Goal: Information Seeking & Learning: Find contact information

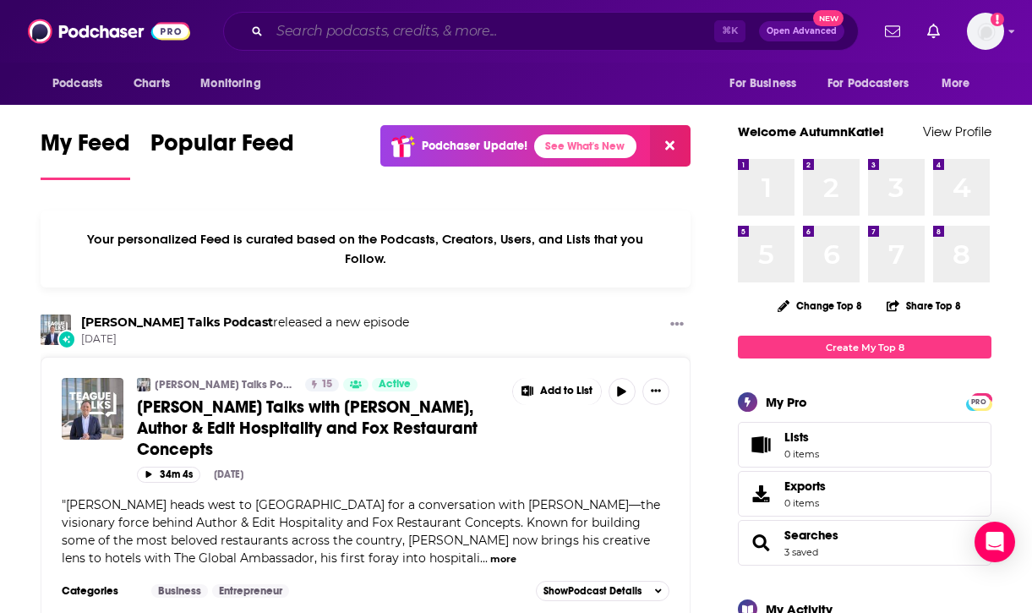
click at [423, 39] on input "Search podcasts, credits, & more..." at bounding box center [492, 31] width 445 height 27
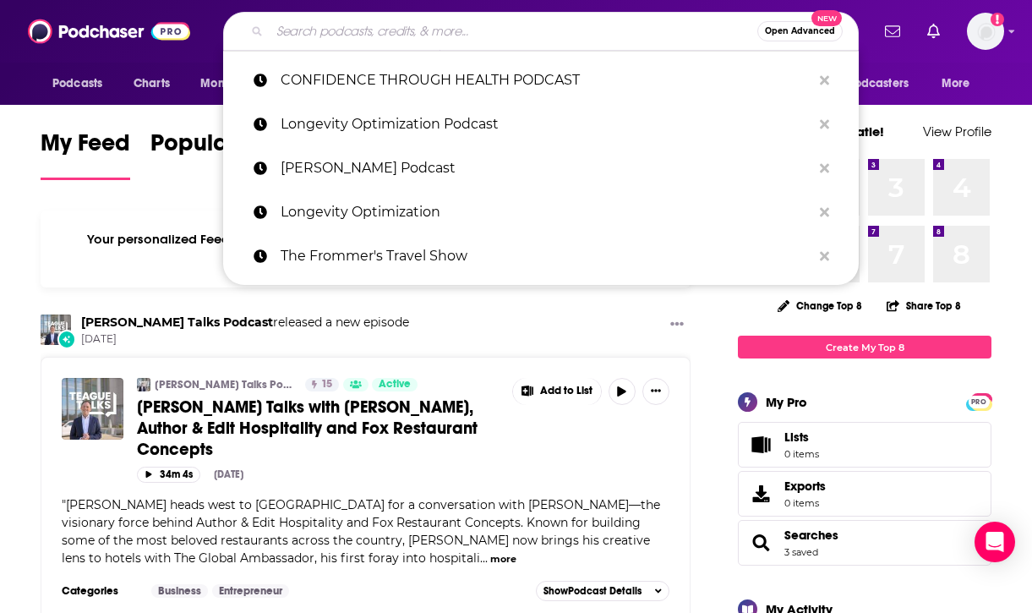
type input "b"
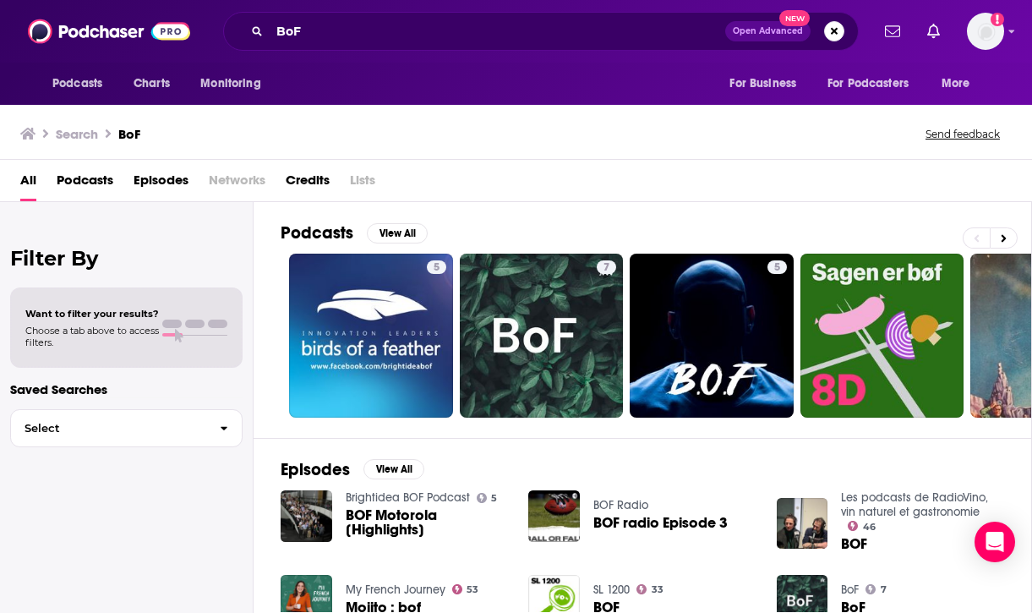
click at [90, 178] on span "Podcasts" at bounding box center [85, 184] width 57 height 35
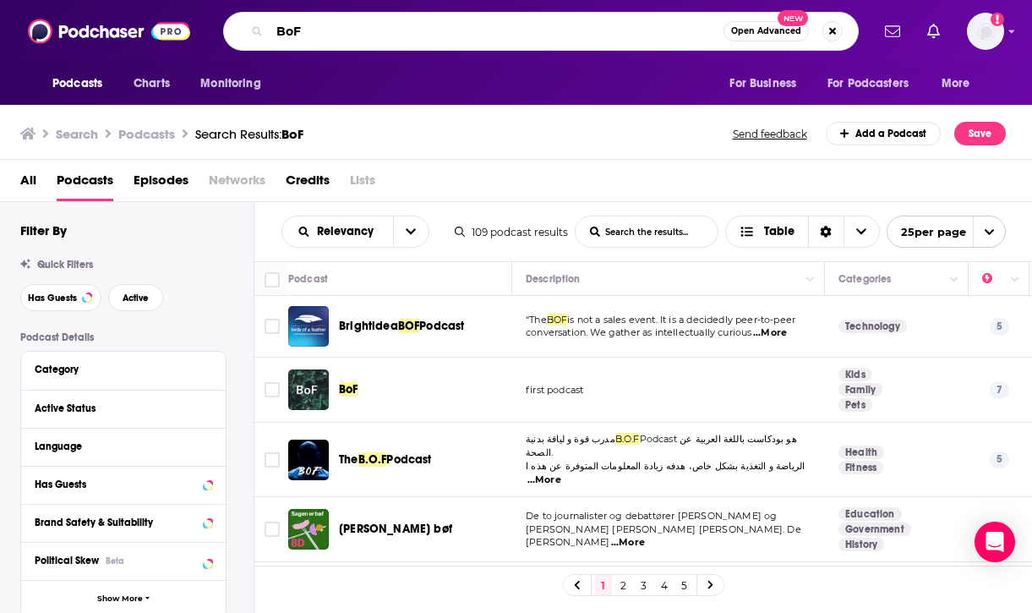
drag, startPoint x: 360, startPoint y: 30, endPoint x: 199, endPoint y: 25, distance: 161.6
click at [199, 25] on div "Podcasts Charts Monitoring BoF Open Advanced New For Business For Podcasters Mo…" at bounding box center [534, 31] width 671 height 39
type input "business of fashion"
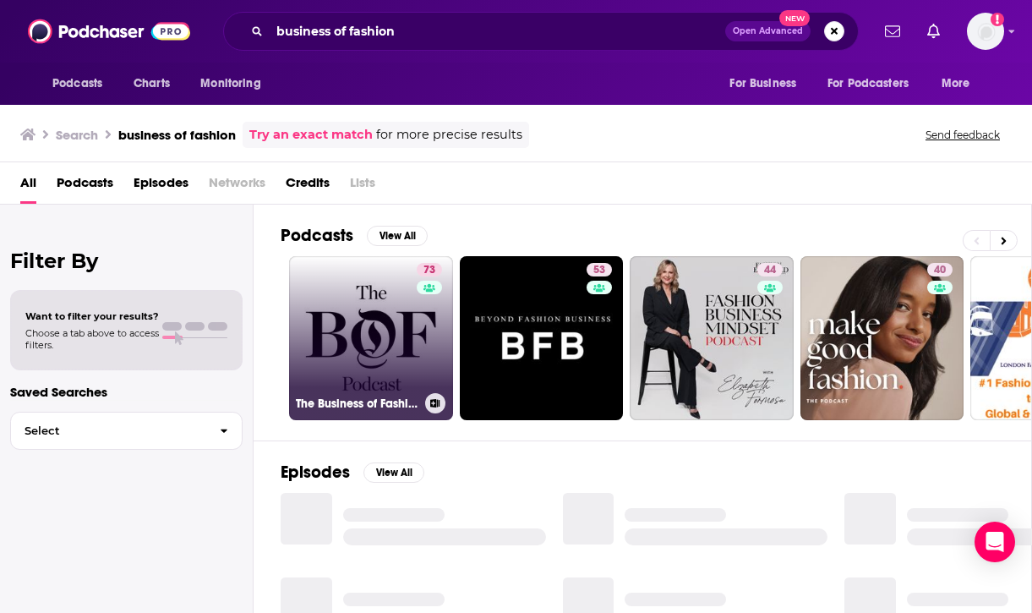
click at [342, 305] on link "73 The Business of Fashion Podcast" at bounding box center [371, 338] width 164 height 164
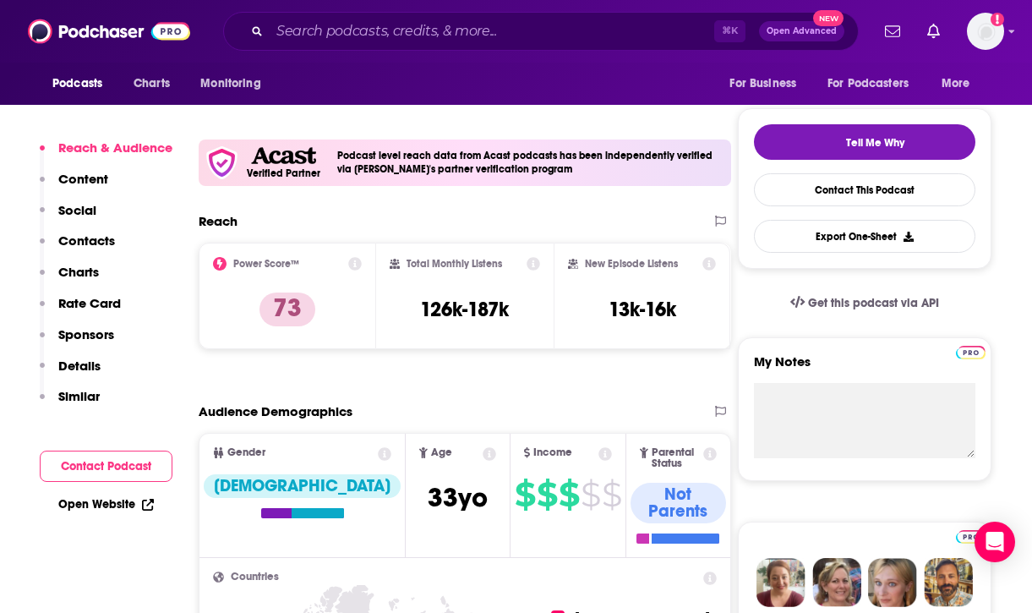
scroll to position [359, 0]
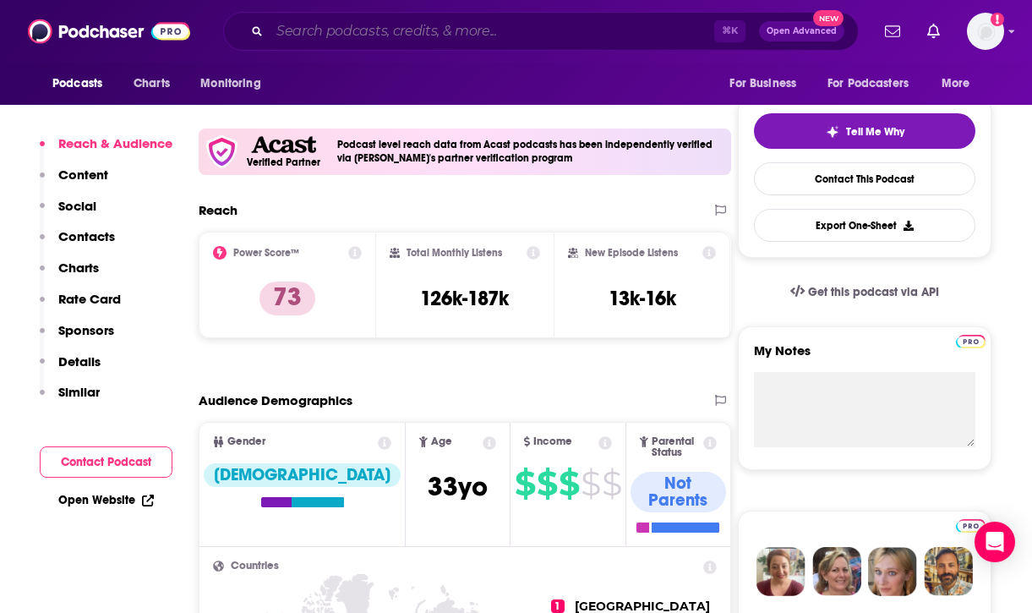
click at [369, 31] on input "Search podcasts, credits, & more..." at bounding box center [492, 31] width 445 height 27
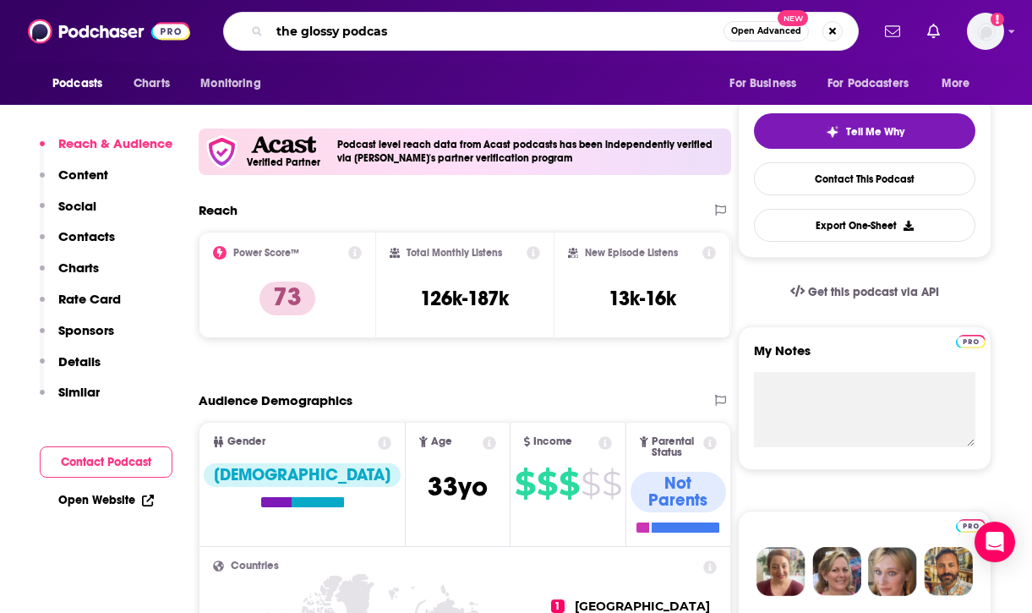
type input "the glossy podcast"
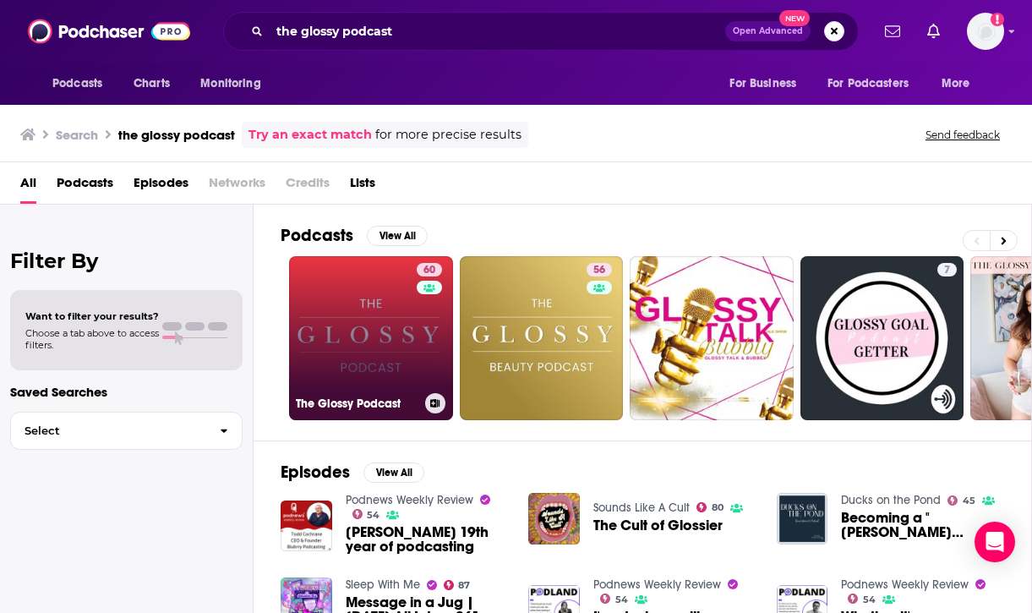
click at [358, 337] on link "60 The Glossy Podcast" at bounding box center [371, 338] width 164 height 164
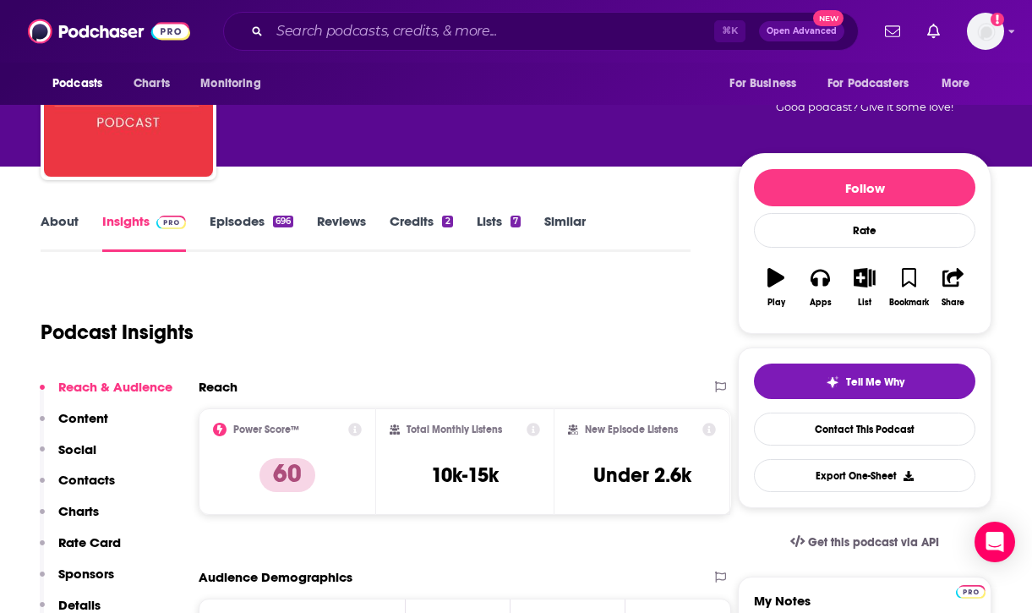
scroll to position [308, 0]
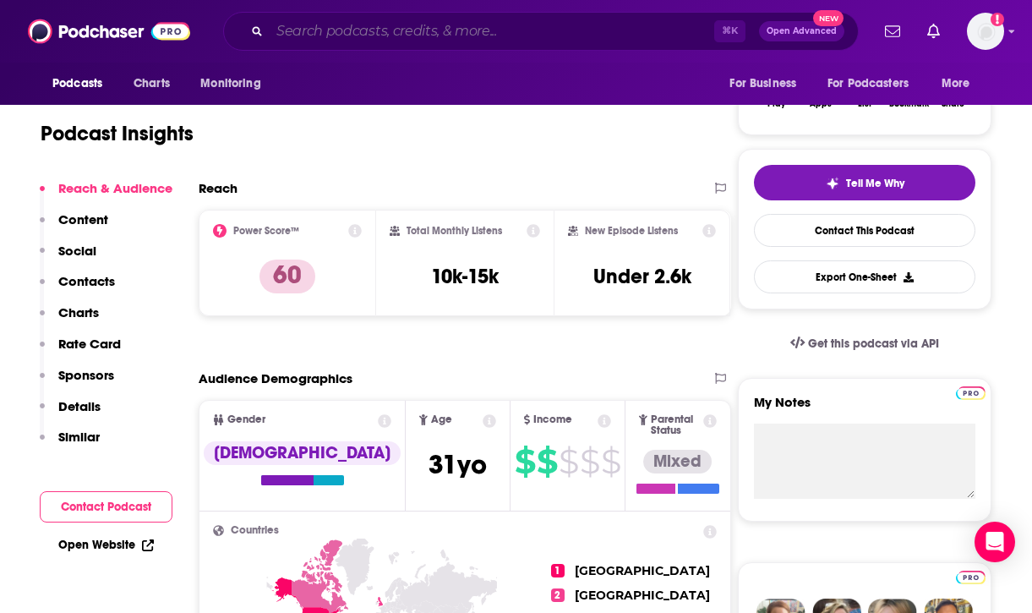
click at [496, 30] on input "Search podcasts, credits, & more..." at bounding box center [492, 31] width 445 height 27
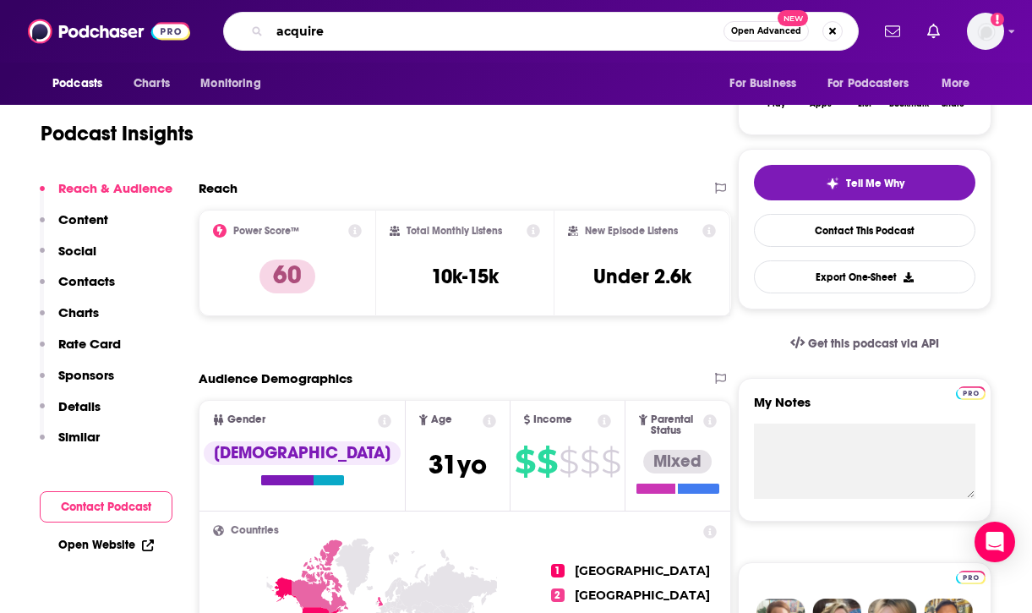
type input "acquired"
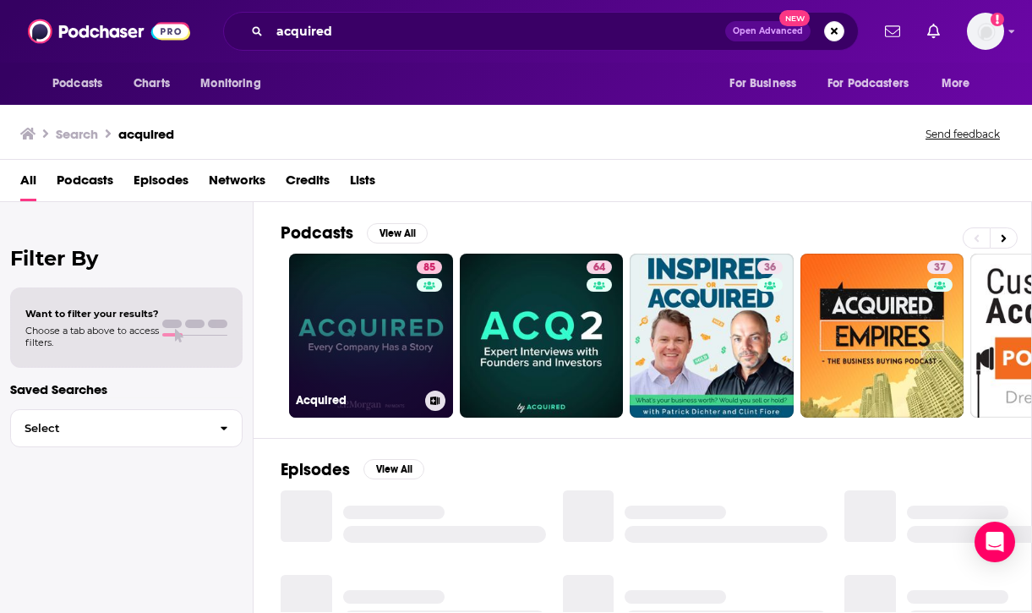
click at [375, 331] on link "85 Acquired" at bounding box center [371, 336] width 164 height 164
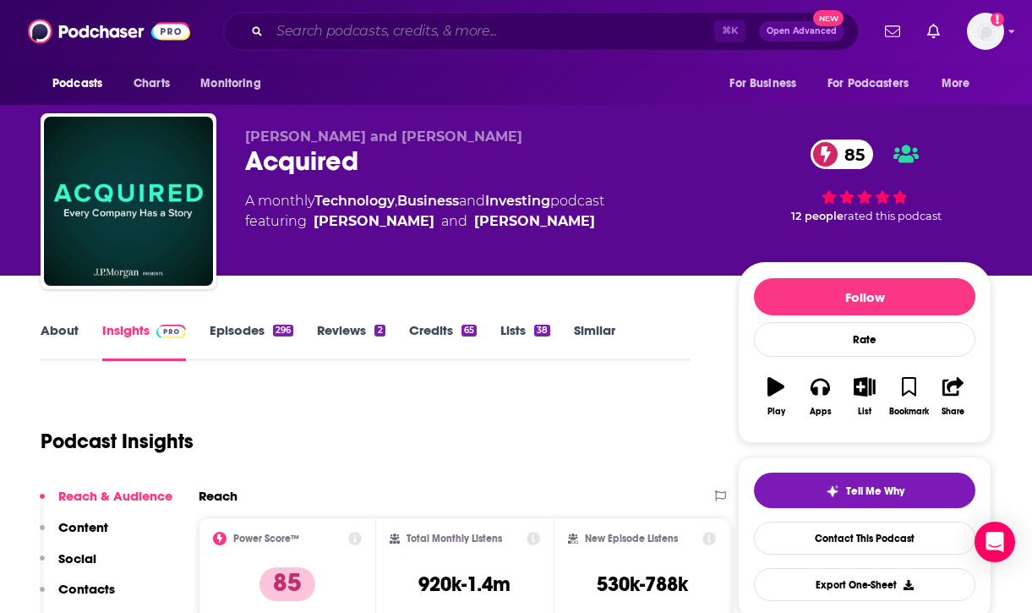
click at [427, 40] on input "Search podcasts, credits, & more..." at bounding box center [492, 31] width 445 height 27
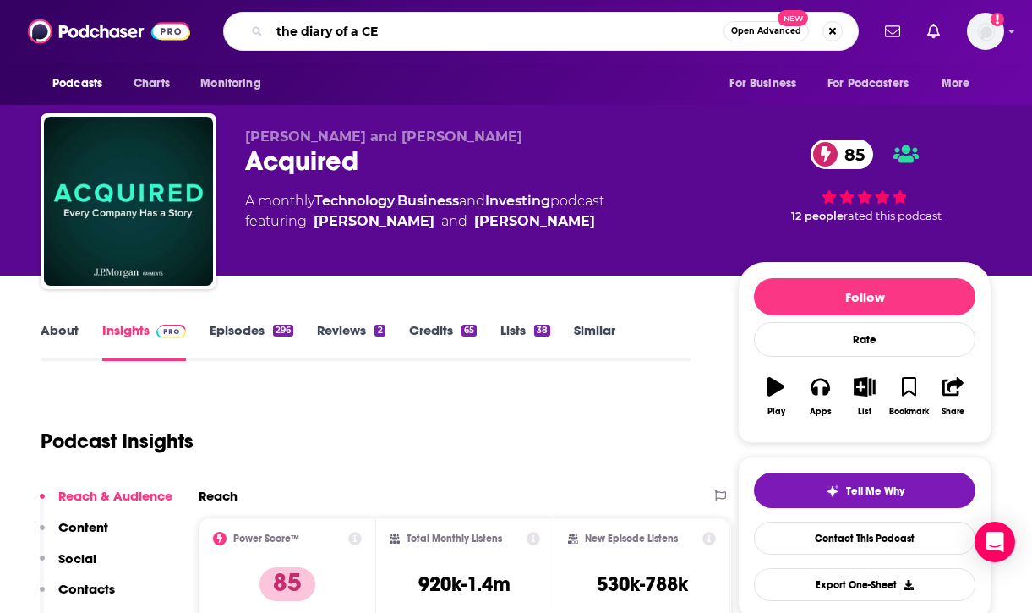
type input "the diary of a CEO"
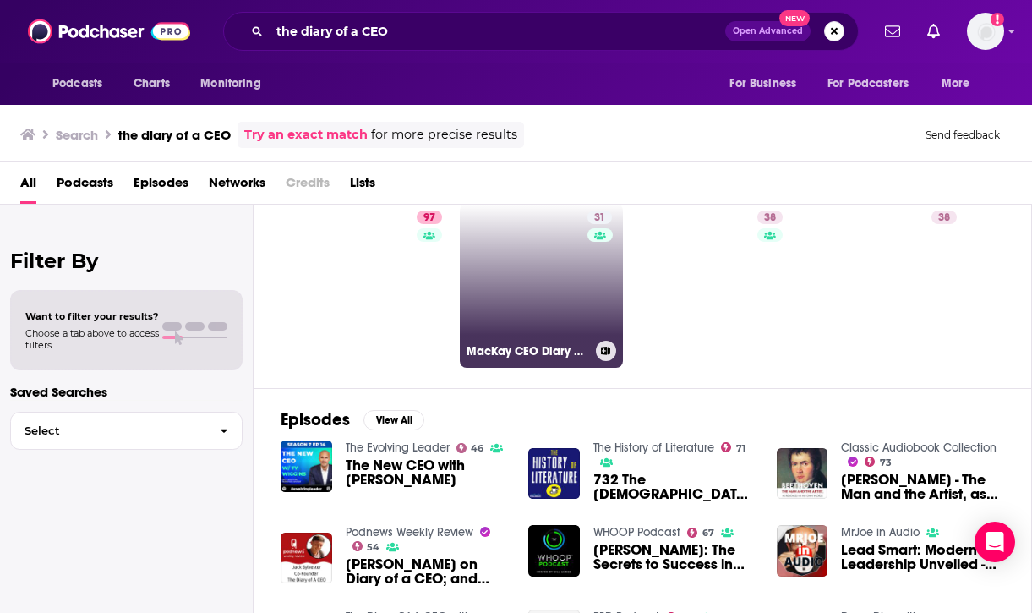
scroll to position [55, 0]
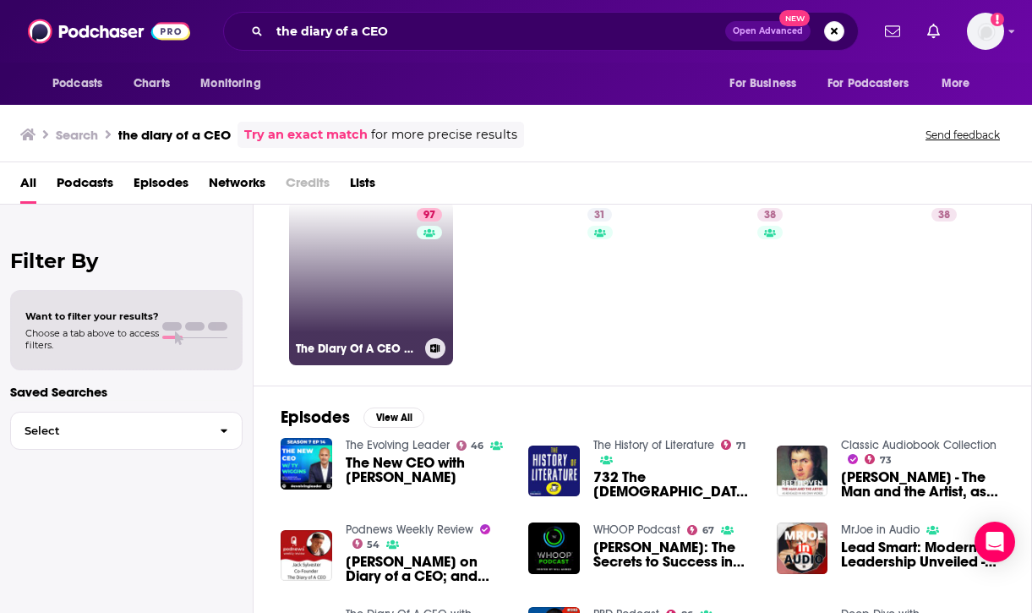
click at [366, 296] on link "97 The Diary Of A CEO with Steven Bartlett" at bounding box center [371, 283] width 164 height 164
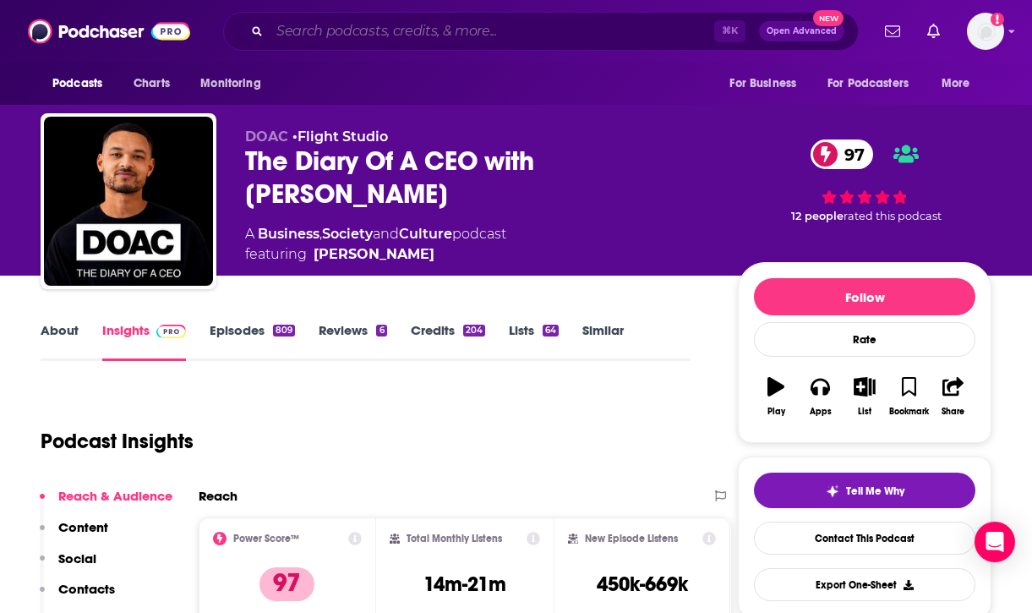
click at [473, 35] on input "Search podcasts, credits, & more..." at bounding box center [492, 31] width 445 height 27
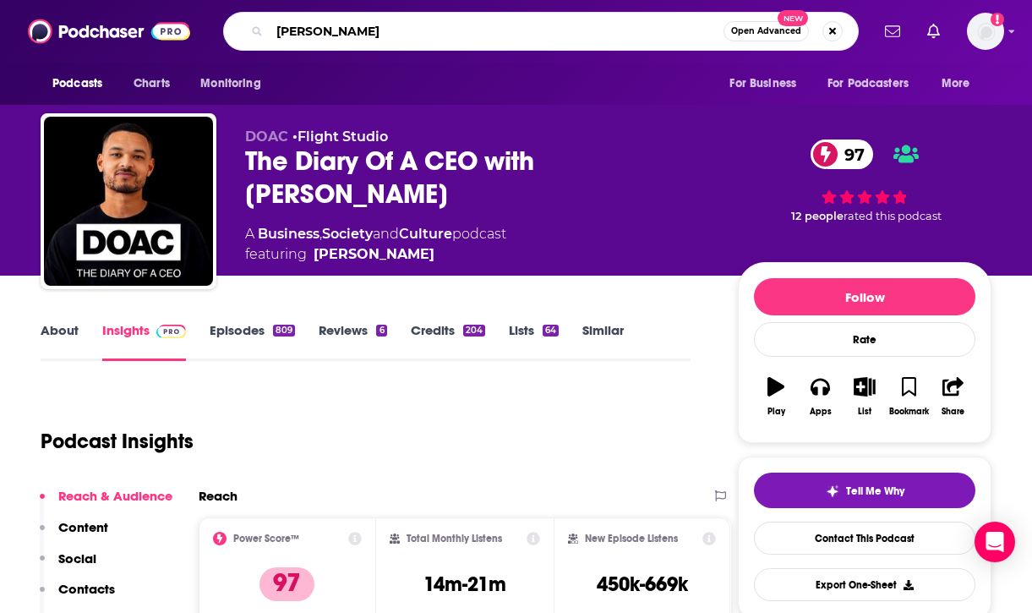
type input "ed mylett"
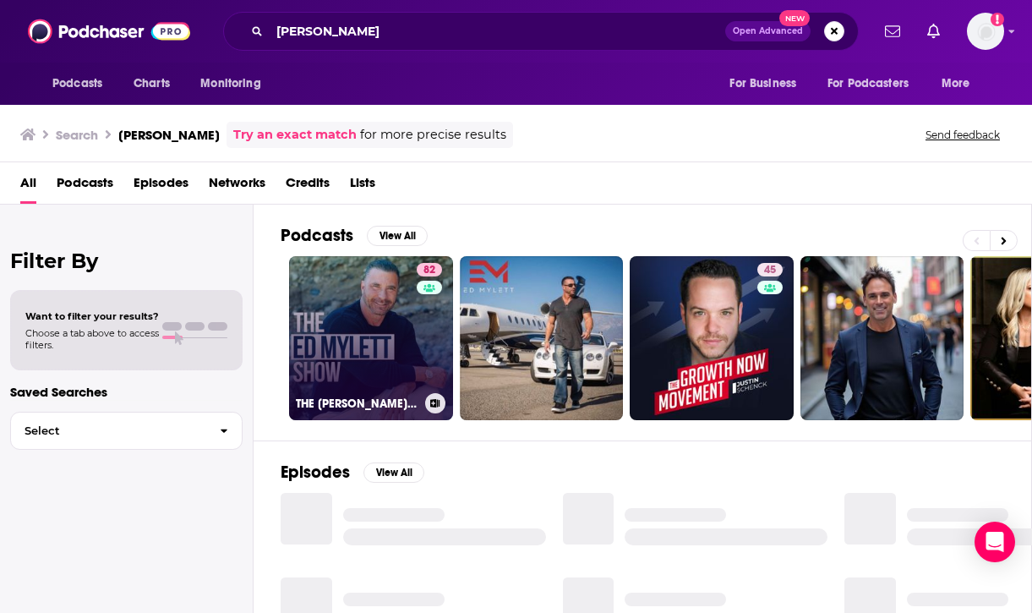
click at [380, 363] on link "82 THE ED MYLETT SHOW" at bounding box center [371, 338] width 164 height 164
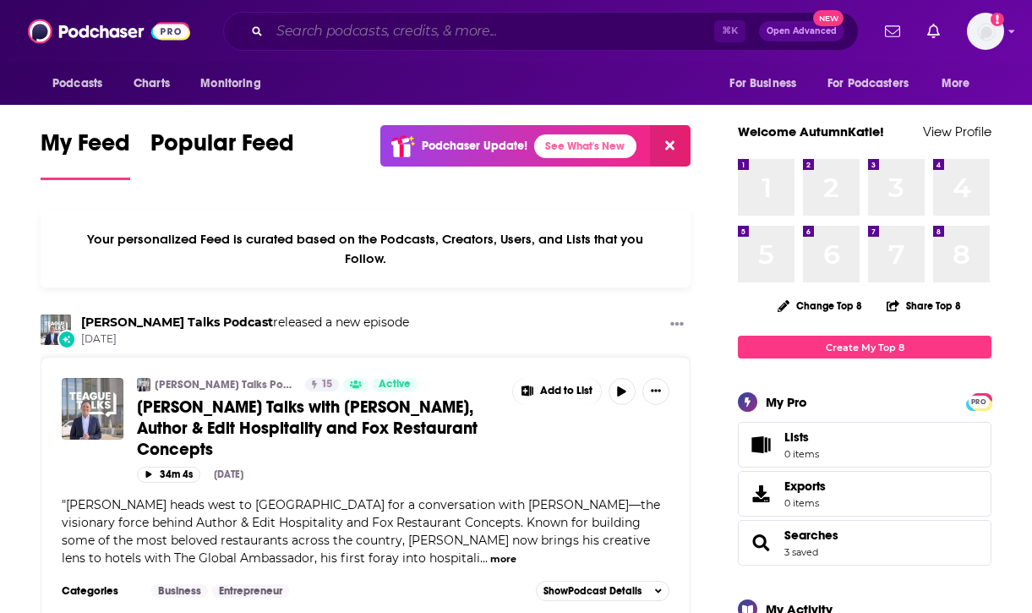
click at [521, 26] on input "Search podcasts, credits, & more..." at bounding box center [492, 31] width 445 height 27
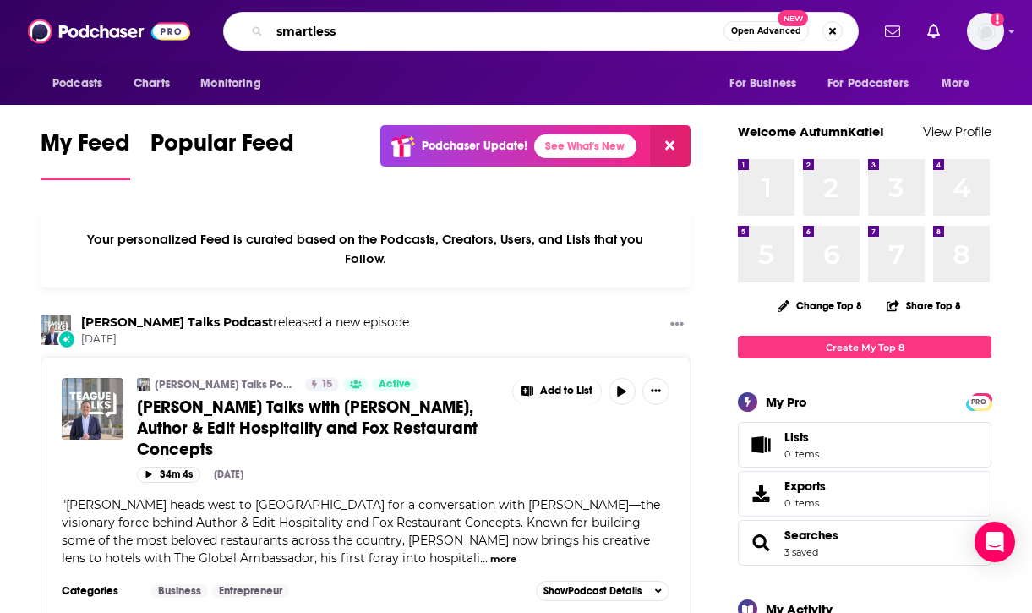
type input "smartless"
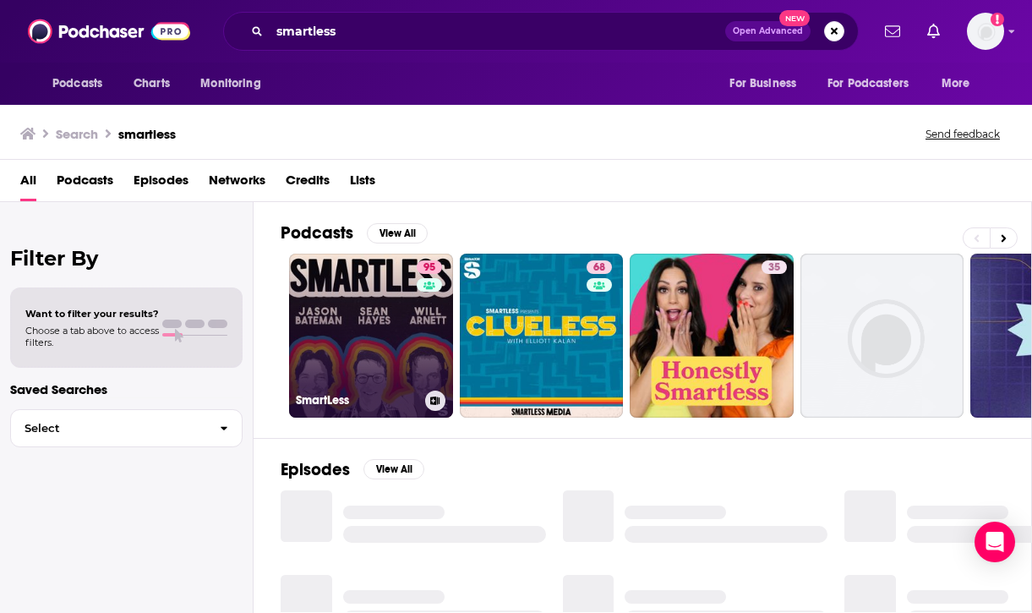
click at [379, 352] on link "95 SmartLess" at bounding box center [371, 336] width 164 height 164
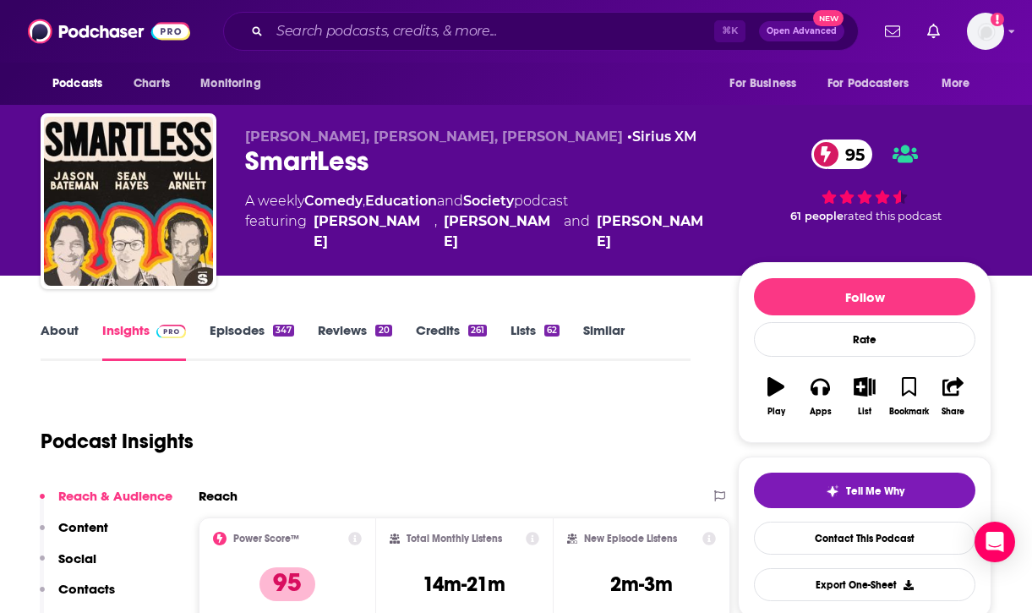
click at [375, 52] on div "Podcasts Charts Monitoring ⌘ K Open Advanced New For Business For Podcasters Mo…" at bounding box center [516, 31] width 1032 height 63
click at [381, 27] on input "Search podcasts, credits, & more..." at bounding box center [492, 31] width 445 height 27
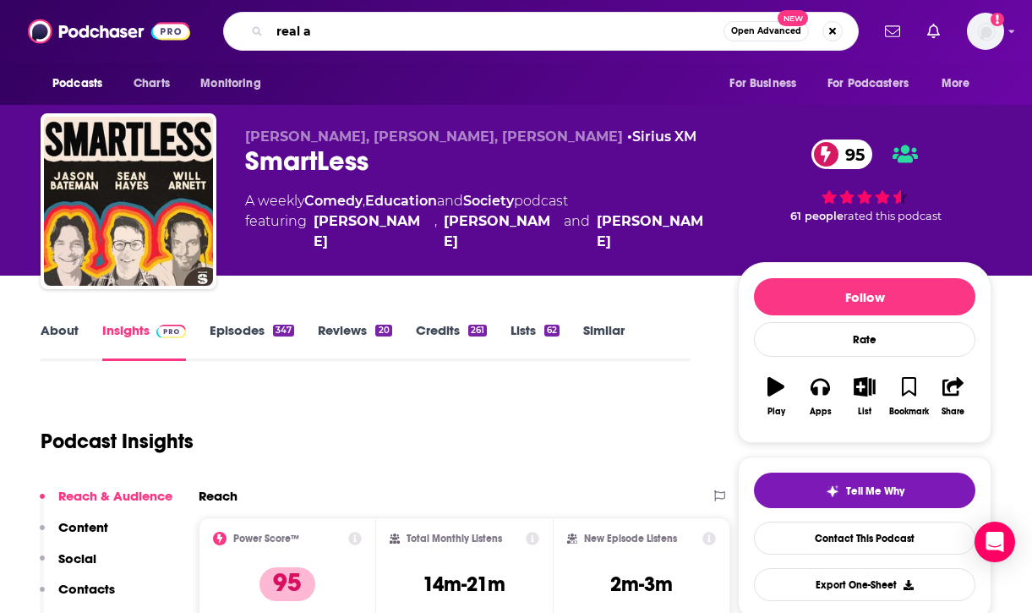
type input "real af"
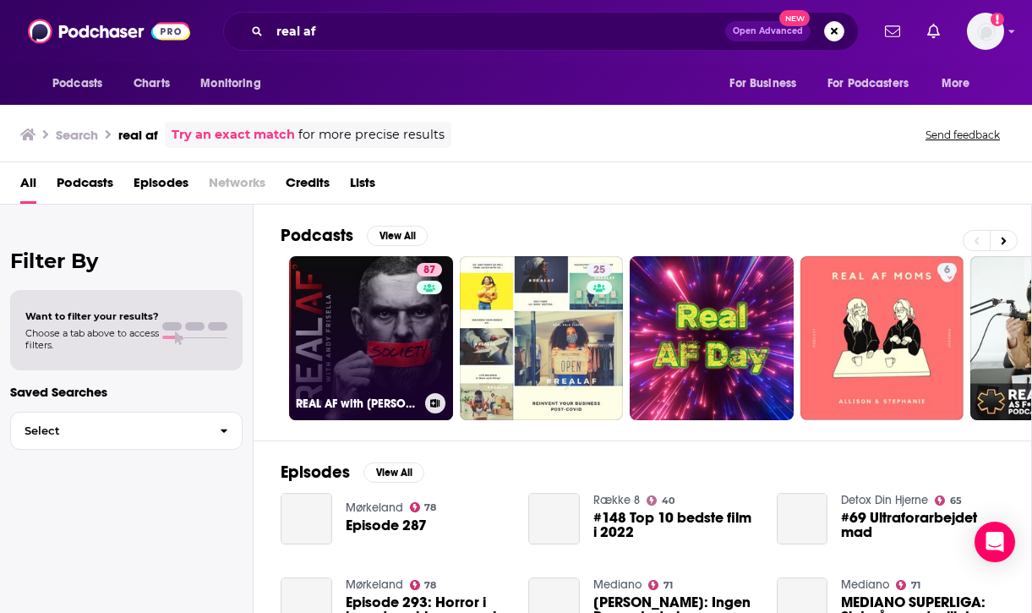
click at [367, 334] on link "87 REAL AF with Andy Frisella" at bounding box center [371, 338] width 164 height 164
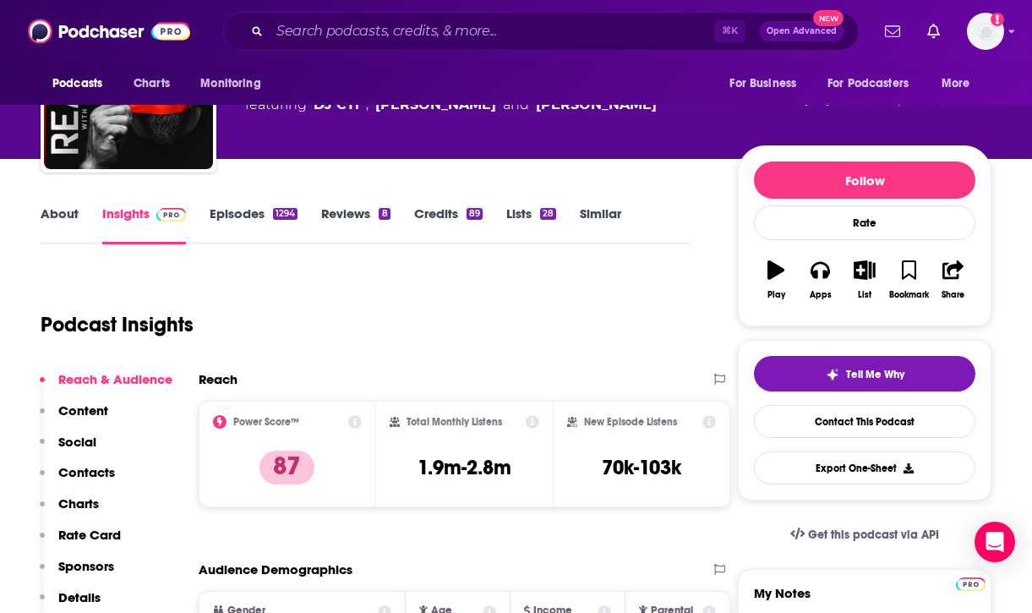
scroll to position [155, 0]
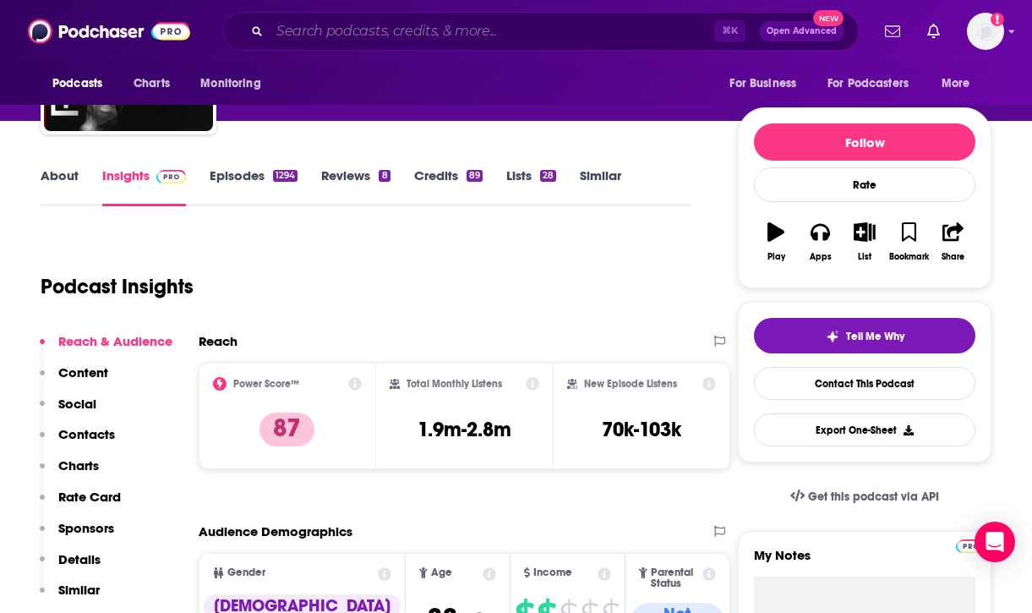
click at [433, 31] on input "Search podcasts, credits, & more..." at bounding box center [492, 31] width 445 height 27
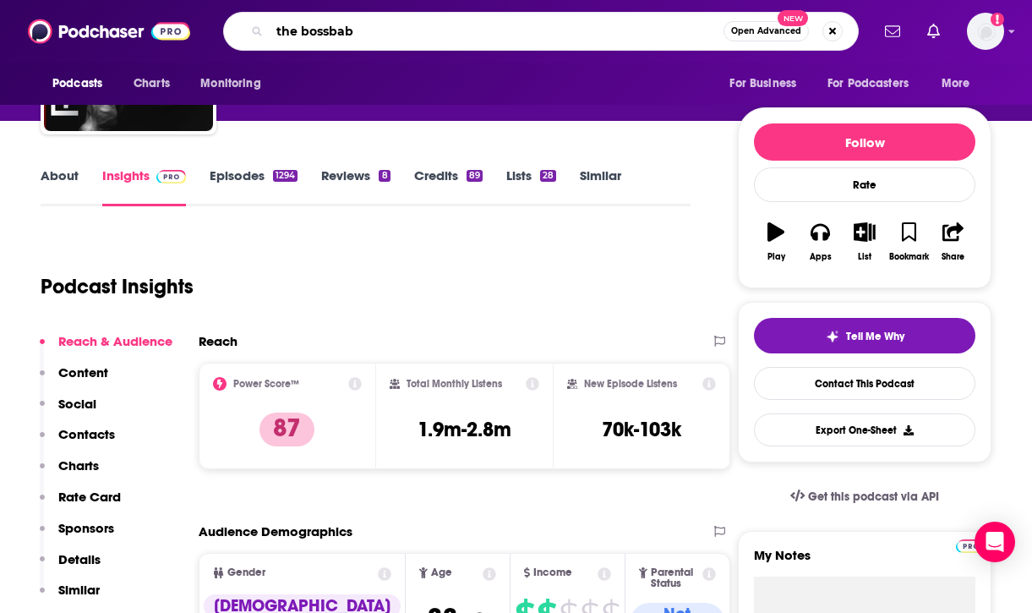
type input "the bossbabe"
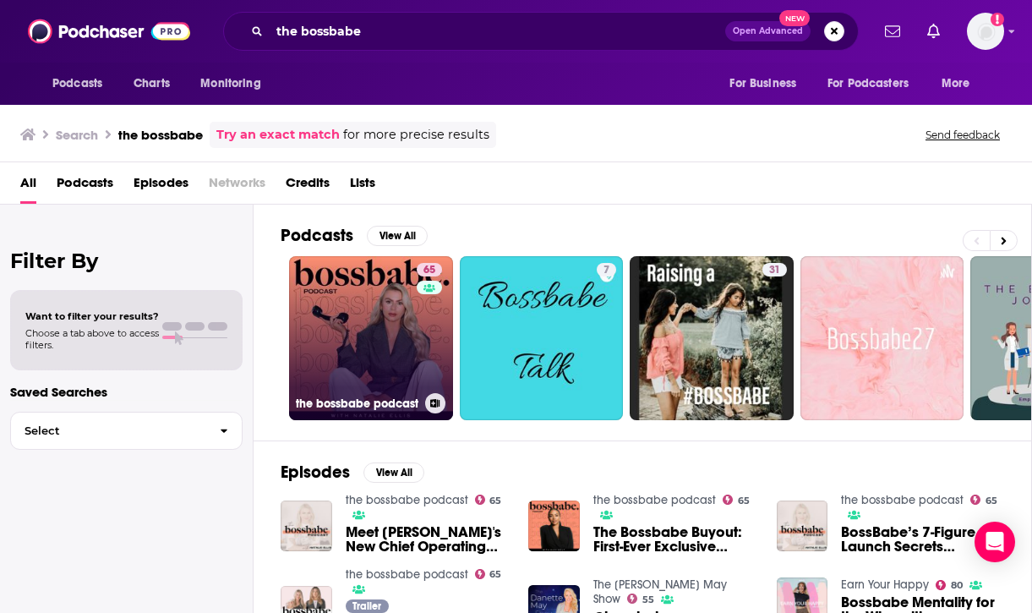
click at [374, 335] on link "65 the bossbabe podcast" at bounding box center [371, 338] width 164 height 164
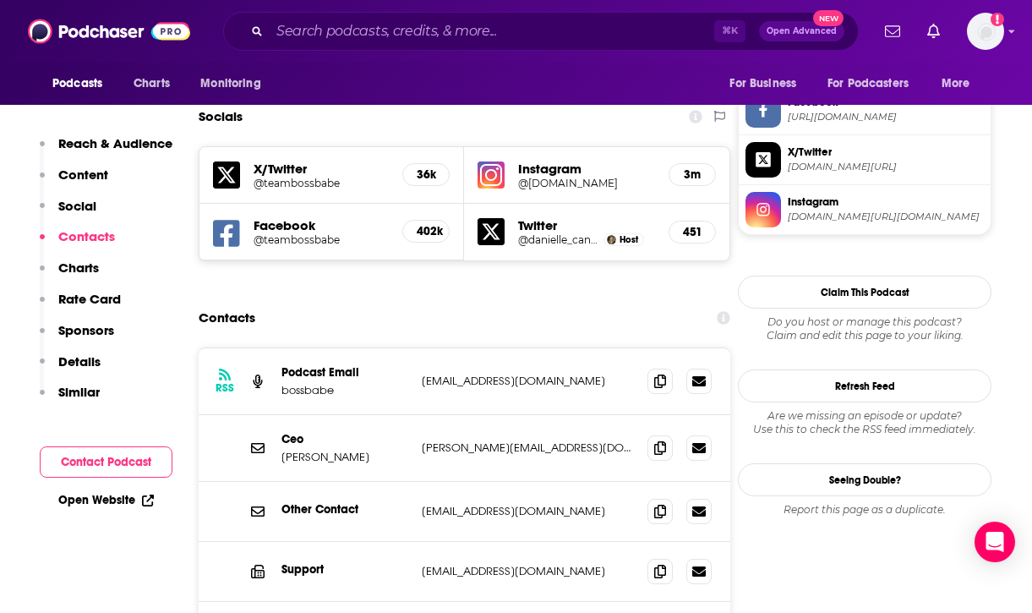
scroll to position [1438, 0]
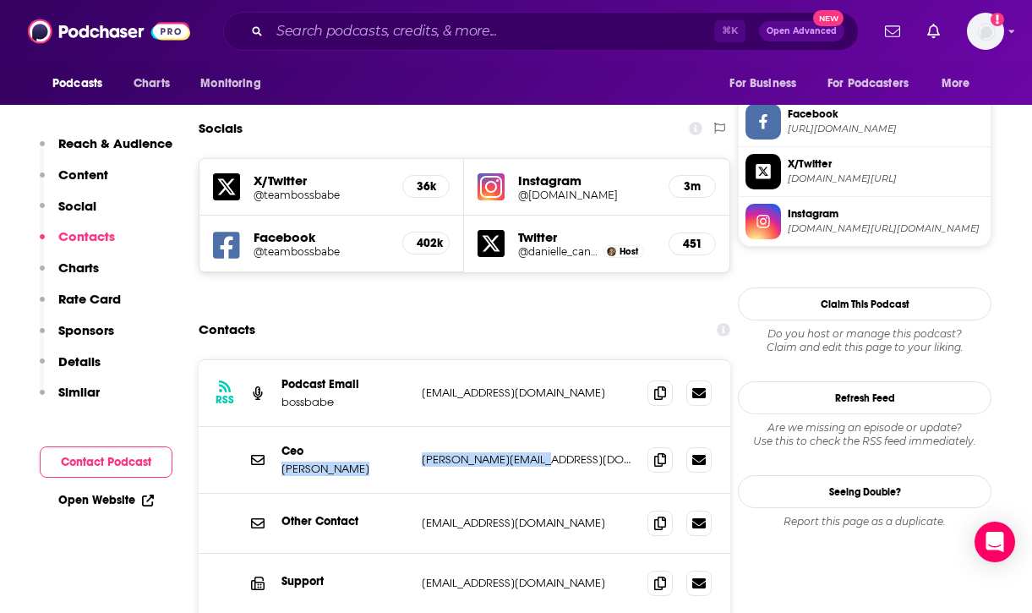
drag, startPoint x: 409, startPoint y: 356, endPoint x: 549, endPoint y: 355, distance: 139.5
click at [549, 427] on div "Ceo Natalie Ellis natalie@bossbabe.com natalie@bossbabe.com" at bounding box center [465, 460] width 532 height 67
click at [572, 452] on p "natalie@bossbabe.com" at bounding box center [528, 459] width 212 height 14
click at [561, 452] on p "natalie@bossbabe.com" at bounding box center [528, 459] width 212 height 14
drag, startPoint x: 561, startPoint y: 363, endPoint x: 530, endPoint y: 362, distance: 30.4
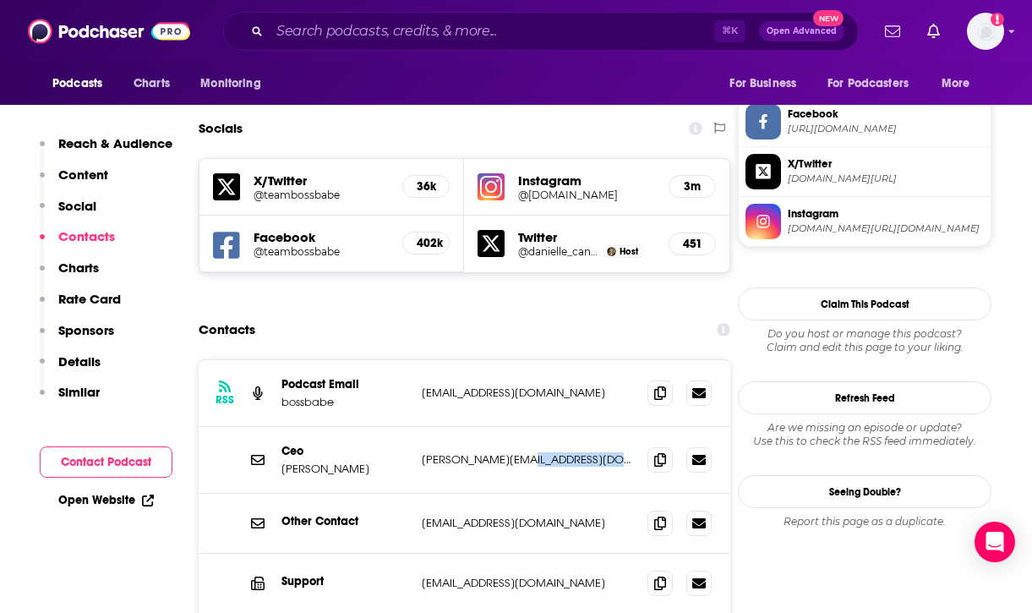
click at [530, 452] on p "natalie@bossbabe.com" at bounding box center [528, 459] width 212 height 14
click at [654, 446] on span at bounding box center [660, 458] width 25 height 25
click at [431, 28] on input "Search podcasts, credits, & more..." at bounding box center [492, 31] width 445 height 27
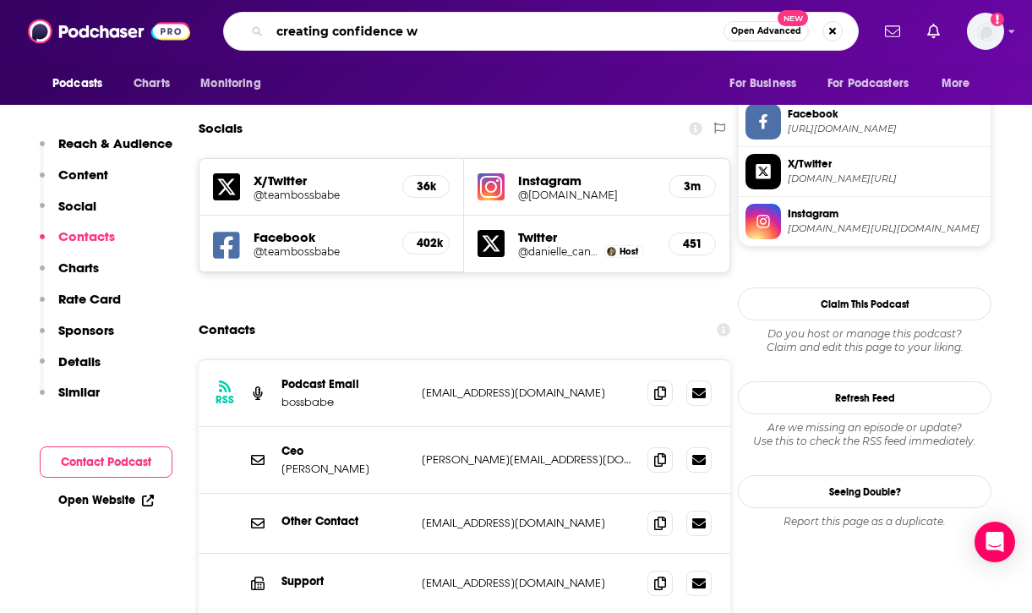
type input "creating confidence"
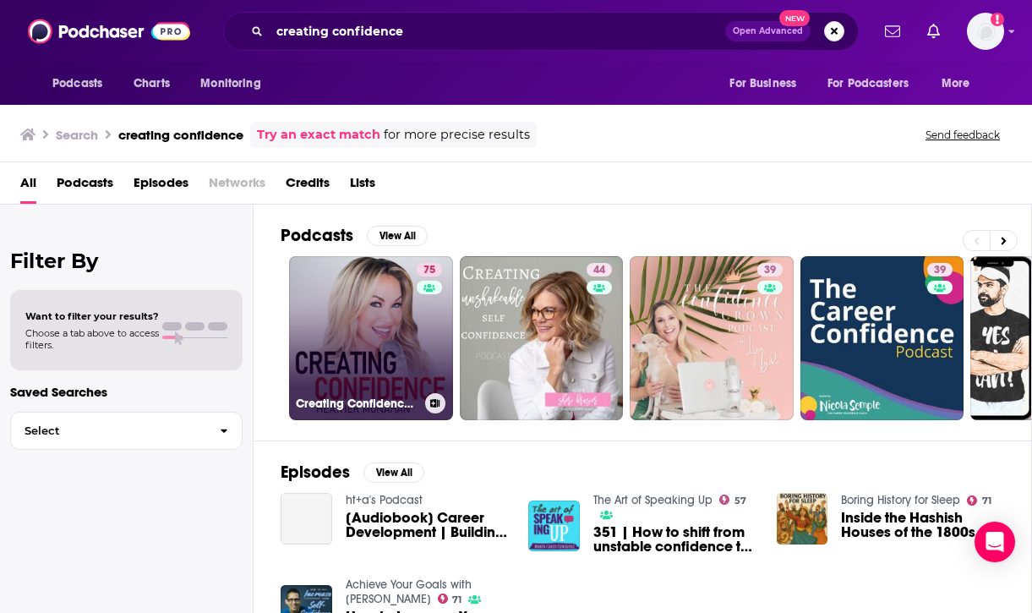
click at [366, 336] on link "75 Creating Confidence with Heather Monahan" at bounding box center [371, 338] width 164 height 164
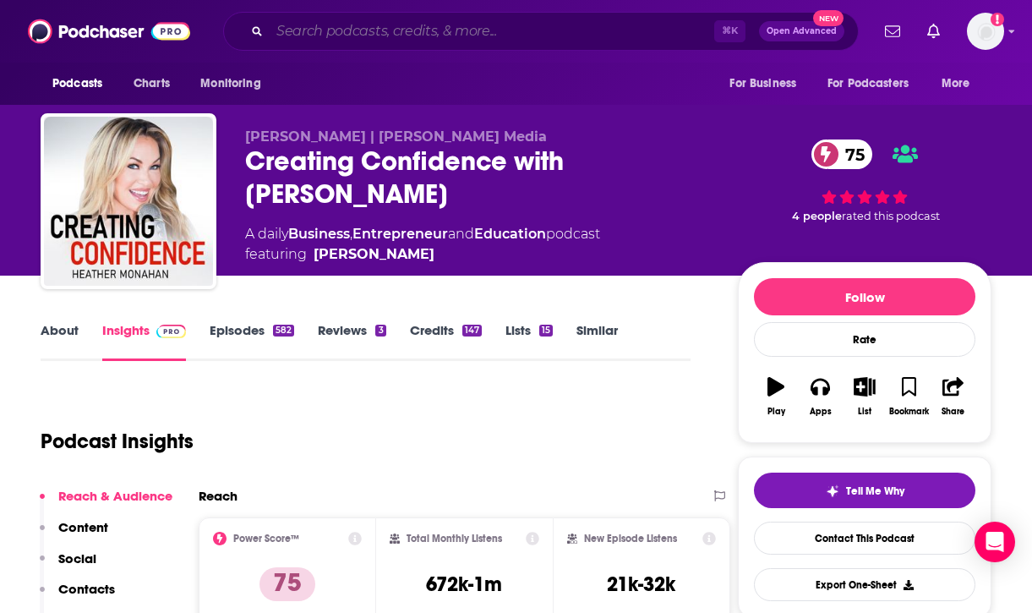
click at [391, 40] on input "Search podcasts, credits, & more..." at bounding box center [492, 31] width 445 height 27
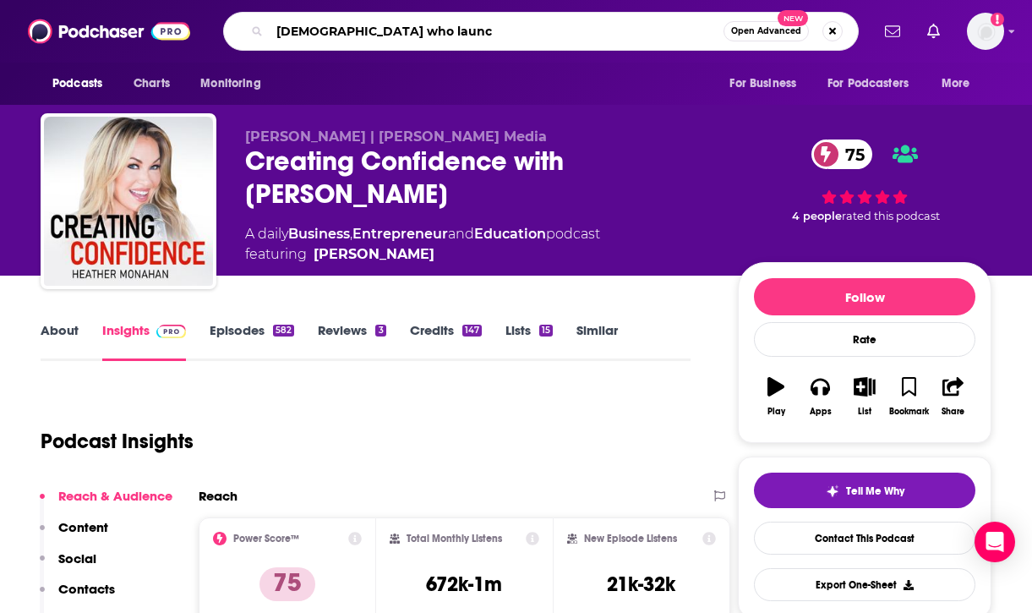
type input "ladies who launch"
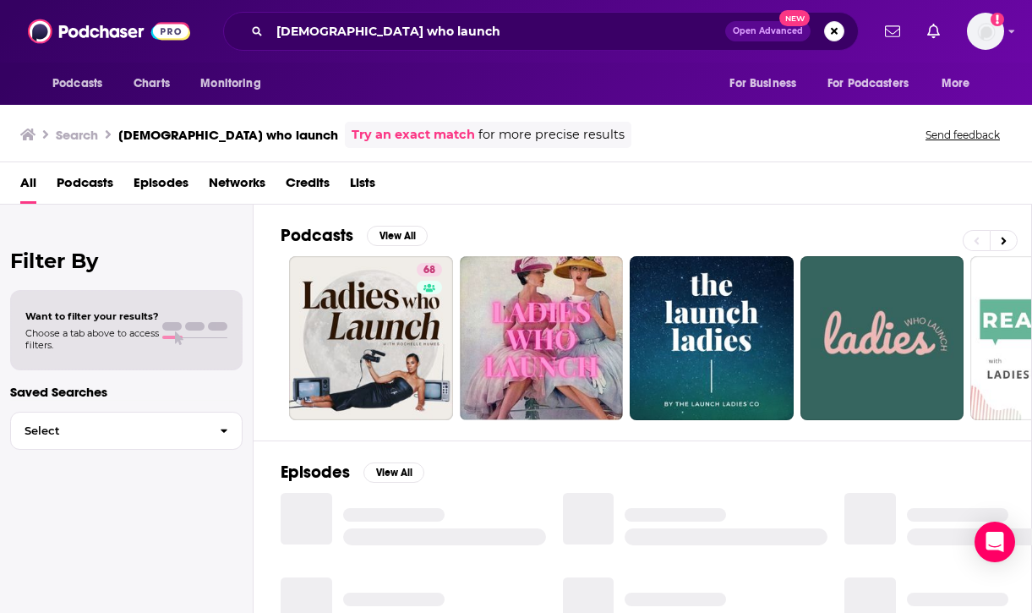
scroll to position [14, 0]
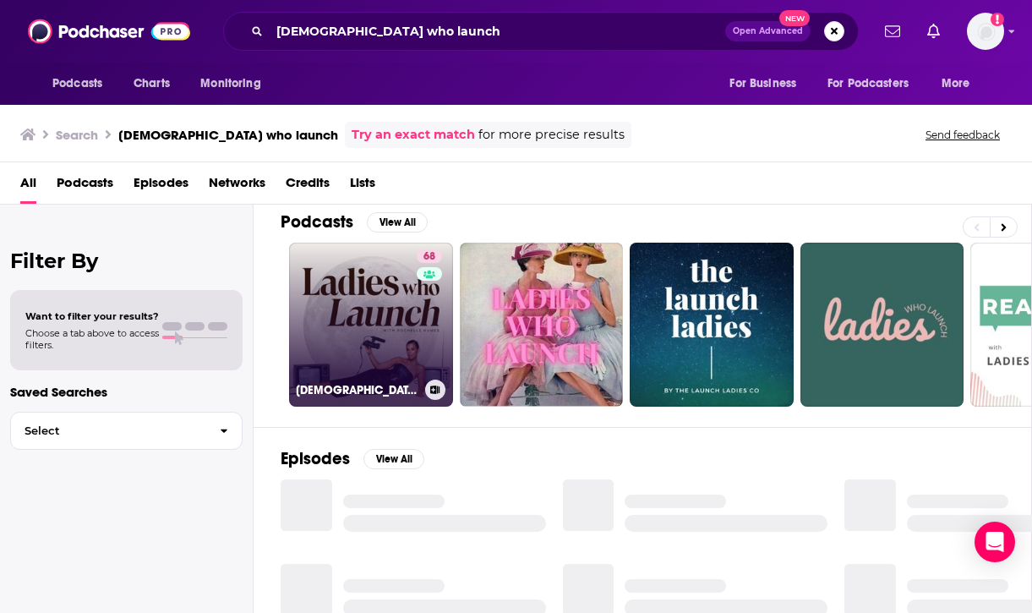
click at [401, 341] on link "68 Ladies Who Launch" at bounding box center [371, 325] width 164 height 164
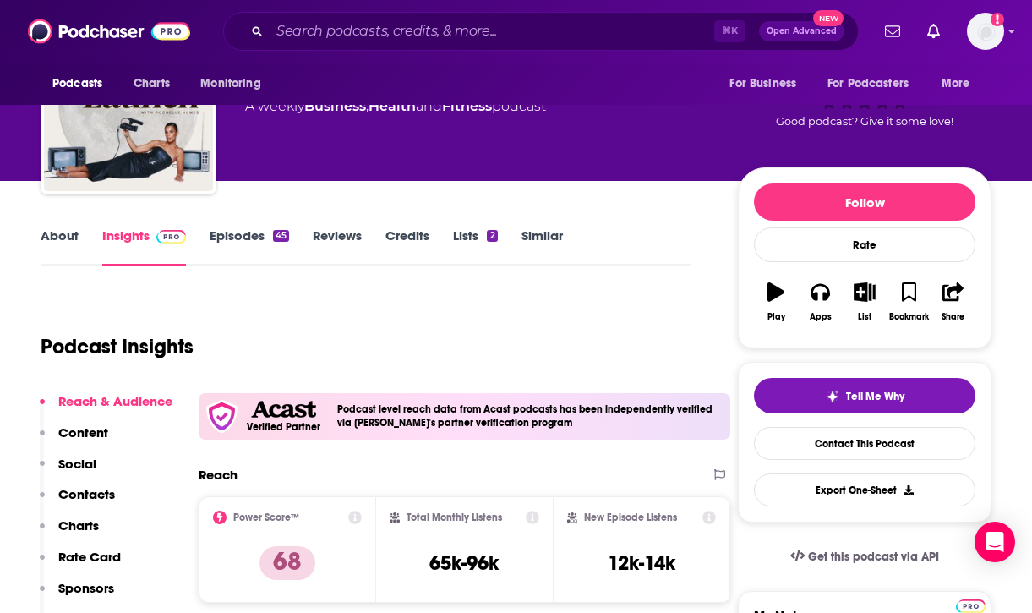
scroll to position [99, 0]
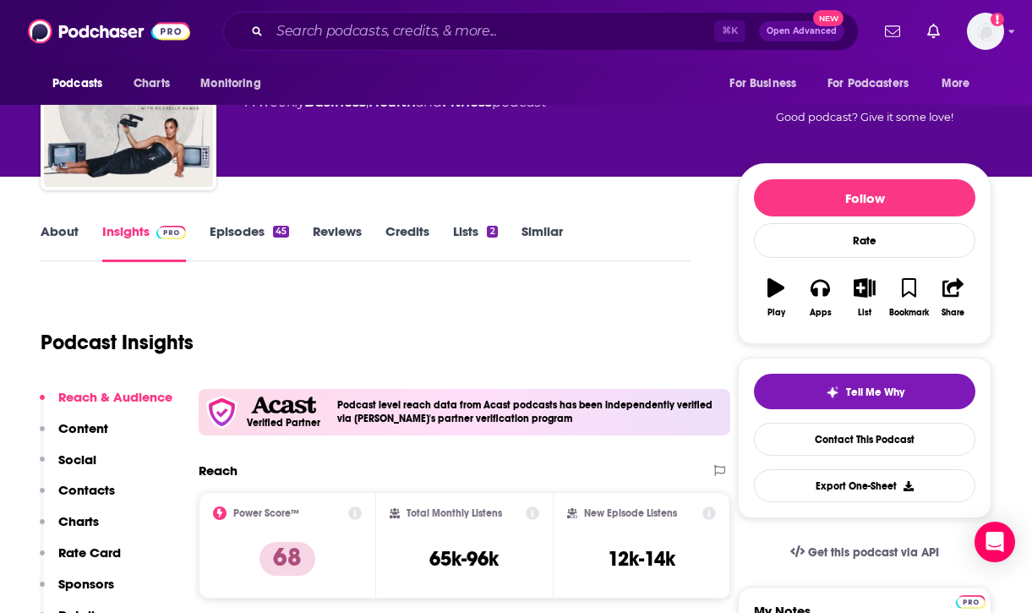
click at [249, 238] on link "Episodes 45" at bounding box center [249, 242] width 79 height 39
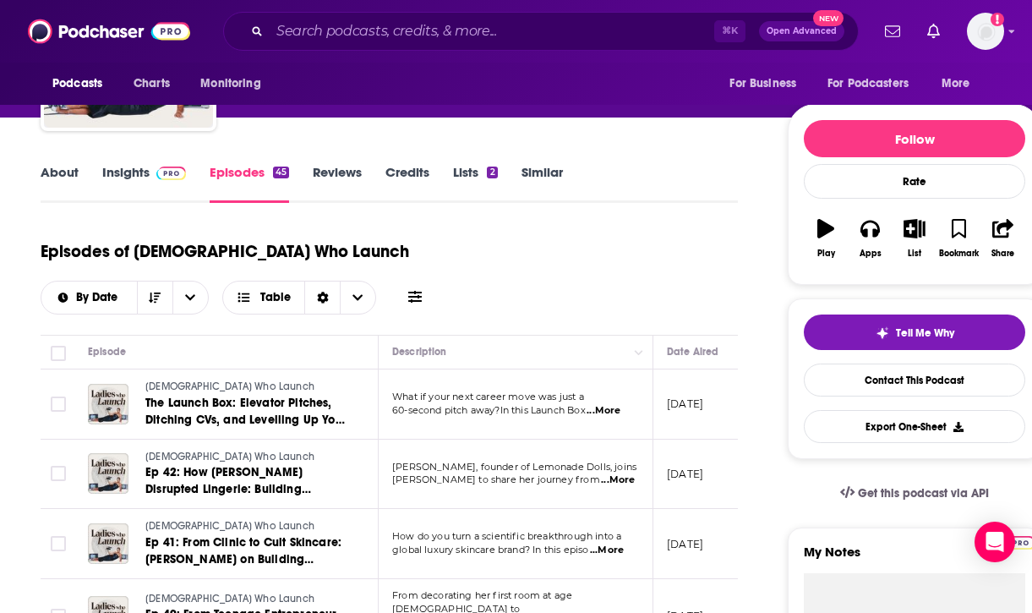
click at [55, 178] on link "About" at bounding box center [60, 183] width 38 height 39
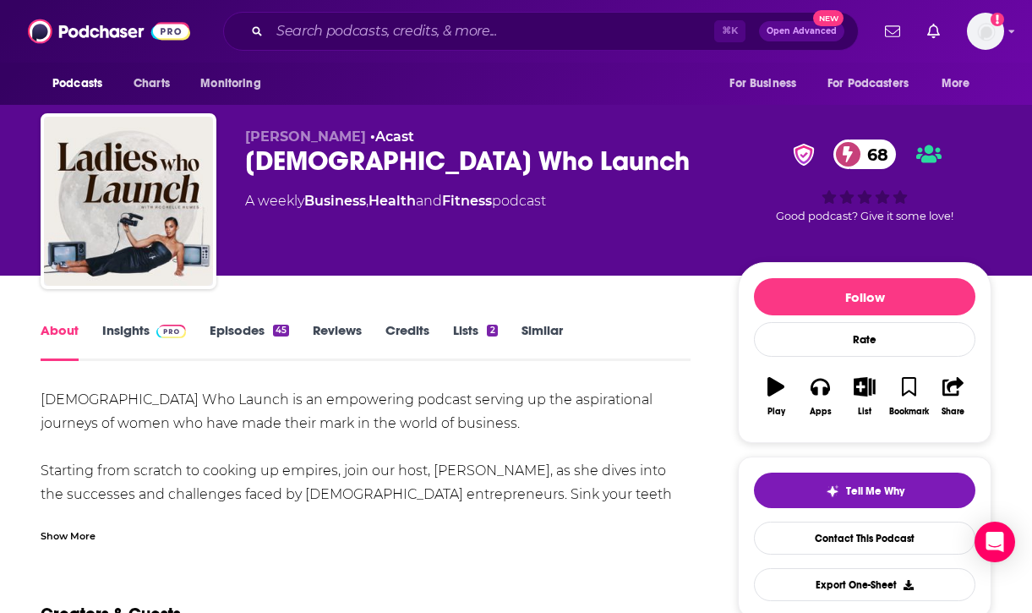
click at [134, 331] on link "Insights" at bounding box center [144, 341] width 84 height 39
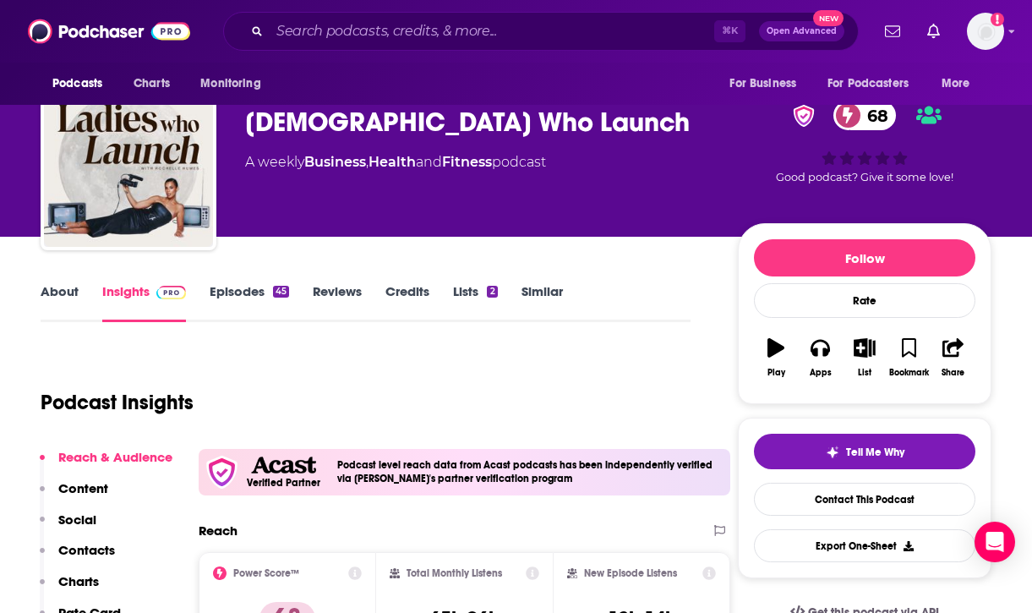
scroll to position [49, 0]
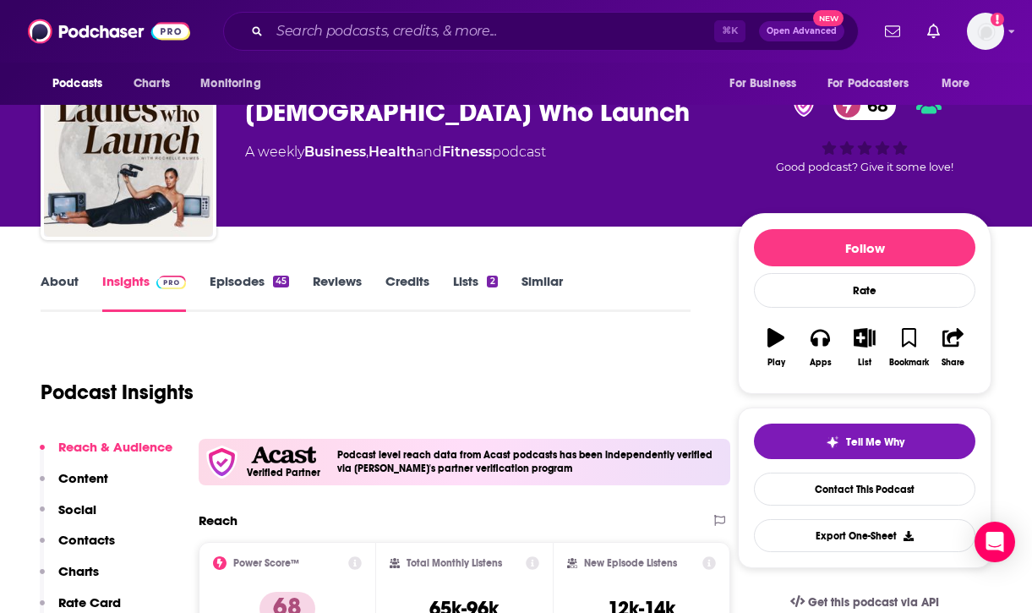
click at [336, 45] on div "⌘ K Open Advanced New" at bounding box center [541, 31] width 636 height 39
click at [339, 40] on input "Search podcasts, credits, & more..." at bounding box center [492, 31] width 445 height 27
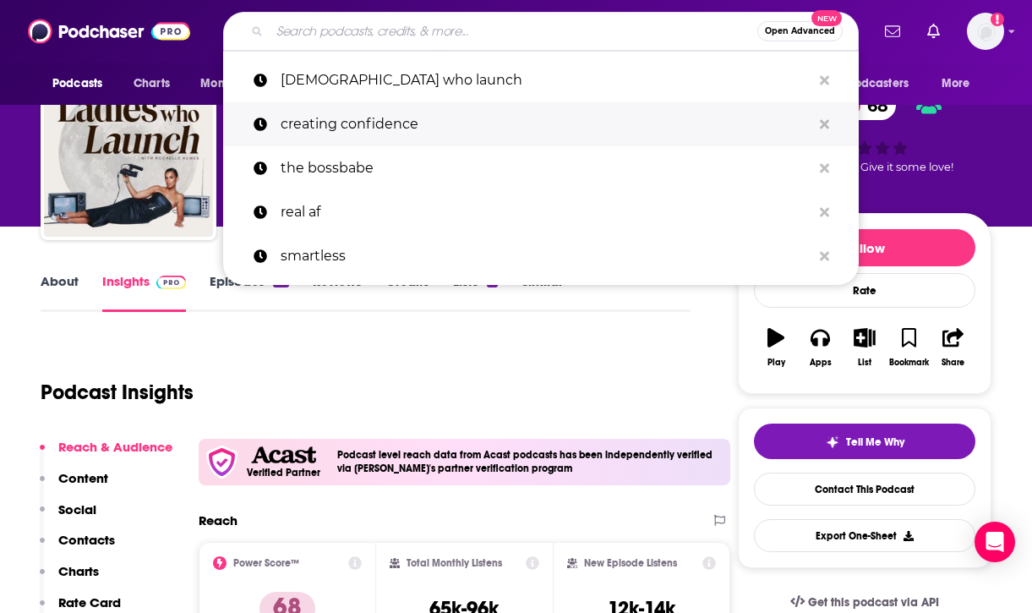
click at [334, 114] on p "creating confidence" at bounding box center [546, 124] width 531 height 44
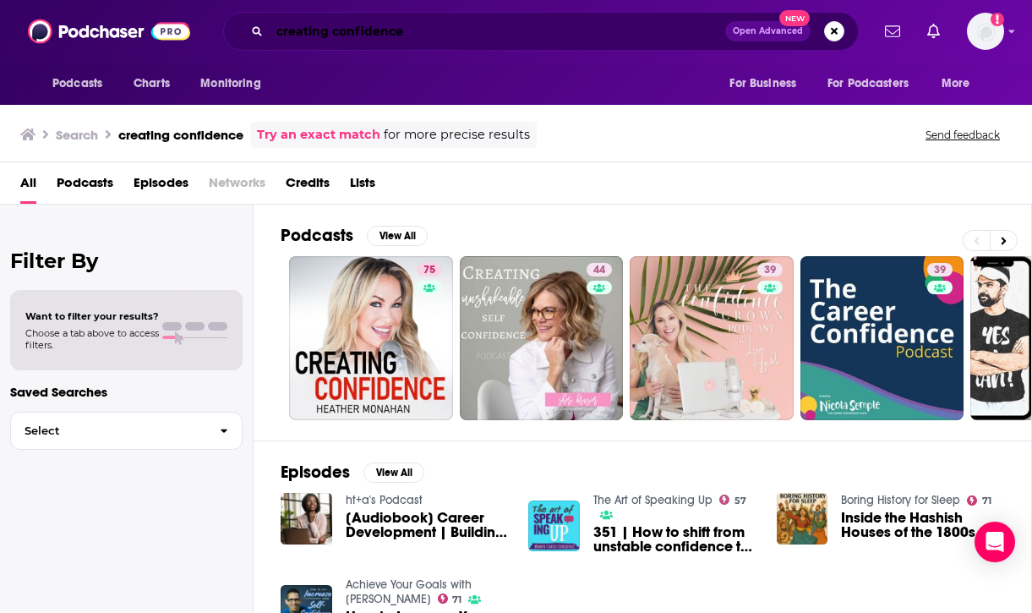
click at [377, 33] on input "creating confidence" at bounding box center [498, 31] width 456 height 27
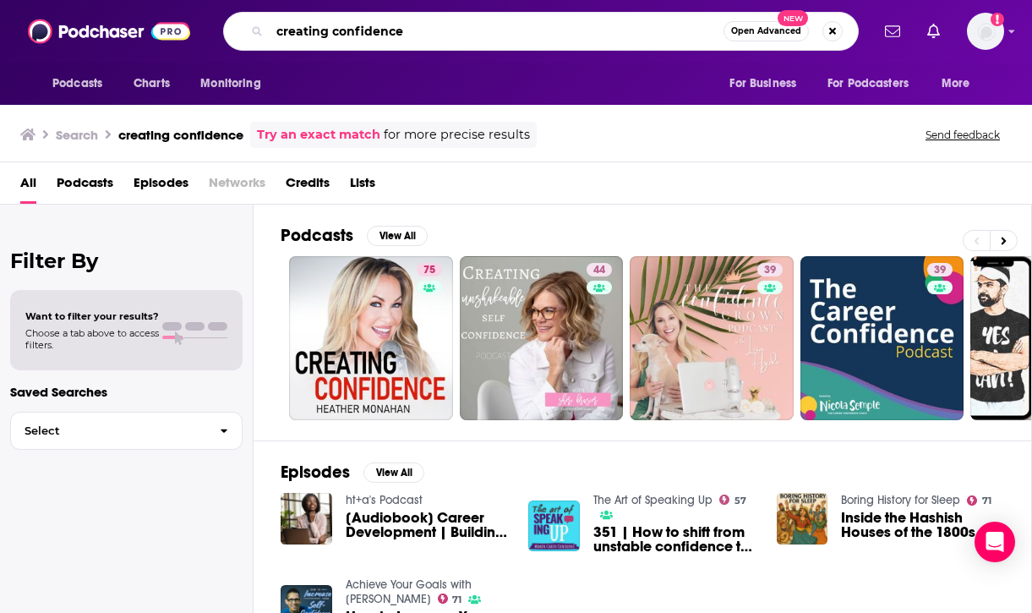
drag, startPoint x: 484, startPoint y: 20, endPoint x: 260, endPoint y: 20, distance: 223.2
click at [260, 20] on div "creating confidence Open Advanced New" at bounding box center [541, 31] width 636 height 39
drag, startPoint x: 410, startPoint y: 29, endPoint x: 149, endPoint y: 26, distance: 261.3
click at [149, 26] on div "Podcasts Charts Monitoring creating confidence Open Advanced New For Business F…" at bounding box center [516, 31] width 1032 height 63
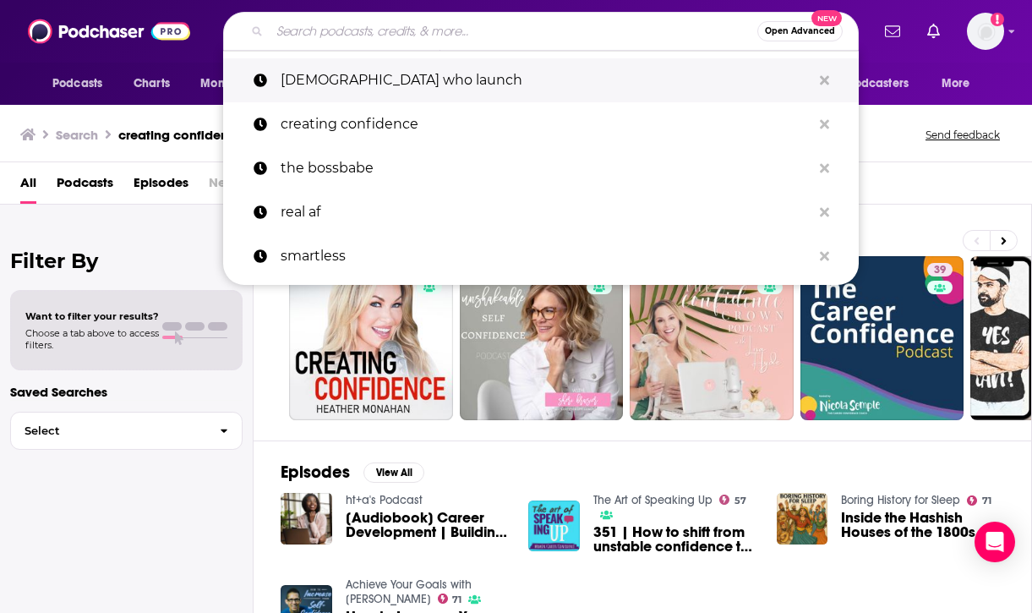
click at [337, 71] on p "ladies who launch" at bounding box center [546, 80] width 531 height 44
type input "ladies who launch"
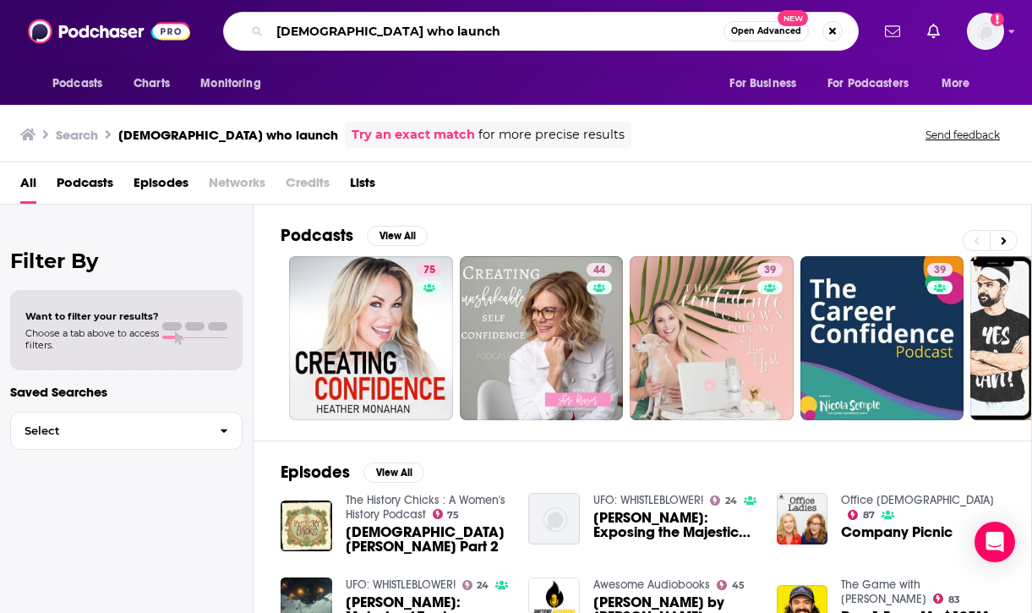
click at [676, 31] on input "ladies who launch" at bounding box center [497, 31] width 454 height 27
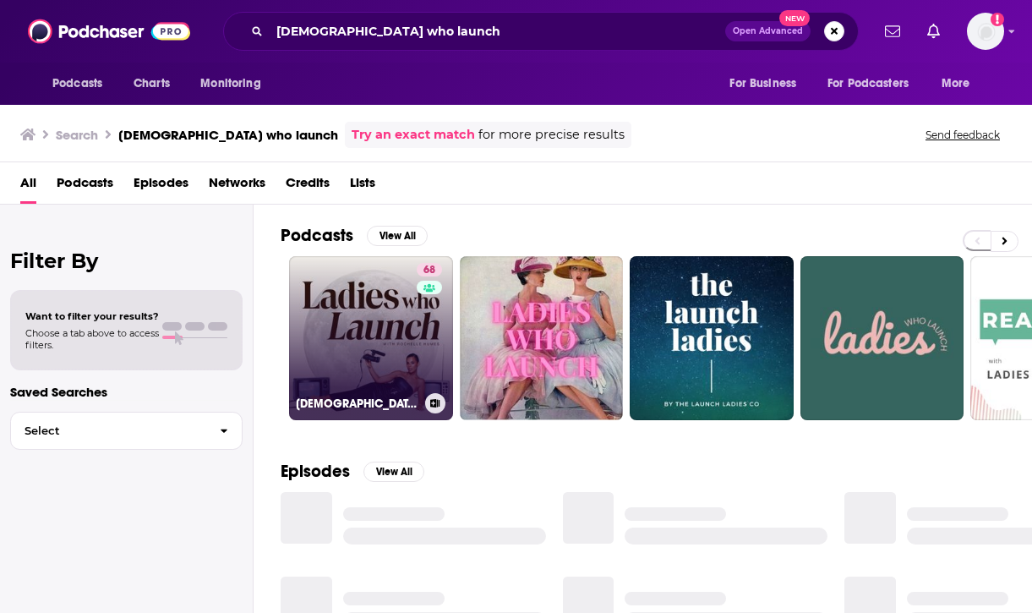
click at [407, 321] on link "68 [DEMOGRAPHIC_DATA] Who Launch" at bounding box center [371, 338] width 164 height 164
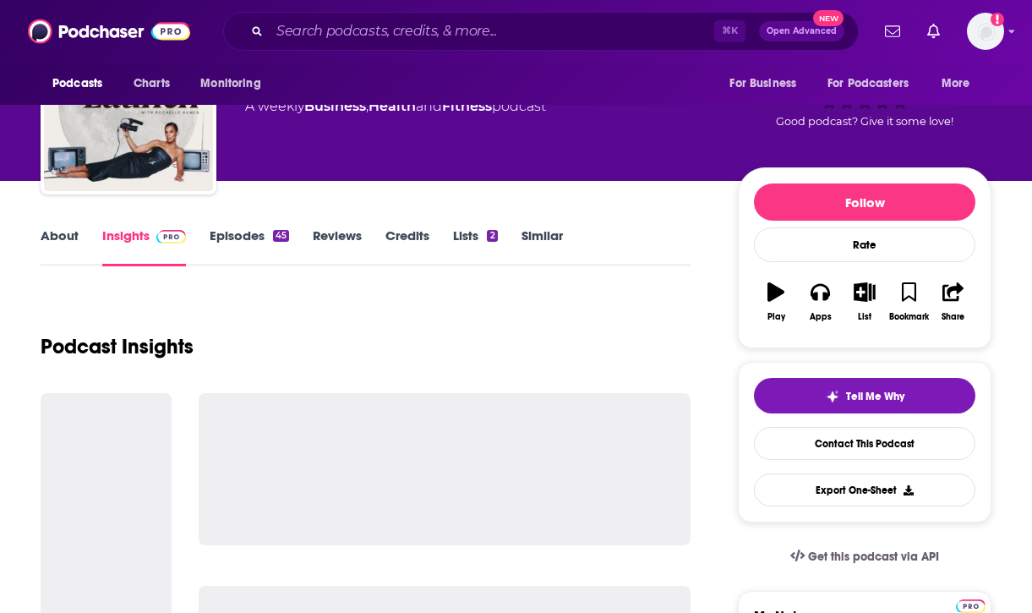
scroll to position [102, 0]
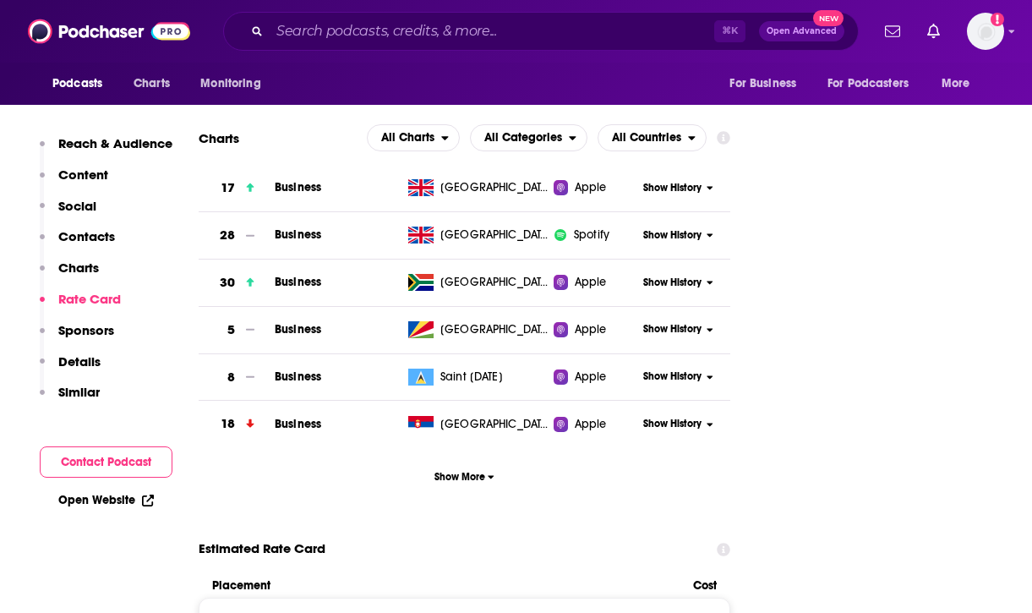
click at [105, 463] on button "Contact Podcast" at bounding box center [106, 461] width 133 height 31
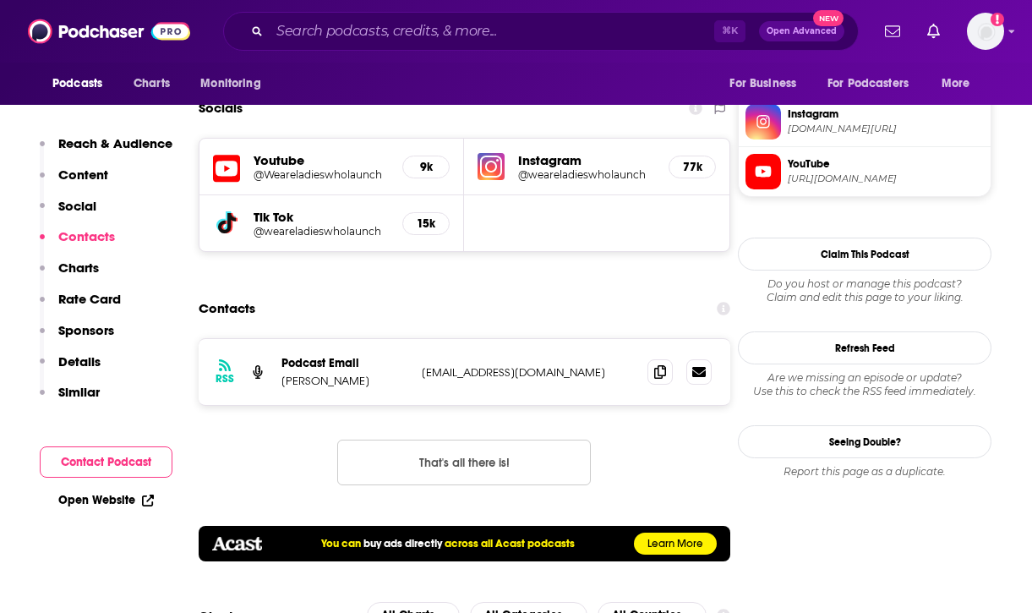
scroll to position [1500, 0]
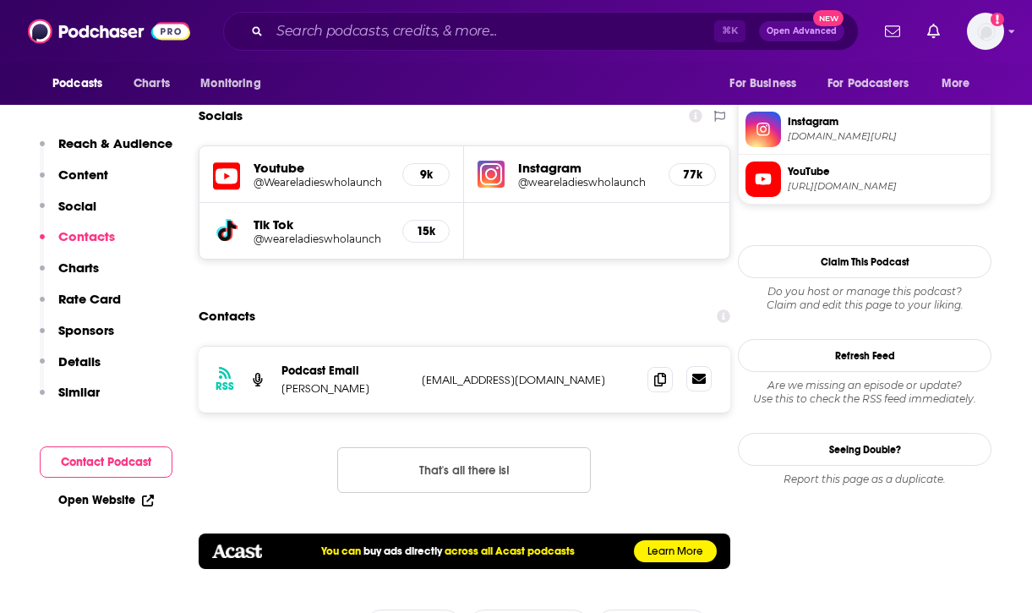
click at [703, 374] on icon at bounding box center [699, 379] width 14 height 10
click at [658, 372] on icon at bounding box center [660, 379] width 12 height 14
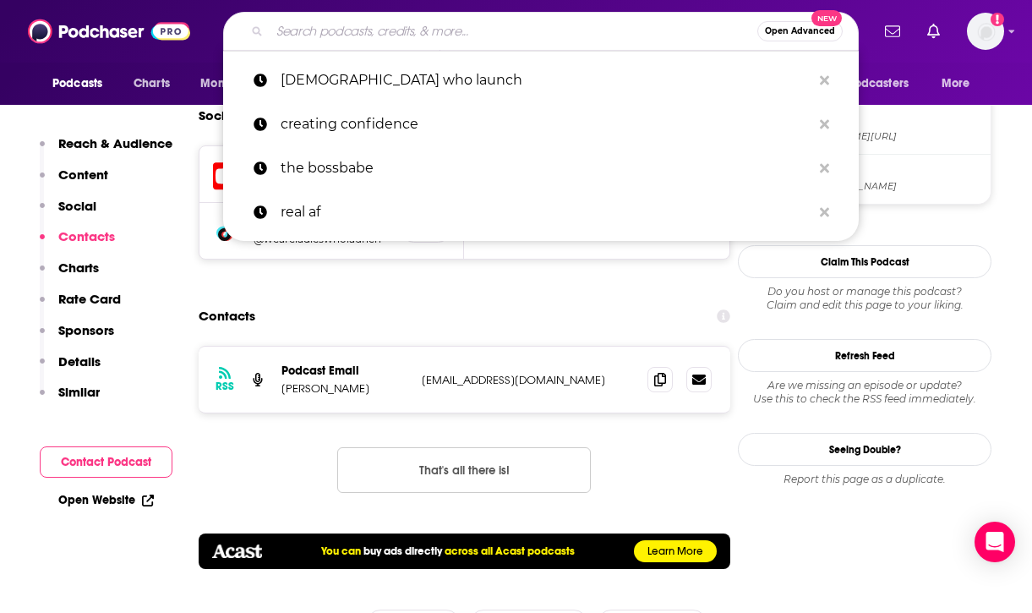
click at [490, 32] on input "Search podcasts, credits, & more..." at bounding box center [514, 31] width 488 height 27
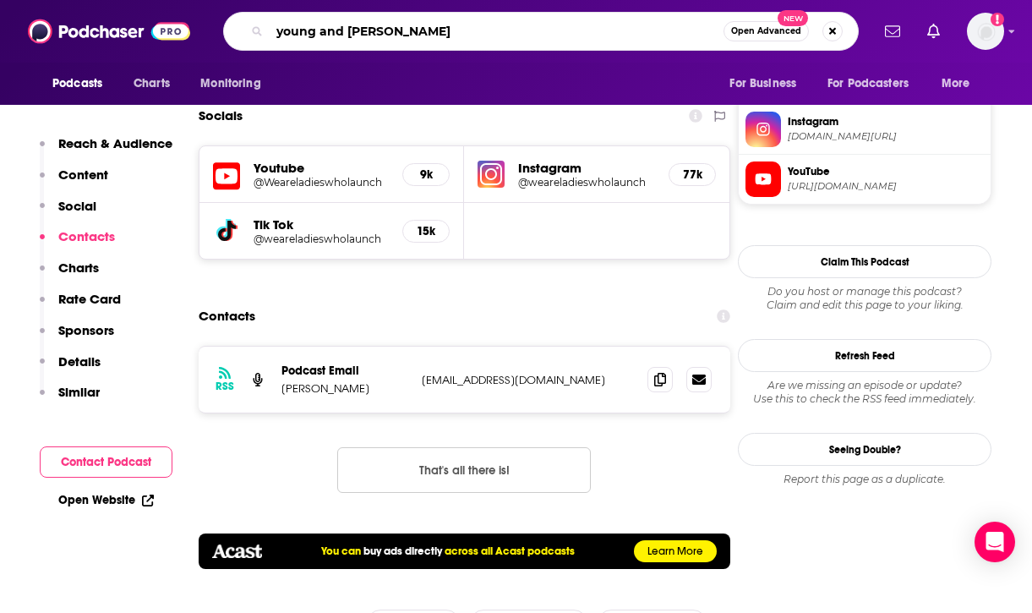
type input "young and profiting"
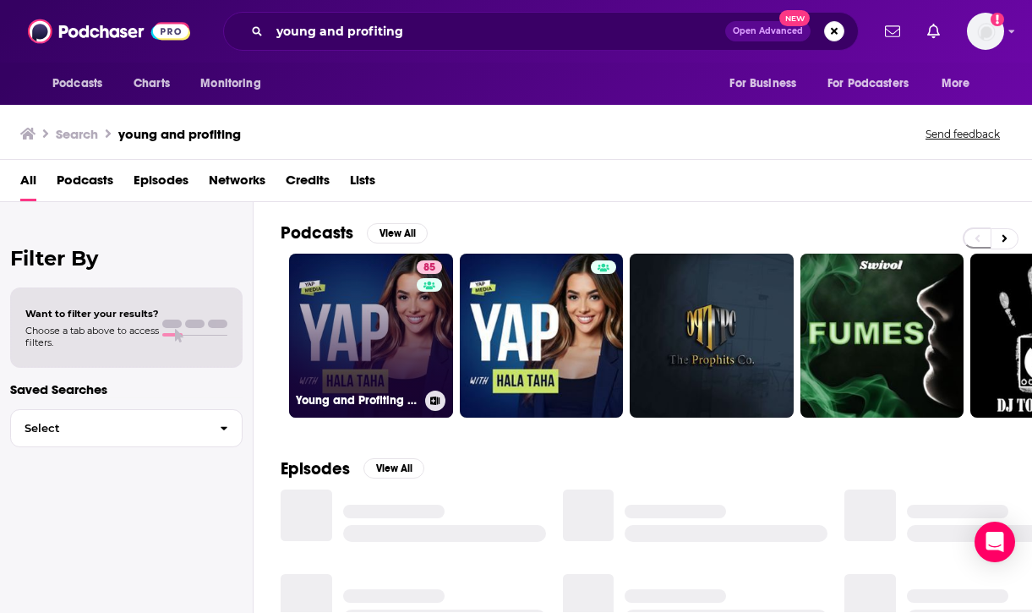
click at [381, 343] on link "85 Young and Profiting with Hala Taha (Entrepreneurship, Sales, Marketing)" at bounding box center [371, 336] width 164 height 164
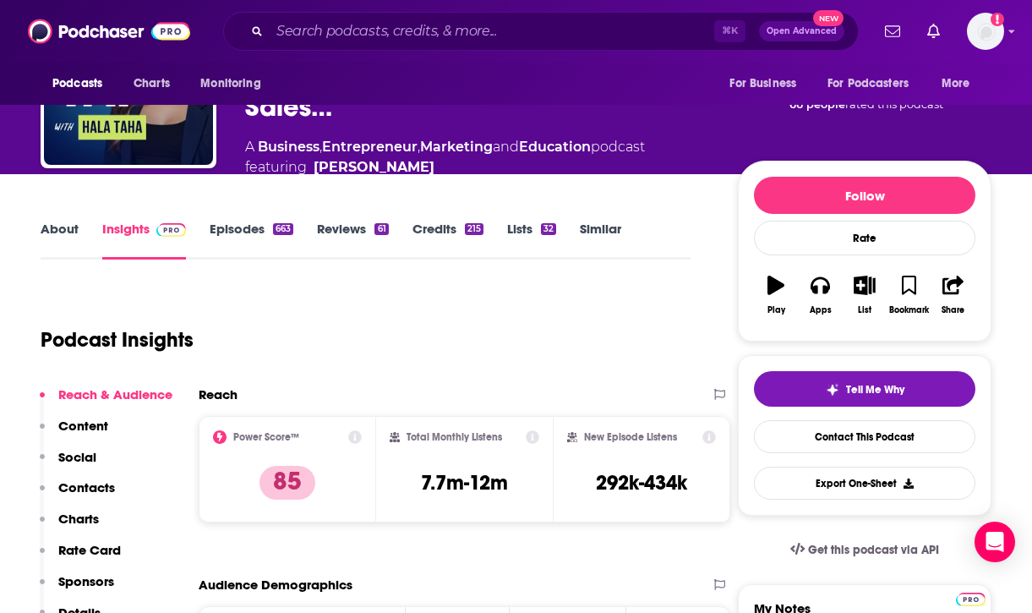
scroll to position [134, 0]
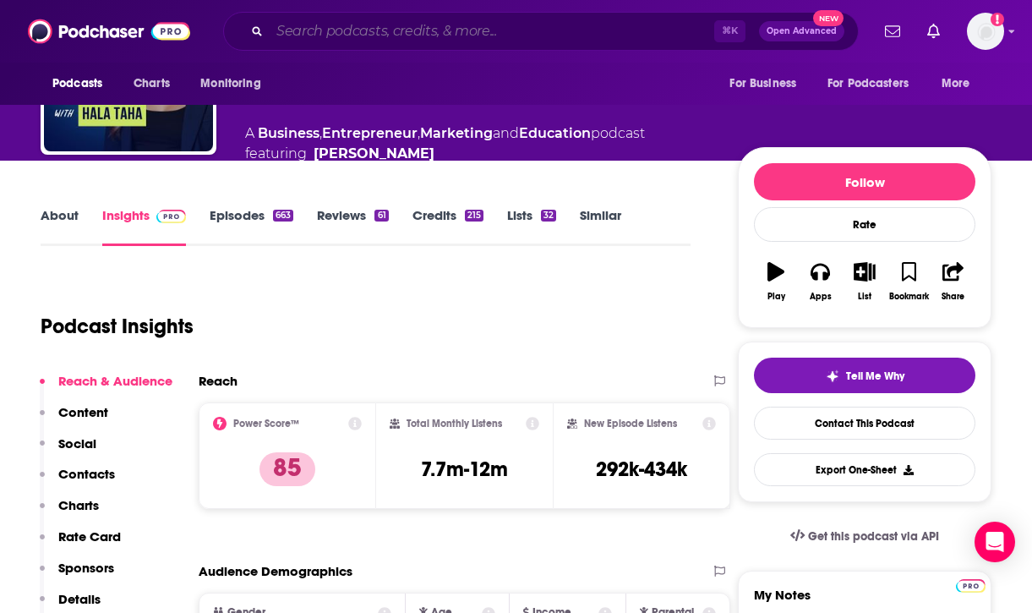
click at [419, 43] on input "Search podcasts, credits, & more..." at bounding box center [492, 31] width 445 height 27
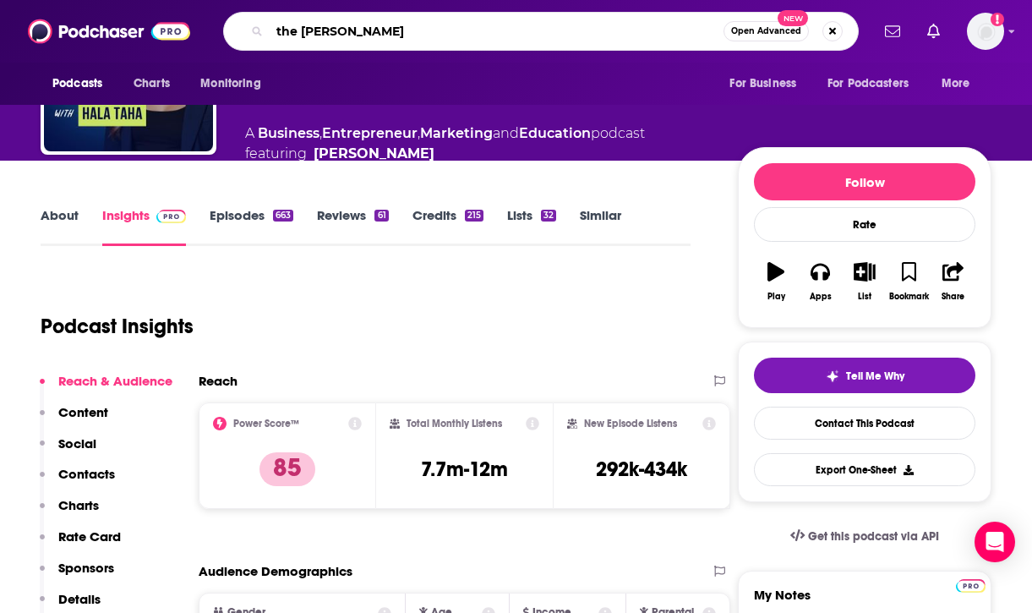
type input "the kara goldin"
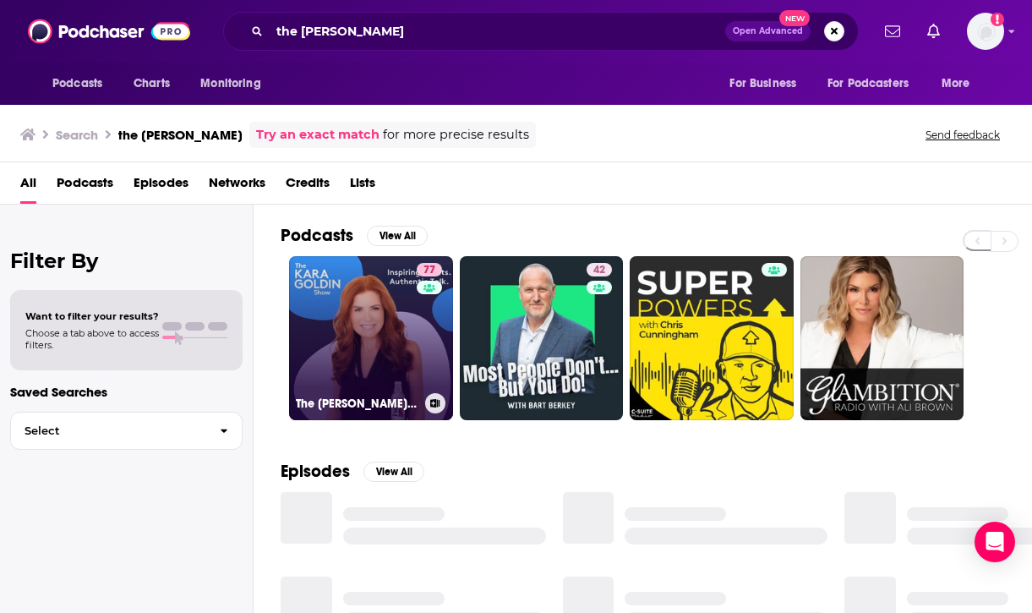
click at [398, 349] on link "77 The Kara Goldin Show" at bounding box center [371, 338] width 164 height 164
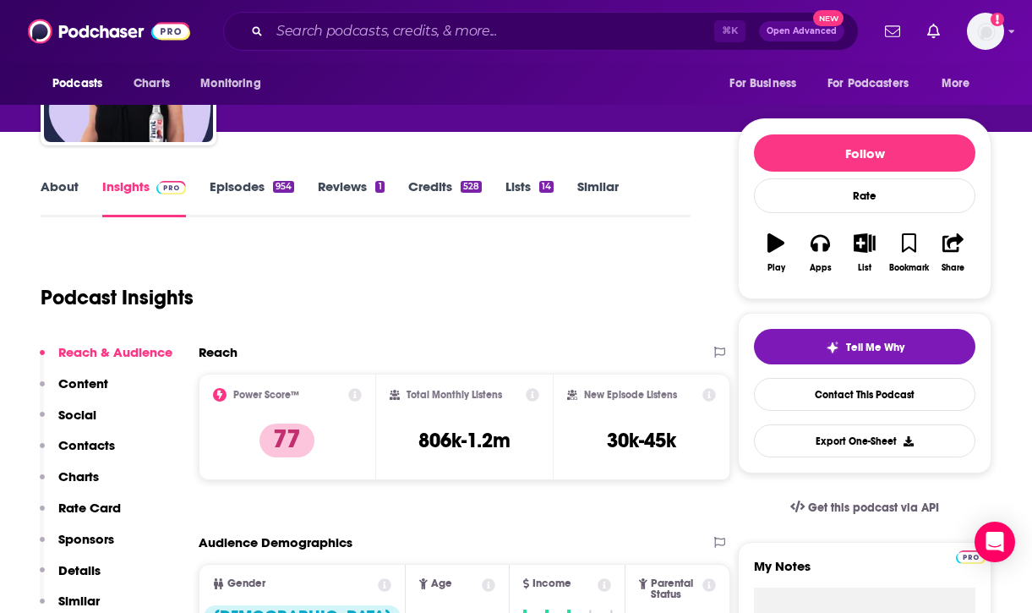
scroll to position [149, 0]
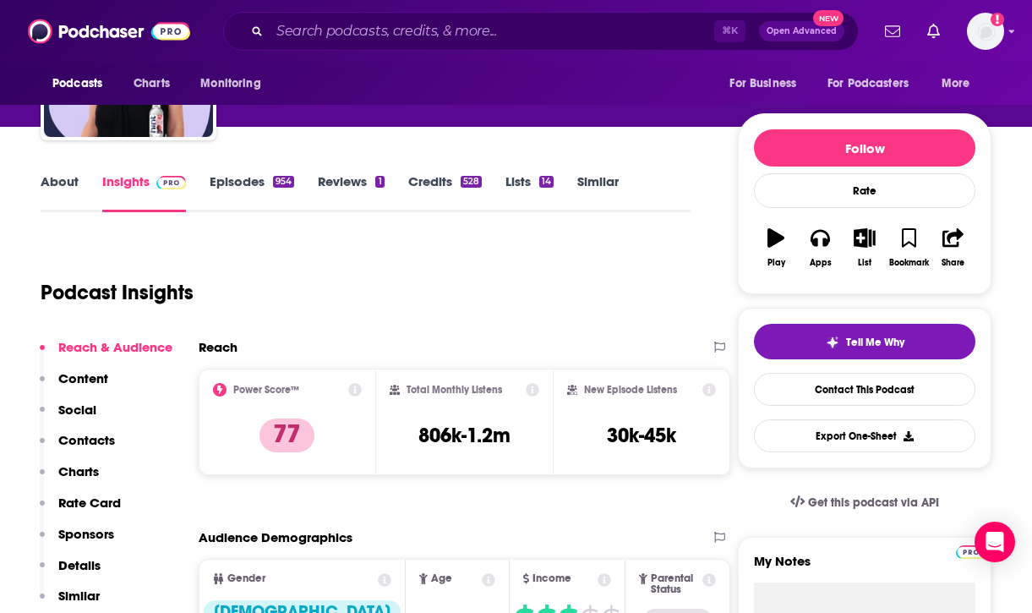
click at [397, 49] on div "⌘ K Open Advanced New" at bounding box center [541, 31] width 636 height 39
click at [402, 21] on input "Search podcasts, credits, & more..." at bounding box center [492, 31] width 445 height 27
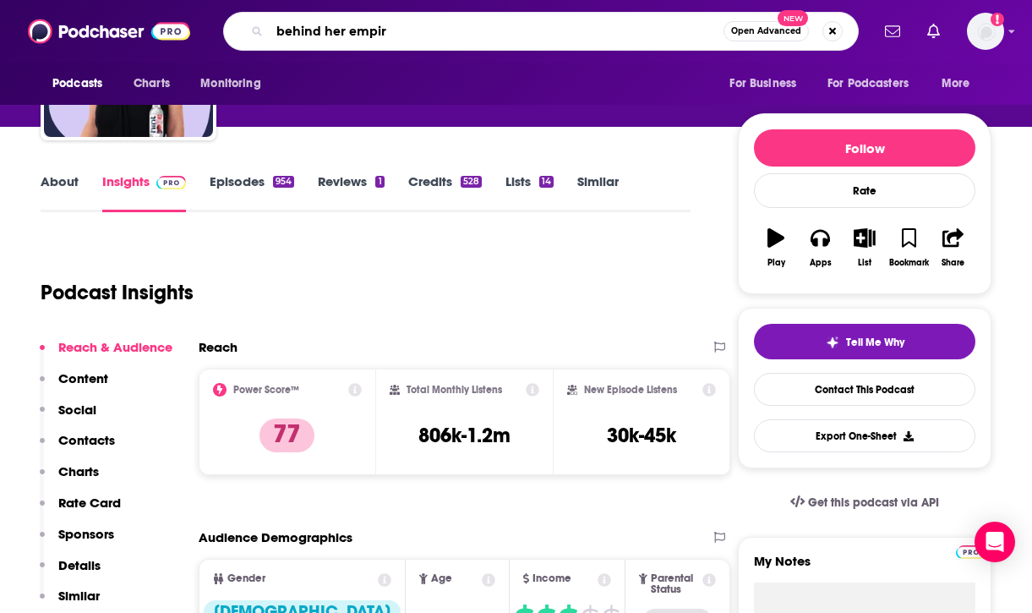
type input "behind her empire"
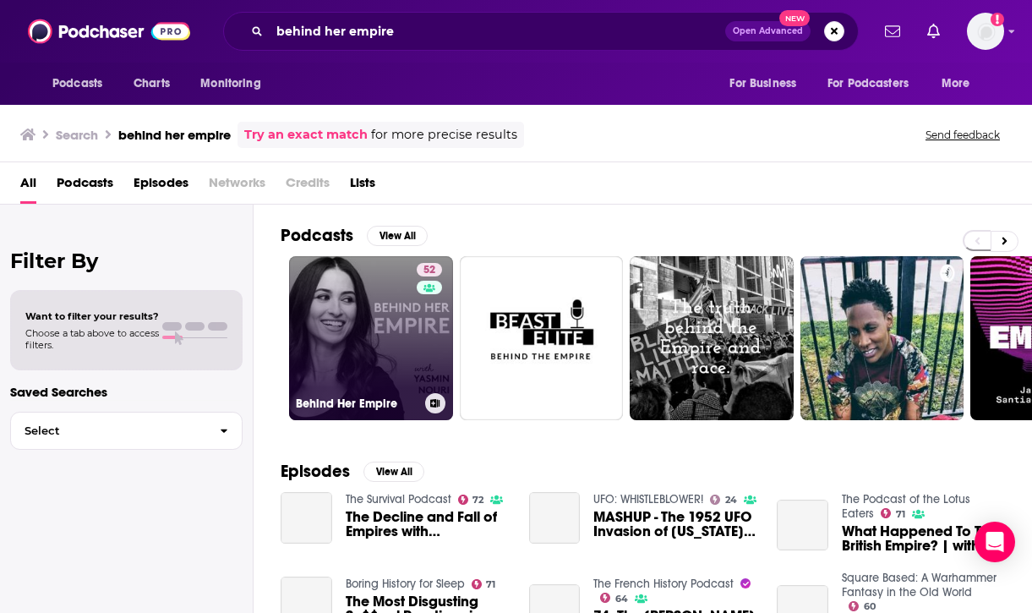
click at [381, 310] on link "52 Behind Her Empire" at bounding box center [371, 338] width 164 height 164
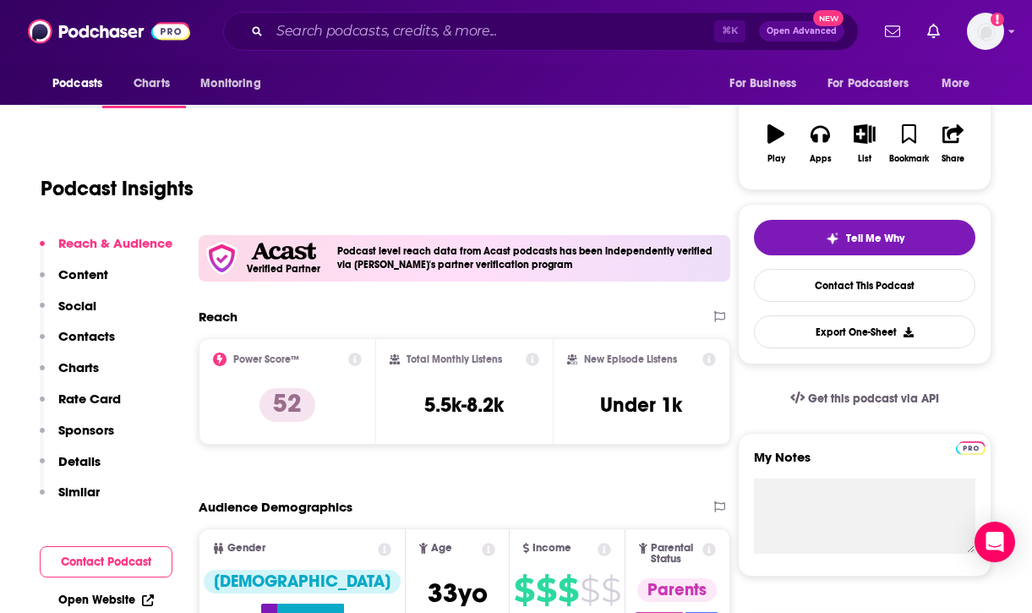
scroll to position [259, 0]
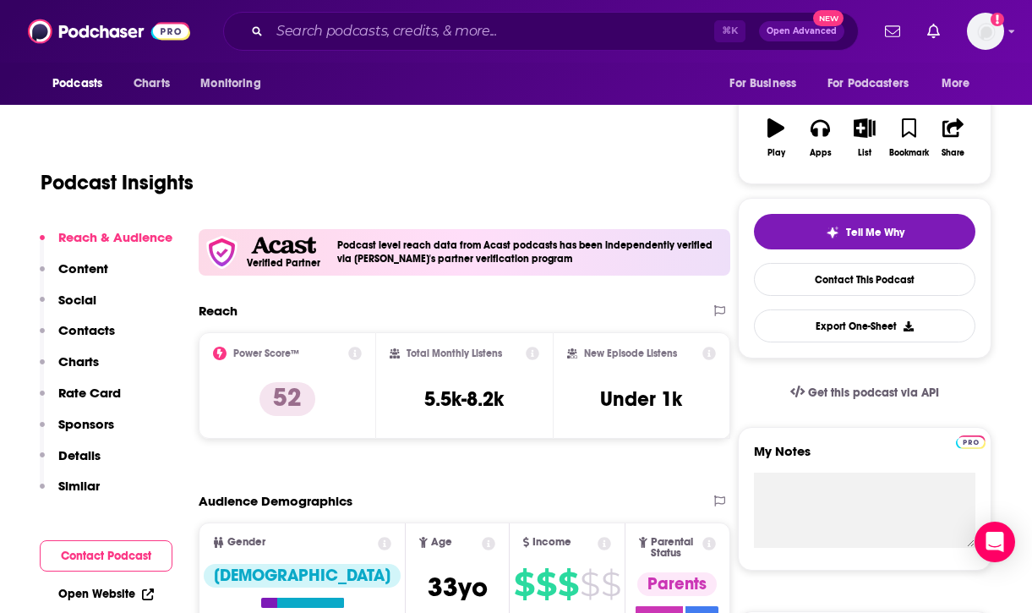
click at [83, 334] on p "Contacts" at bounding box center [86, 330] width 57 height 16
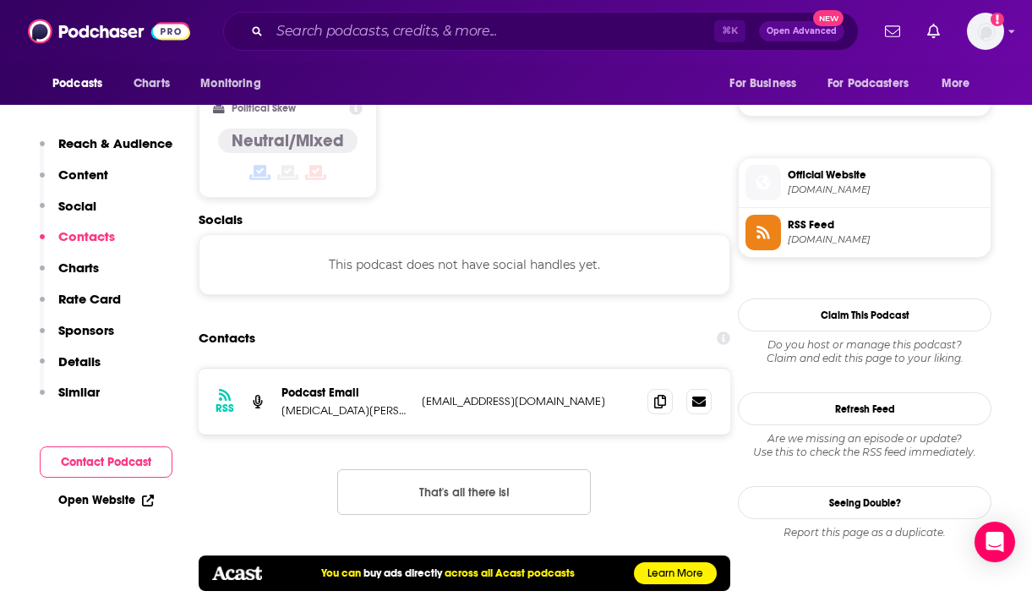
scroll to position [1435, 0]
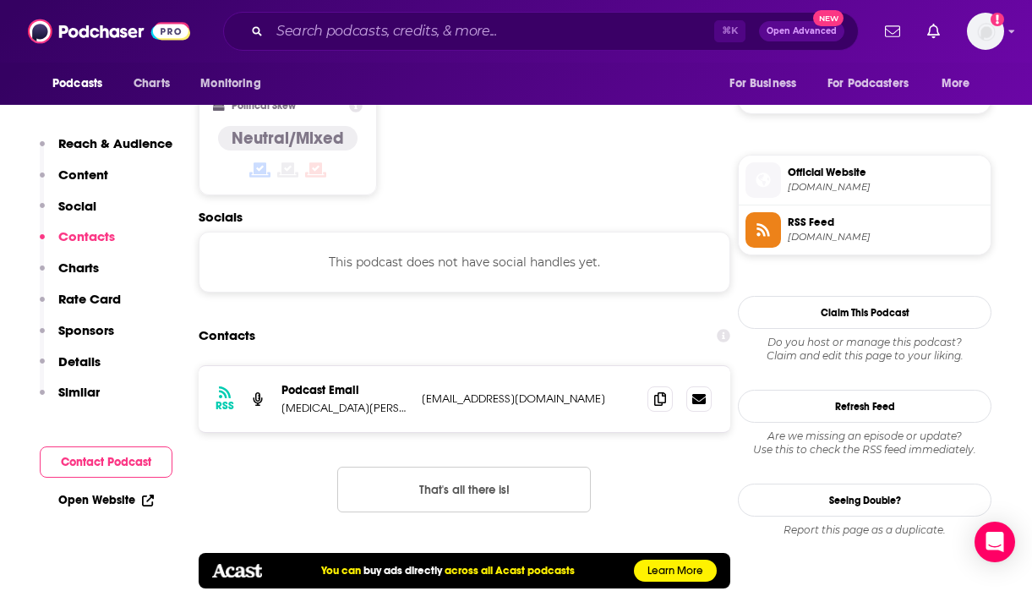
click at [326, 383] on p "Podcast Email" at bounding box center [345, 390] width 127 height 14
drag, startPoint x: 351, startPoint y: 330, endPoint x: 280, endPoint y: 329, distance: 71.0
click at [280, 366] on div "RSS Podcast Email Yasmin Nouri info+5ec36ea336d6206cc46e0b35@mg-eu.acast.com in…" at bounding box center [465, 399] width 532 height 66
copy p "Yasmin Nouri"
click at [655, 391] on icon at bounding box center [660, 398] width 12 height 14
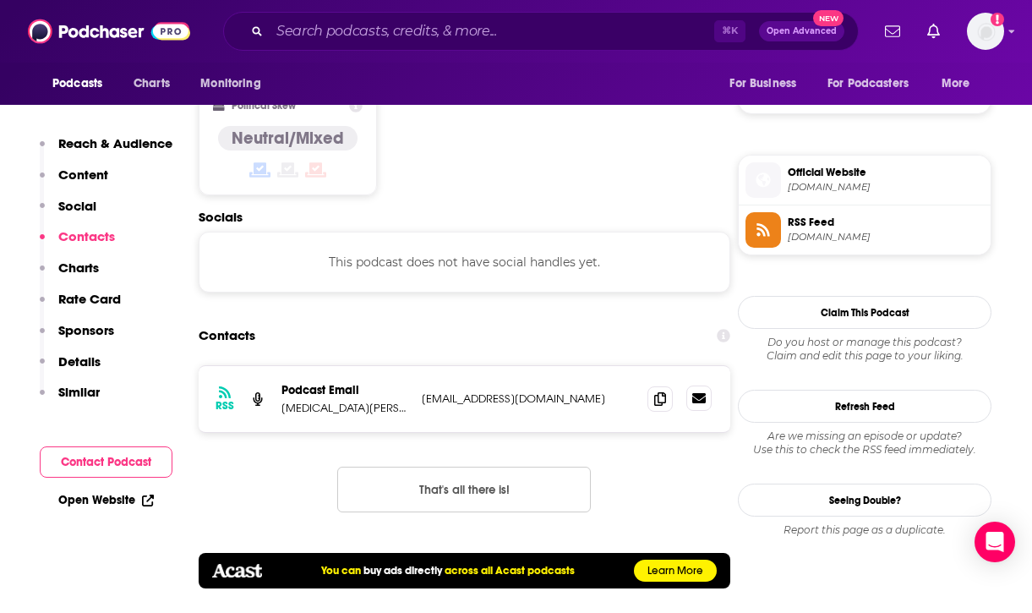
click at [700, 393] on icon at bounding box center [699, 398] width 14 height 10
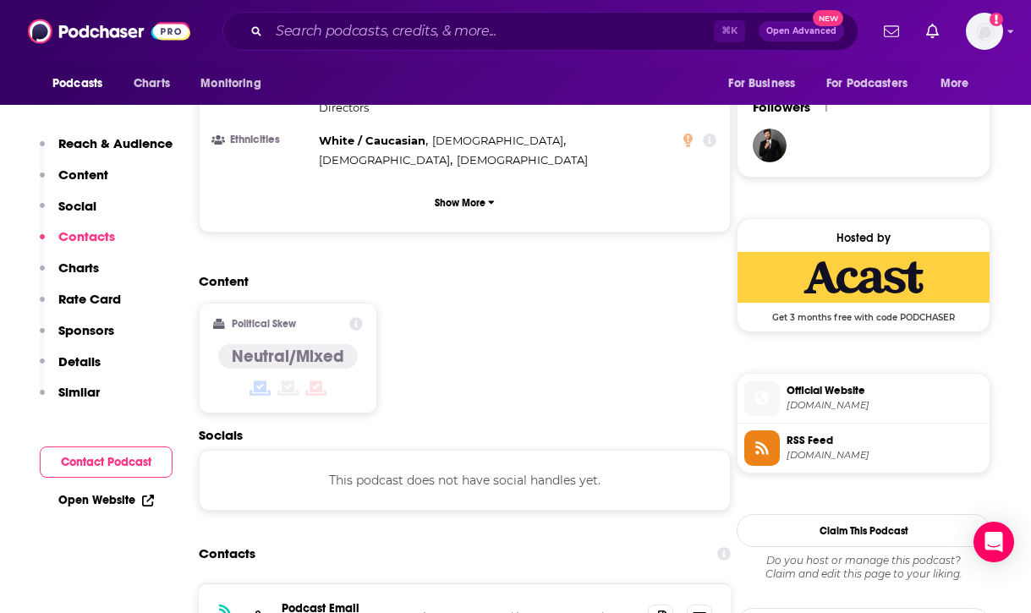
scroll to position [1130, 0]
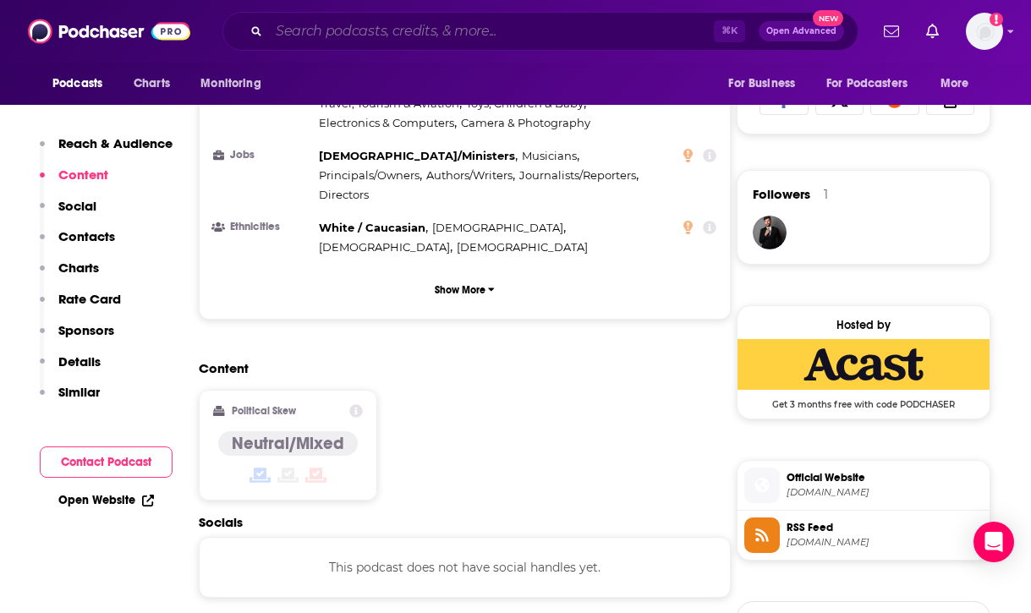
click at [422, 34] on input "Search podcasts, credits, & more..." at bounding box center [491, 31] width 445 height 27
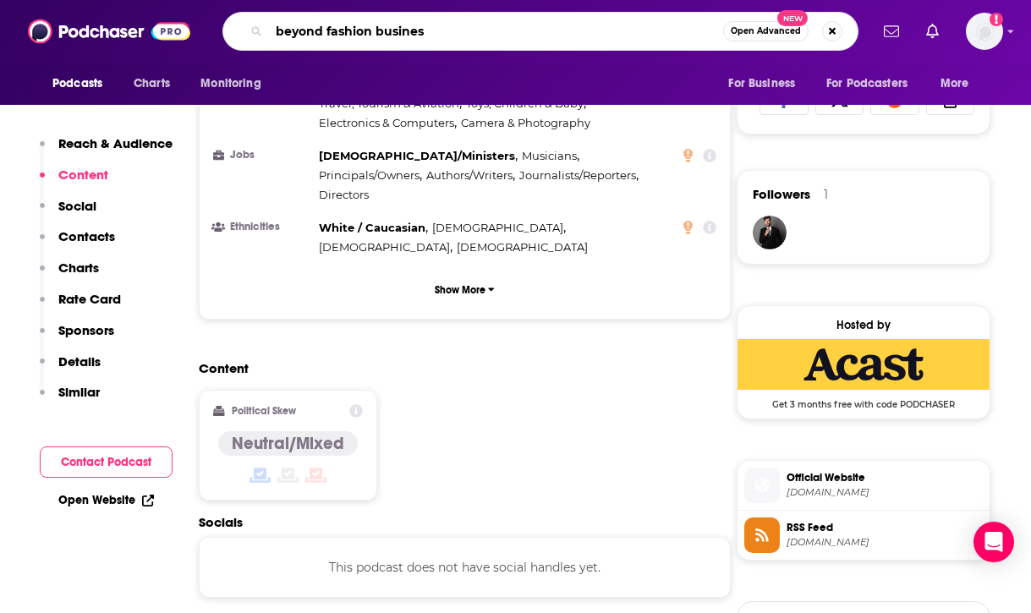
type input "beyond fashion business"
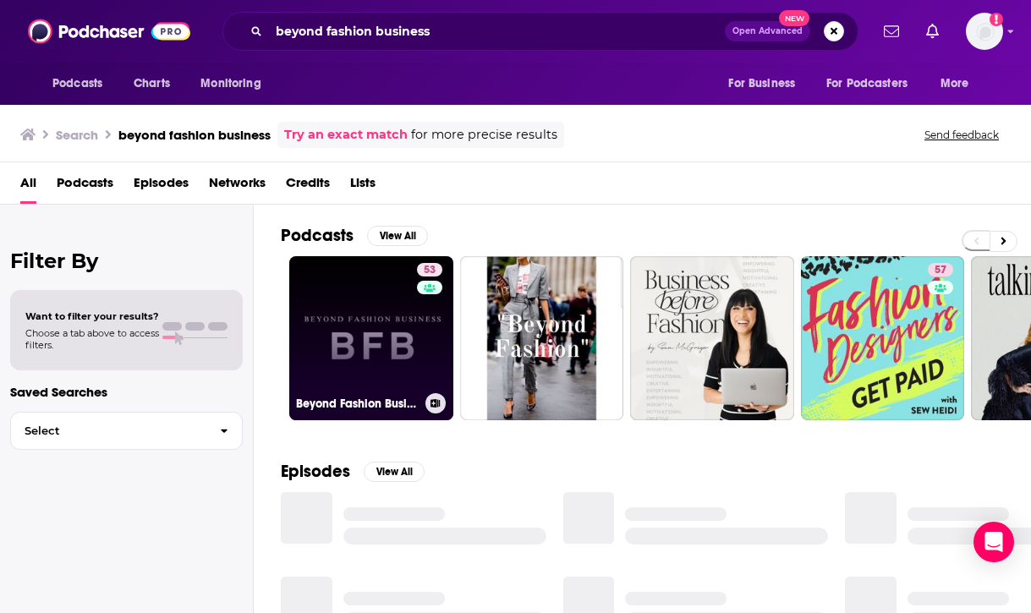
click at [398, 353] on link "53 Beyond Fashion Business" at bounding box center [371, 338] width 164 height 164
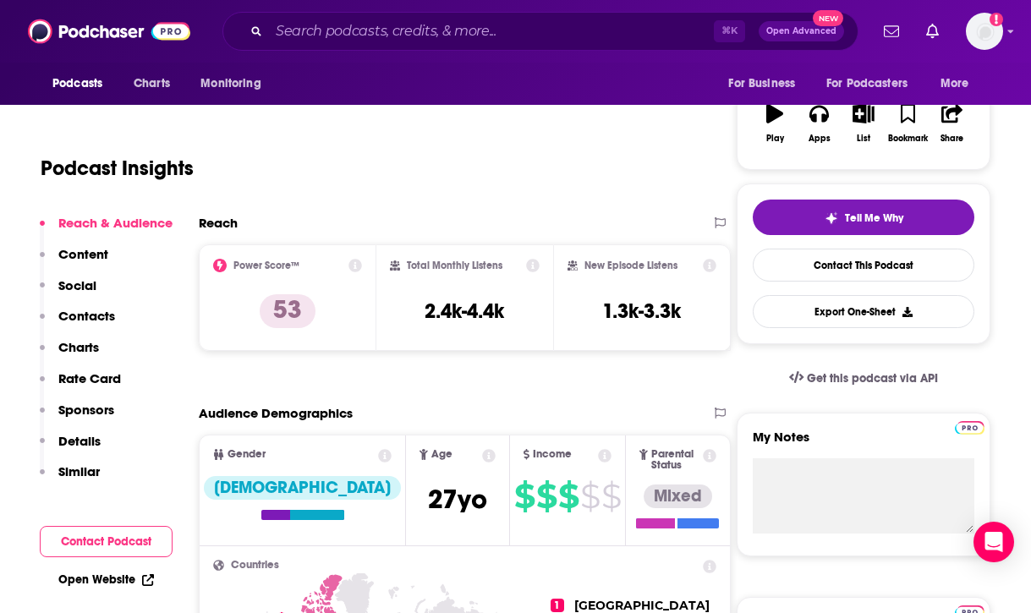
scroll to position [271, 0]
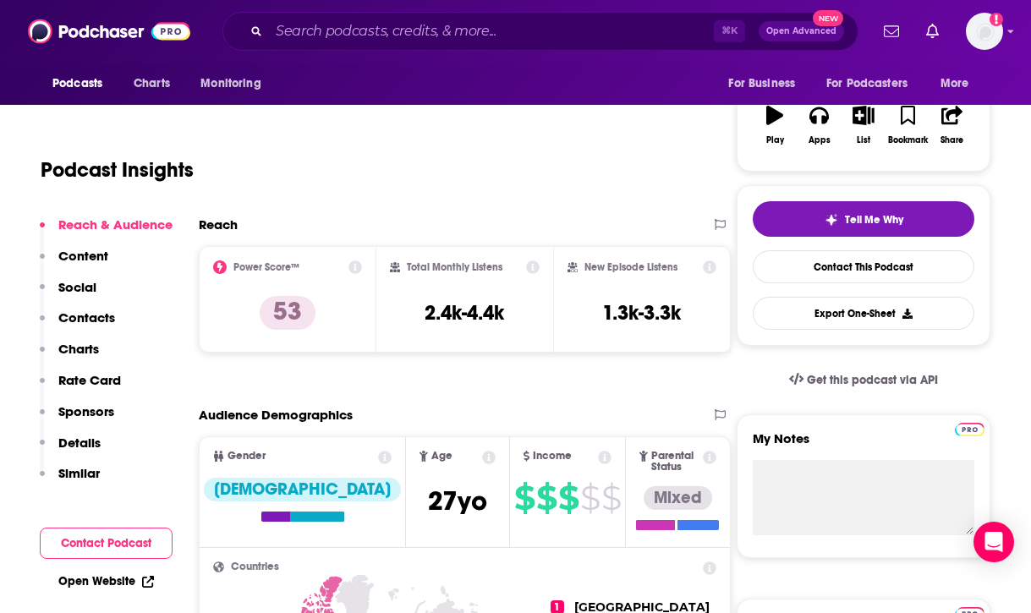
click at [92, 315] on p "Contacts" at bounding box center [86, 317] width 57 height 16
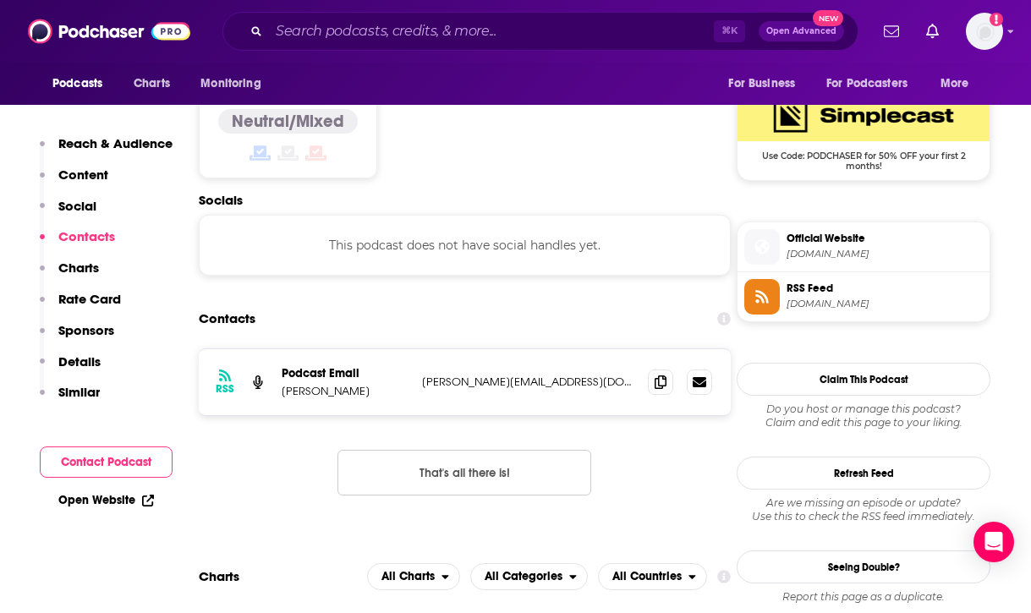
scroll to position [1381, 0]
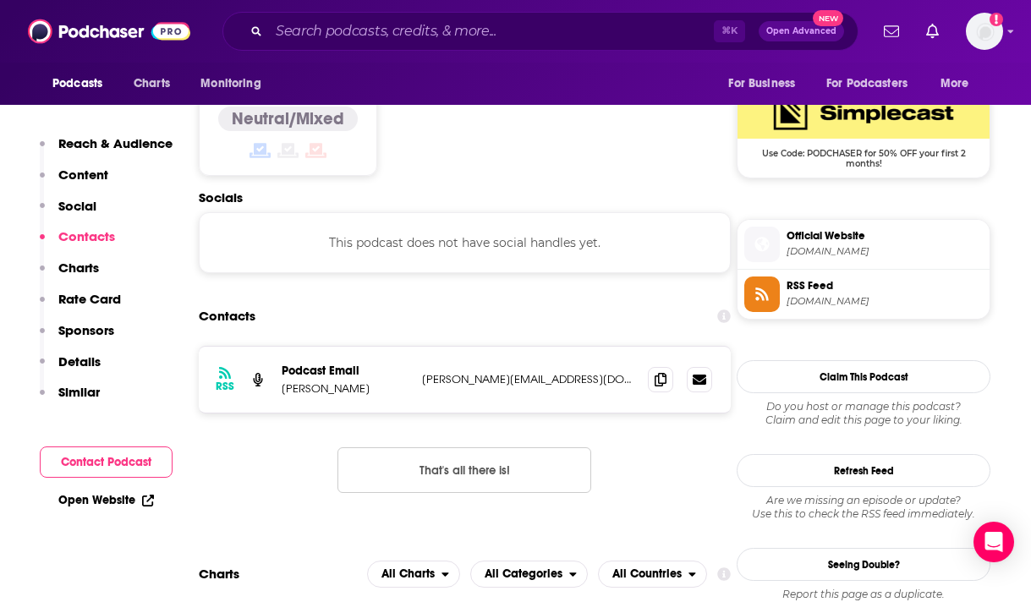
drag, startPoint x: 364, startPoint y: 326, endPoint x: 283, endPoint y: 328, distance: 81.2
click at [283, 381] on p "Esteban Julian" at bounding box center [345, 388] width 127 height 14
copy p "Esteban Julian"
click at [413, 28] on input "Search podcasts, credits, & more..." at bounding box center [491, 31] width 445 height 27
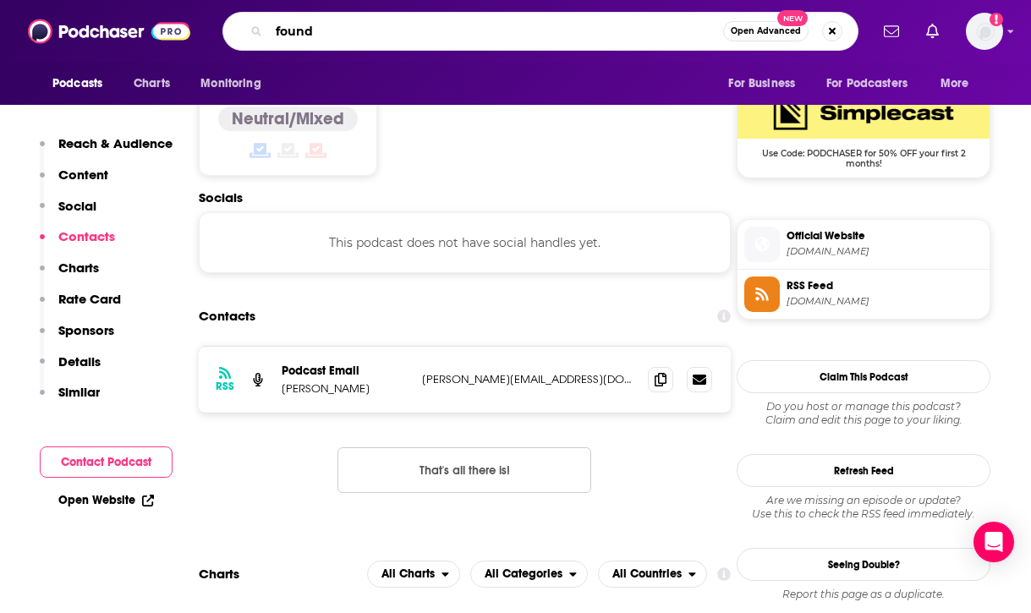
type input "foundr"
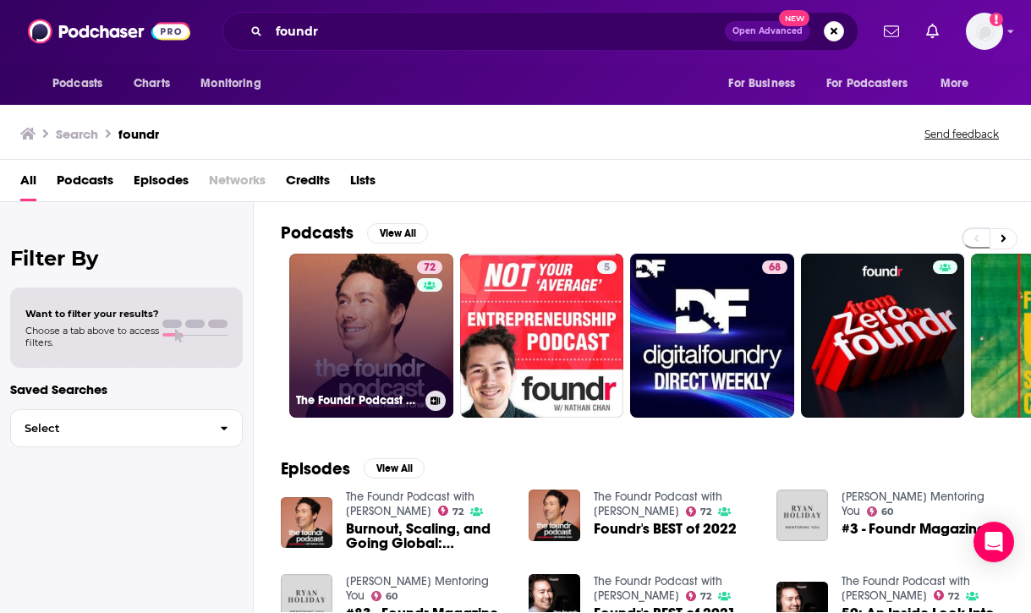
click at [376, 343] on link "72 The Foundr Podcast with Nathan Chan" at bounding box center [371, 336] width 164 height 164
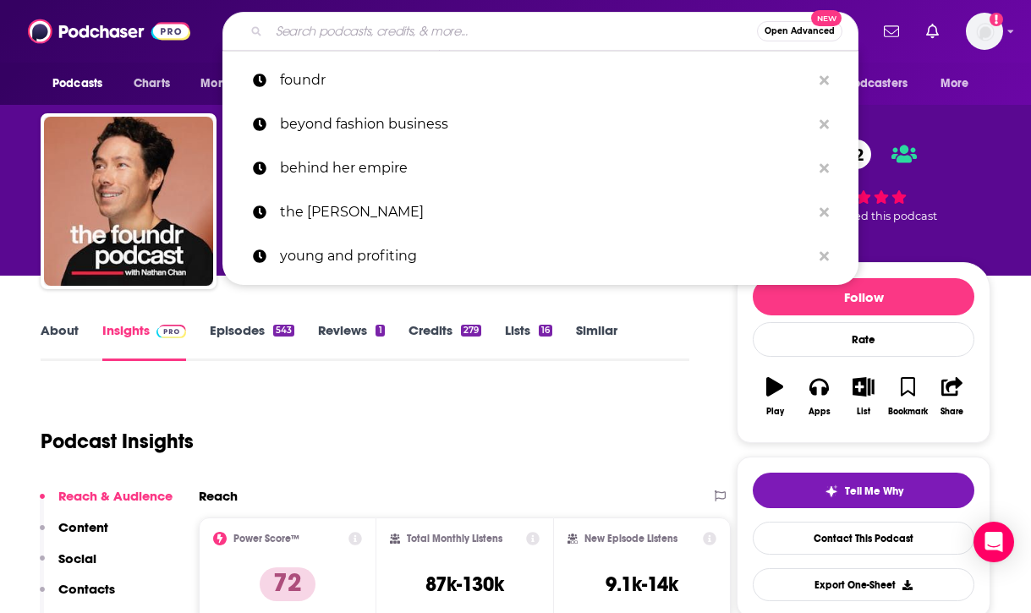
click at [386, 19] on input "Search podcasts, credits, & more..." at bounding box center [513, 31] width 488 height 27
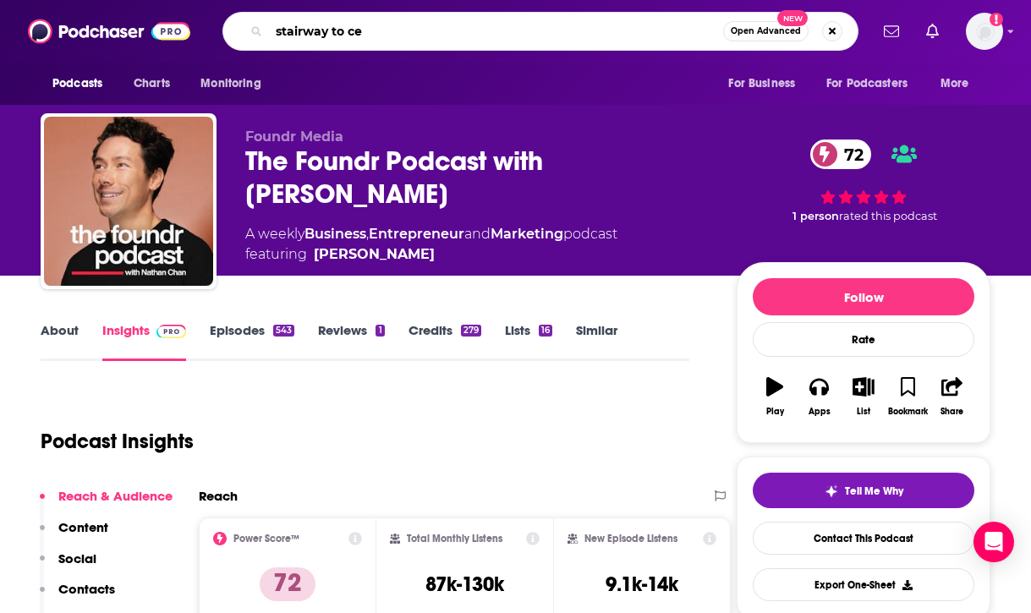
type input "stairway to ceo"
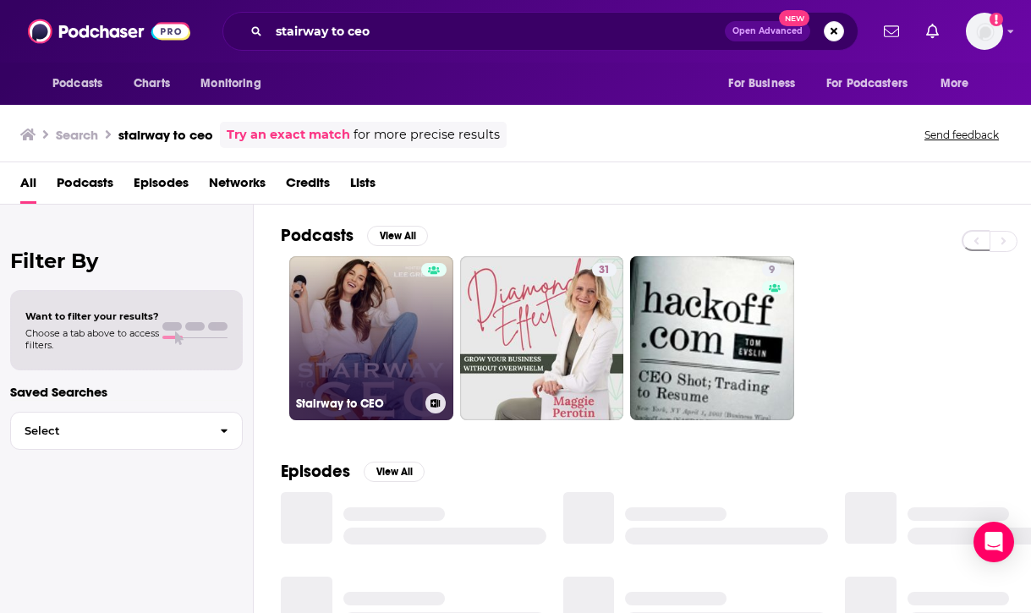
click at [397, 356] on link "Stairway to CEO" at bounding box center [371, 338] width 164 height 164
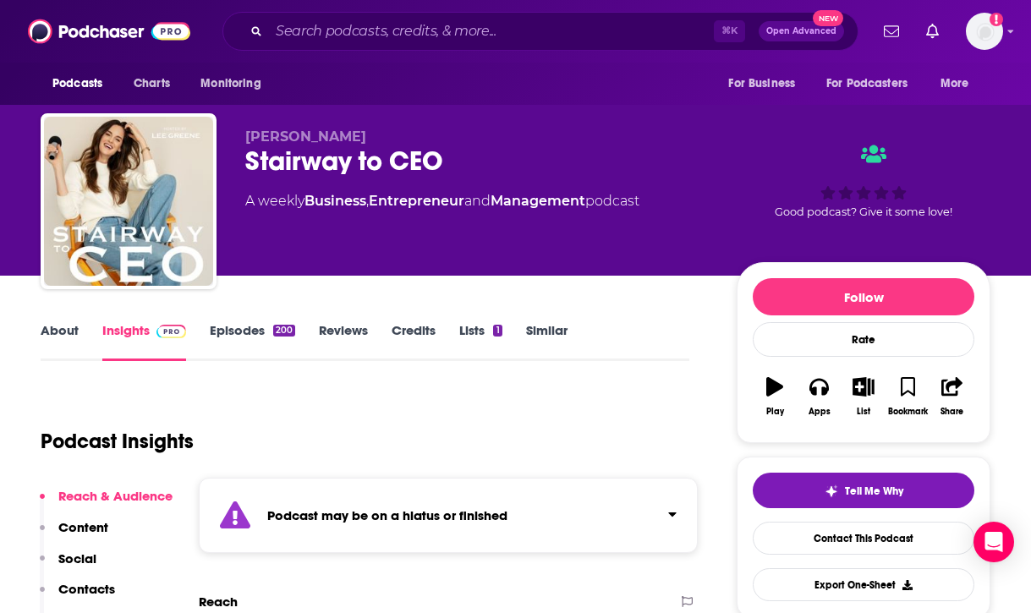
click at [265, 324] on link "Episodes 200" at bounding box center [252, 341] width 85 height 39
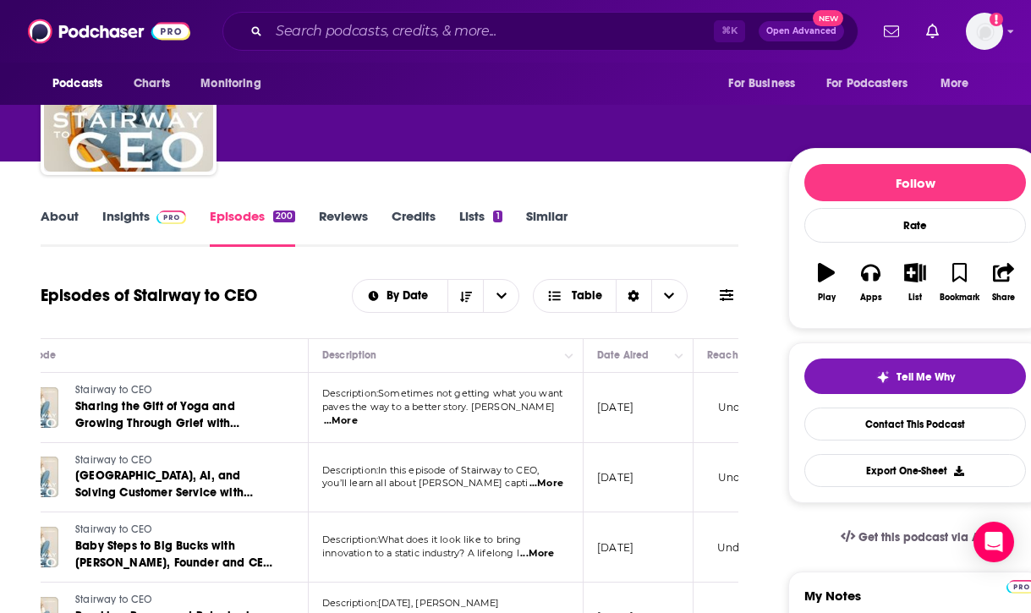
scroll to position [0, 87]
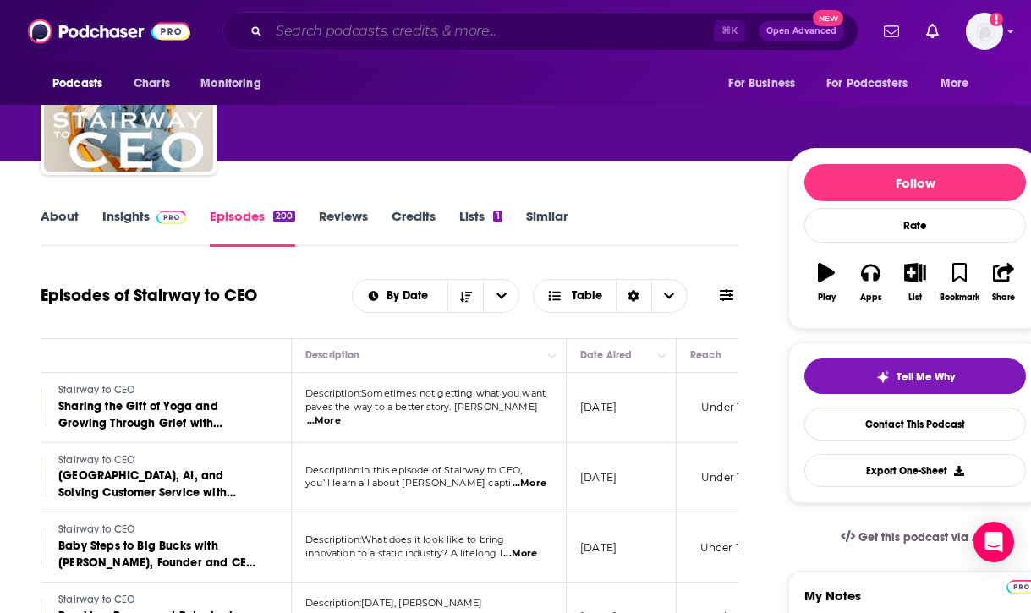
click at [381, 34] on input "Search podcasts, credits, & more..." at bounding box center [491, 31] width 445 height 27
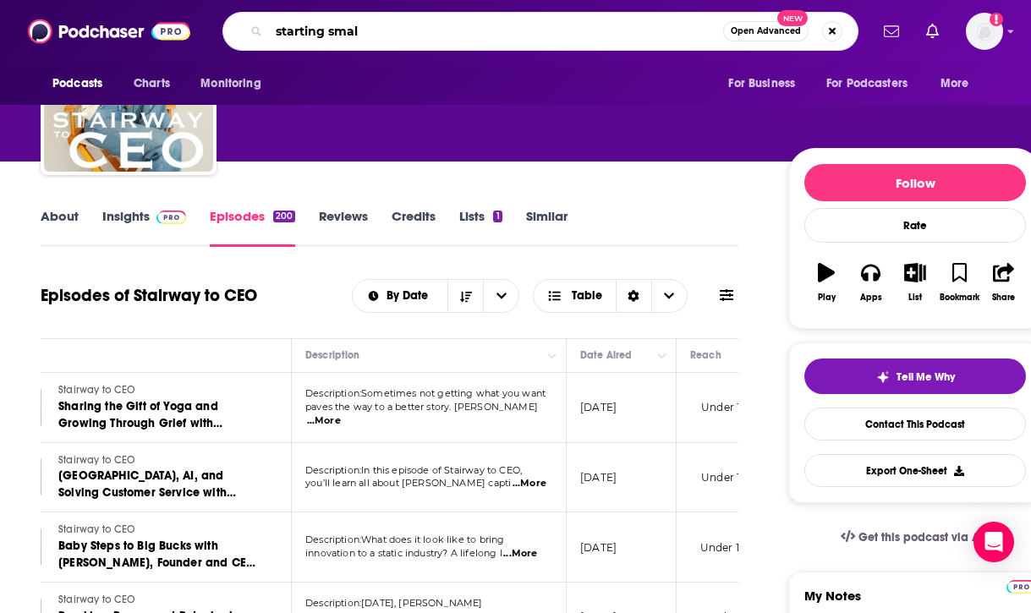
type input "starting small"
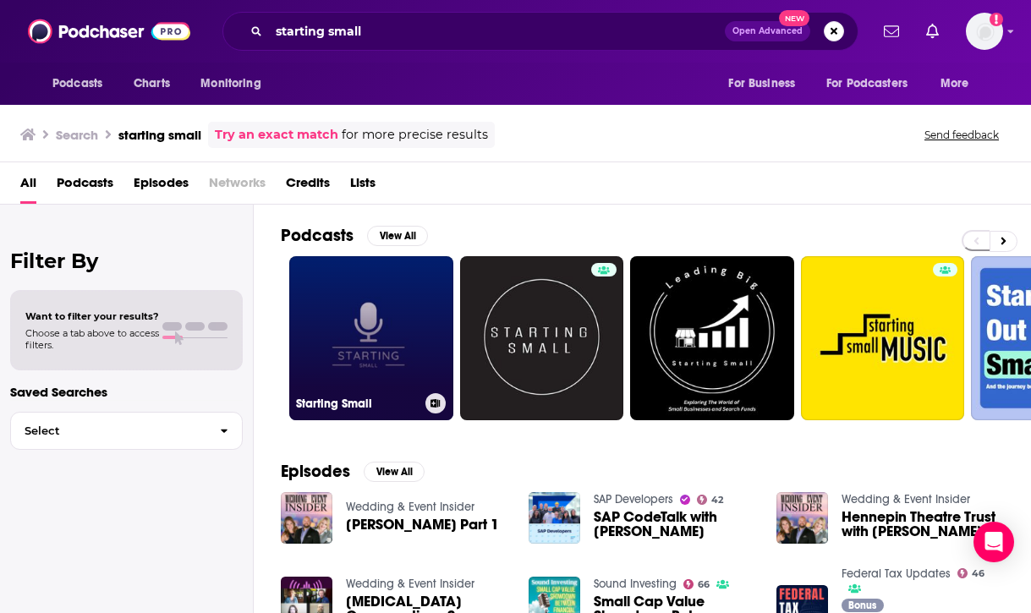
click at [391, 306] on link "Starting Small" at bounding box center [371, 338] width 164 height 164
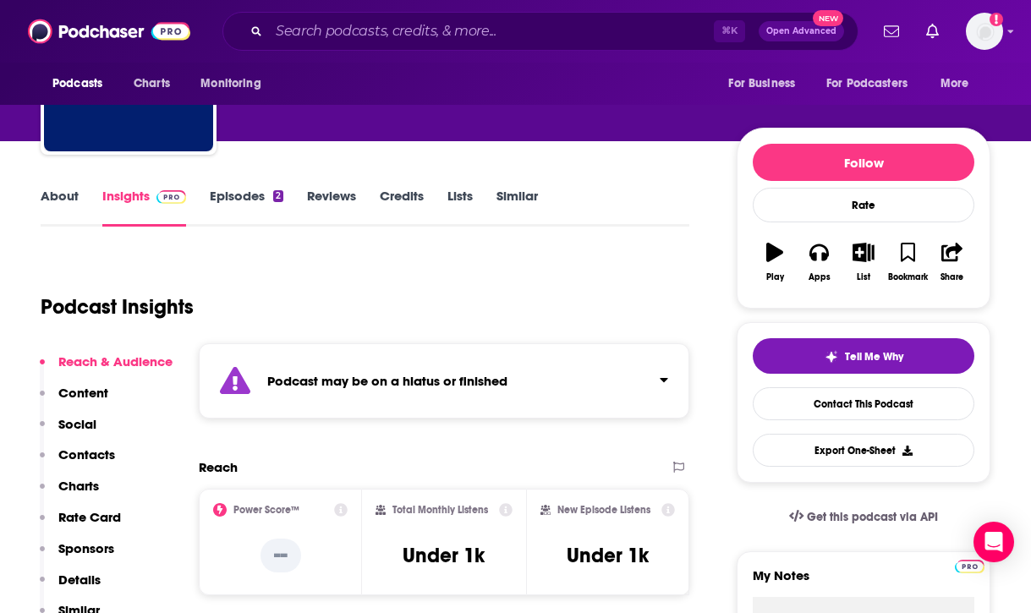
scroll to position [138, 0]
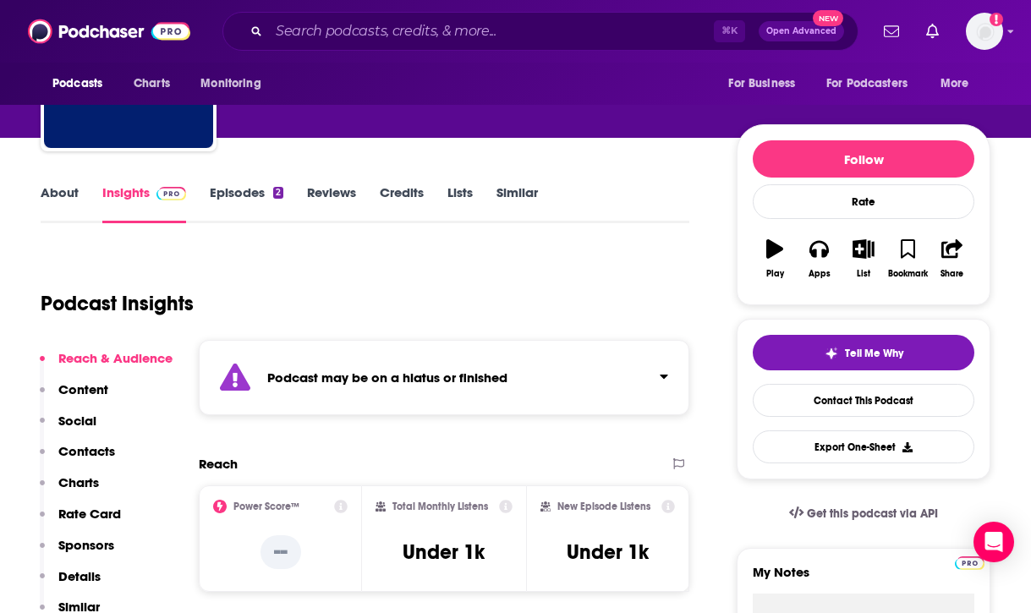
click at [273, 190] on div "2" at bounding box center [278, 193] width 10 height 12
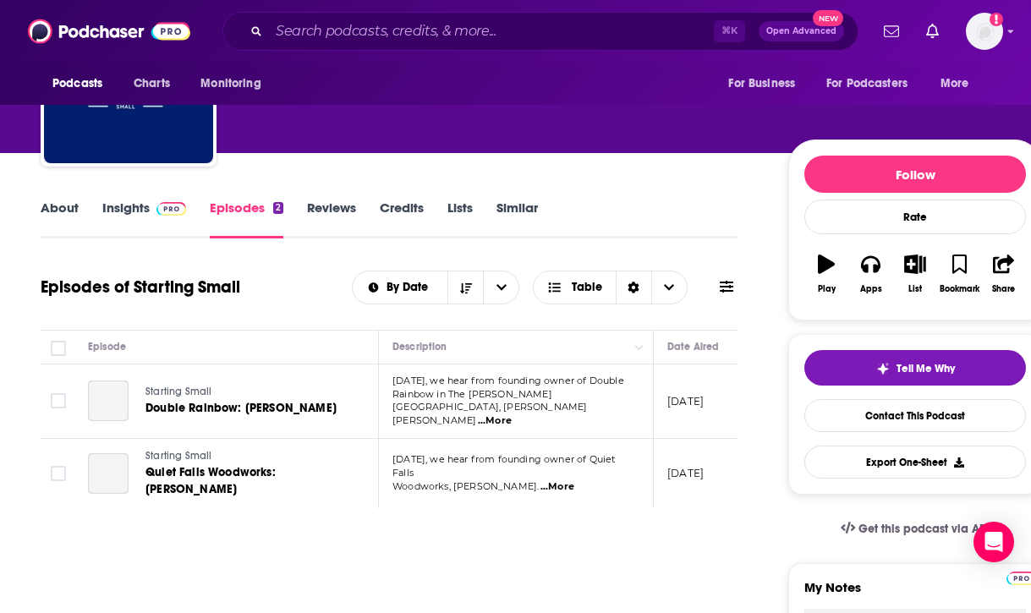
scroll to position [178, 0]
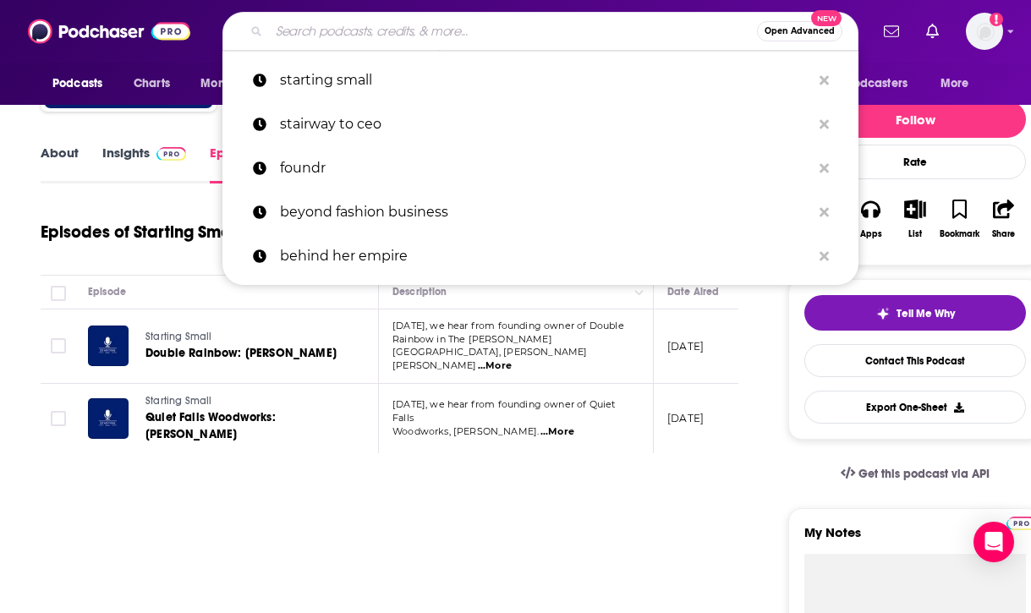
click at [410, 35] on input "Search podcasts, credits, & more..." at bounding box center [513, 31] width 488 height 27
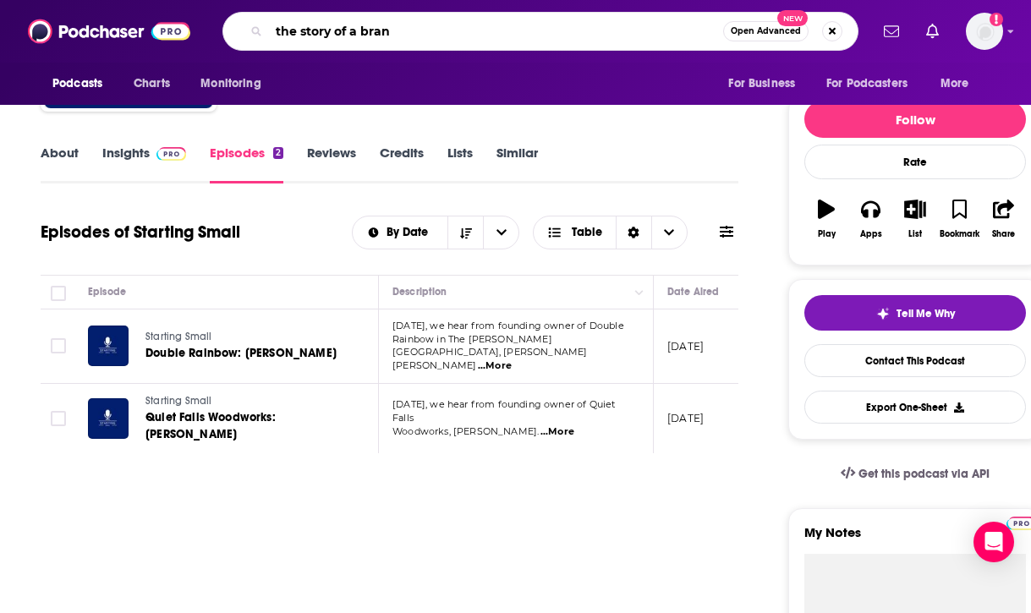
type input "the story of a brand"
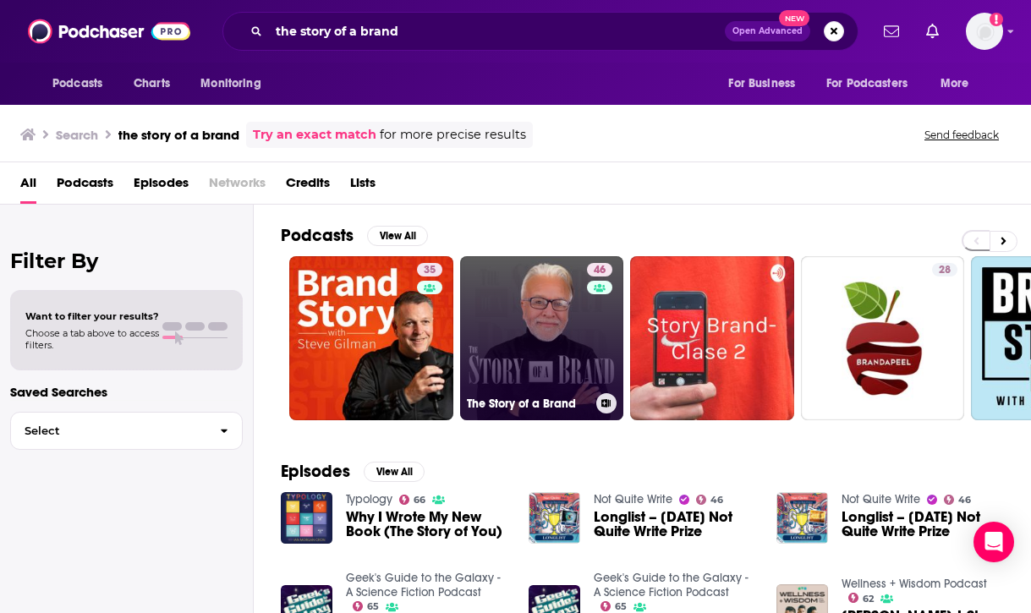
click at [539, 338] on link "46 The Story of a Brand" at bounding box center [542, 338] width 164 height 164
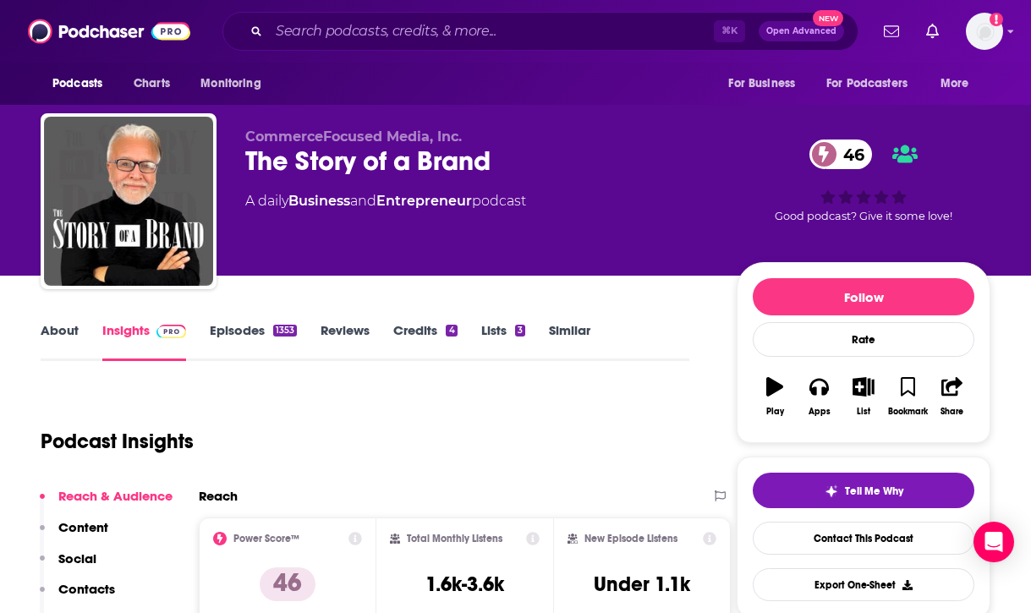
scroll to position [42, 0]
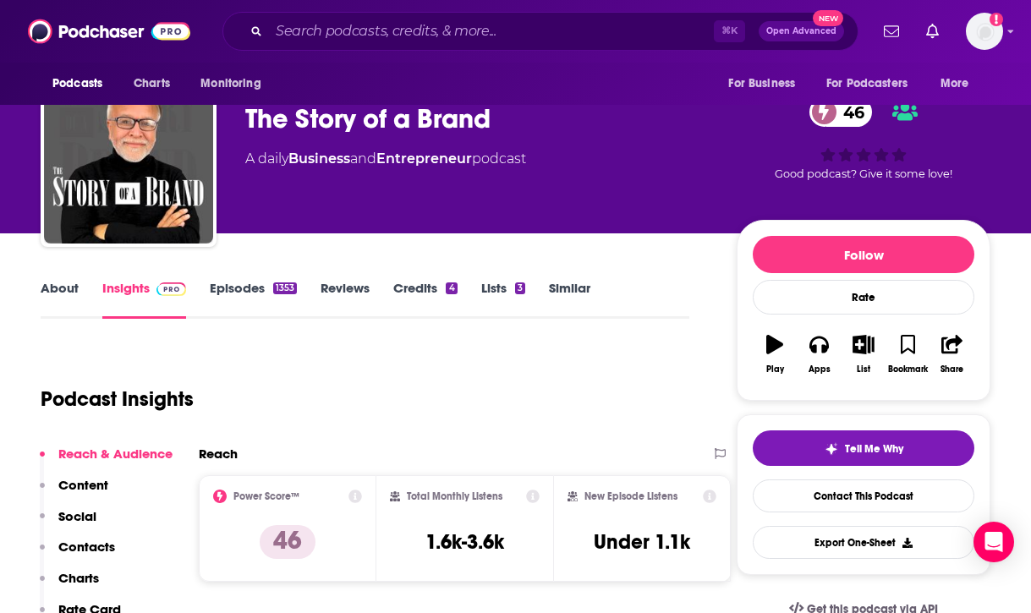
click at [271, 293] on link "Episodes 1353" at bounding box center [253, 299] width 87 height 39
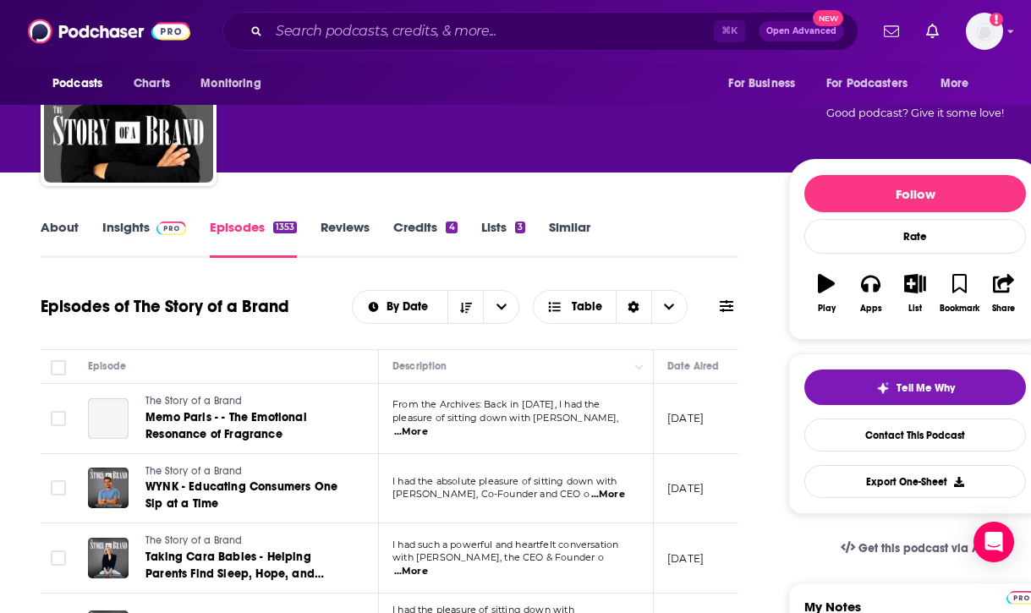
scroll to position [0, 63]
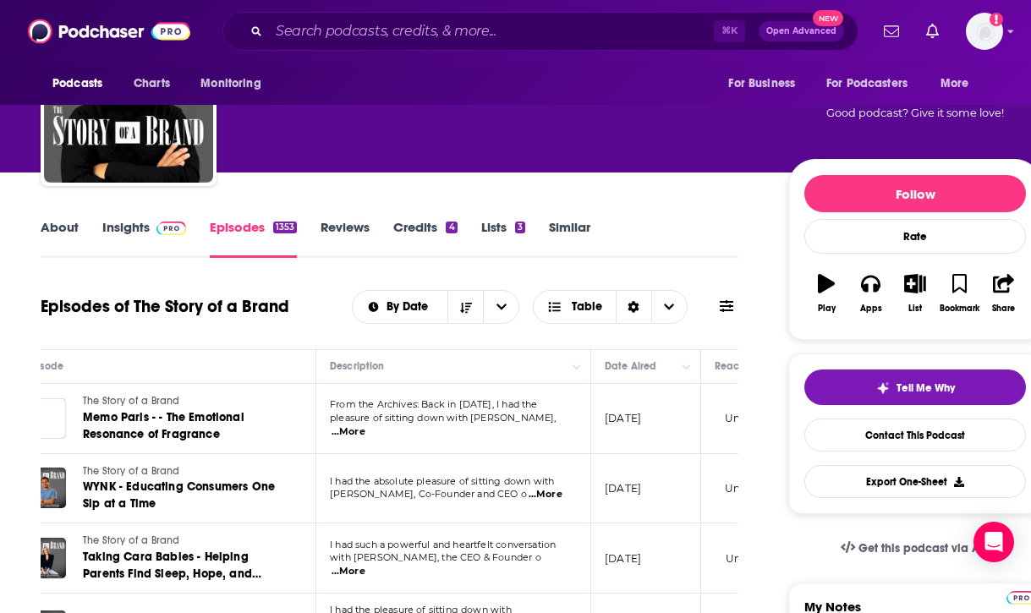
click at [62, 234] on link "About" at bounding box center [60, 238] width 38 height 39
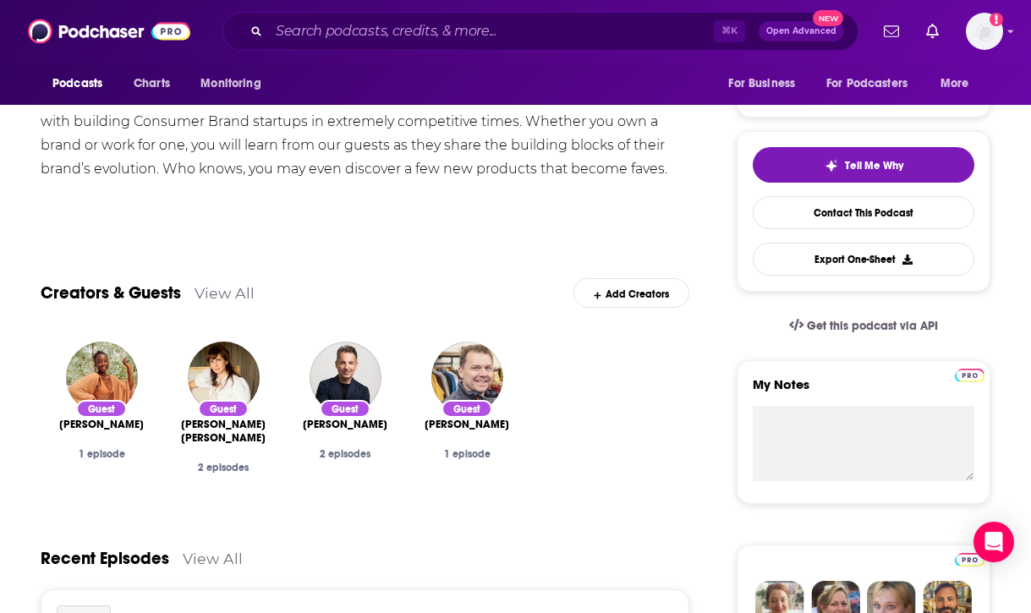
scroll to position [200, 0]
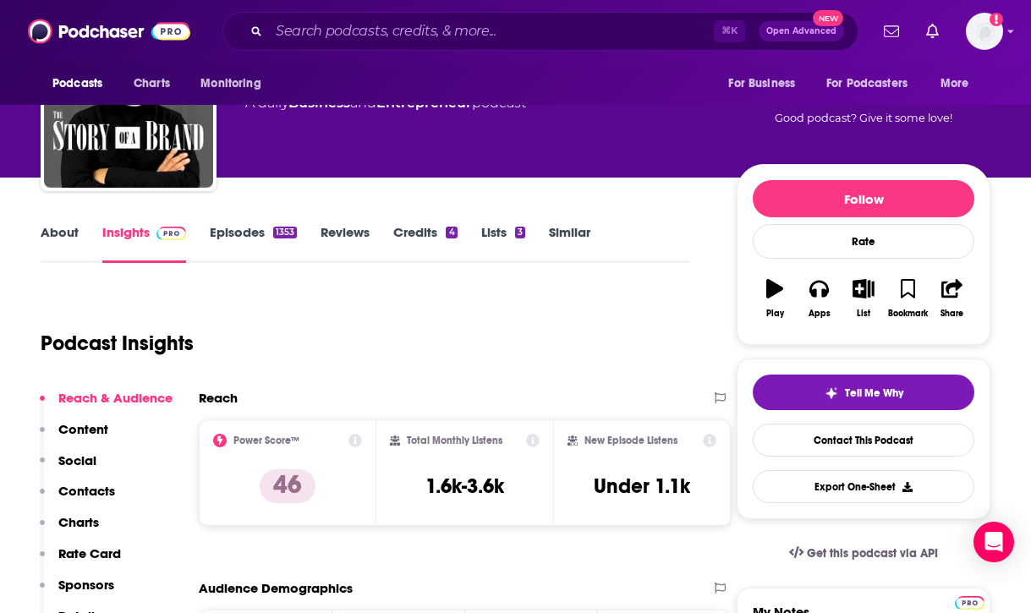
click at [90, 434] on p "Content" at bounding box center [83, 429] width 50 height 16
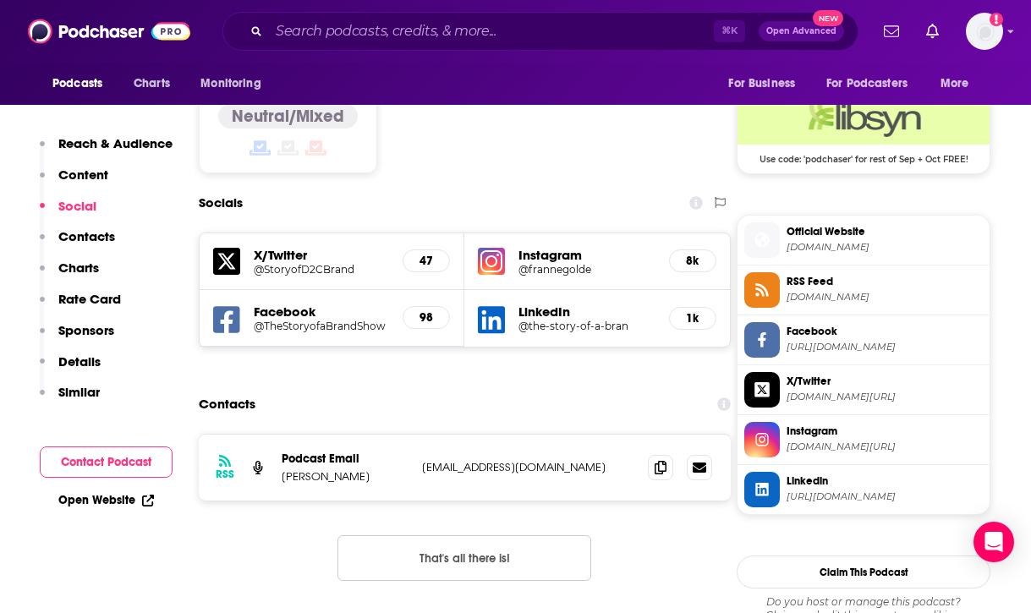
scroll to position [1377, 0]
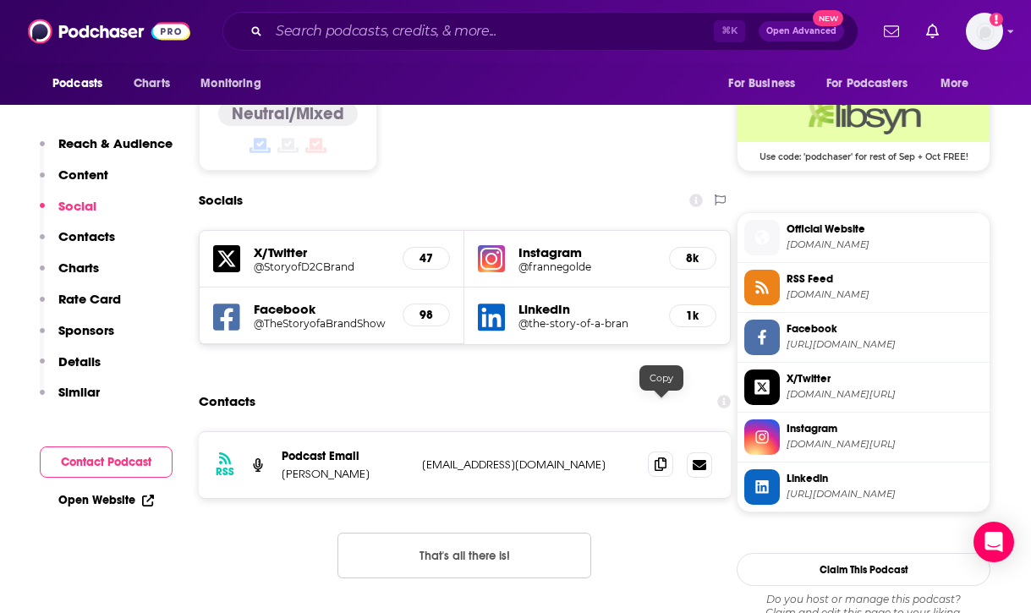
click at [660, 457] on icon at bounding box center [660, 464] width 12 height 14
click at [432, 38] on input "Search podcasts, credits, & more..." at bounding box center [491, 31] width 445 height 27
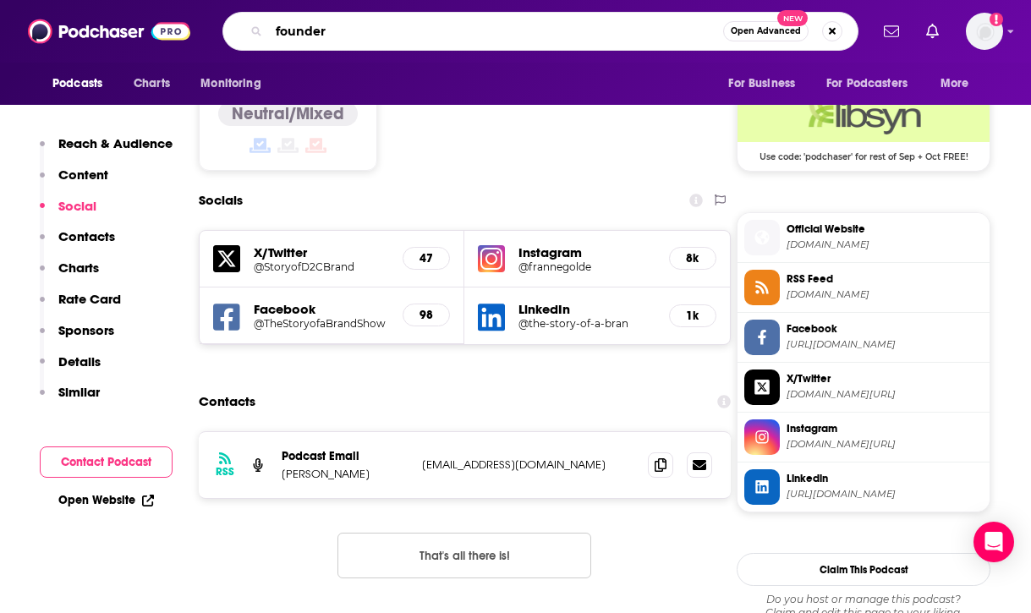
type input "founders"
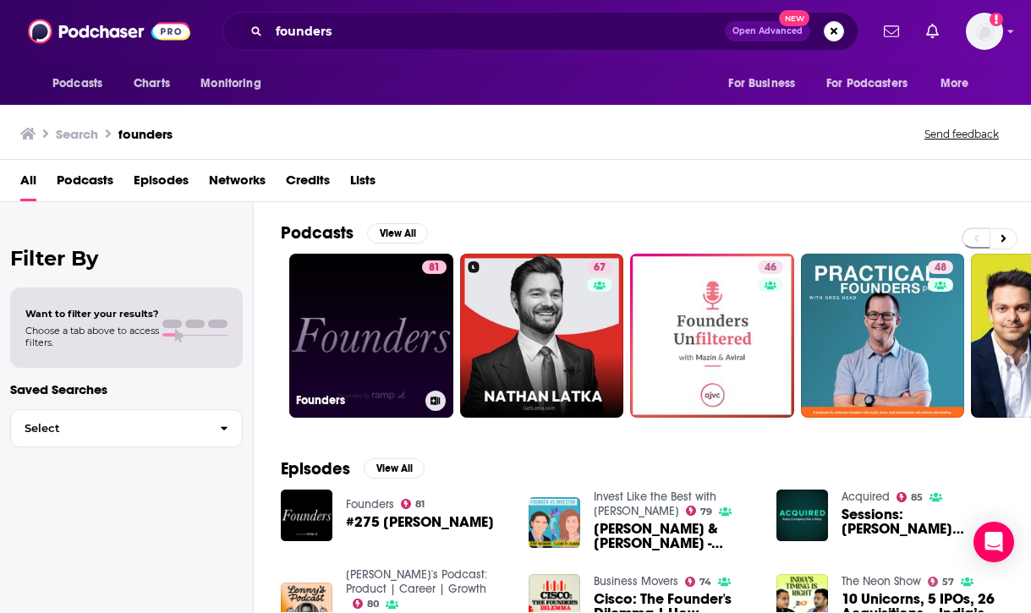
click at [395, 331] on link "81 Founders" at bounding box center [371, 336] width 164 height 164
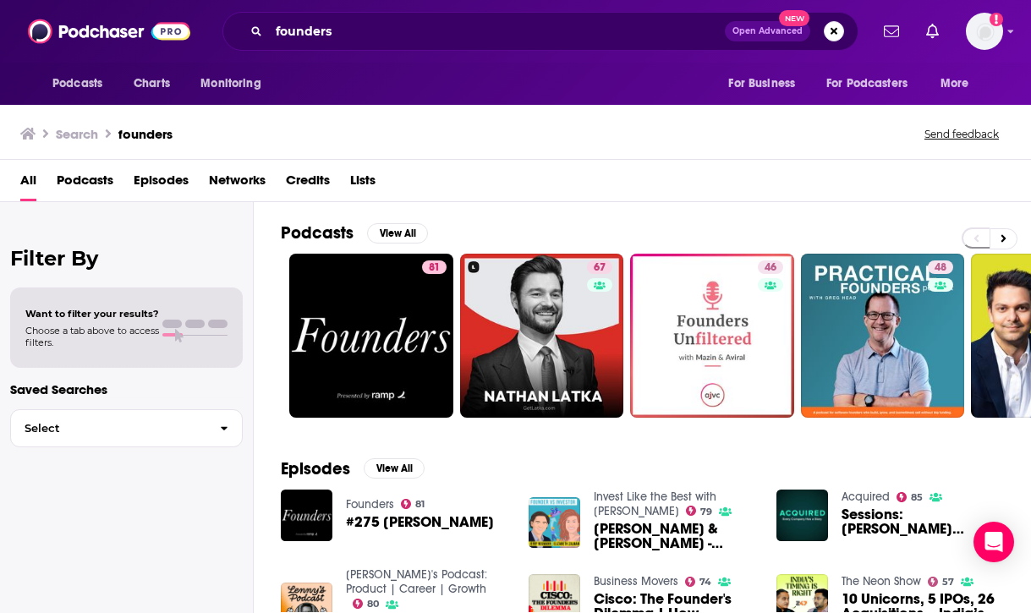
click at [405, 44] on div "founders Open Advanced New" at bounding box center [540, 31] width 636 height 39
click at [408, 32] on input "founders" at bounding box center [497, 31] width 456 height 27
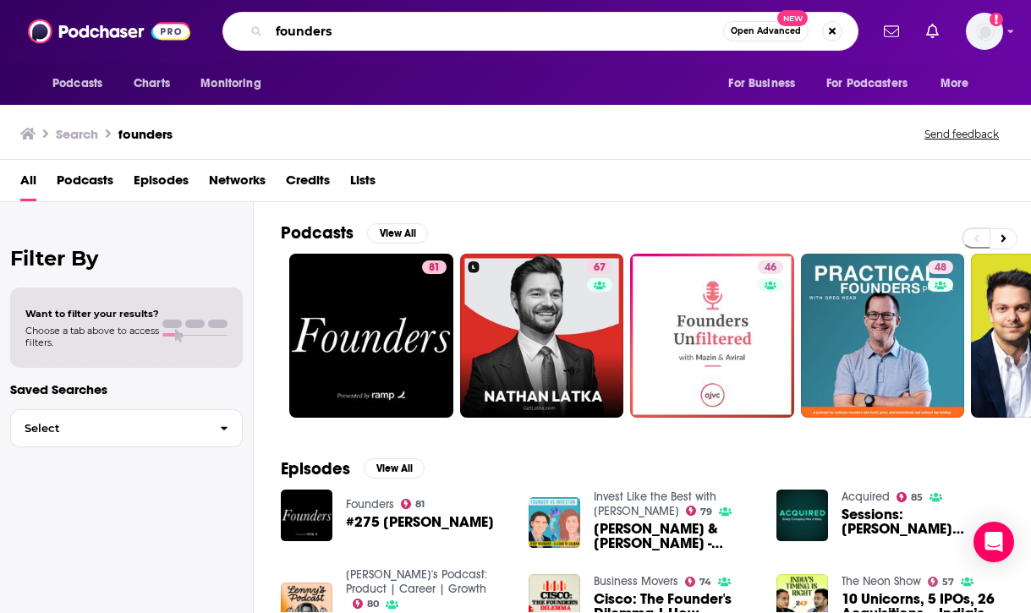
click at [408, 32] on input "founders" at bounding box center [496, 31] width 454 height 27
type input "from the ground up"
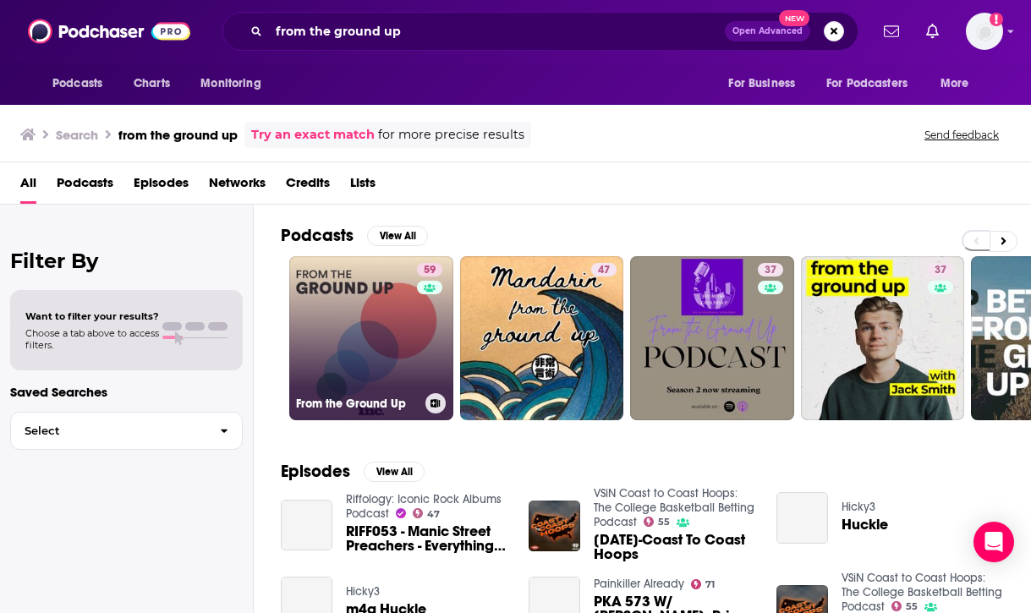
click at [399, 354] on link "59 From the Ground Up" at bounding box center [371, 338] width 164 height 164
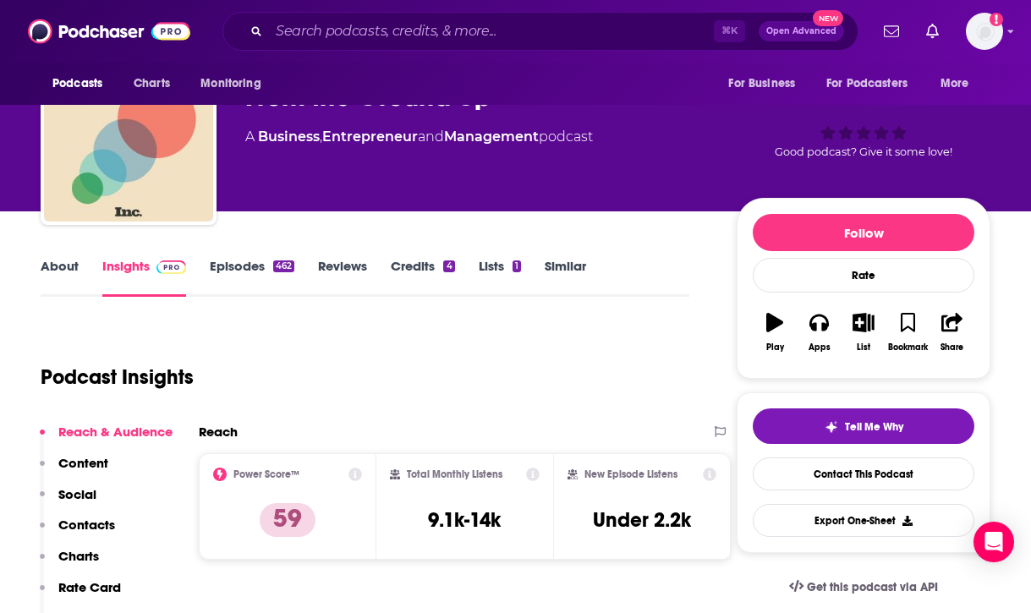
click at [100, 525] on p "Contacts" at bounding box center [86, 525] width 57 height 16
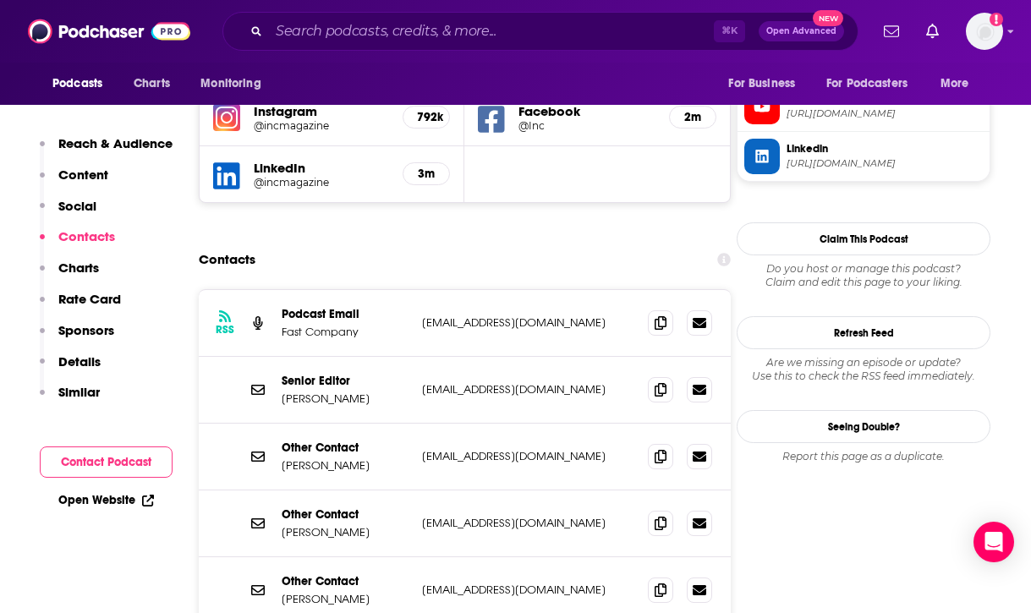
scroll to position [1606, 0]
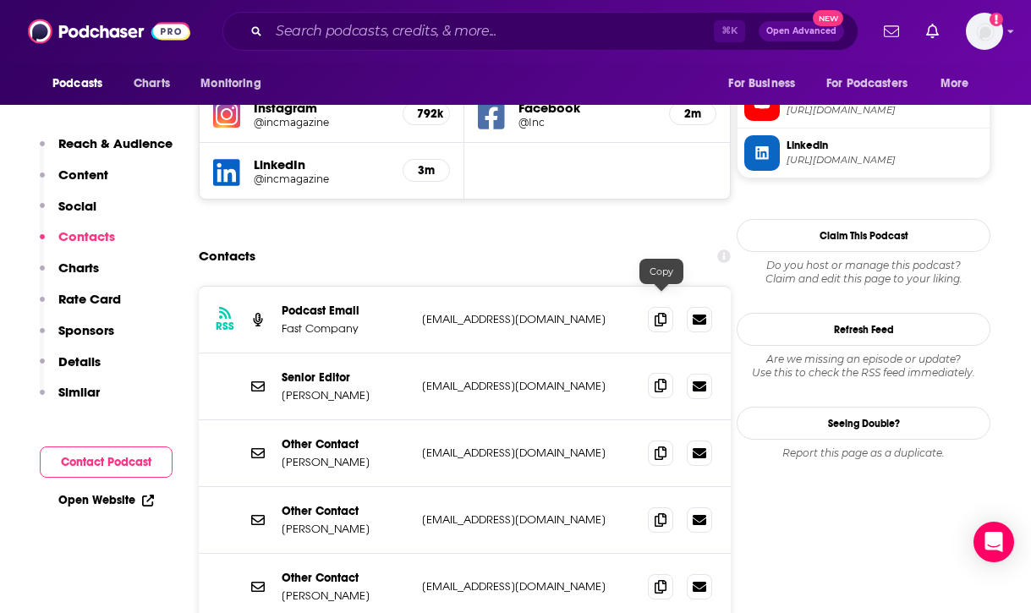
click at [661, 379] on icon at bounding box center [660, 386] width 12 height 14
click at [451, 35] on input "Search podcasts, credits, & more..." at bounding box center [491, 31] width 445 height 27
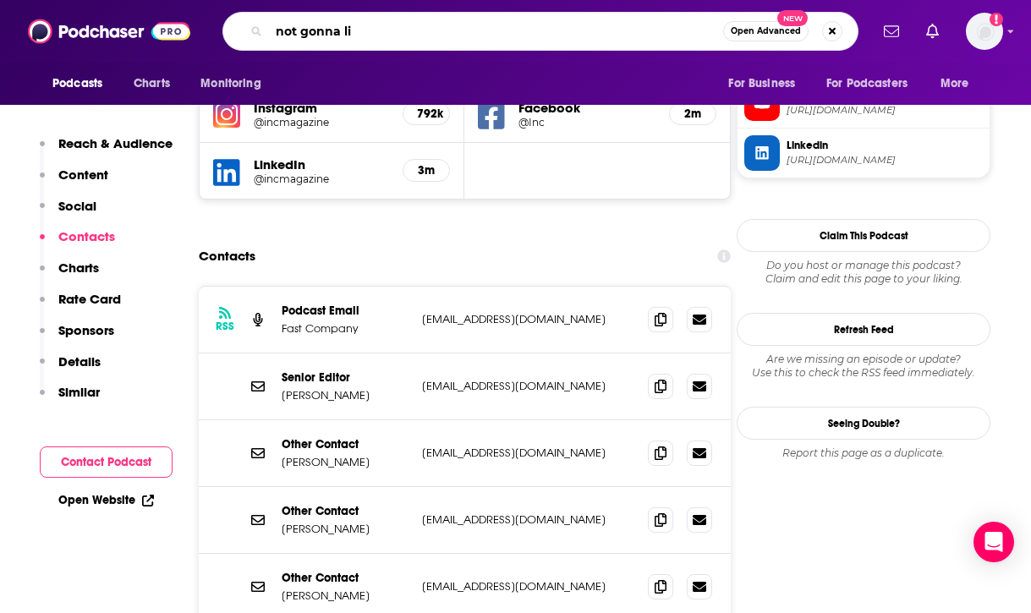
type input "not gonna lie"
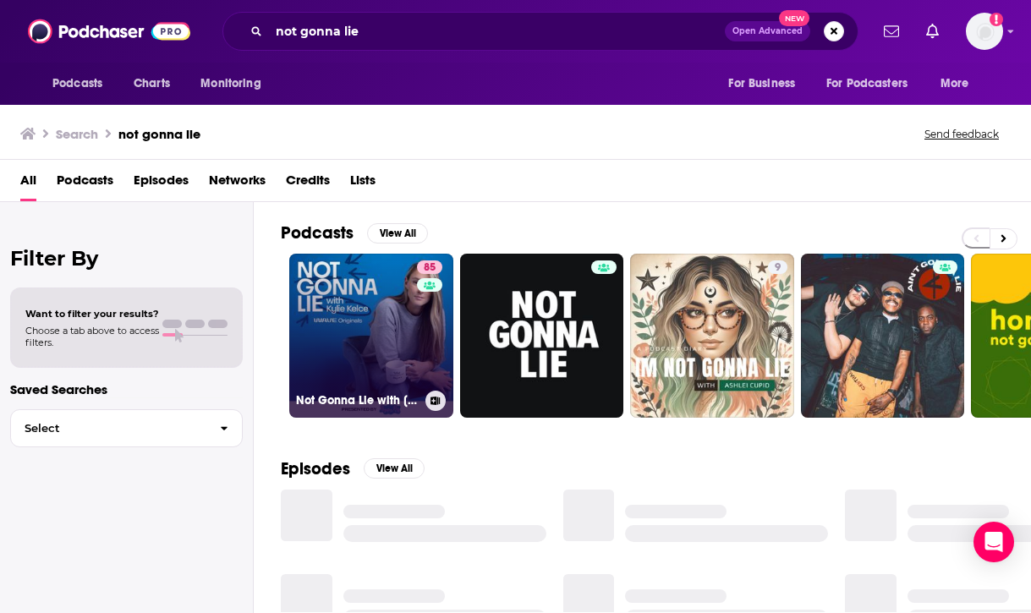
click at [365, 308] on link "85 Not Gonna Lie with Kylie Kelce" at bounding box center [371, 336] width 164 height 164
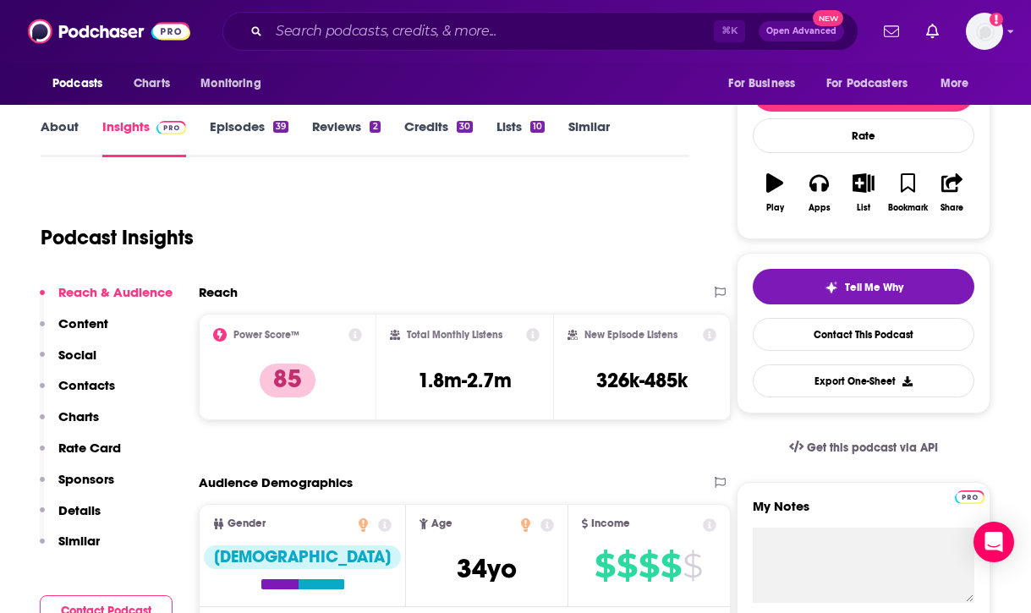
scroll to position [206, 0]
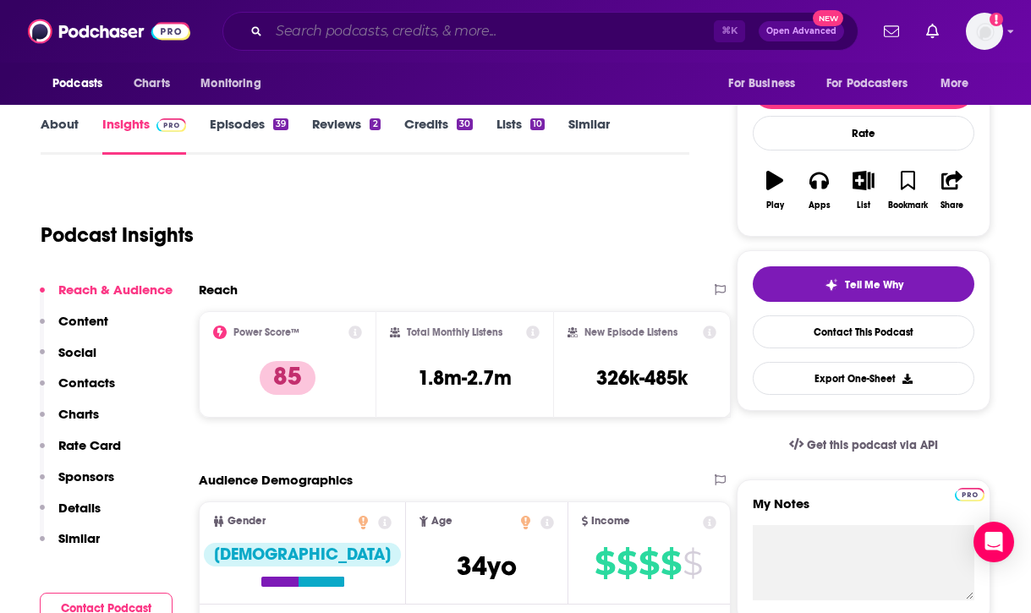
click at [420, 38] on input "Search podcasts, credits, & more..." at bounding box center [491, 31] width 445 height 27
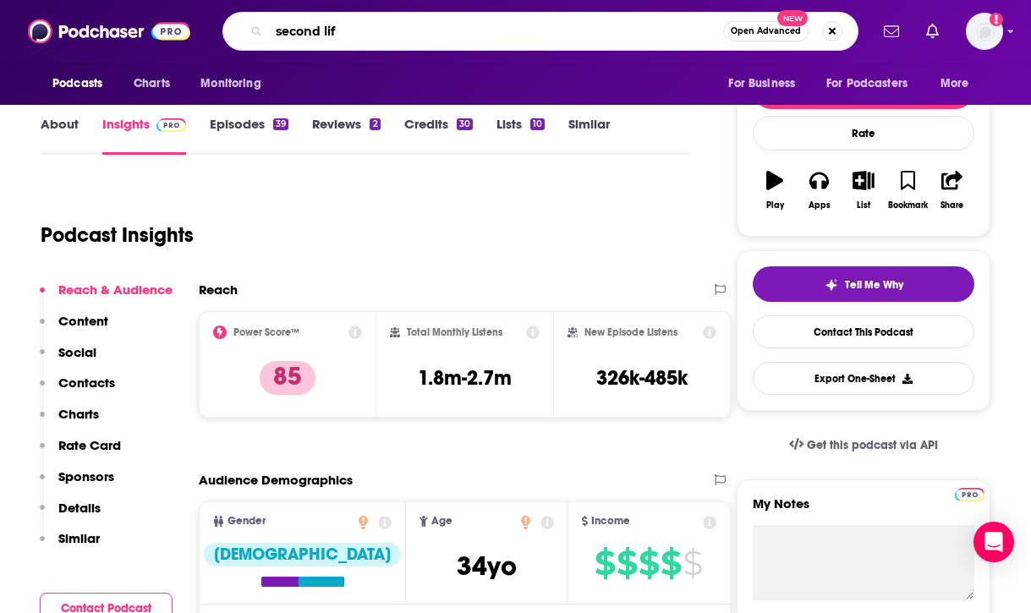
type input "second life"
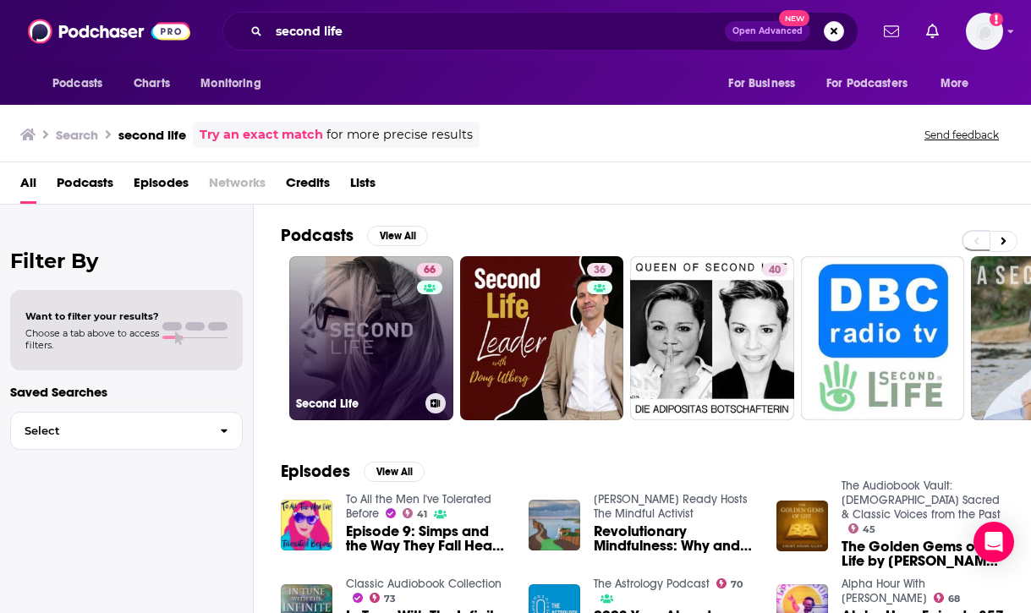
click at [379, 355] on link "66 Second Life" at bounding box center [371, 338] width 164 height 164
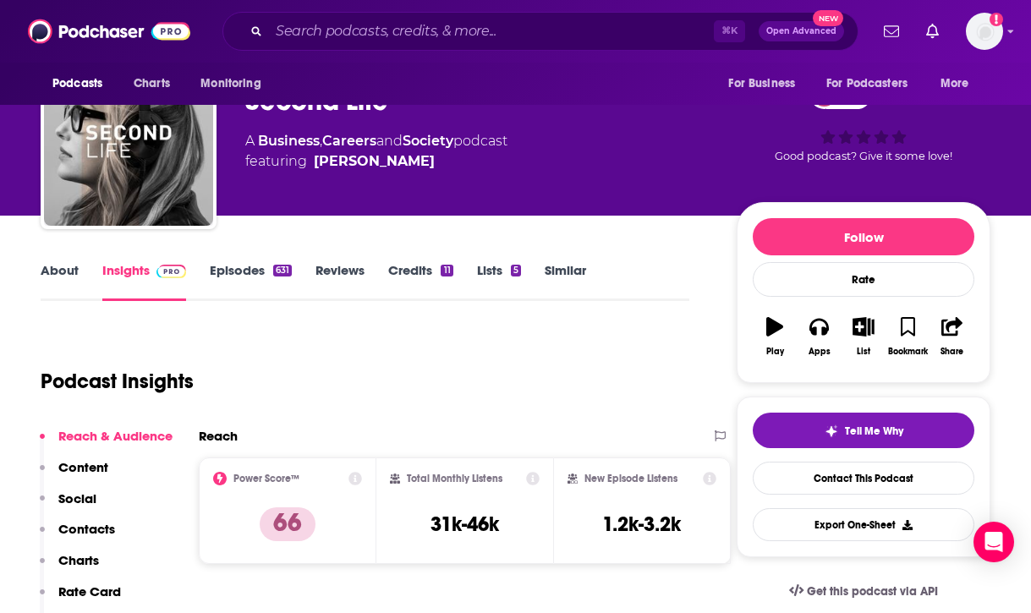
scroll to position [61, 0]
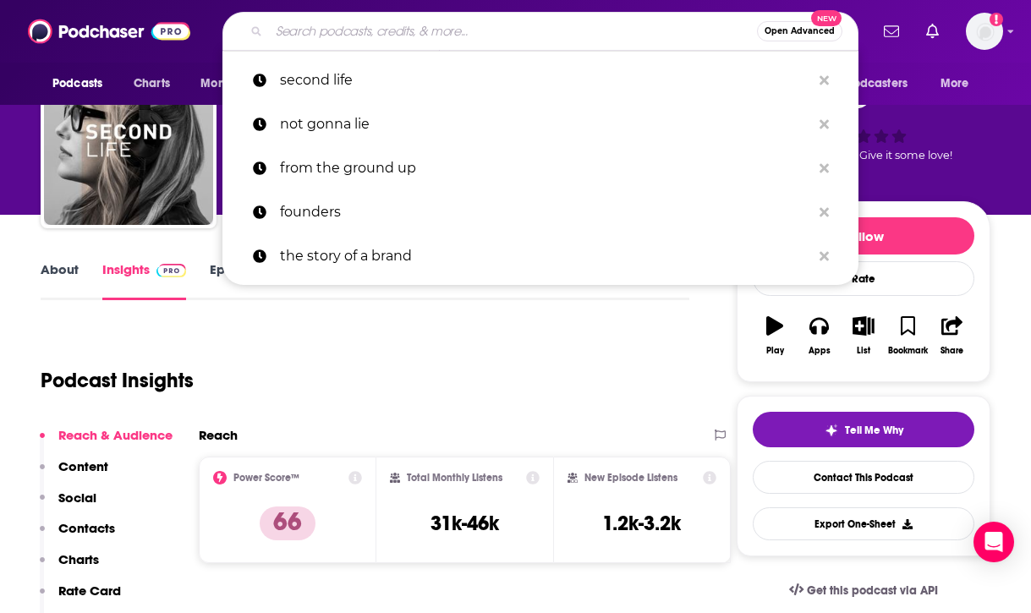
click at [609, 23] on input "Search podcasts, credits, & more..." at bounding box center [513, 31] width 488 height 27
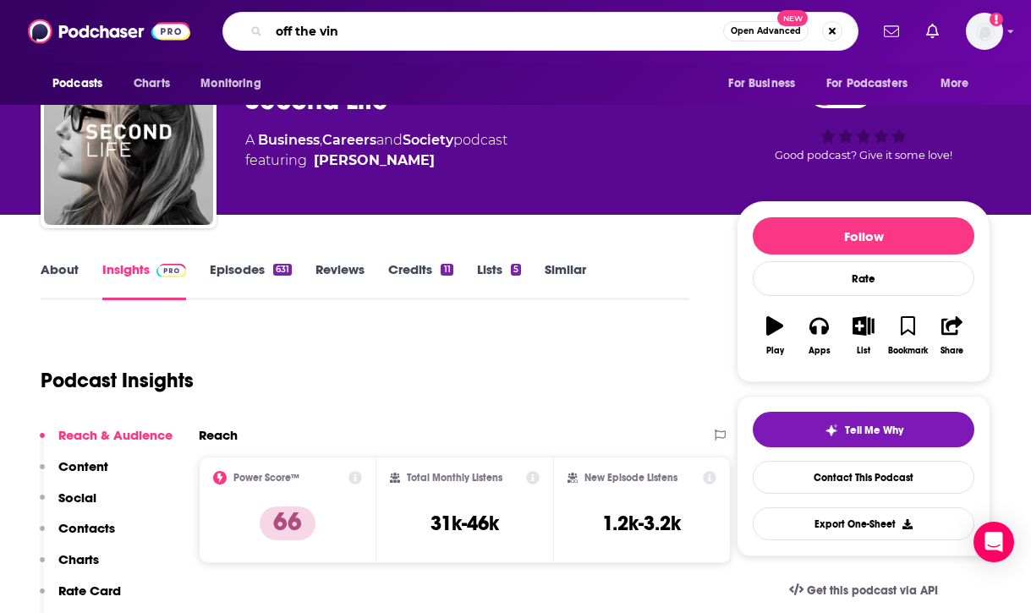
type input "off the vine"
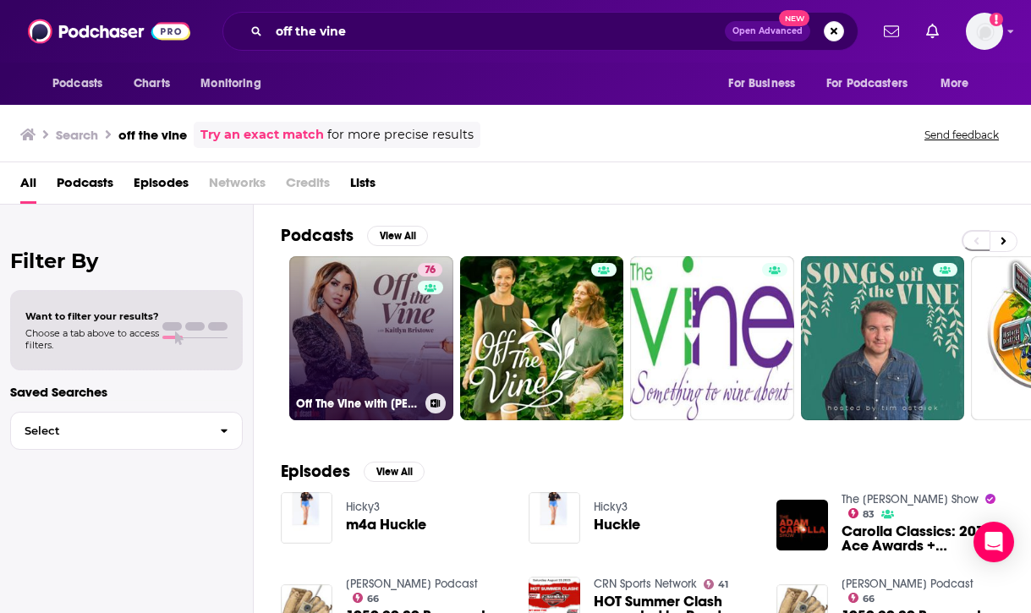
click at [367, 332] on link "76 Off The Vine with Kaitlyn Bristowe" at bounding box center [371, 338] width 164 height 164
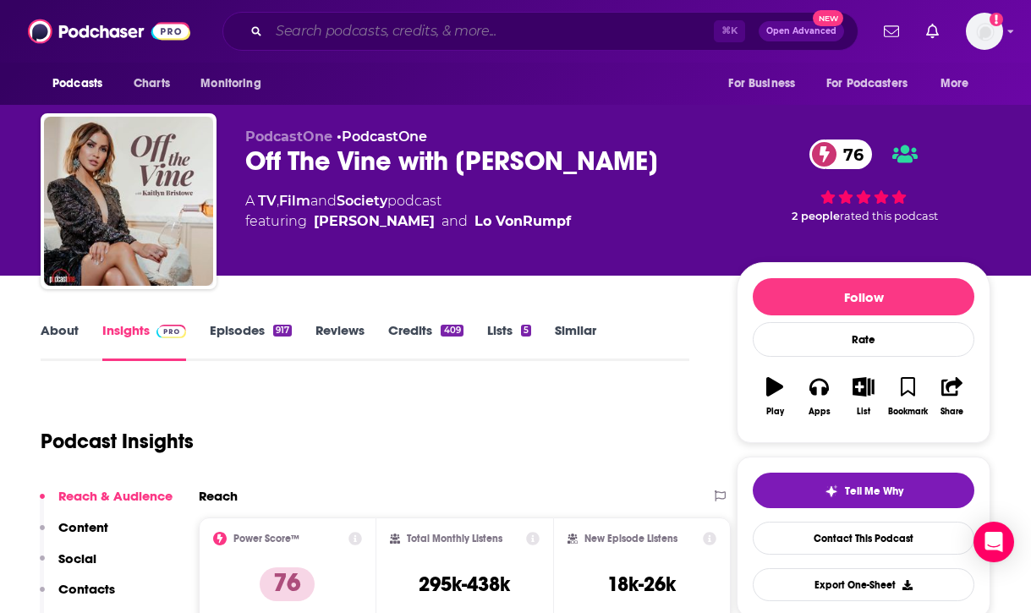
click at [511, 39] on input "Search podcasts, credits, & more..." at bounding box center [491, 31] width 445 height 27
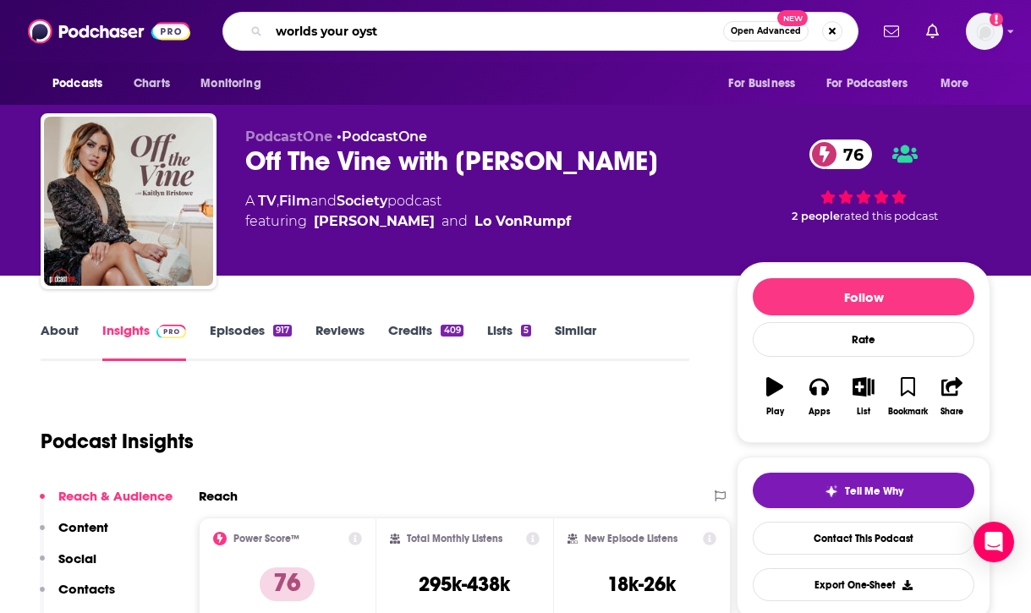
type input "worlds your oysta"
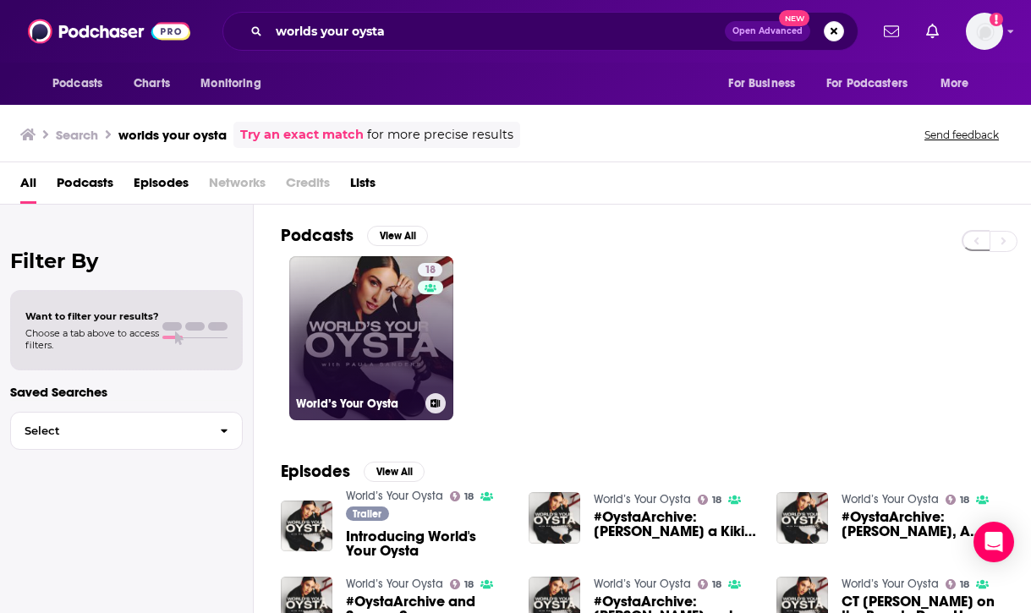
click at [390, 351] on link "18 World’s Your Oysta" at bounding box center [371, 338] width 164 height 164
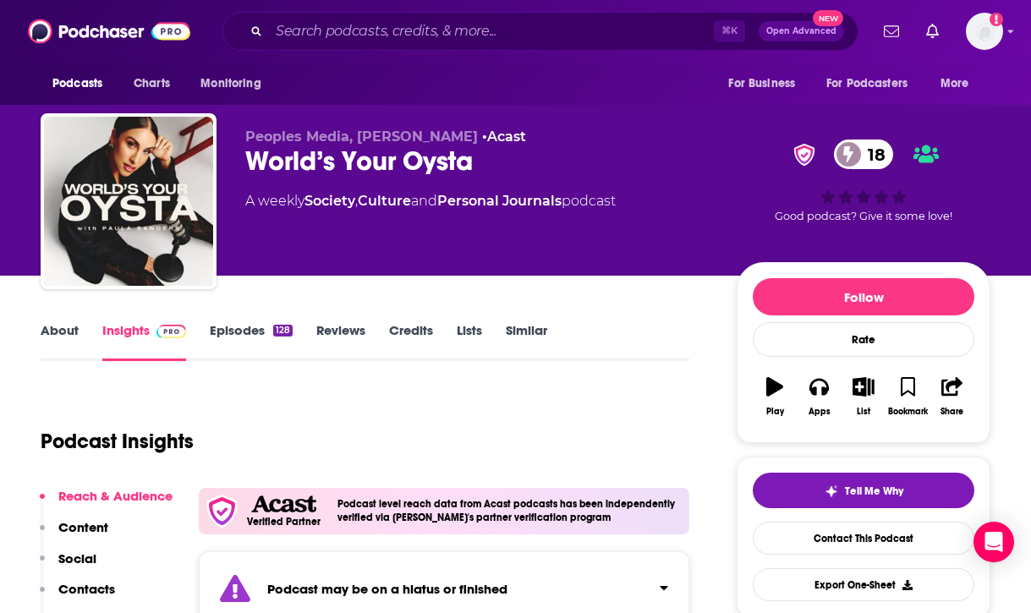
click at [252, 332] on link "Episodes 128" at bounding box center [251, 341] width 83 height 39
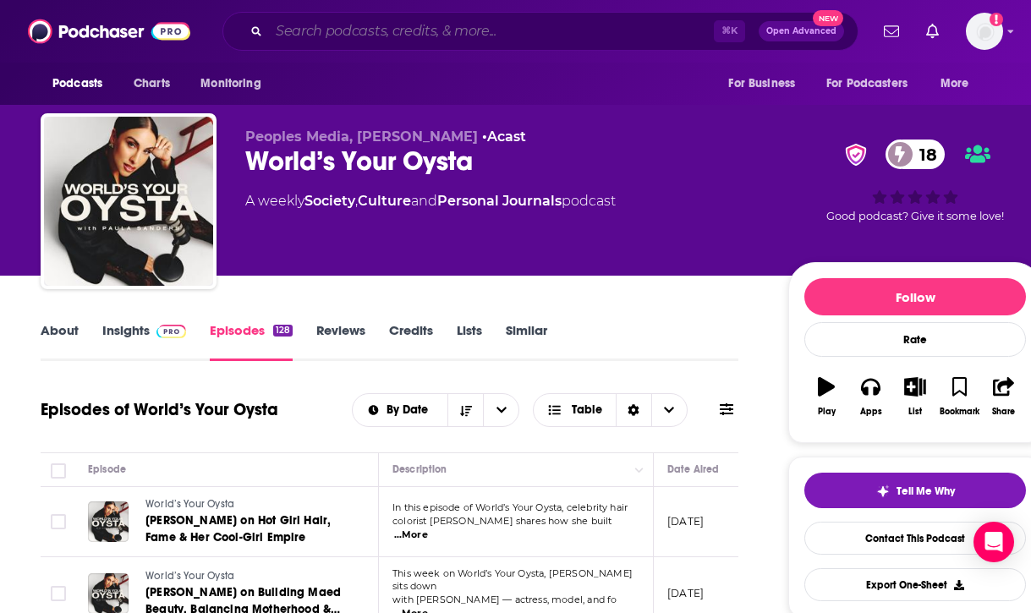
click at [534, 36] on input "Search podcasts, credits, & more..." at bounding box center [491, 31] width 445 height 27
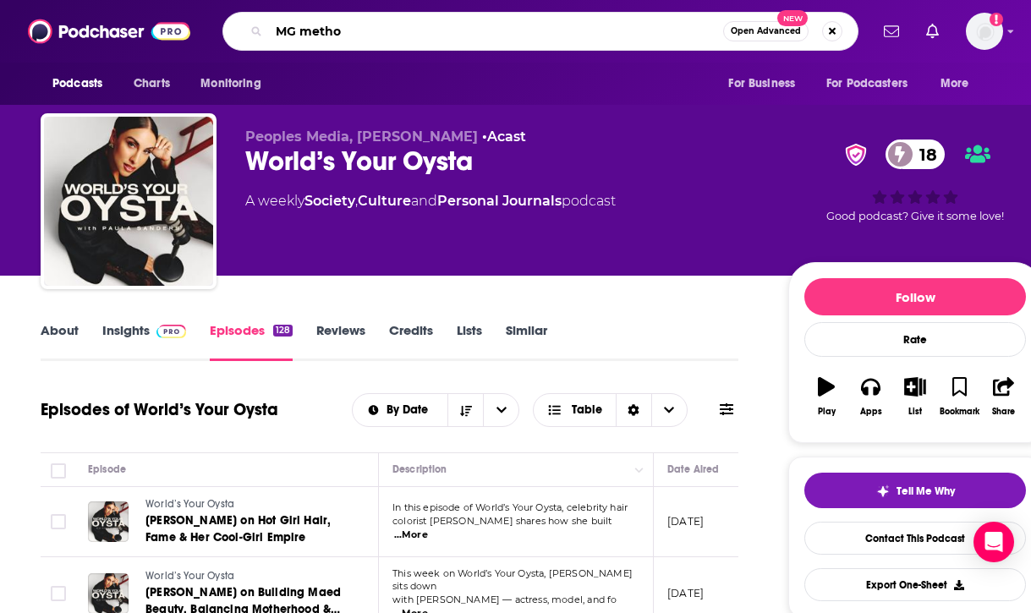
type input "MG method"
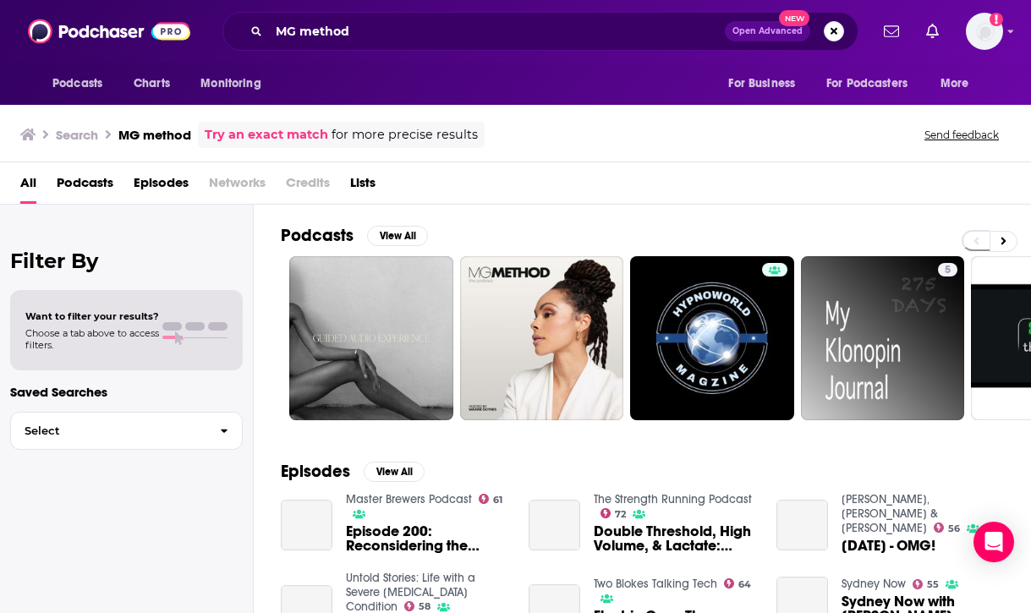
scroll to position [41, 0]
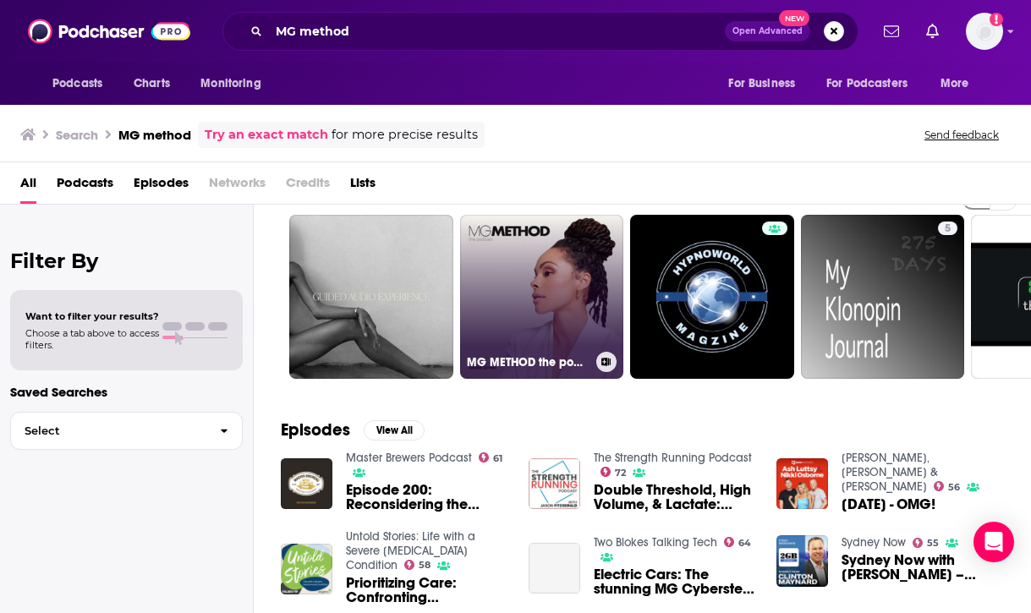
click at [533, 308] on link "MG METHOD the podcast" at bounding box center [542, 297] width 164 height 164
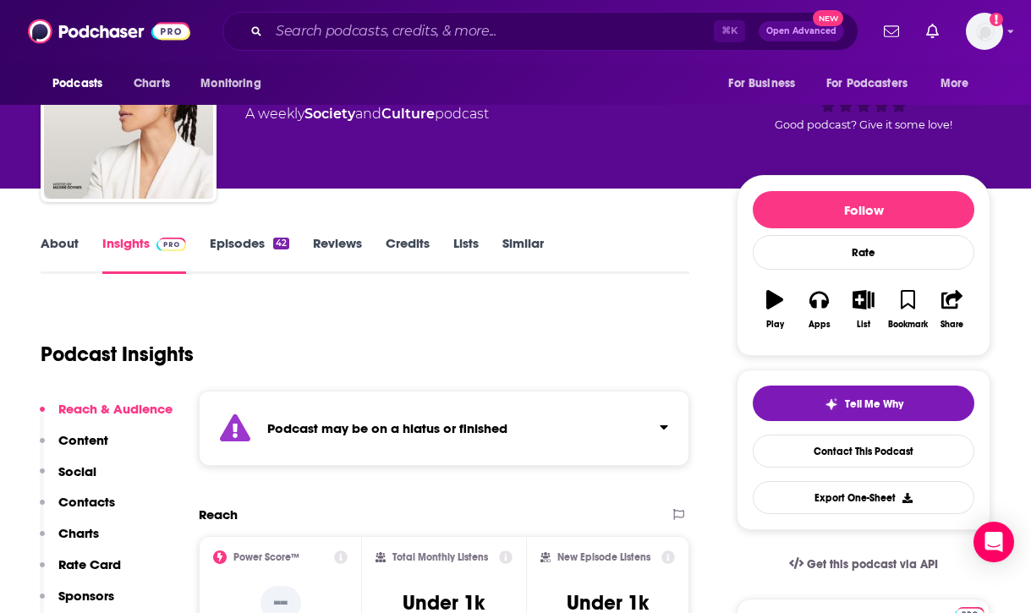
scroll to position [90, 0]
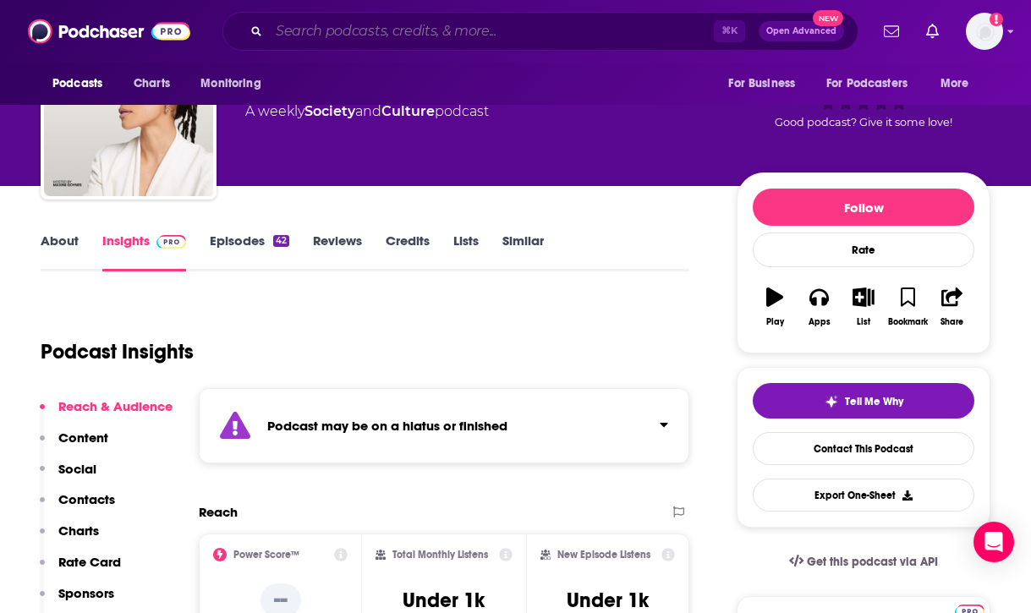
click at [537, 21] on input "Search podcasts, credits, & more..." at bounding box center [491, 31] width 445 height 27
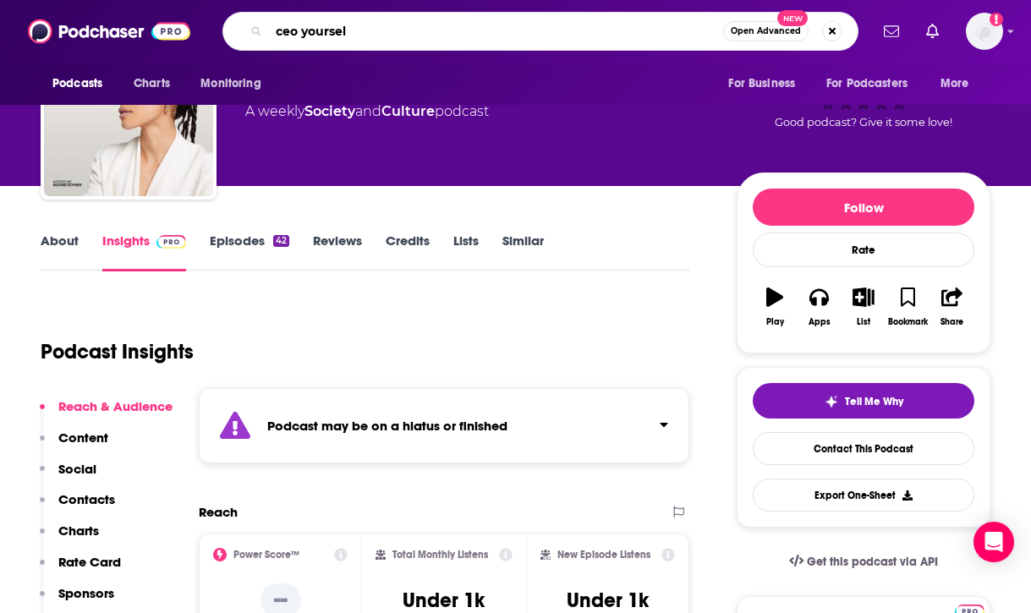
type input "ceo yourself"
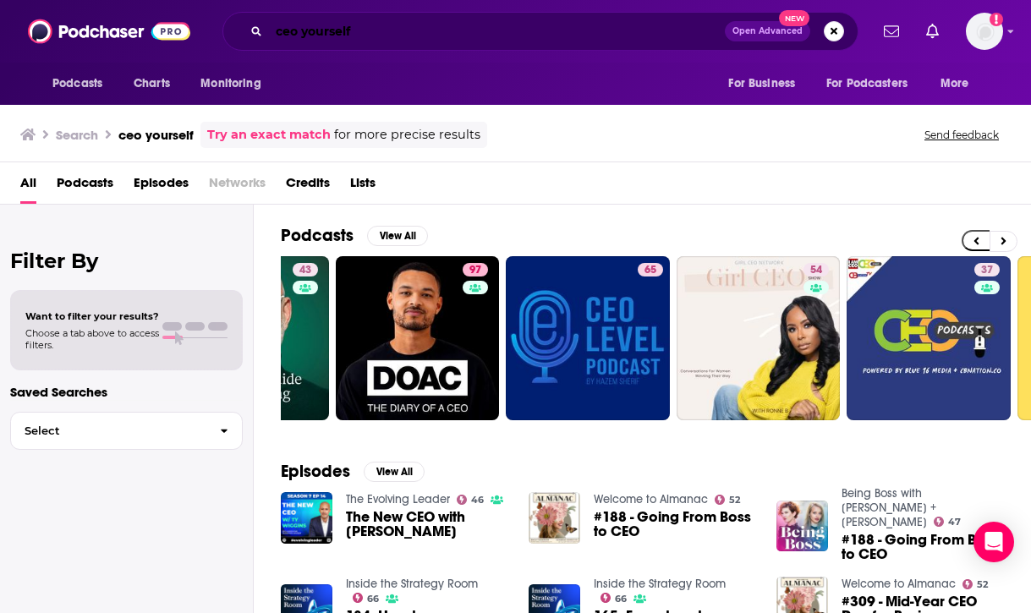
click at [484, 29] on input "ceo yourself" at bounding box center [497, 31] width 456 height 27
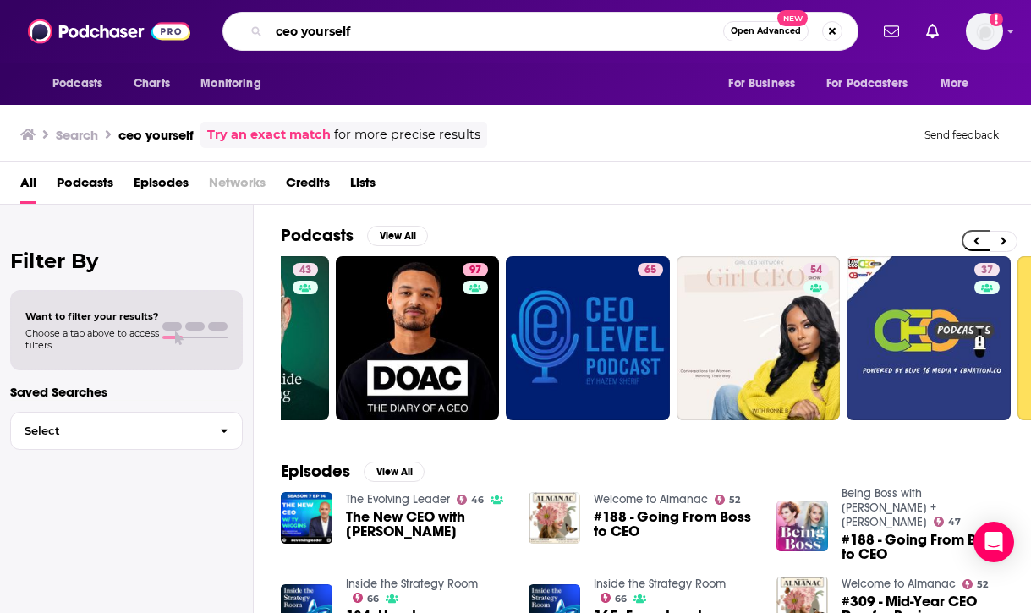
click at [484, 29] on input "ceo yourself" at bounding box center [496, 31] width 454 height 27
type input "female founder world"
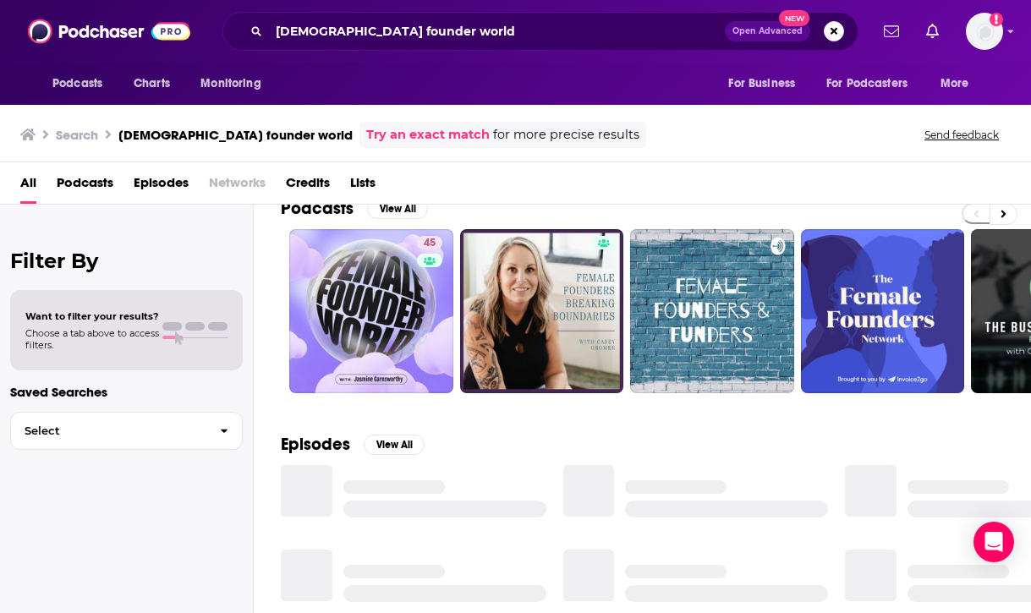
scroll to position [6, 0]
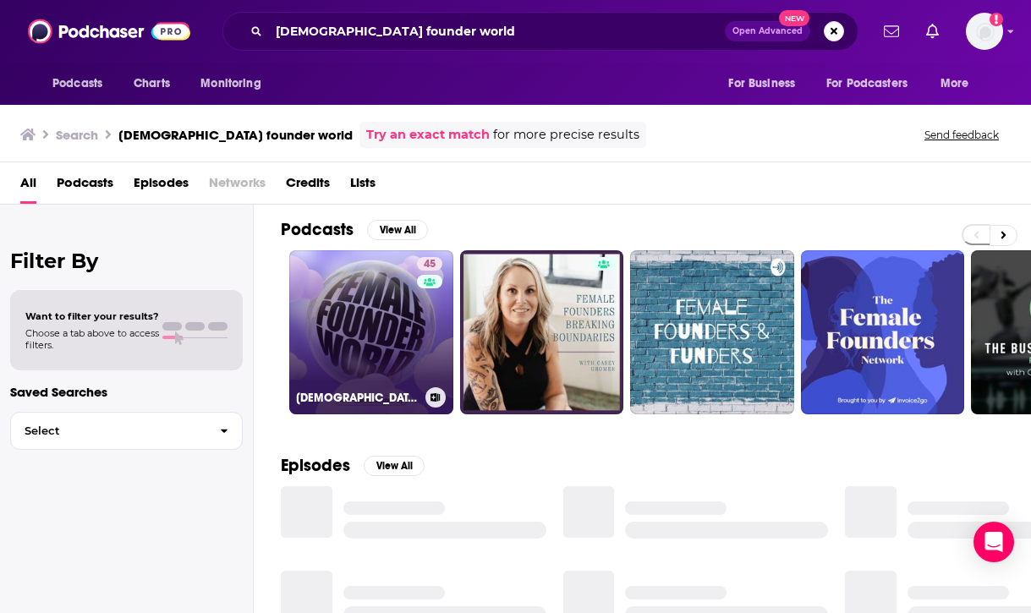
click at [402, 324] on link "45 Female Founder World" at bounding box center [371, 332] width 164 height 164
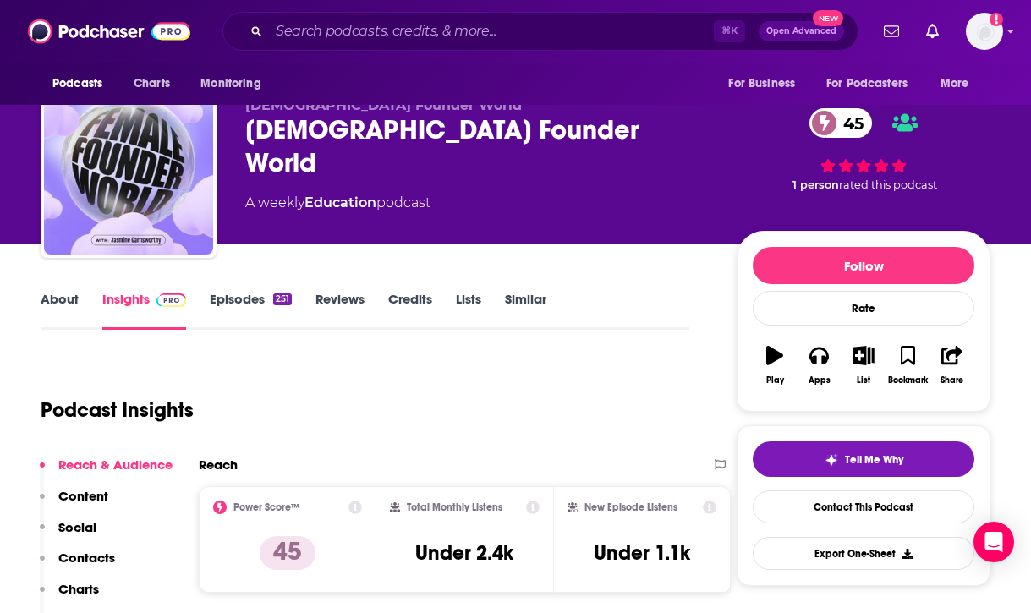
scroll to position [13, 0]
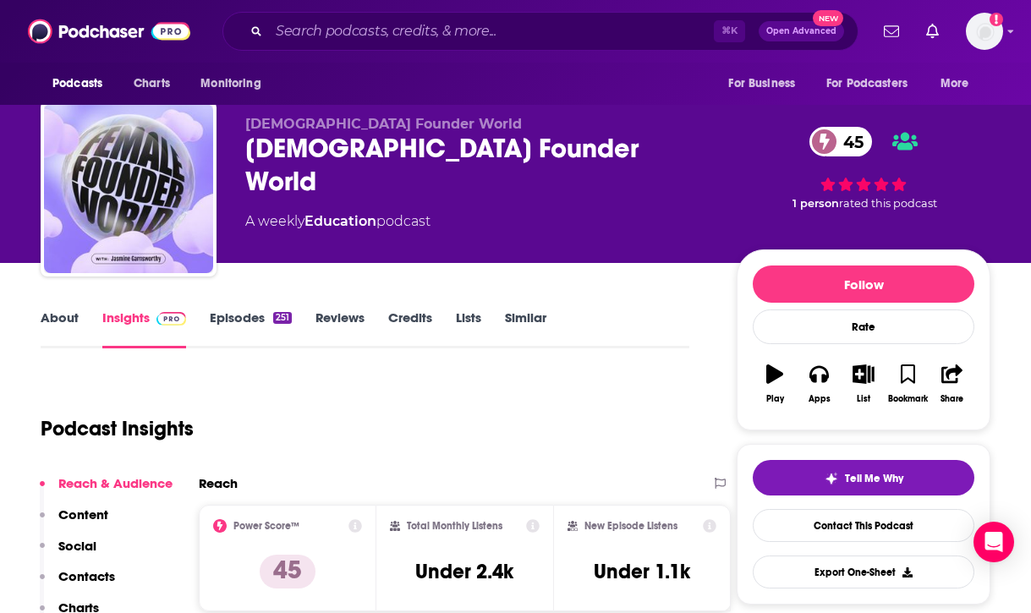
click at [260, 315] on link "Episodes 251" at bounding box center [251, 328] width 82 height 39
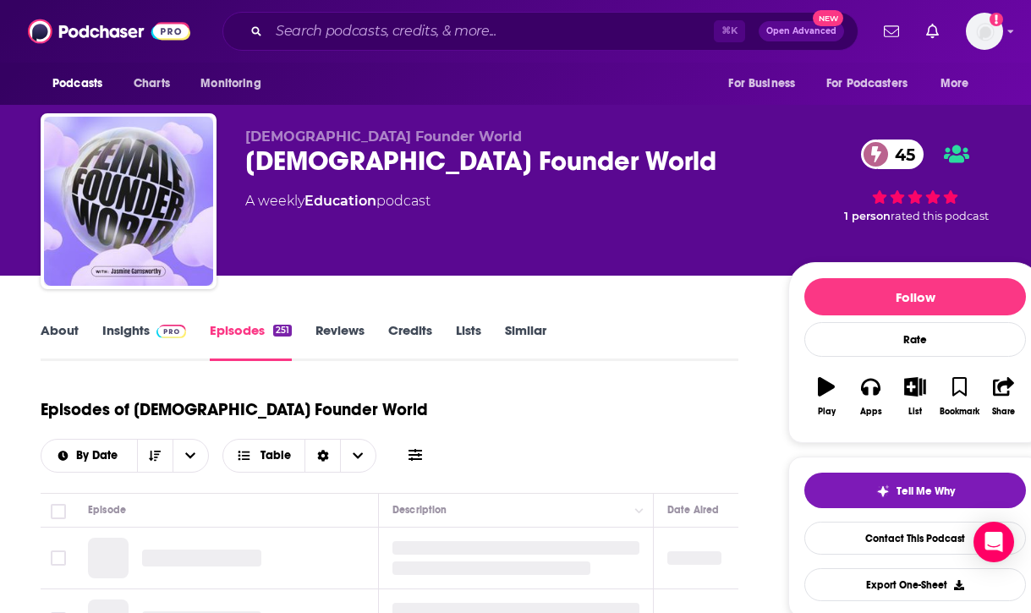
scroll to position [117, 0]
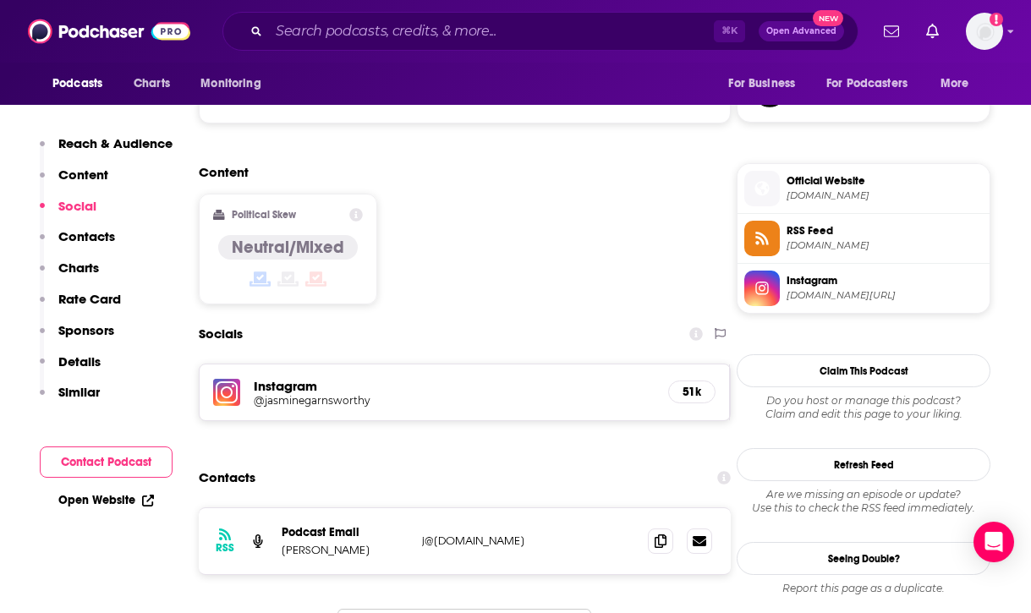
scroll to position [1271, 0]
click at [95, 170] on p "Content" at bounding box center [83, 175] width 50 height 16
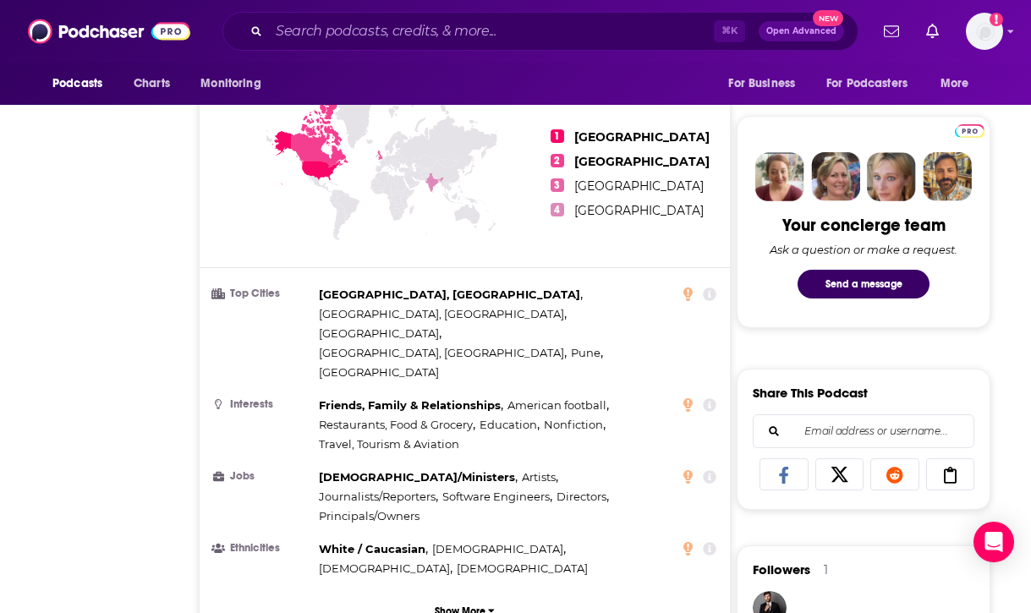
scroll to position [0, 0]
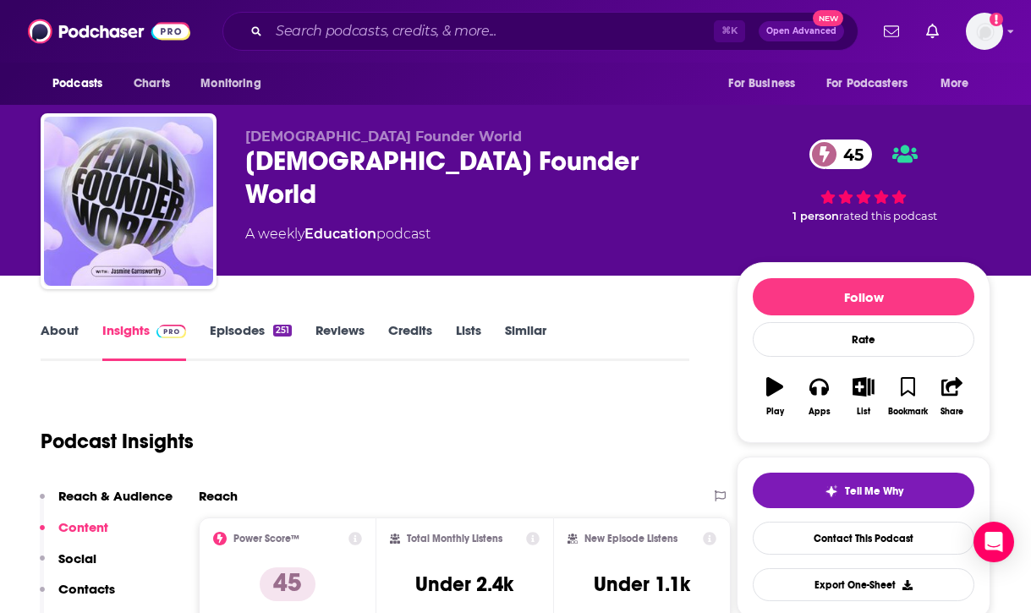
click at [256, 322] on link "Episodes 251" at bounding box center [251, 341] width 82 height 39
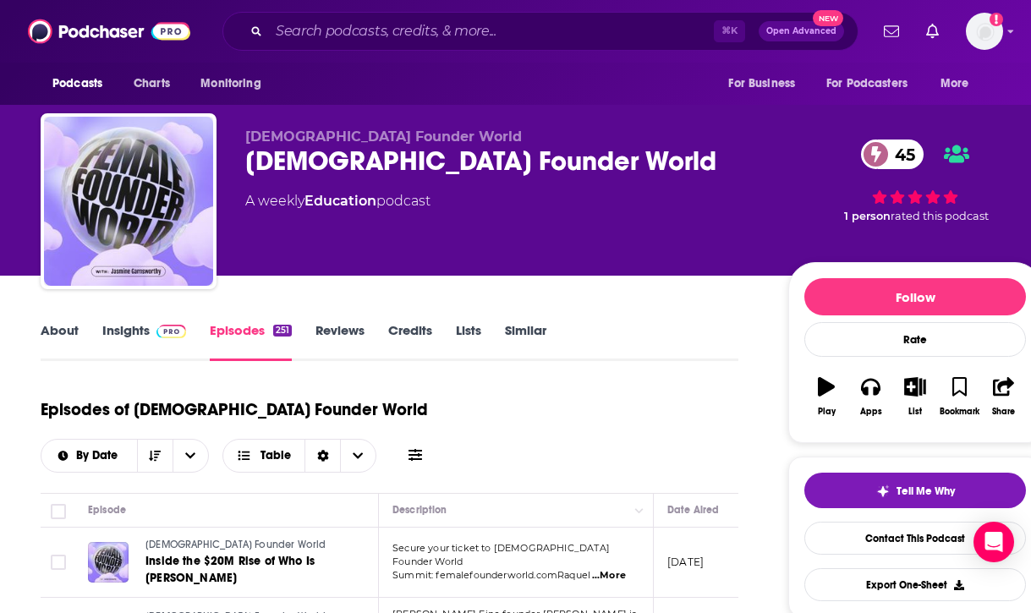
click at [51, 334] on link "About" at bounding box center [60, 341] width 38 height 39
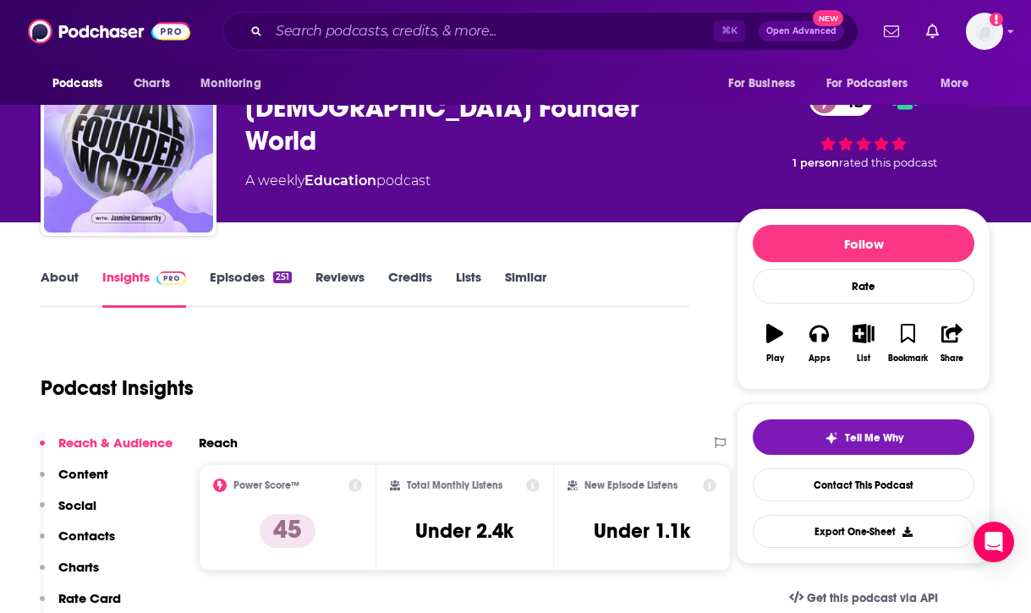
click at [95, 538] on p "Contacts" at bounding box center [86, 536] width 57 height 16
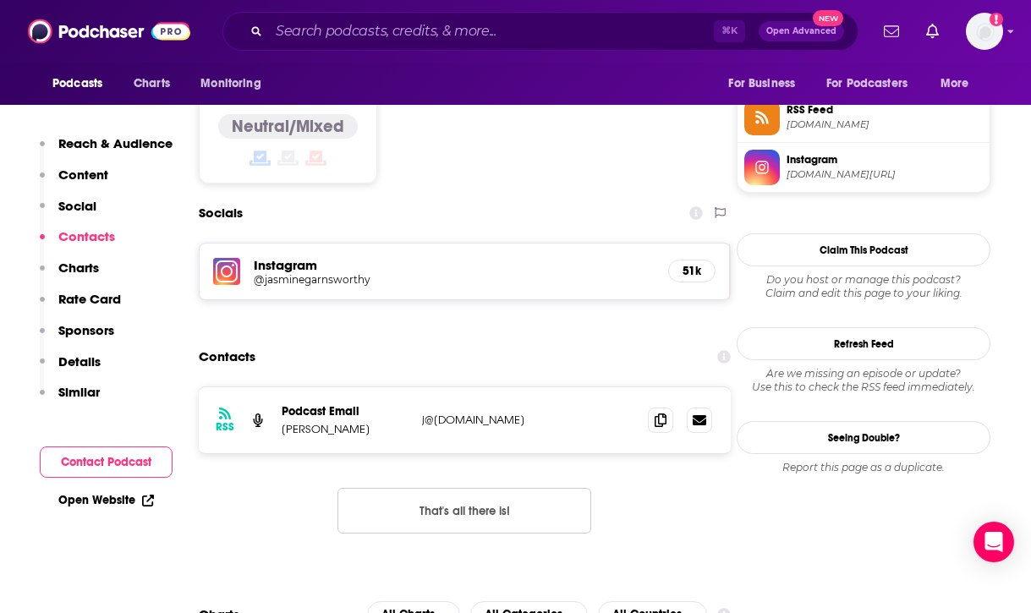
scroll to position [1394, 0]
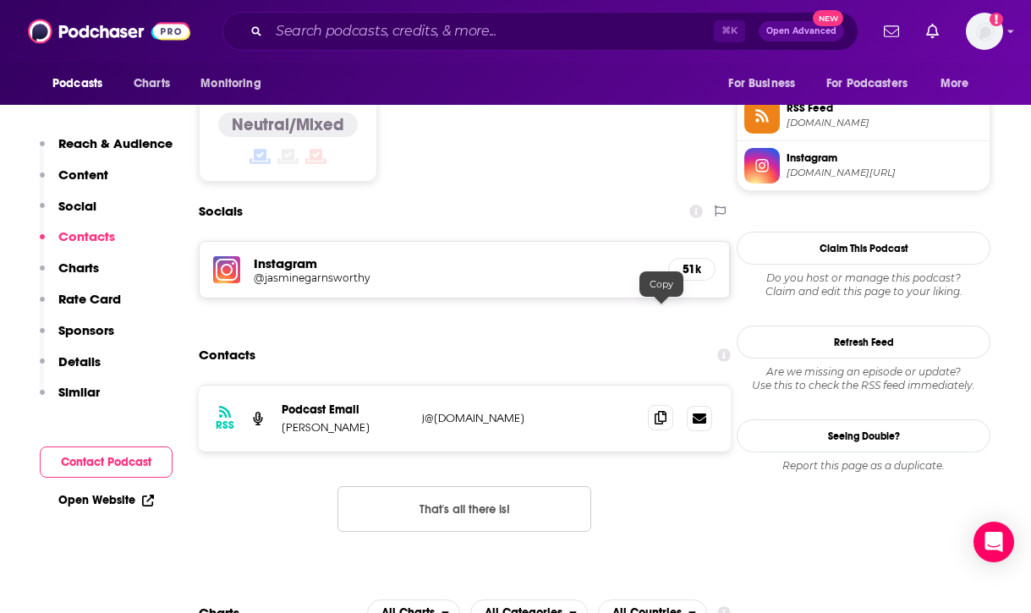
click at [663, 411] on icon at bounding box center [660, 418] width 12 height 14
click at [452, 41] on input "Search podcasts, credits, & more..." at bounding box center [491, 31] width 445 height 27
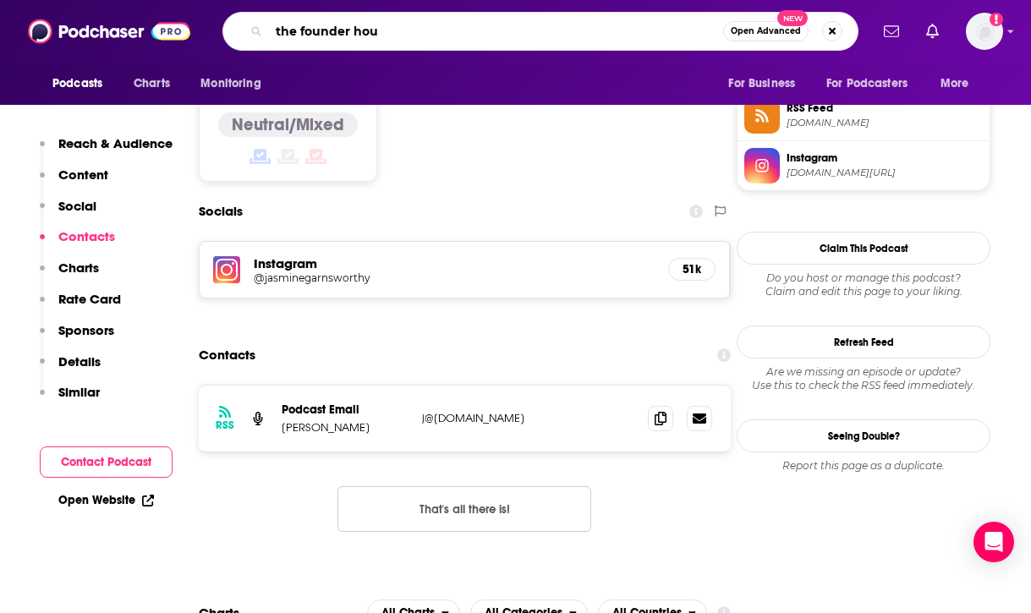
type input "the founder hour"
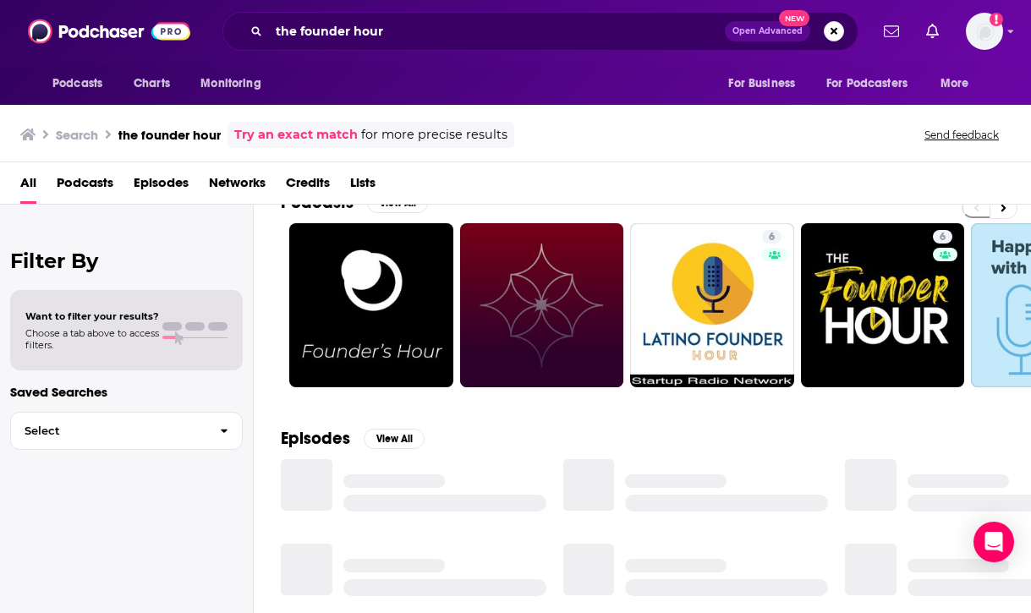
scroll to position [28, 0]
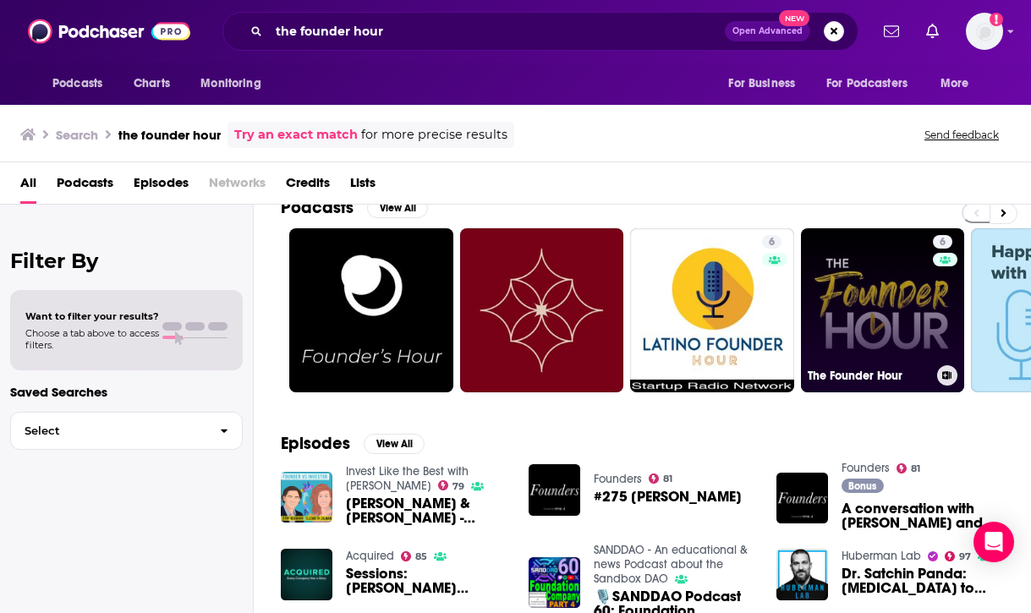
click at [889, 294] on link "6 The Founder Hour" at bounding box center [883, 310] width 164 height 164
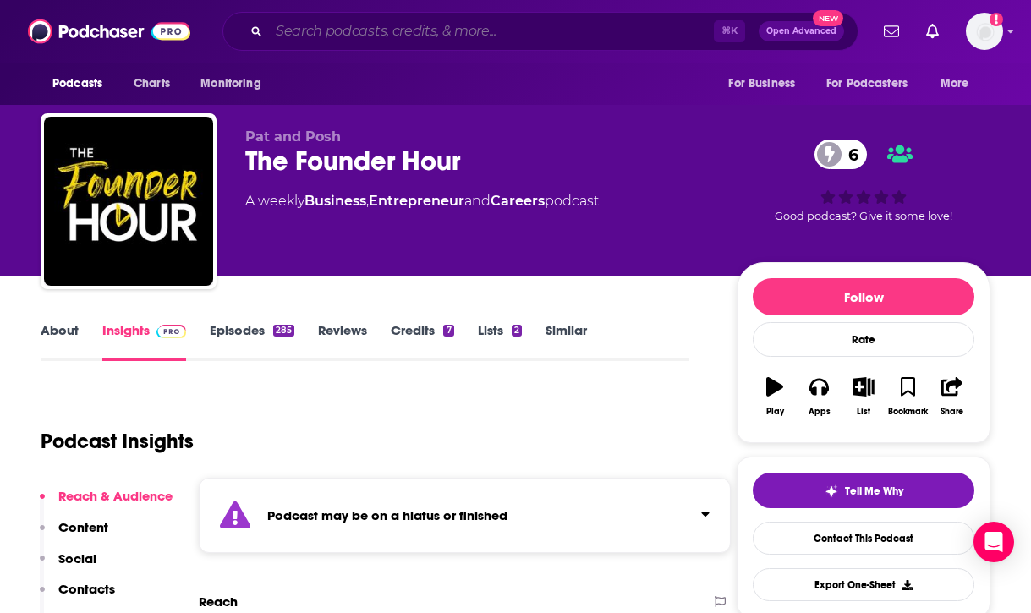
click at [525, 41] on input "Search podcasts, credits, & more..." at bounding box center [491, 31] width 445 height 27
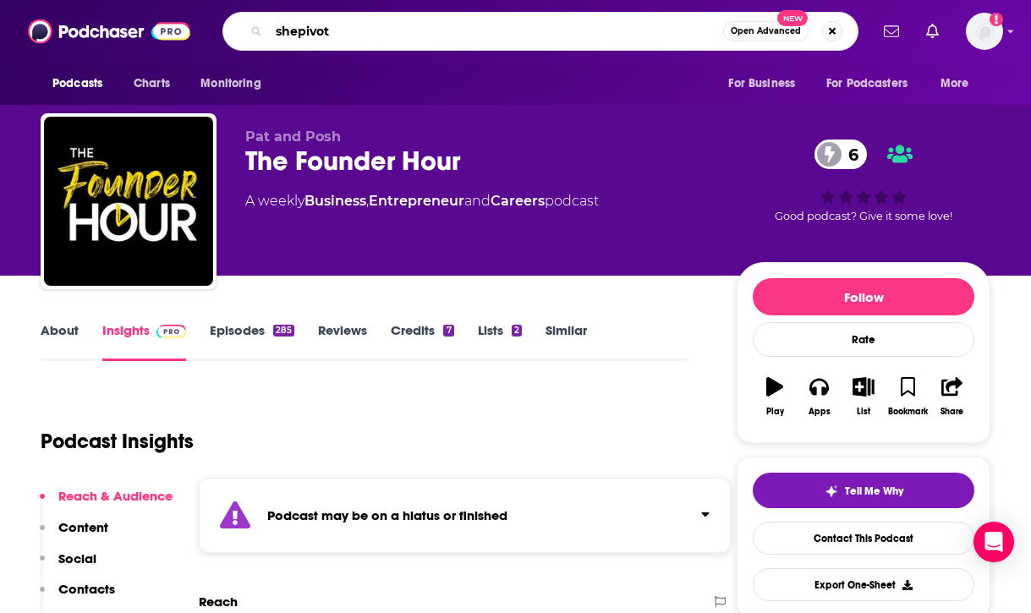
type input "shepivots"
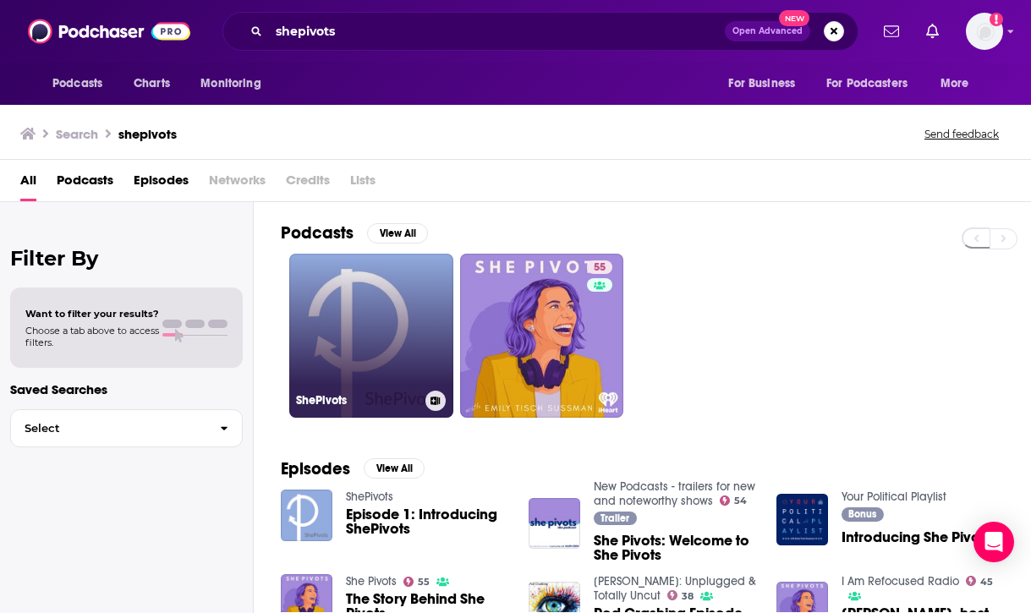
click at [375, 307] on link "ShePivots" at bounding box center [371, 336] width 164 height 164
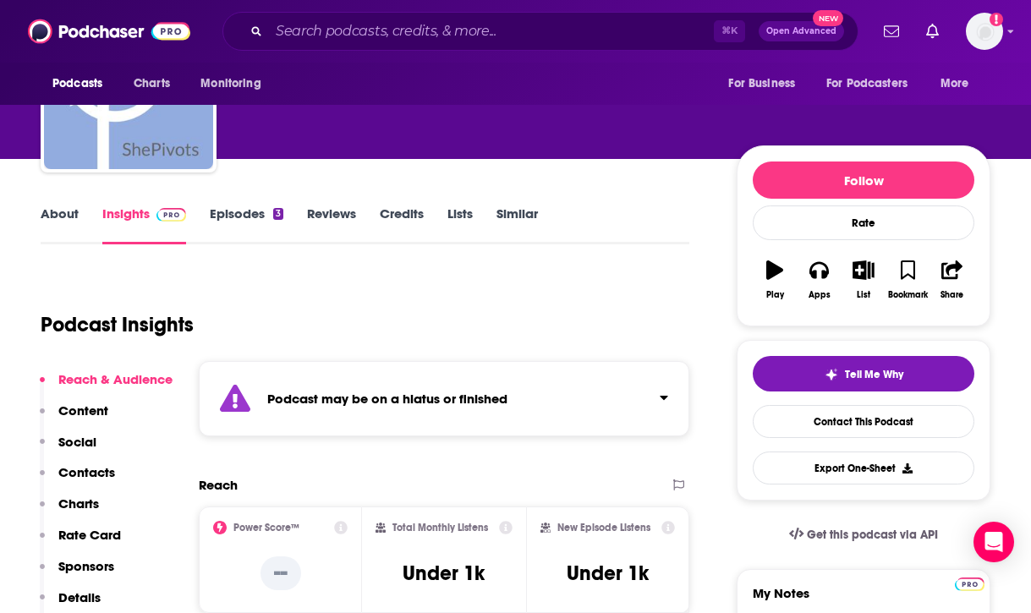
scroll to position [128, 0]
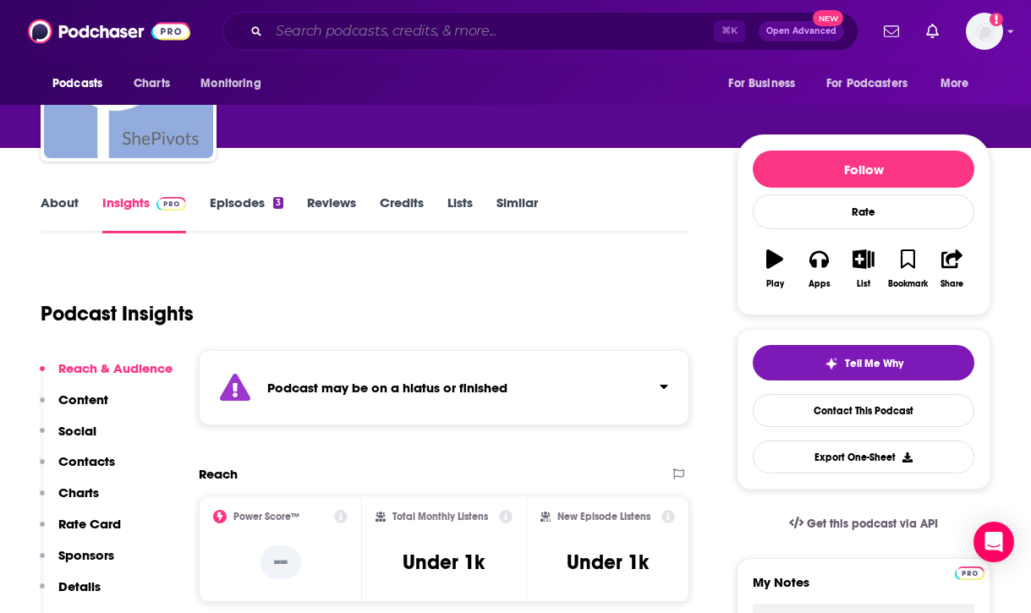
click at [541, 28] on input "Search podcasts, credits, & more..." at bounding box center [491, 31] width 445 height 27
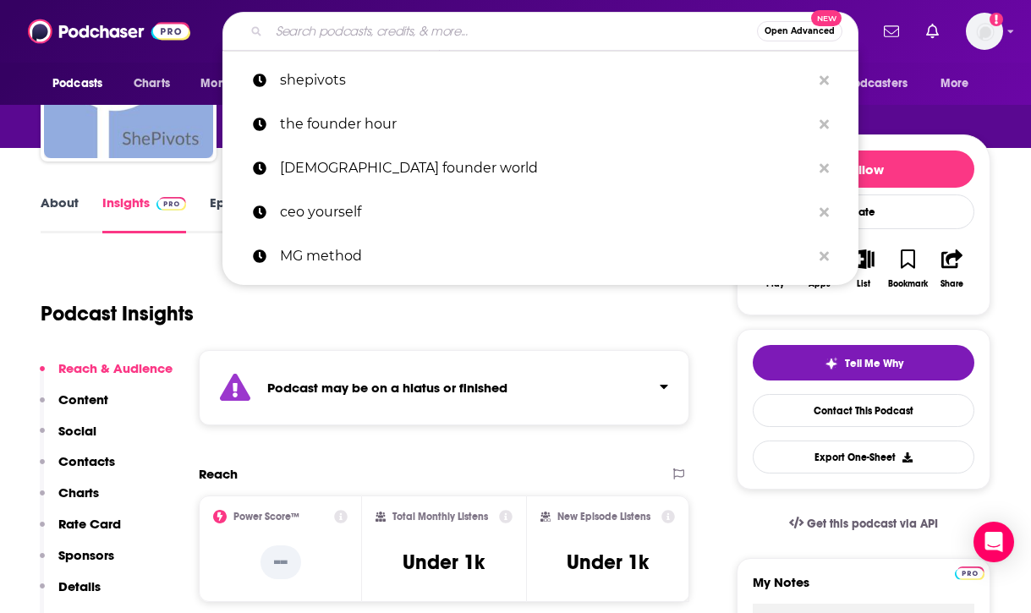
paste input "CEO School"
type input "CEO School"
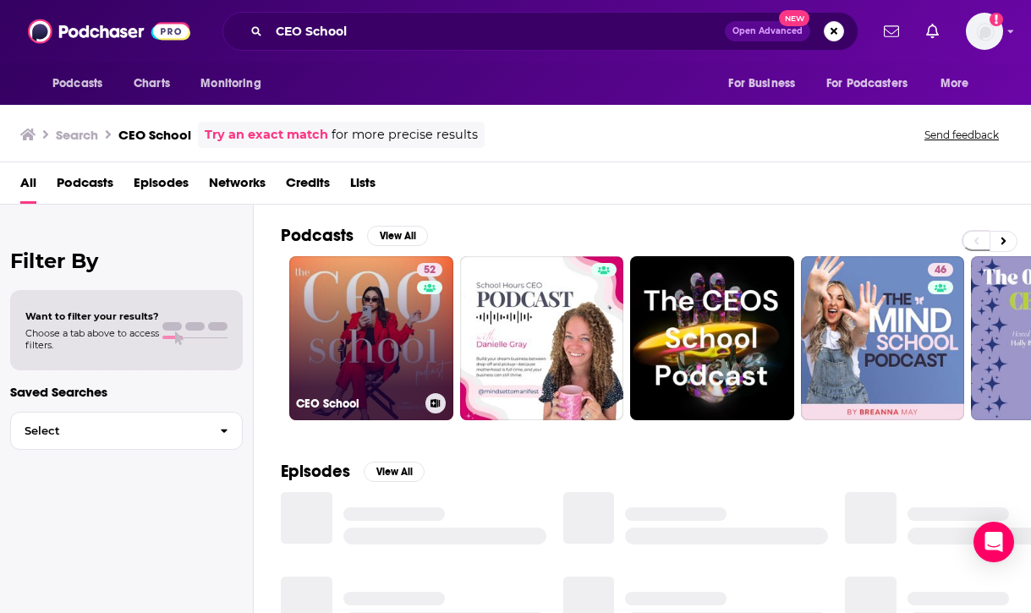
click at [342, 342] on link "52 CEO School" at bounding box center [371, 338] width 164 height 164
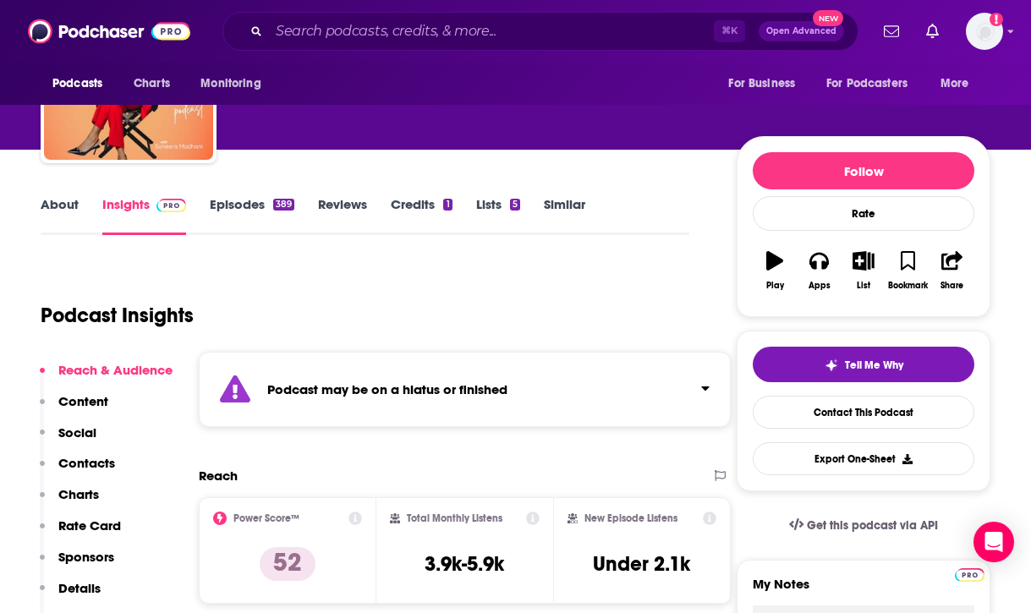
scroll to position [128, 0]
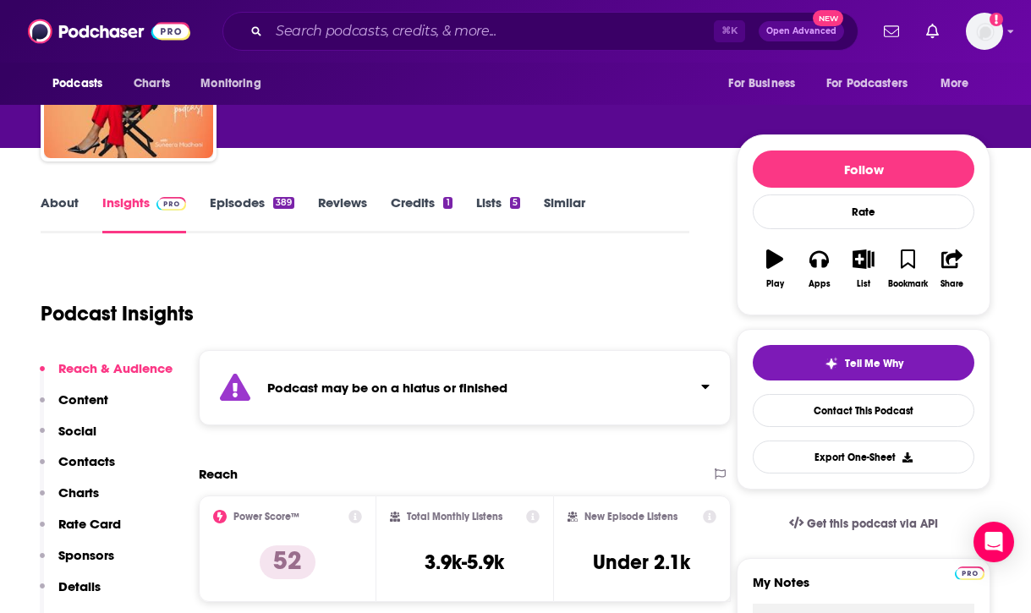
click at [280, 203] on div "389" at bounding box center [283, 203] width 21 height 12
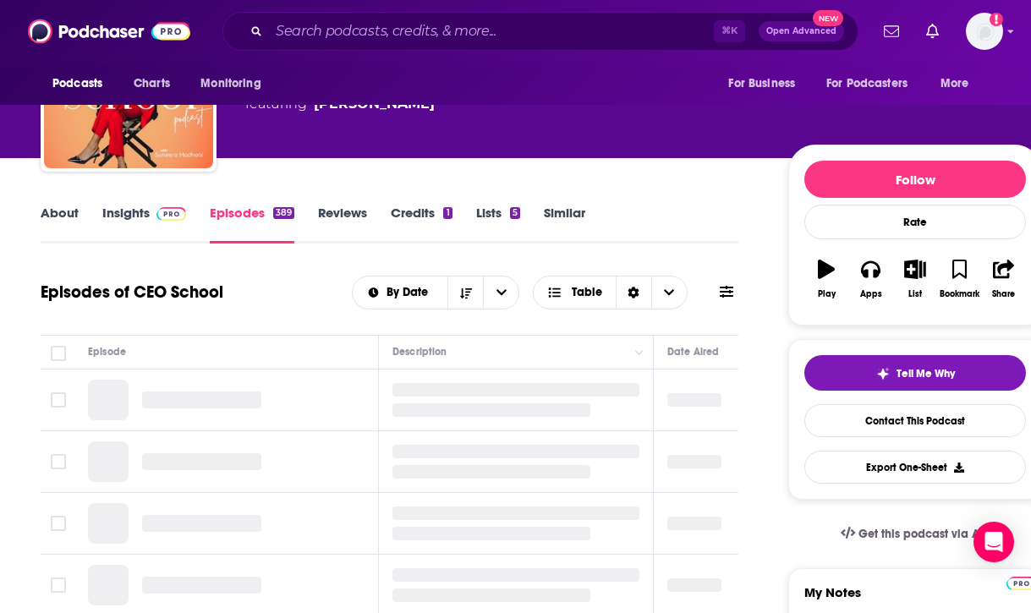
scroll to position [118, 0]
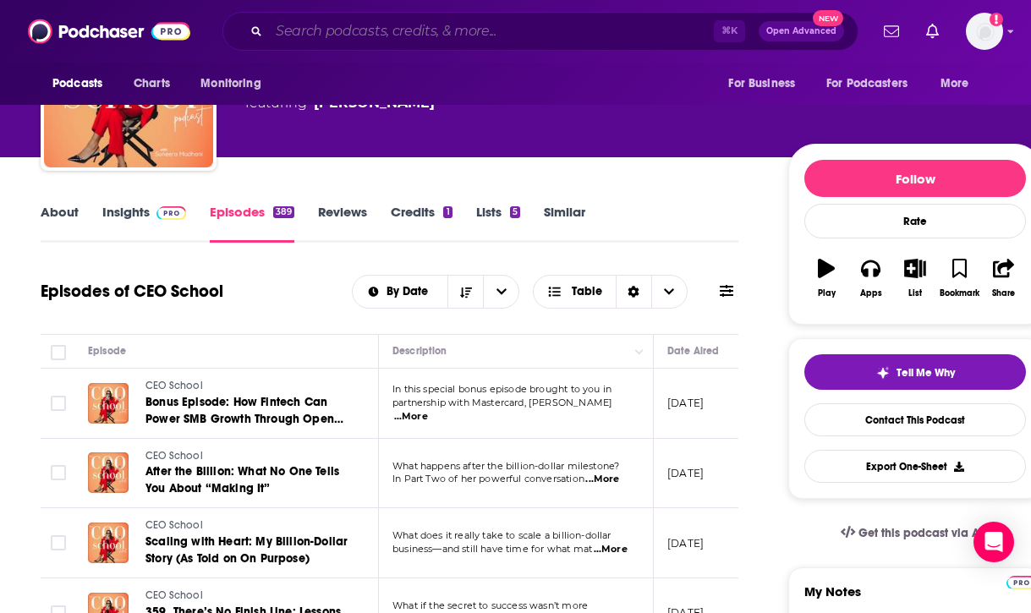
click at [523, 36] on input "Search podcasts, credits, & more..." at bounding box center [491, 31] width 445 height 27
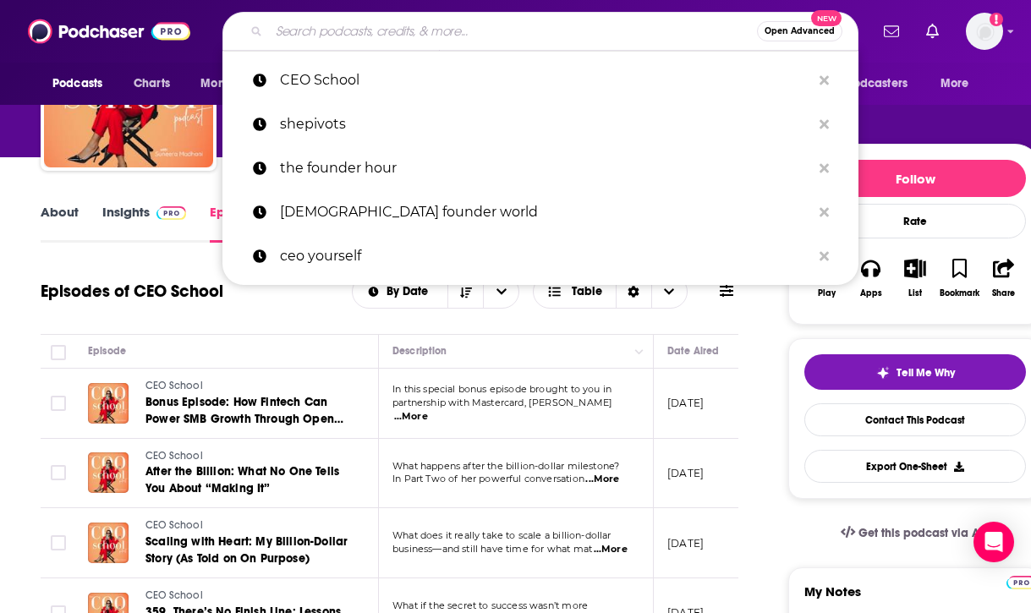
paste input "Girlboss Radio"
type input "Girlboss Radio"
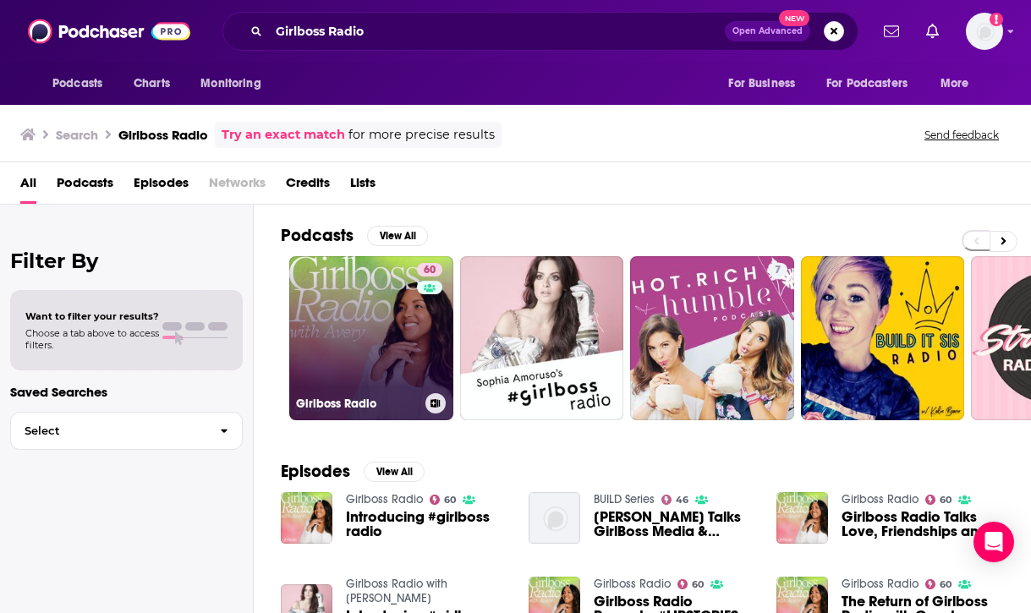
click at [392, 349] on link "60 Girlboss Radio" at bounding box center [371, 338] width 164 height 164
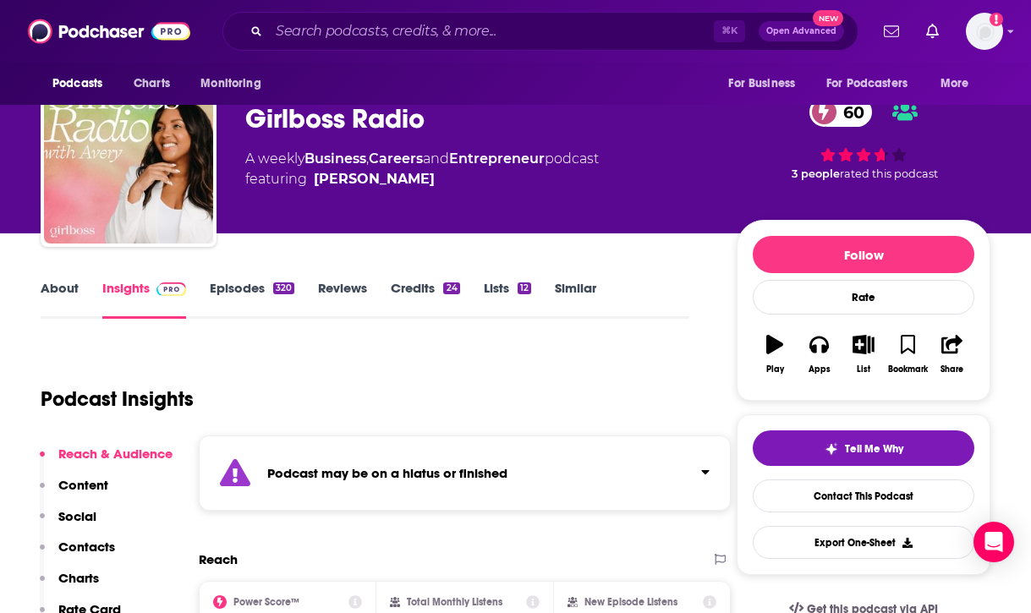
scroll to position [54, 0]
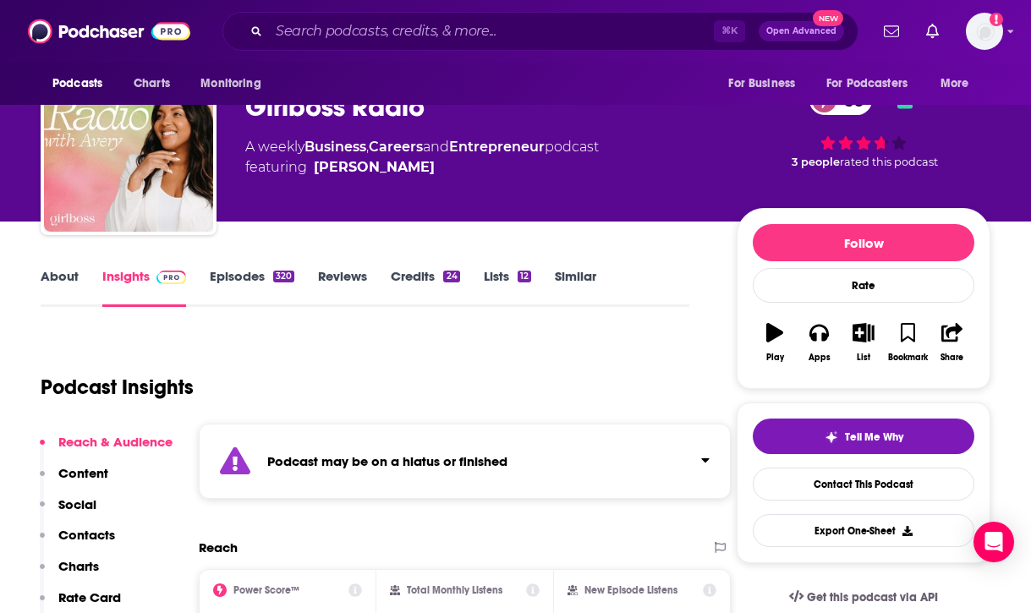
click at [237, 286] on link "Episodes 320" at bounding box center [252, 287] width 85 height 39
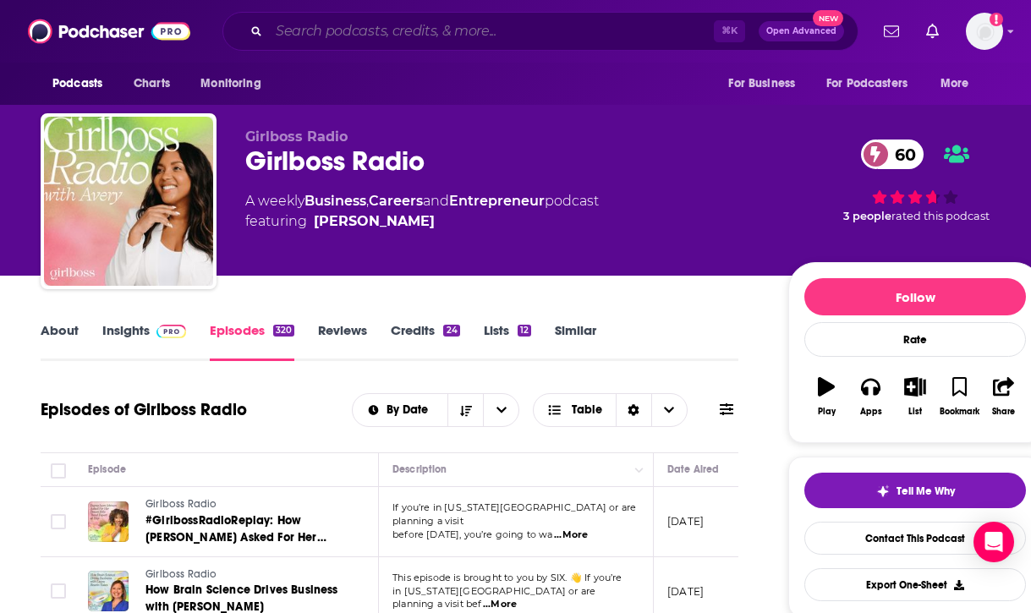
click at [531, 37] on input "Search podcasts, credits, & more..." at bounding box center [491, 31] width 445 height 27
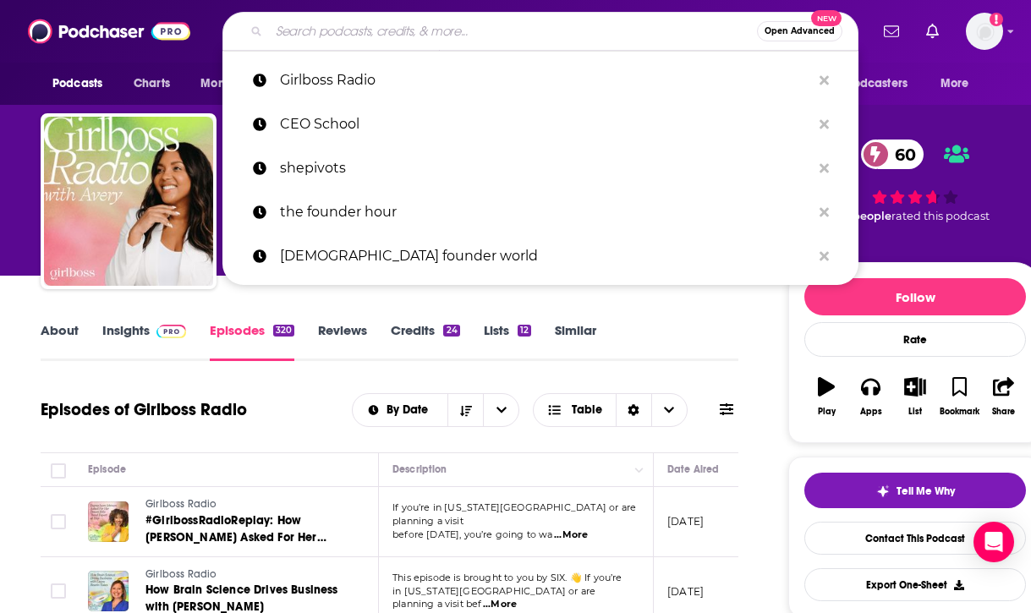
paste input "Habits You Love"
type input "Habits You Love"
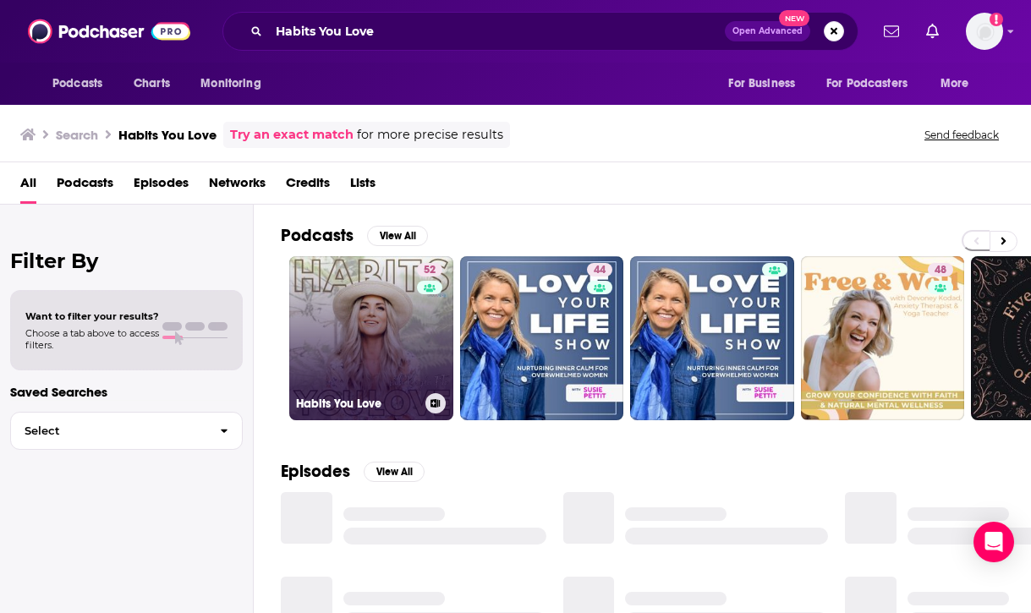
click at [373, 351] on link "52 Habits You Love" at bounding box center [371, 338] width 164 height 164
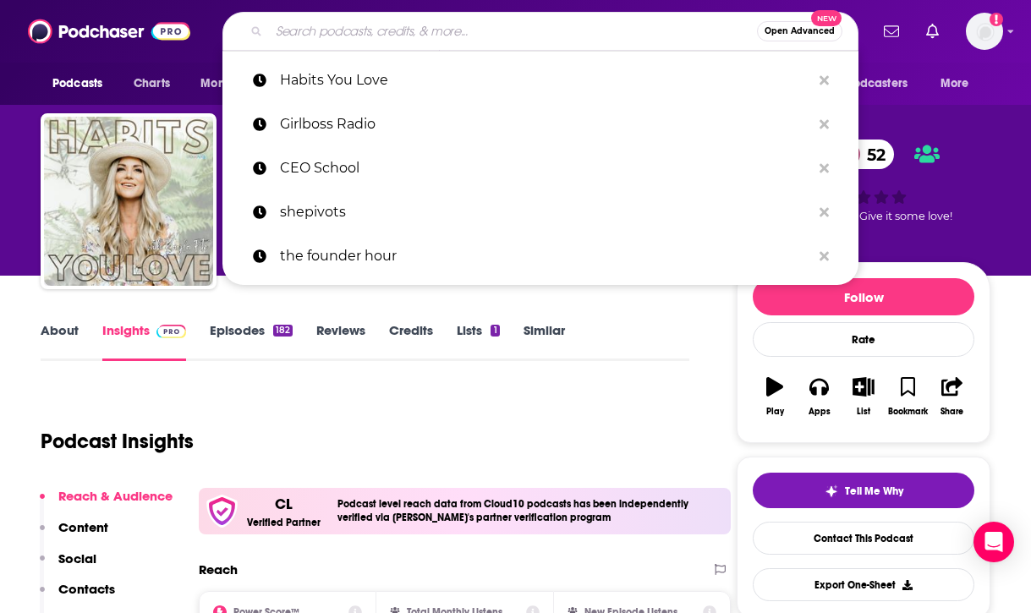
click at [544, 38] on input "Search podcasts, credits, & more..." at bounding box center [513, 31] width 488 height 27
paste input "Lipstick on the Rim"
type input "Lipstick on the Rim"
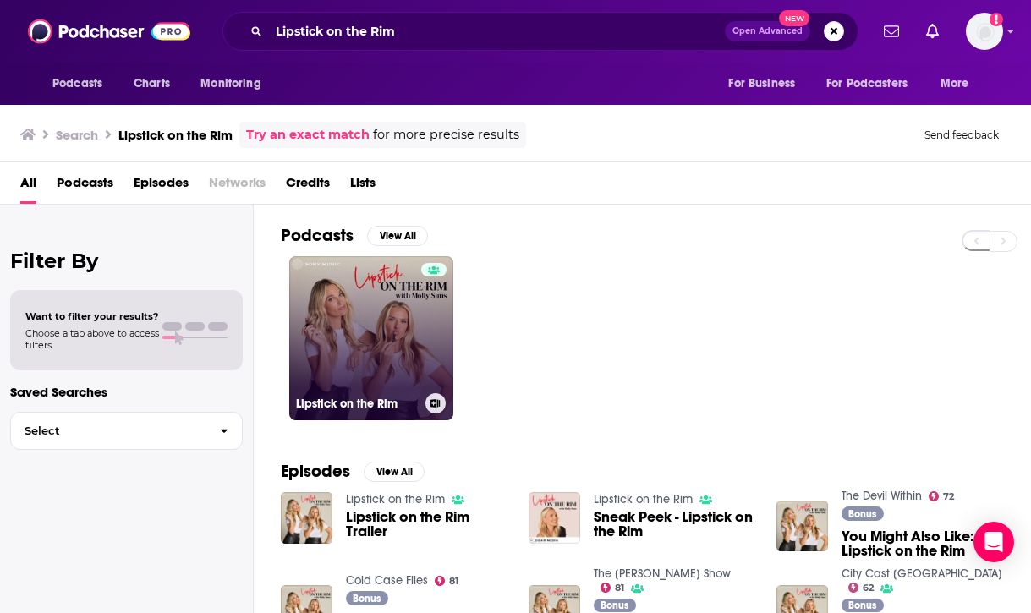
click at [379, 333] on link "Lipstick on the Rim" at bounding box center [371, 338] width 164 height 164
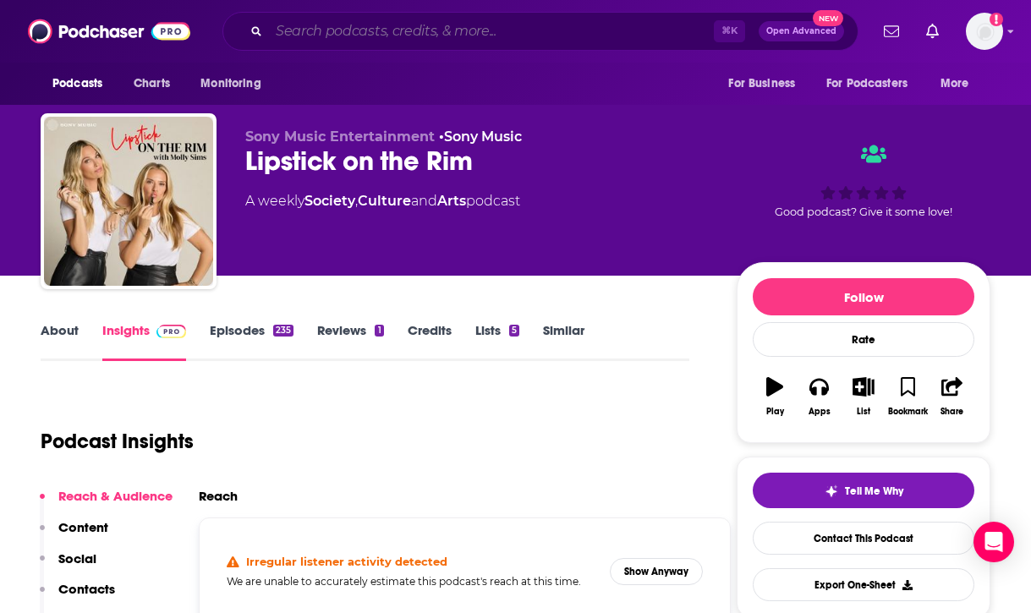
click at [548, 24] on input "Search podcasts, credits, & more..." at bounding box center [491, 31] width 445 height 27
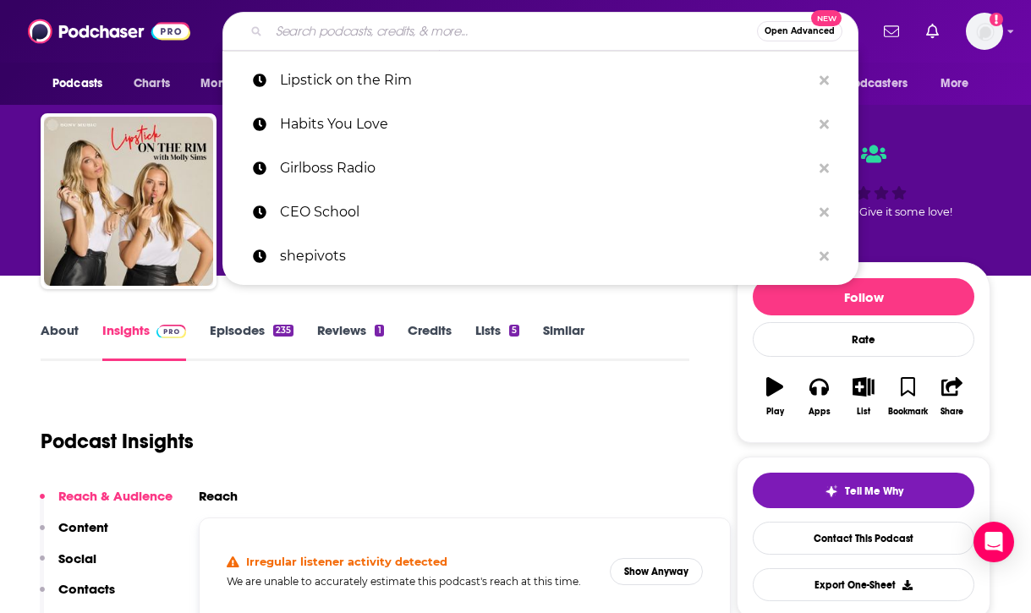
paste input "The Dream Bigger Podcast"
type input "The Dream Bigger Podcast"
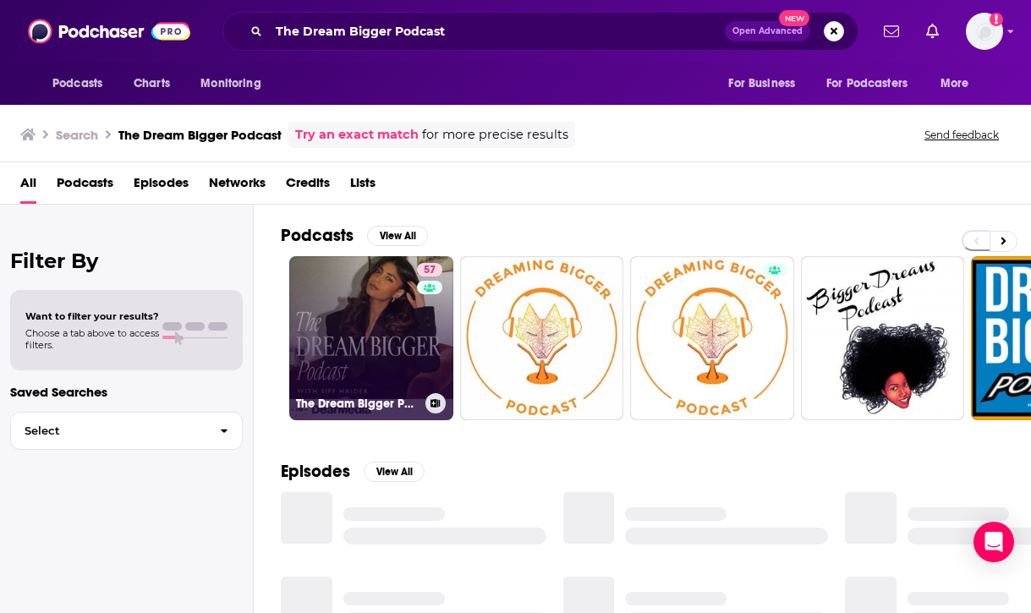
click at [380, 328] on link "57 The Dream Bigger Podcast" at bounding box center [371, 338] width 164 height 164
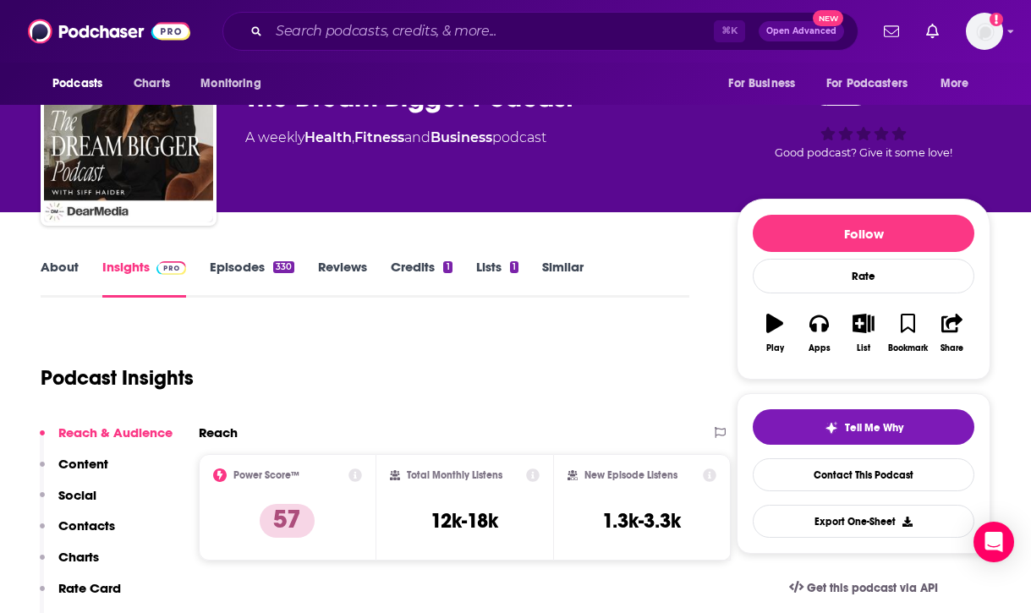
scroll to position [64, 0]
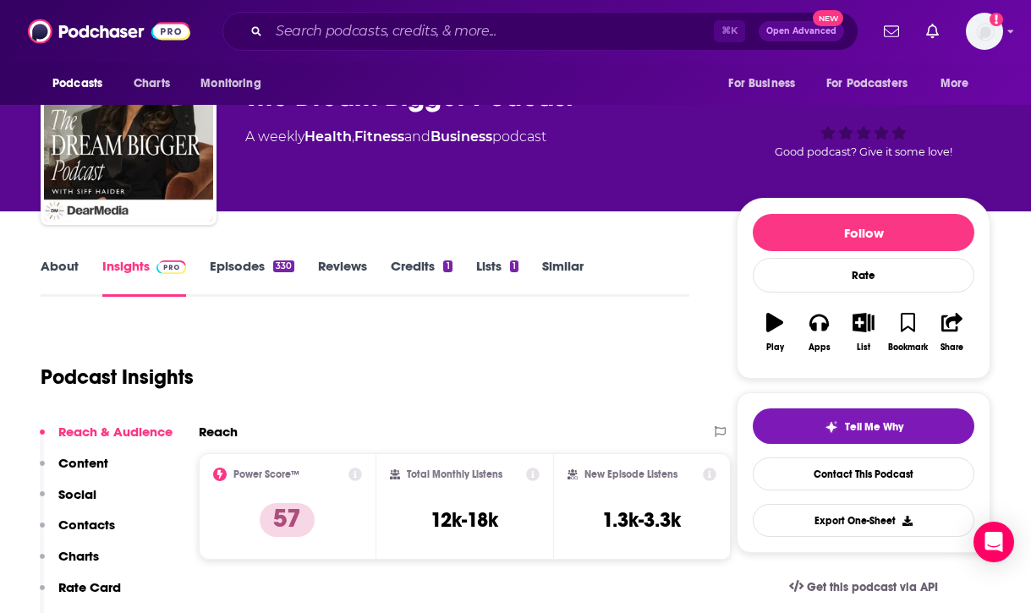
click at [254, 261] on link "Episodes 330" at bounding box center [252, 277] width 85 height 39
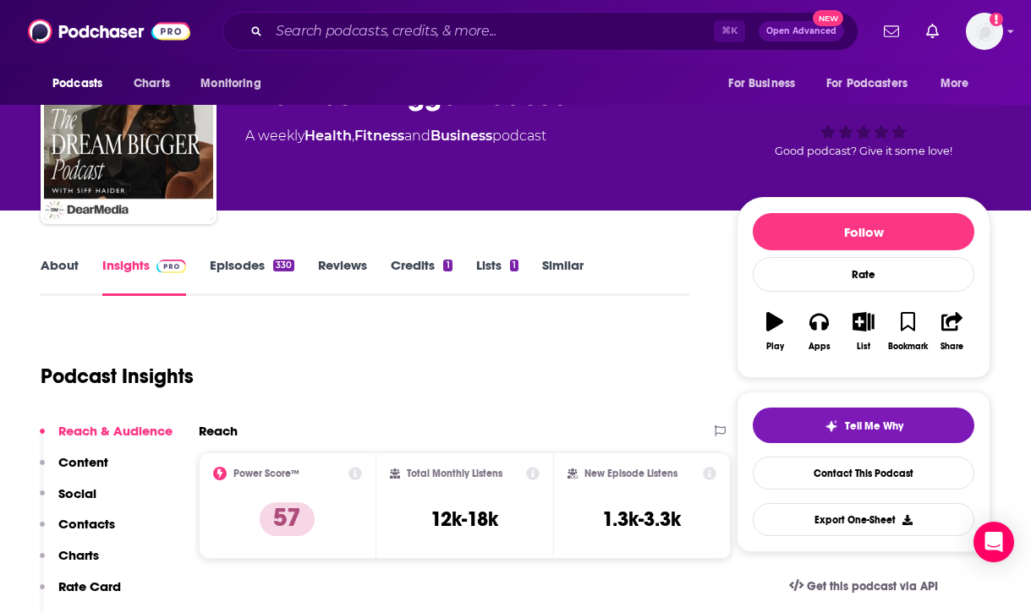
scroll to position [68, 0]
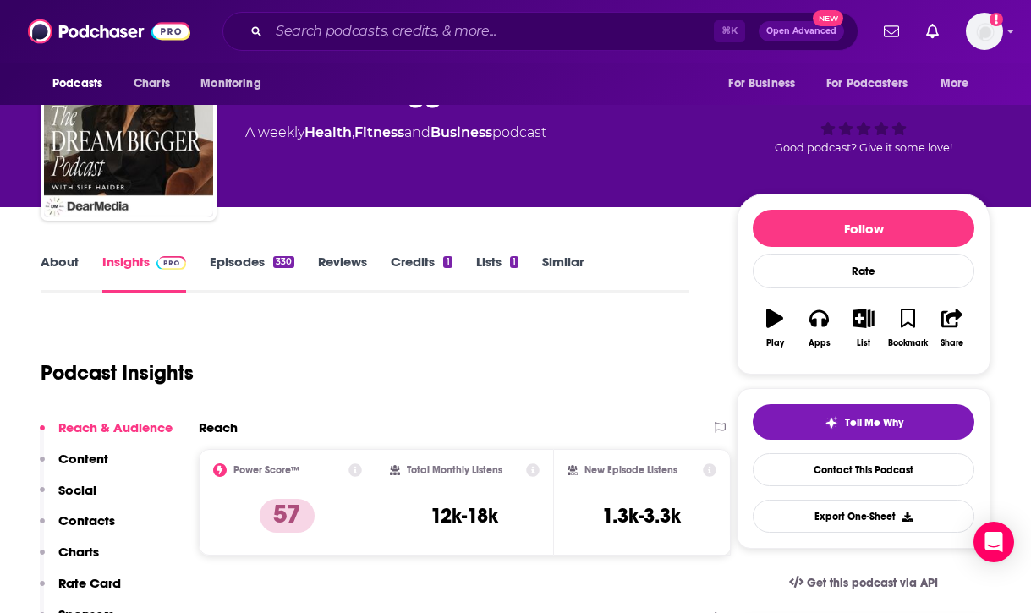
click at [90, 520] on p "Contacts" at bounding box center [86, 520] width 57 height 16
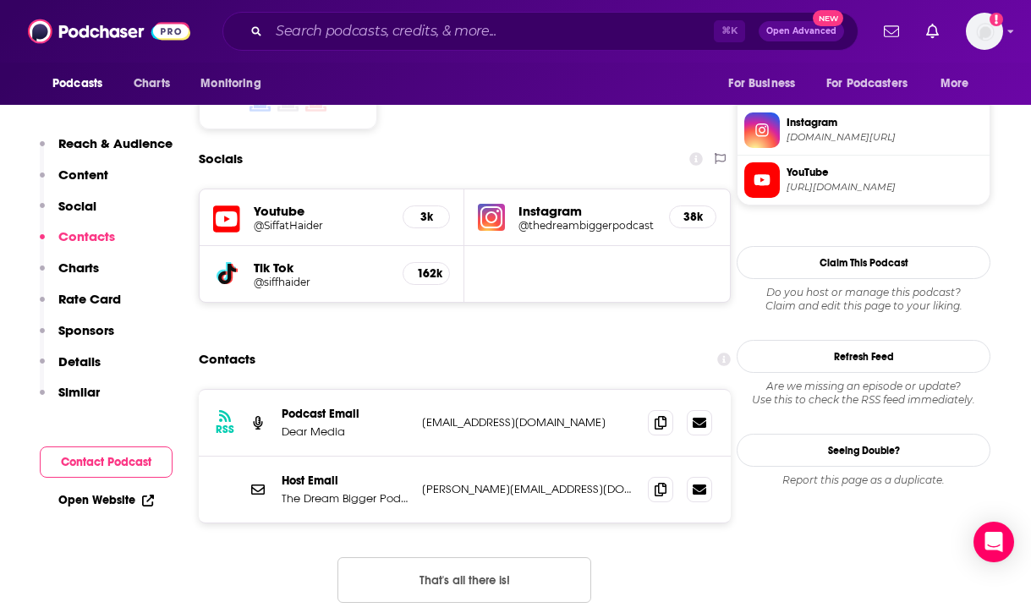
scroll to position [1490, 0]
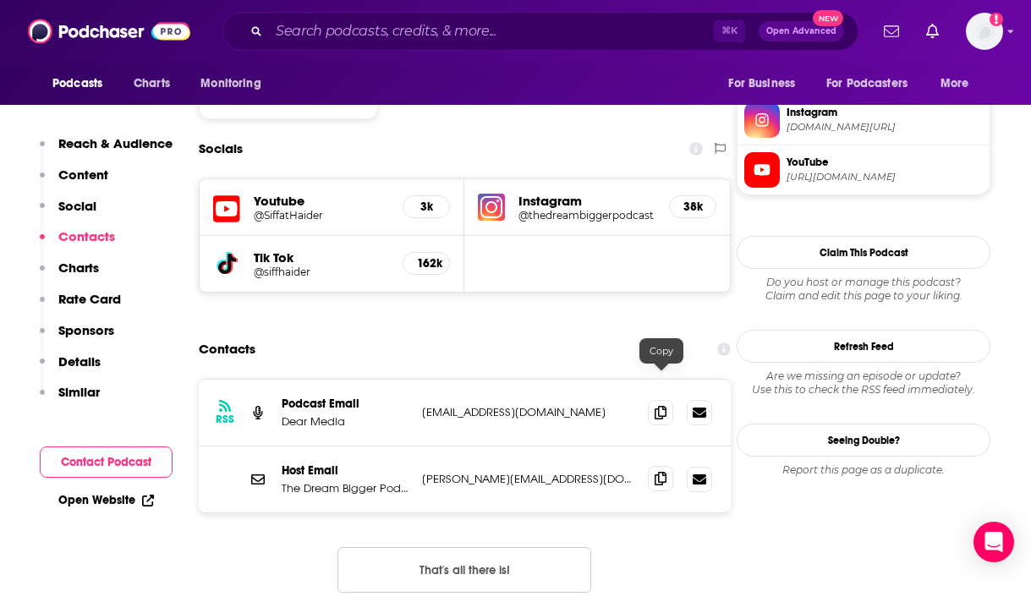
click at [656, 472] on icon at bounding box center [660, 479] width 12 height 14
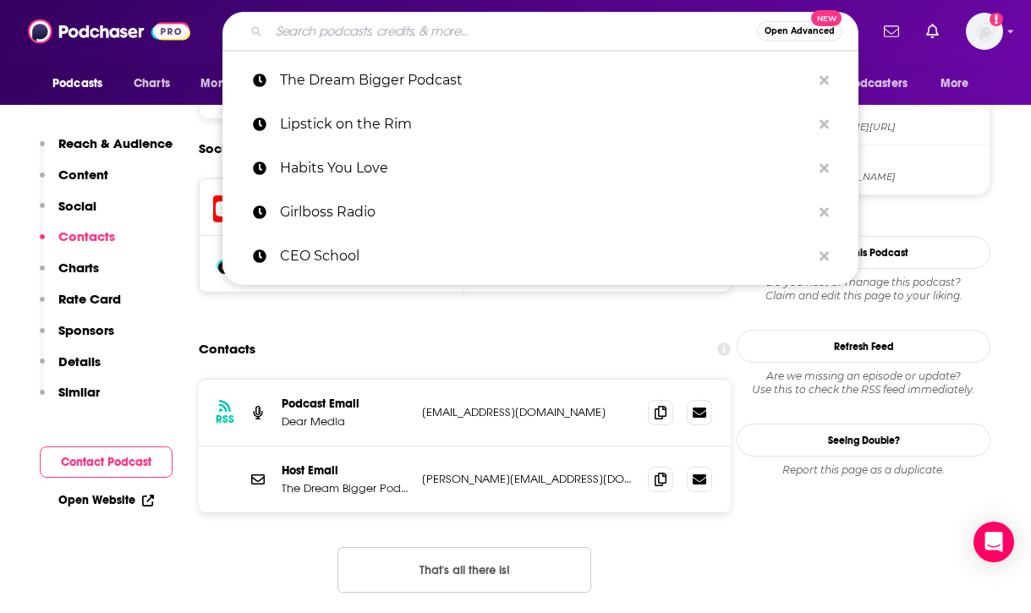
click at [530, 33] on input "Search podcasts, credits, & more..." at bounding box center [513, 31] width 488 height 27
paste input "Transform"
type input "Transform"
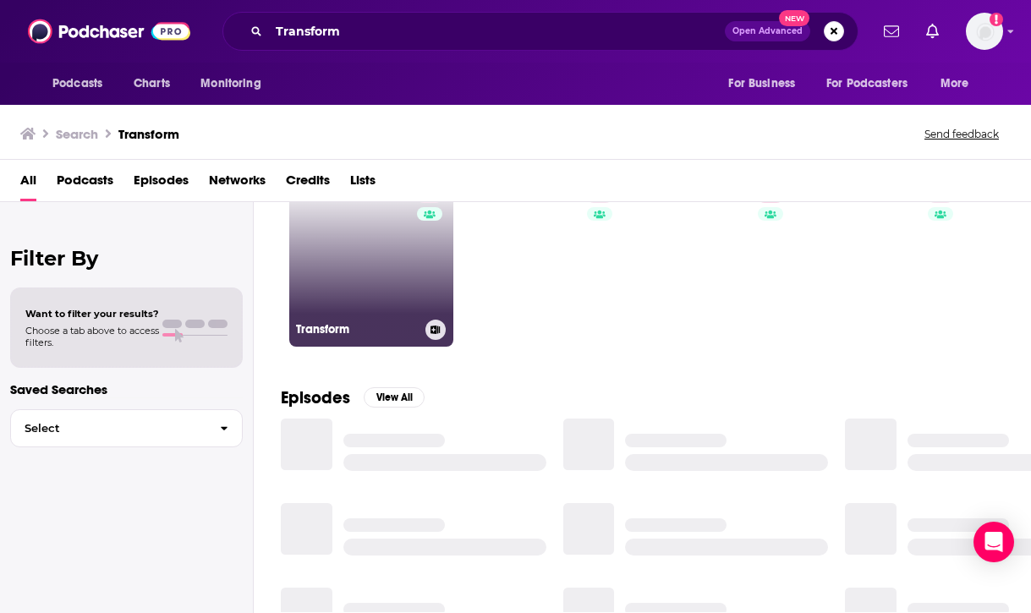
scroll to position [47, 0]
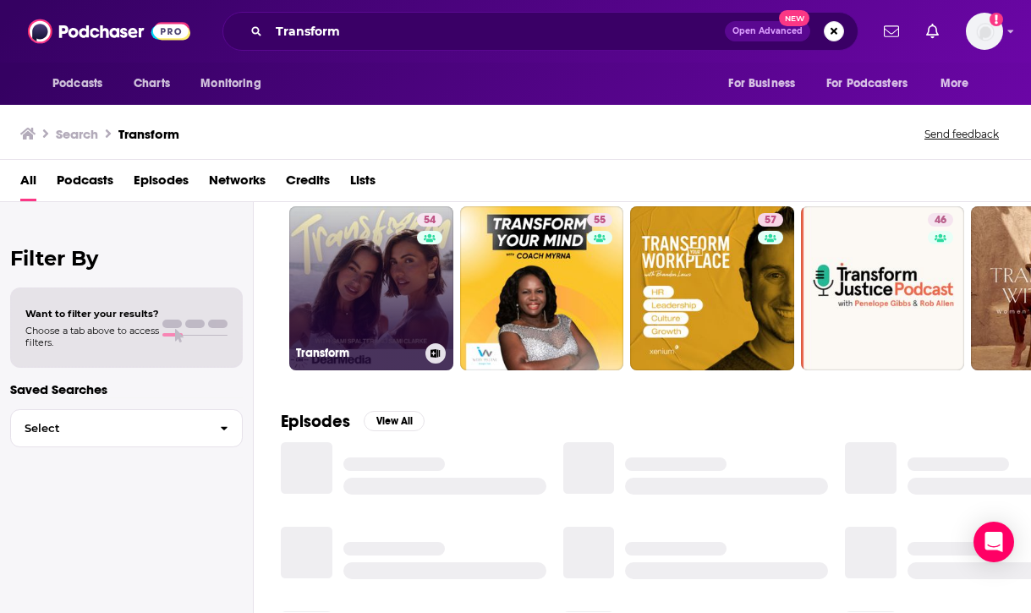
click at [369, 295] on link "54 Transform" at bounding box center [371, 288] width 164 height 164
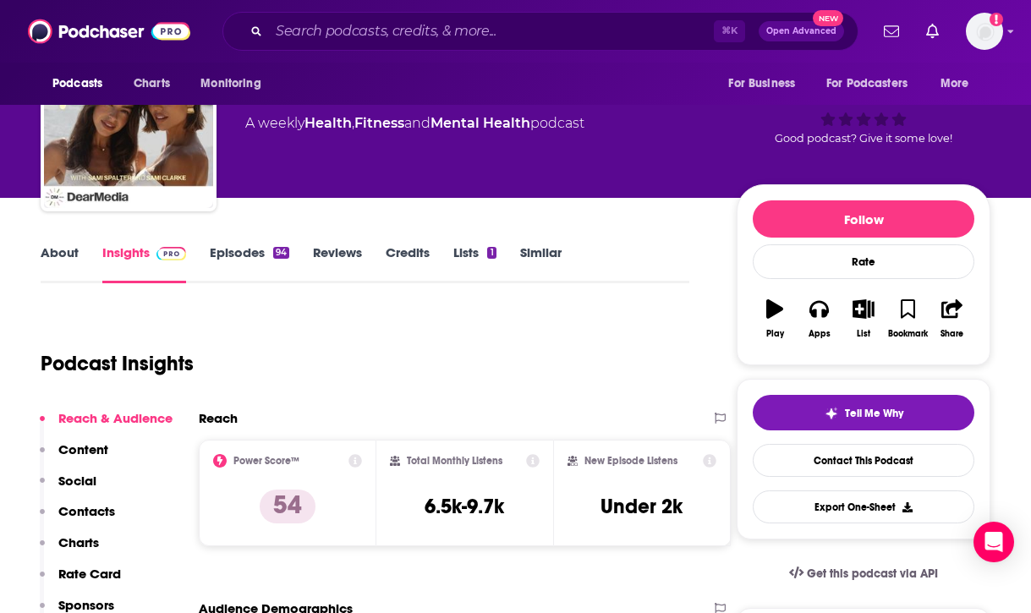
scroll to position [79, 0]
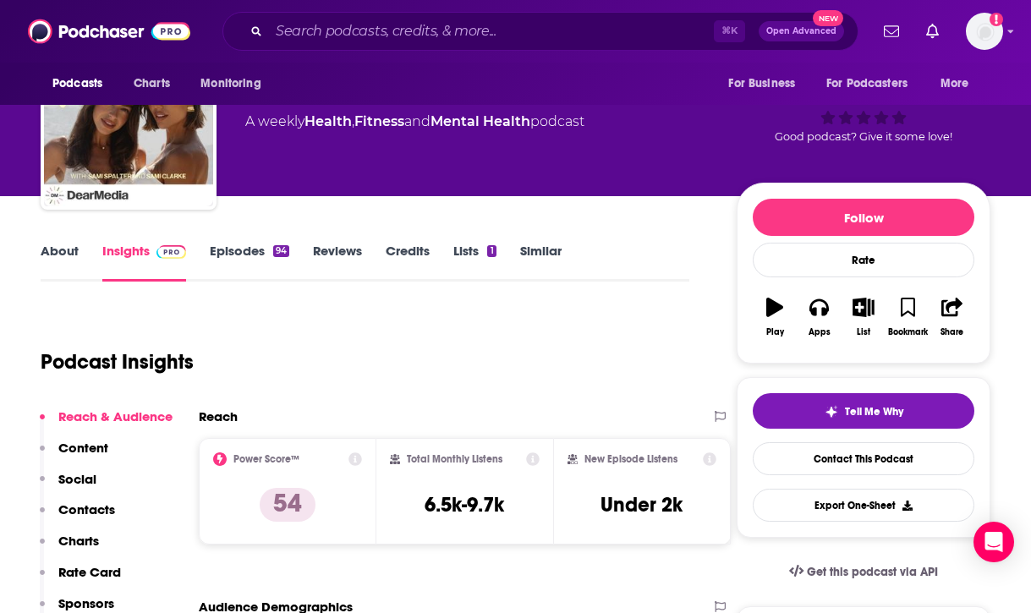
click at [254, 249] on link "Episodes 94" at bounding box center [249, 262] width 79 height 39
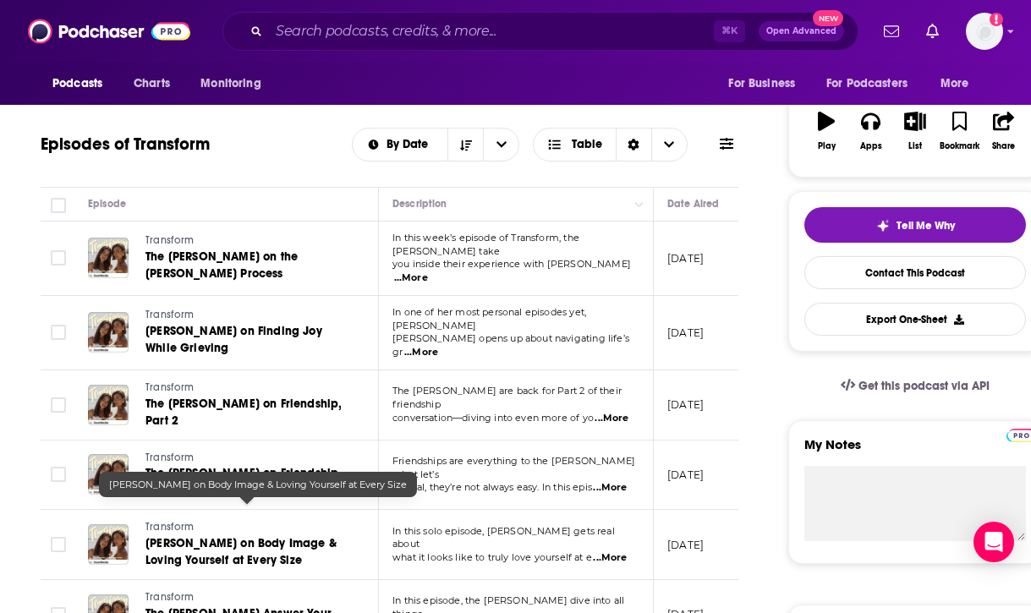
scroll to position [278, 0]
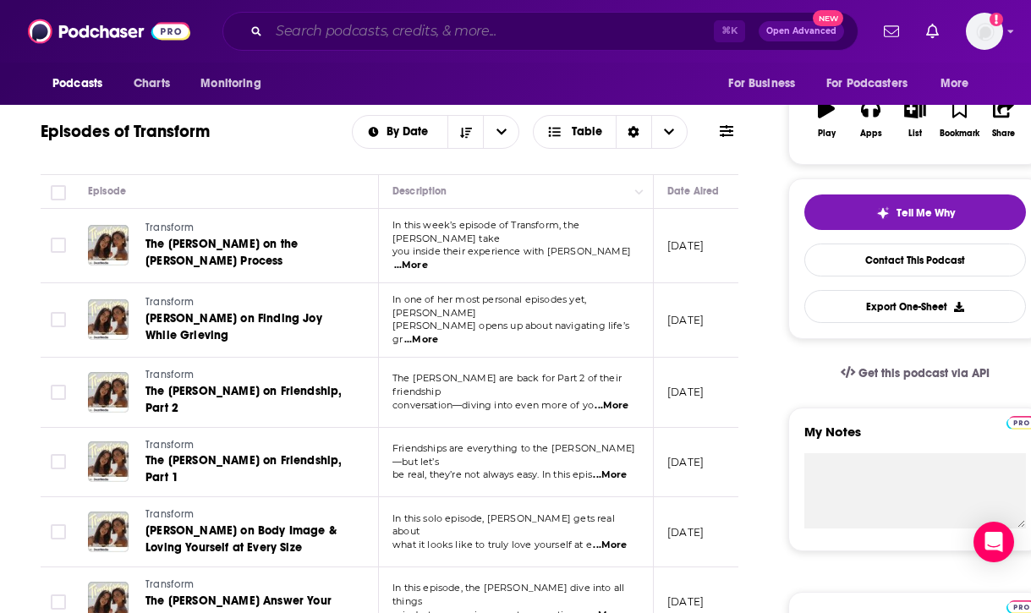
click at [529, 43] on input "Search podcasts, credits, & more..." at bounding box center [491, 31] width 445 height 27
paste input "WorkParty"
type input "WorkParty"
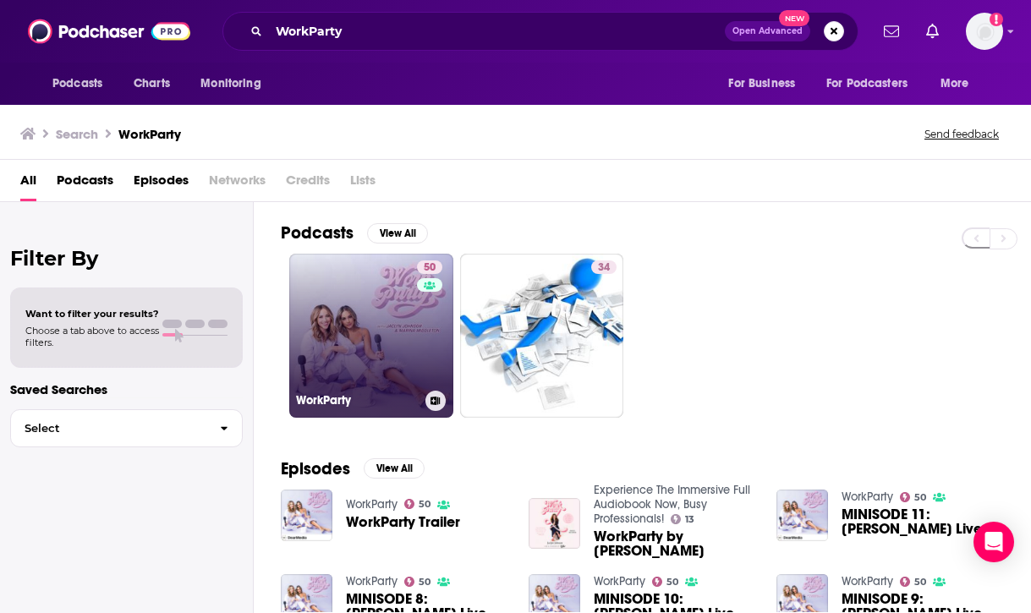
click at [365, 360] on link "50 WorkParty" at bounding box center [371, 336] width 164 height 164
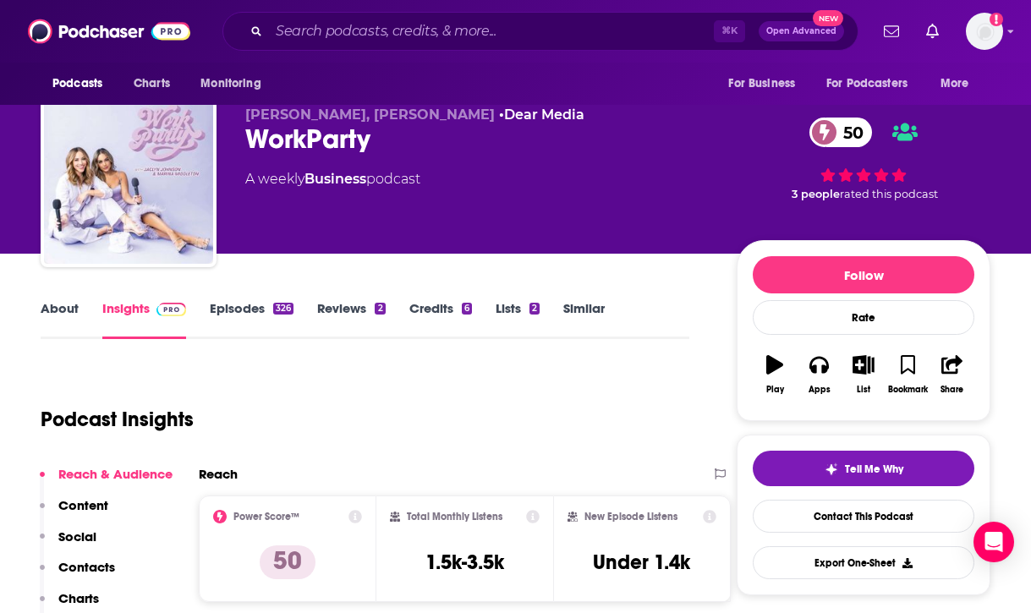
scroll to position [20, 0]
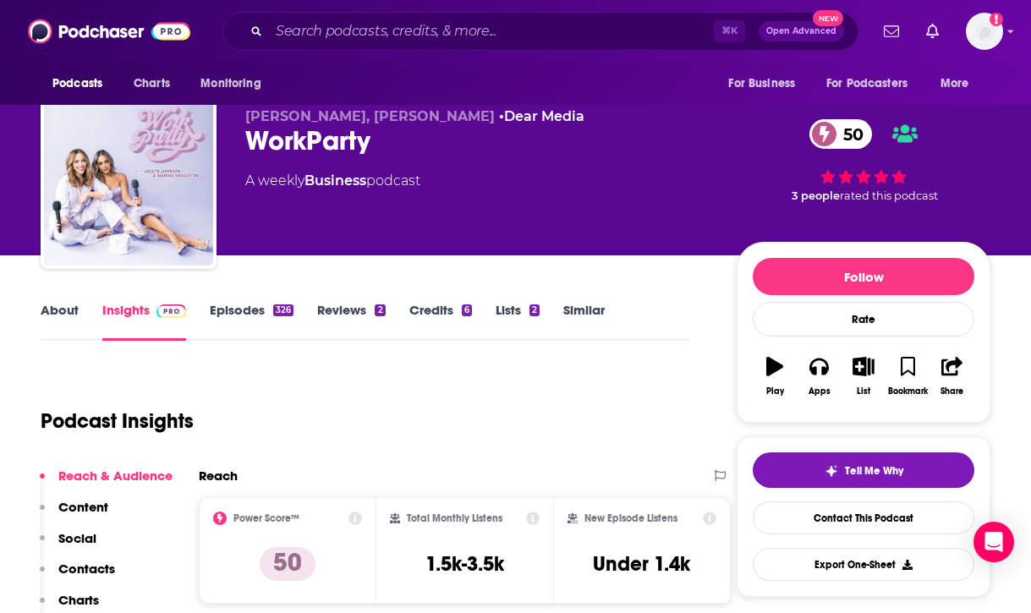
click at [240, 310] on link "Episodes 326" at bounding box center [252, 321] width 84 height 39
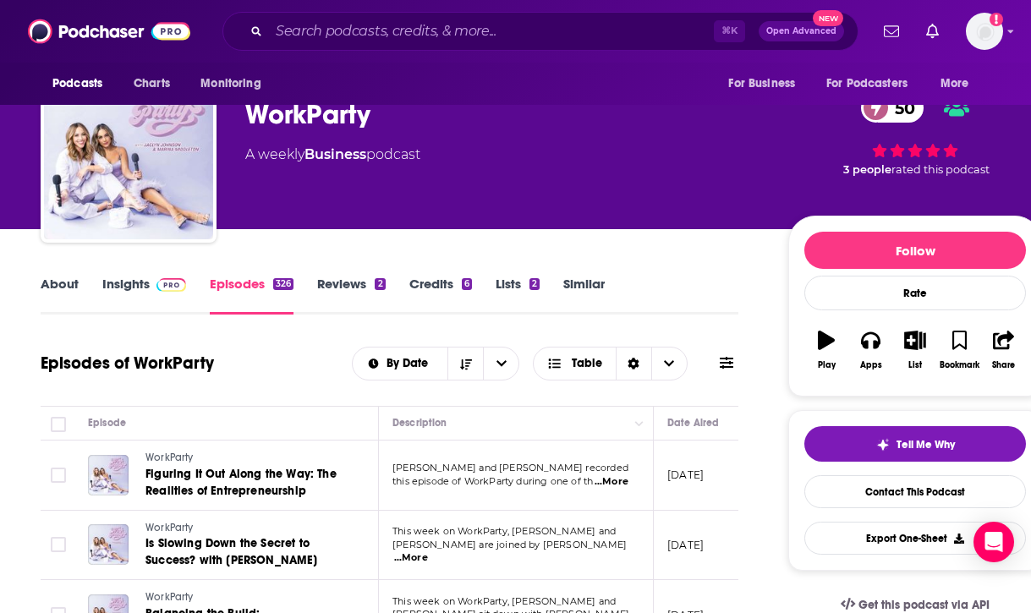
scroll to position [48, 0]
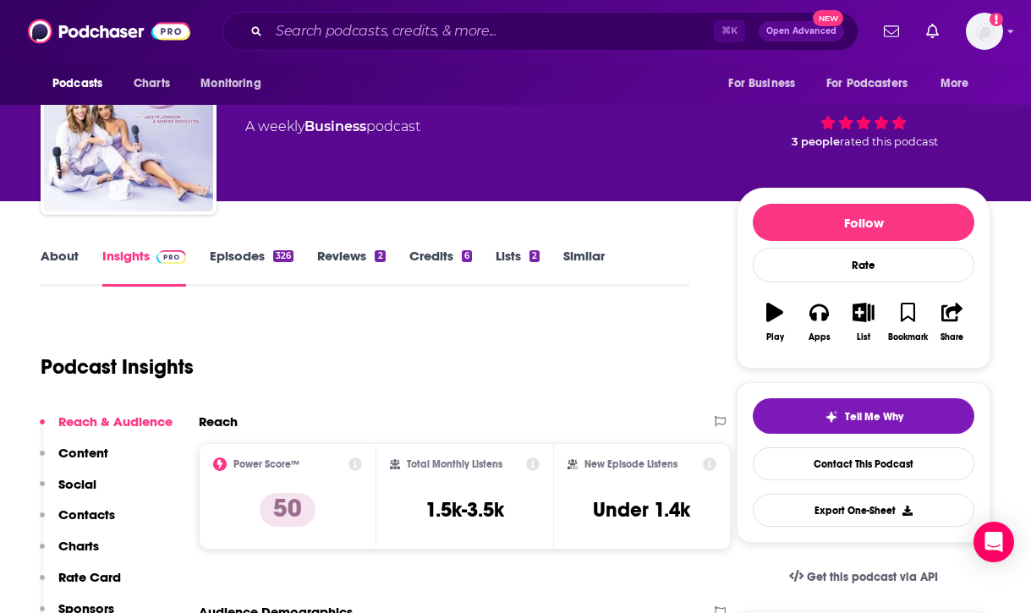
click at [100, 513] on p "Contacts" at bounding box center [86, 514] width 57 height 16
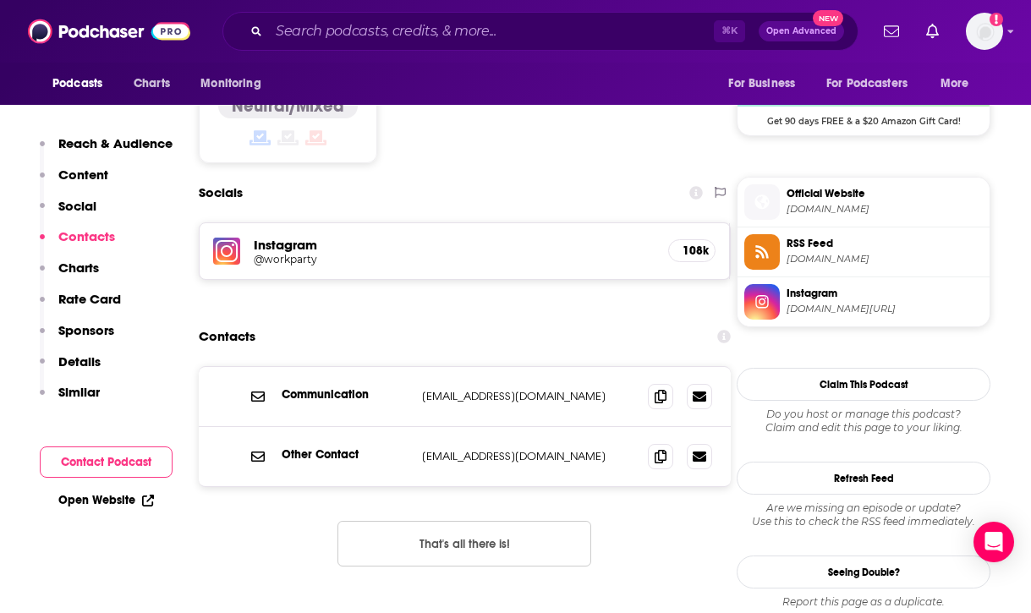
scroll to position [1414, 0]
click at [610, 320] on div "Contacts" at bounding box center [465, 336] width 532 height 32
click at [660, 388] on icon at bounding box center [660, 395] width 12 height 14
click at [663, 448] on icon at bounding box center [660, 455] width 12 height 14
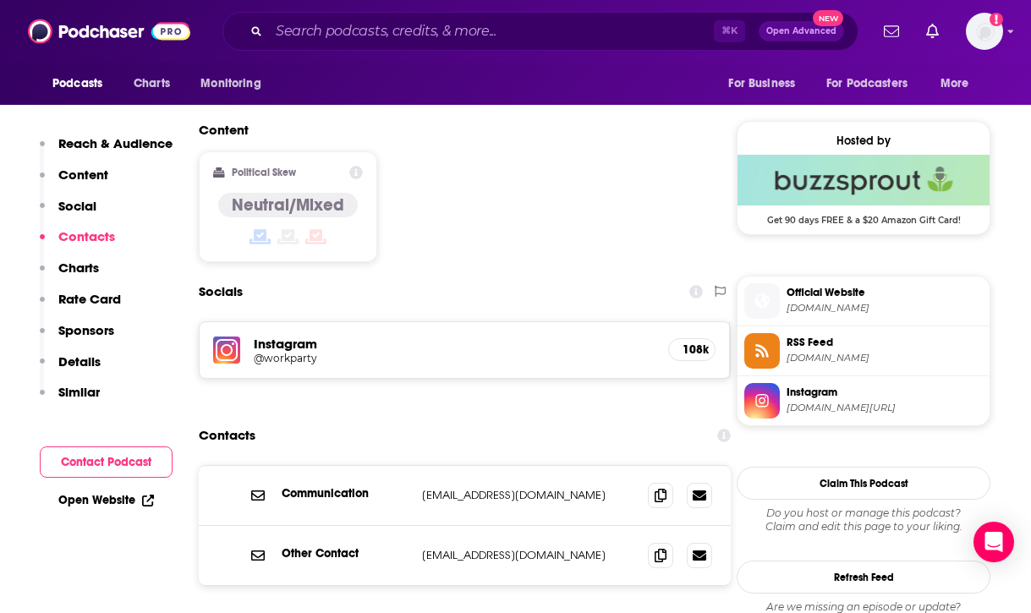
scroll to position [1318, 0]
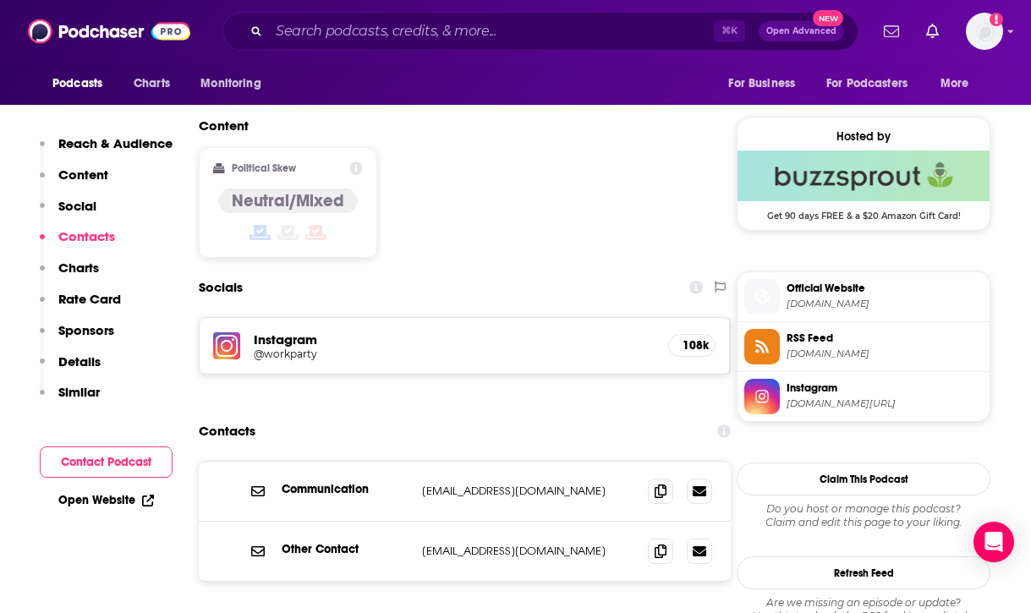
click at [610, 44] on div "⌘ K Open Advanced New" at bounding box center [540, 31] width 636 height 39
click at [610, 42] on input "Search podcasts, credits, & more..." at bounding box center [491, 31] width 445 height 27
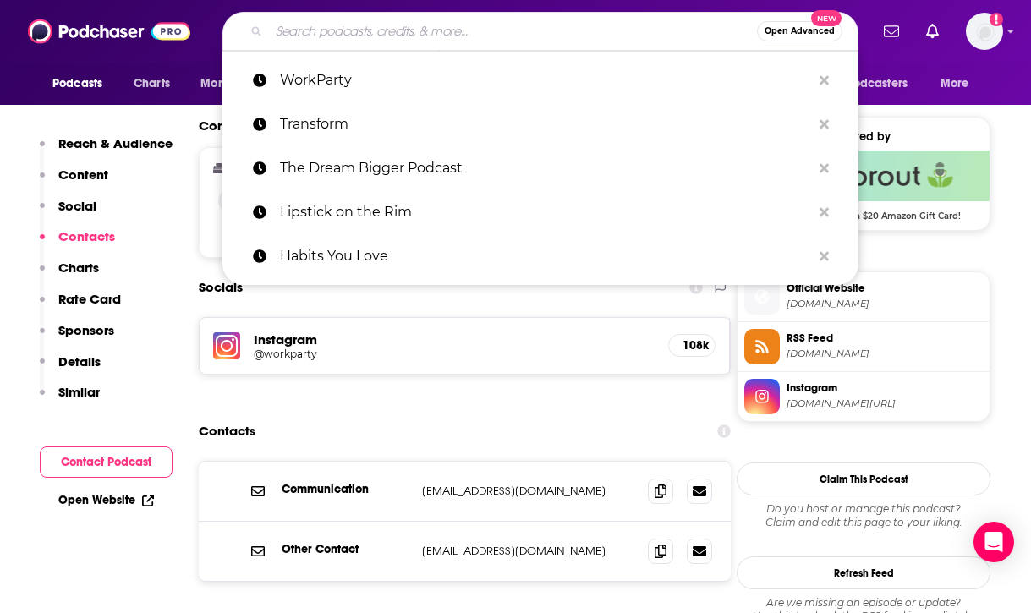
paste input "Better Tomorrow Pod"
type input "Better Tomorrow Pod"
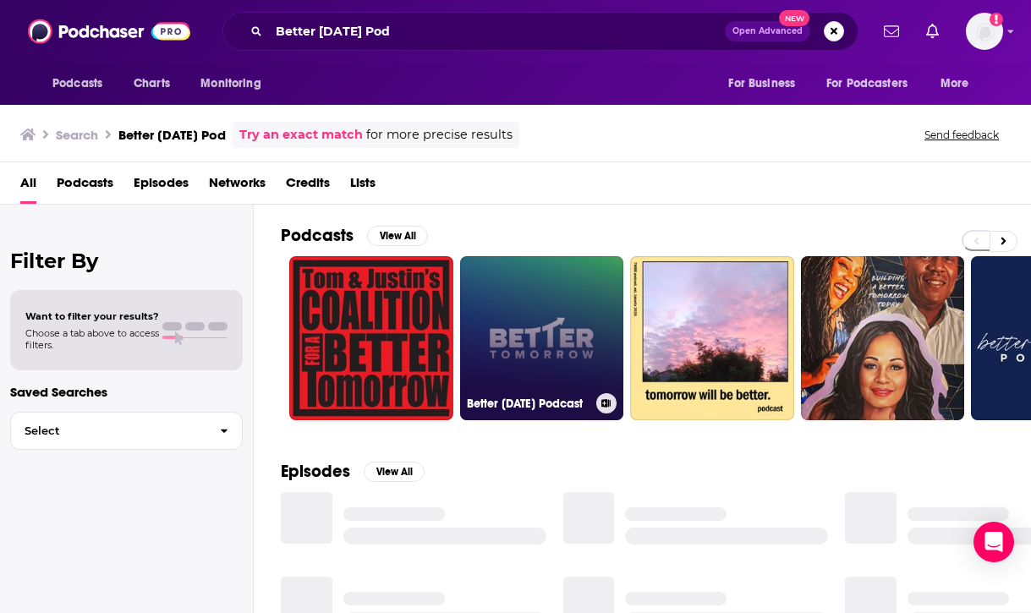
click at [566, 327] on link "Better Tomorrow Podcast" at bounding box center [542, 338] width 164 height 164
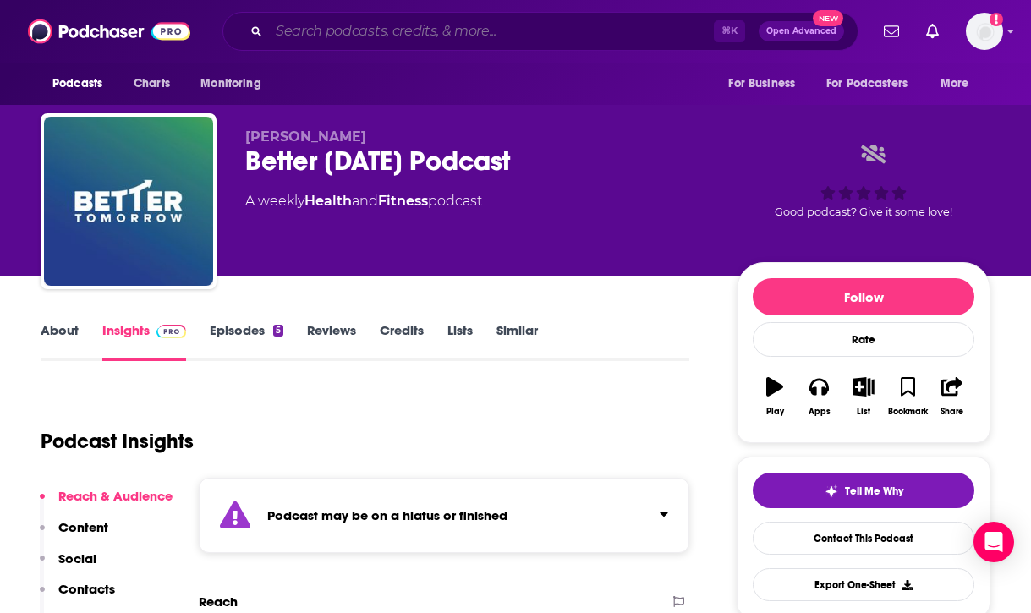
click at [523, 36] on input "Search podcasts, credits, & more..." at bounding box center [491, 31] width 445 height 27
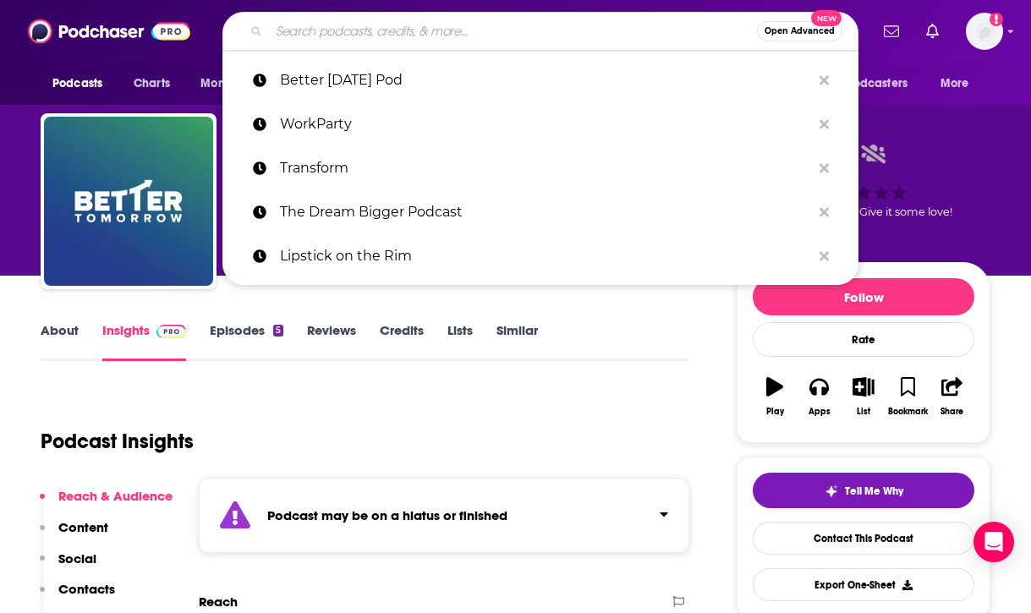
paste input "Superwoman with Rebecca Minkoff"
type input "Superwoman with Rebecca Minkoff"
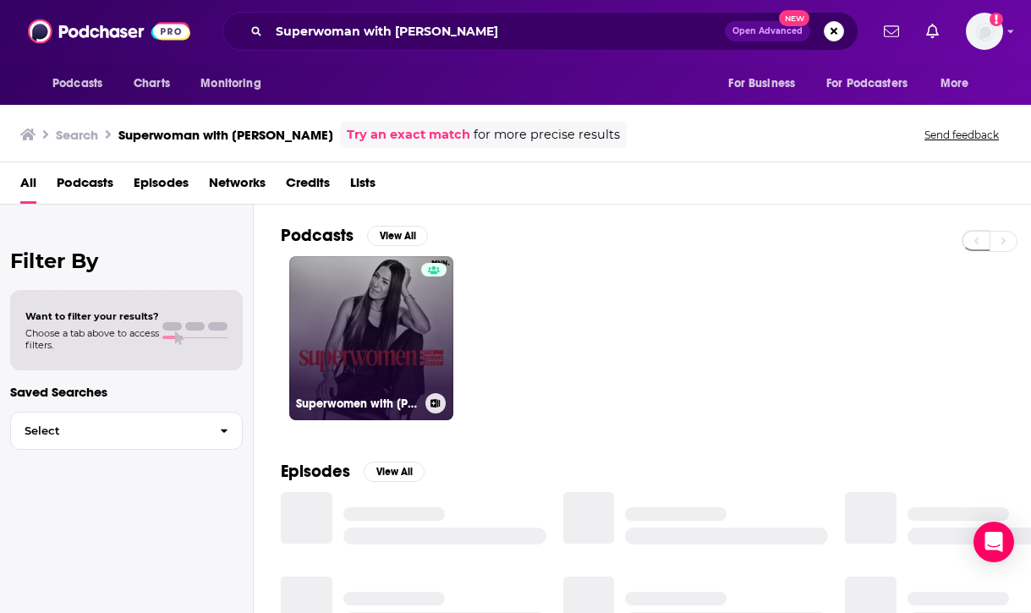
click at [400, 327] on link "Superwomen with Rebecca Minkoff" at bounding box center [371, 338] width 164 height 164
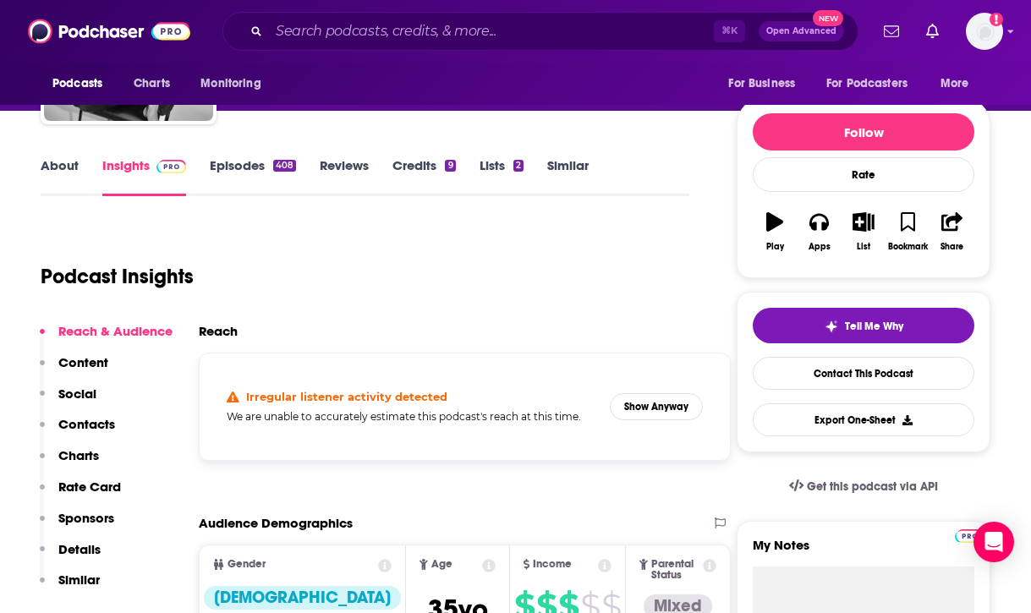
scroll to position [68, 0]
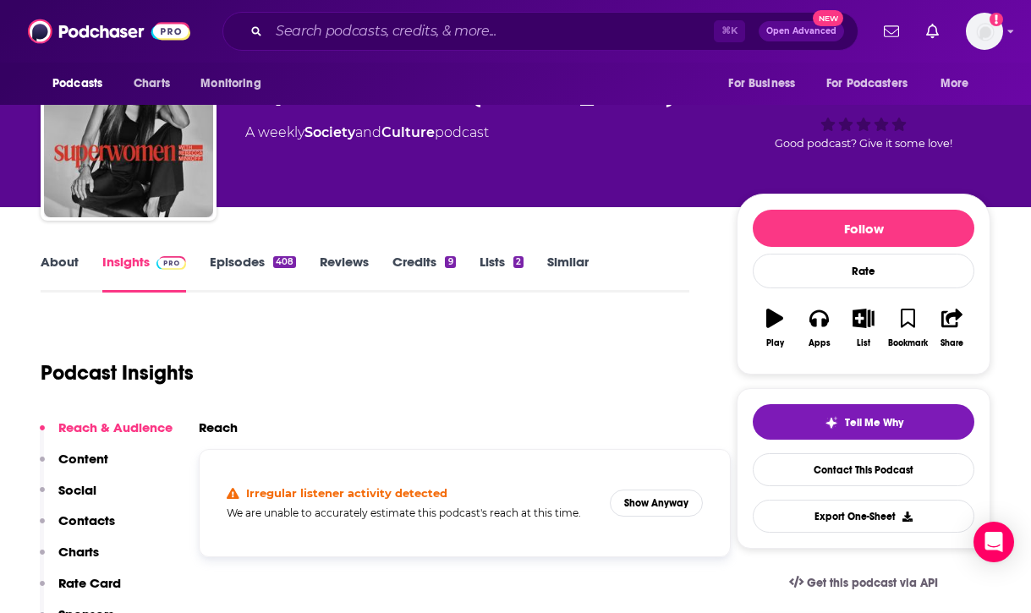
click at [244, 266] on link "Episodes 408" at bounding box center [253, 273] width 86 height 39
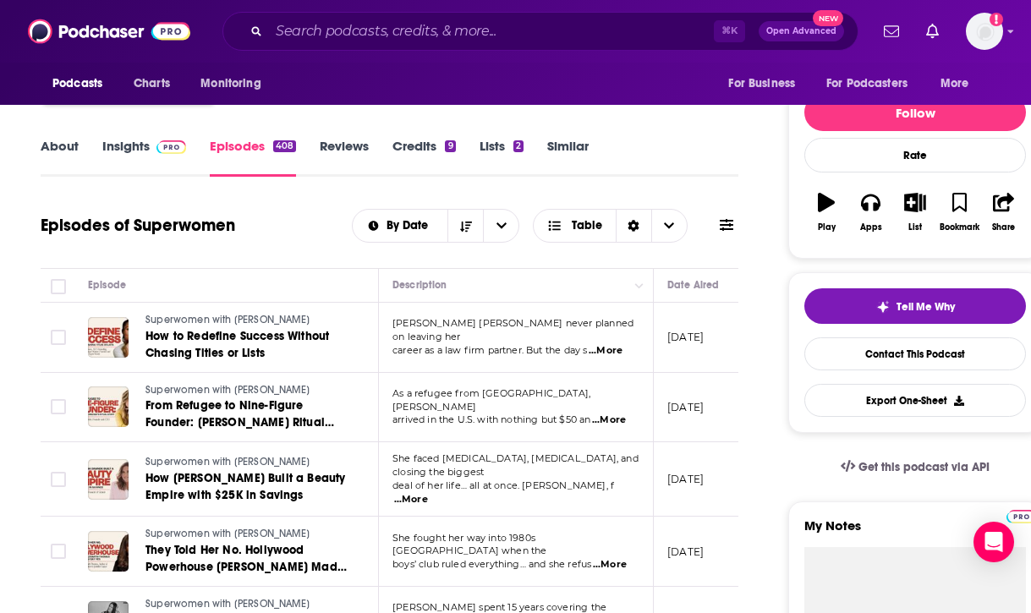
scroll to position [186, 0]
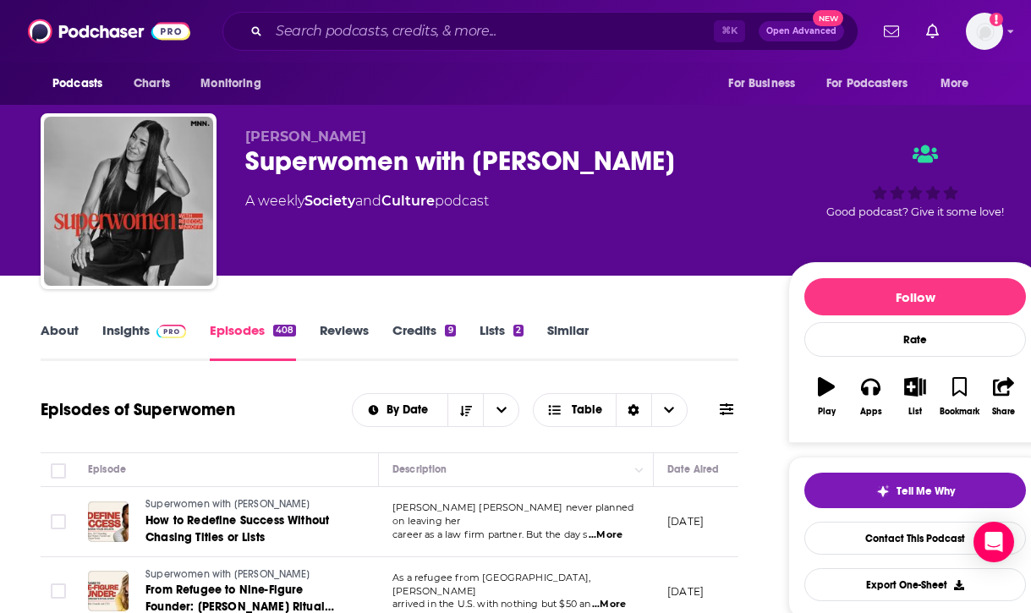
click at [61, 332] on link "About" at bounding box center [60, 341] width 38 height 39
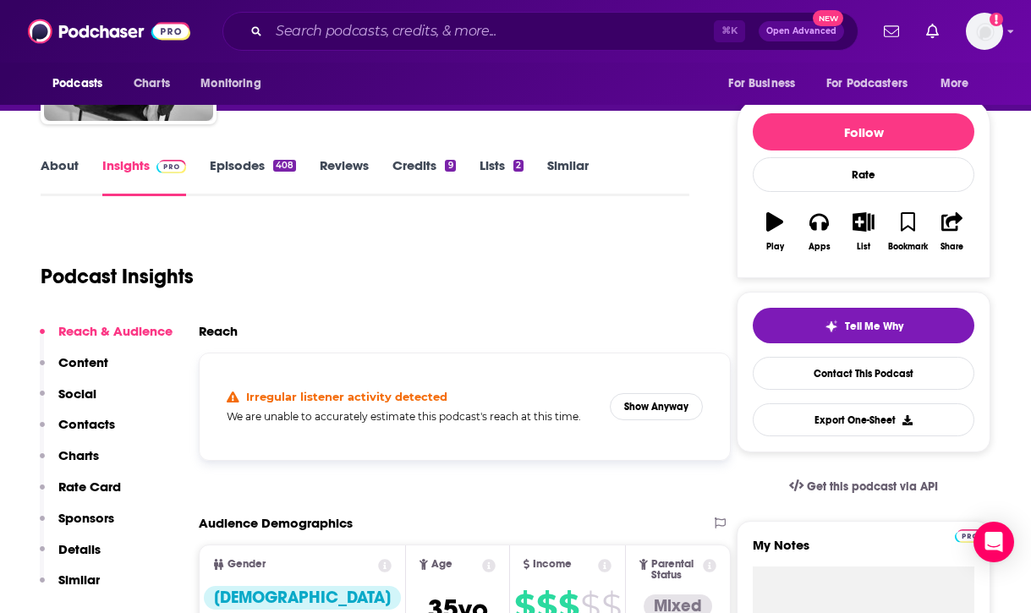
scroll to position [225, 0]
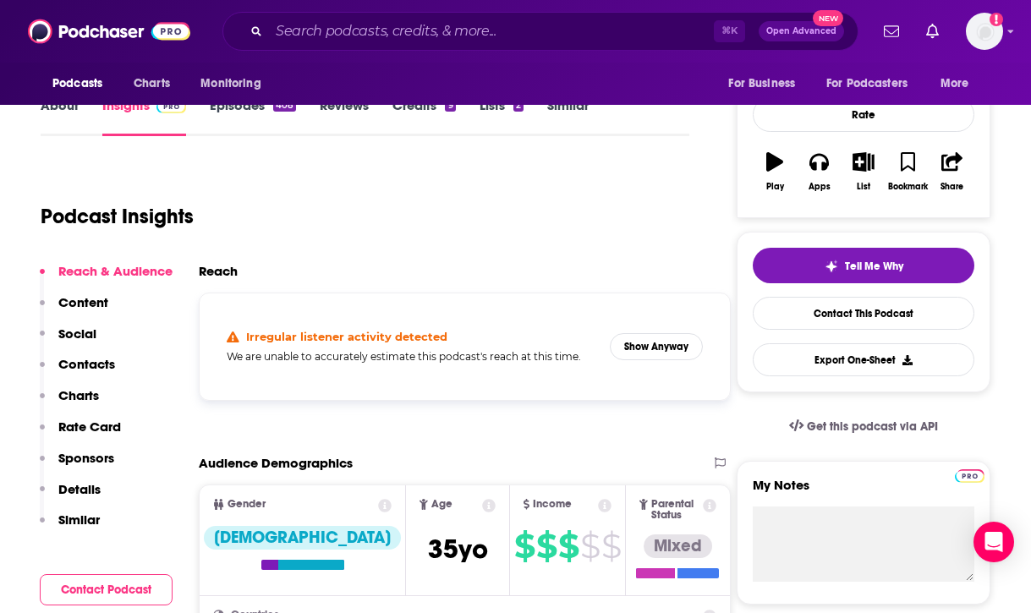
click at [95, 364] on p "Contacts" at bounding box center [86, 364] width 57 height 16
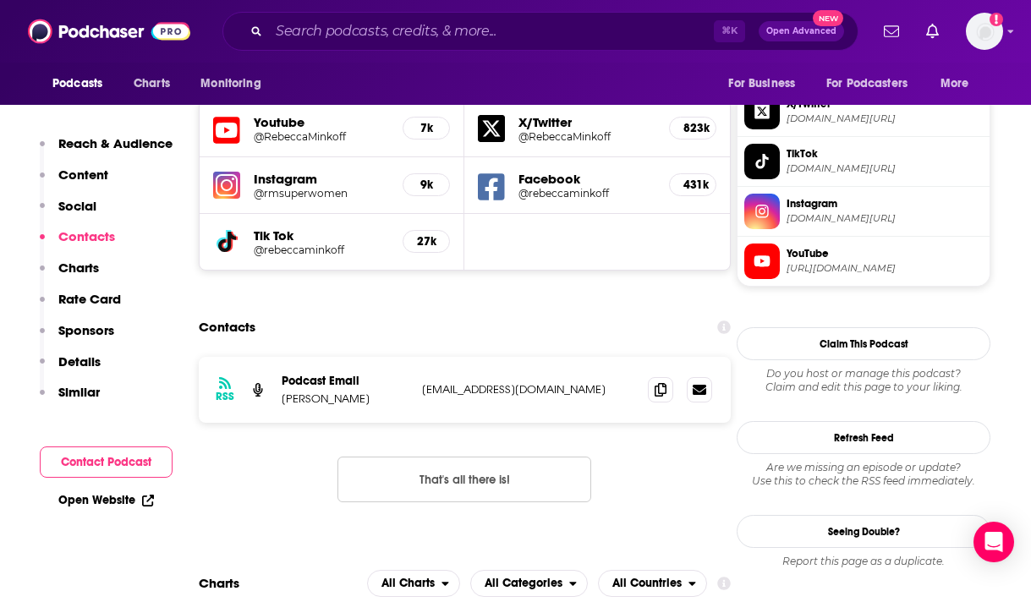
scroll to position [1509, 0]
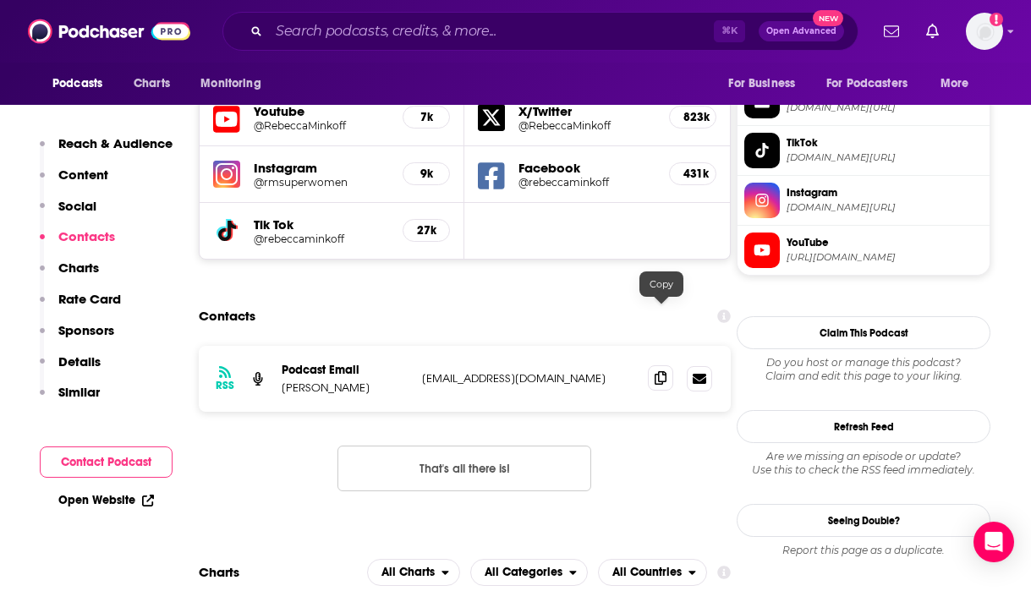
click at [660, 371] on icon at bounding box center [660, 378] width 12 height 14
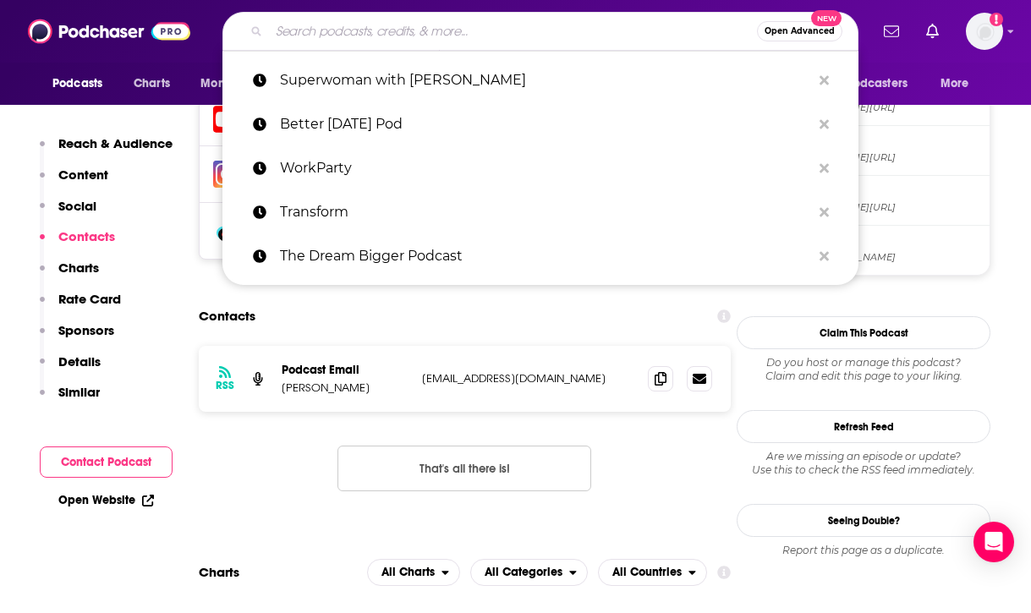
click at [525, 36] on input "Search podcasts, credits, & more..." at bounding box center [513, 31] width 488 height 27
paste input "The Rachel Hollis Podcast"
type input "The Rachel Hollis Podcast"
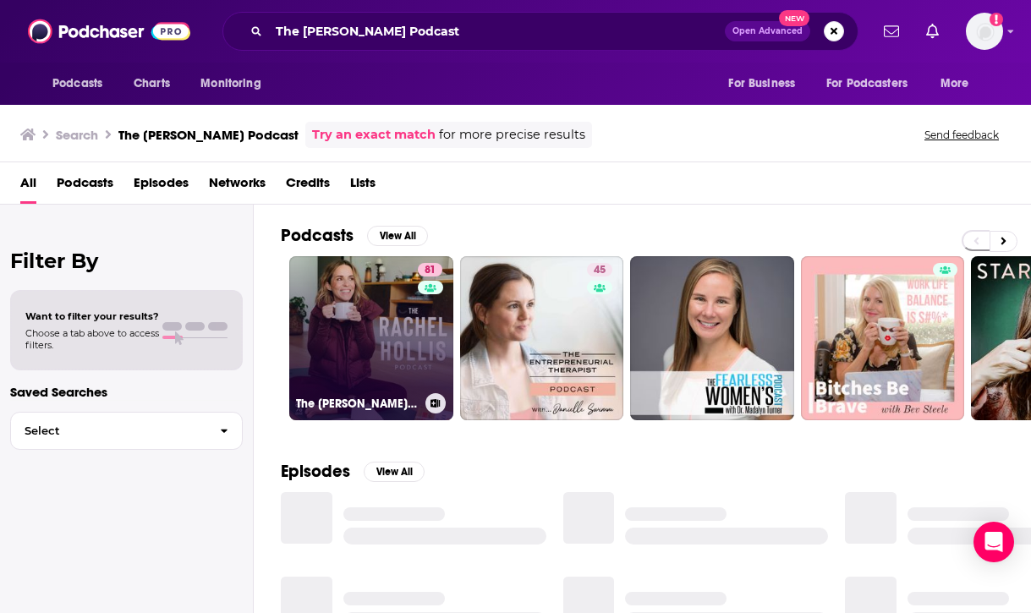
click at [375, 334] on link "81 The Rachel Hollis Podcast" at bounding box center [371, 338] width 164 height 164
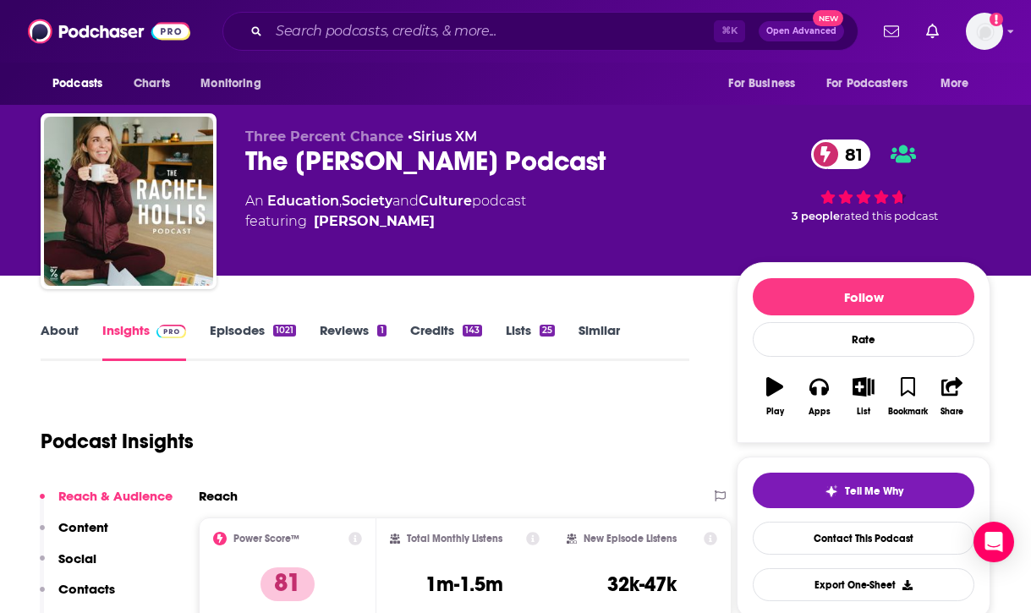
click at [577, 46] on div "⌘ K Open Advanced New" at bounding box center [540, 31] width 636 height 39
click at [577, 39] on input "Search podcasts, credits, & more..." at bounding box center [491, 31] width 445 height 27
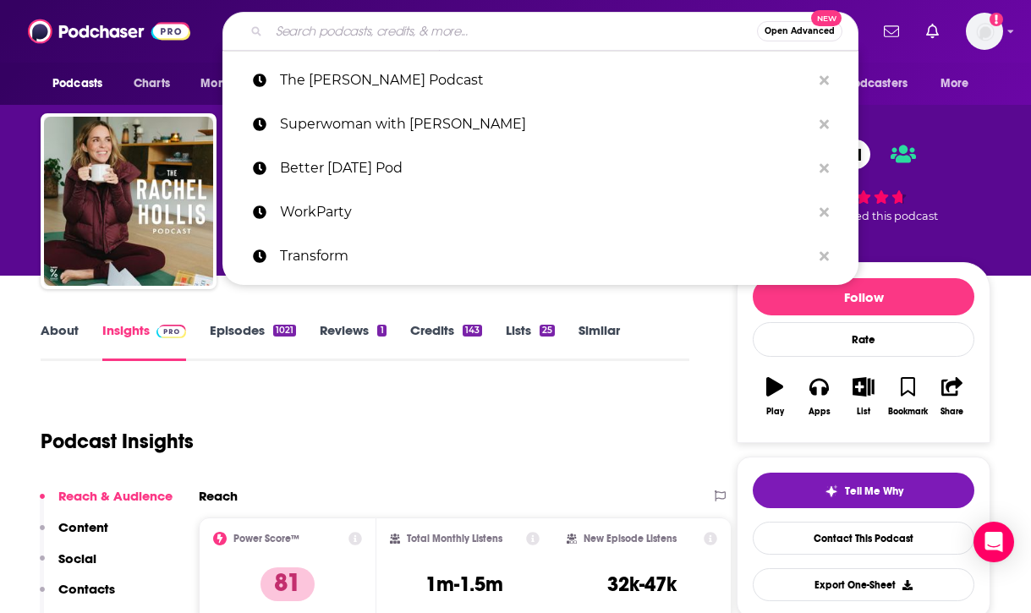
paste input "Business Lunch with Roland Frasier"
type input "Business Lunch with Roland Frasier"
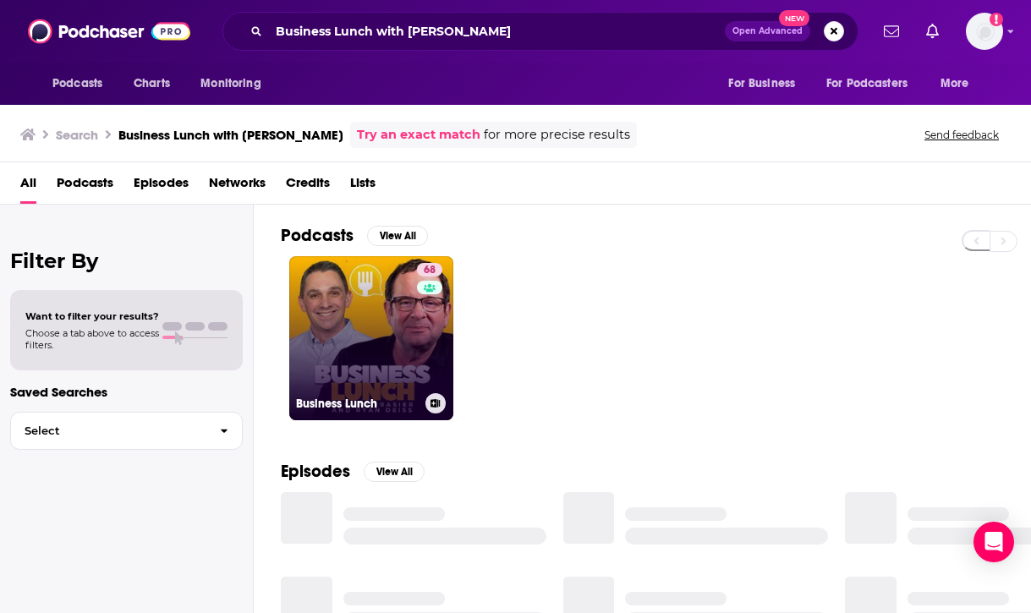
click at [383, 350] on link "68 Business Lunch" at bounding box center [371, 338] width 164 height 164
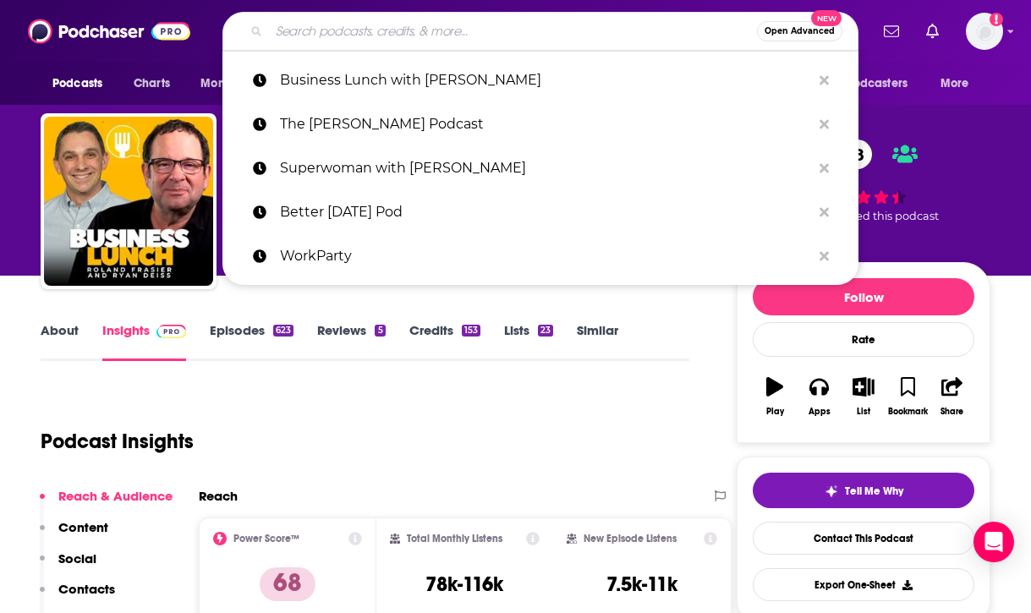
click at [535, 41] on input "Search podcasts, credits, & more..." at bounding box center [513, 31] width 488 height 27
paste input "Nobody Told Me! Jan Black and Laura Owens"
type input "Nobody Told Me! Jan Black and Laura Owens"
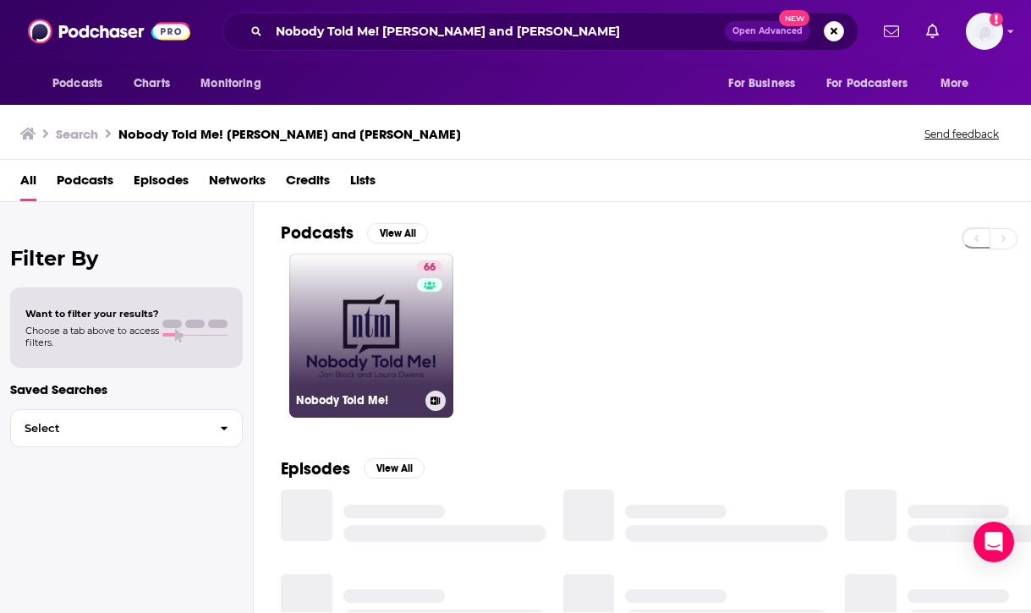
click at [381, 340] on link "66 Nobody Told Me!" at bounding box center [371, 336] width 164 height 164
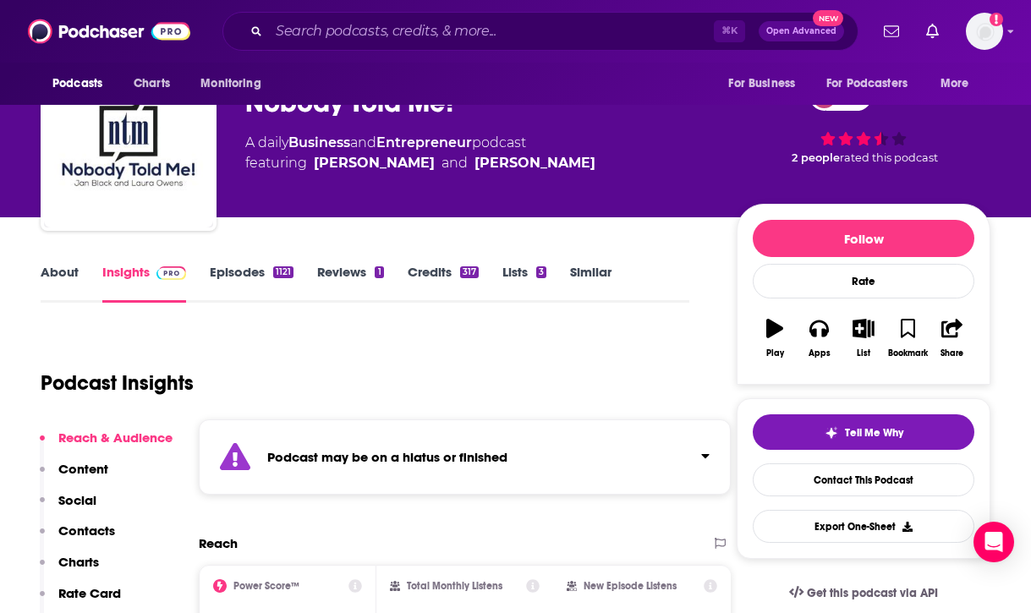
scroll to position [25, 0]
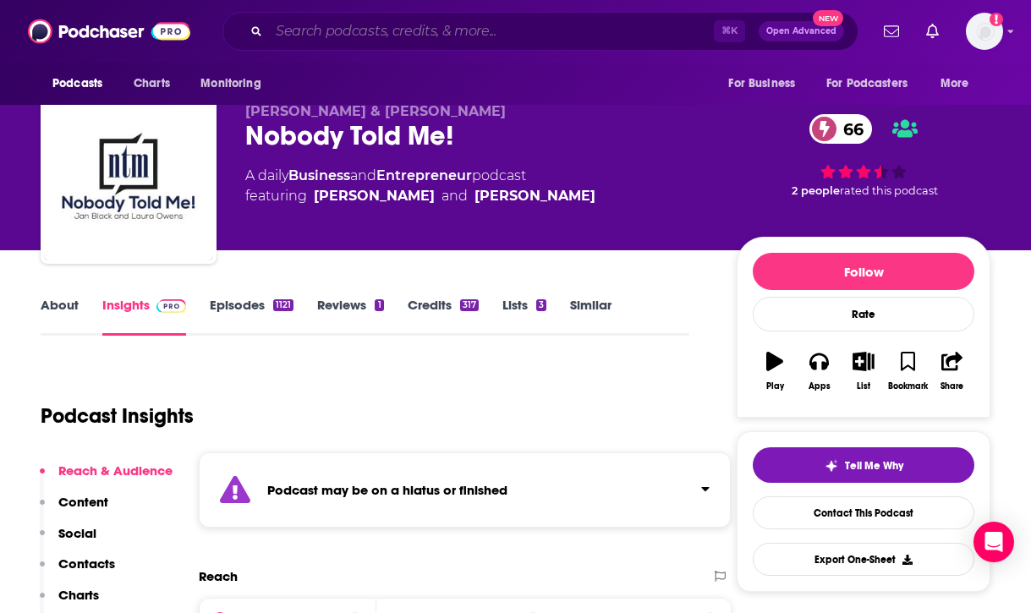
click at [581, 25] on input "Search podcasts, credits, & more..." at bounding box center [491, 31] width 445 height 27
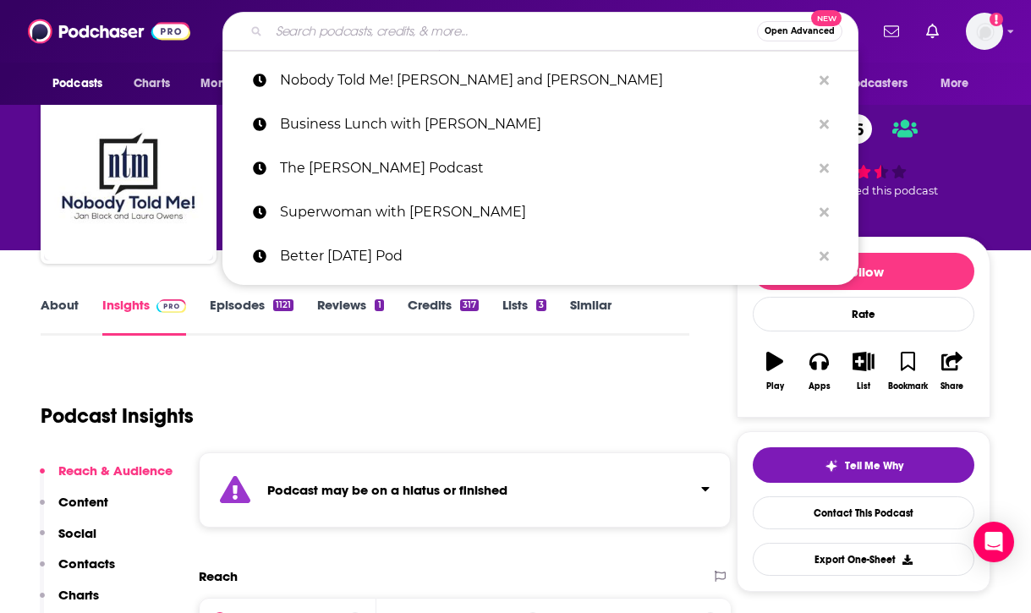
paste input "The Brand is Female"
type input "The Brand is Female"
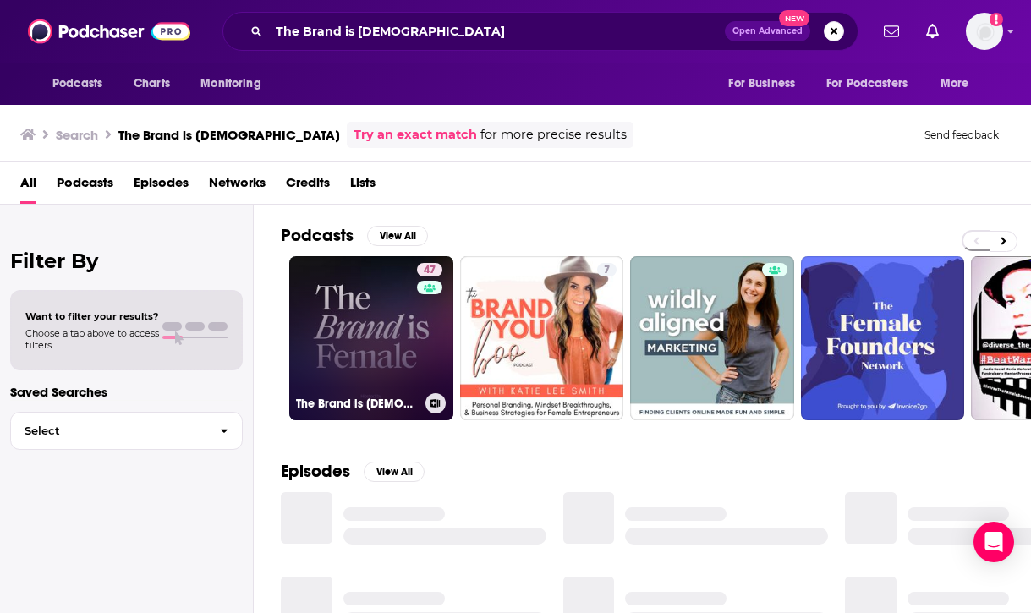
click at [369, 330] on link "47 The Brand is Female" at bounding box center [371, 338] width 164 height 164
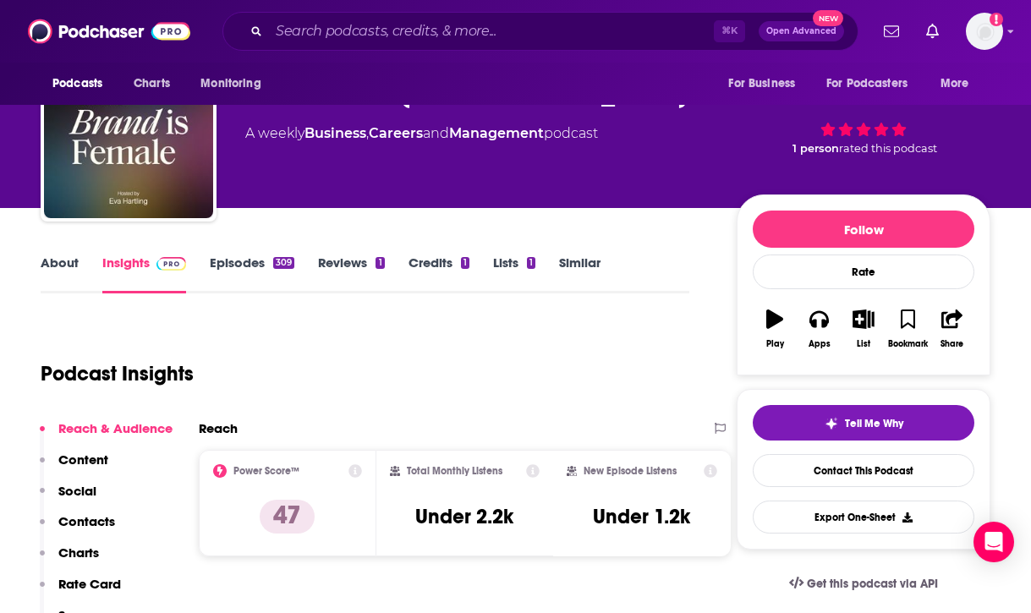
scroll to position [75, 0]
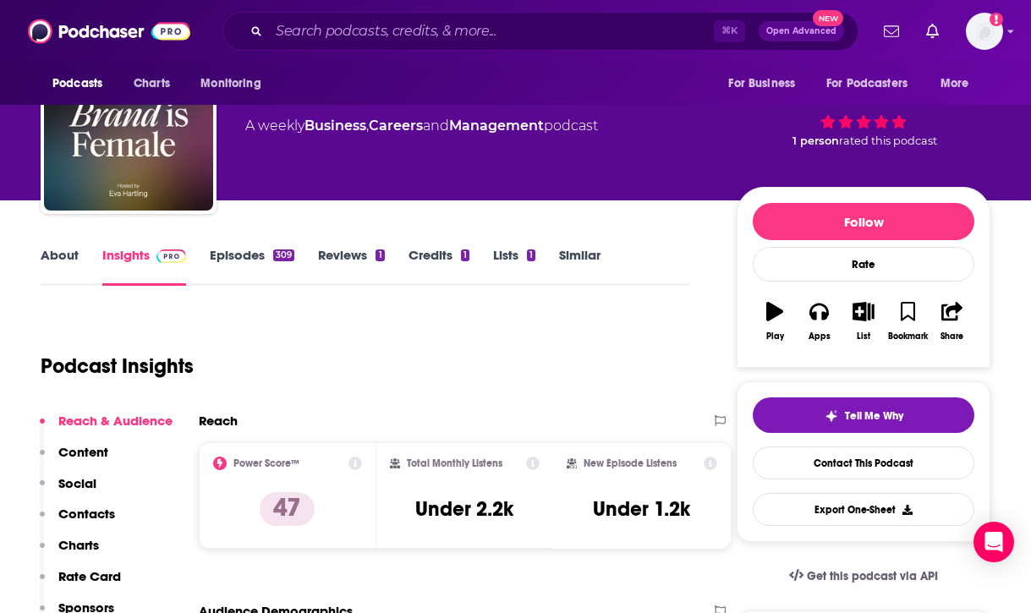
click at [265, 255] on link "Episodes 309" at bounding box center [252, 266] width 85 height 39
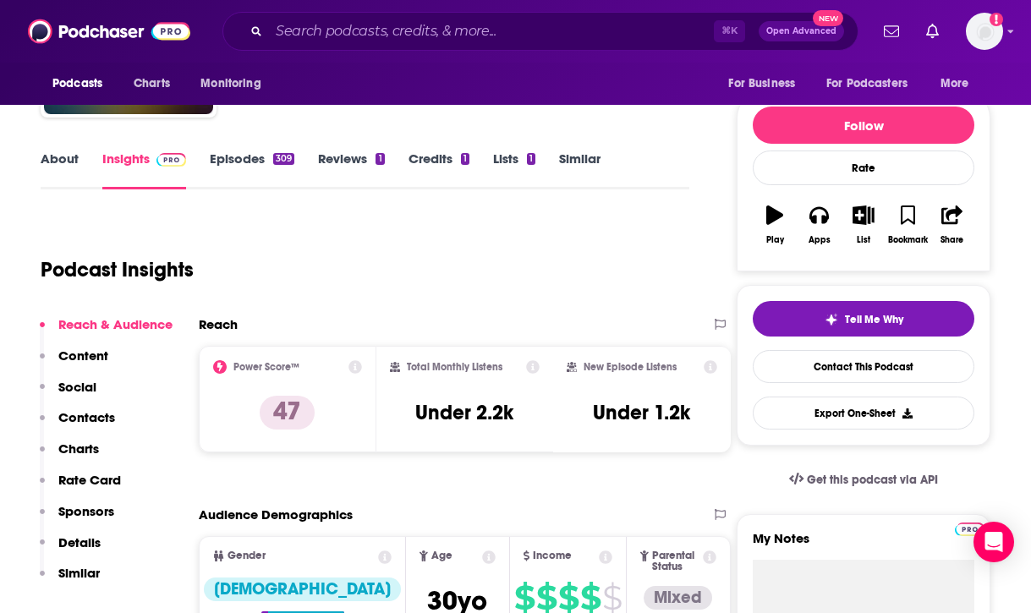
click at [90, 420] on p "Contacts" at bounding box center [86, 417] width 57 height 16
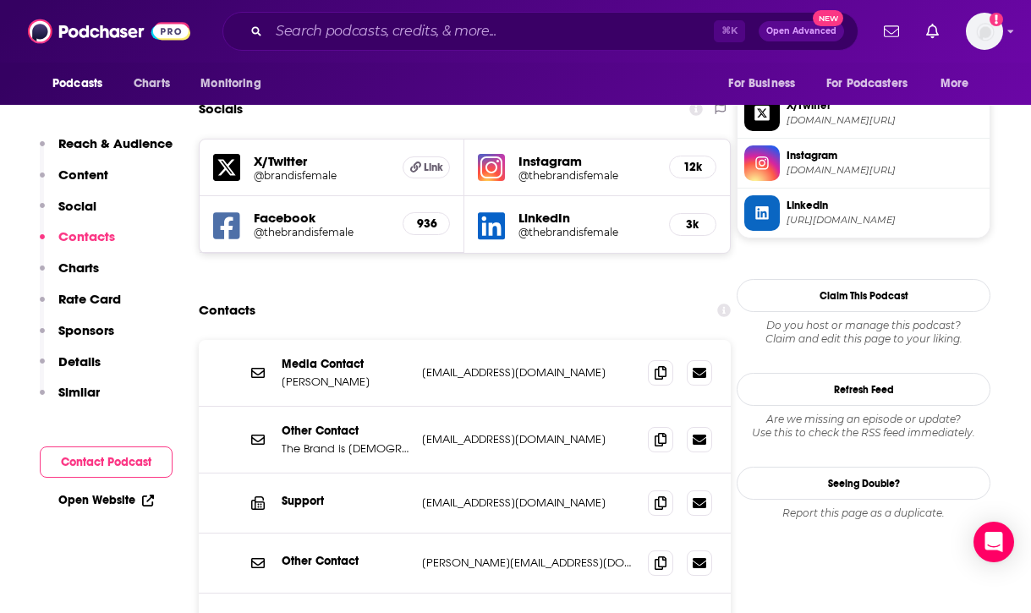
scroll to position [1501, 0]
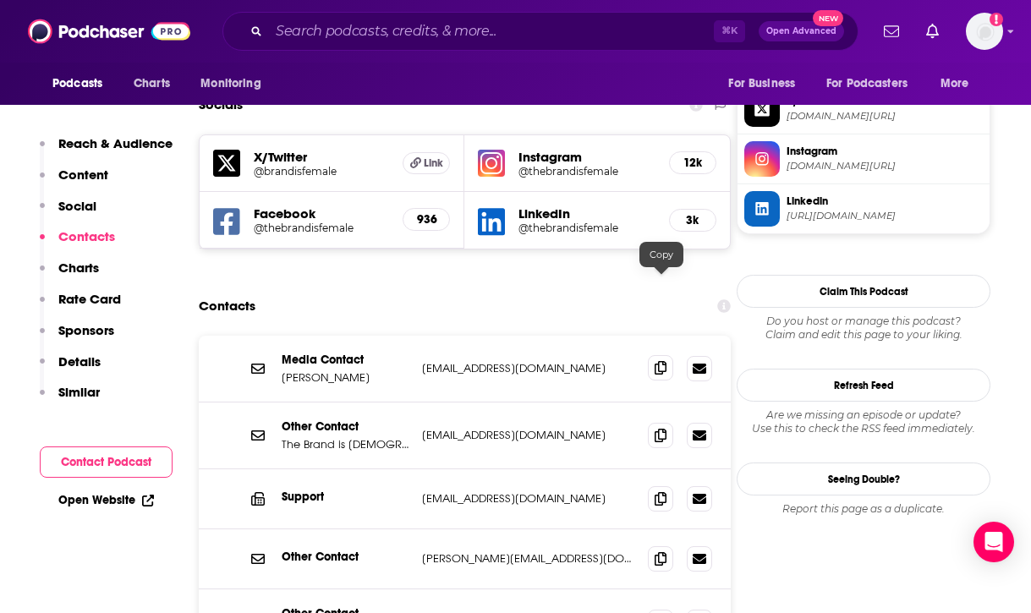
click at [659, 361] on icon at bounding box center [660, 368] width 12 height 14
click at [538, 29] on input "Search podcasts, credits, & more..." at bounding box center [491, 31] width 445 height 27
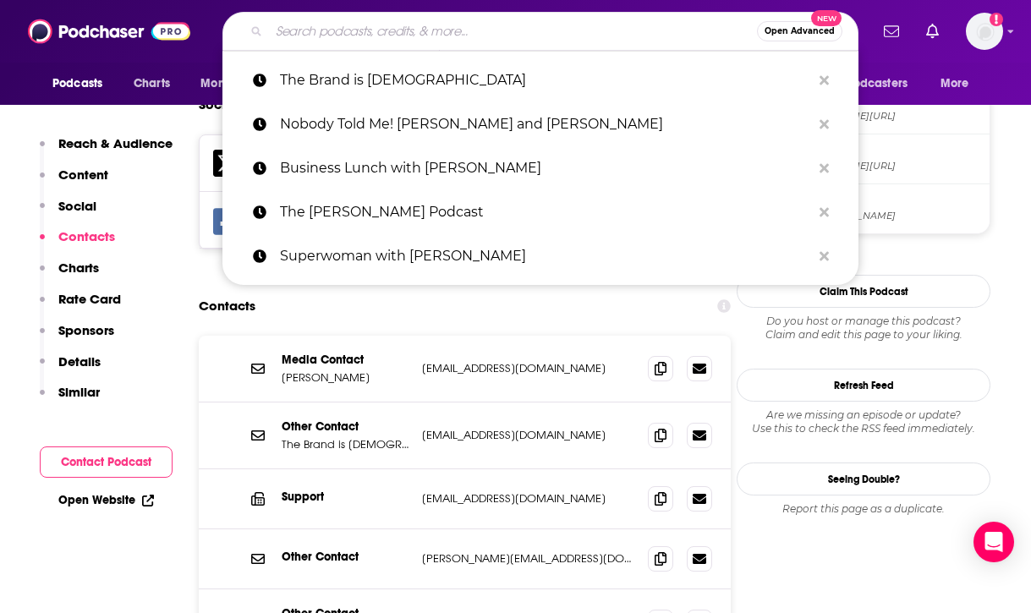
paste input "Ellevate Podcast"
type input "Ellevate Podcast"
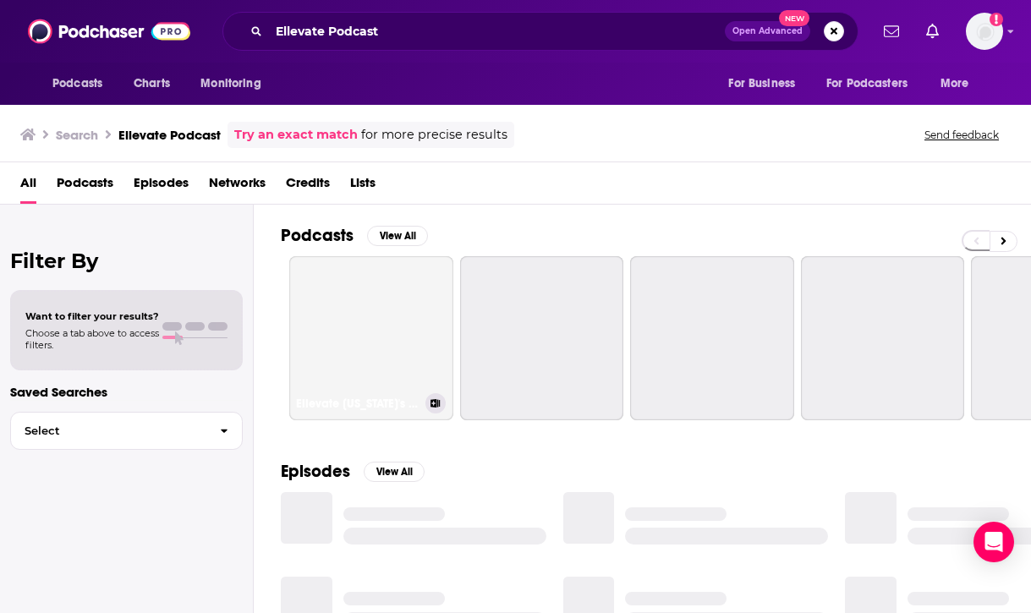
scroll to position [14, 0]
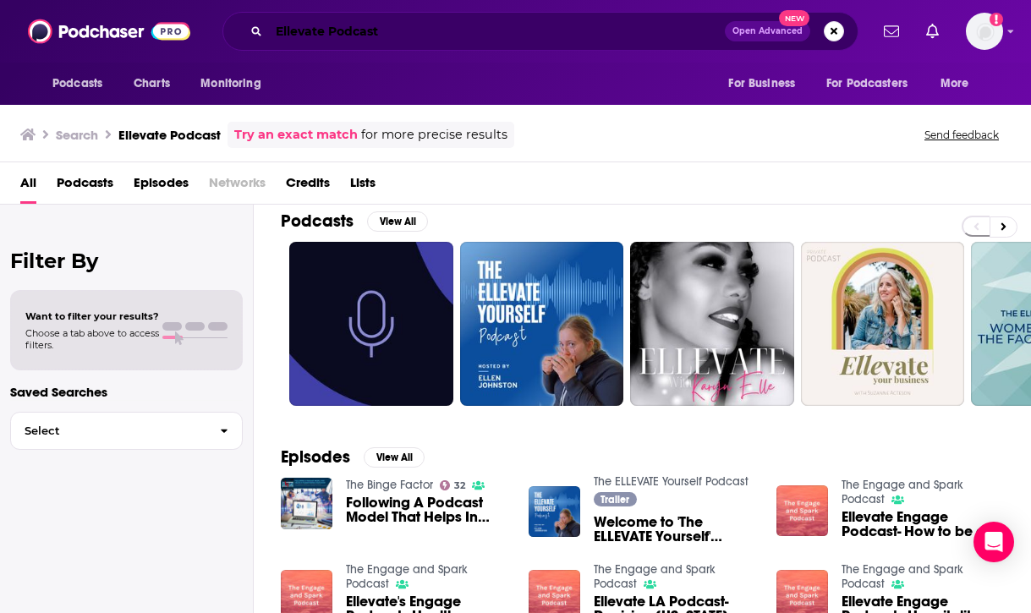
click at [571, 35] on input "Ellevate Podcast" at bounding box center [497, 31] width 456 height 27
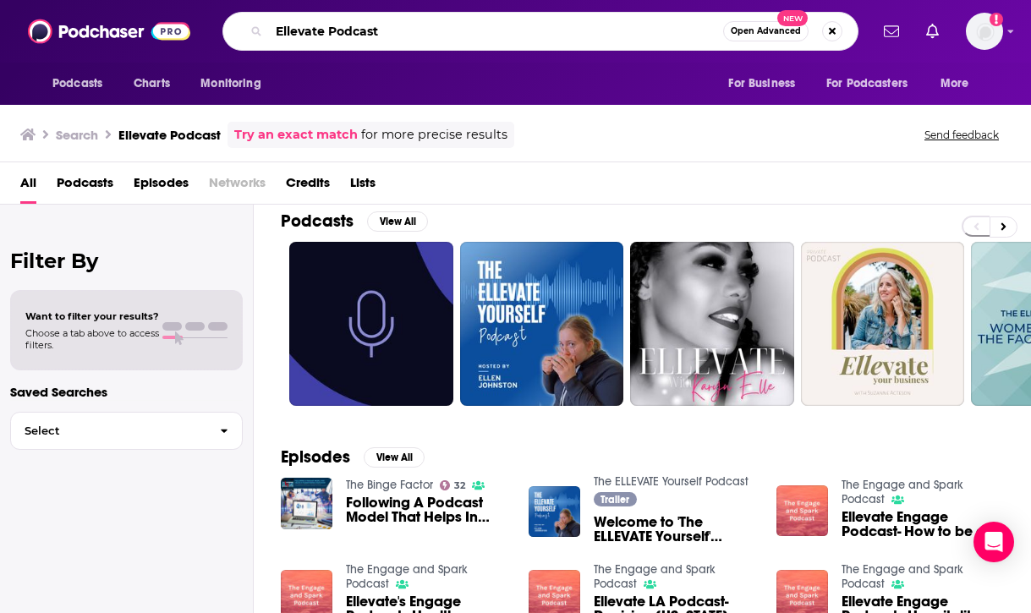
click at [571, 35] on input "Ellevate Podcast" at bounding box center [496, 31] width 454 height 27
paste input "Girlboss Radio"
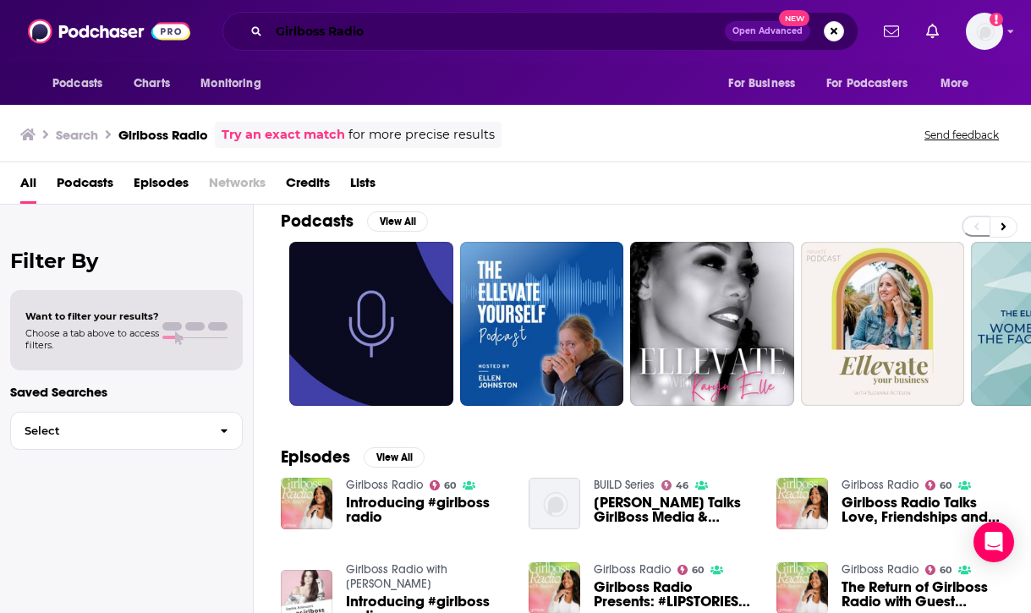
click at [524, 18] on input "Girlboss Radio" at bounding box center [497, 31] width 456 height 27
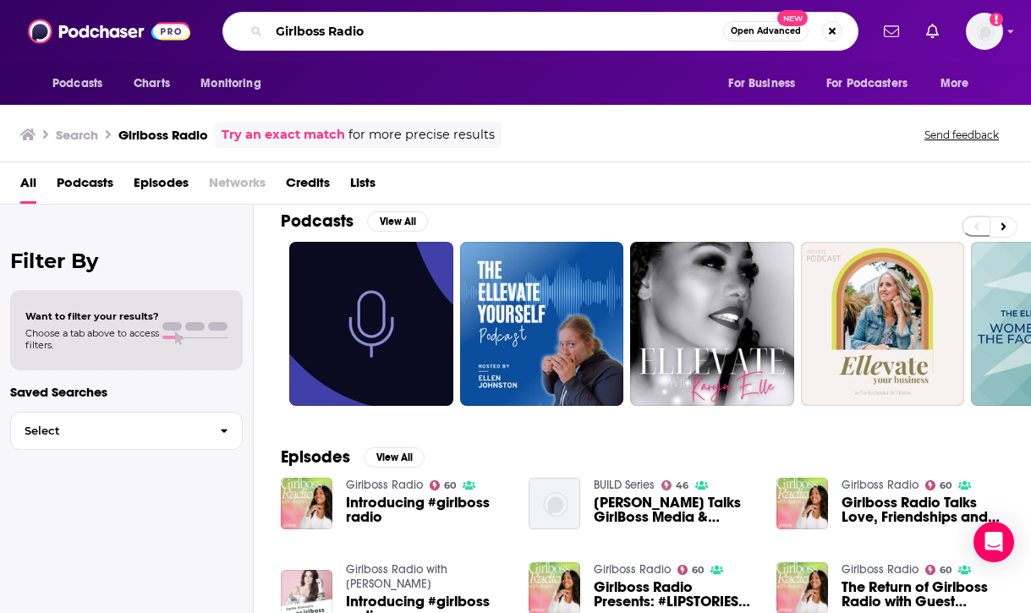
click at [524, 18] on input "Girlboss Radio" at bounding box center [496, 31] width 454 height 27
paste input "Climbing in Heels Podcast"
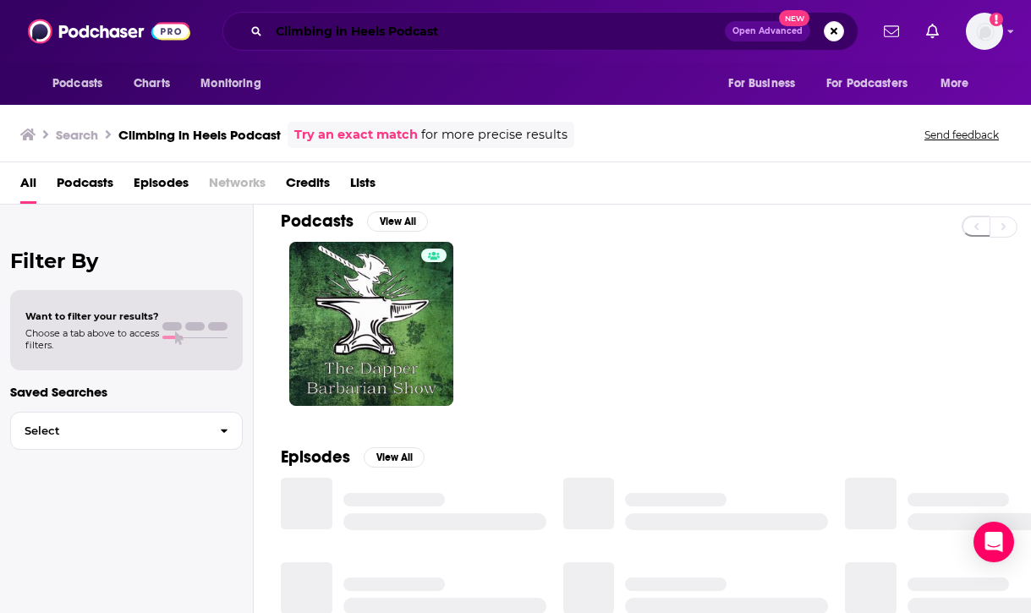
click at [517, 34] on input "Climbing in Heels Podcast" at bounding box center [497, 31] width 456 height 27
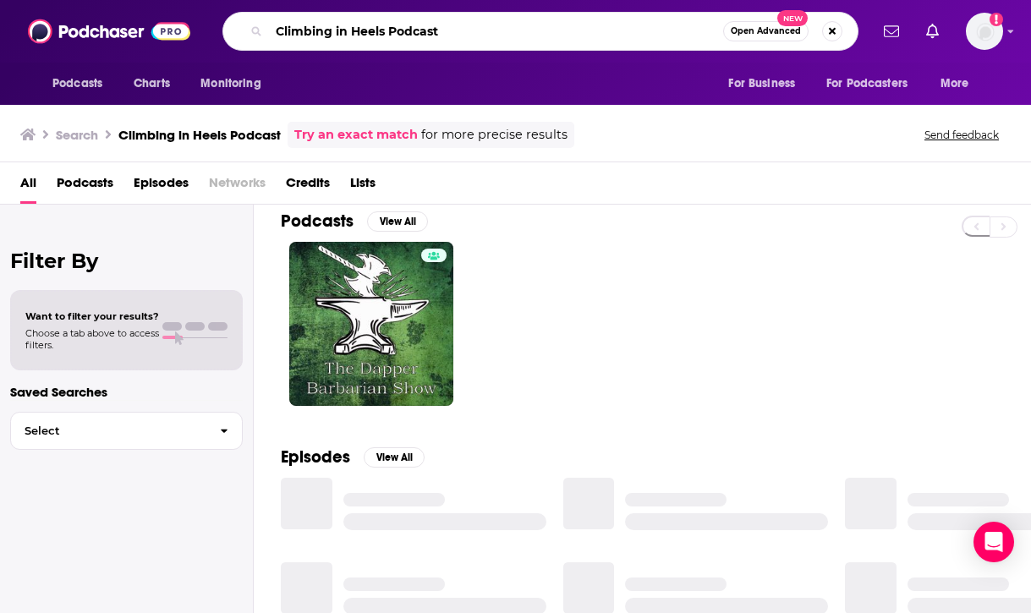
click at [517, 34] on input "Climbing in Heels Podcast" at bounding box center [496, 31] width 454 height 27
paste input "Real Pod"
type input "Real Pod"
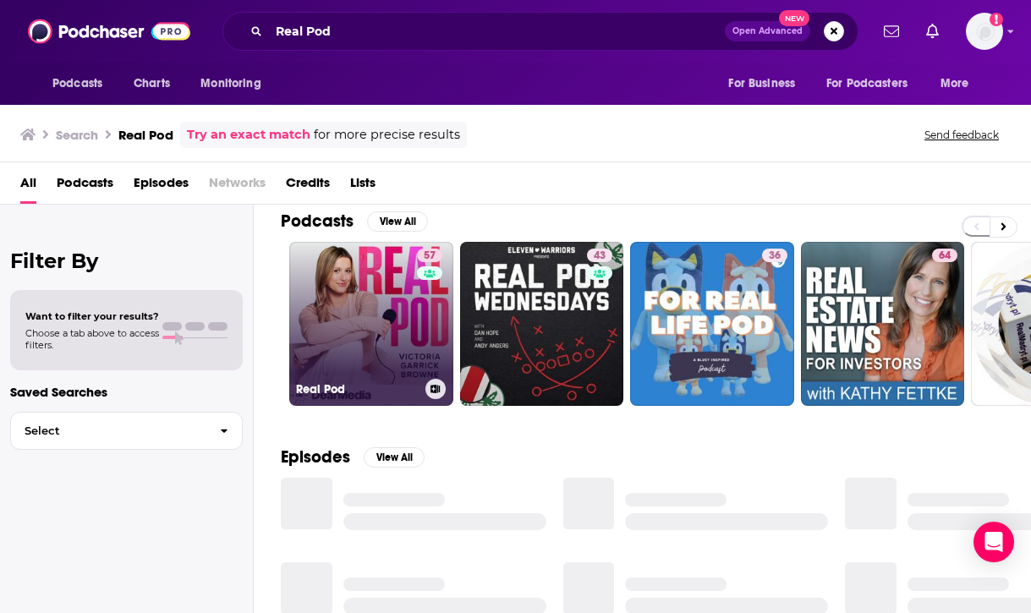
click at [390, 353] on link "57 Real Pod" at bounding box center [371, 324] width 164 height 164
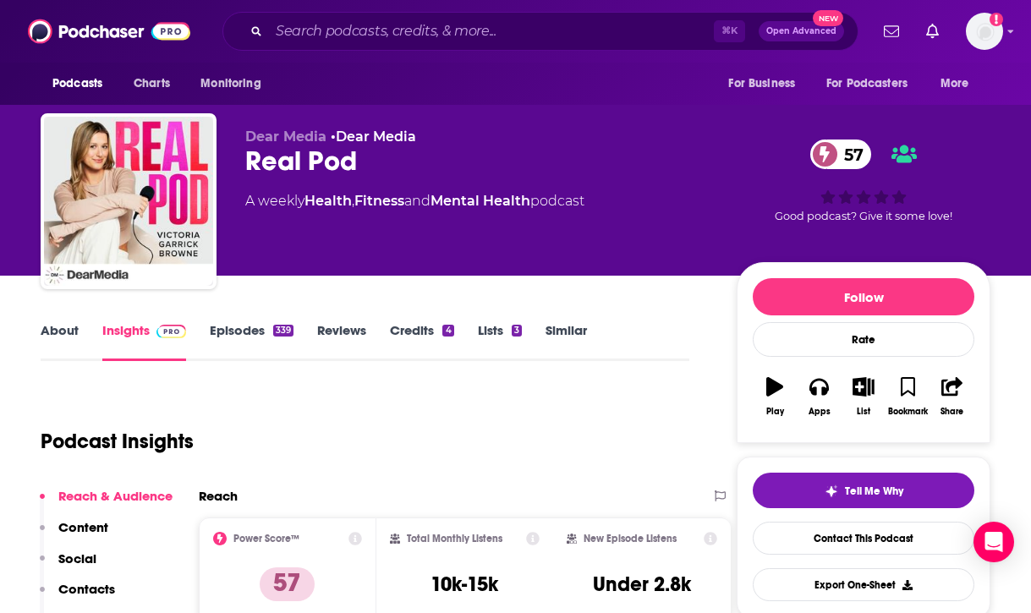
click at [240, 333] on link "Episodes 339" at bounding box center [252, 341] width 84 height 39
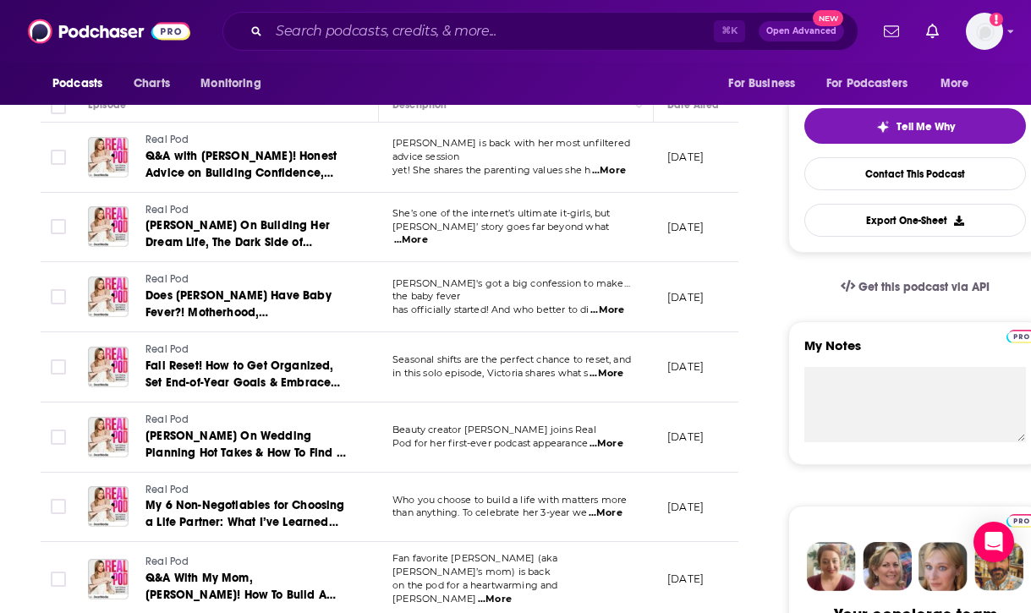
scroll to position [385, 0]
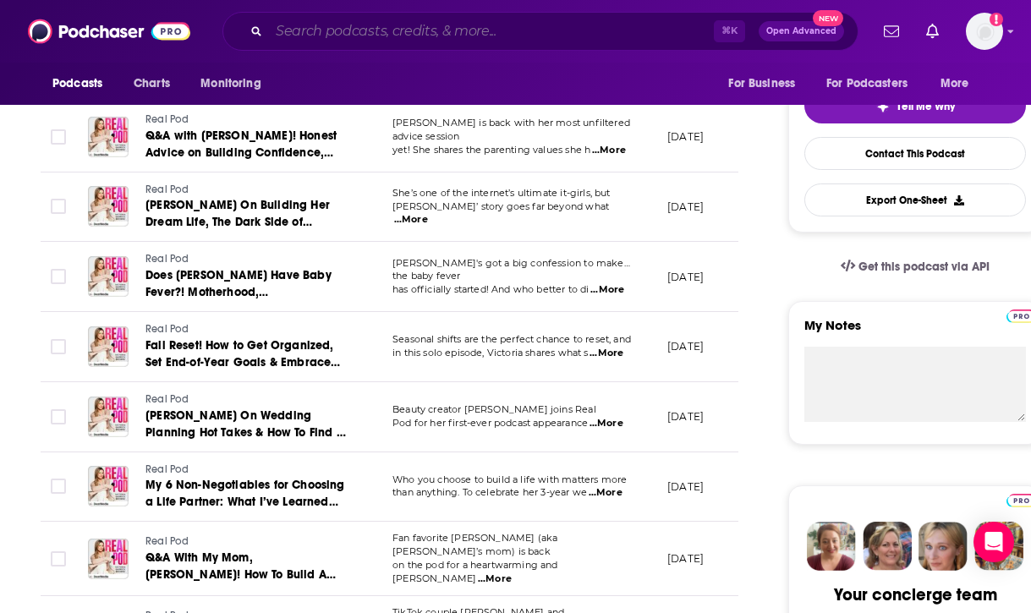
click at [506, 30] on input "Search podcasts, credits, & more..." at bounding box center [491, 31] width 445 height 27
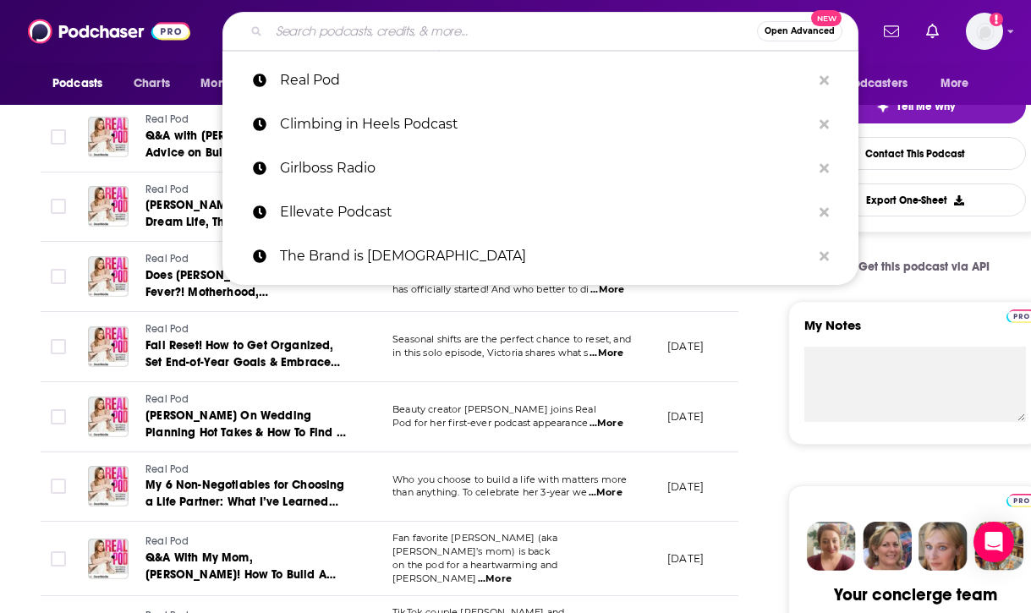
paste input "[PERSON_NAME]'s Super Soul"
type input "[PERSON_NAME]'s Super Soul"
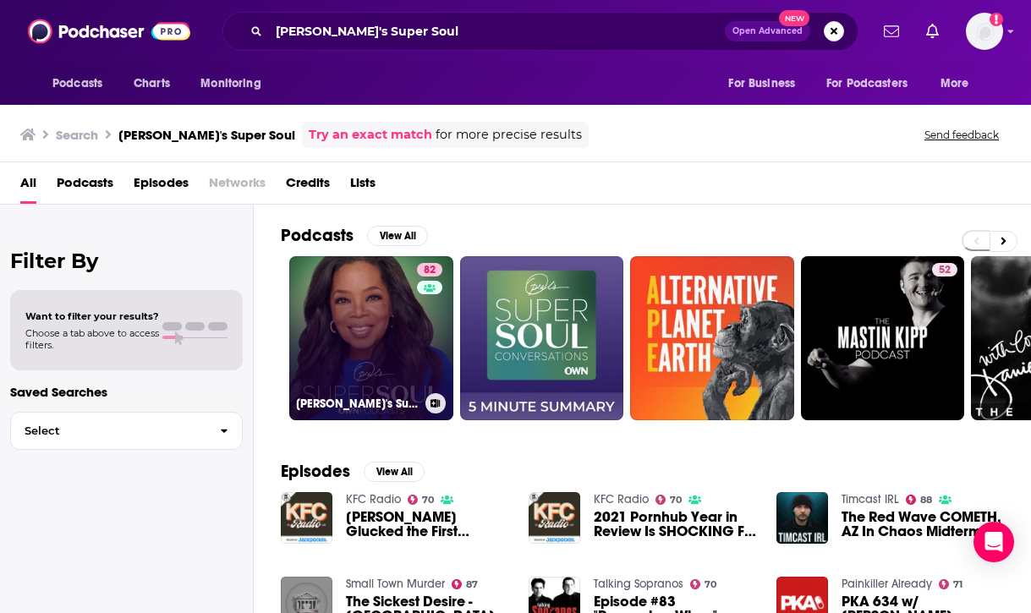
click at [376, 349] on link "82 Oprah's Super Soul" at bounding box center [371, 338] width 164 height 164
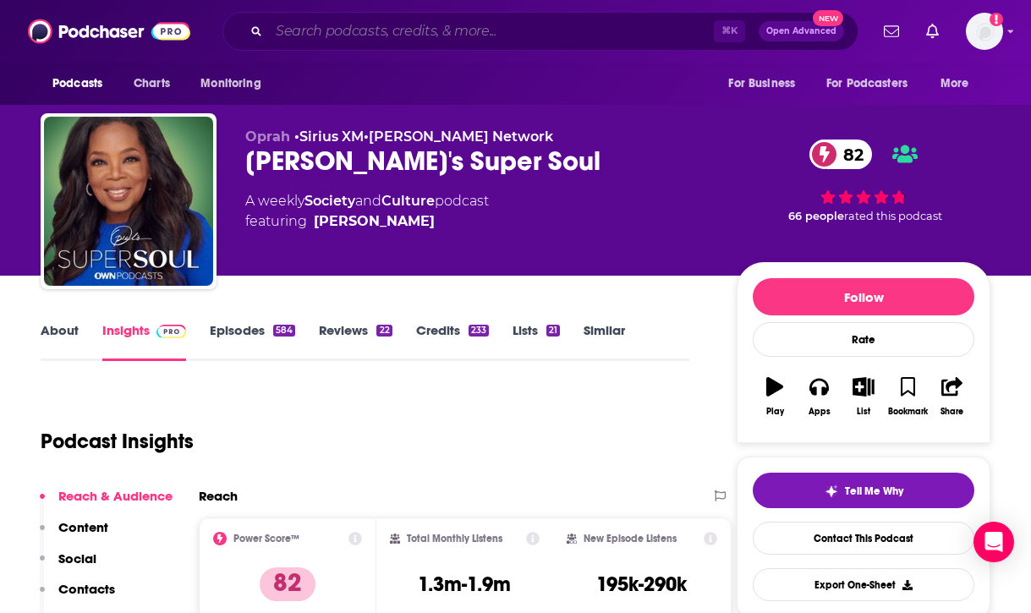
click at [446, 36] on input "Search podcasts, credits, & more..." at bounding box center [491, 31] width 445 height 27
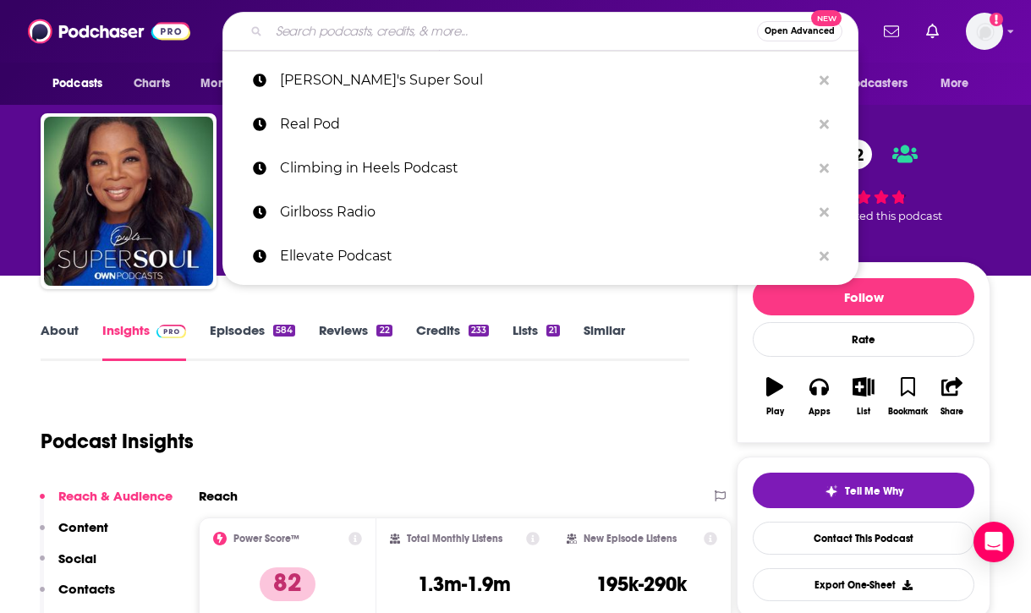
paste input "Social Currency"
type input "Social Currency"
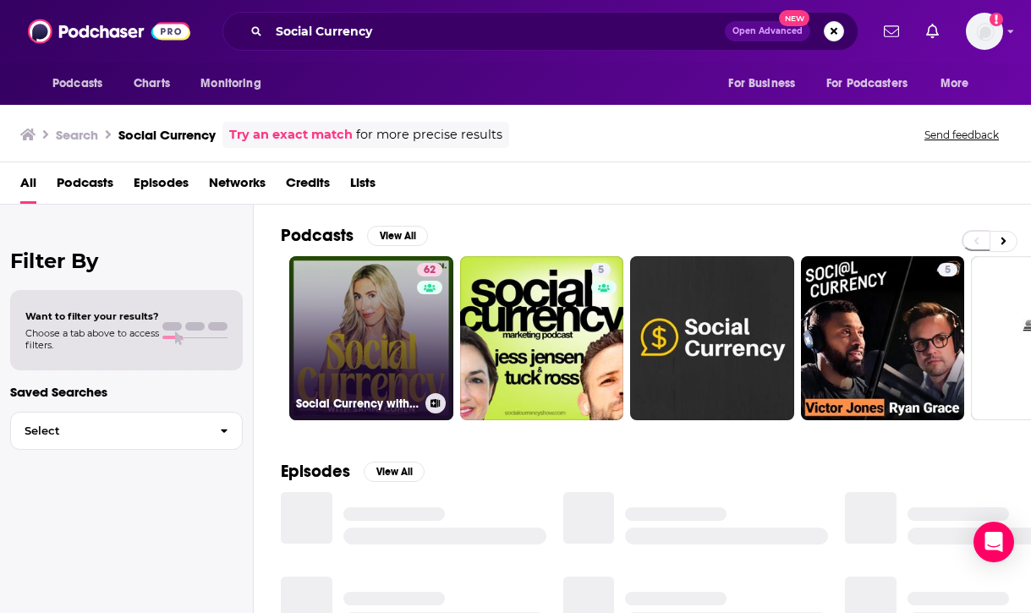
click at [370, 352] on link "62 Social Currency with Sammi Cohen" at bounding box center [371, 338] width 164 height 164
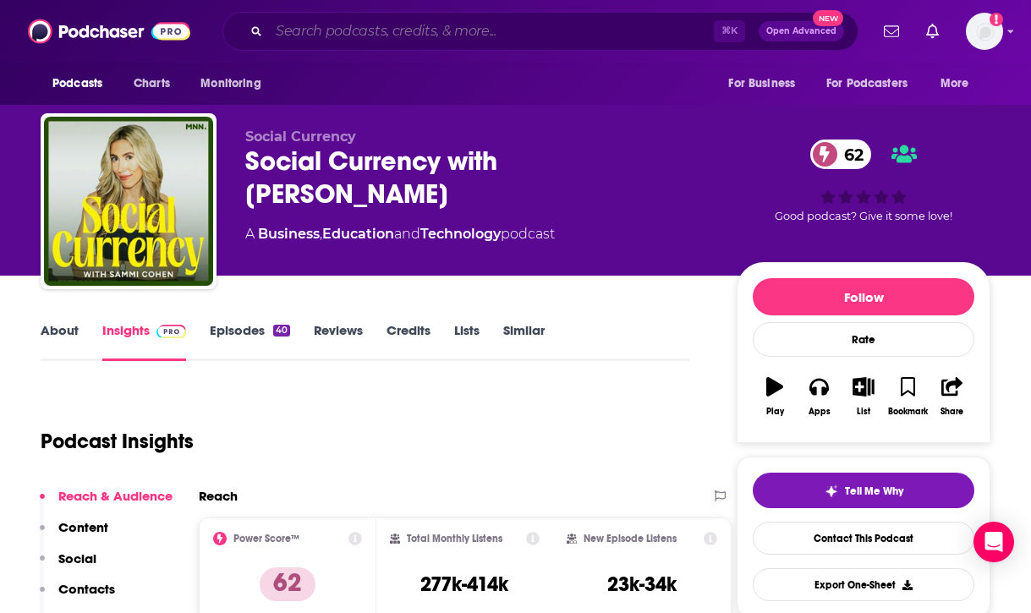
click at [503, 33] on input "Search podcasts, credits, & more..." at bounding box center [491, 31] width 445 height 27
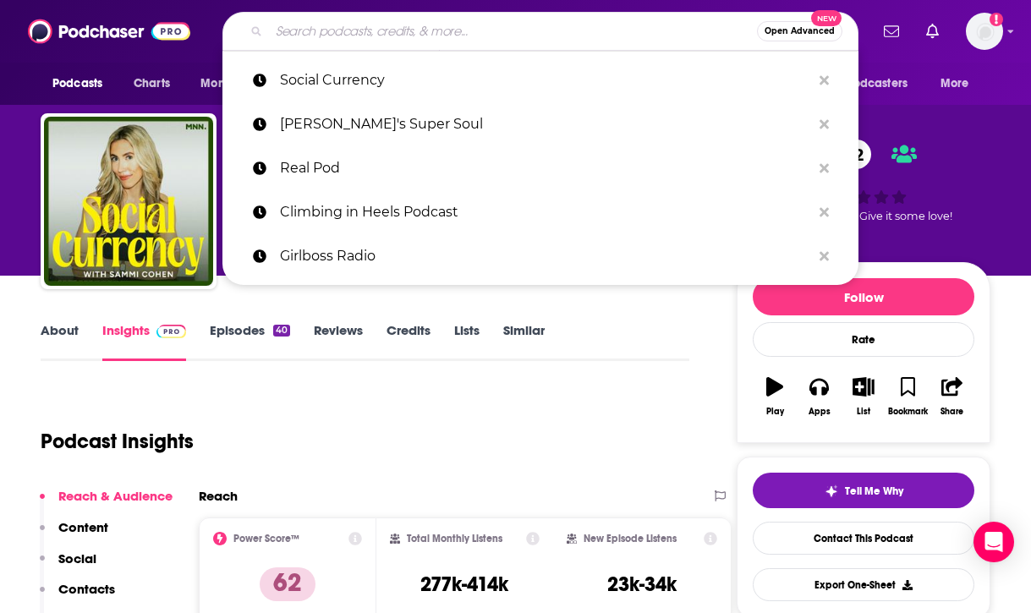
paste input "Earn Your Happy"
type input "Earn Your Happy"
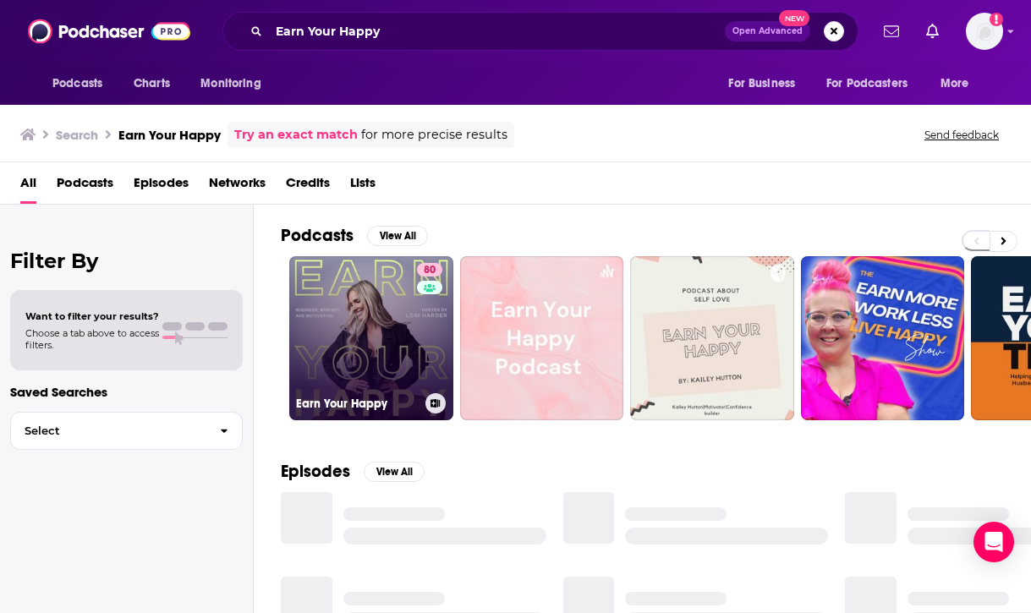
click at [358, 331] on link "80 Earn Your Happy" at bounding box center [371, 338] width 164 height 164
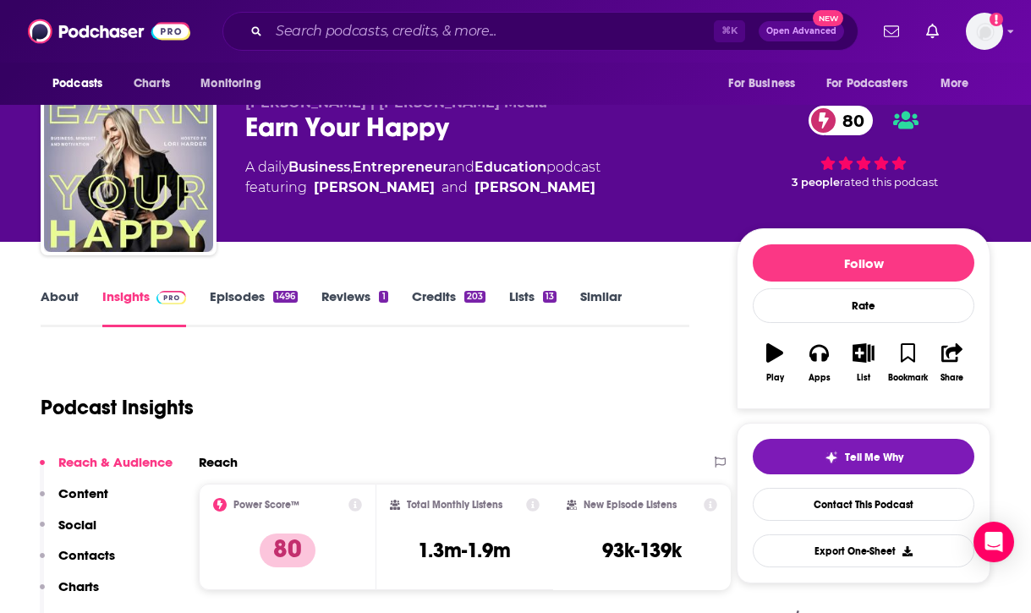
scroll to position [36, 0]
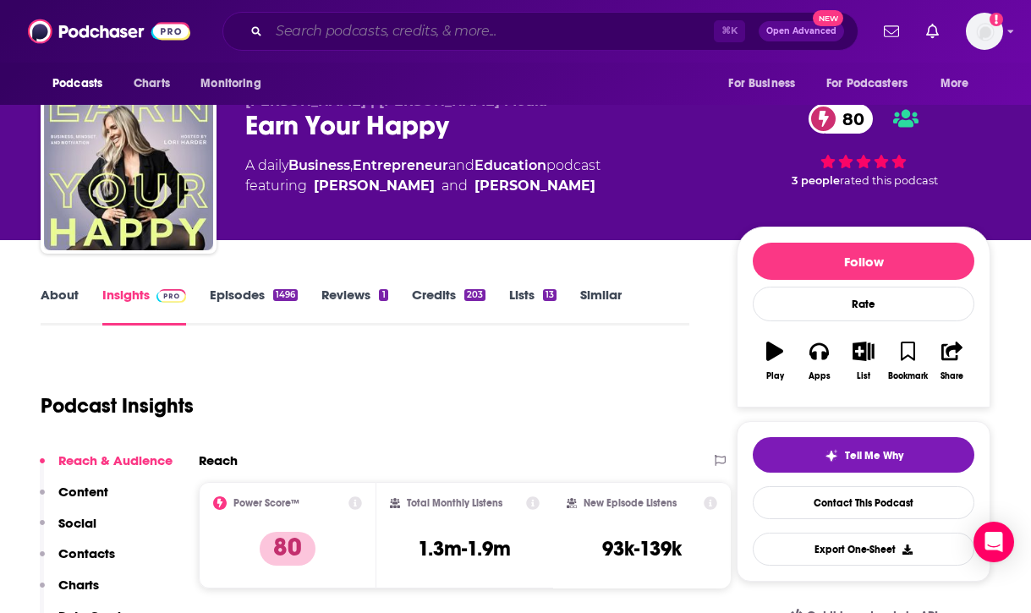
click at [495, 32] on input "Search podcasts, credits, & more..." at bounding box center [491, 31] width 445 height 27
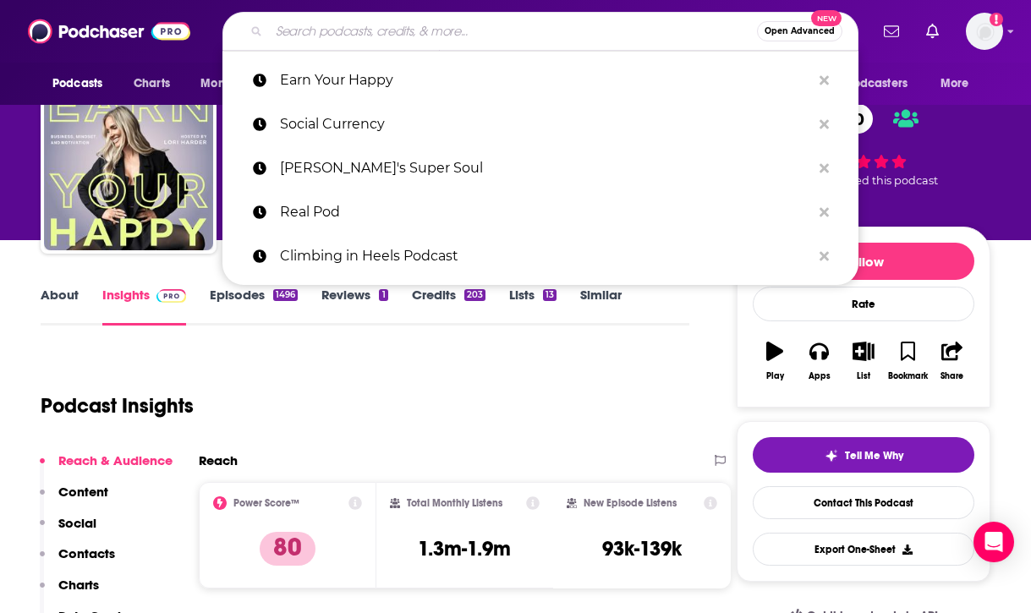
paste input "Question Everything"
type input "Question Everything"
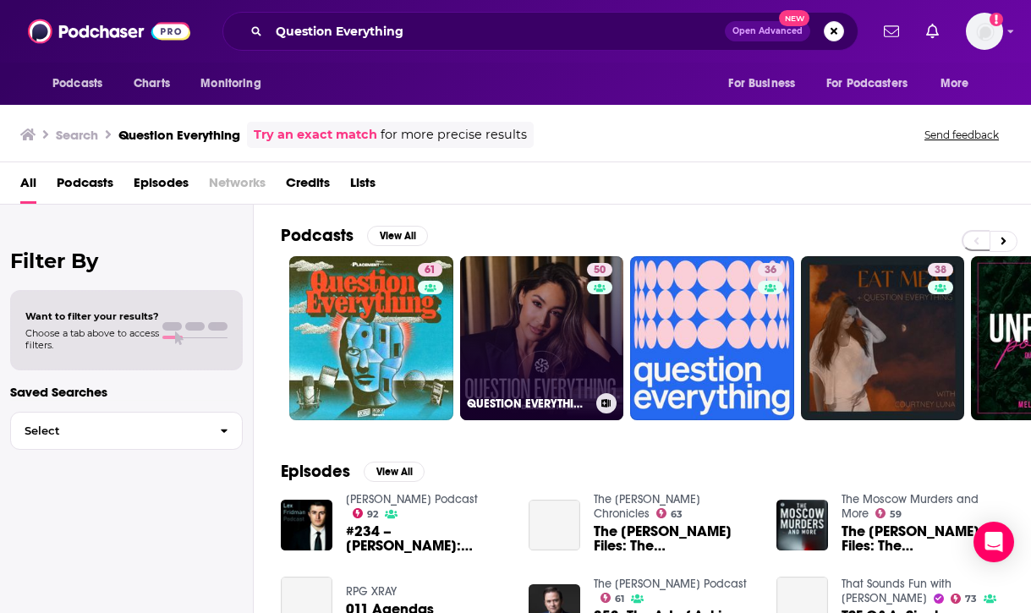
click at [479, 351] on link "50 QUESTION EVERYTHING" at bounding box center [542, 338] width 164 height 164
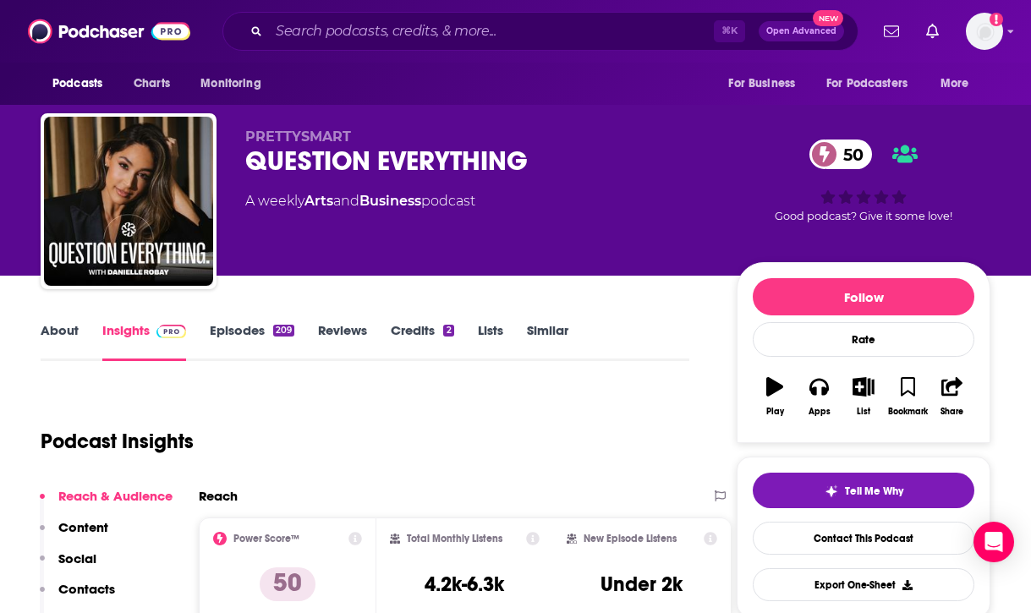
click at [239, 337] on link "Episodes 209" at bounding box center [252, 341] width 85 height 39
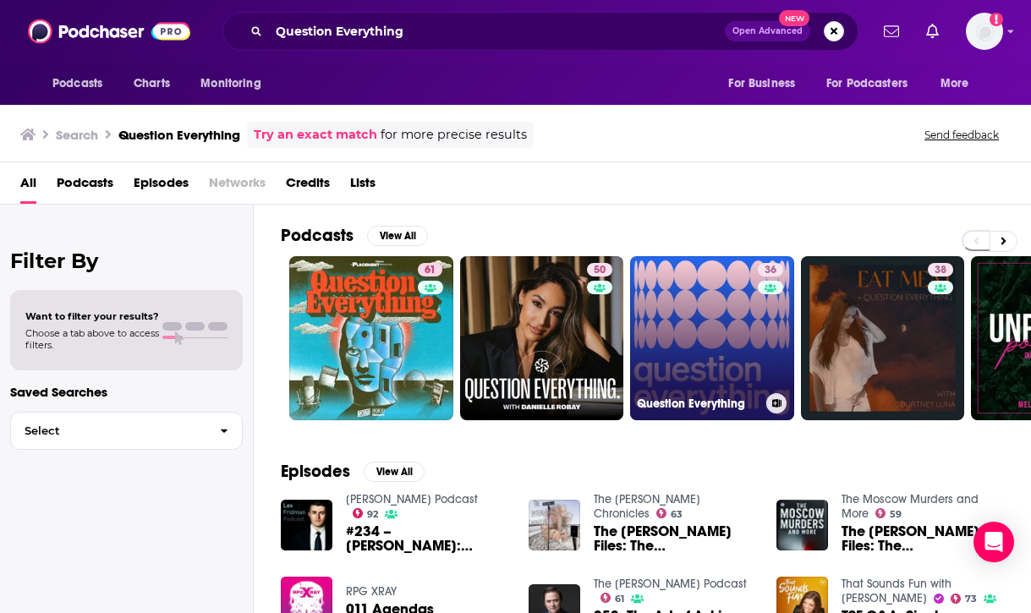
click at [716, 334] on link "36 Question Everything" at bounding box center [712, 338] width 164 height 164
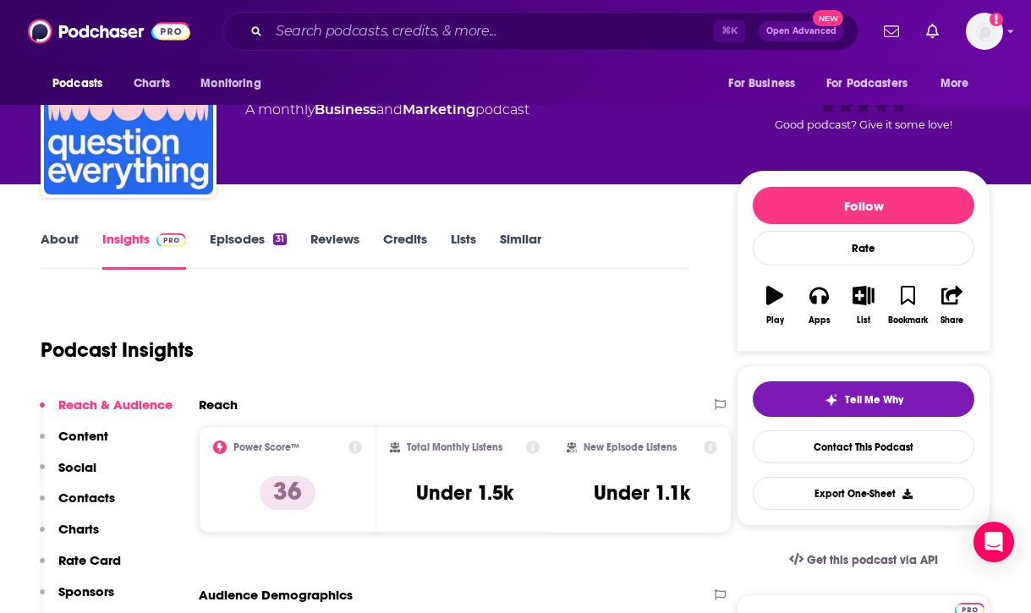
scroll to position [93, 0]
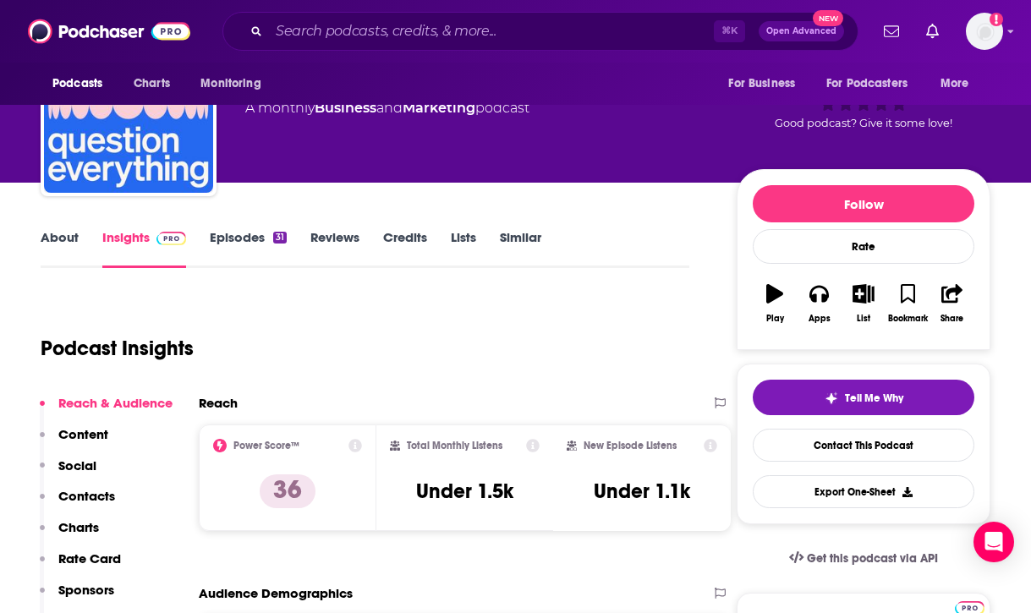
click at [245, 244] on link "Episodes 31" at bounding box center [248, 248] width 77 height 39
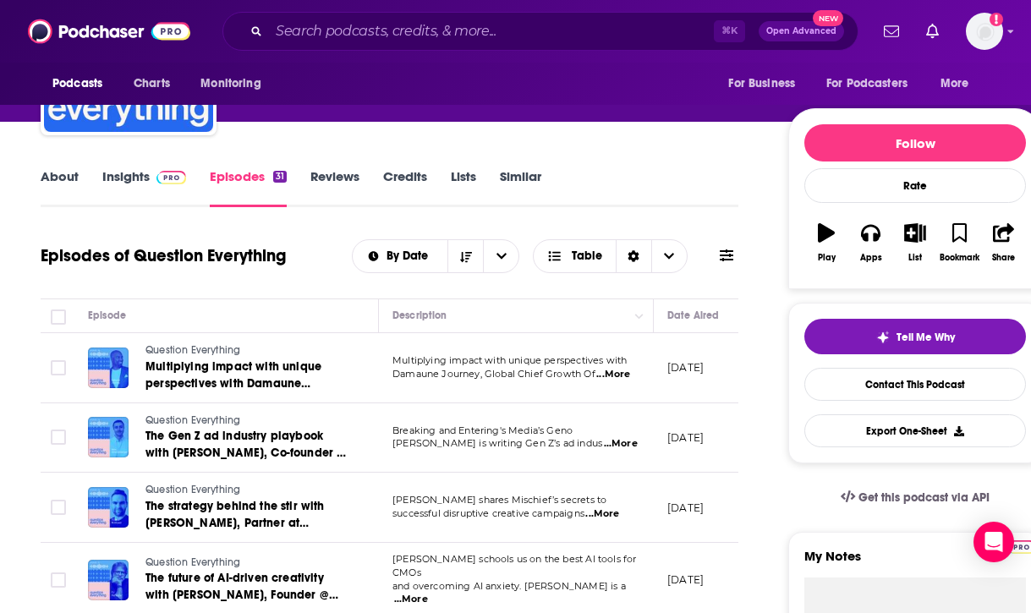
scroll to position [156, 0]
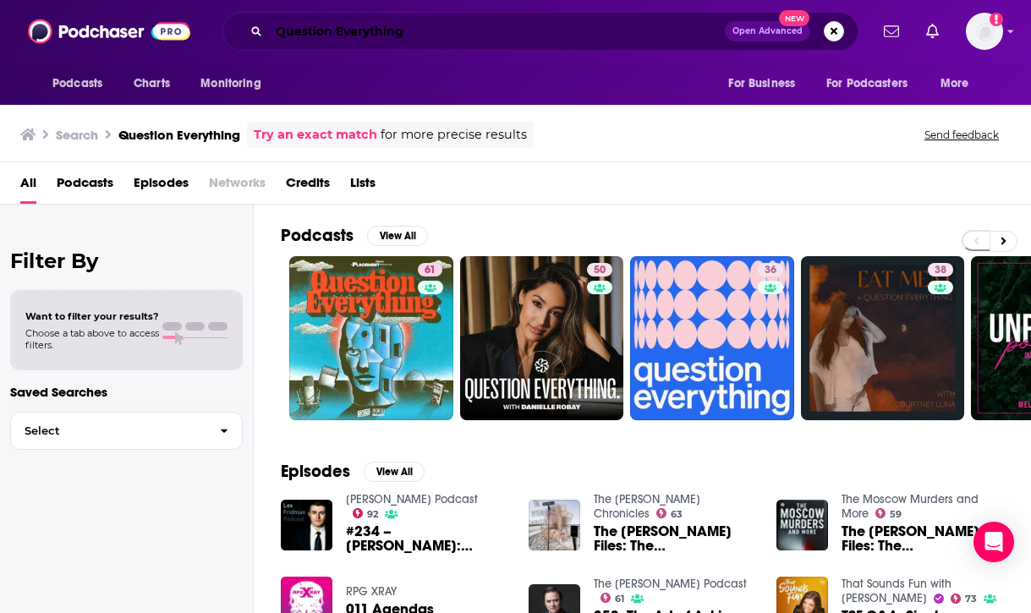
click at [381, 38] on input "Question Everything" at bounding box center [497, 31] width 456 height 27
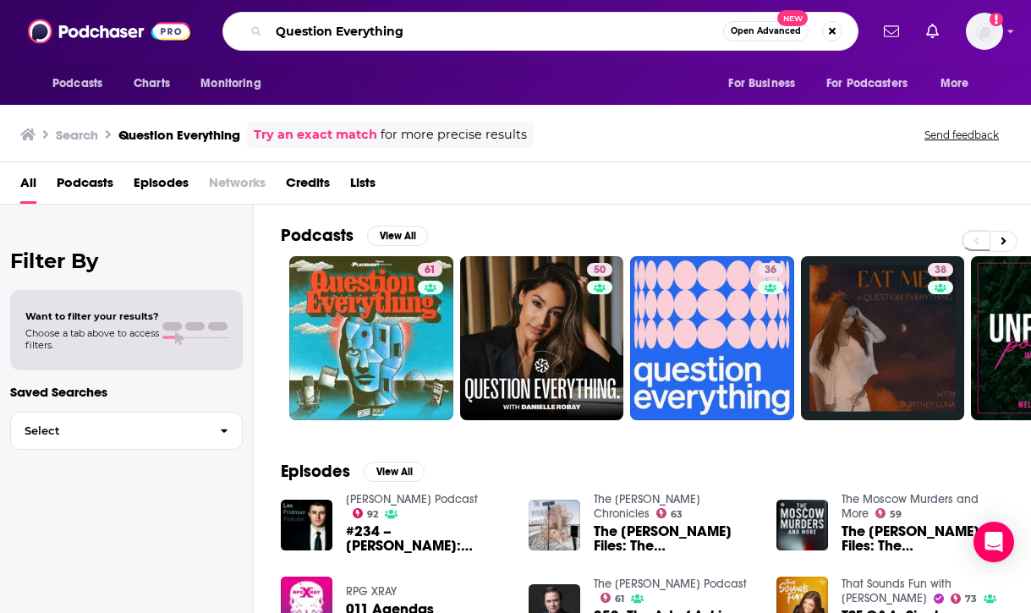
click at [381, 38] on input "Question Everything" at bounding box center [496, 31] width 454 height 27
paste input "The EMPWR Podcast"
type input "The EMPWR Podcast"
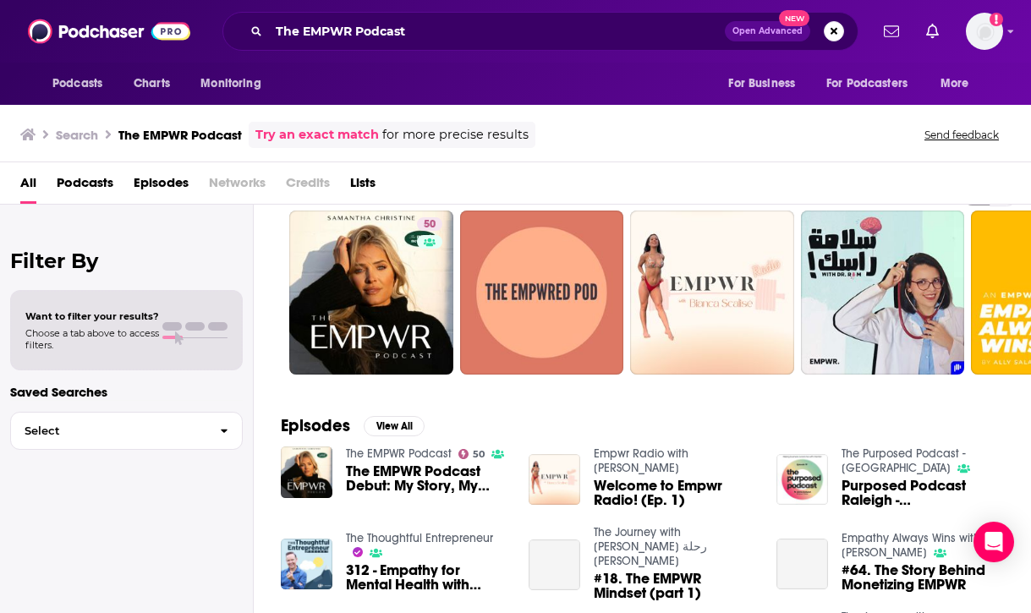
scroll to position [34, 0]
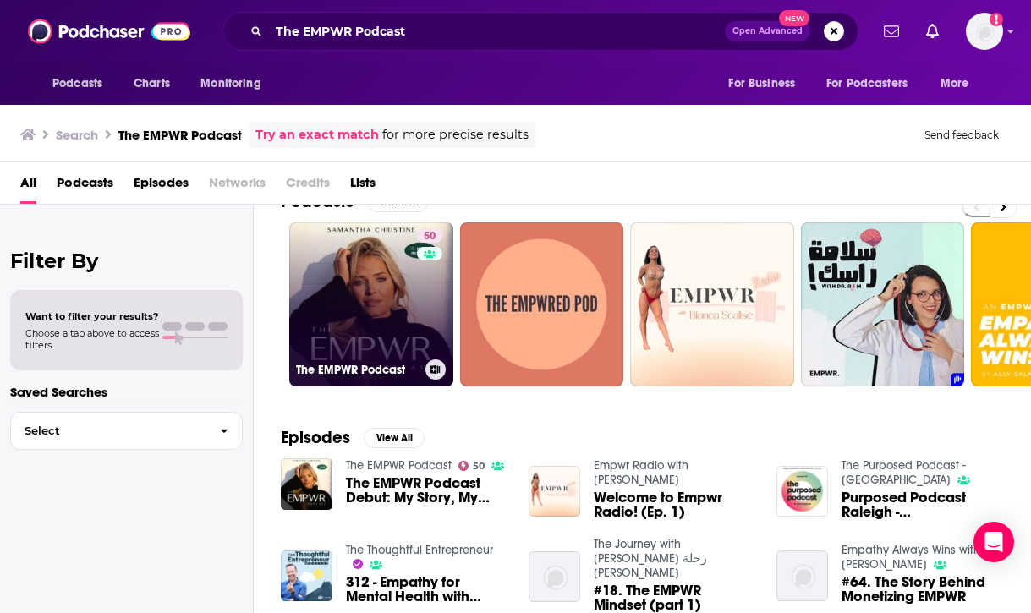
click at [380, 292] on link "50 The EMPWR Podcast" at bounding box center [371, 304] width 164 height 164
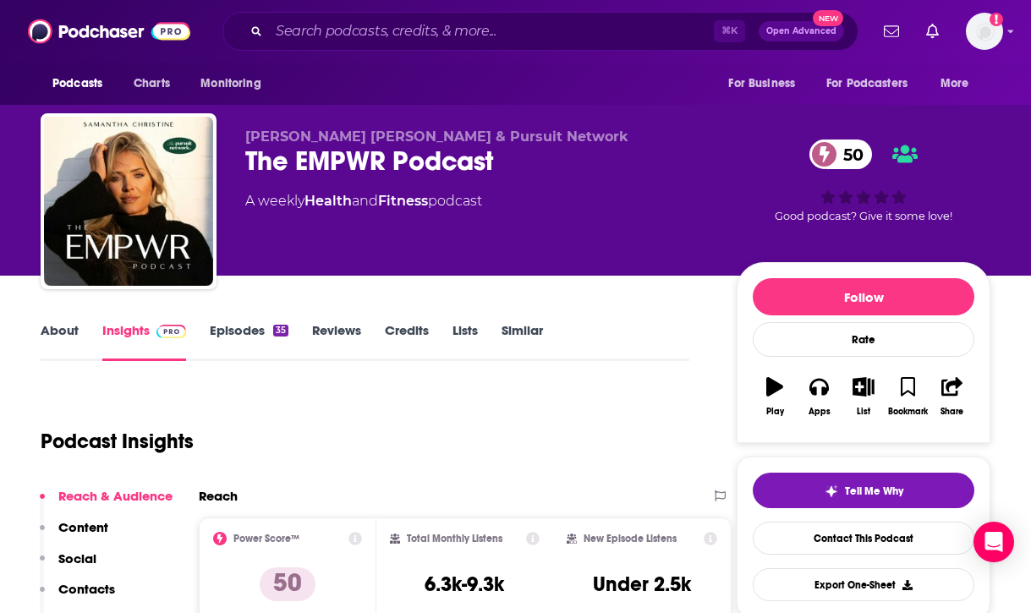
scroll to position [32, 0]
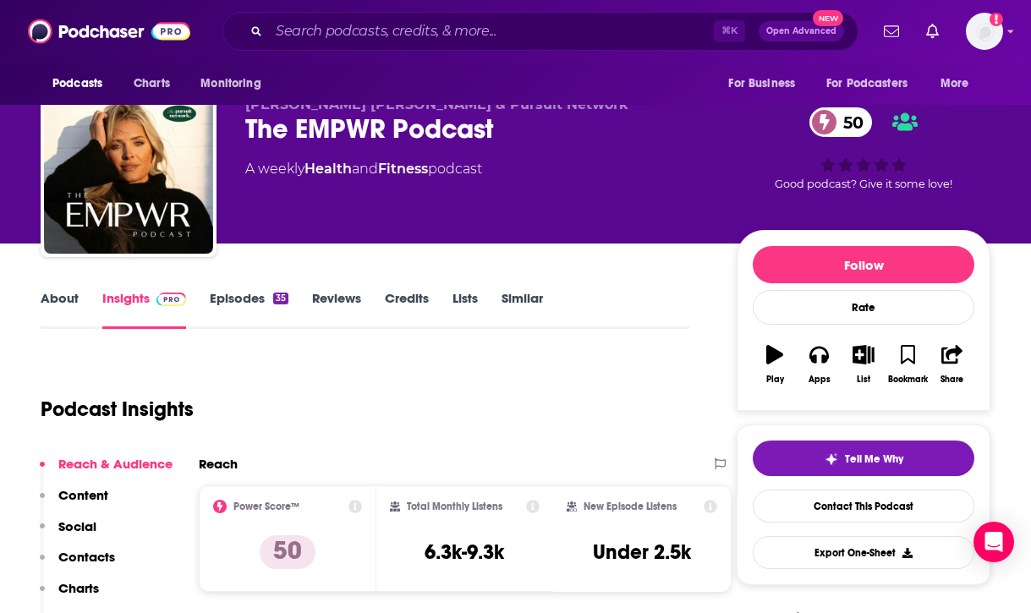
click at [249, 296] on link "Episodes 35" at bounding box center [249, 309] width 79 height 39
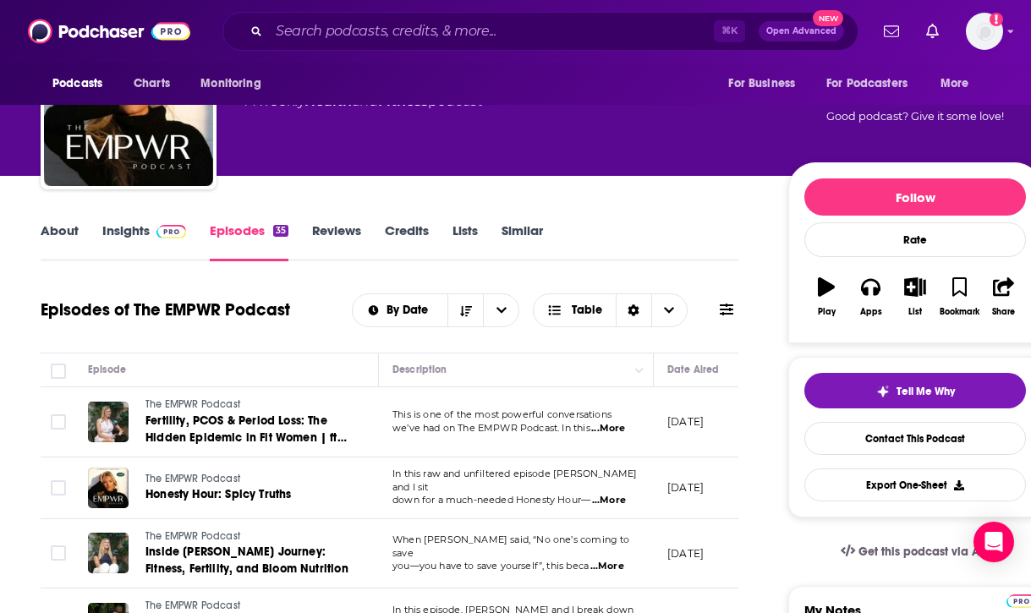
click at [61, 236] on link "About" at bounding box center [60, 241] width 38 height 39
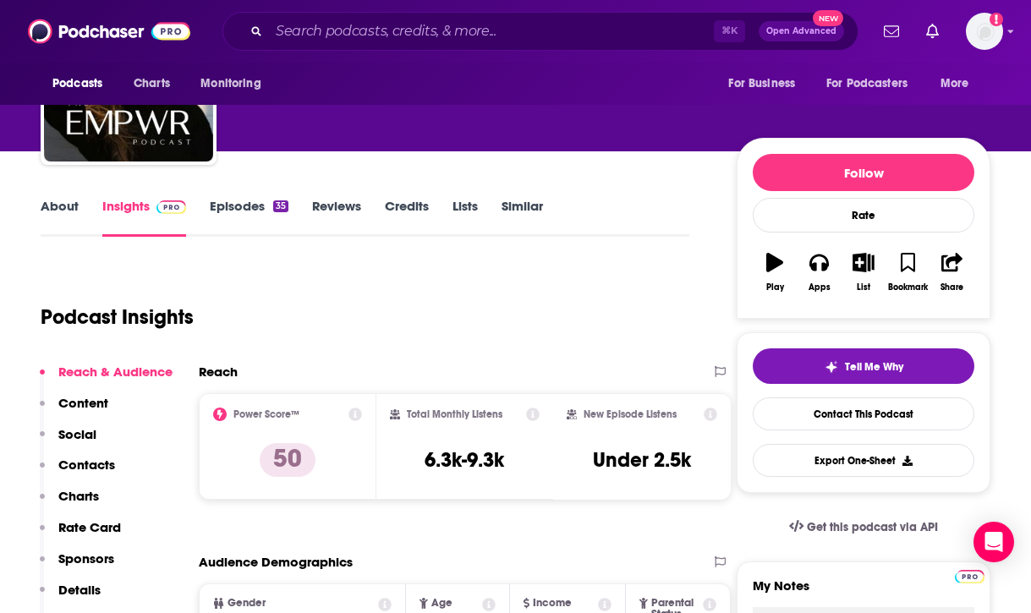
scroll to position [129, 0]
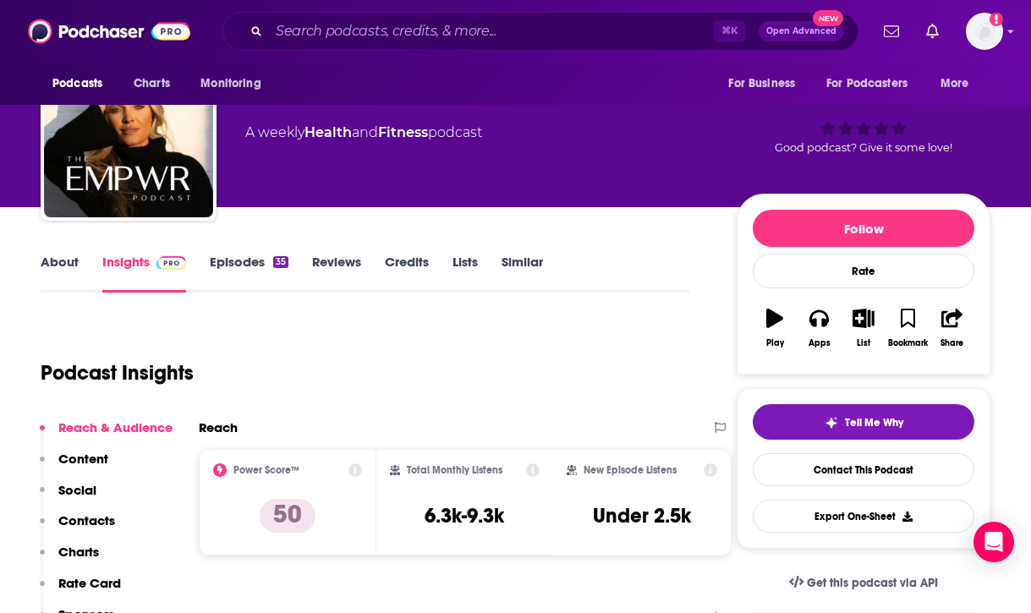
scroll to position [73, 0]
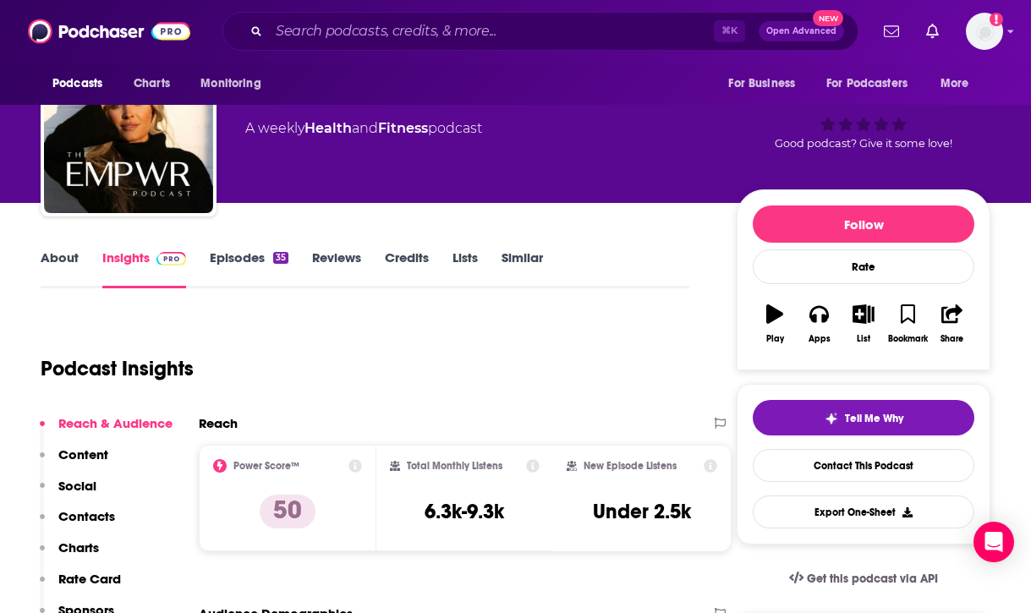
click at [240, 260] on link "Episodes 35" at bounding box center [249, 268] width 79 height 39
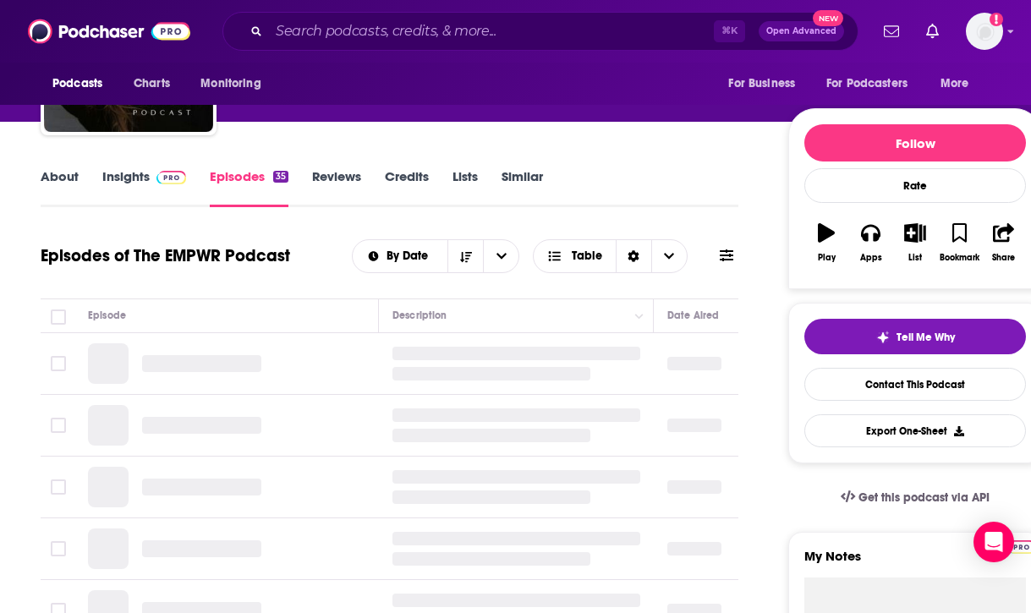
scroll to position [156, 0]
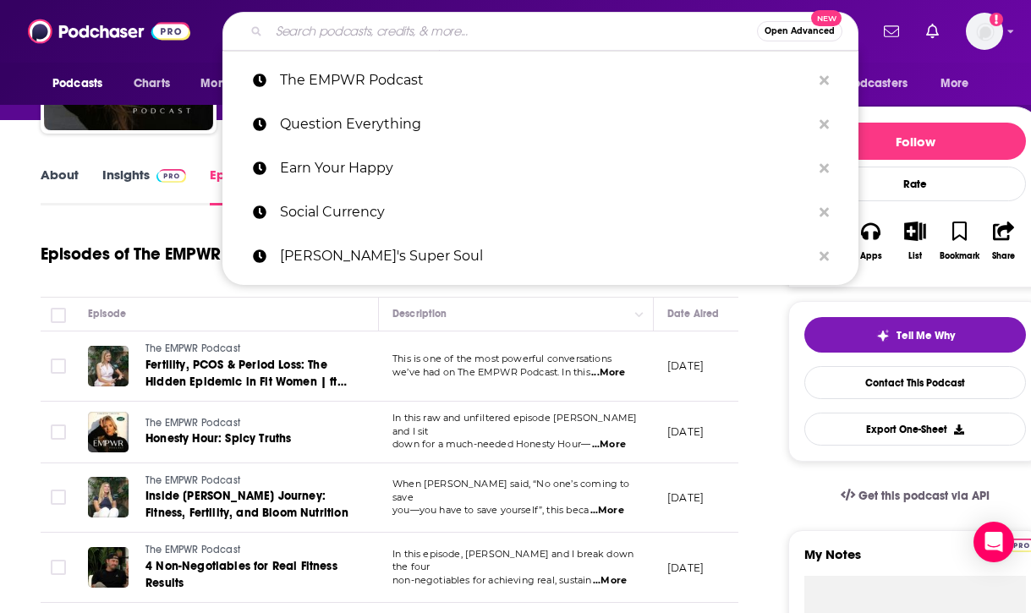
click at [541, 34] on input "Search podcasts, credits, & more..." at bounding box center [513, 31] width 488 height 27
paste input "The Burnouts"
type input "The Burnouts"
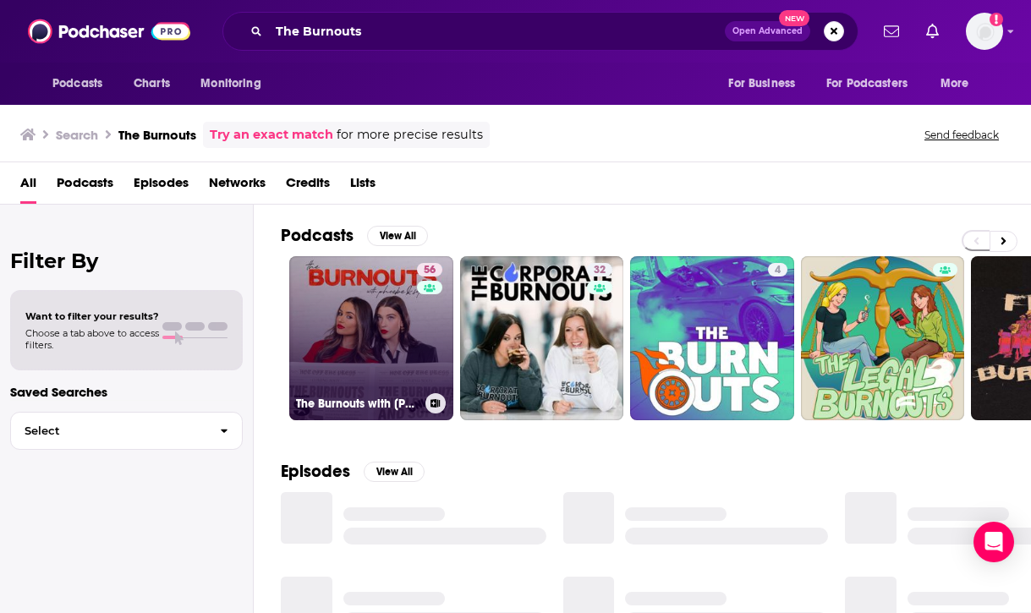
click at [373, 350] on link "56 The Burnouts with [PERSON_NAME] & [PERSON_NAME]" at bounding box center [371, 338] width 164 height 164
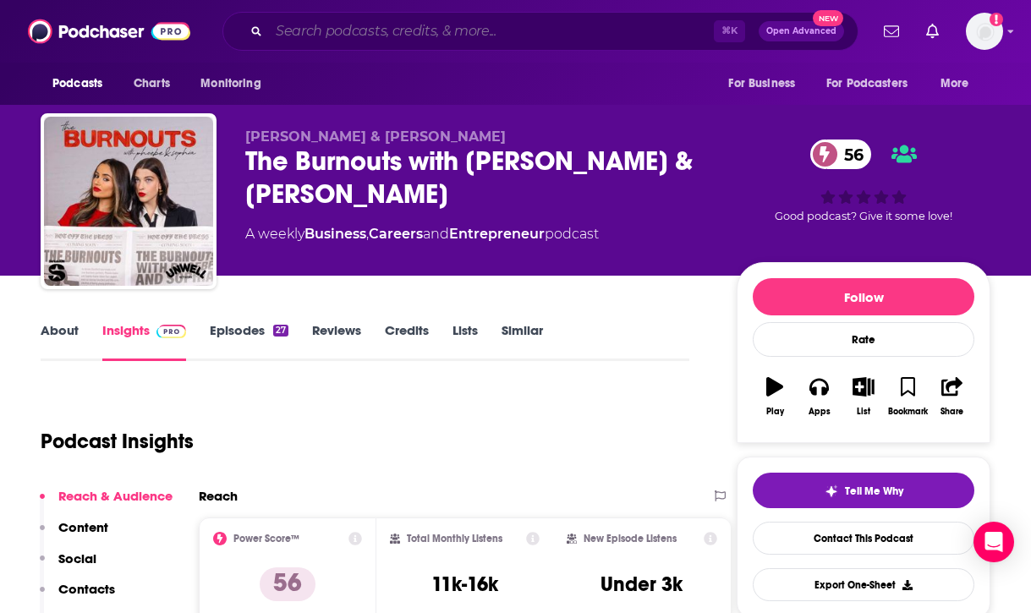
click at [520, 35] on input "Search podcasts, credits, & more..." at bounding box center [491, 31] width 445 height 27
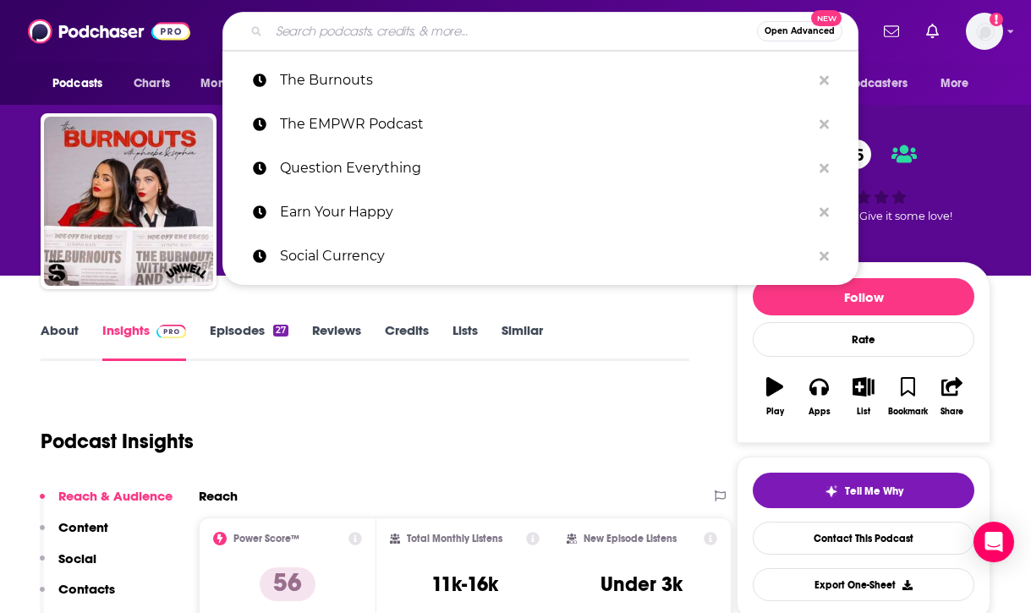
paste input "The [PERSON_NAME] Podcast"
type input "The [PERSON_NAME] Podcast"
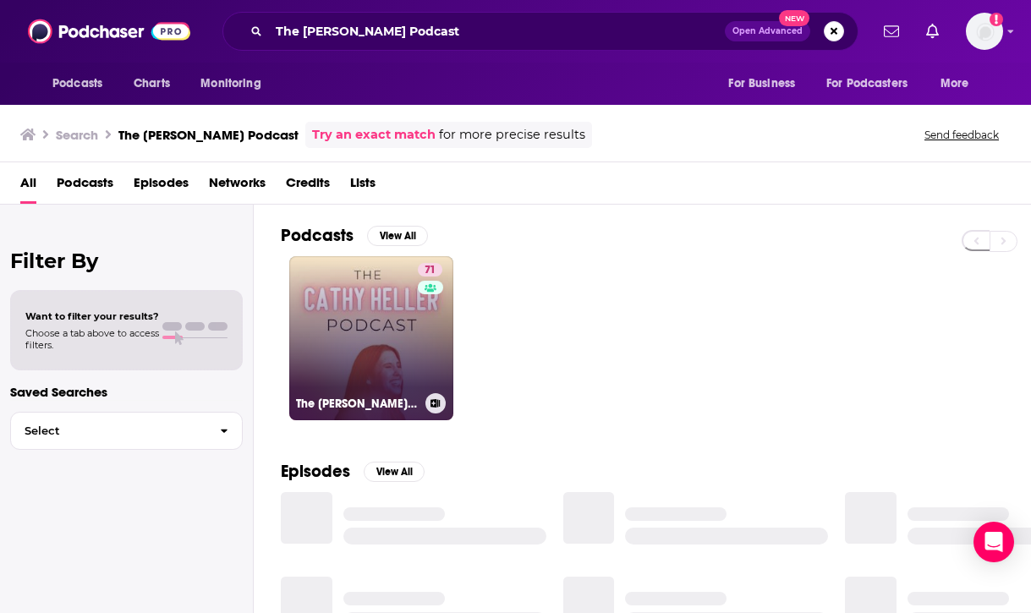
click at [345, 331] on link "71 The [PERSON_NAME] Podcast with [PERSON_NAME]" at bounding box center [371, 338] width 164 height 164
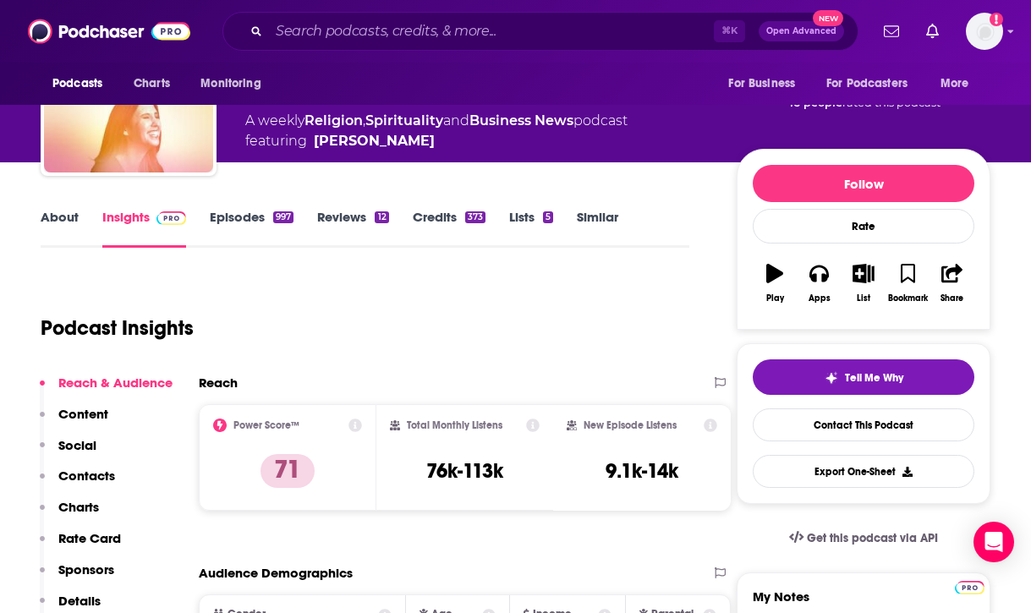
scroll to position [257, 0]
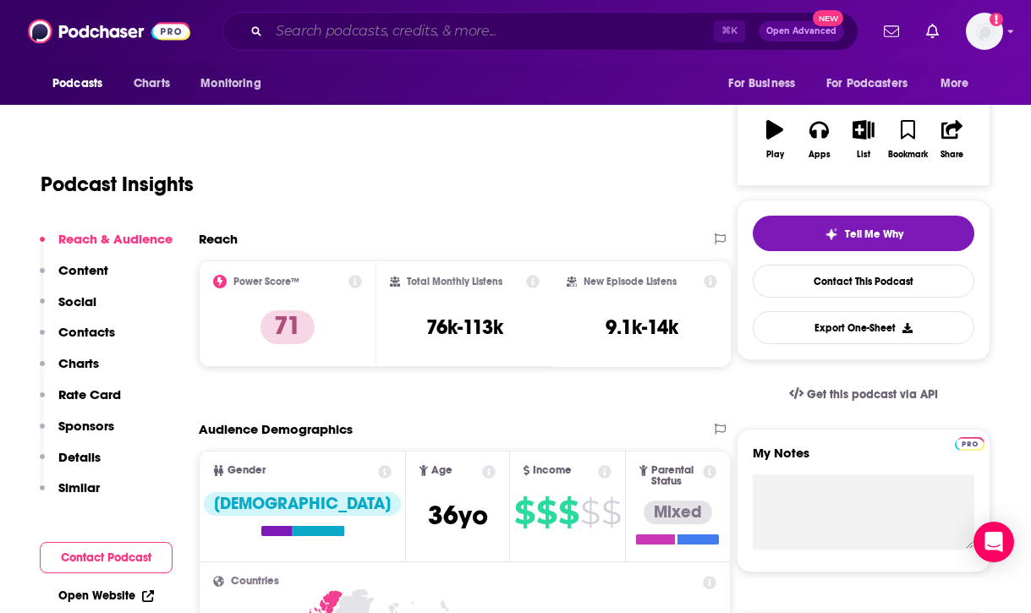
click at [525, 29] on input "Search podcasts, credits, & more..." at bounding box center [491, 31] width 445 height 27
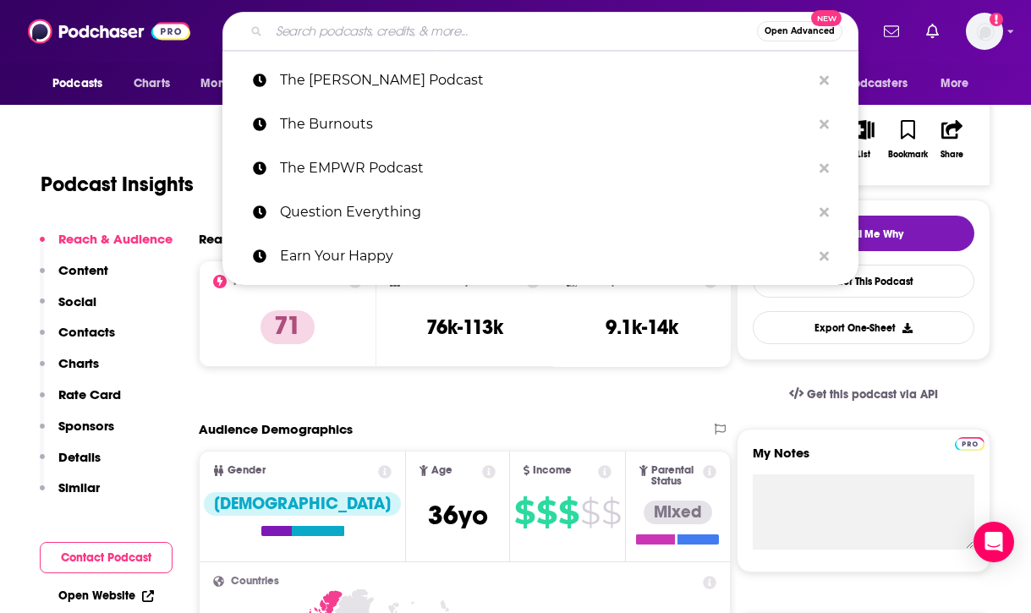
paste input "Powerhouse Women"
type input "Powerhouse Women"
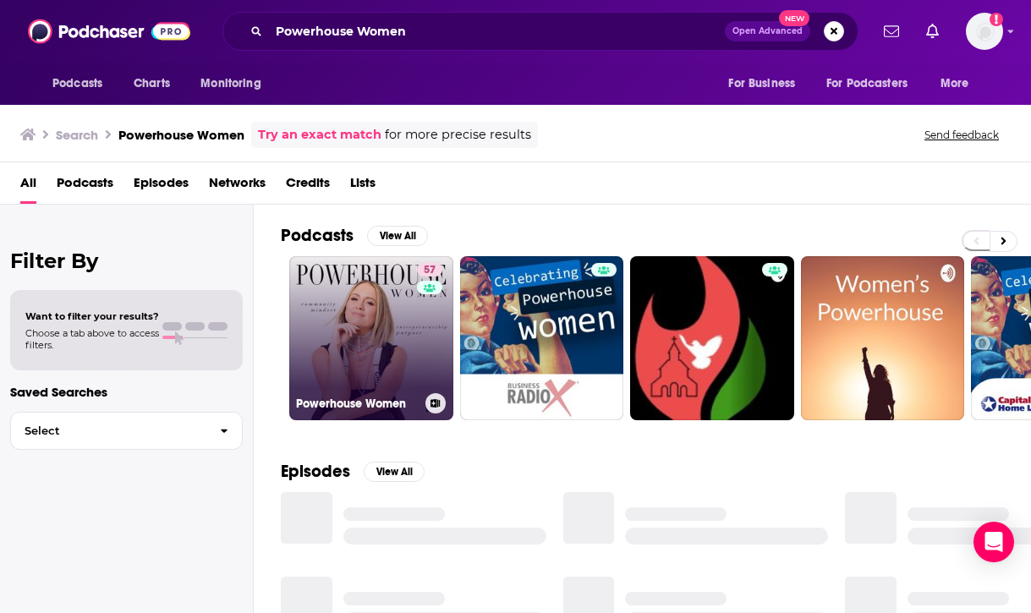
click at [347, 348] on link "57 Powerhouse Women" at bounding box center [371, 338] width 164 height 164
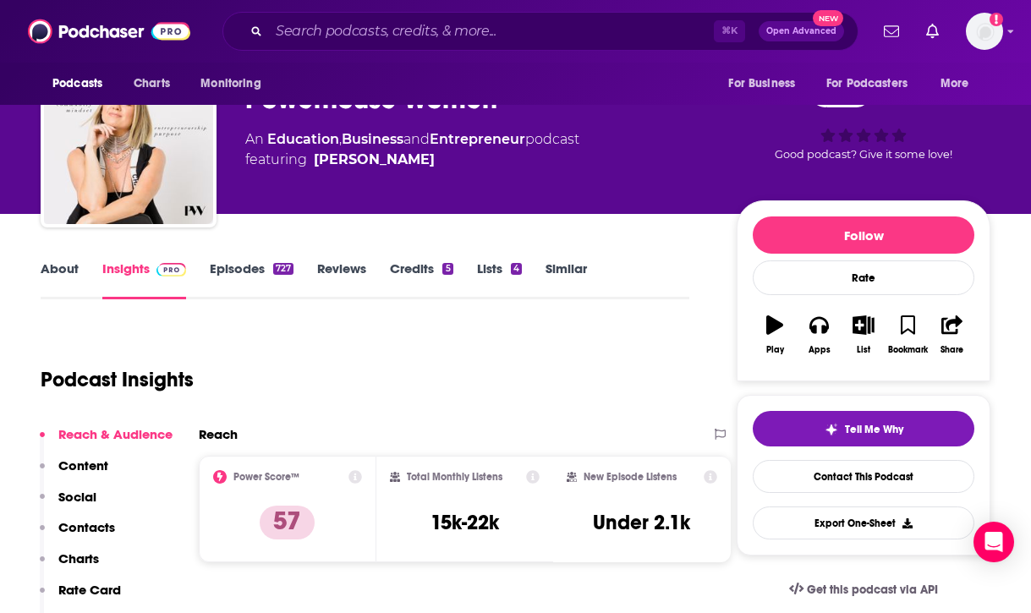
scroll to position [59, 0]
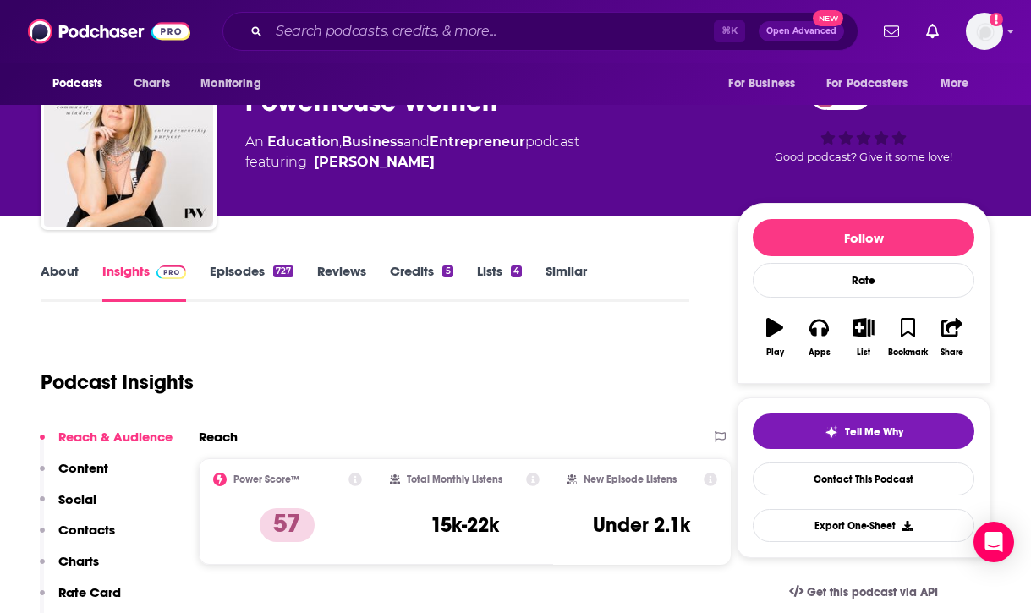
click at [249, 276] on link "Episodes 727" at bounding box center [252, 282] width 84 height 39
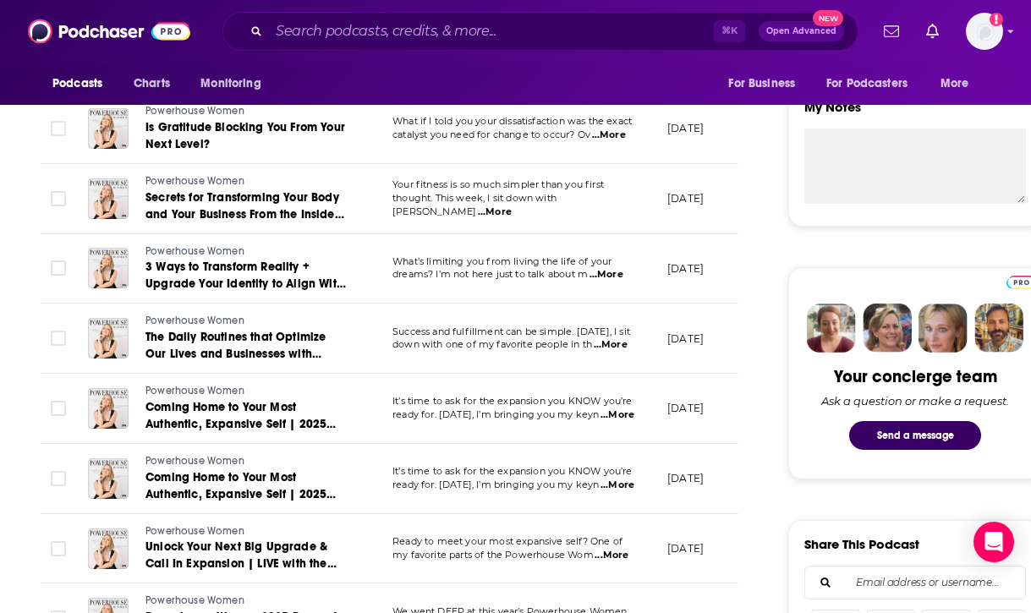
scroll to position [609, 0]
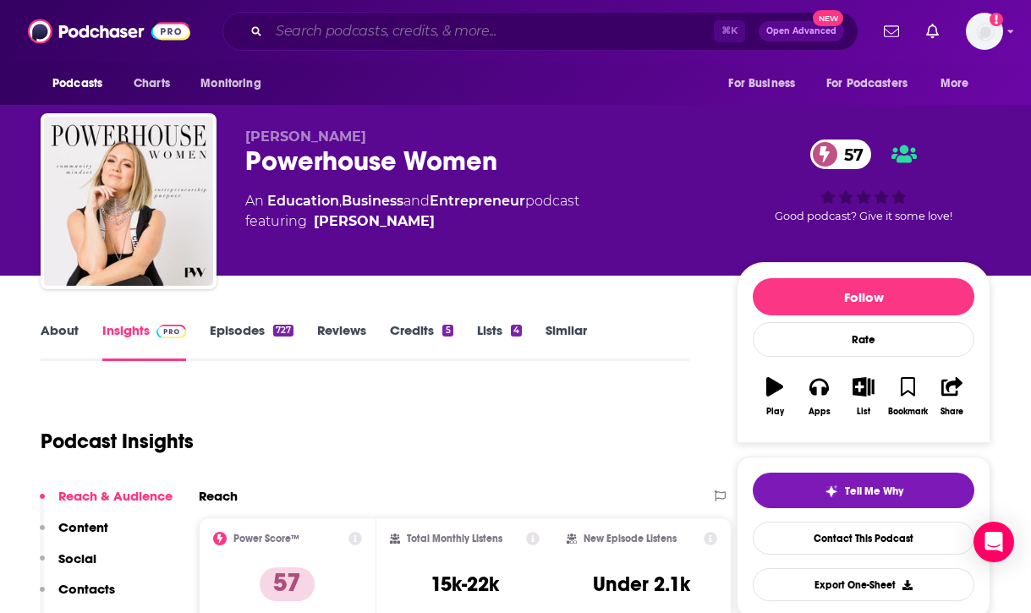
click at [512, 42] on input "Search podcasts, credits, & more..." at bounding box center [491, 31] width 445 height 27
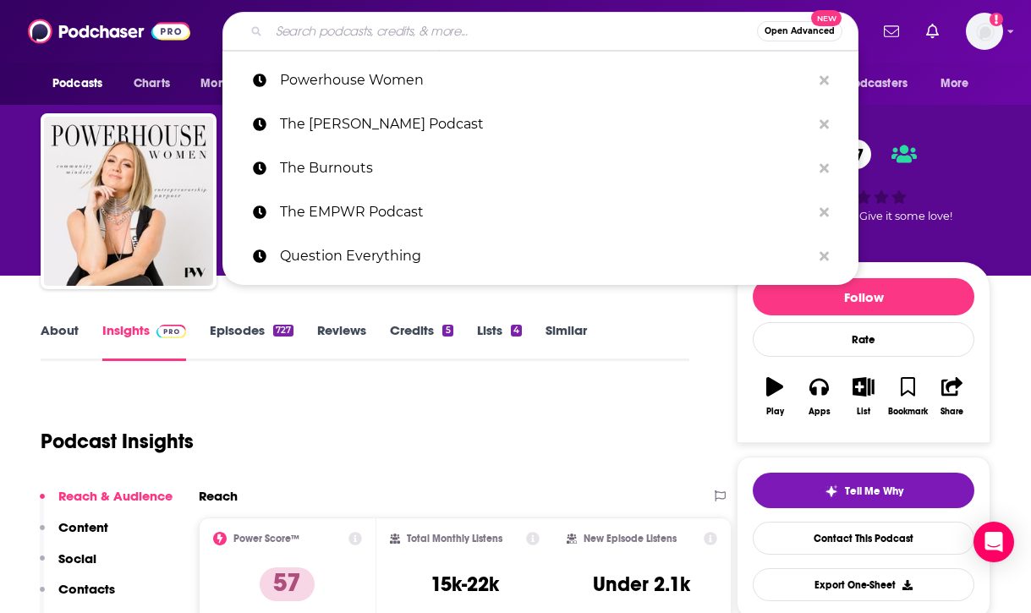
paste input "9 to 5ish with The Skimm"
type input "9 to 5ish with The Skimm"
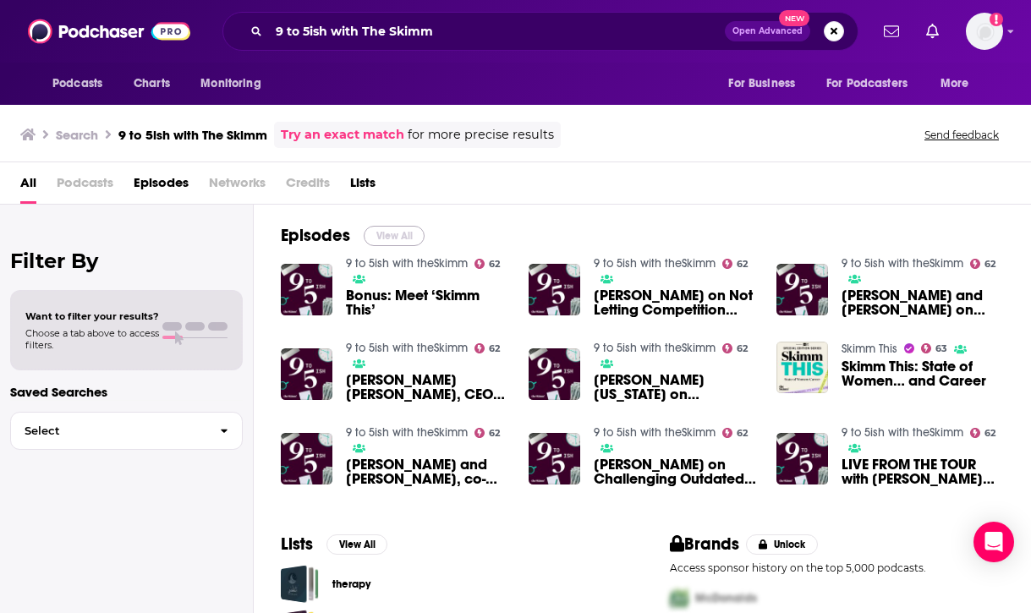
click at [396, 232] on button "View All" at bounding box center [394, 236] width 61 height 20
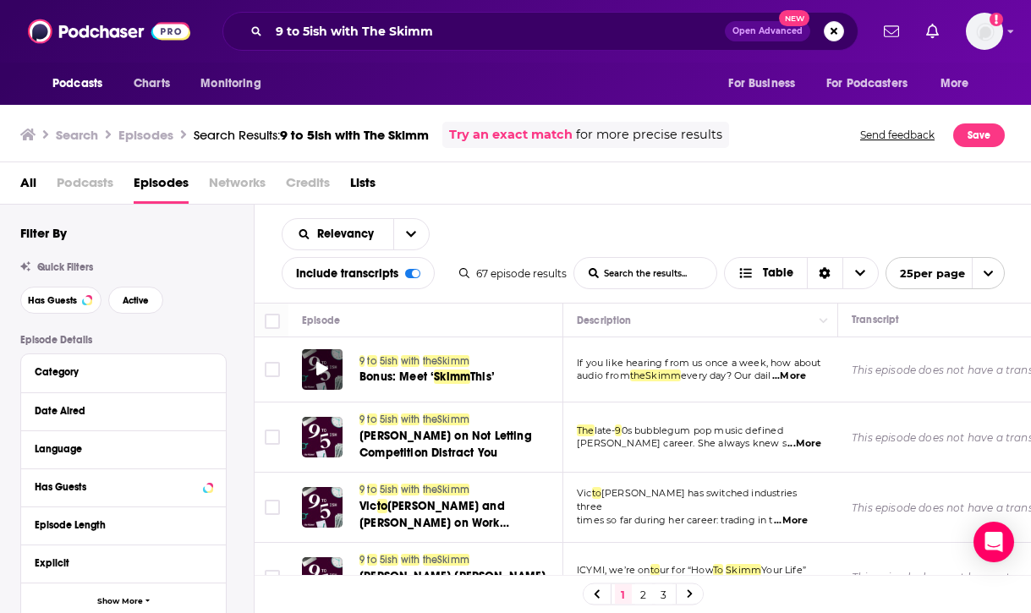
click at [319, 369] on icon at bounding box center [322, 369] width 12 height 14
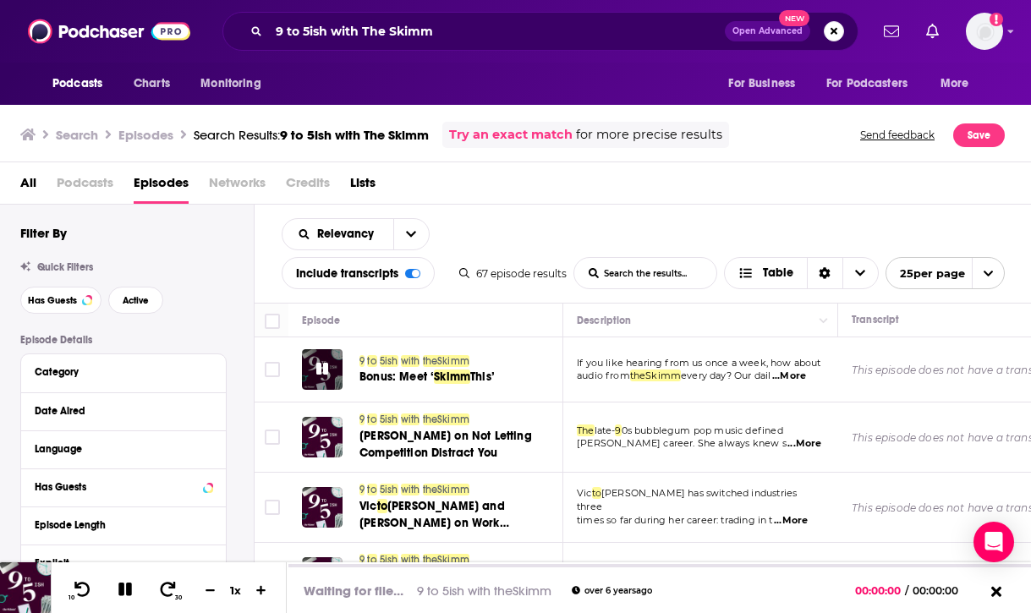
click at [331, 368] on div at bounding box center [322, 369] width 41 height 41
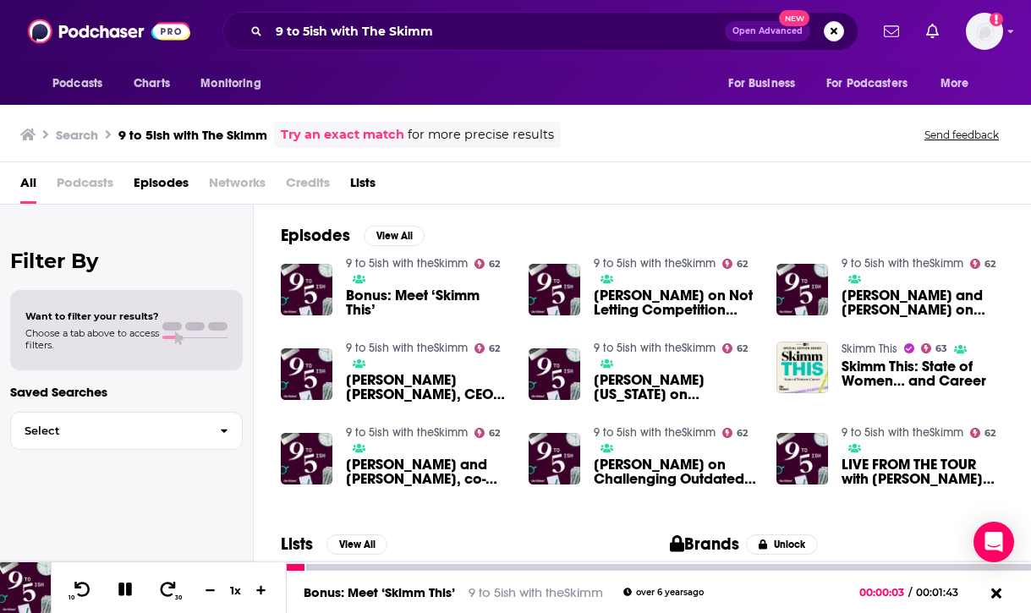
click at [123, 588] on icon at bounding box center [125, 590] width 14 height 14
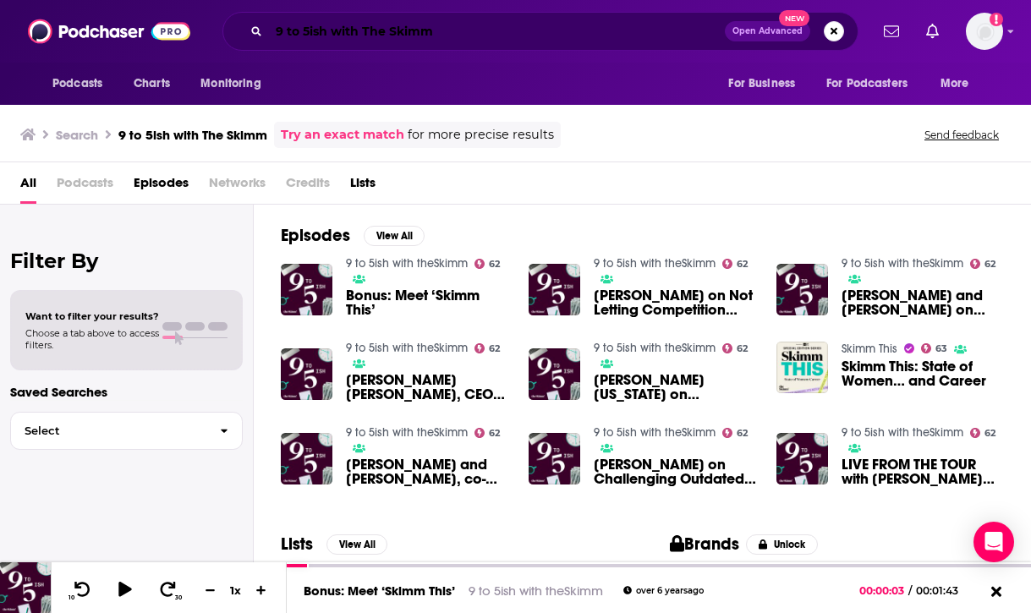
click at [473, 37] on input "9 to 5ish with The Skimm" at bounding box center [497, 31] width 456 height 27
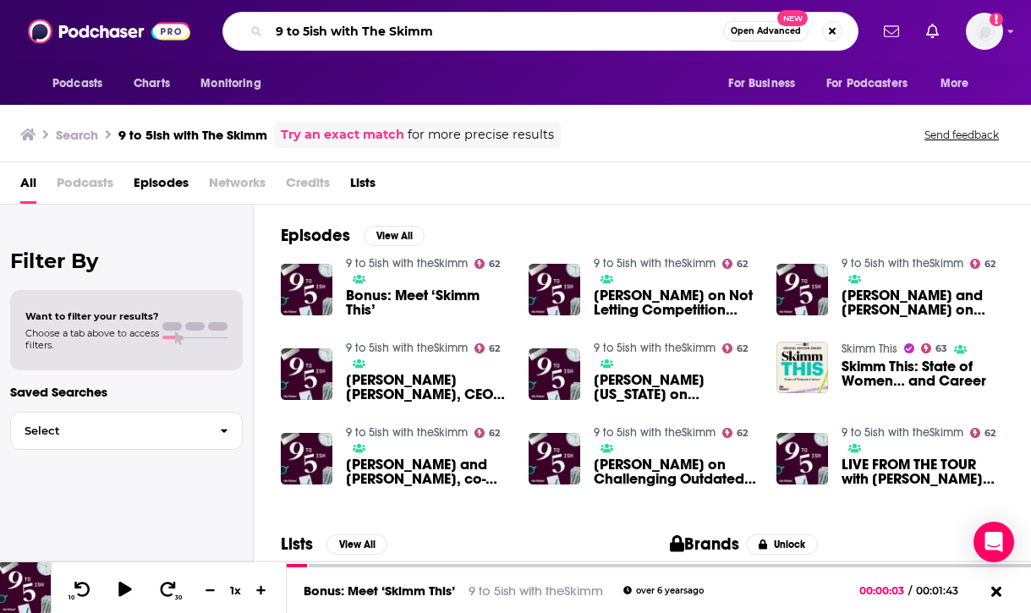
click at [473, 37] on input "9 to 5ish with The Skimm" at bounding box center [496, 31] width 454 height 27
paste input "Girl Gang"
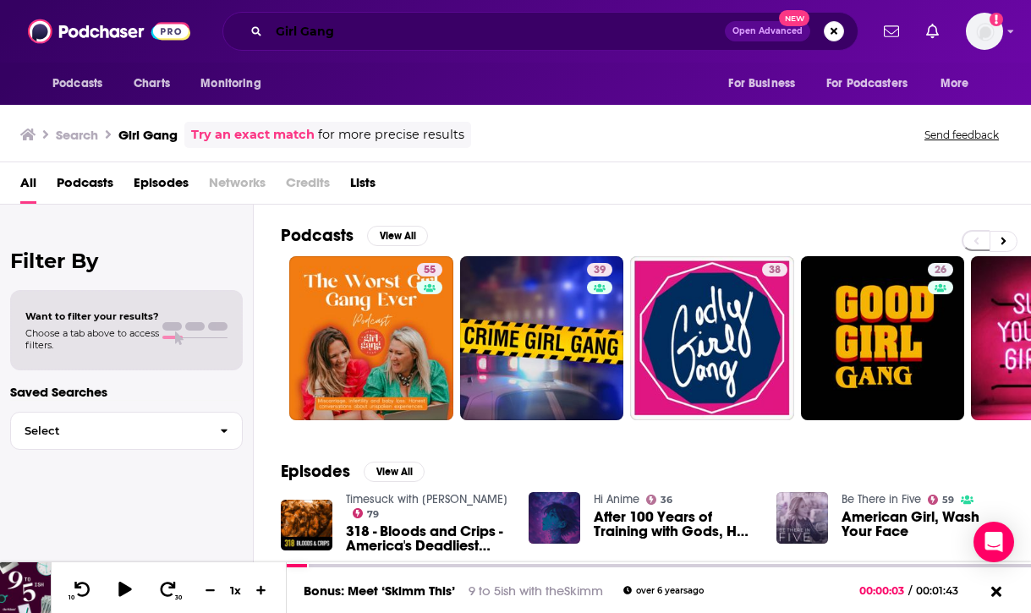
click at [522, 41] on input "Girl Gang" at bounding box center [497, 31] width 456 height 27
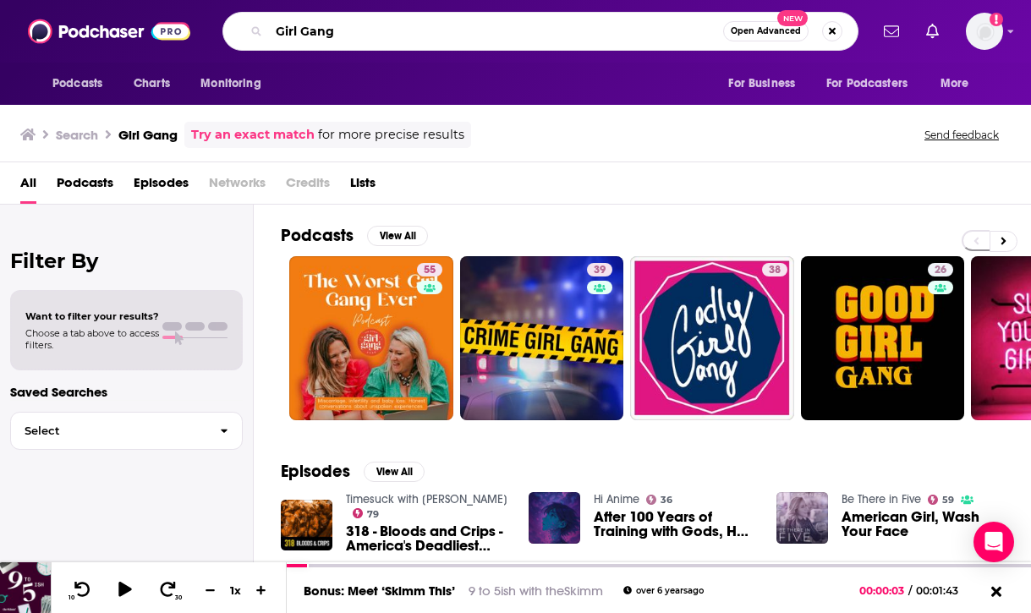
click at [522, 41] on input "Girl Gang" at bounding box center [496, 31] width 454 height 27
paste input "Woman Inc."
type input "Woman Inc."
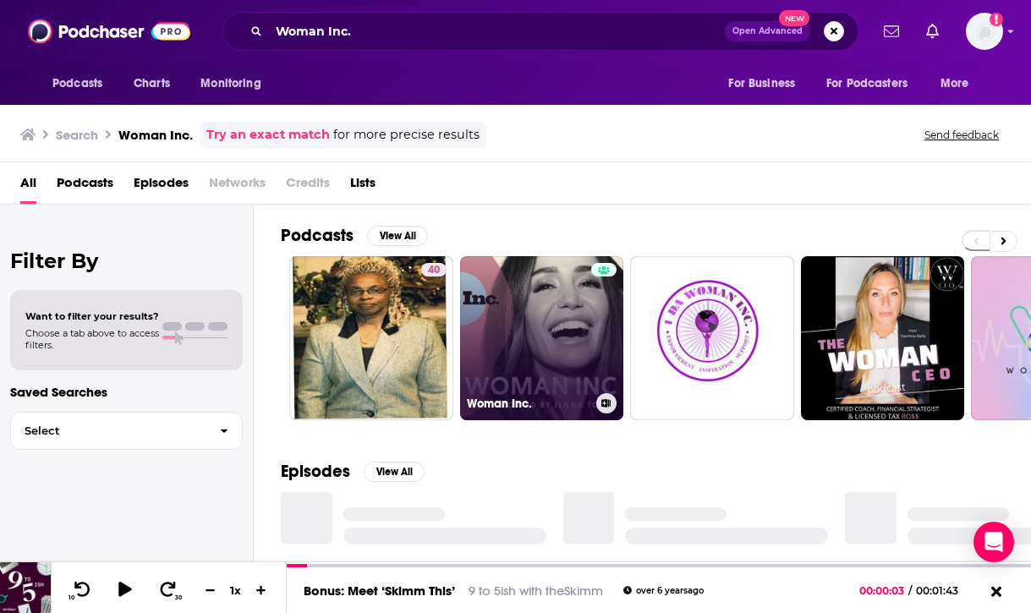
click at [552, 342] on link "Woman Inc." at bounding box center [542, 338] width 164 height 164
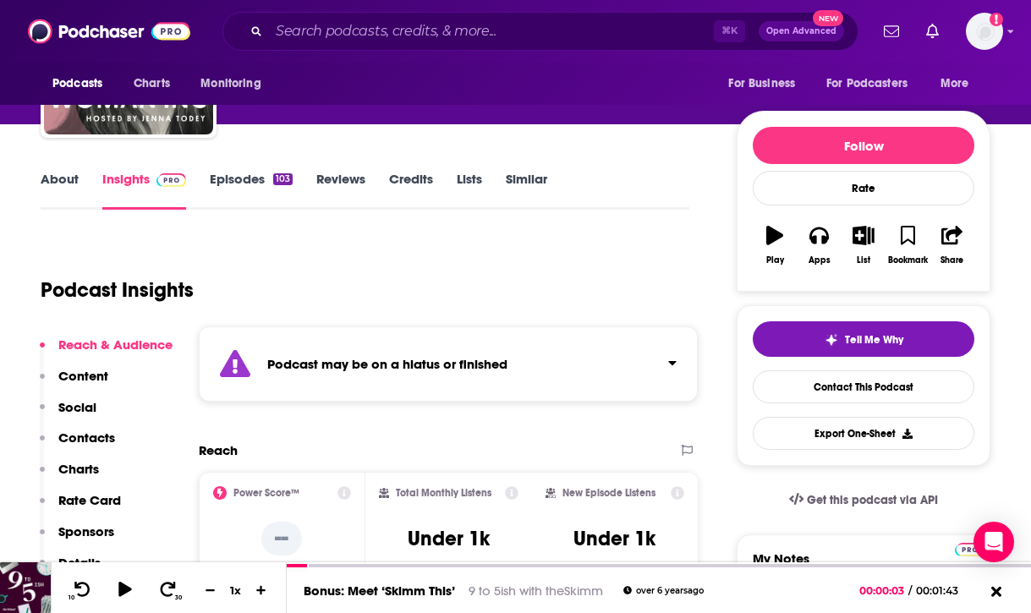
scroll to position [157, 0]
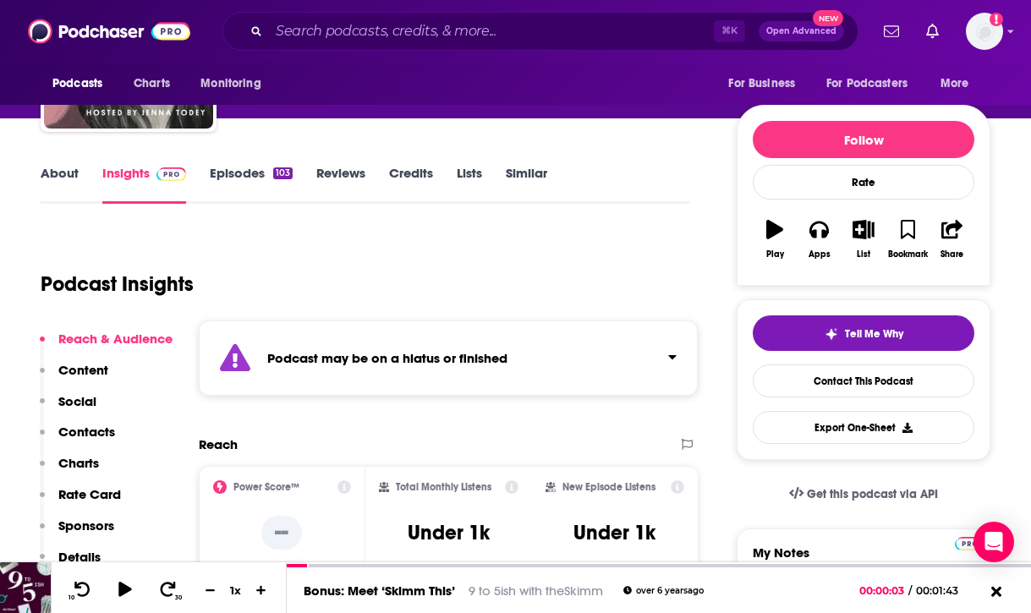
click at [236, 177] on link "Episodes 103" at bounding box center [251, 184] width 83 height 39
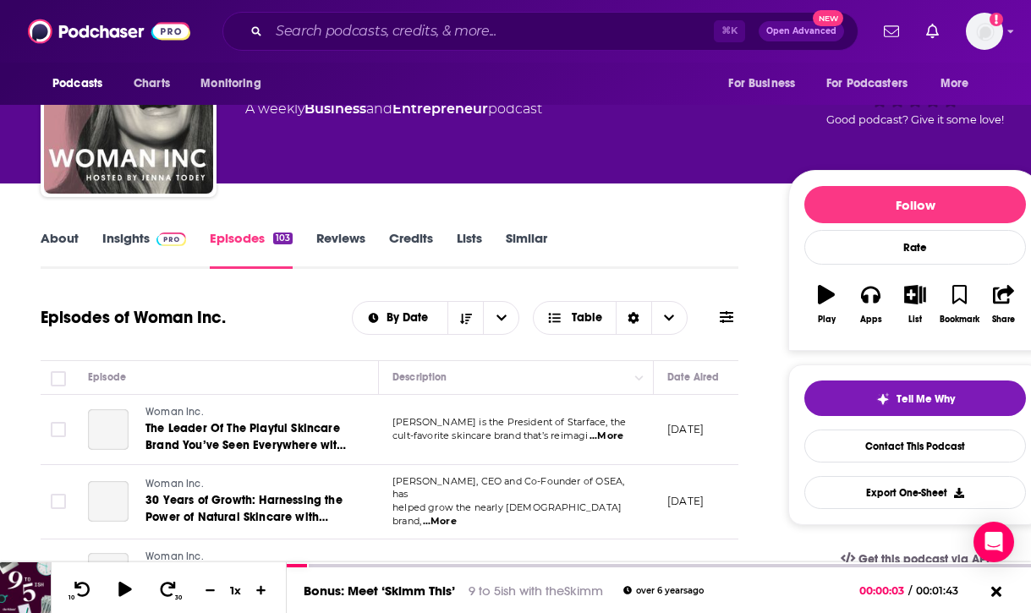
scroll to position [97, 0]
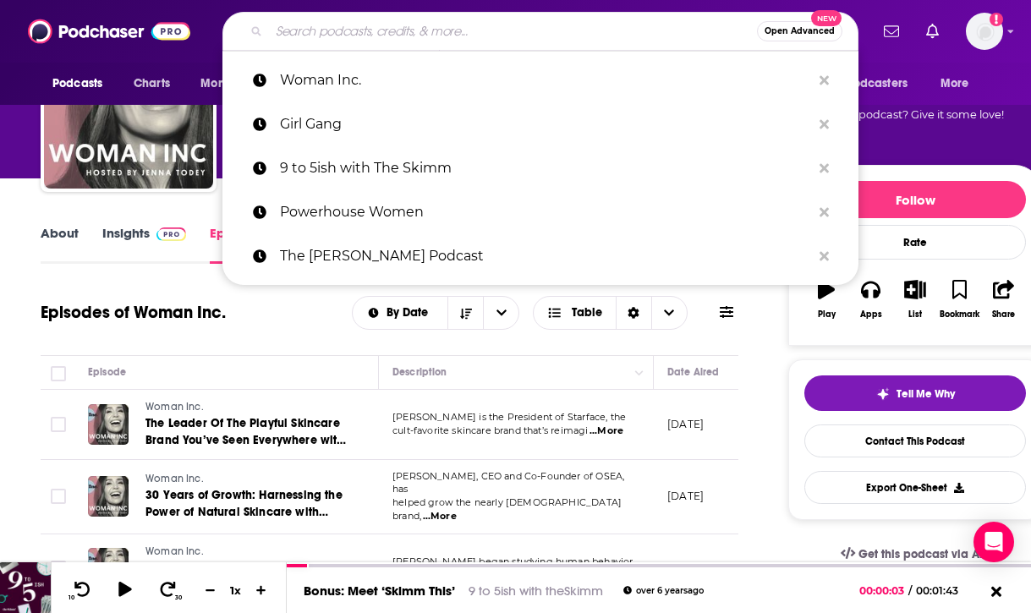
click at [573, 43] on input "Search podcasts, credits, & more..." at bounding box center [513, 31] width 488 height 27
paste input "Life with [PERSON_NAME]"
type input "Life with [PERSON_NAME]"
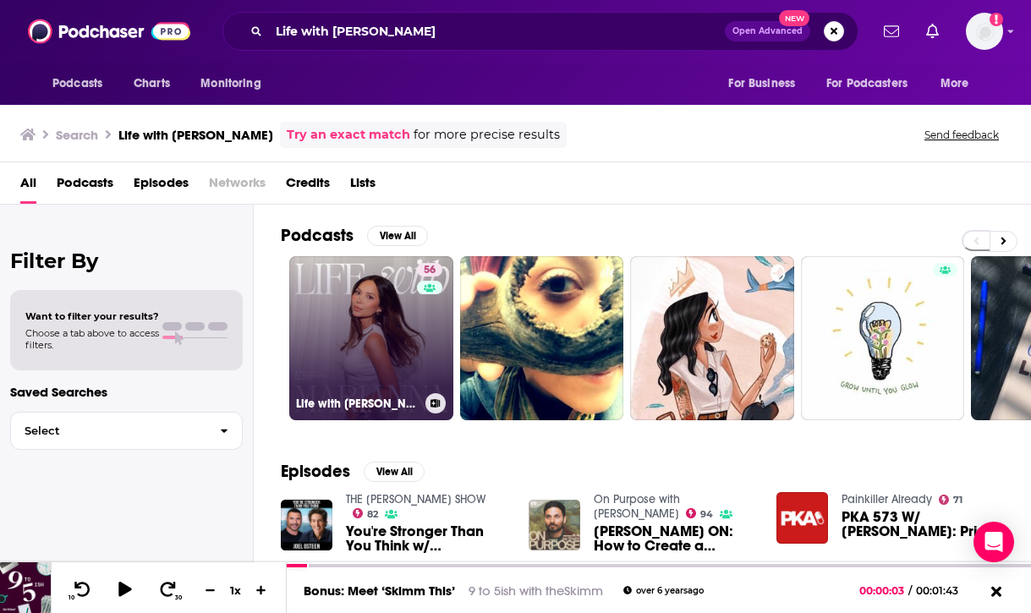
click at [398, 326] on link "56 Life with [PERSON_NAME]" at bounding box center [371, 338] width 164 height 164
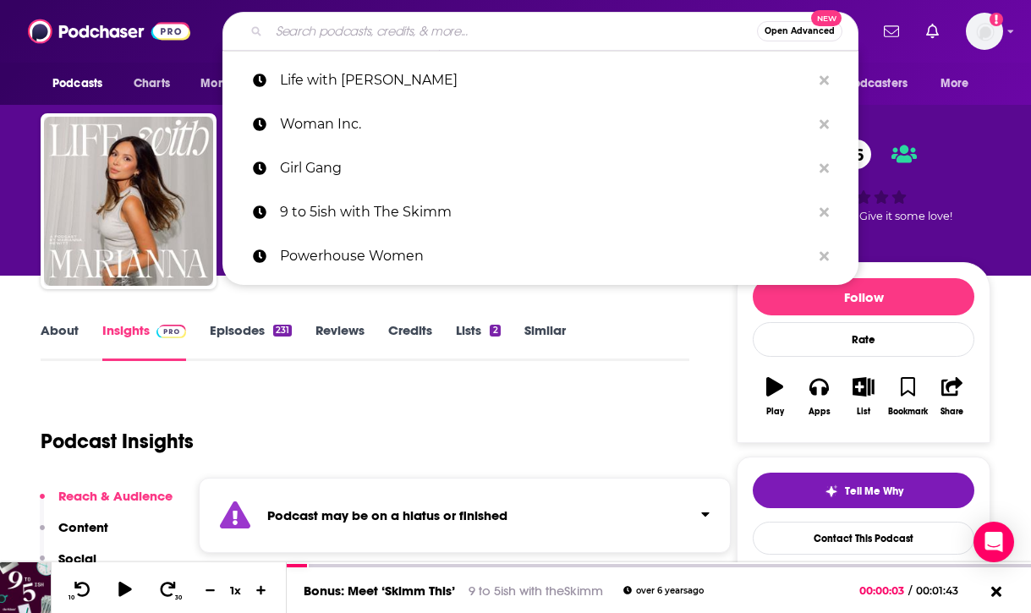
click at [592, 32] on input "Search podcasts, credits, & more..." at bounding box center [513, 31] width 488 height 27
paste input "A Sharper Life"
type input "A Sharper Life"
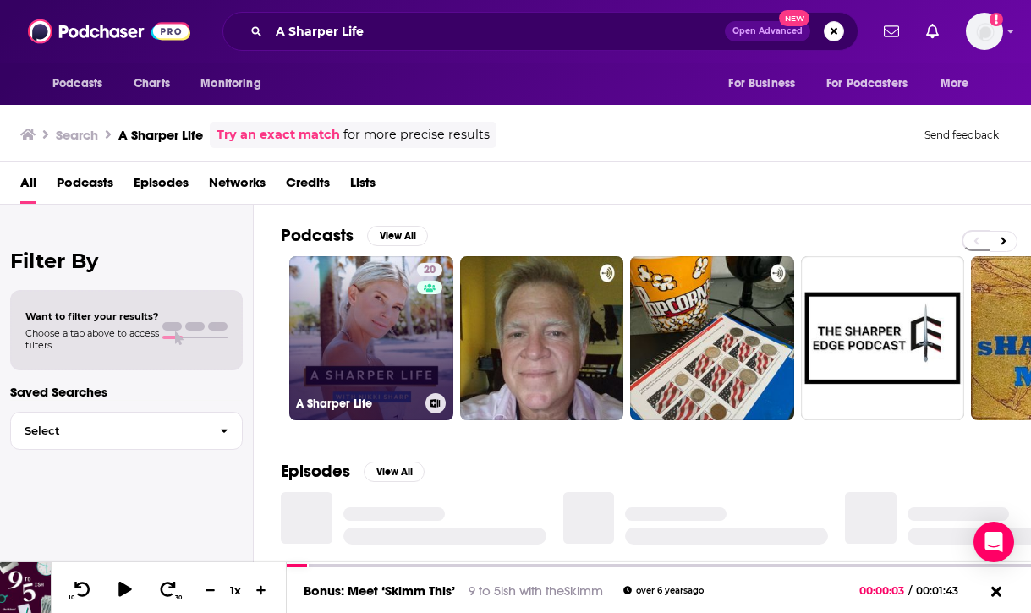
click at [375, 358] on link "20 A Sharper Life" at bounding box center [371, 338] width 164 height 164
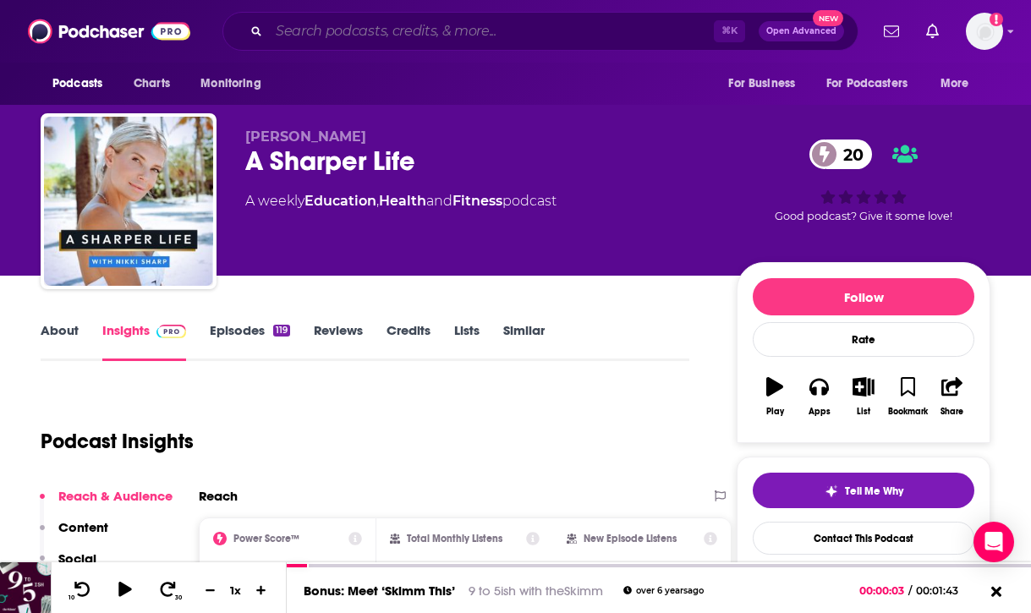
click at [610, 27] on input "Search podcasts, credits, & more..." at bounding box center [491, 31] width 445 height 27
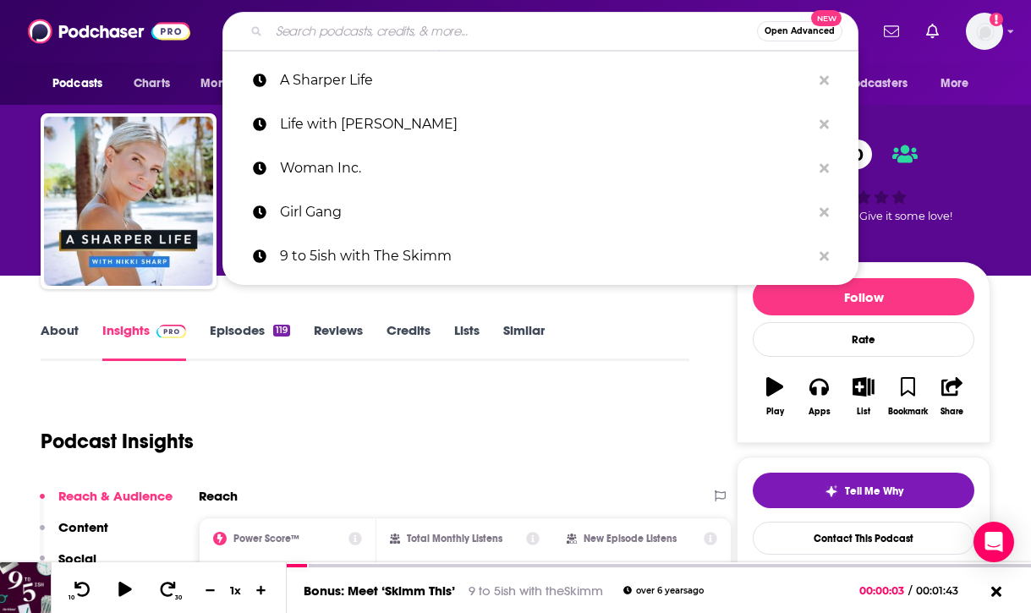
paste input "Better: The Brand Designer Podcast"
type input "Better: The Brand Designer Podcast"
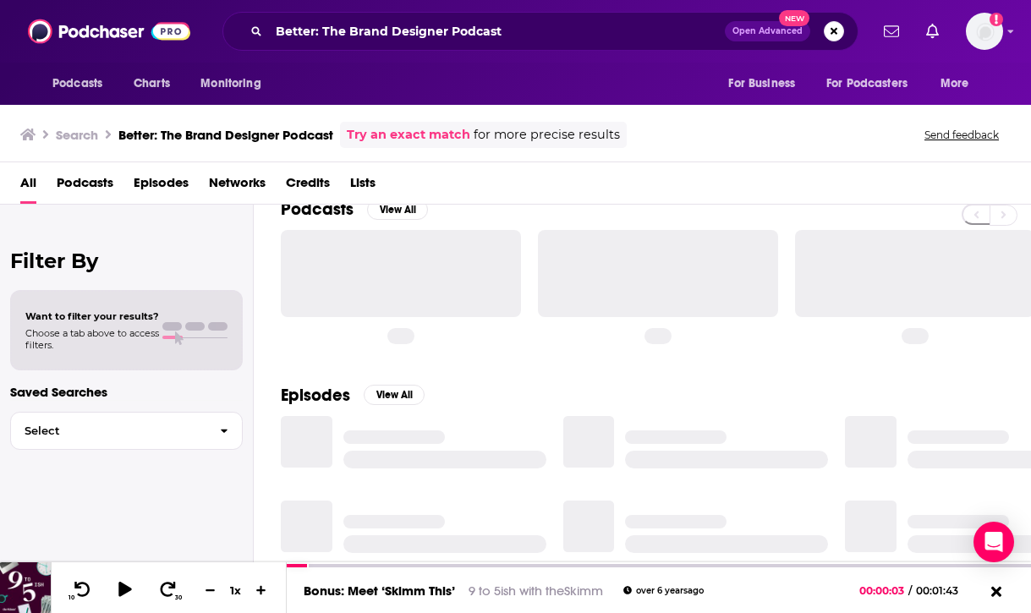
scroll to position [27, 0]
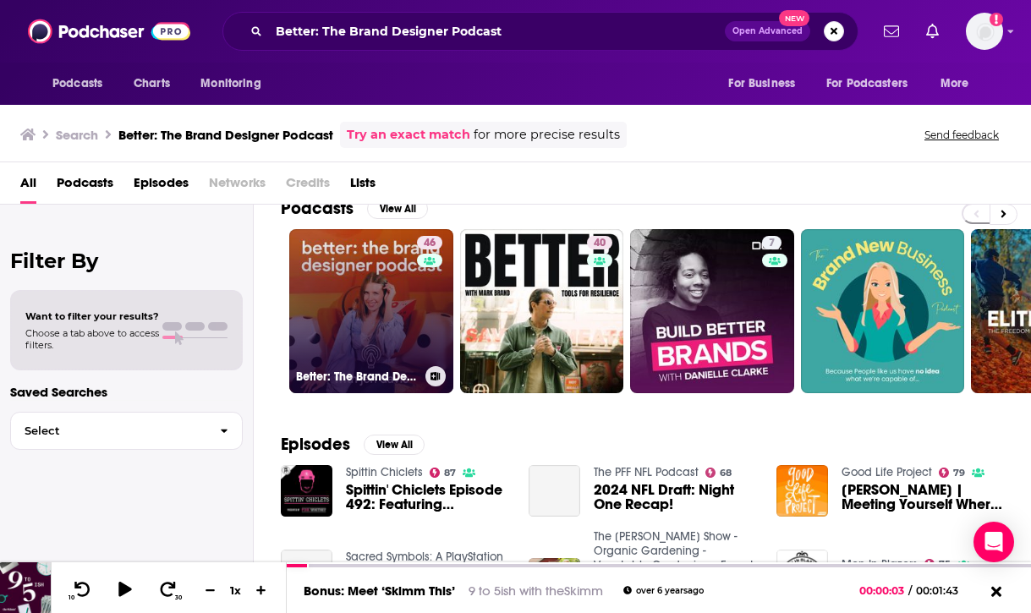
click at [360, 331] on link "46 Better: The Brand Designer Podcast" at bounding box center [371, 311] width 164 height 164
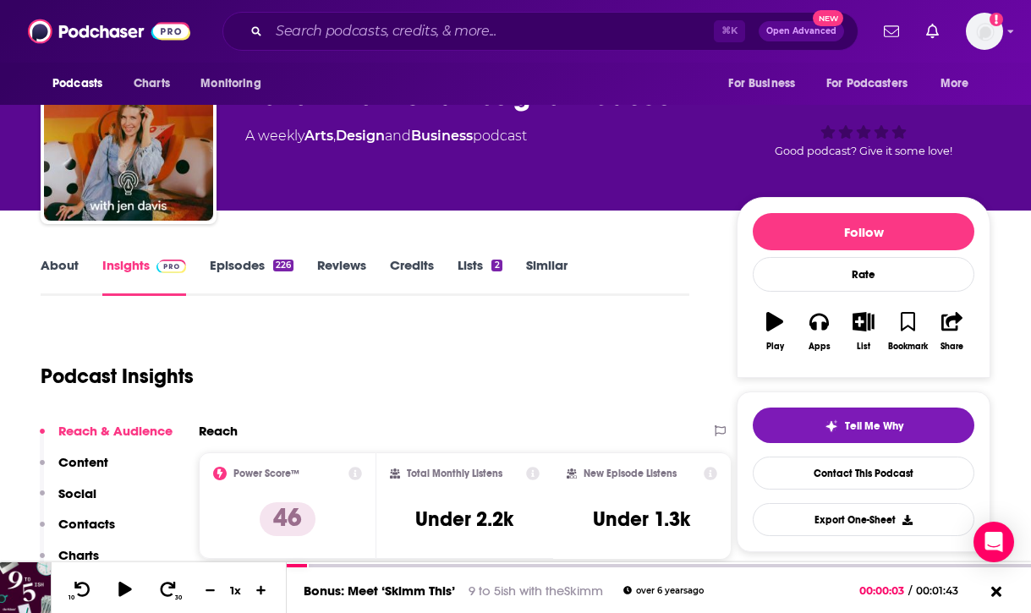
scroll to position [61, 0]
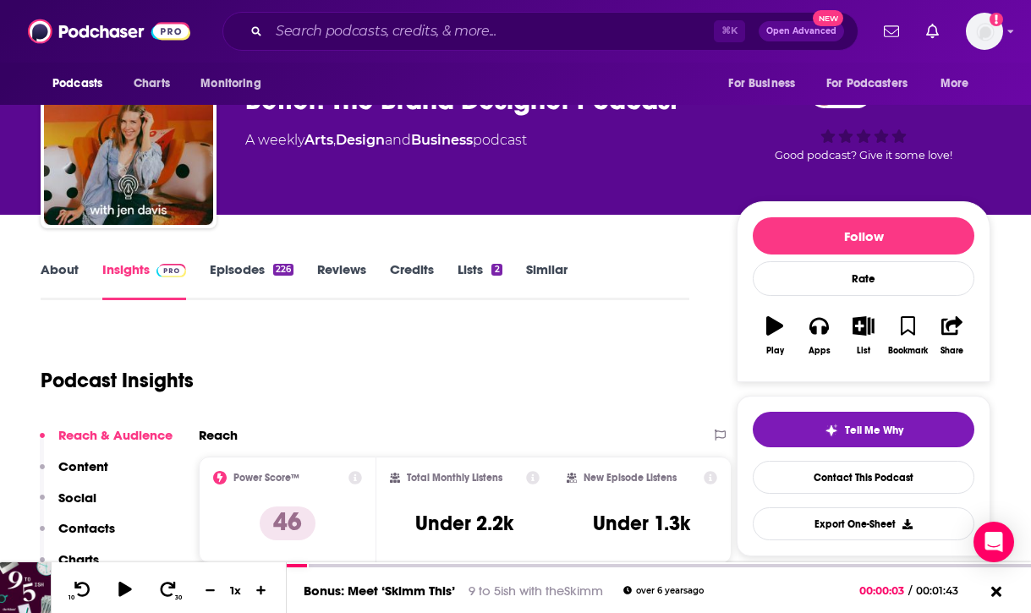
click at [61, 273] on link "About" at bounding box center [60, 280] width 38 height 39
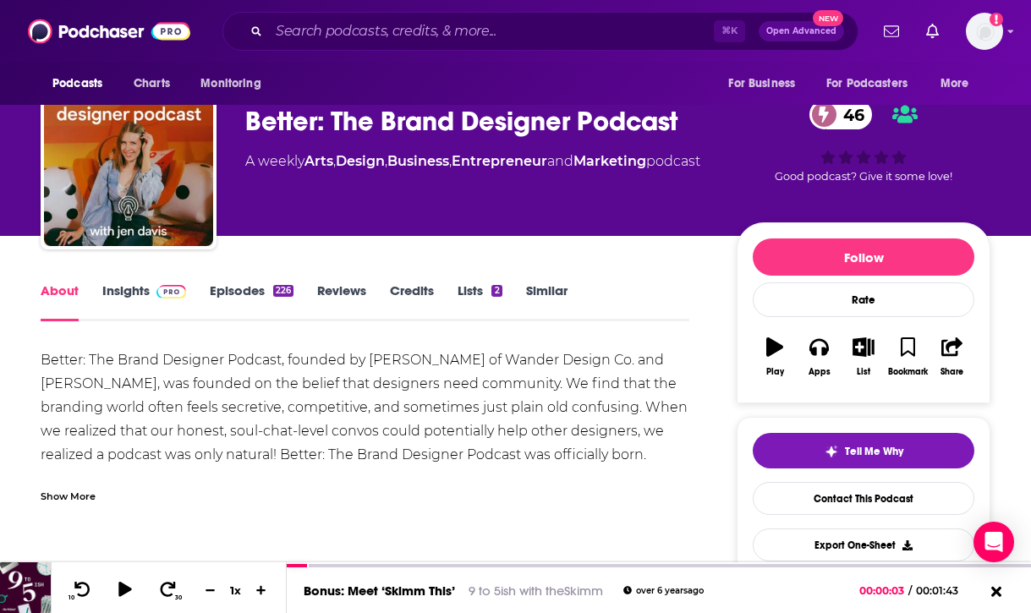
scroll to position [51, 0]
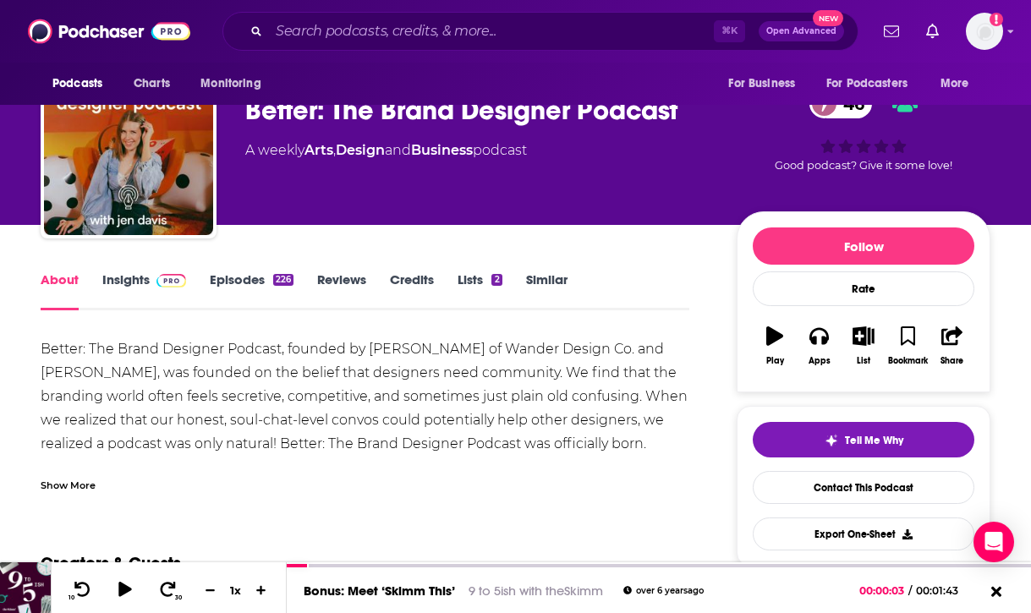
click at [422, 47] on div "⌘ K Open Advanced New" at bounding box center [540, 31] width 636 height 39
click at [422, 33] on input "Search podcasts, credits, & more..." at bounding box center [491, 31] width 445 height 27
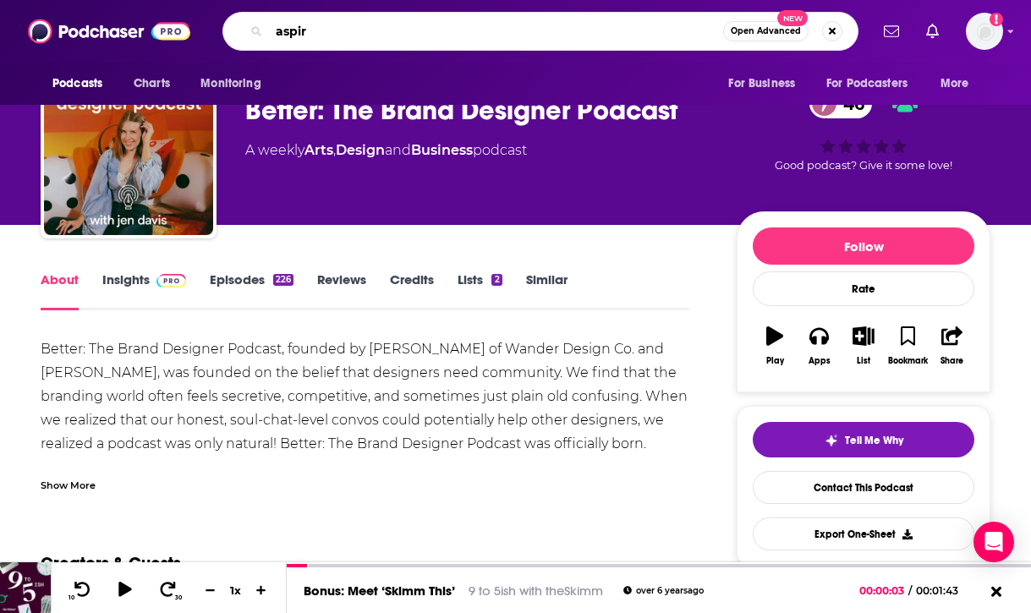
type input "aspire"
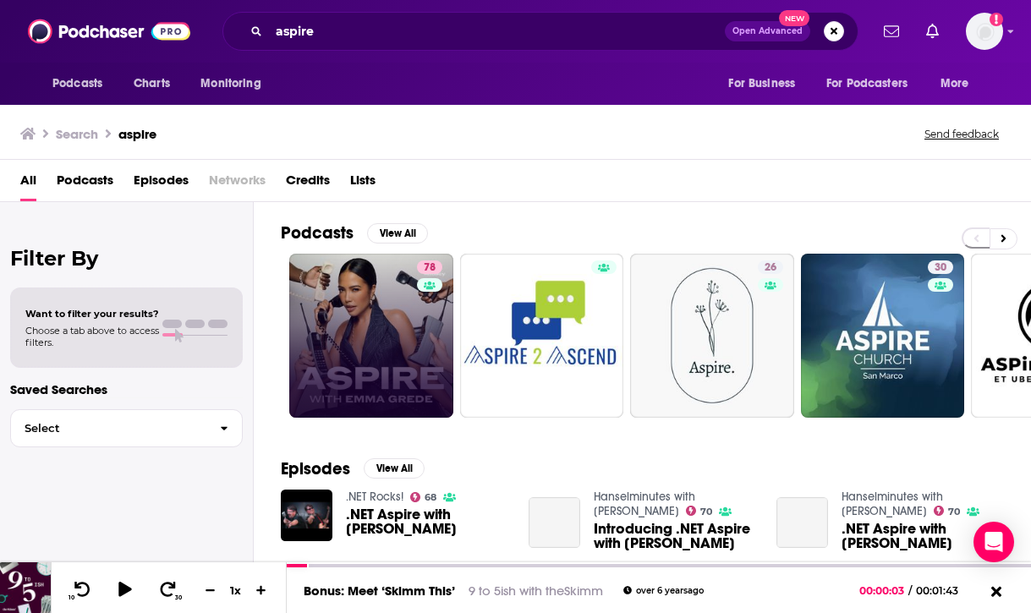
click at [386, 331] on link "78" at bounding box center [371, 336] width 164 height 164
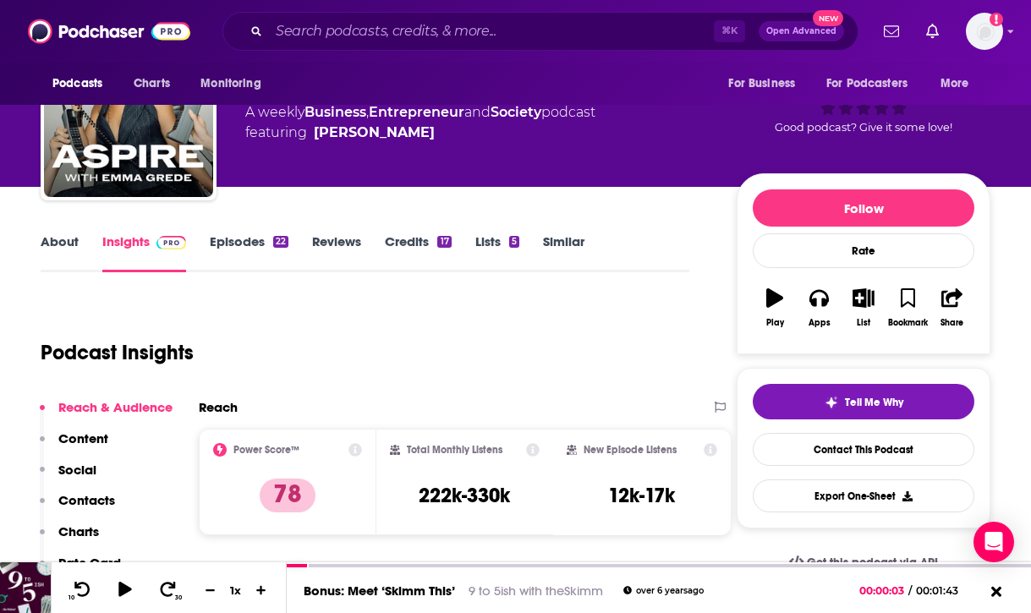
scroll to position [96, 0]
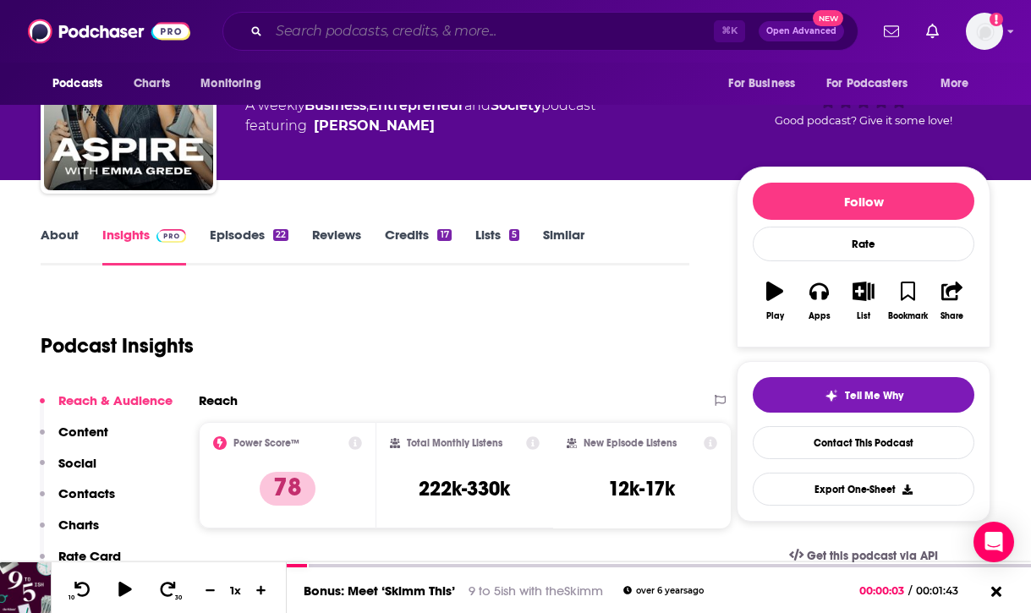
click at [323, 30] on input "Search podcasts, credits, & more..." at bounding box center [491, 31] width 445 height 27
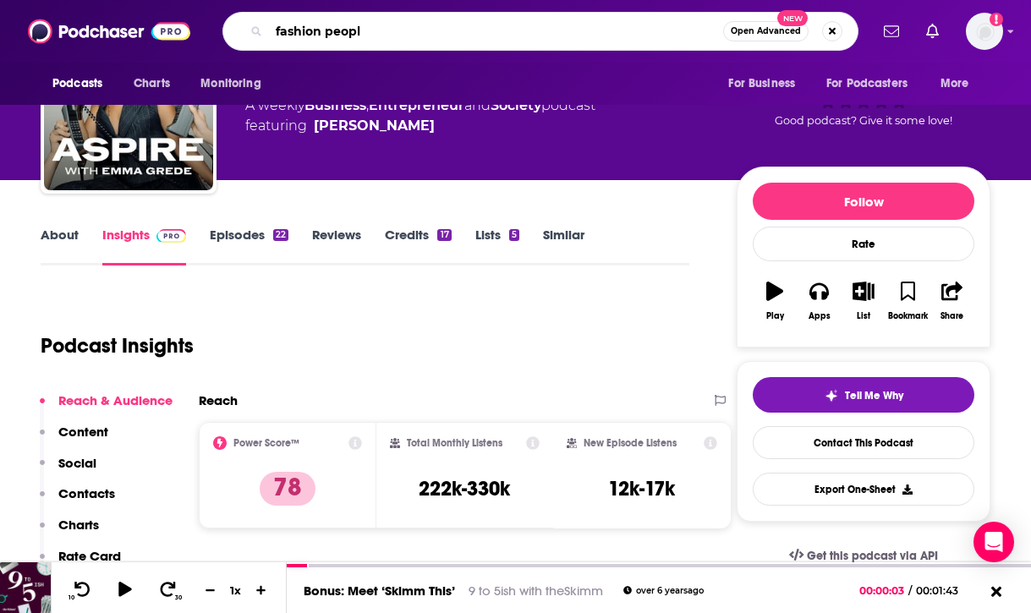
type input "fashion people"
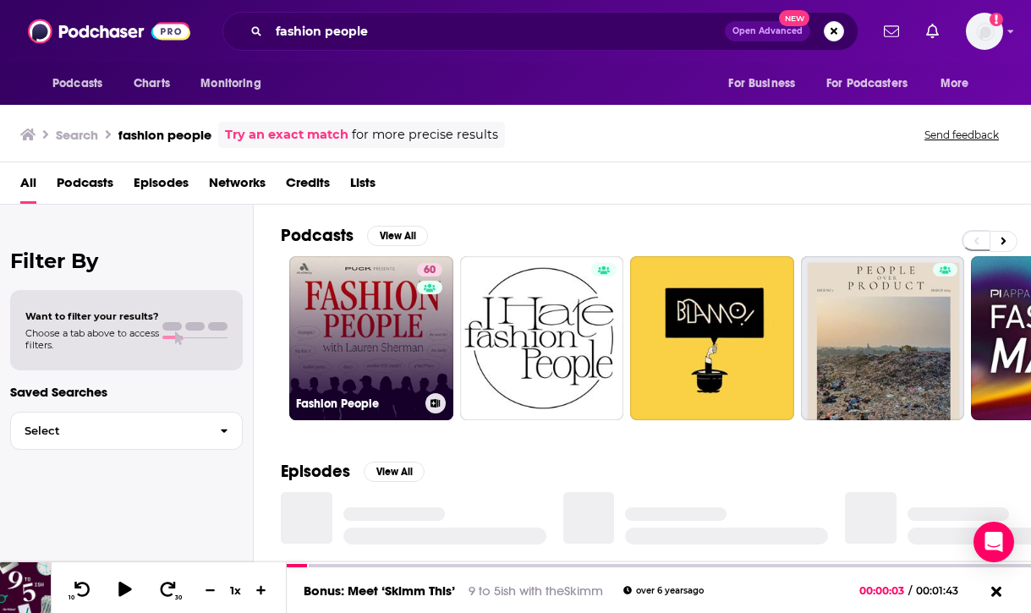
click at [363, 340] on link "60 Fashion People" at bounding box center [371, 338] width 164 height 164
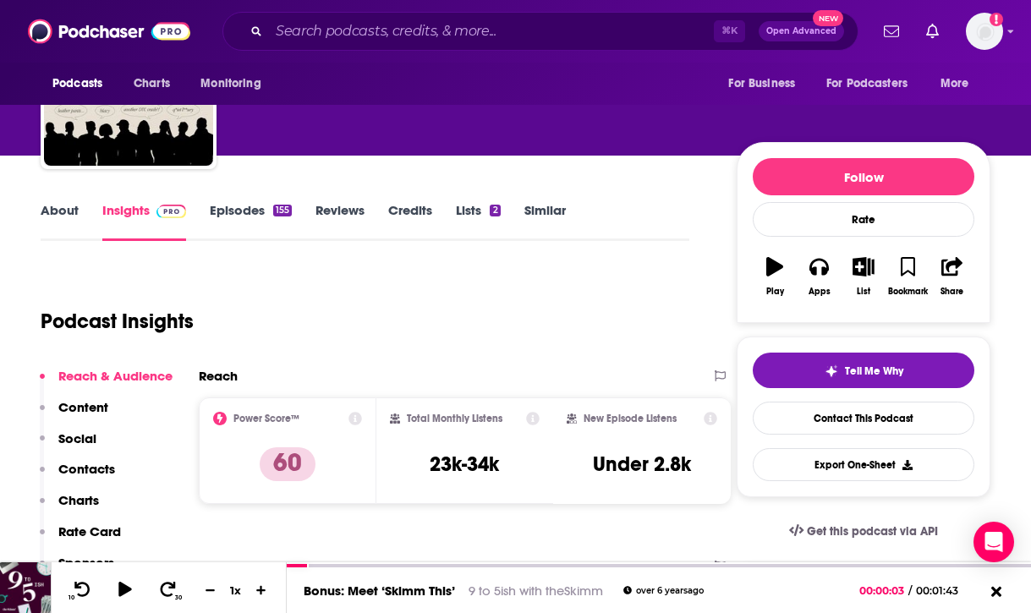
scroll to position [135, 0]
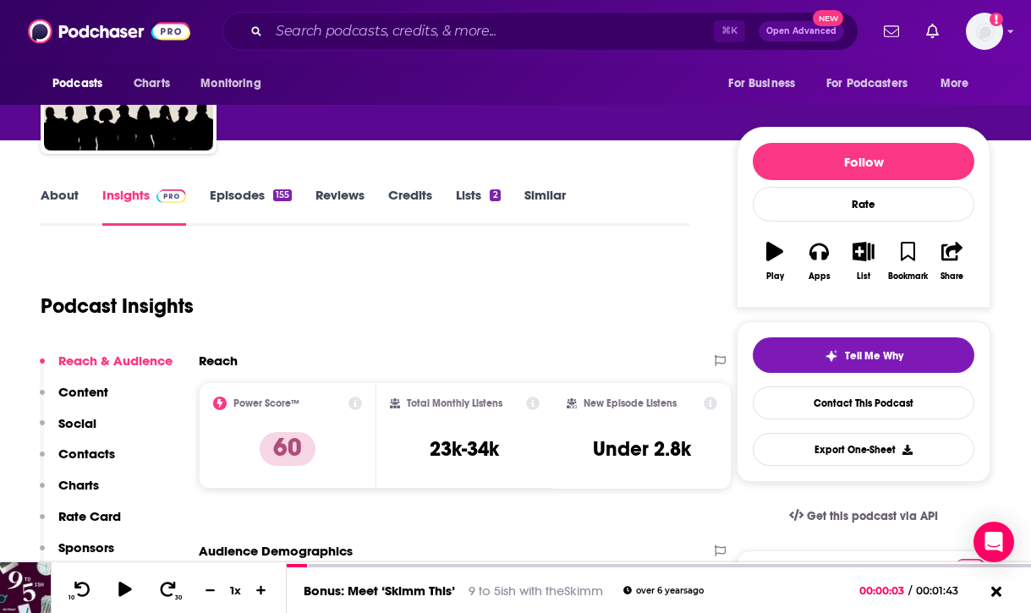
click at [231, 197] on link "Episodes 155" at bounding box center [251, 206] width 82 height 39
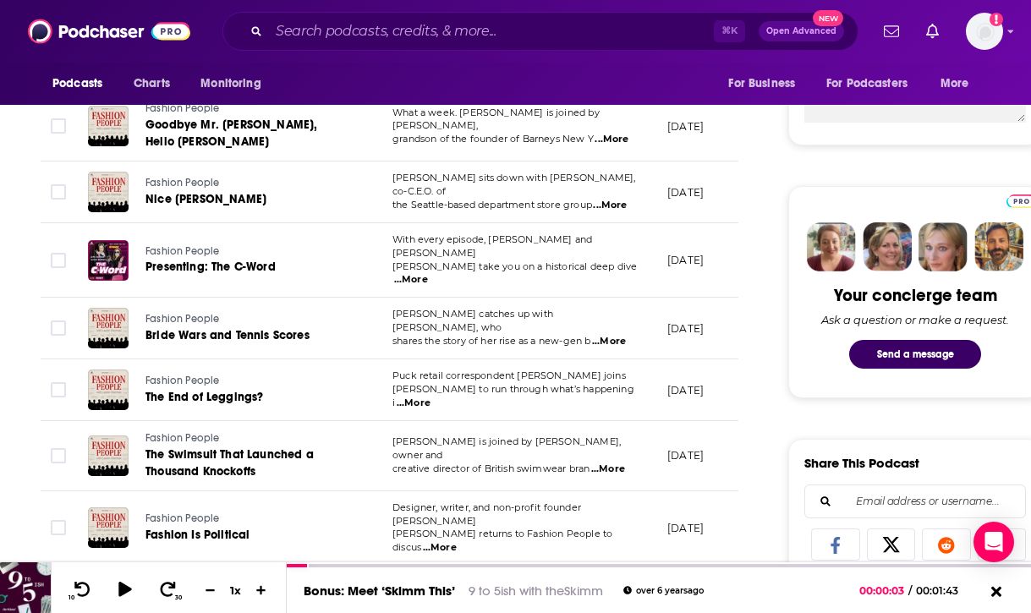
scroll to position [299, 0]
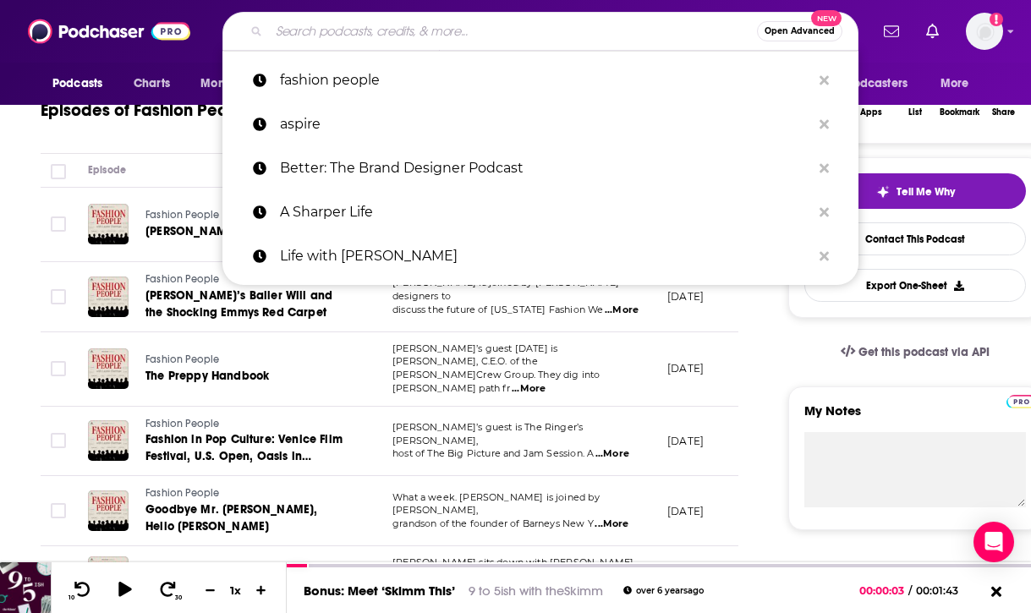
click at [464, 30] on input "Search podcasts, credits, & more..." at bounding box center [513, 31] width 488 height 27
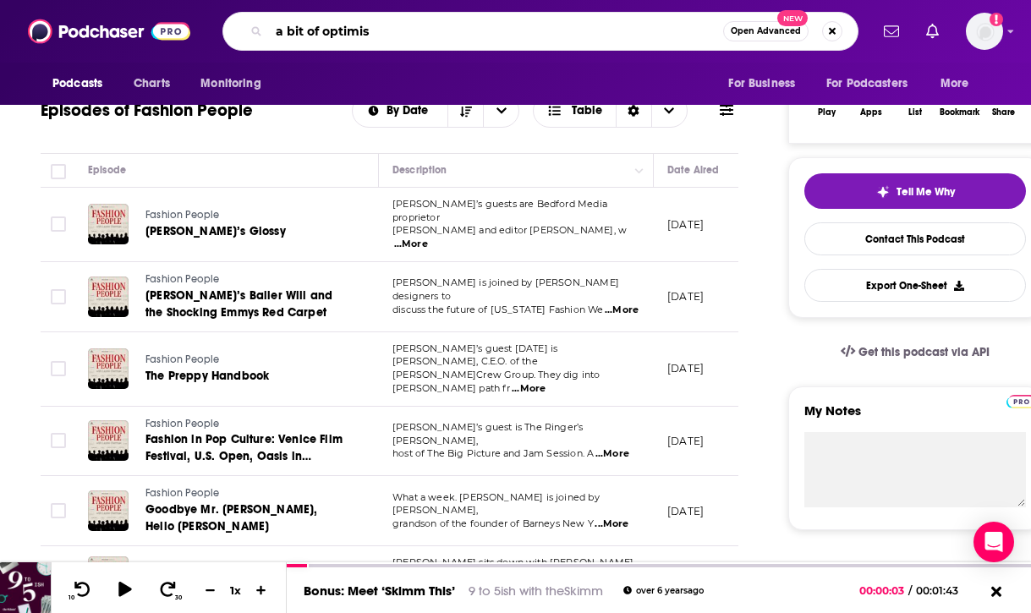
type input "a bit of optimism"
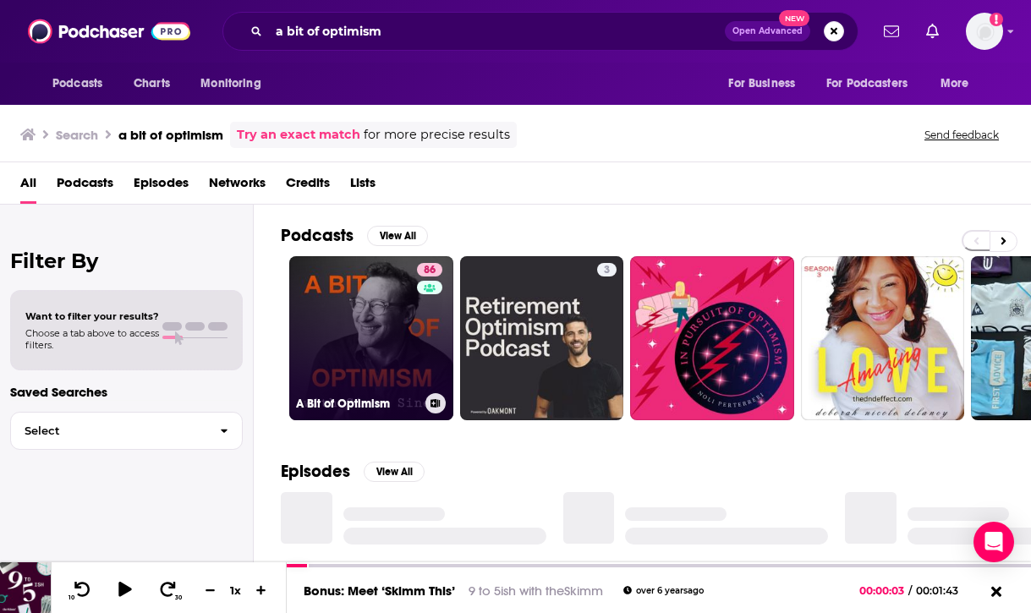
click at [364, 362] on link "86 A Bit of Optimism" at bounding box center [371, 338] width 164 height 164
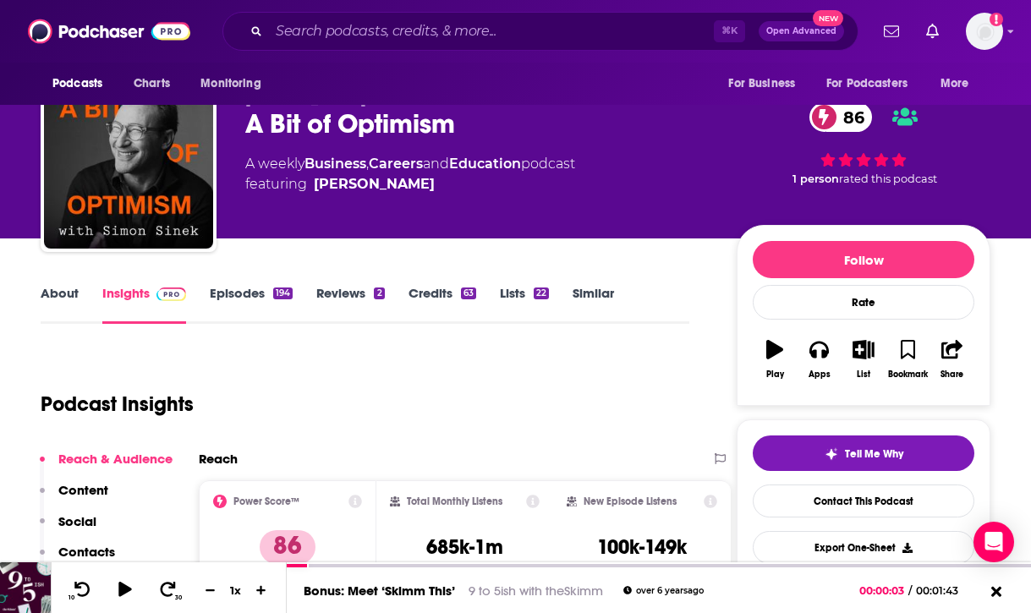
scroll to position [39, 0]
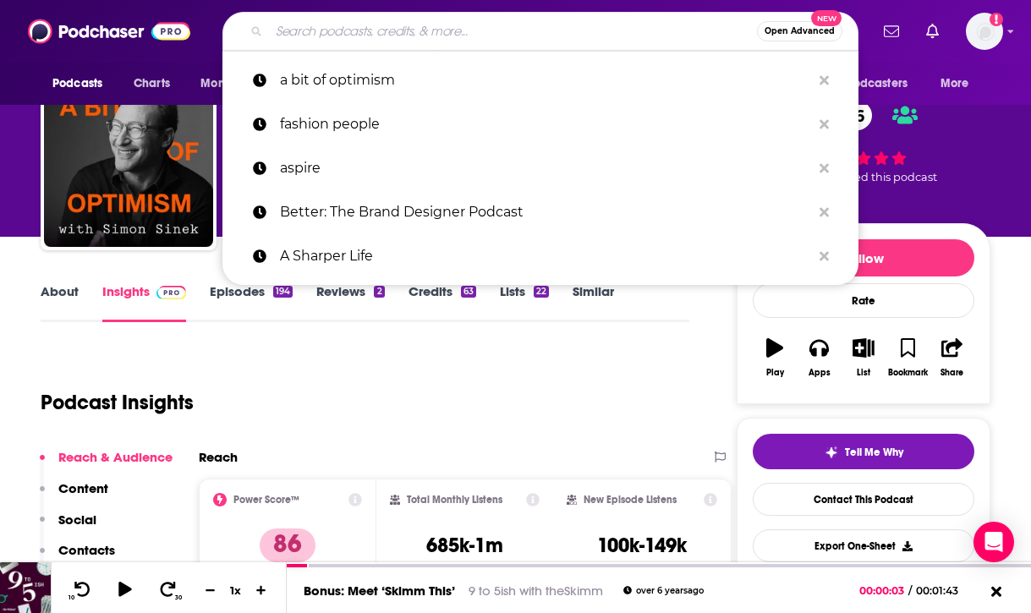
click at [430, 26] on input "Search podcasts, credits, & more..." at bounding box center [513, 31] width 488 height 27
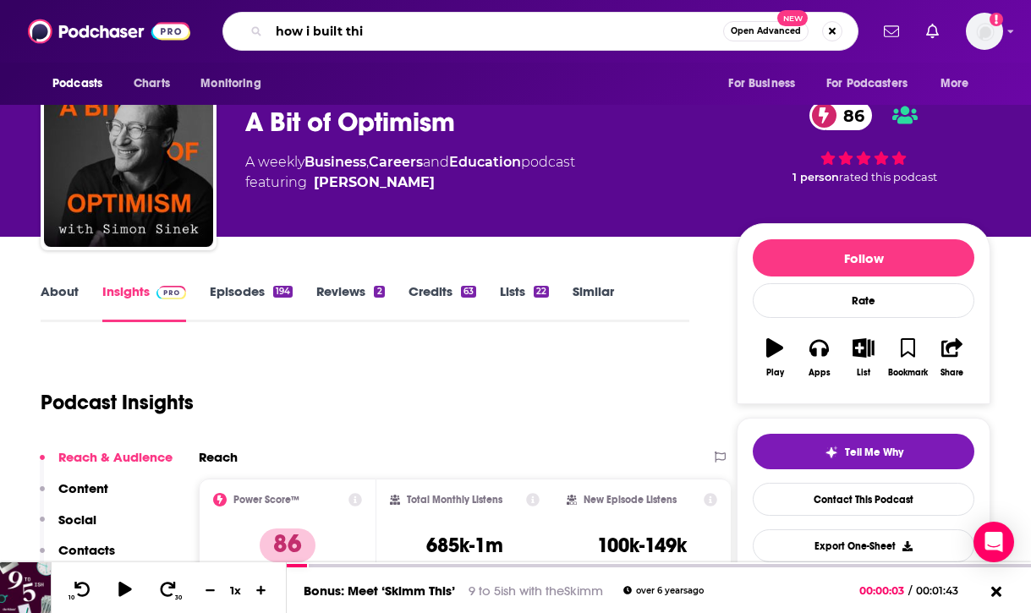
type input "how i built this"
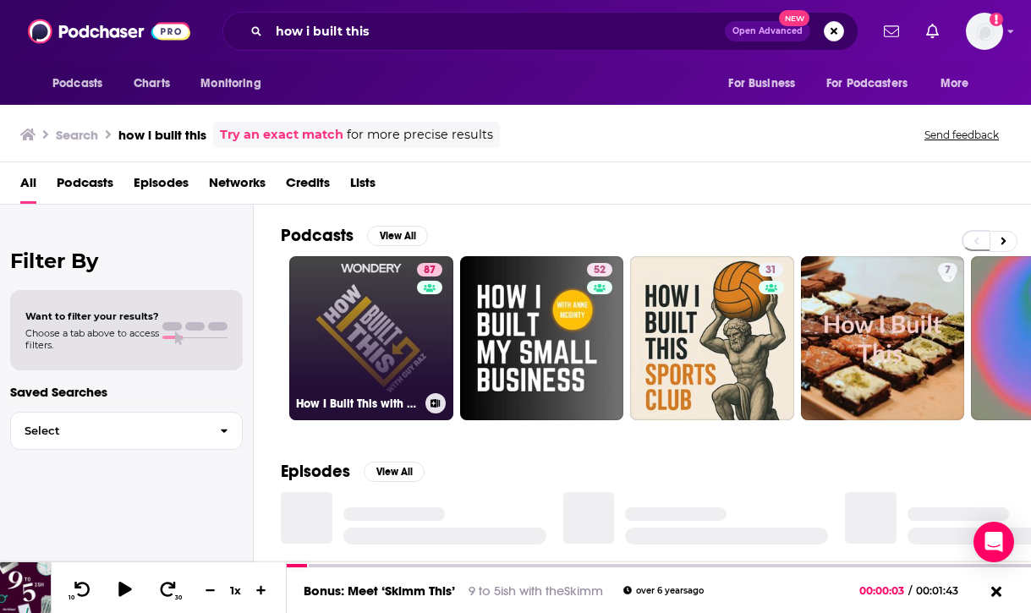
click at [385, 294] on link "87 How I Built This with [PERSON_NAME]" at bounding box center [371, 338] width 164 height 164
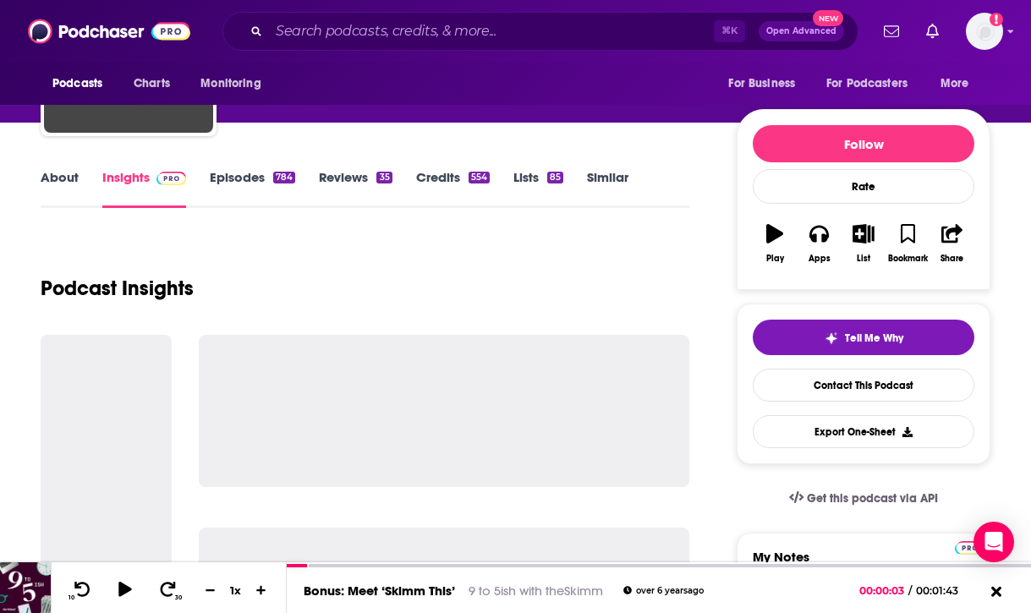
scroll to position [155, 0]
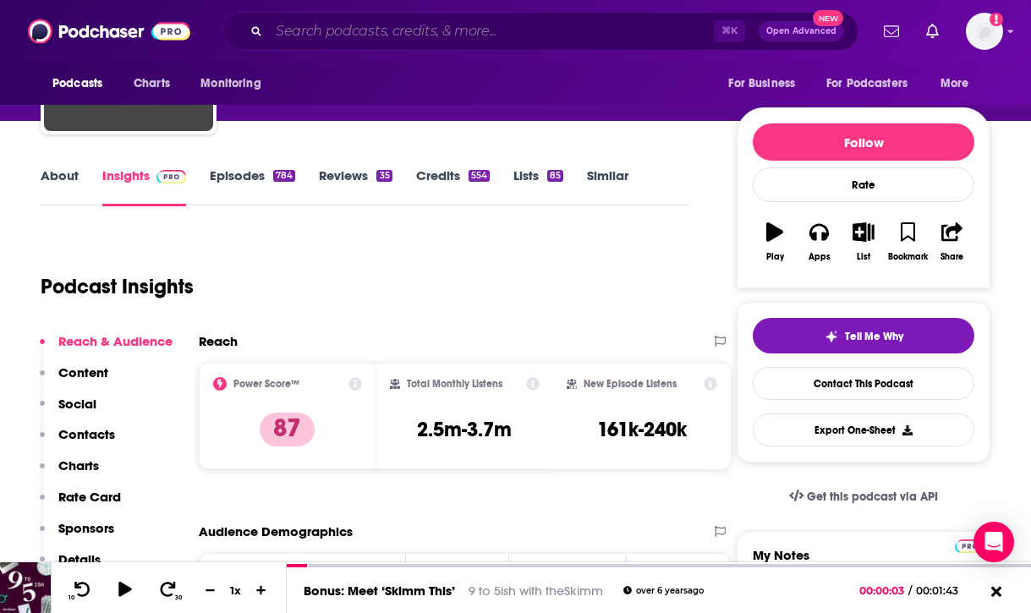
click at [402, 23] on input "Search podcasts, credits, & more..." at bounding box center [491, 31] width 445 height 27
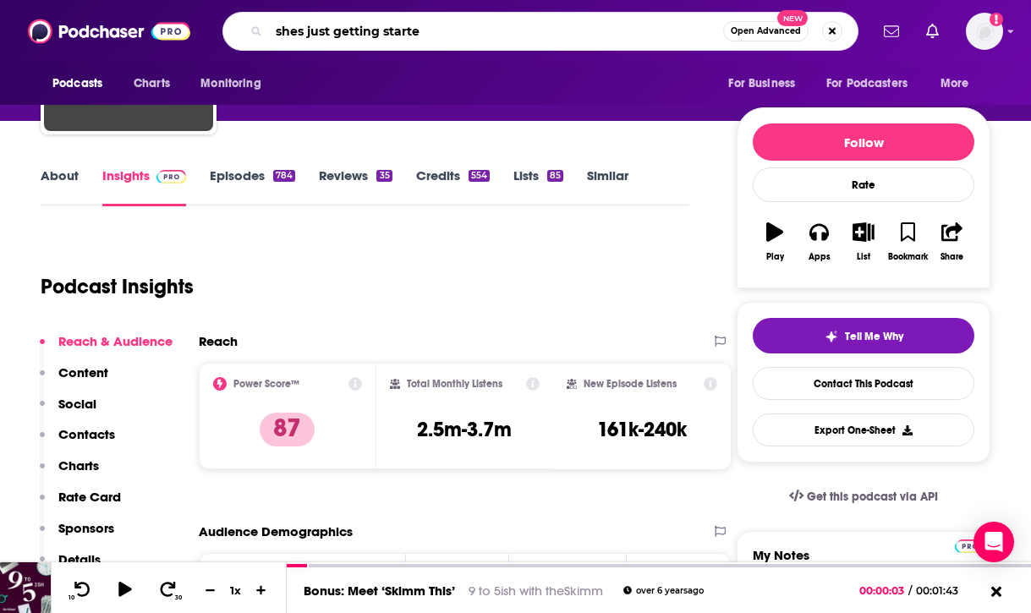
type input "shes just getting started"
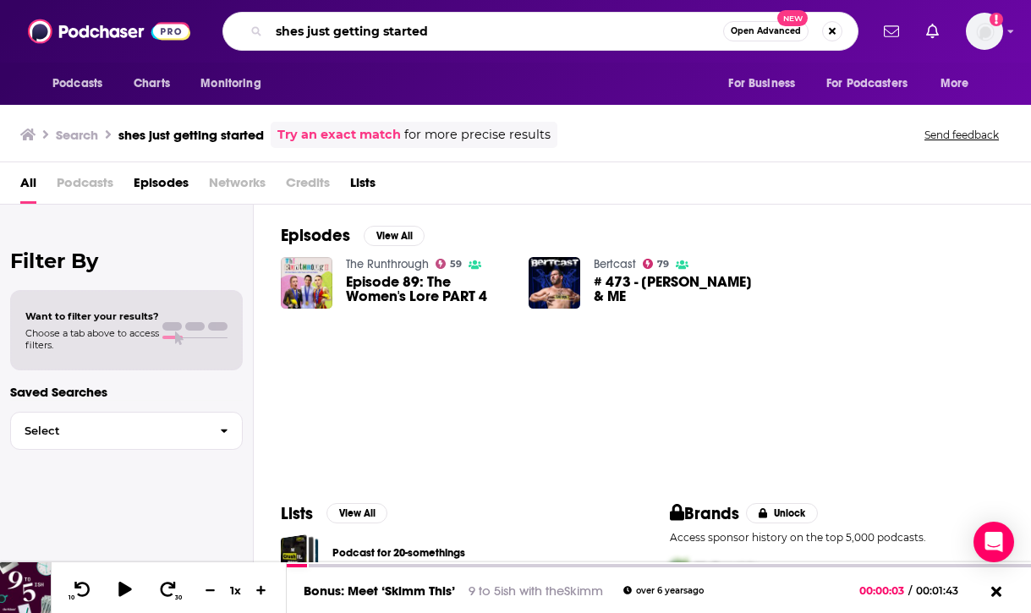
click at [426, 21] on input "shes just getting started" at bounding box center [496, 31] width 454 height 27
type input "financial feminist"
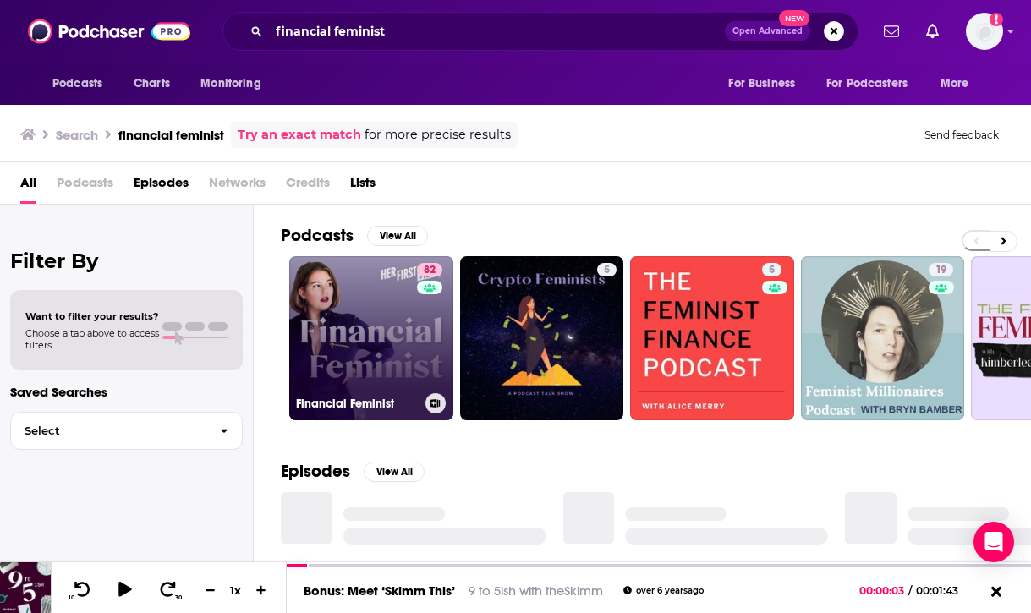
click at [383, 315] on link "82 Financial Feminist" at bounding box center [371, 338] width 164 height 164
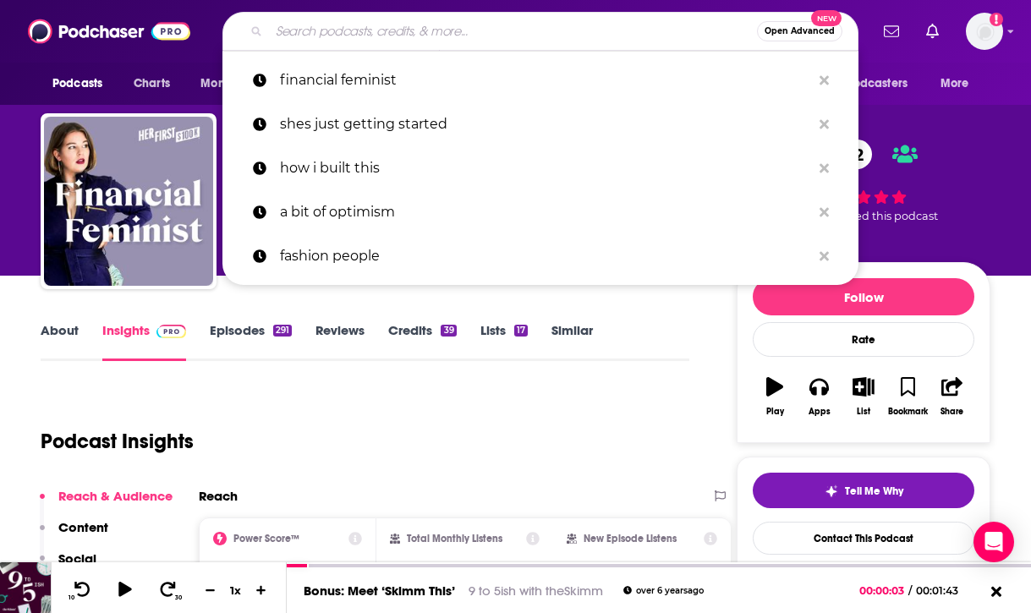
click at [439, 41] on input "Search podcasts, credits, & more..." at bounding box center [513, 31] width 488 height 27
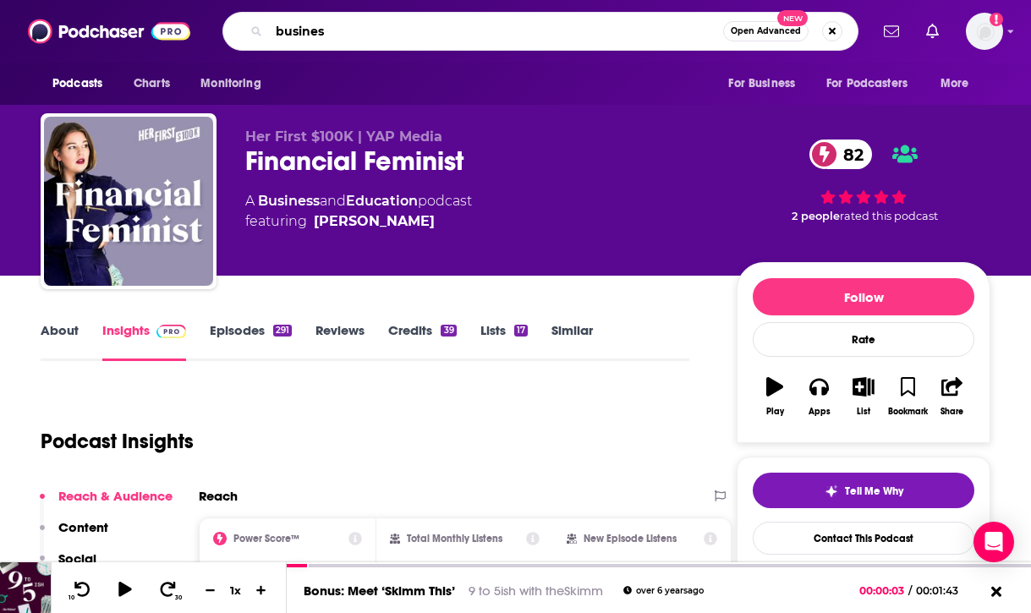
type input "business"
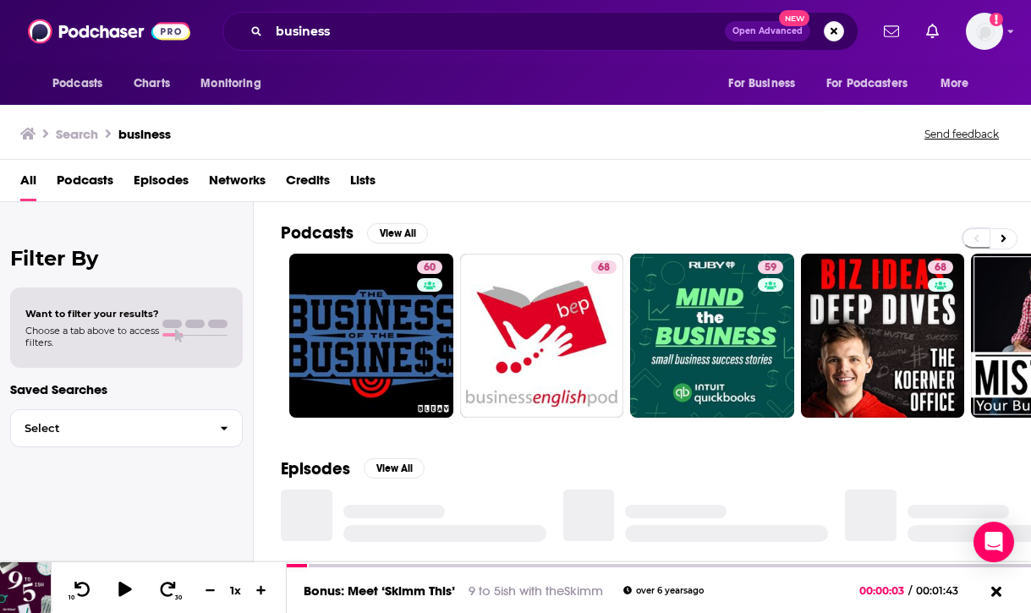
click at [88, 189] on span "Podcasts" at bounding box center [85, 184] width 57 height 35
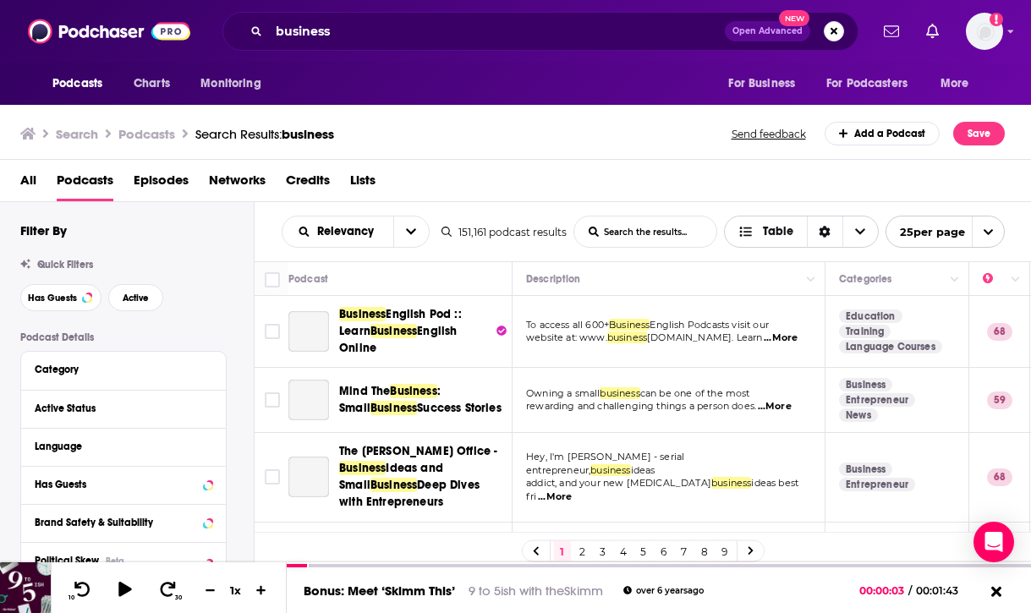
click at [765, 236] on span "Table" at bounding box center [778, 232] width 30 height 12
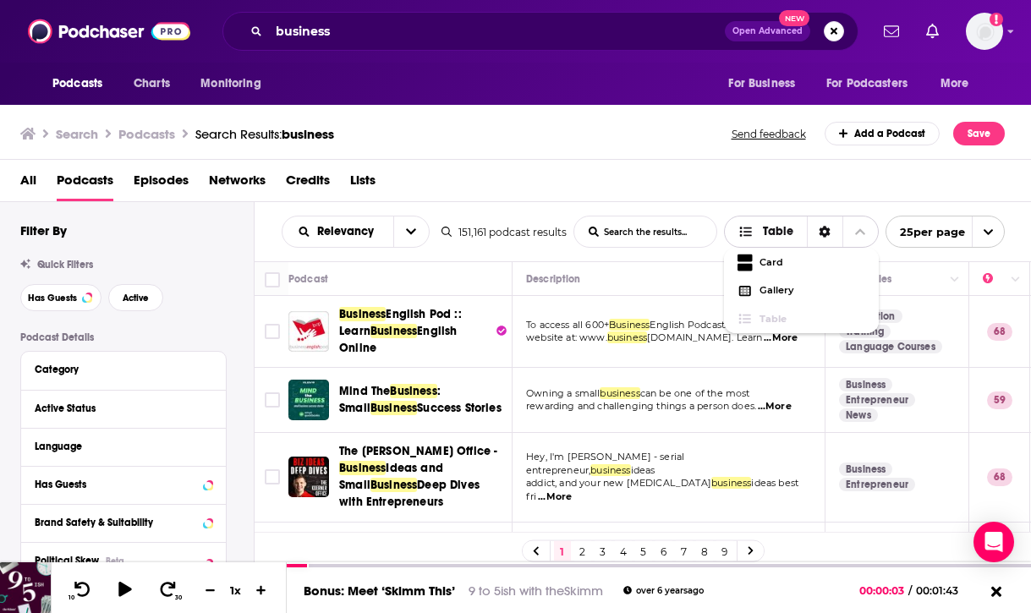
click at [764, 227] on span "Table" at bounding box center [778, 232] width 30 height 12
click at [394, 227] on button "open menu" at bounding box center [411, 231] width 36 height 30
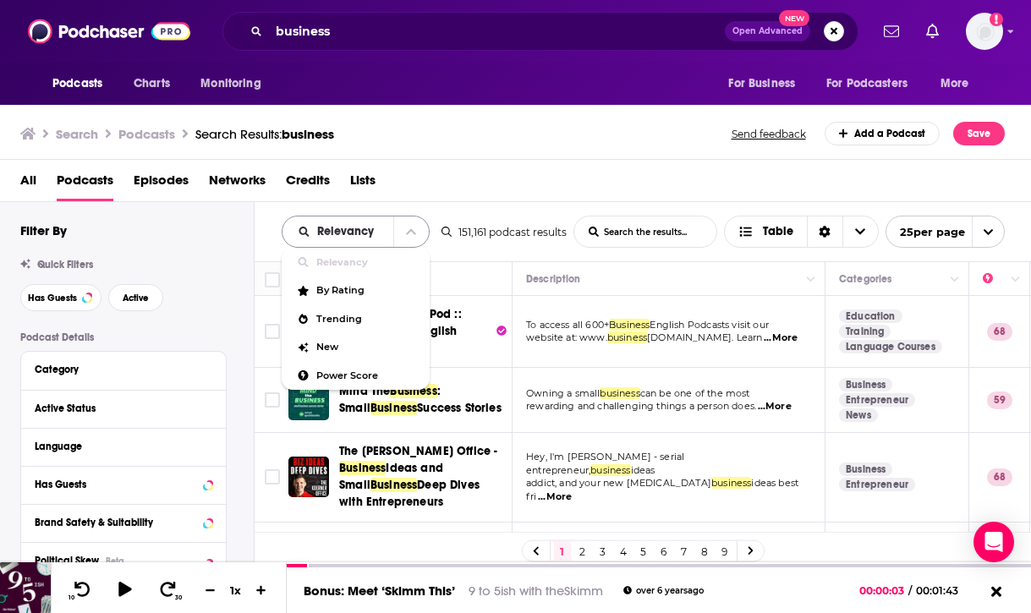
click at [406, 229] on icon "close menu" at bounding box center [411, 232] width 10 height 12
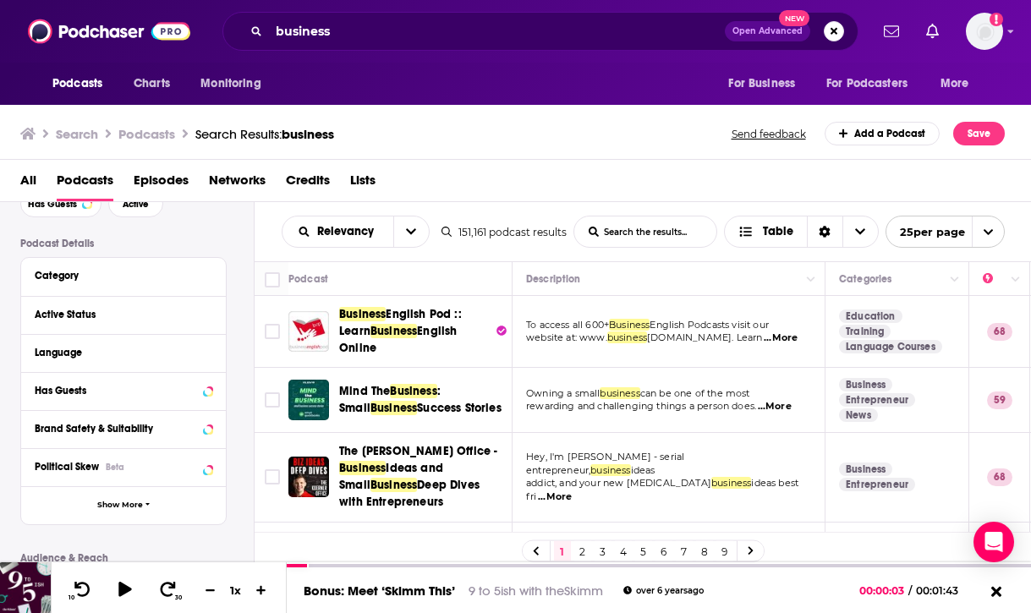
scroll to position [97, 0]
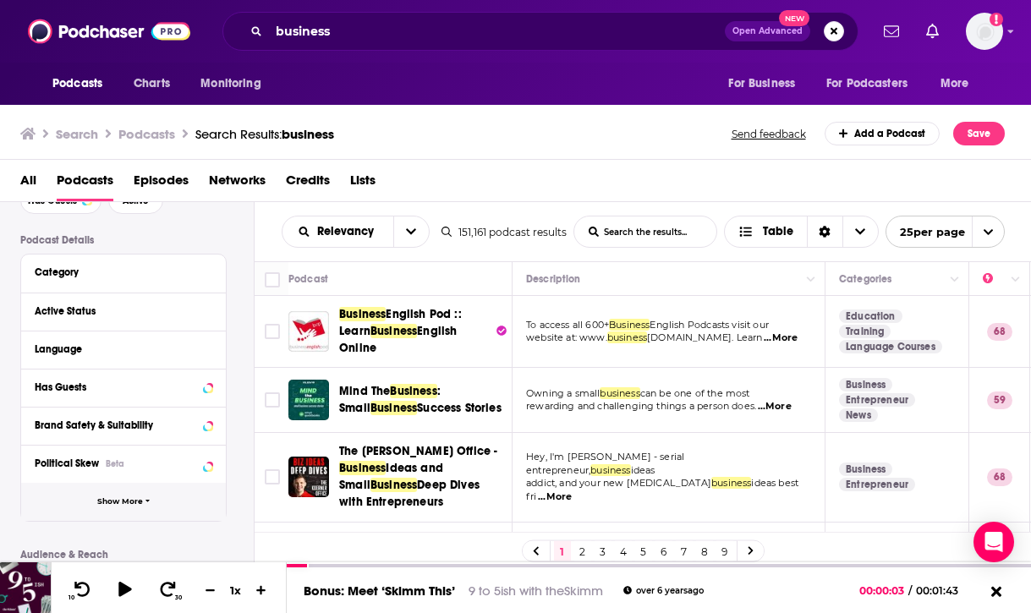
click at [119, 502] on span "Show More" at bounding box center [120, 501] width 46 height 9
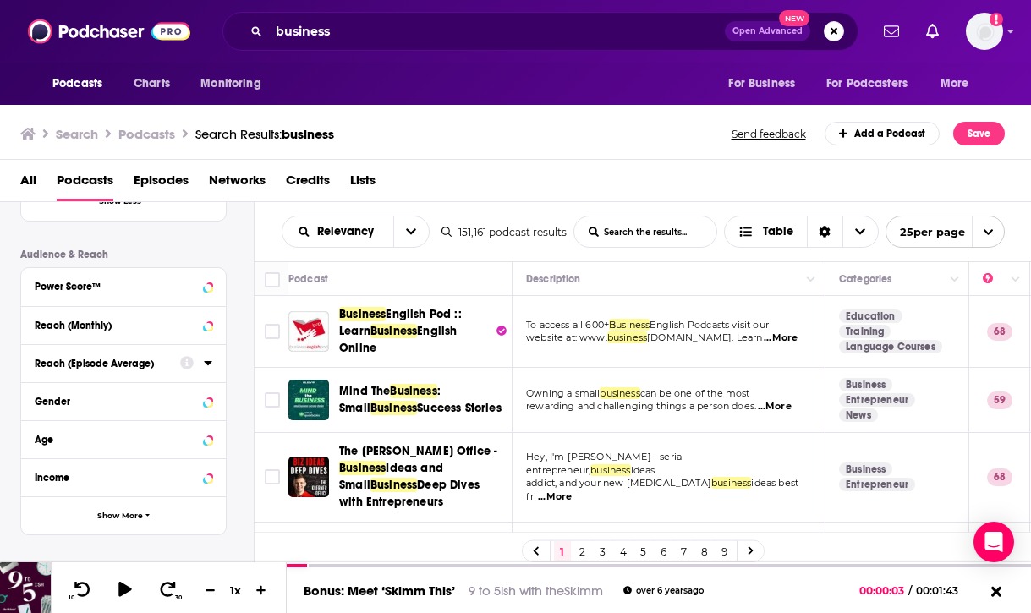
scroll to position [740, 0]
click at [207, 367] on icon at bounding box center [208, 363] width 8 height 14
click at [208, 362] on icon at bounding box center [208, 363] width 8 height 4
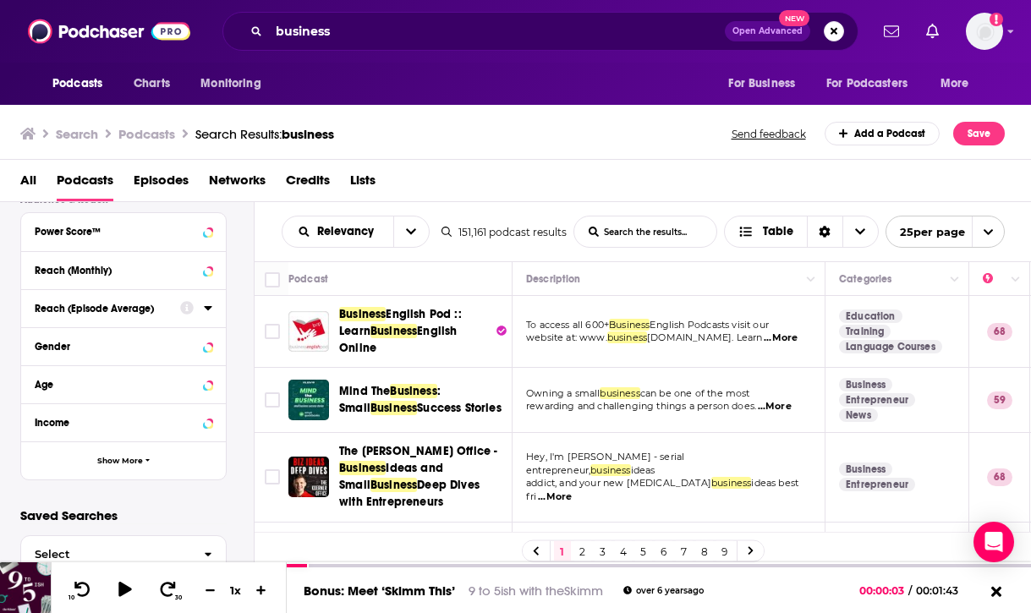
scroll to position [767, 0]
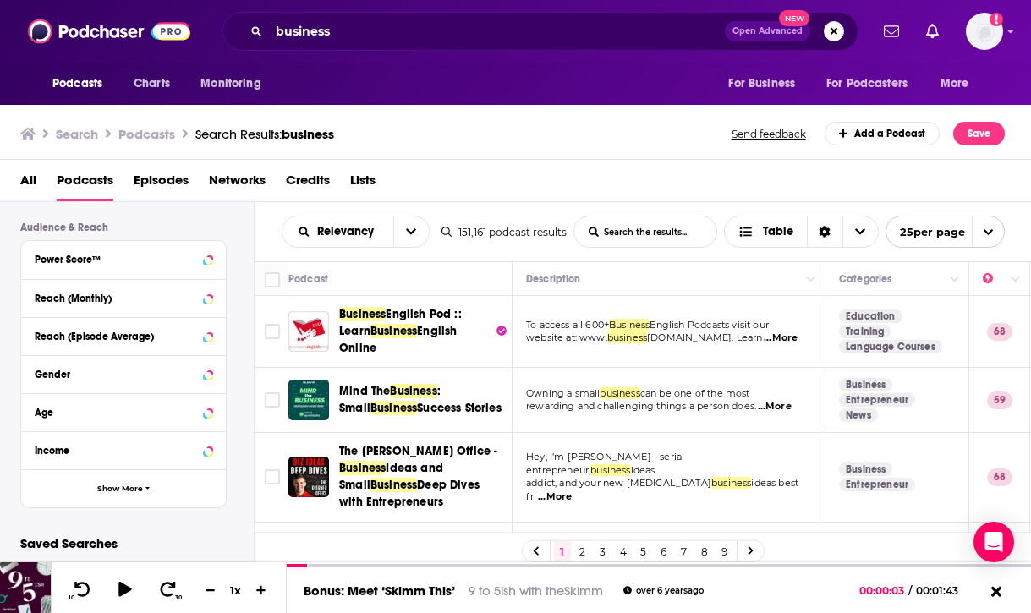
click at [212, 298] on div "Reach (Monthly)" at bounding box center [123, 298] width 205 height 38
click at [173, 302] on button "Reach (Monthly)" at bounding box center [107, 297] width 145 height 21
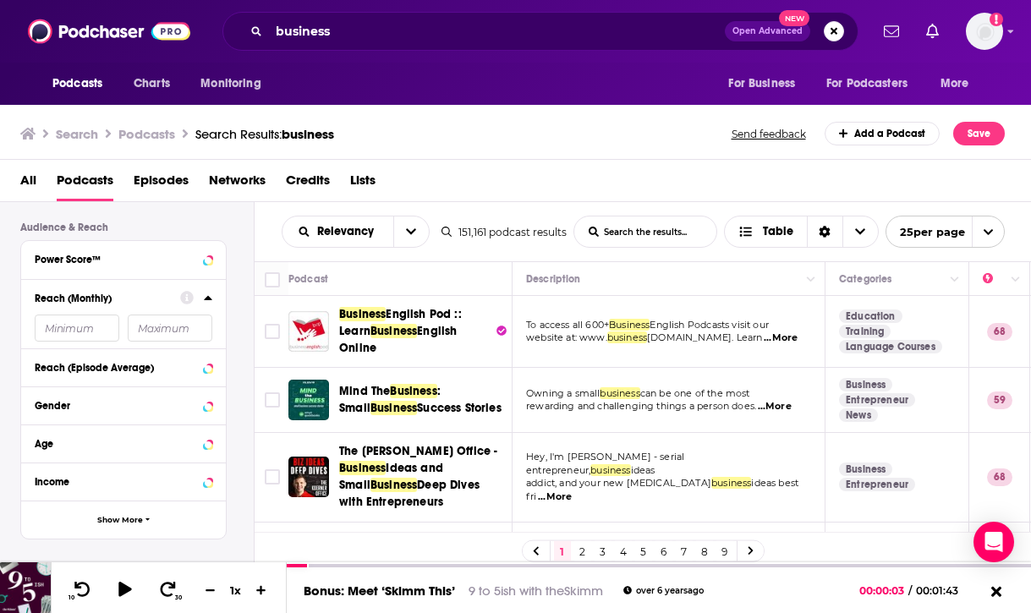
click at [93, 331] on input "number" at bounding box center [77, 328] width 85 height 27
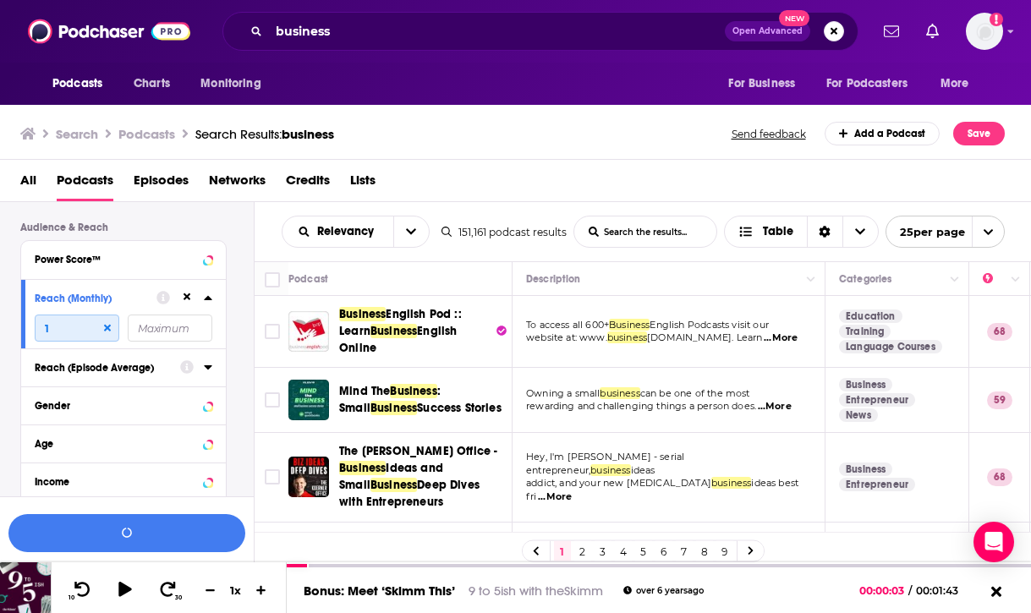
scroll to position [808, 0]
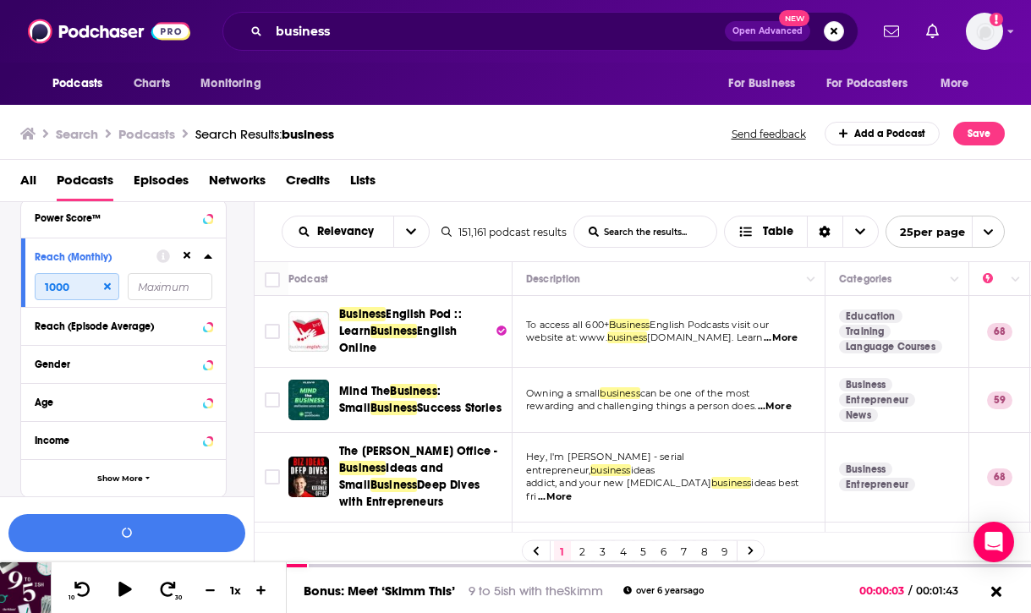
type input "1000"
click at [173, 279] on input "number" at bounding box center [170, 286] width 85 height 27
click at [162, 535] on button "View 5k Results" at bounding box center [126, 533] width 237 height 38
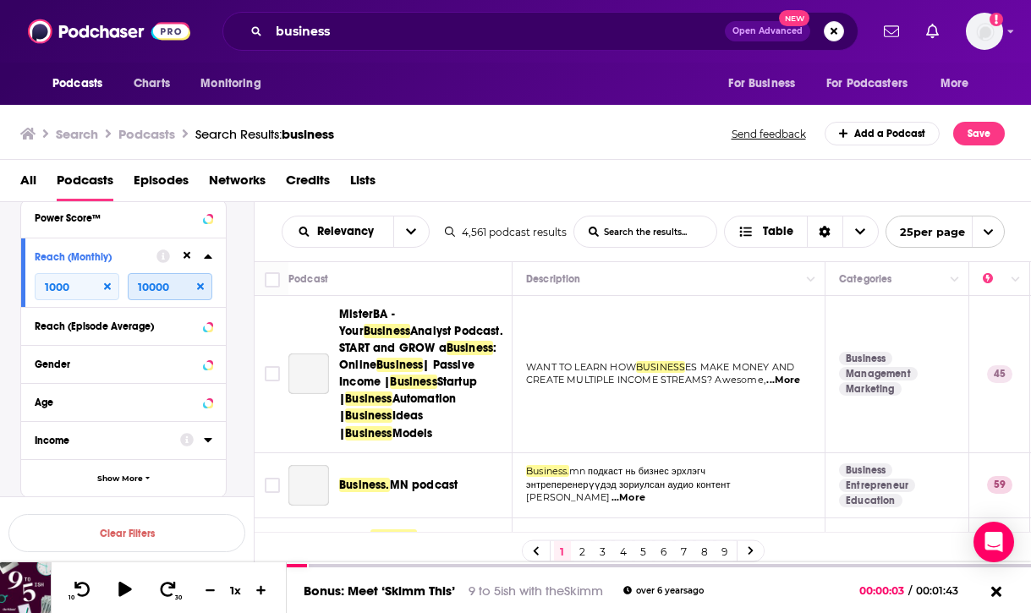
click at [178, 293] on input "10000" at bounding box center [170, 286] width 85 height 27
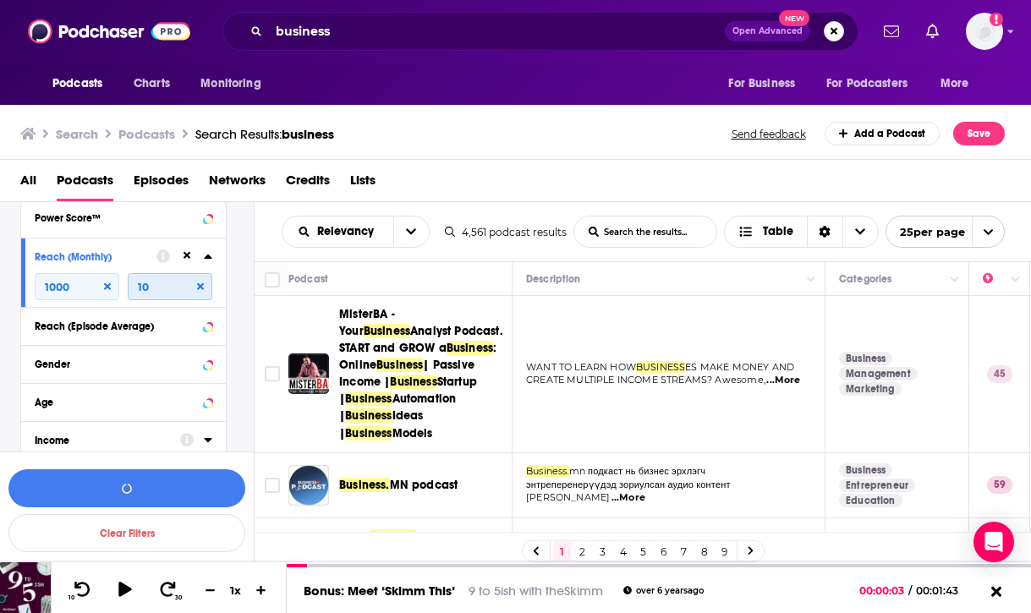
type input "1"
type input "5"
type input "6000"
click at [165, 495] on button "View 5k Results" at bounding box center [126, 488] width 237 height 38
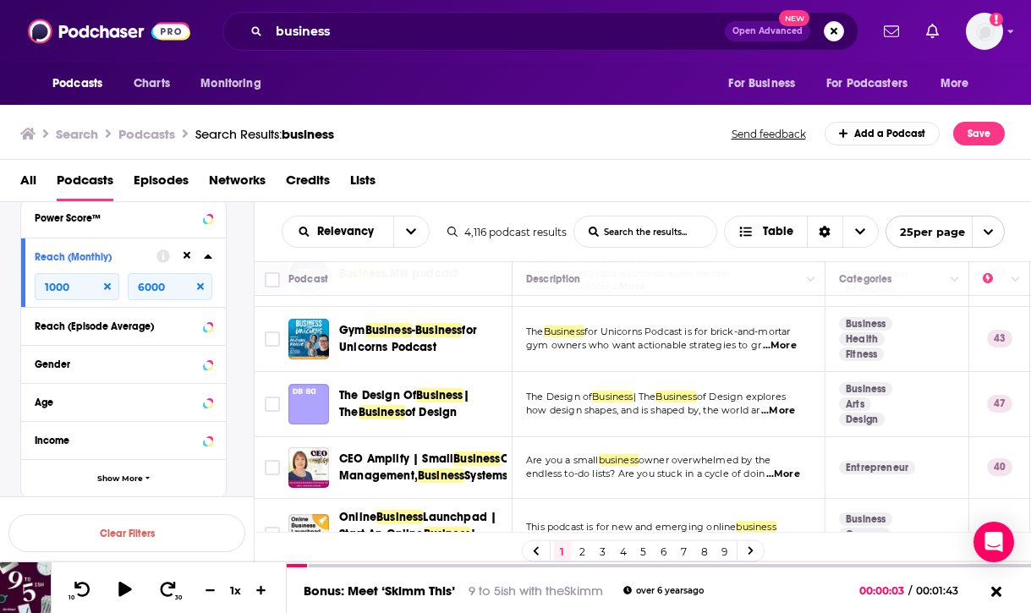
scroll to position [226, 0]
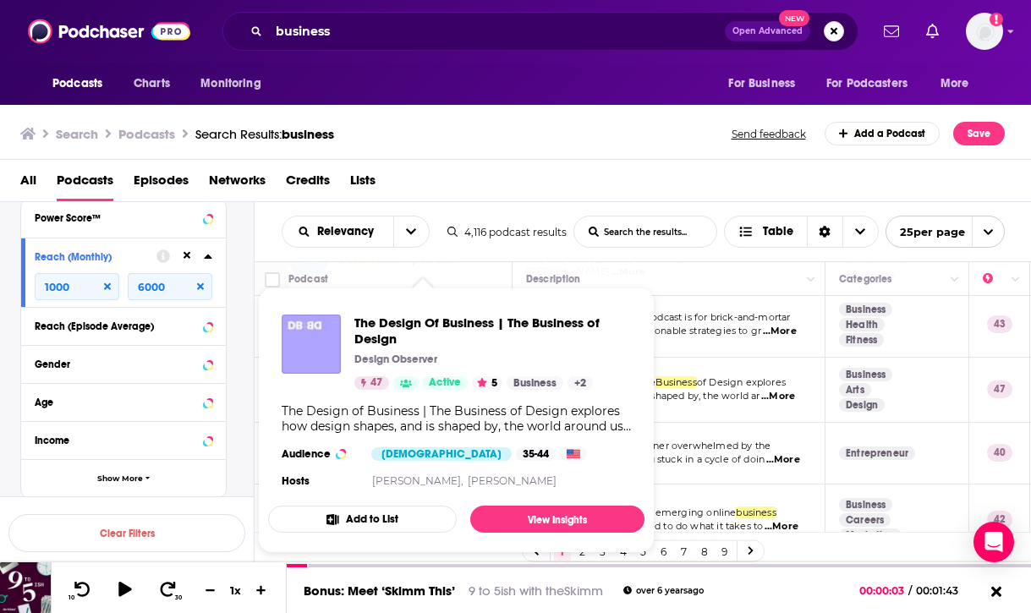
click at [434, 361] on p "Design Observer" at bounding box center [395, 360] width 83 height 14
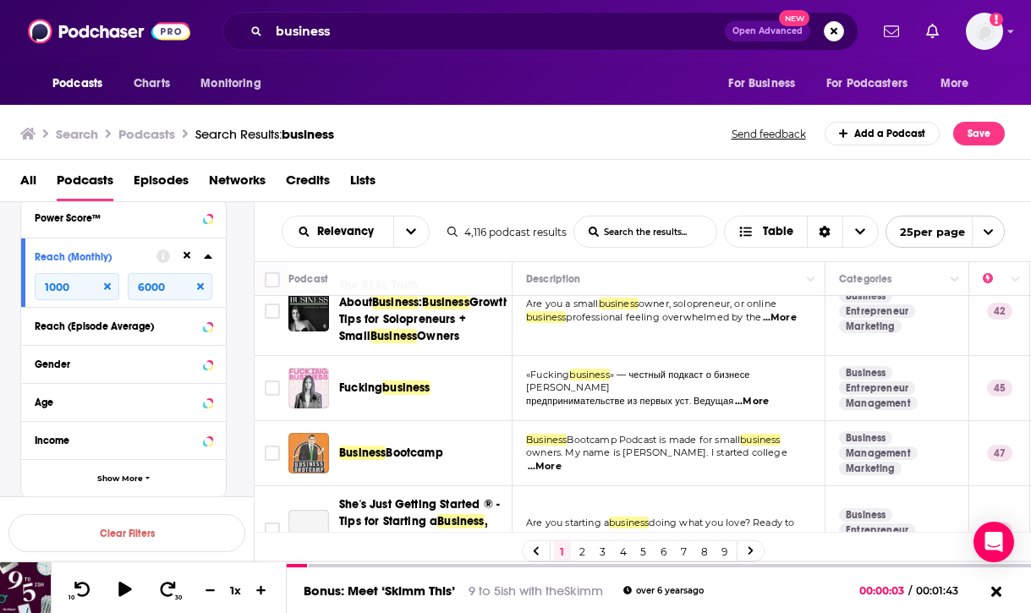
scroll to position [1732, 0]
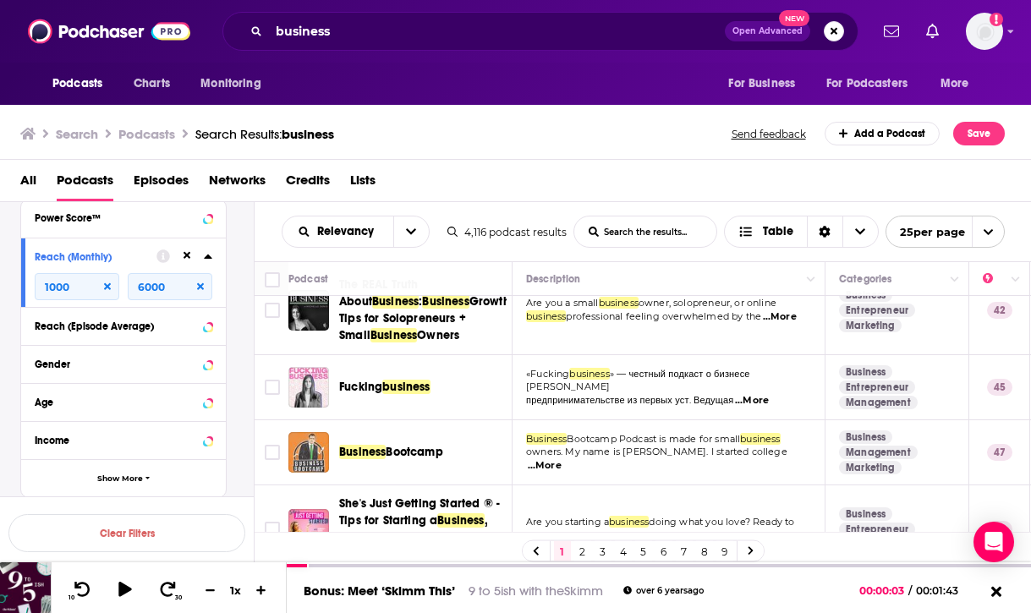
click at [583, 555] on link "2" at bounding box center [582, 551] width 17 height 20
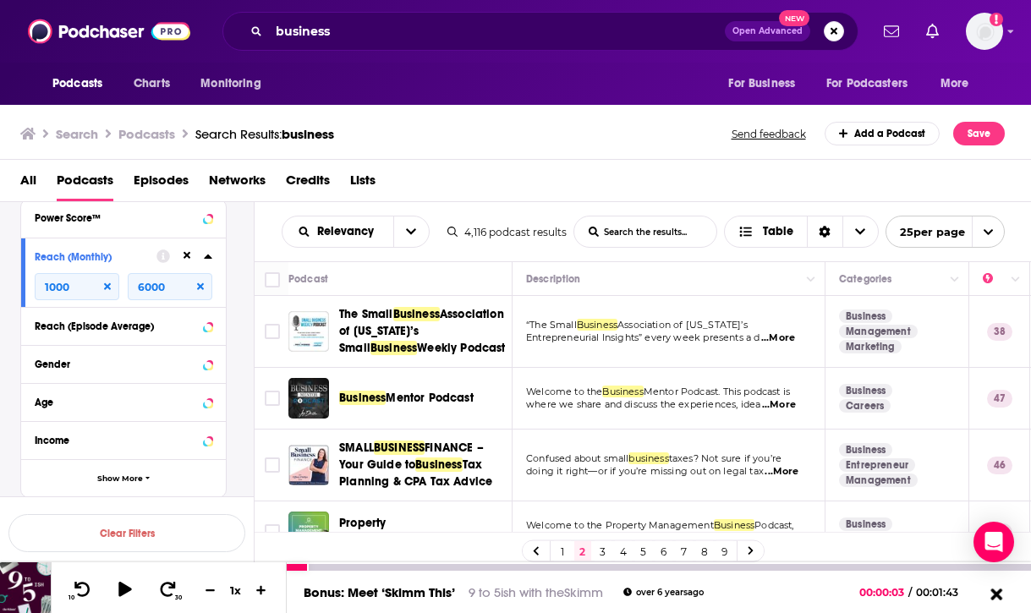
click at [995, 597] on icon at bounding box center [995, 593] width 21 height 17
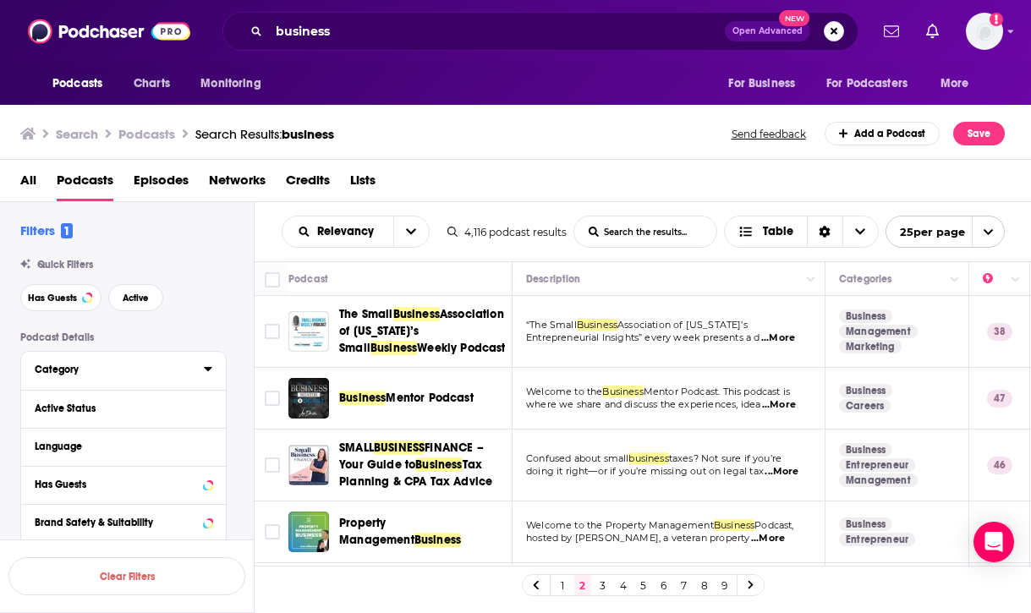
click at [128, 370] on div "Category" at bounding box center [114, 370] width 158 height 12
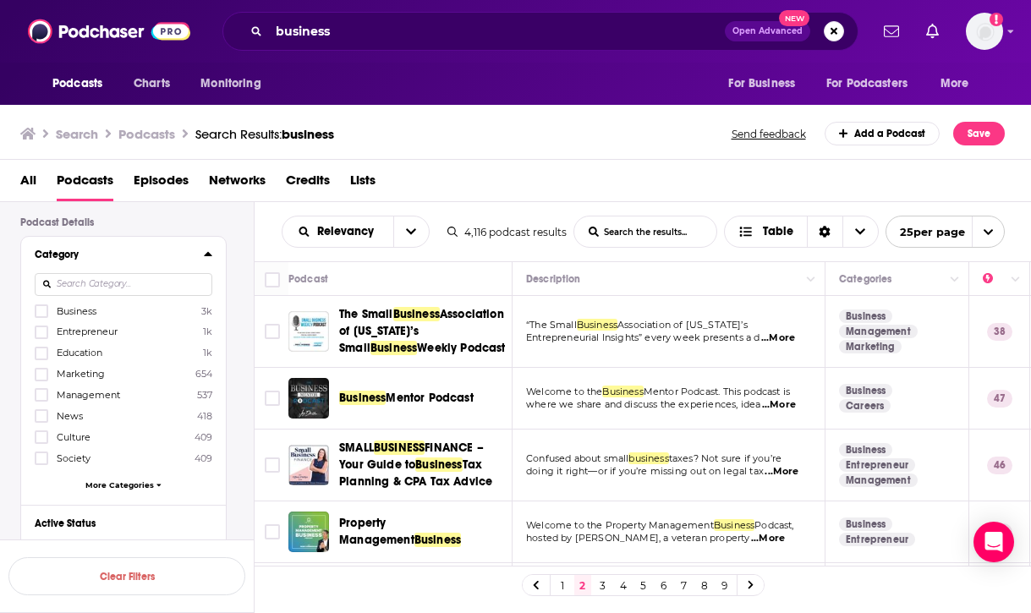
scroll to position [114, 0]
click at [46, 312] on icon at bounding box center [41, 312] width 10 height 10
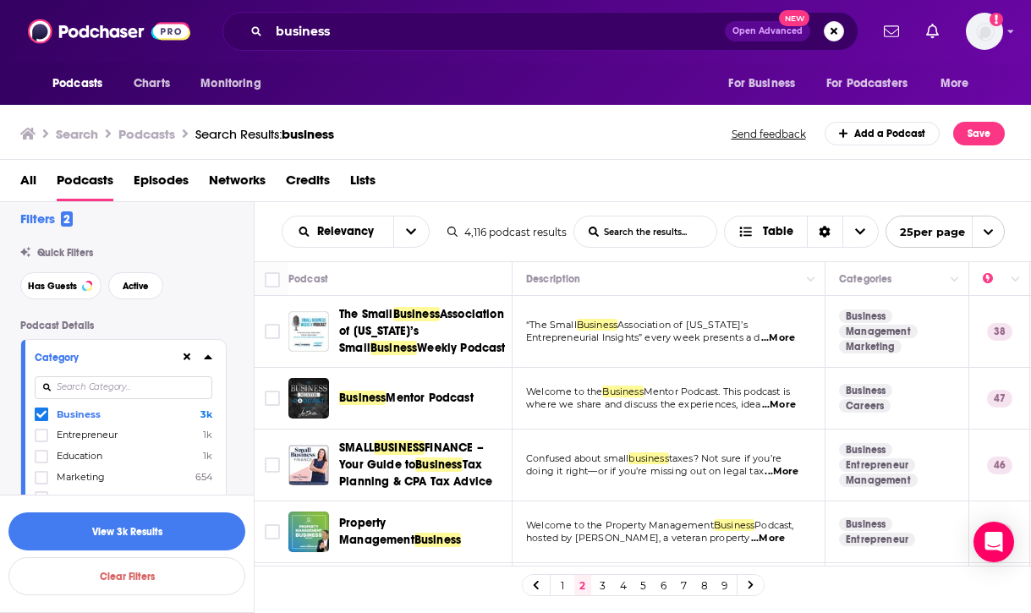
scroll to position [0, 0]
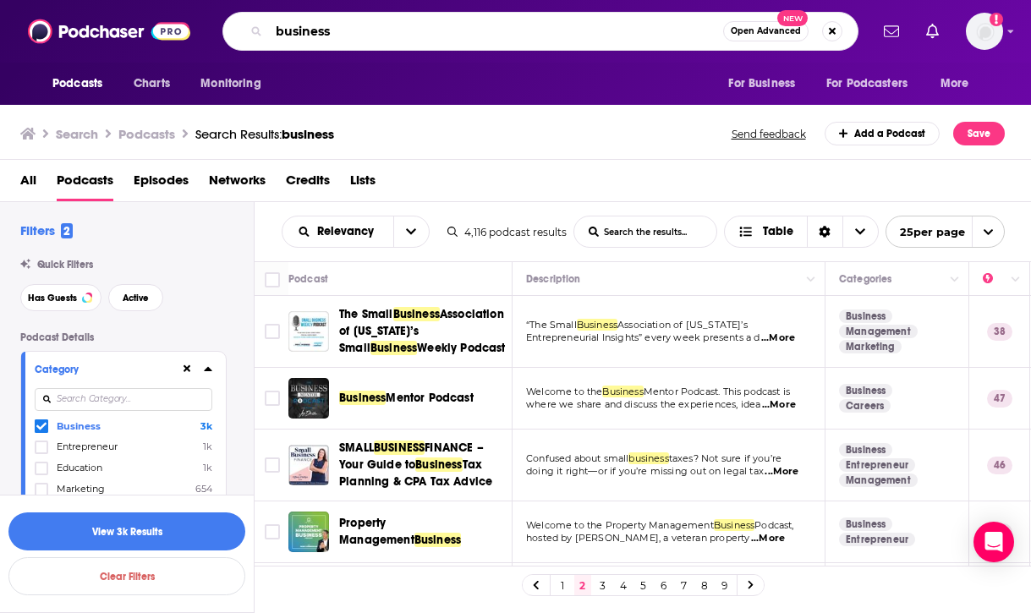
drag, startPoint x: 362, startPoint y: 32, endPoint x: 233, endPoint y: 32, distance: 128.5
click at [233, 32] on div "business Open Advanced New" at bounding box center [540, 31] width 636 height 39
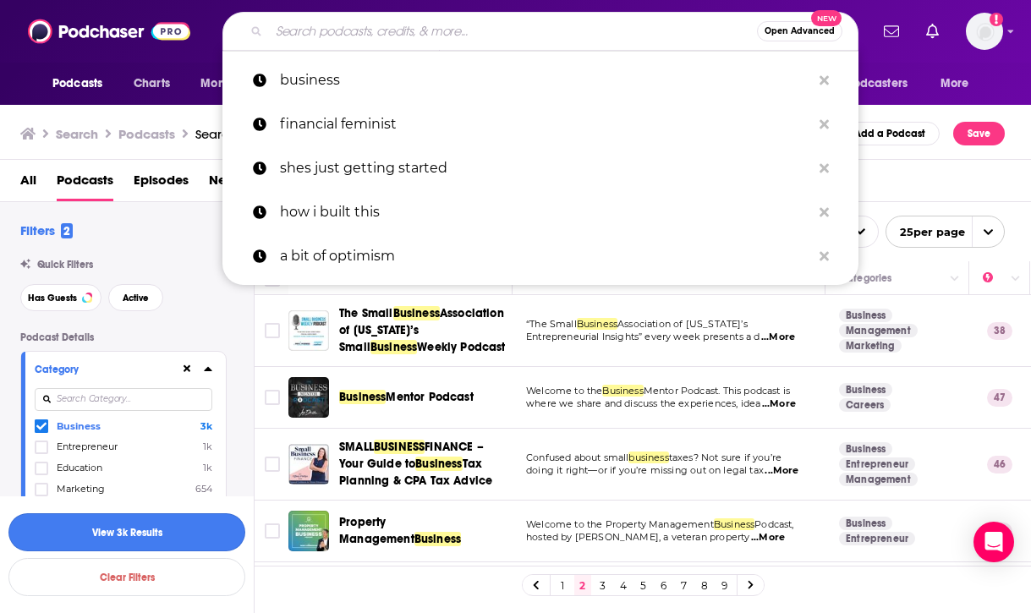
click at [142, 537] on button "View 3k Results" at bounding box center [126, 532] width 237 height 38
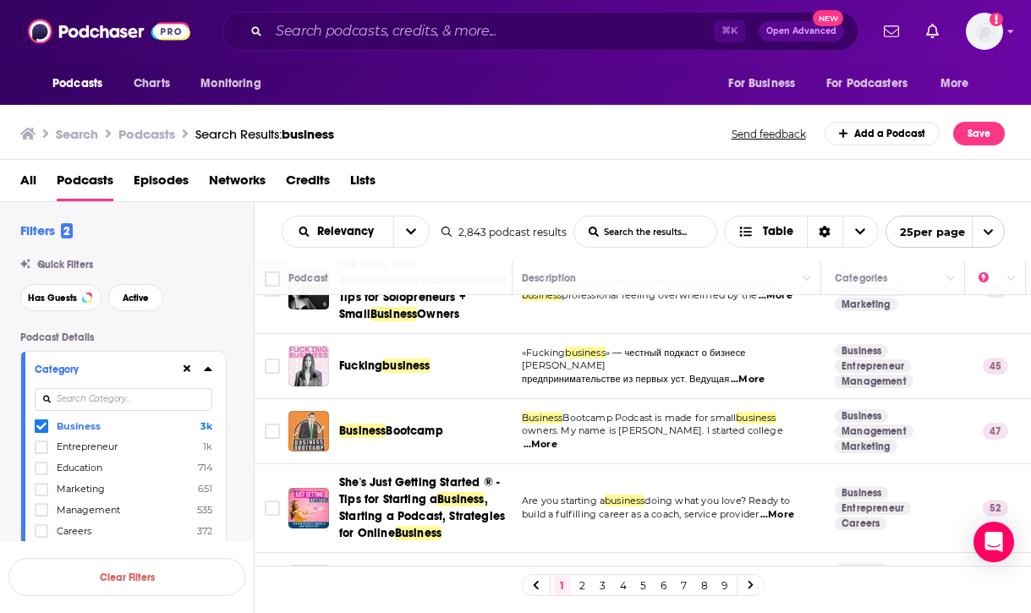
scroll to position [1709, 4]
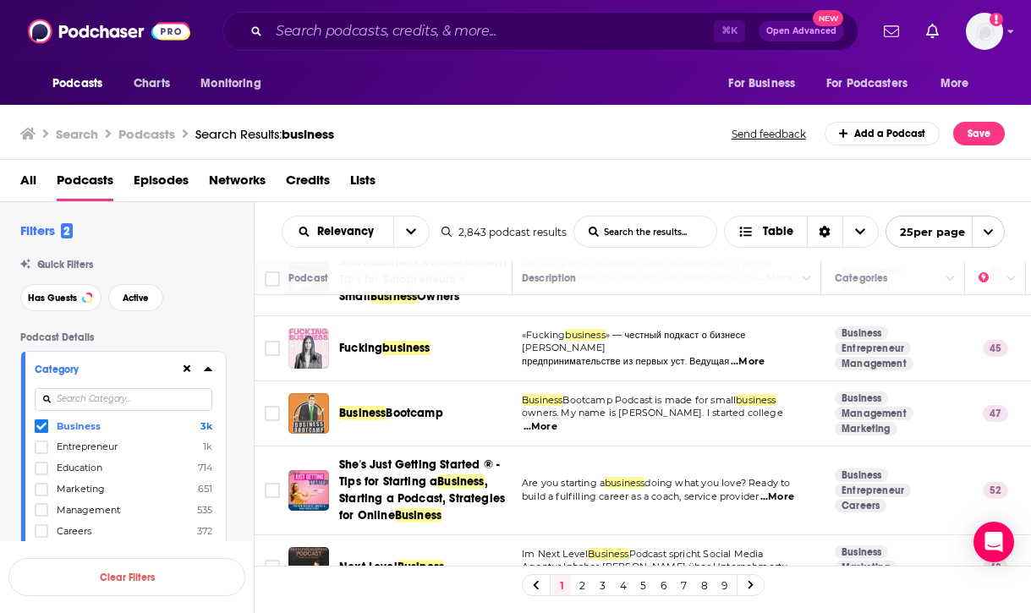
click at [583, 585] on link "2" at bounding box center [582, 585] width 17 height 20
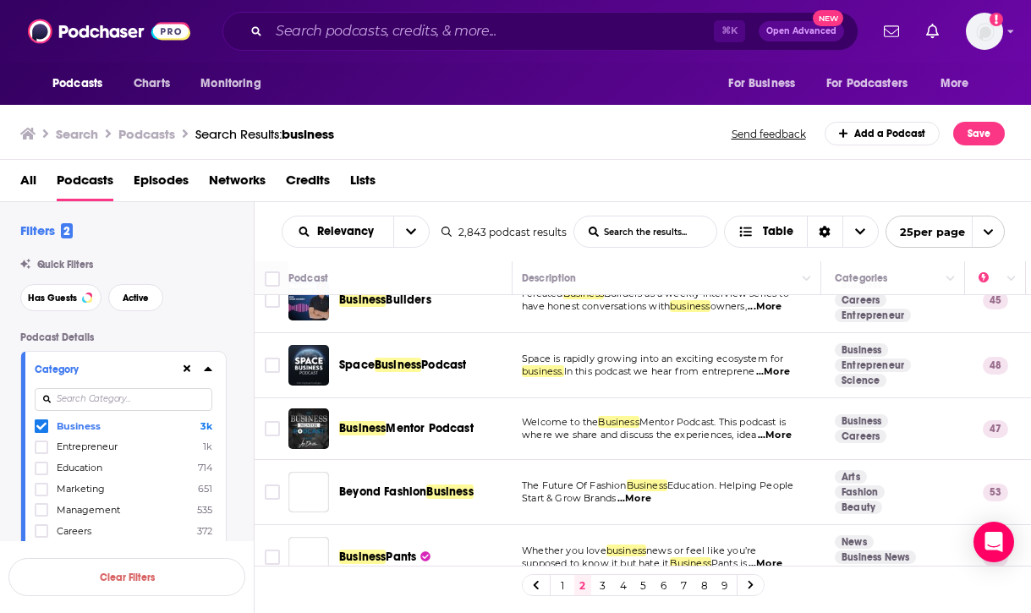
scroll to position [364, 4]
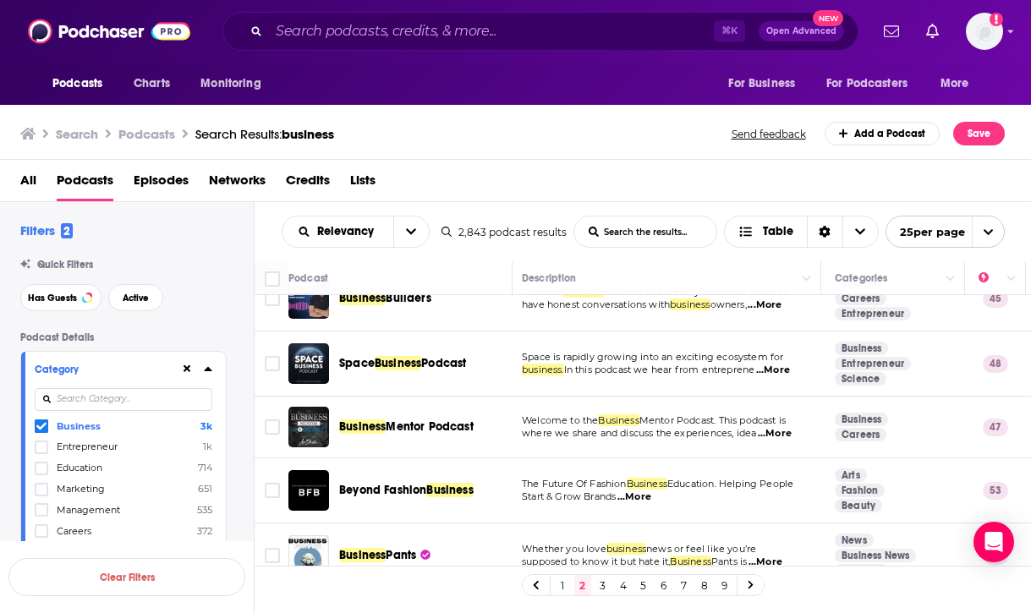
click at [34, 185] on span "All" at bounding box center [28, 184] width 16 height 35
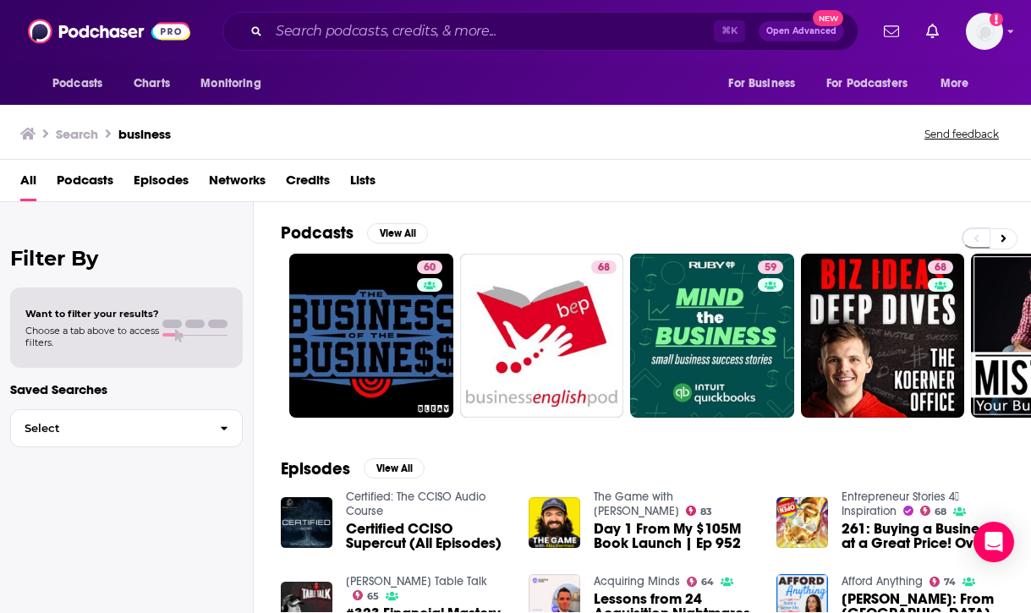
click at [95, 183] on span "Podcasts" at bounding box center [85, 184] width 57 height 35
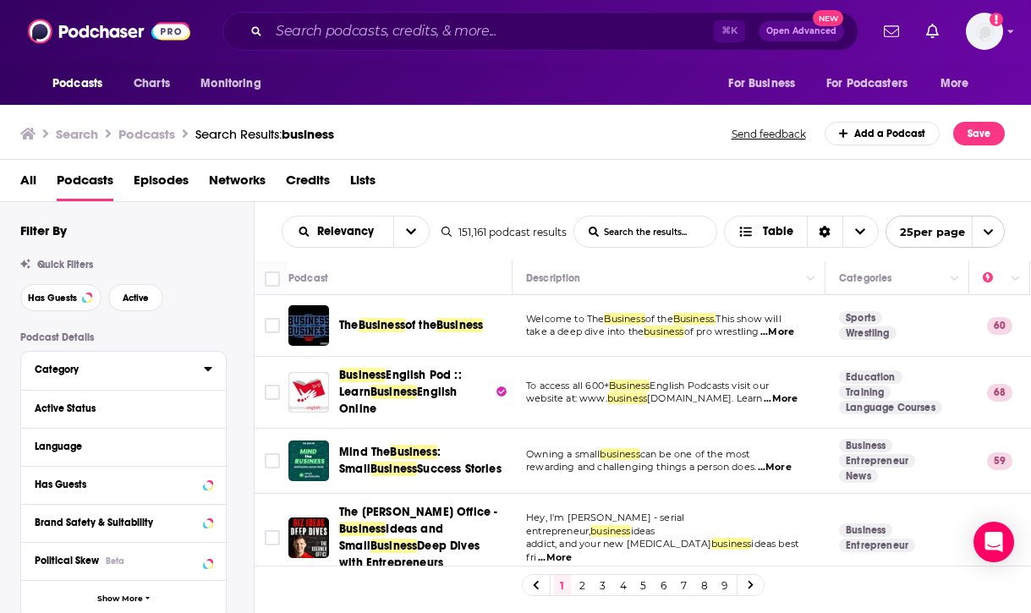
click at [119, 375] on div "Category" at bounding box center [114, 370] width 158 height 12
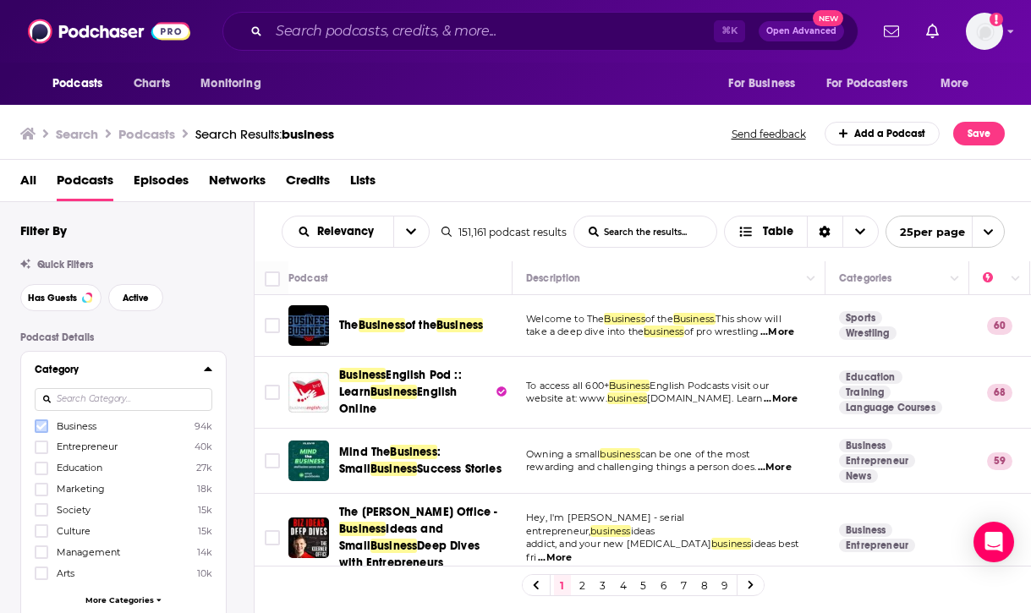
click at [43, 430] on icon at bounding box center [41, 426] width 10 height 10
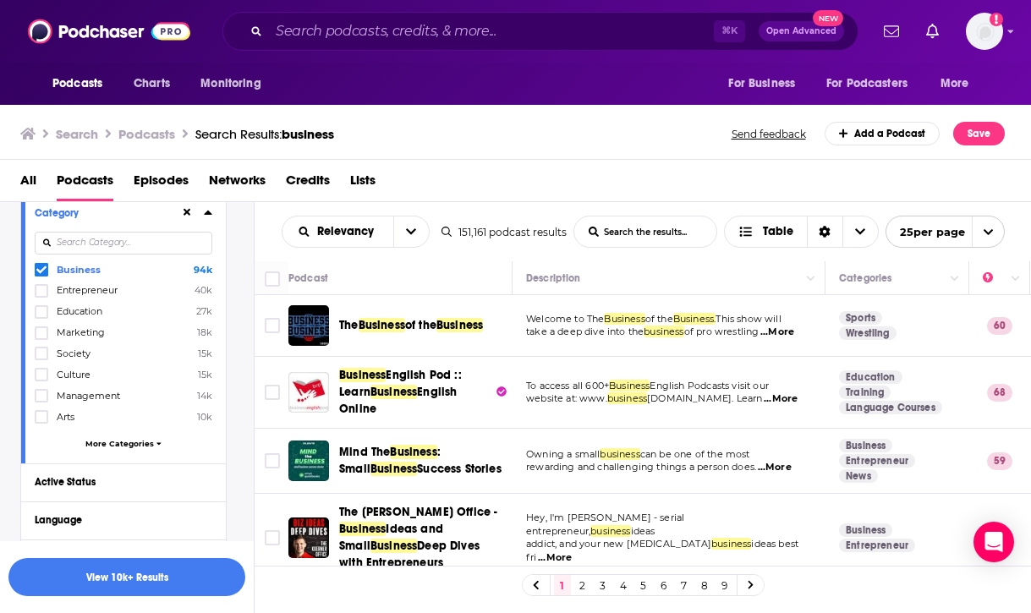
scroll to position [200, 0]
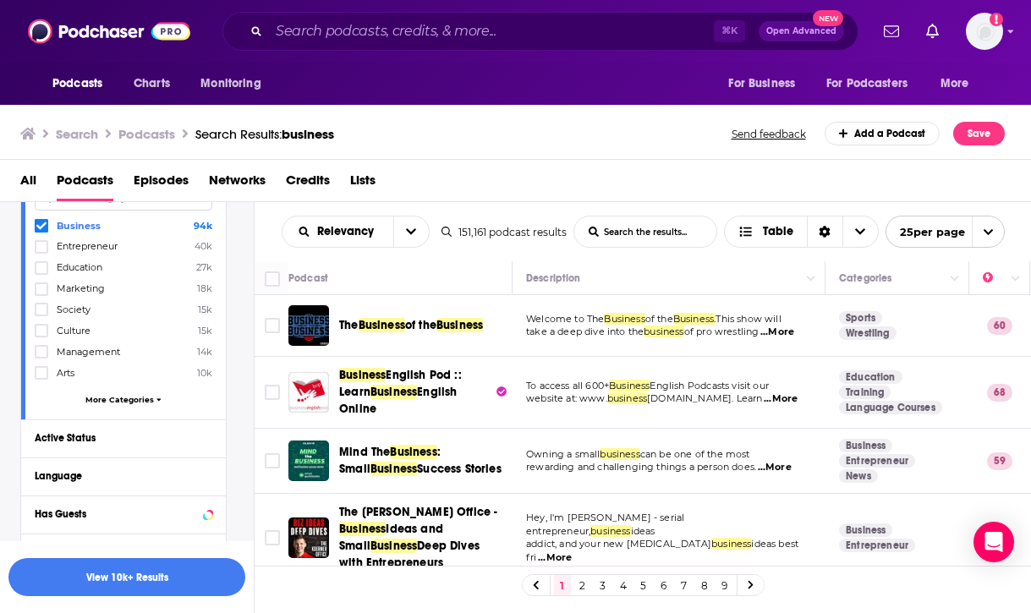
click at [126, 399] on span "More Categories" at bounding box center [119, 399] width 68 height 9
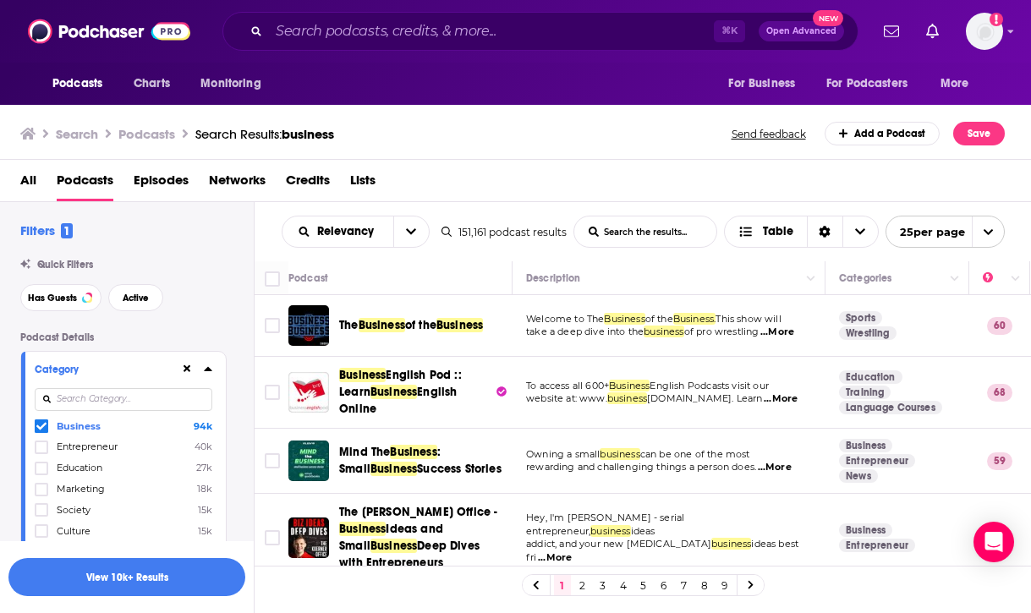
scroll to position [5, 0]
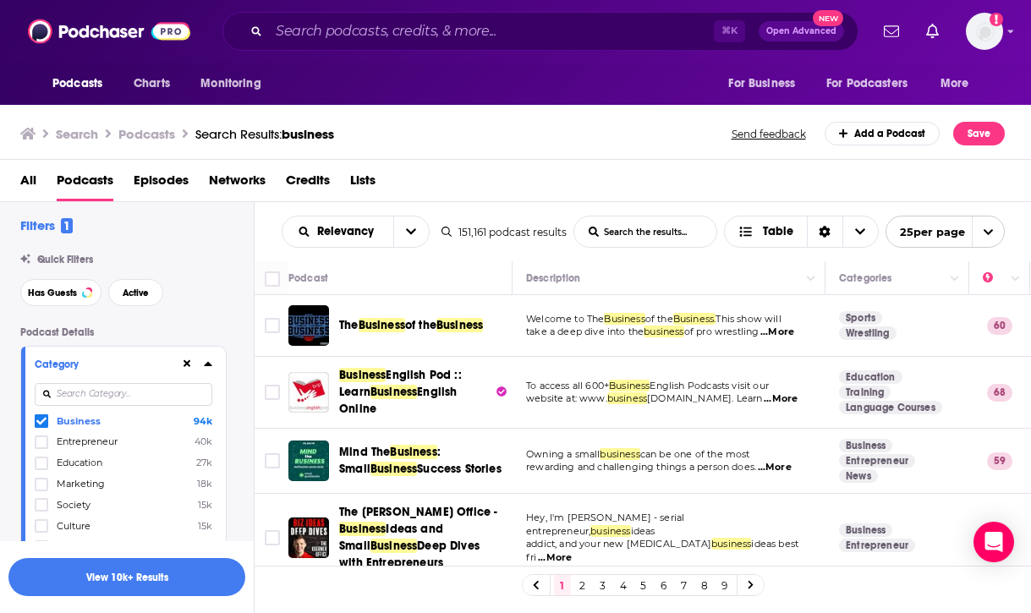
click at [76, 406] on input at bounding box center [124, 394] width 178 height 23
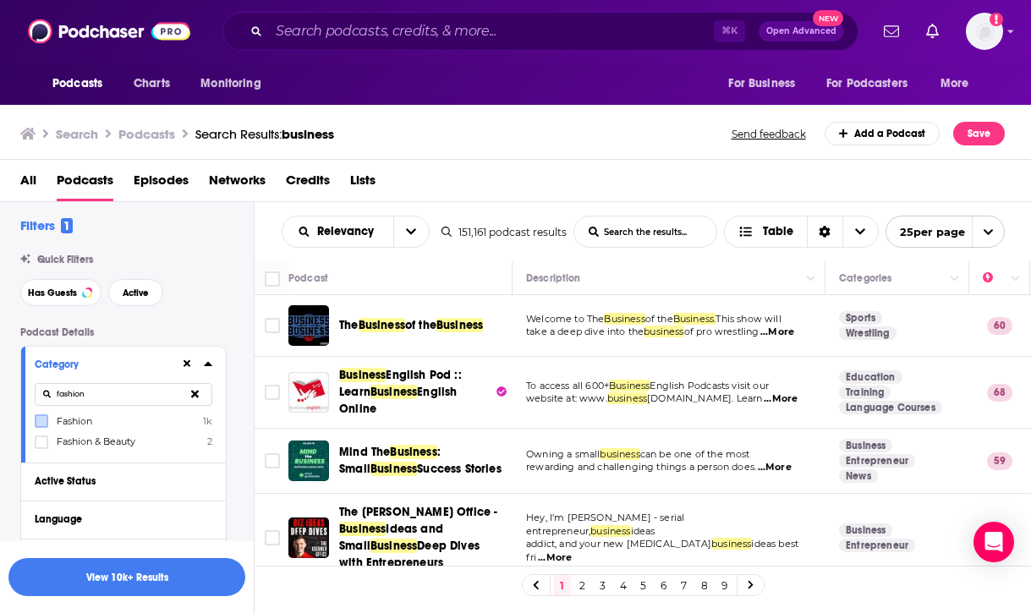
type input "fashion"
click at [35, 421] on label at bounding box center [42, 421] width 14 height 14
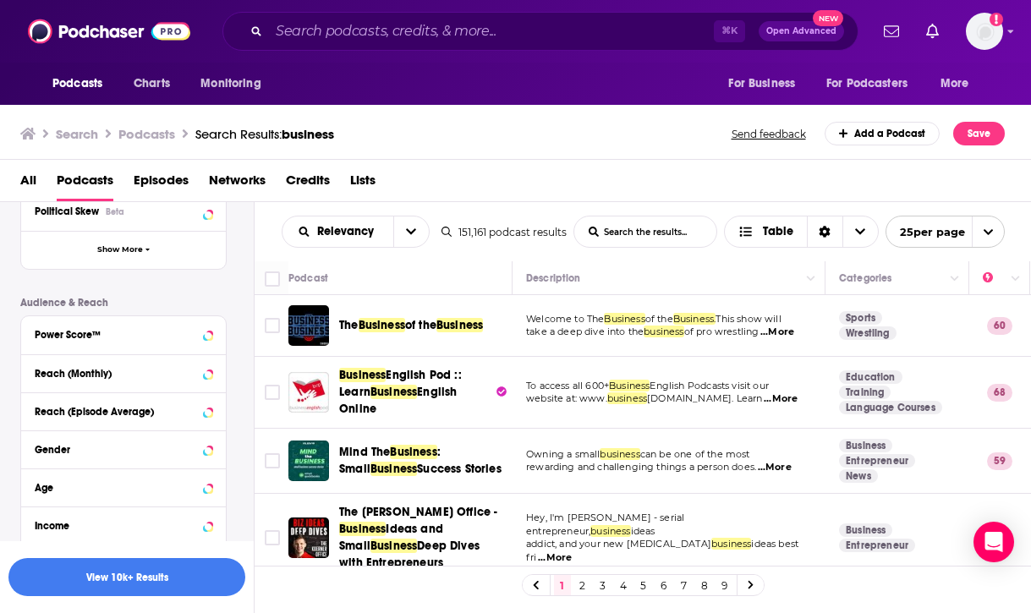
scroll to position [426, 0]
click at [164, 383] on button "Reach (Monthly)" at bounding box center [107, 373] width 145 height 21
click at [91, 408] on input "number" at bounding box center [77, 404] width 85 height 27
type input "2"
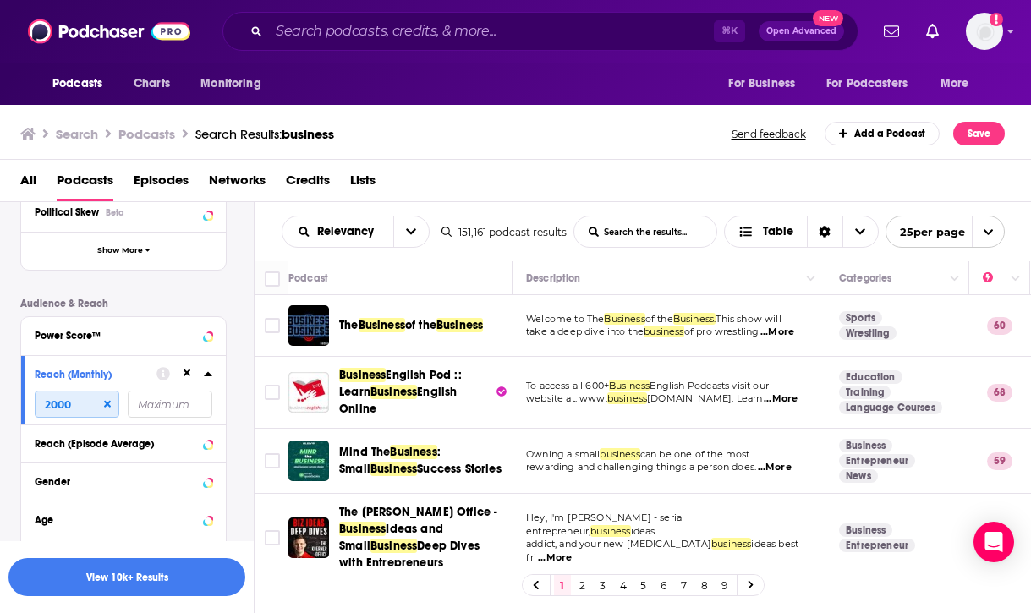
type input "2000"
click at [165, 405] on input "number" at bounding box center [170, 404] width 85 height 27
type input "5000"
click at [159, 582] on button "View 1k Results" at bounding box center [126, 577] width 237 height 38
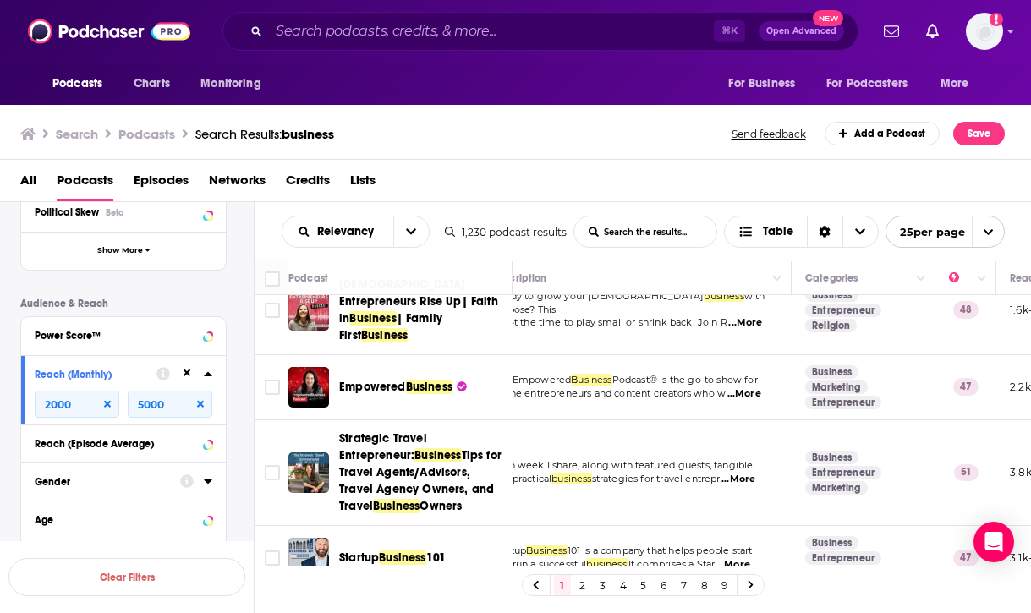
scroll to position [340, 0]
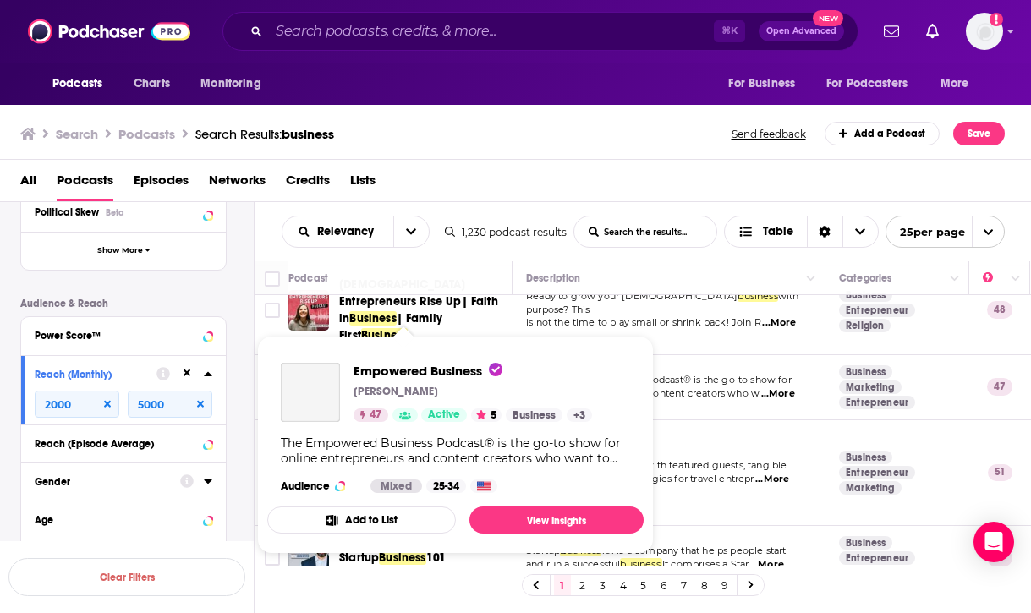
click at [398, 342] on div "Podcasts Charts Monitoring ⌘ K Open Advanced New For Business For Podcasters Mo…" at bounding box center [515, 306] width 1031 height 613
click at [395, 368] on span "Empowered Business" at bounding box center [427, 371] width 149 height 16
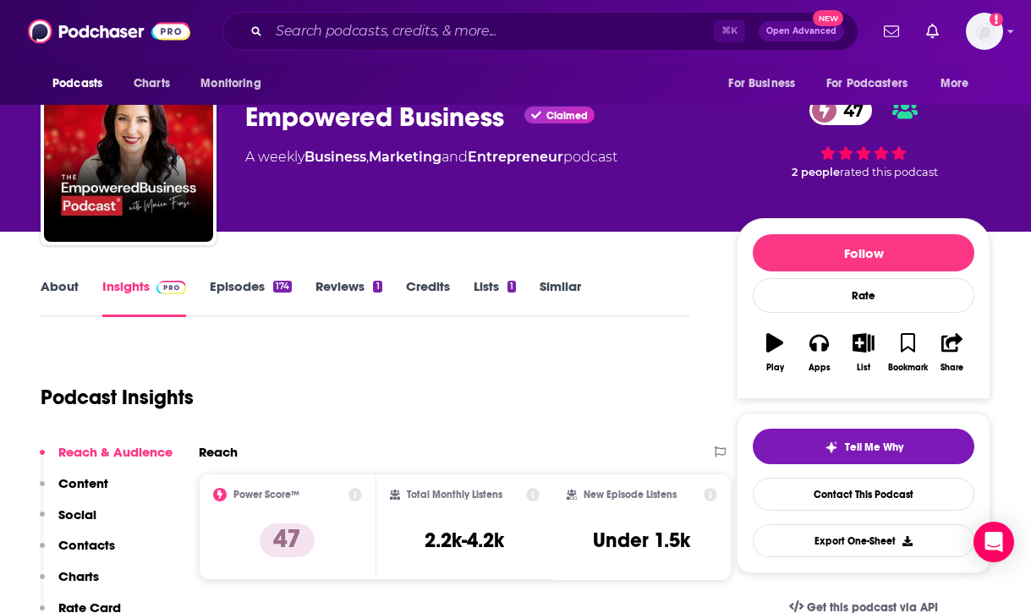
scroll to position [48, 0]
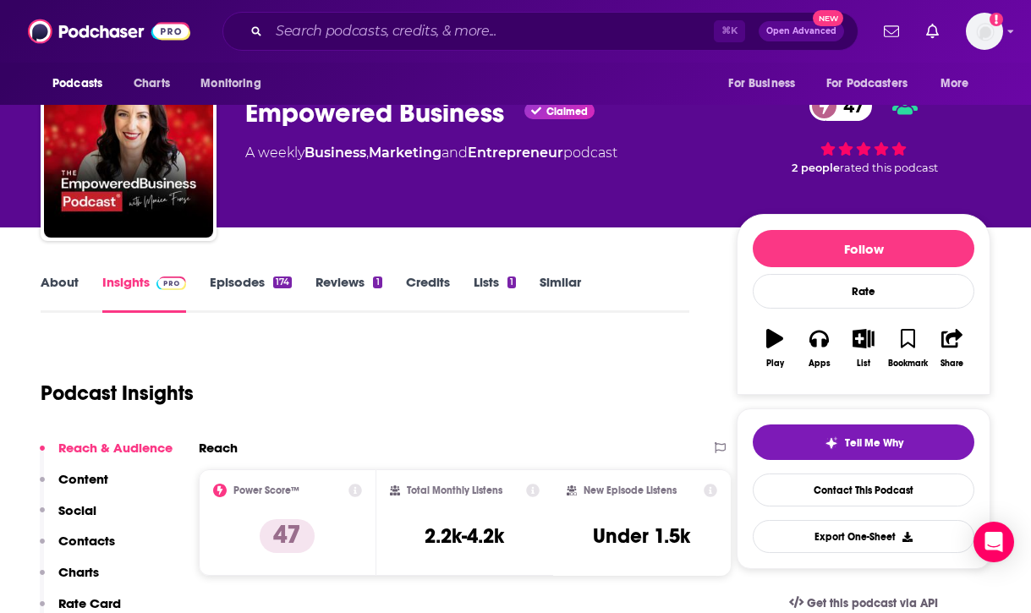
click at [252, 285] on link "Episodes 174" at bounding box center [251, 293] width 82 height 39
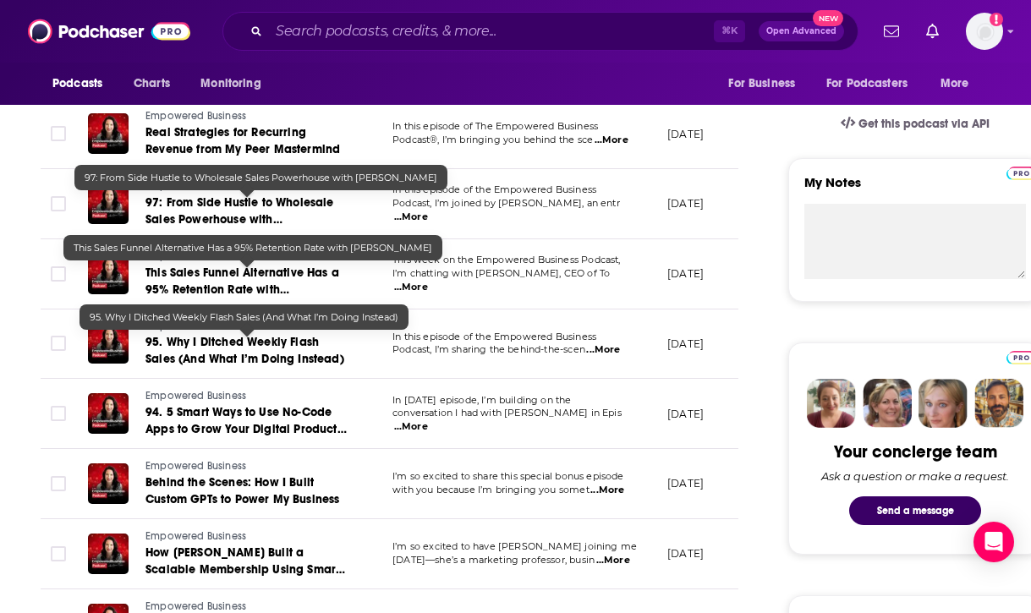
scroll to position [534, 0]
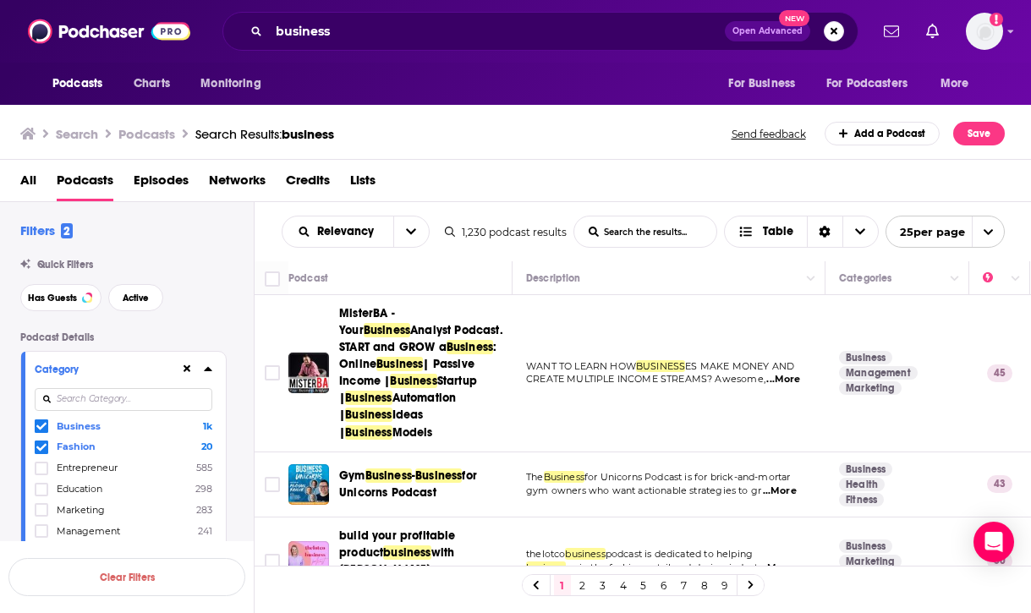
click at [579, 584] on link "2" at bounding box center [582, 585] width 17 height 20
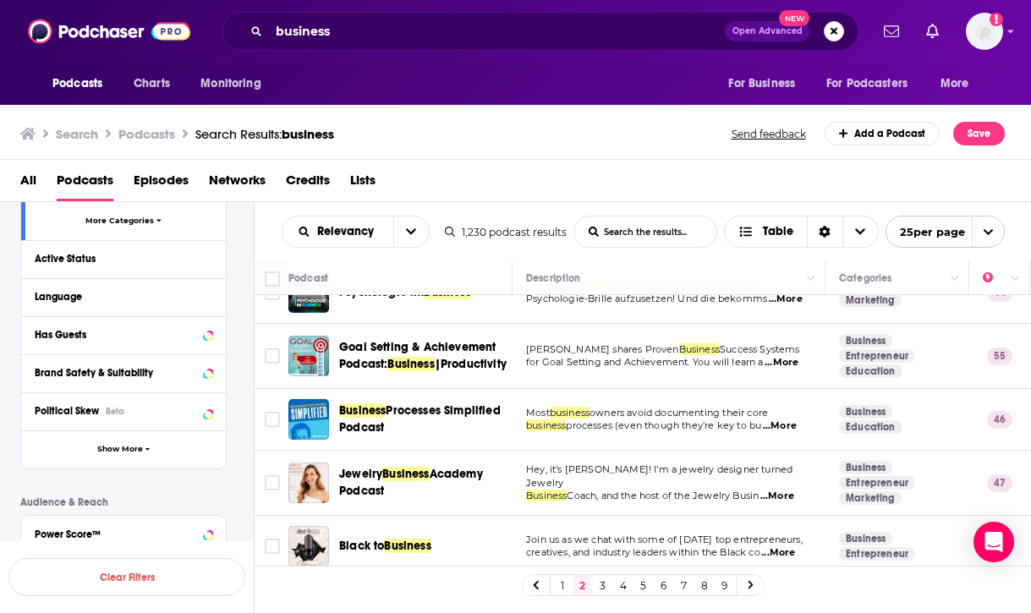
scroll to position [386, 0]
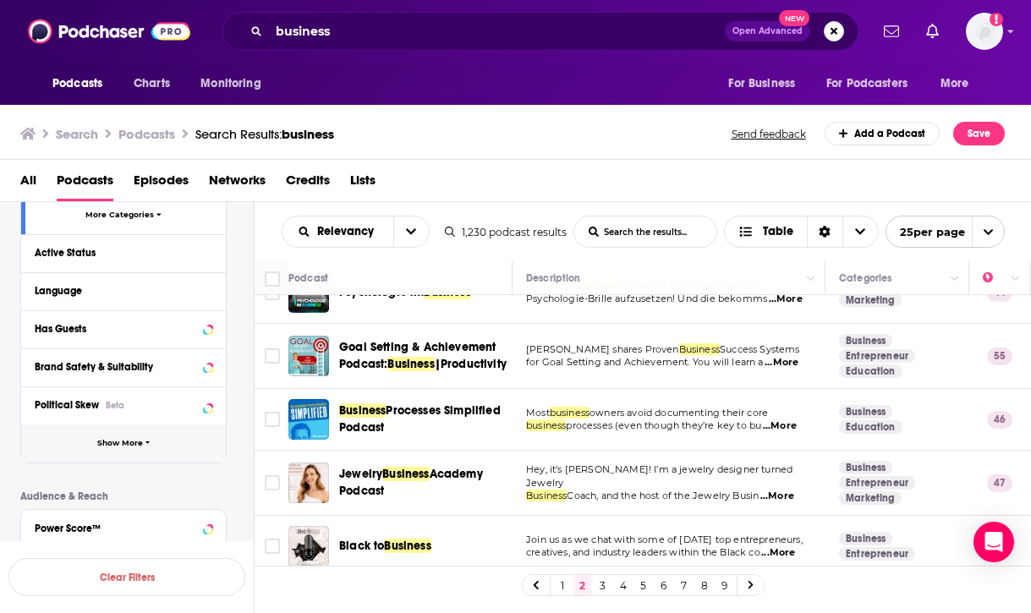
click at [147, 439] on icon "button" at bounding box center [147, 443] width 5 height 8
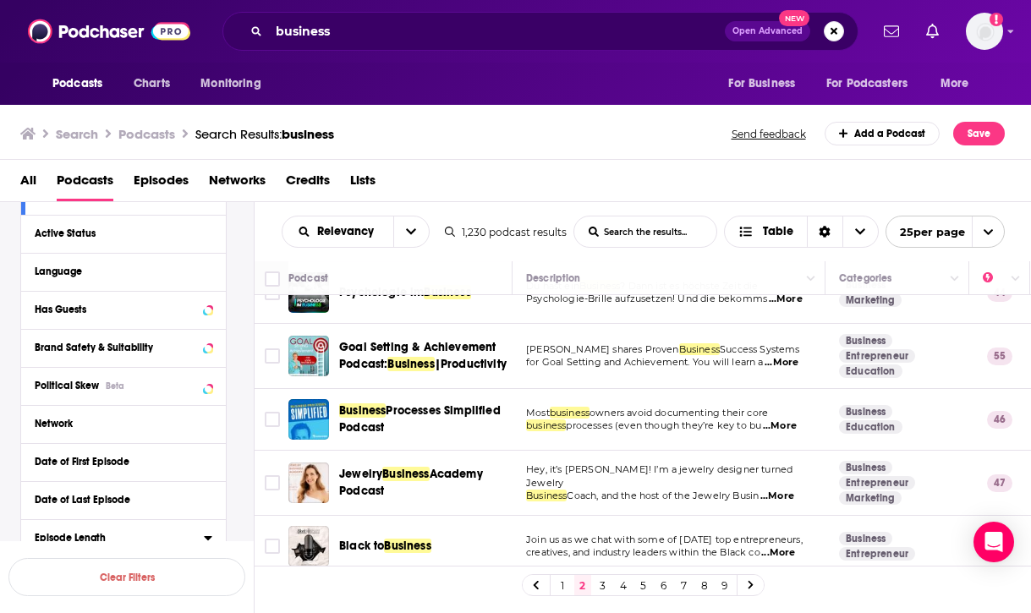
scroll to position [223, 0]
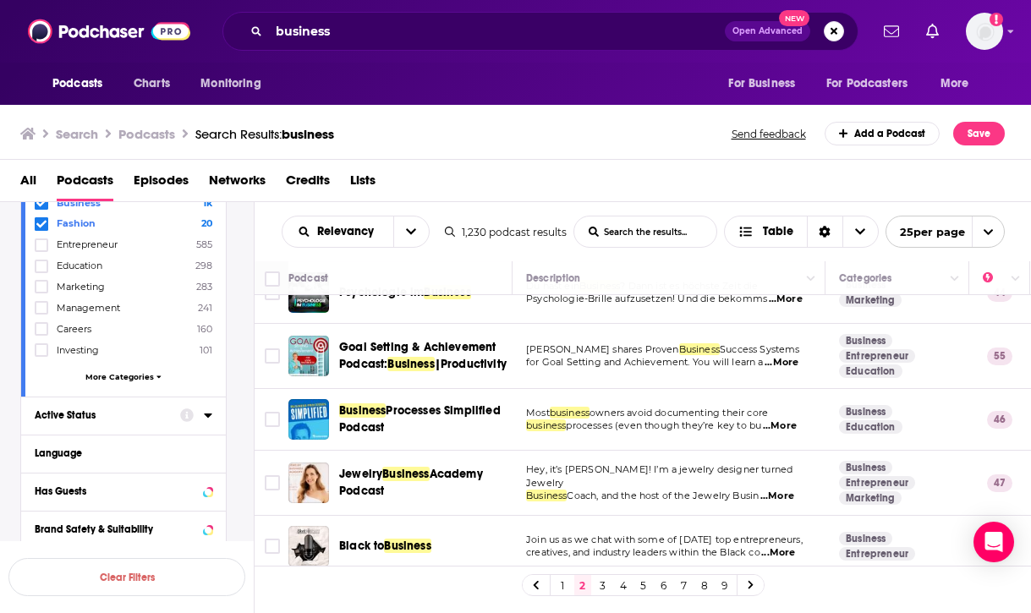
click at [116, 413] on div "Active Status" at bounding box center [102, 415] width 134 height 12
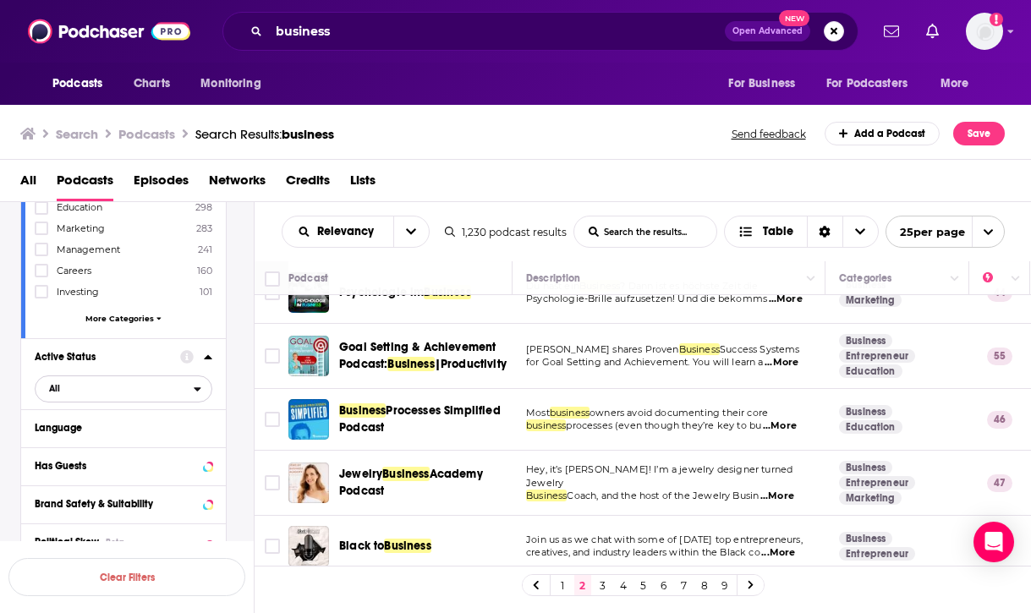
click at [195, 388] on icon "open menu" at bounding box center [197, 389] width 7 height 4
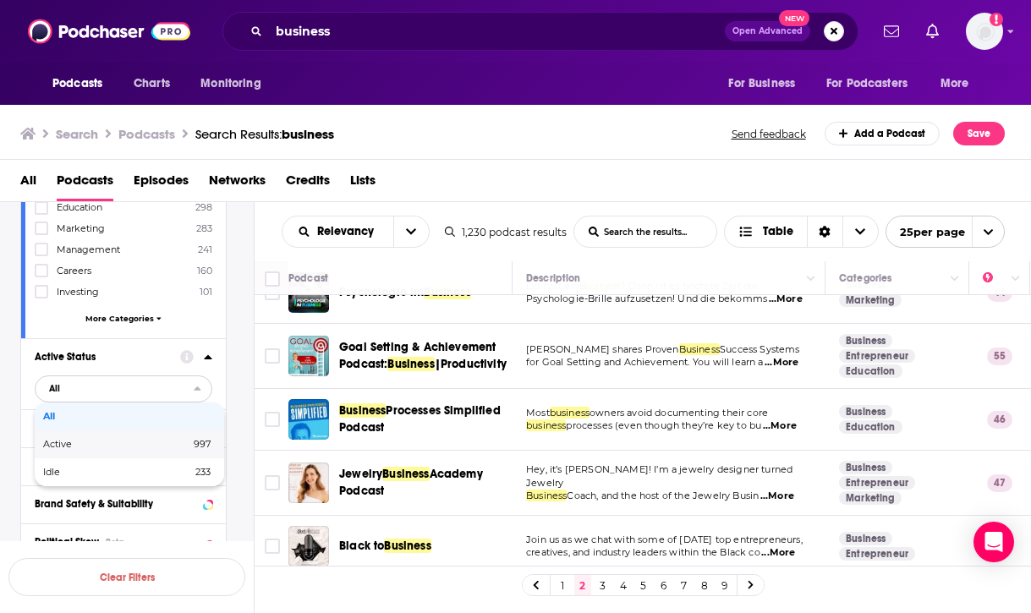
click at [174, 441] on span "997" at bounding box center [170, 444] width 79 height 9
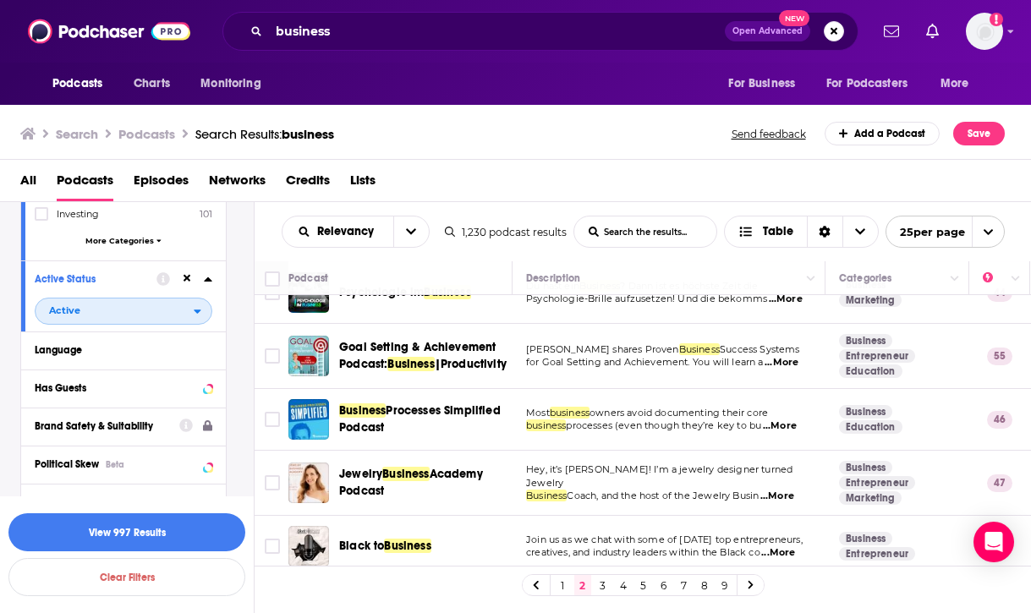
scroll to position [369, 0]
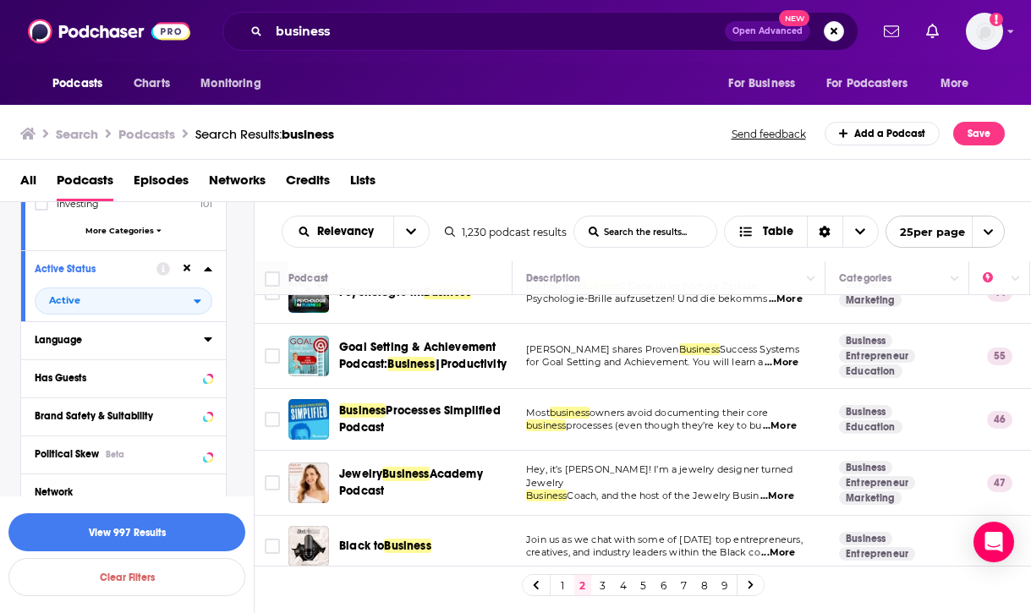
click at [194, 339] on button "Language" at bounding box center [119, 339] width 169 height 21
click at [38, 396] on icon at bounding box center [41, 396] width 10 height 10
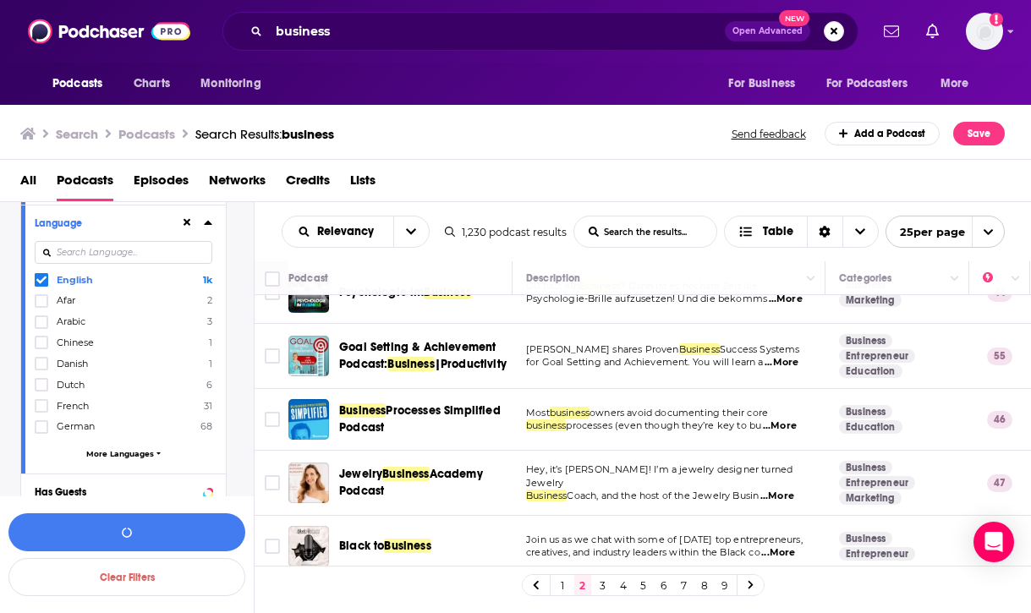
scroll to position [492, 0]
click at [161, 534] on button "View 888 Results" at bounding box center [126, 532] width 237 height 38
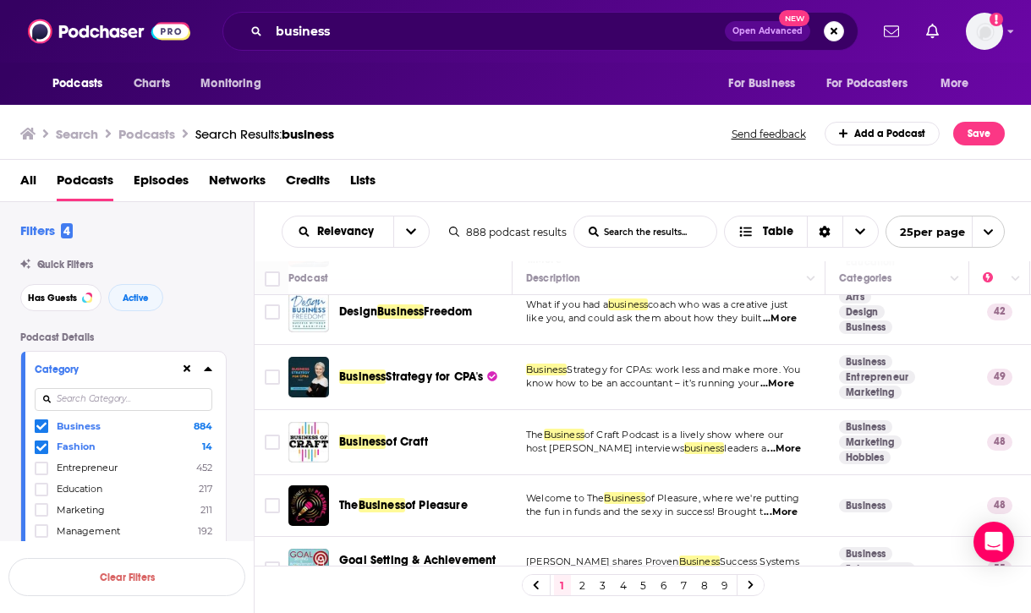
scroll to position [1523, 0]
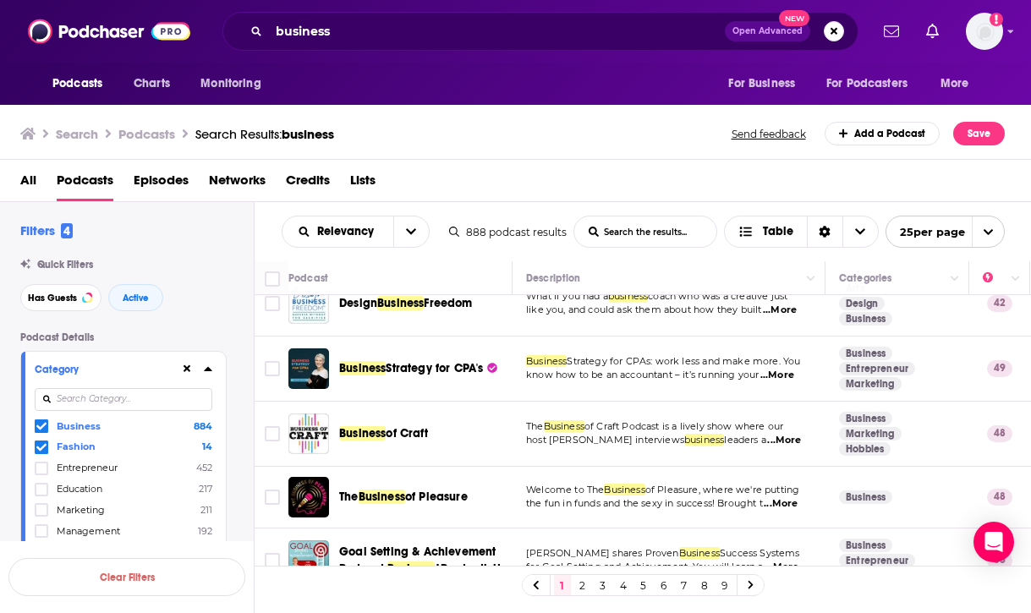
click at [583, 587] on link "2" at bounding box center [582, 585] width 17 height 20
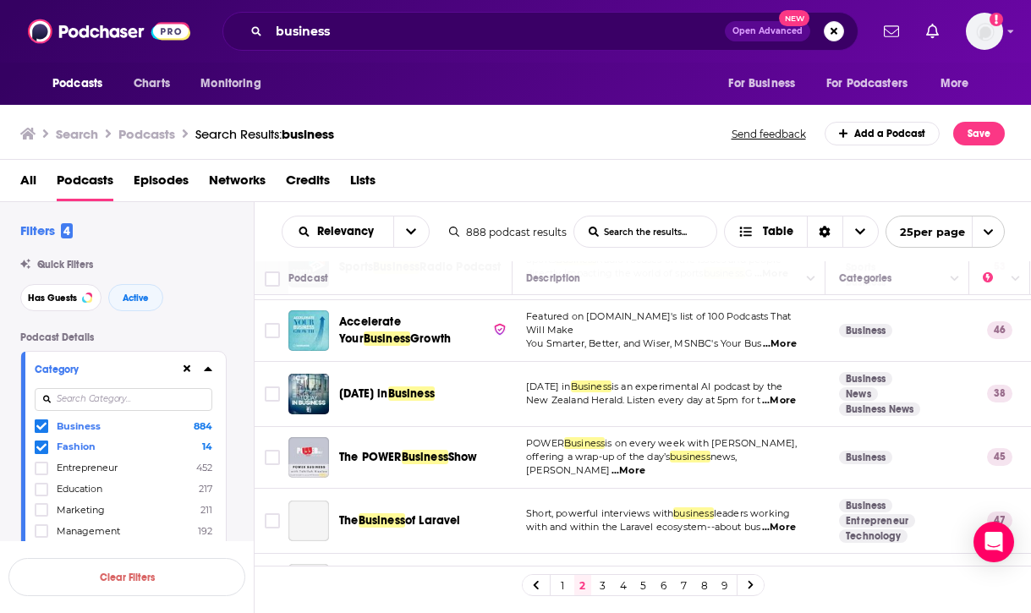
scroll to position [1462, 0]
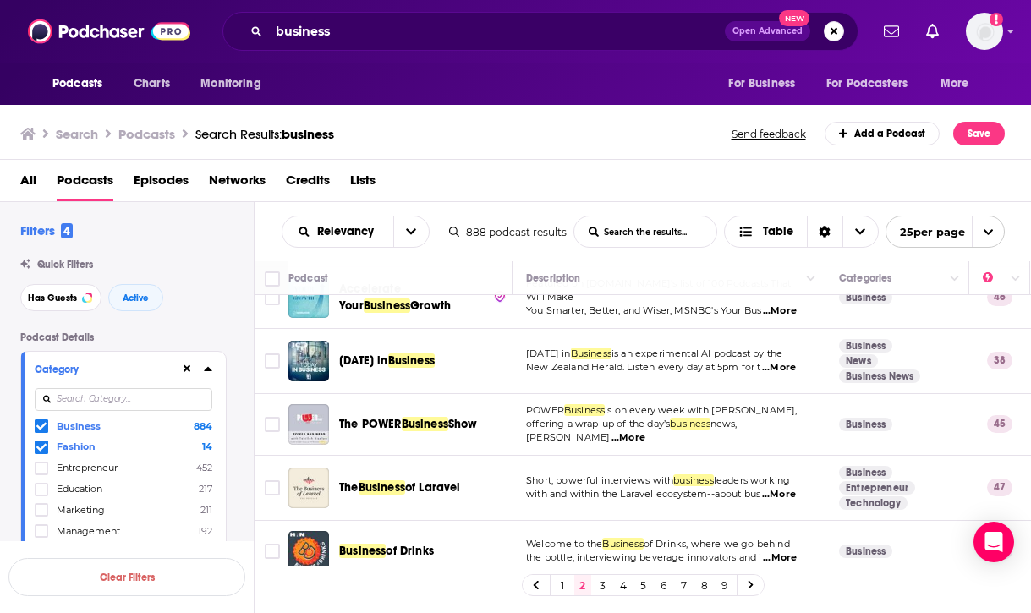
click at [600, 583] on link "3" at bounding box center [602, 585] width 17 height 20
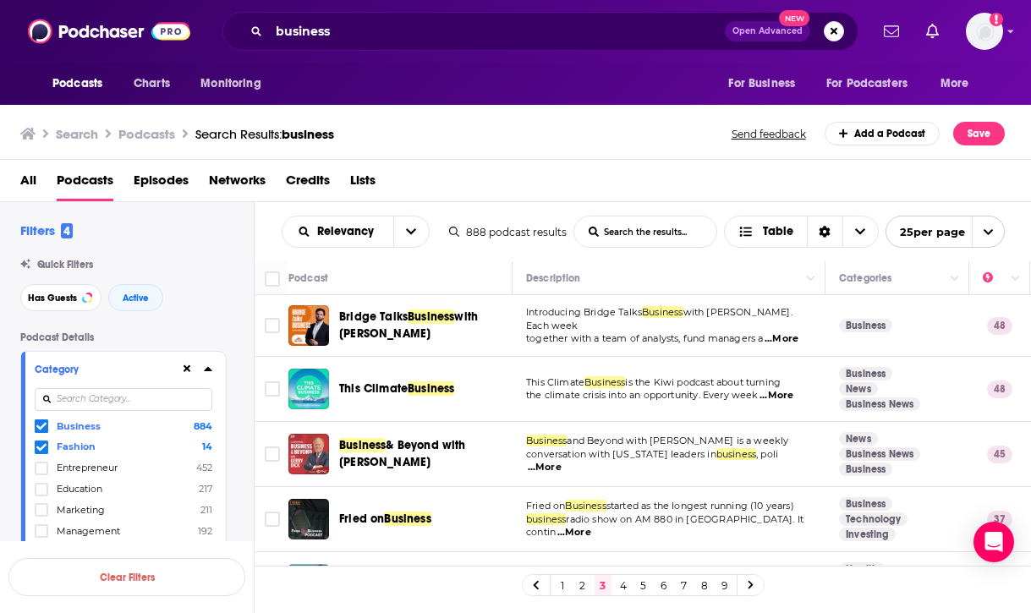
click at [39, 126] on ul "Search Podcasts Search Results: business" at bounding box center [177, 134] width 314 height 24
click at [30, 136] on icon at bounding box center [27, 134] width 15 height 12
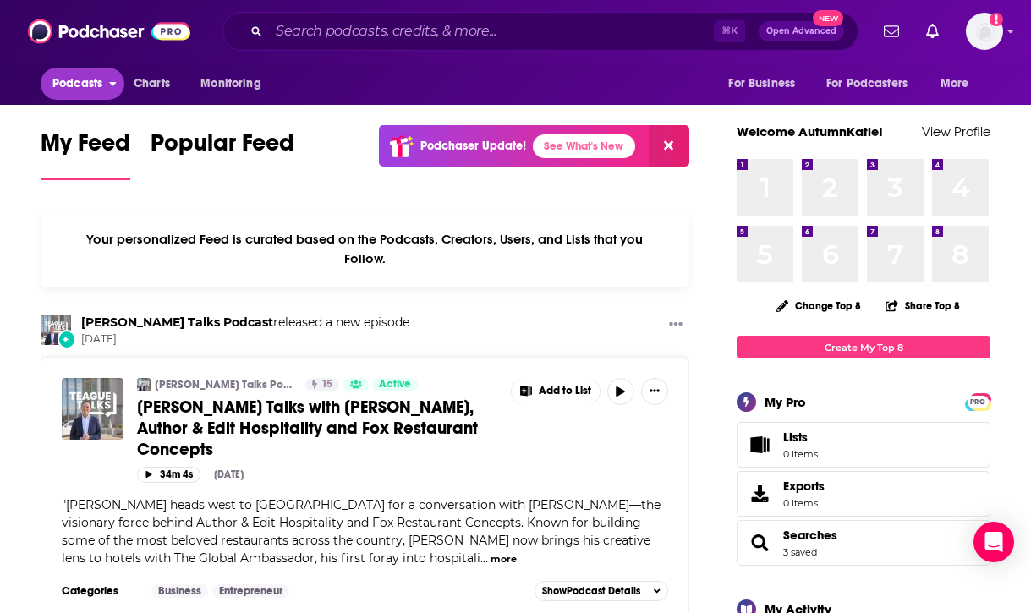
click at [94, 83] on span "Podcasts" at bounding box center [77, 84] width 50 height 24
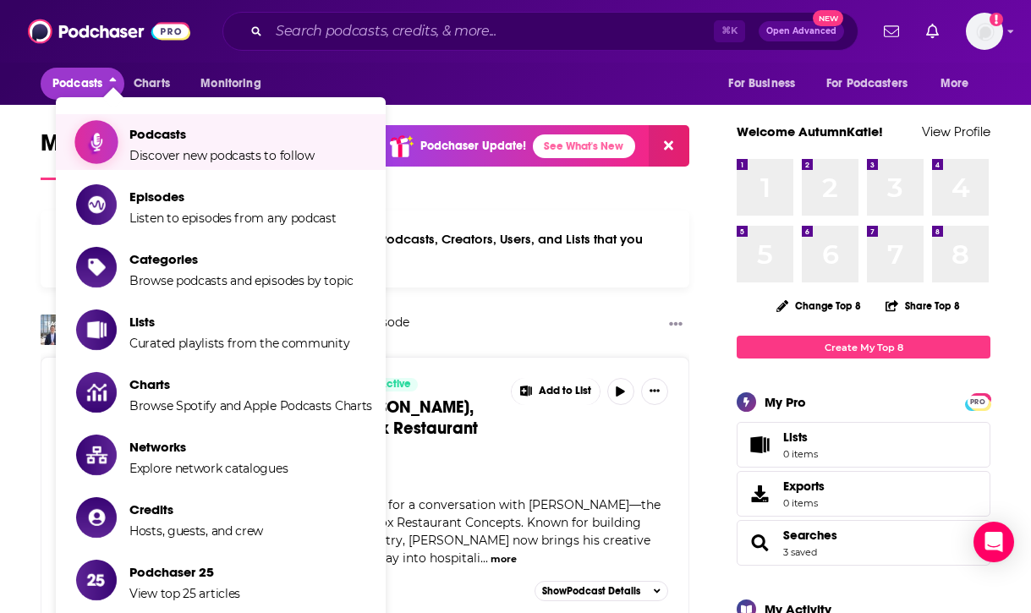
click at [155, 135] on span "Podcasts" at bounding box center [221, 134] width 185 height 16
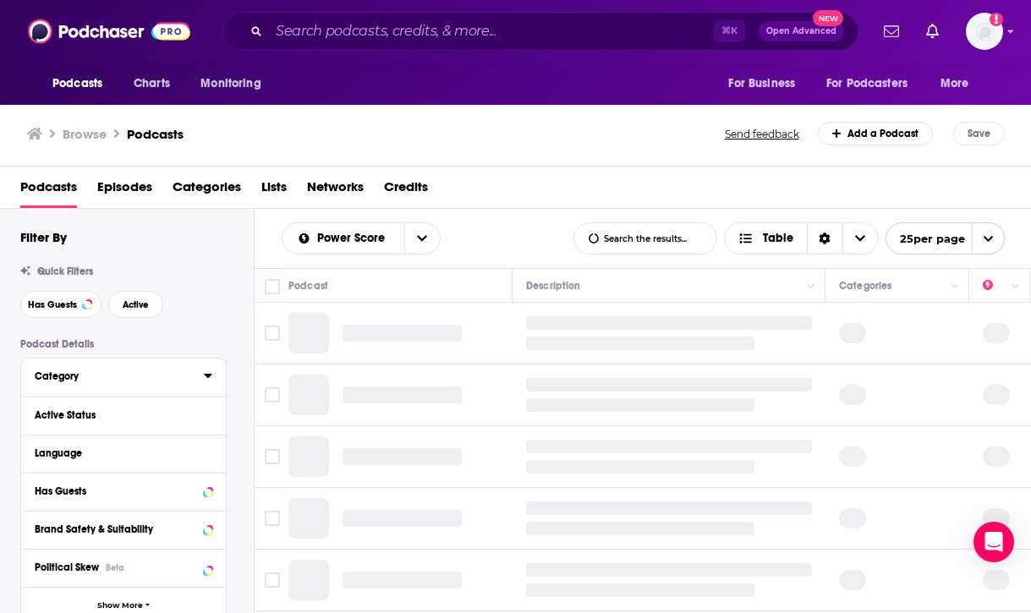
click at [83, 380] on div "Category" at bounding box center [114, 376] width 158 height 12
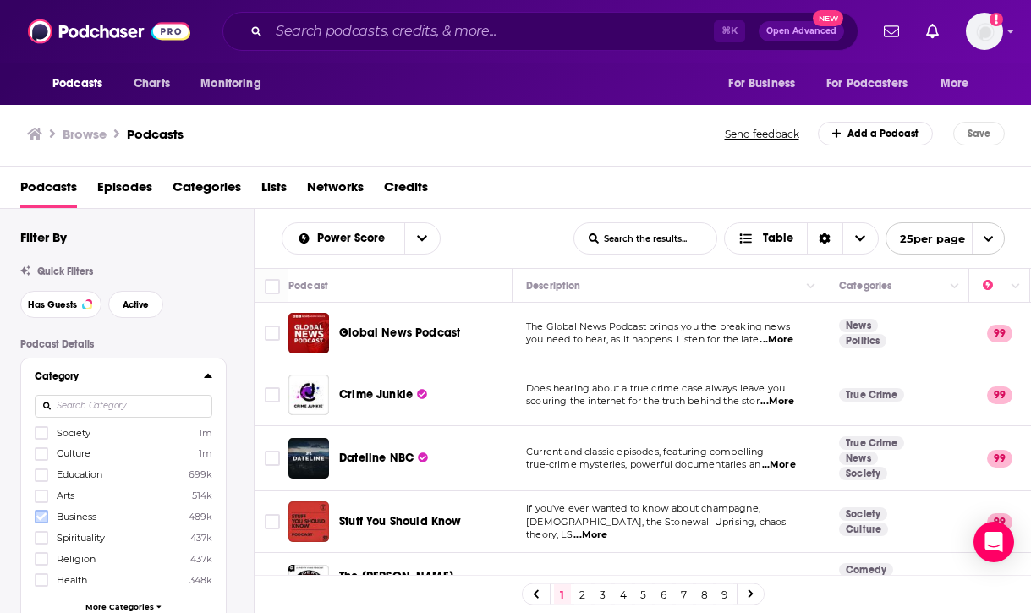
click at [44, 515] on icon at bounding box center [41, 517] width 10 height 8
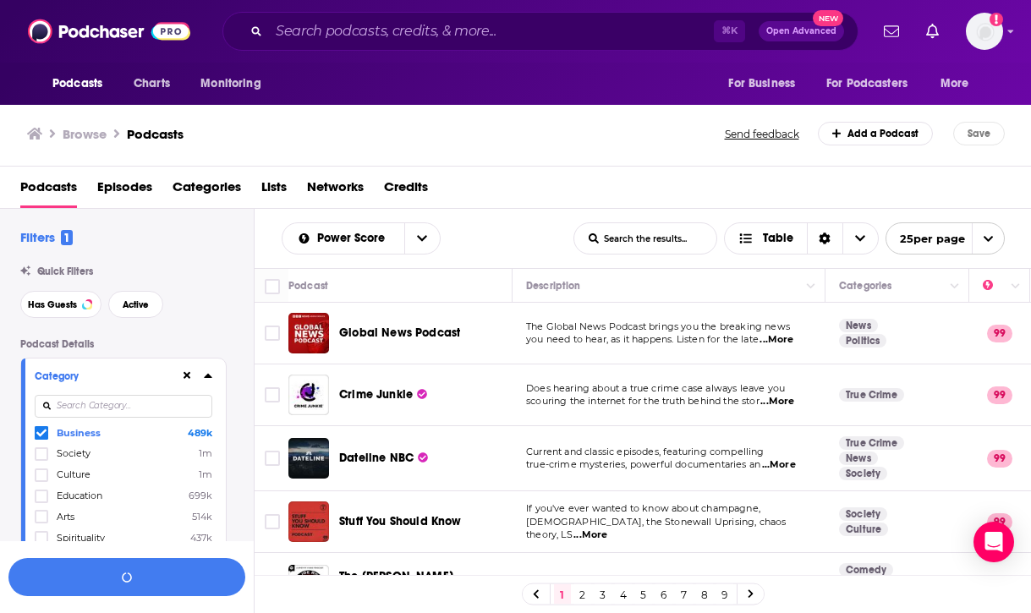
click at [105, 414] on input at bounding box center [124, 406] width 178 height 23
type input "a"
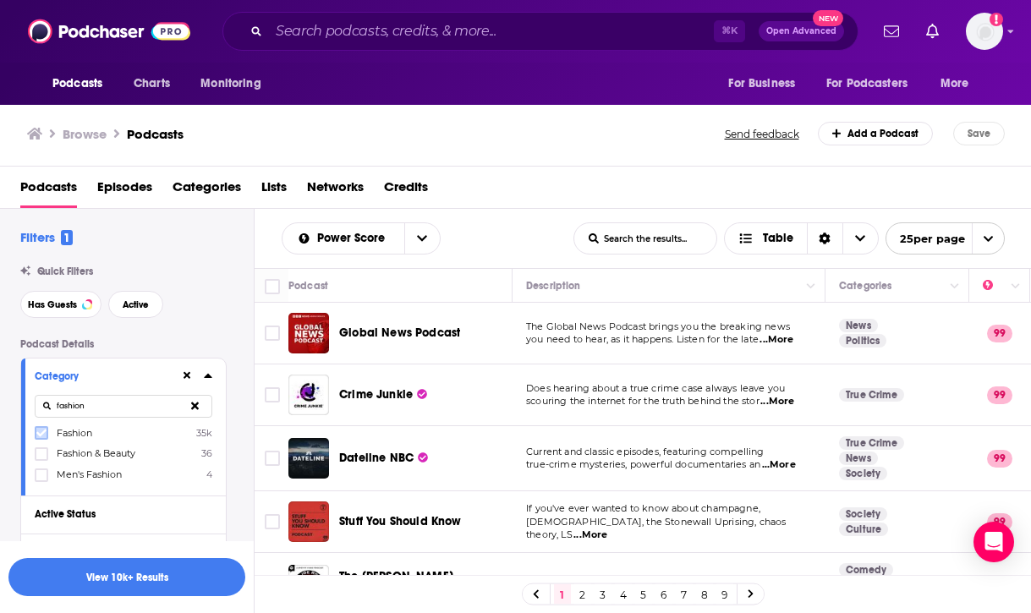
type input "fashion"
click at [45, 435] on icon at bounding box center [41, 433] width 10 height 10
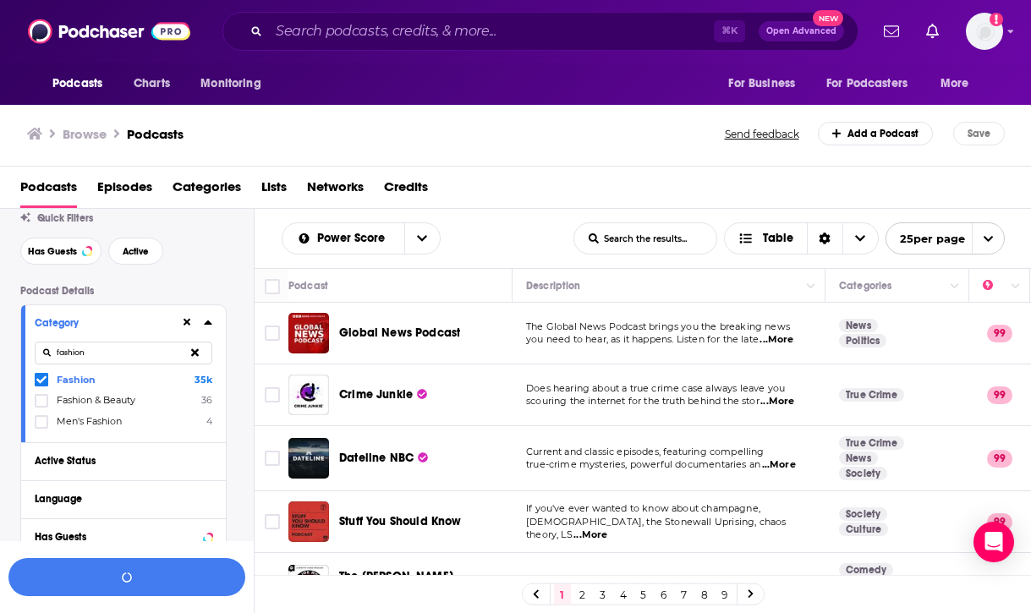
scroll to position [88, 0]
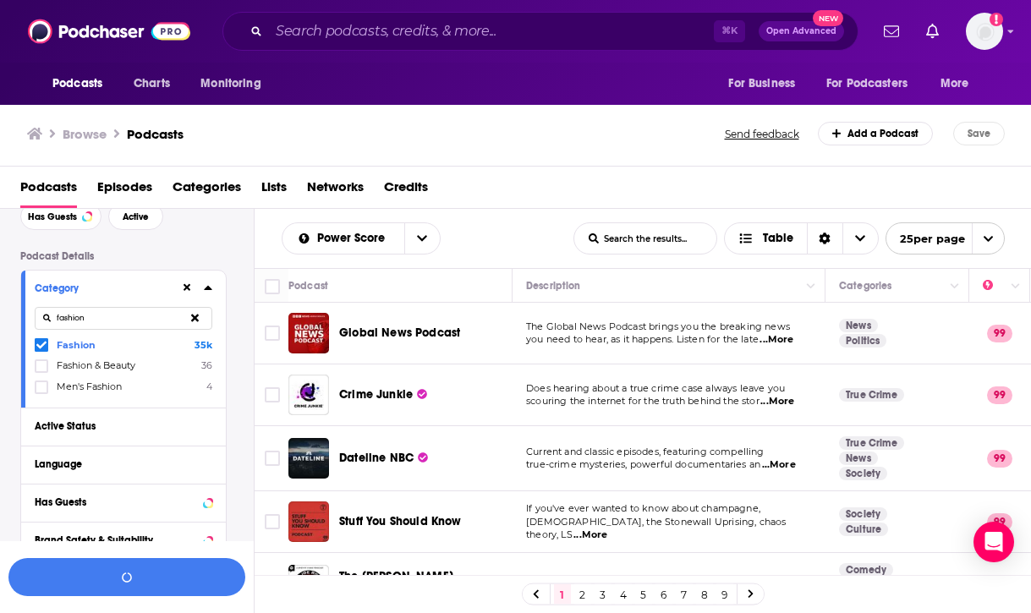
click at [148, 431] on div "Active Status" at bounding box center [118, 426] width 167 height 12
click at [107, 464] on span "All" at bounding box center [115, 457] width 158 height 22
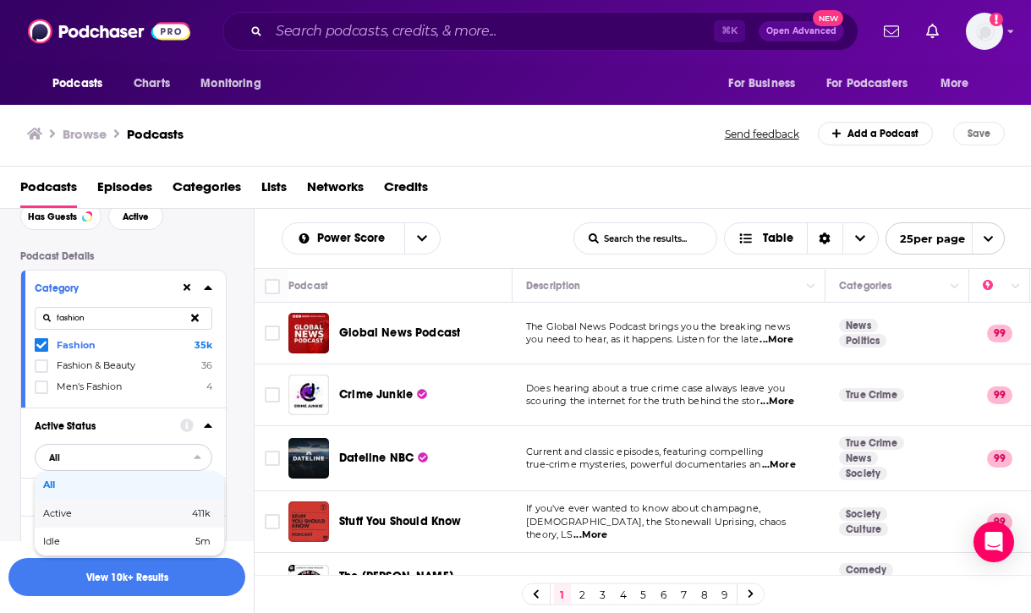
click at [101, 512] on span "Active" at bounding box center [86, 513] width 87 height 9
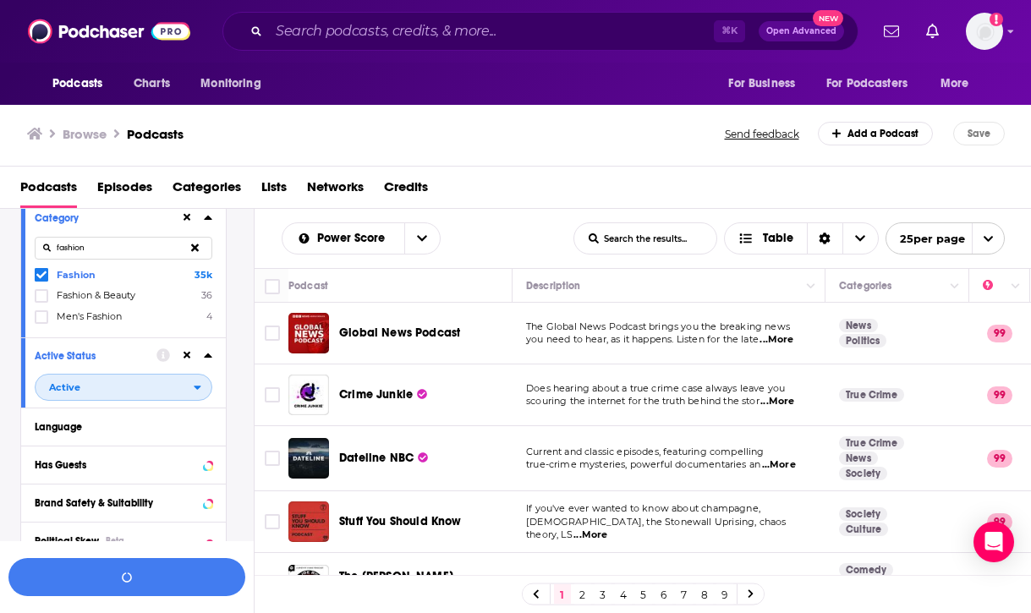
scroll to position [160, 0]
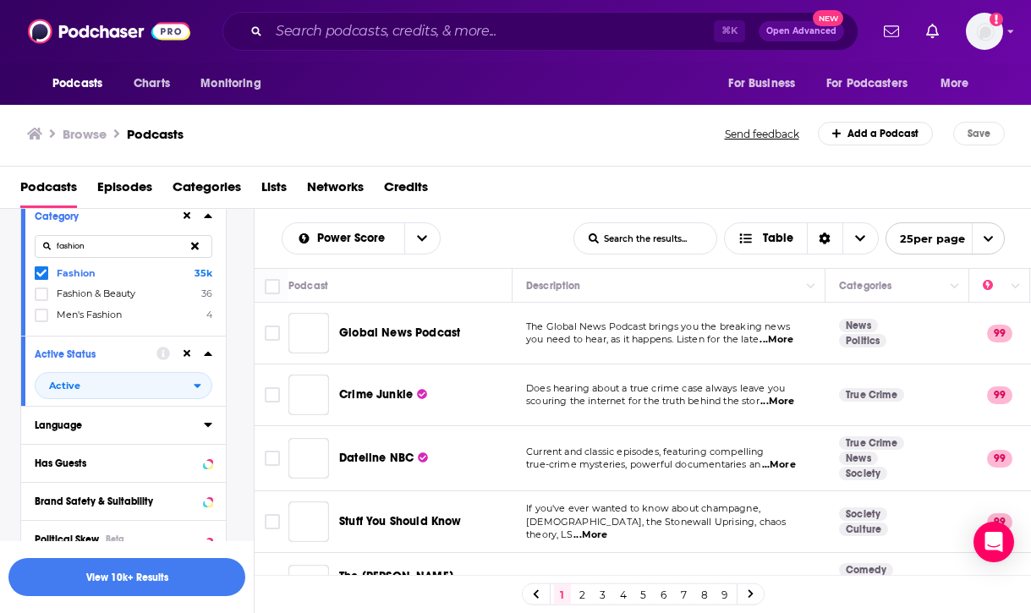
click at [126, 429] on div "Language" at bounding box center [114, 425] width 158 height 12
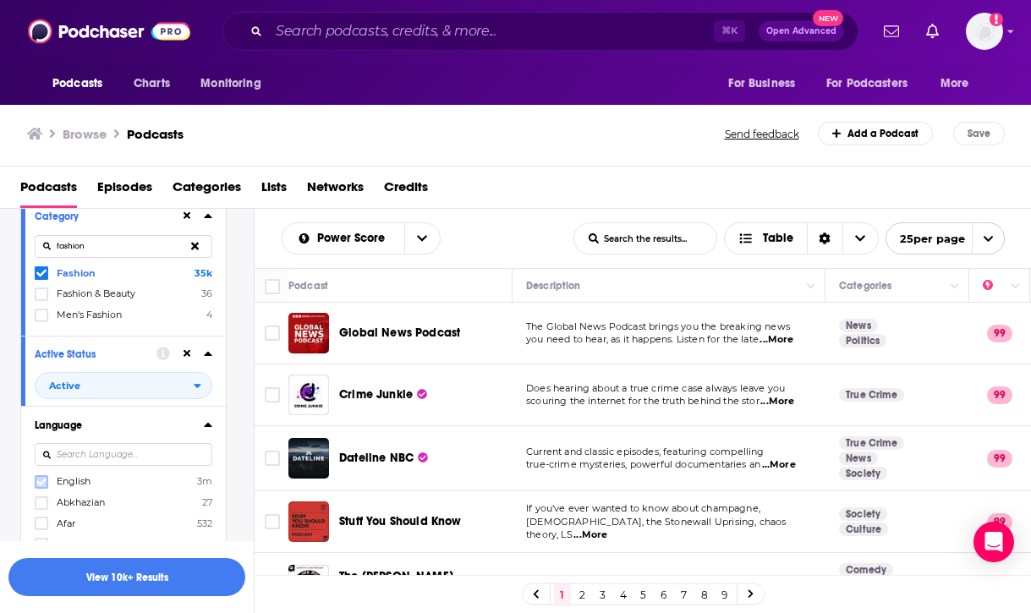
click at [41, 484] on icon at bounding box center [41, 482] width 10 height 8
click at [213, 422] on div "Language English 3m Abkhazian 27 Afar 532 Afrikaans 4k Akan 2k Albanian 3k Amha…" at bounding box center [123, 540] width 205 height 269
click at [211, 424] on icon at bounding box center [208, 425] width 8 height 14
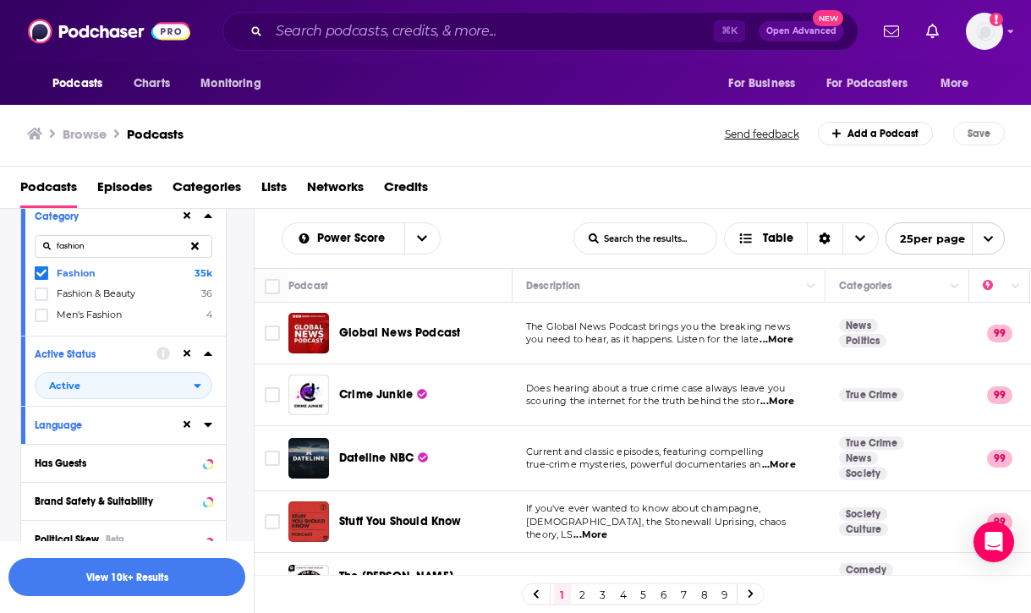
click at [208, 357] on icon at bounding box center [208, 354] width 8 height 14
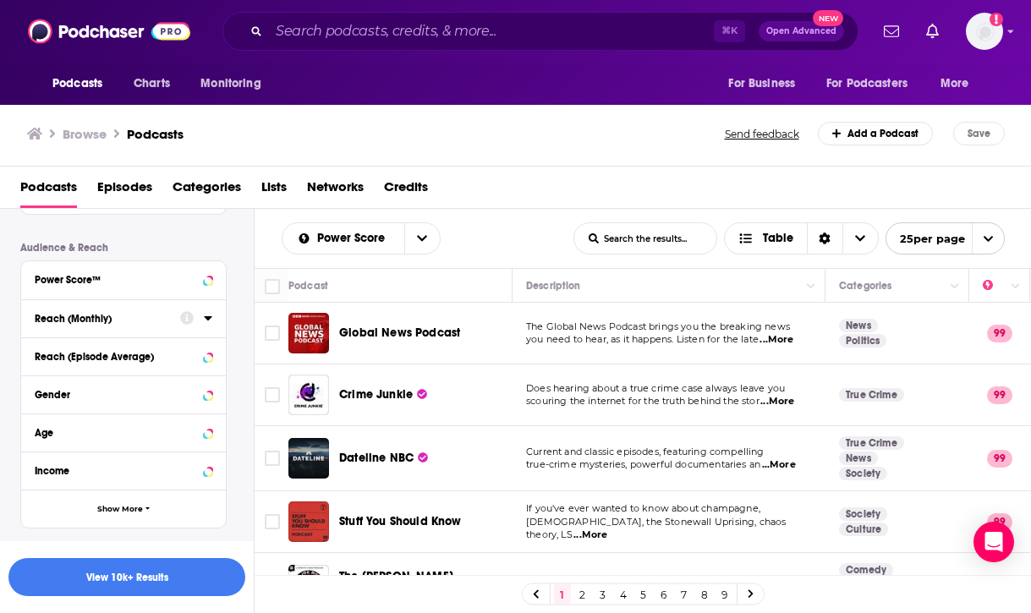
scroll to position [513, 0]
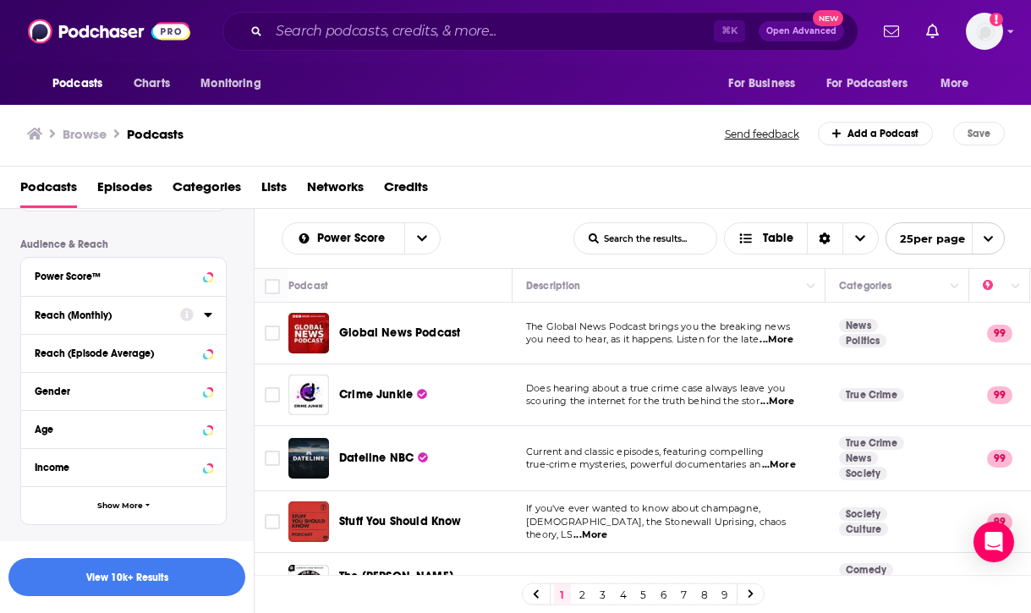
click at [206, 315] on icon at bounding box center [208, 315] width 8 height 4
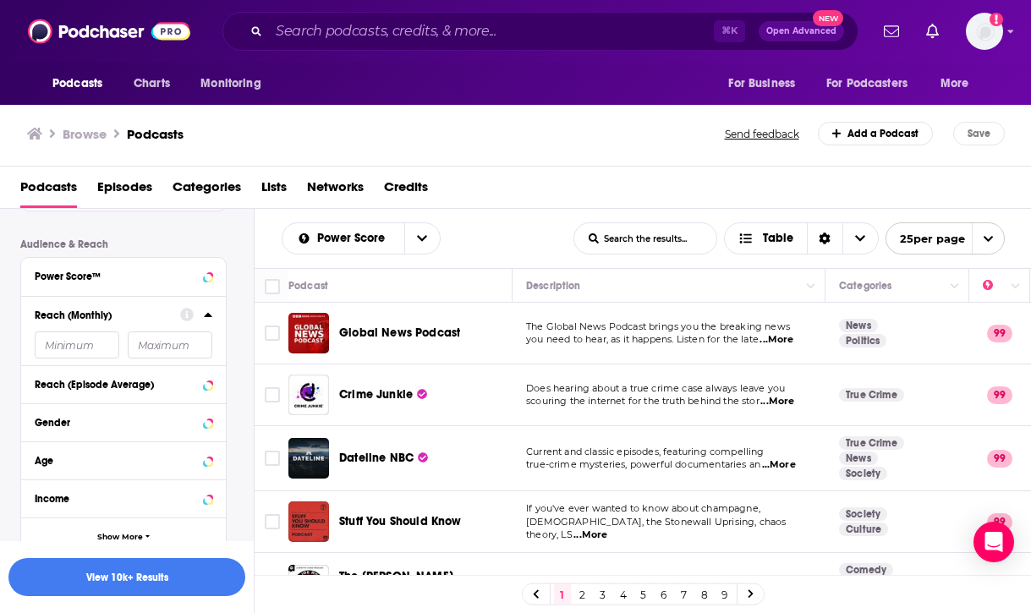
click at [85, 354] on input "number" at bounding box center [77, 344] width 85 height 27
type input "2000"
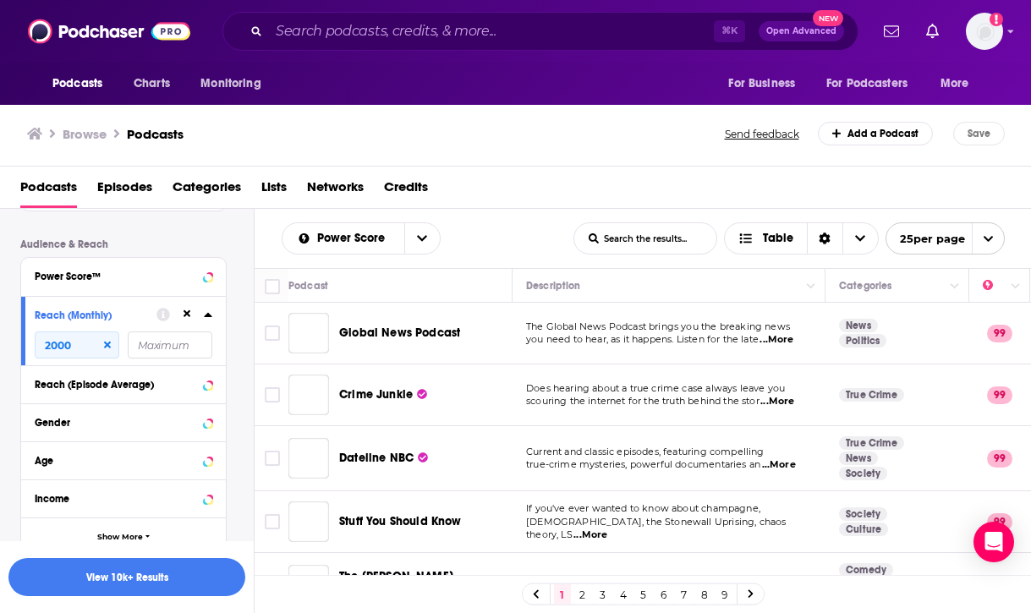
click at [151, 353] on input "number" at bounding box center [170, 344] width 85 height 27
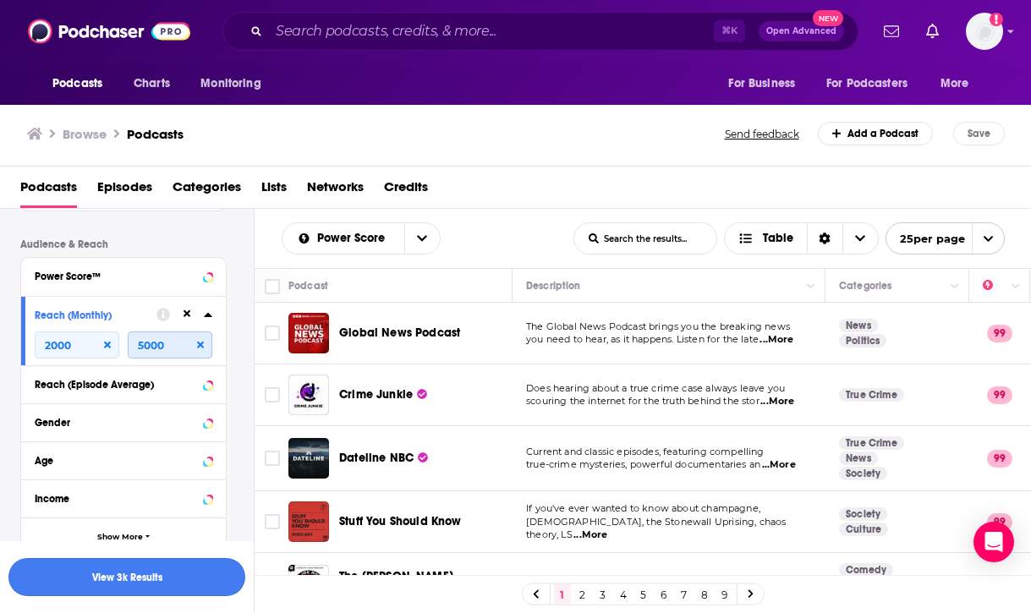
type input "5000"
click at [170, 577] on button "View 3k Results" at bounding box center [126, 577] width 237 height 38
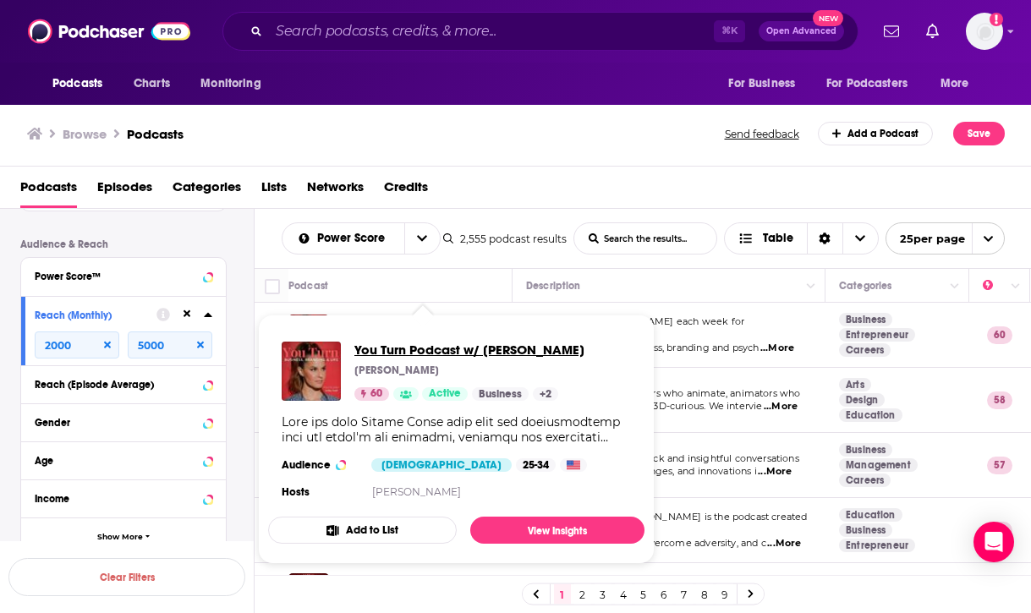
click at [439, 349] on span "You Turn Podcast w/ Ashley Stahl" at bounding box center [469, 350] width 230 height 16
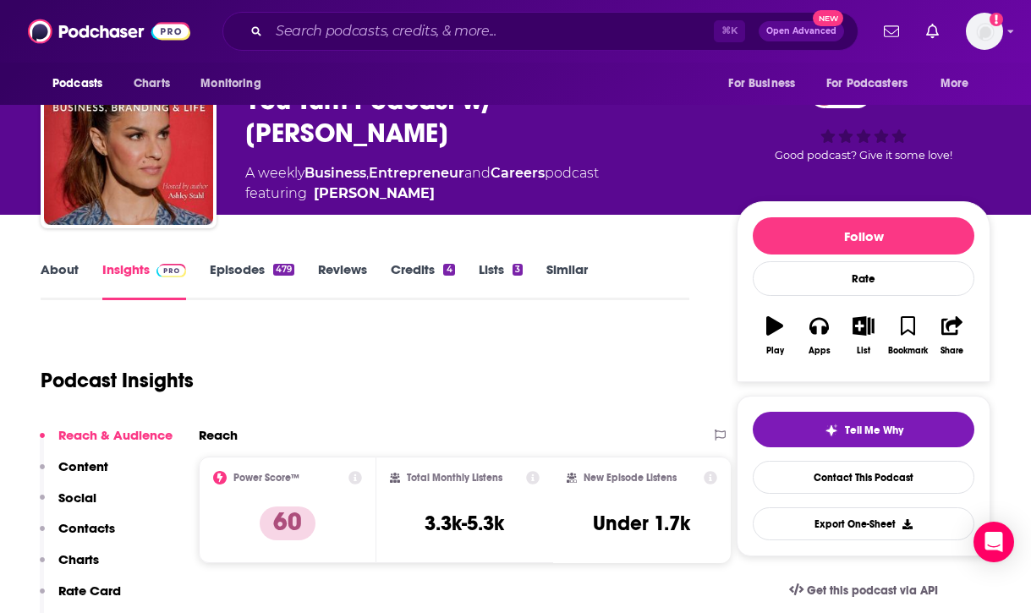
scroll to position [70, 0]
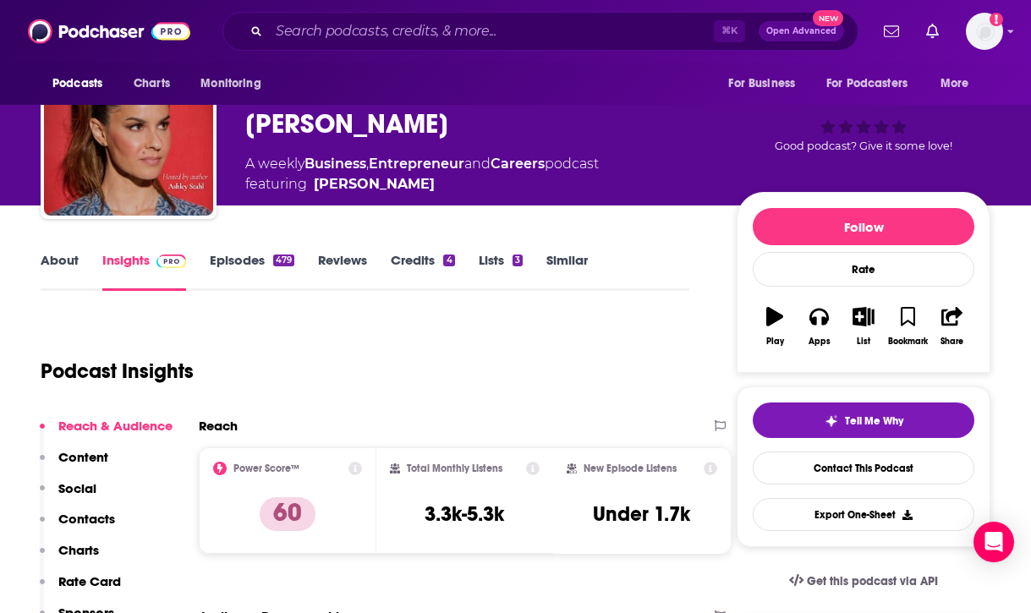
click at [251, 258] on link "Episodes 479" at bounding box center [252, 271] width 85 height 39
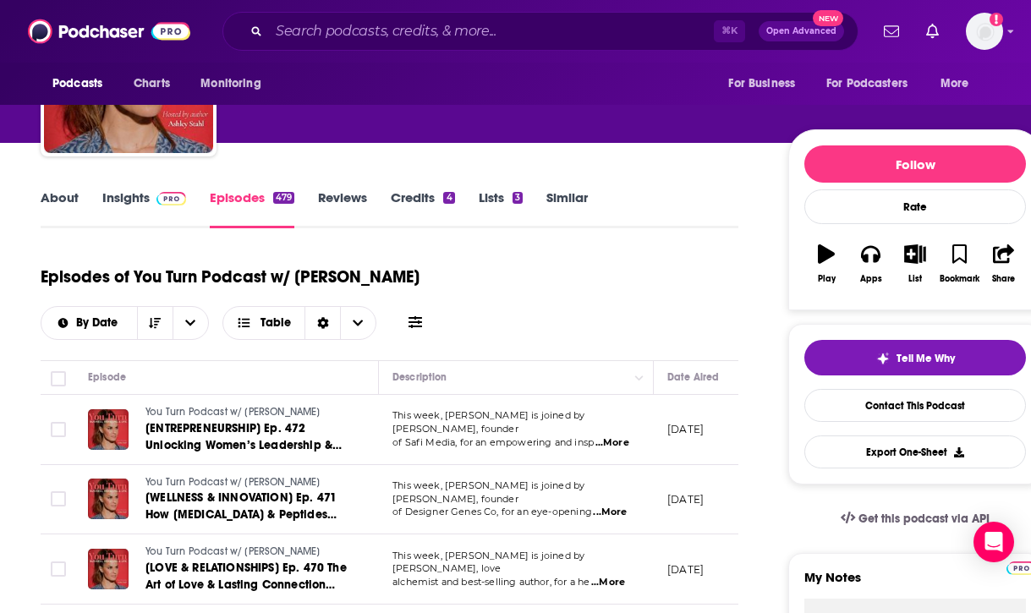
scroll to position [99, 0]
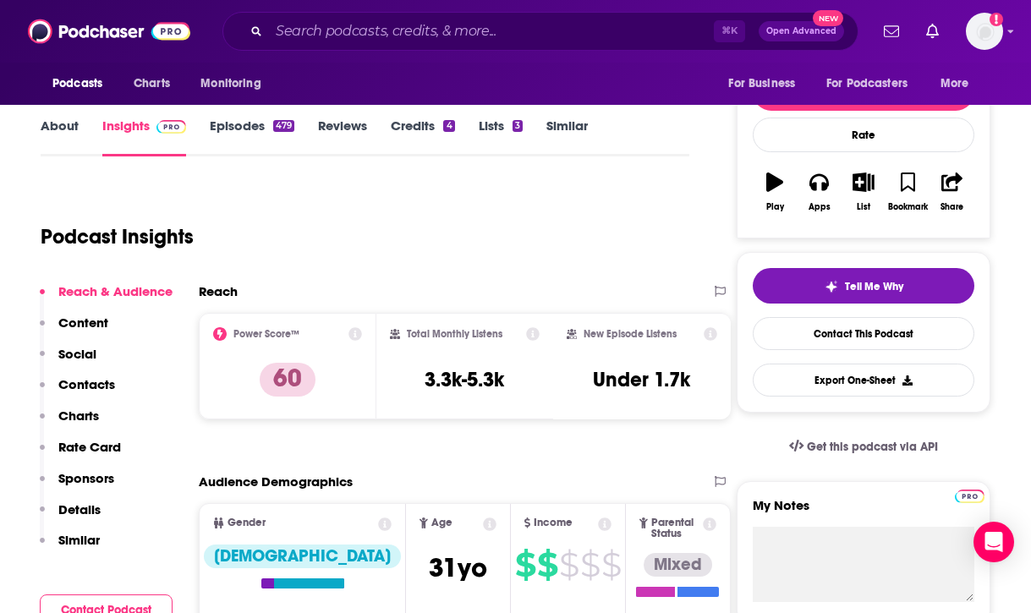
scroll to position [273, 0]
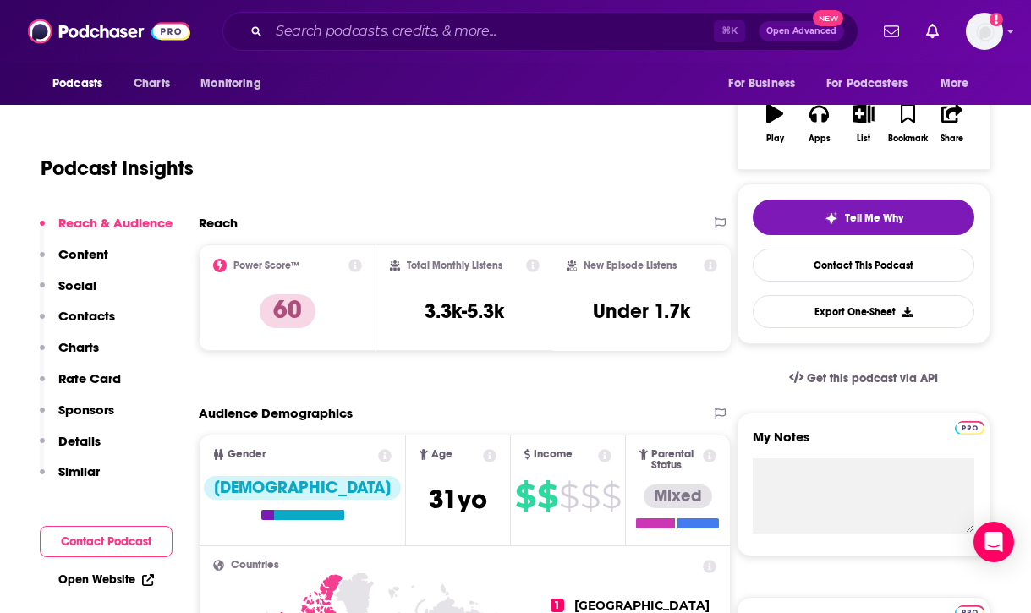
click at [92, 315] on p "Contacts" at bounding box center [86, 316] width 57 height 16
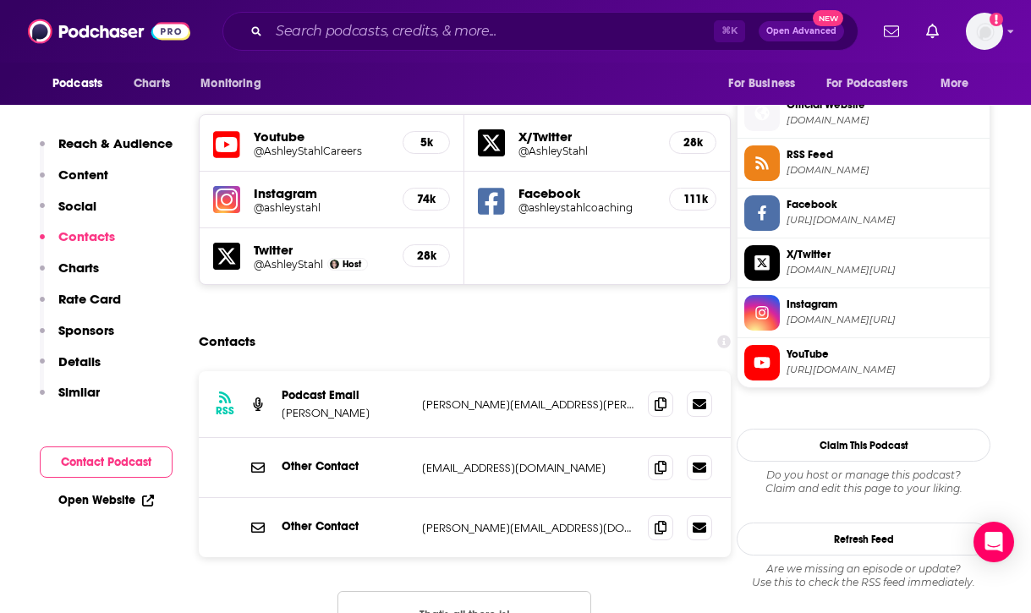
scroll to position [1509, 0]
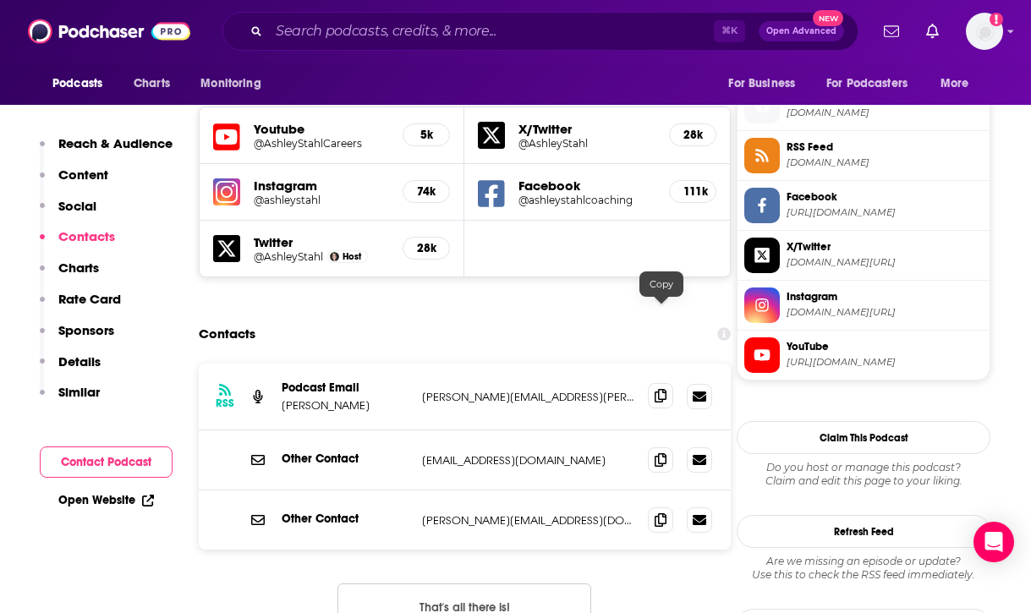
click at [659, 389] on icon at bounding box center [660, 396] width 12 height 14
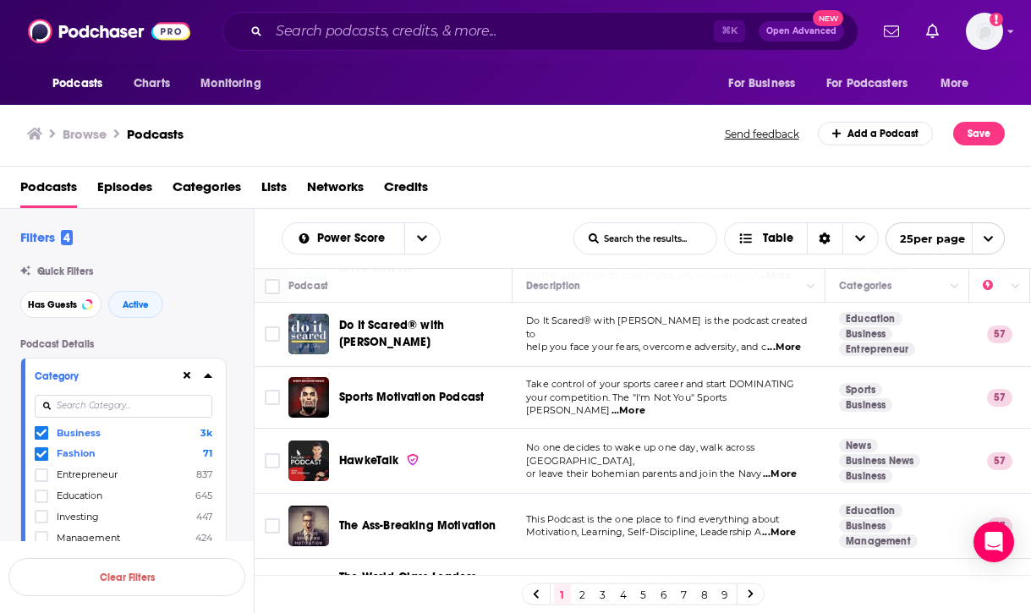
scroll to position [201, 0]
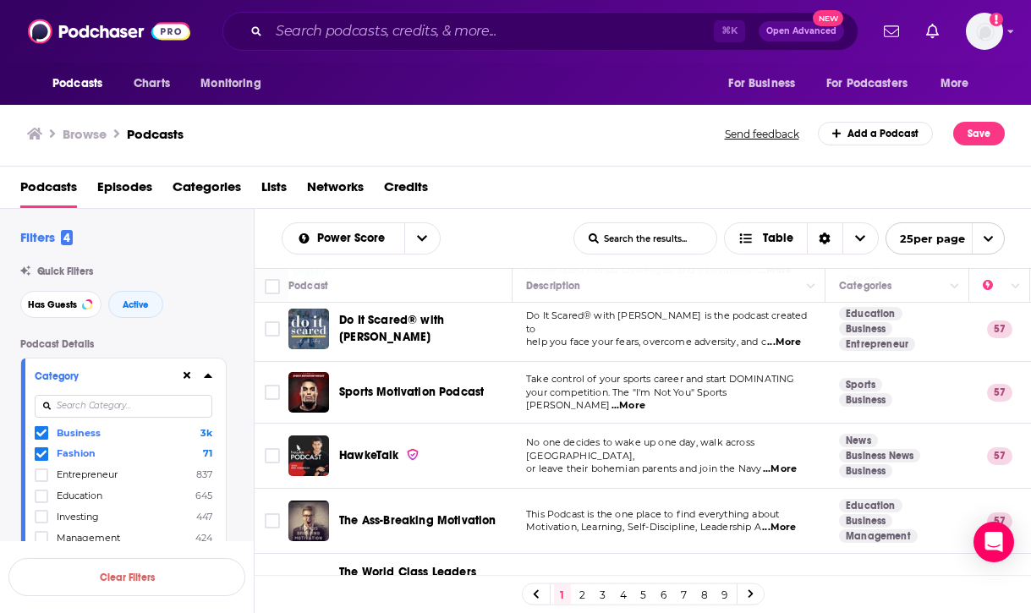
click at [792, 336] on span "...More" at bounding box center [784, 343] width 34 height 14
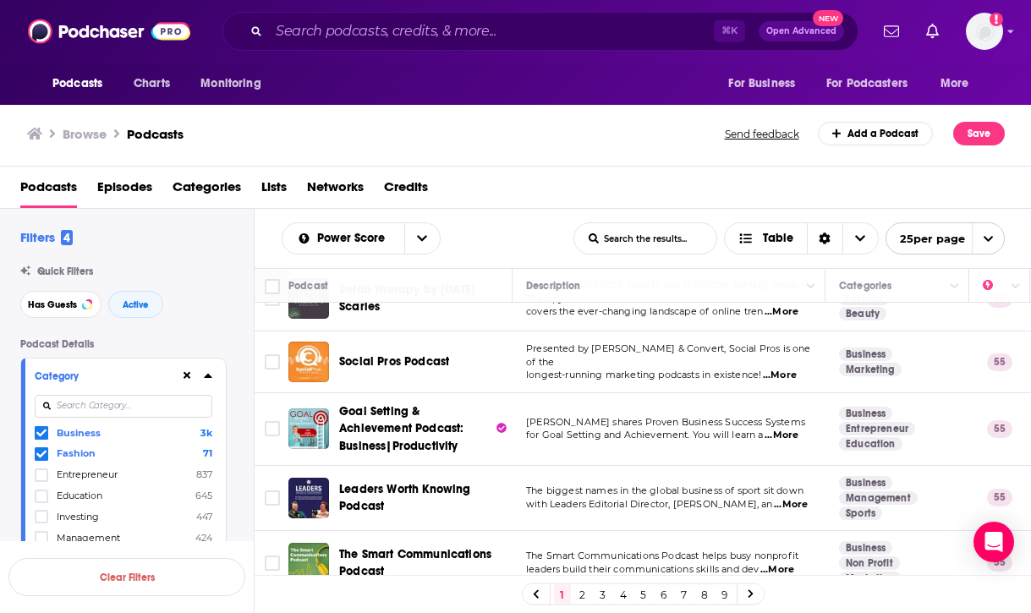
scroll to position [1012, 0]
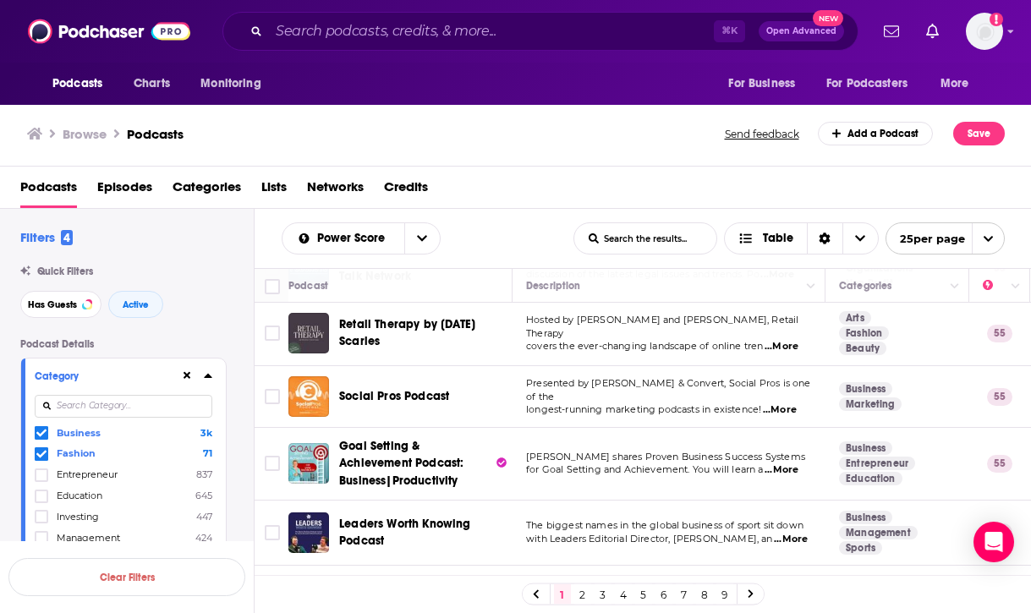
click at [785, 340] on span "...More" at bounding box center [781, 347] width 34 height 14
click at [527, 358] on td "Hosted by Will deFries and Barrett Dudley, Retail Therapy covers the ever-chang…" at bounding box center [668, 333] width 313 height 65
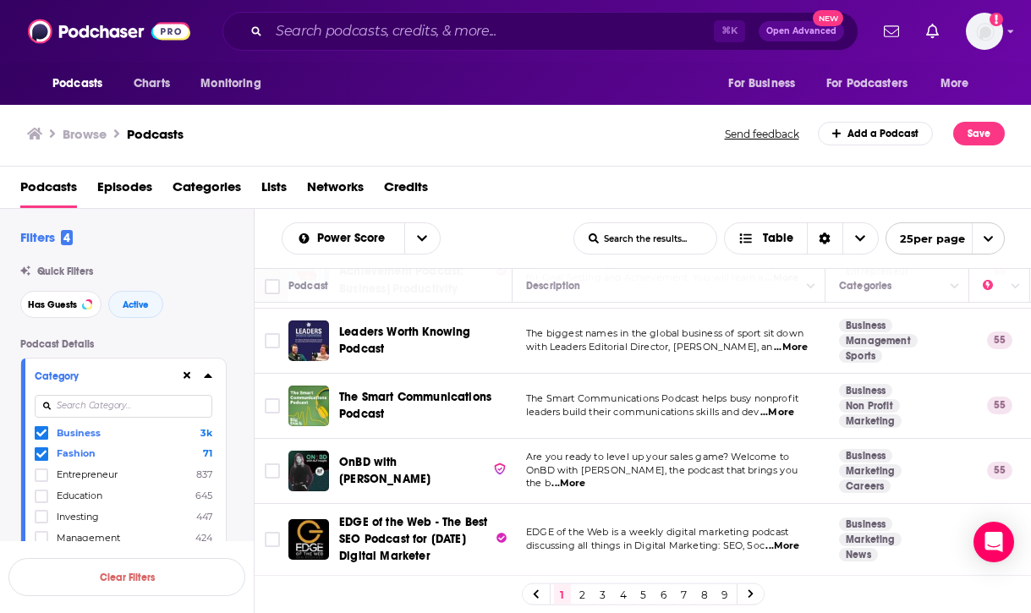
scroll to position [1205, 0]
click at [785, 345] on span "...More" at bounding box center [791, 347] width 34 height 14
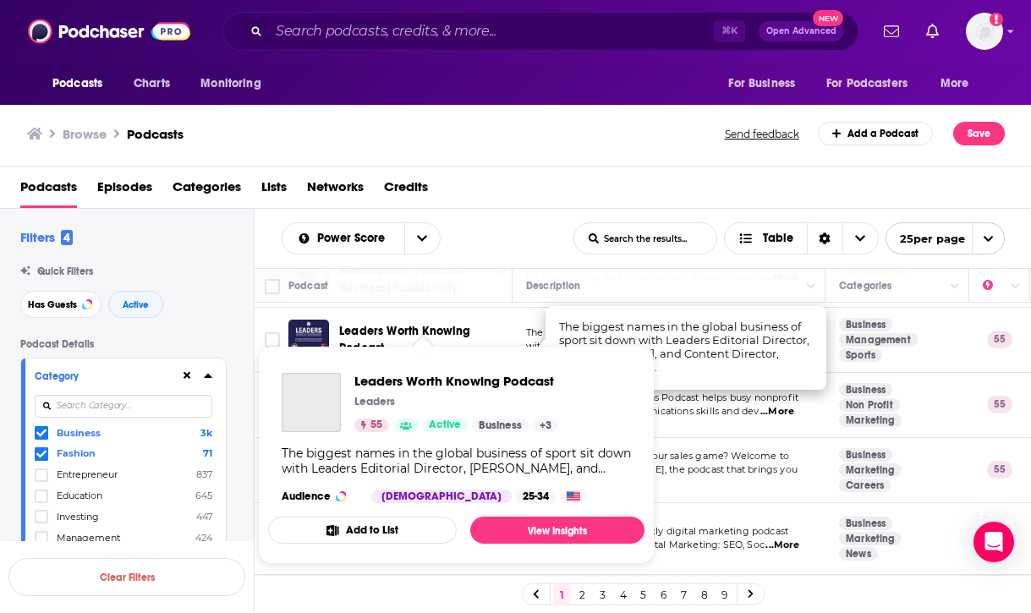
click at [420, 331] on span "Leaders Worth Knowing Podcast" at bounding box center [405, 339] width 132 height 31
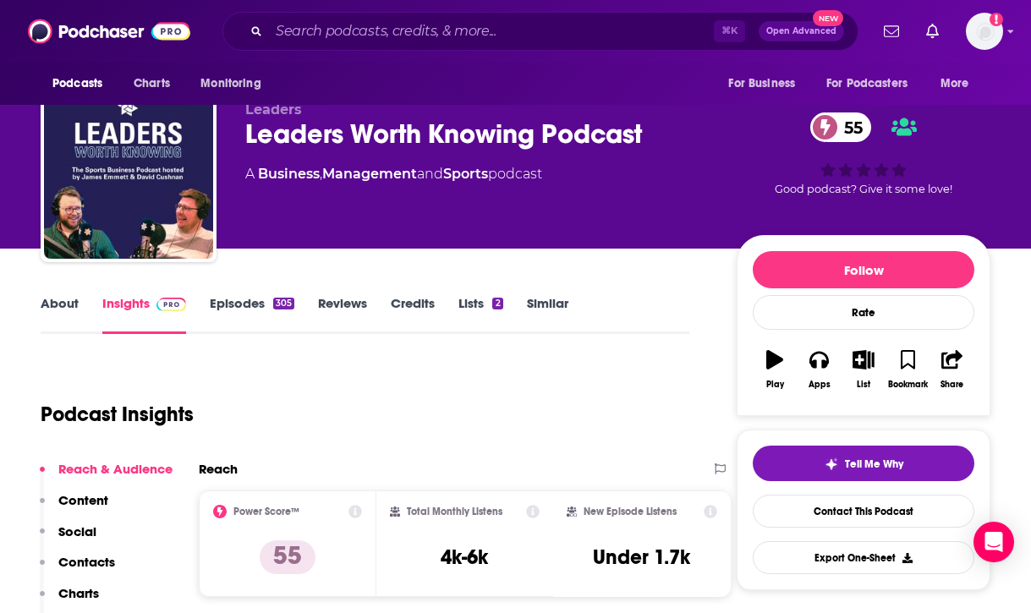
scroll to position [8, 0]
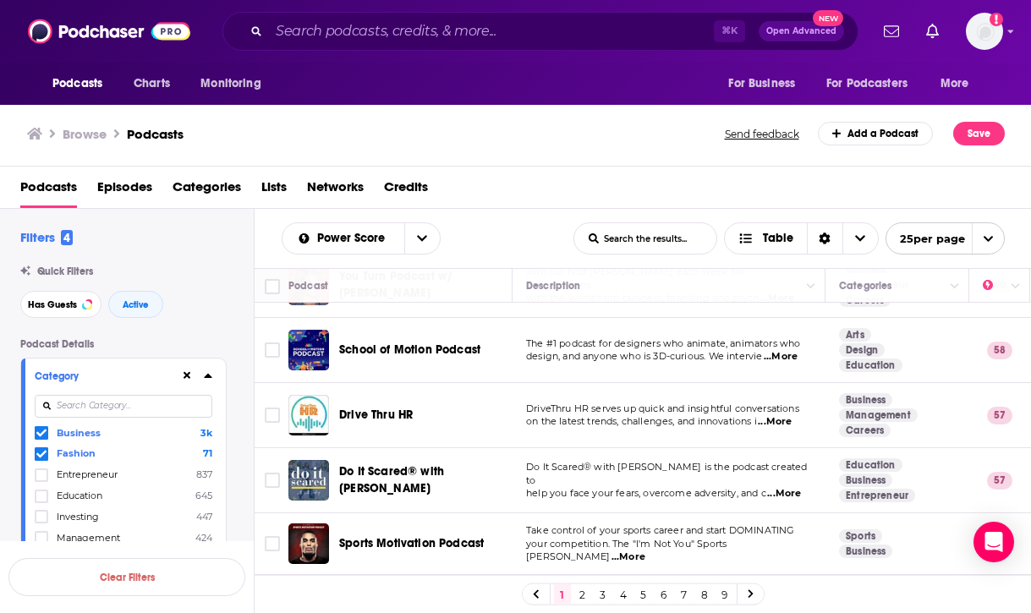
scroll to position [46, 0]
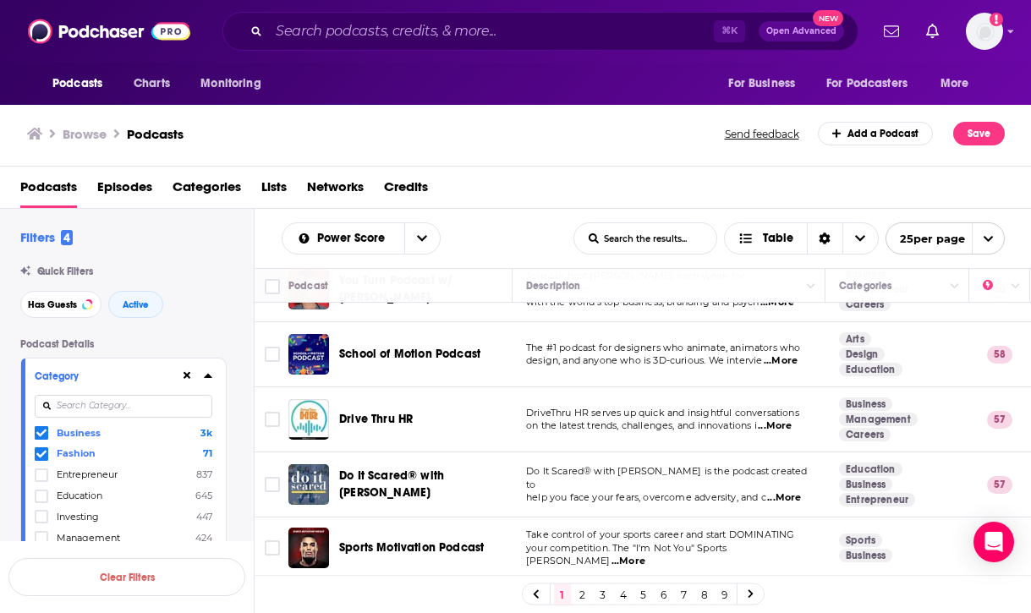
click at [581, 588] on link "2" at bounding box center [582, 594] width 17 height 20
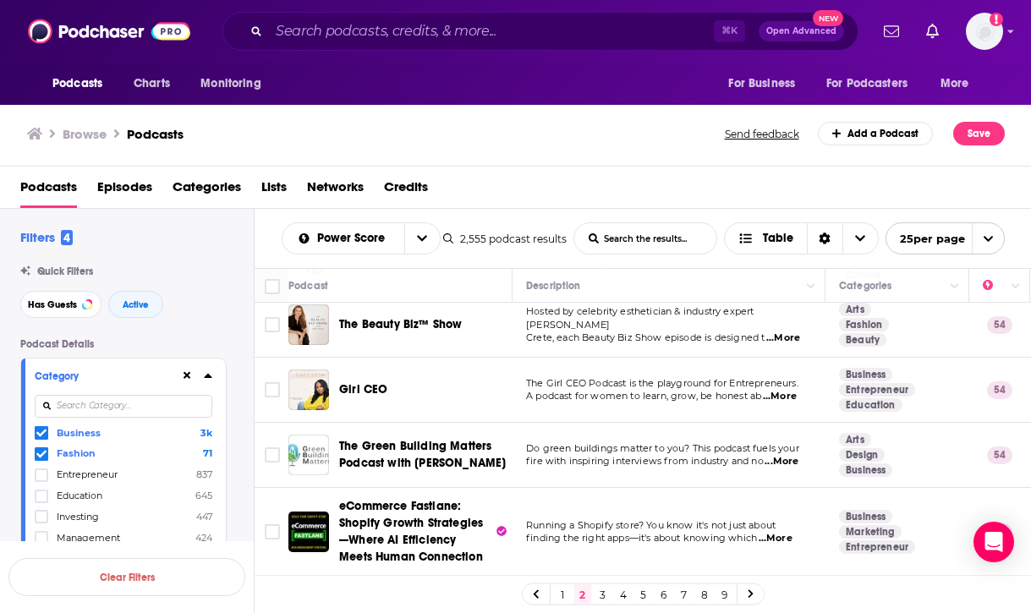
scroll to position [338, 0]
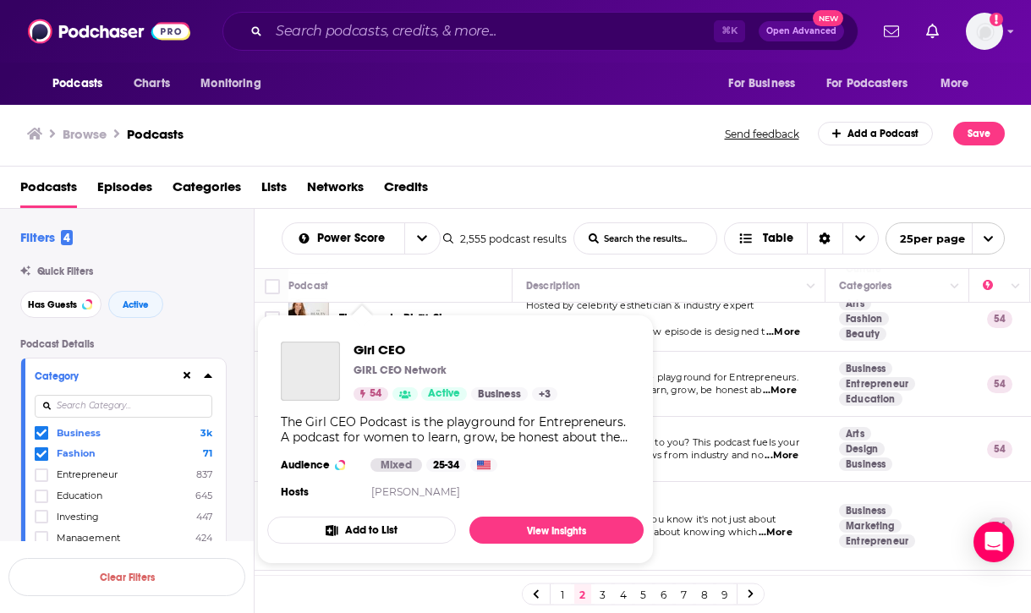
click at [367, 380] on div "Podcasts Charts Monitoring ⌘ K Open Advanced New For Business For Podcasters Mo…" at bounding box center [515, 306] width 1031 height 613
click at [378, 342] on span "Girl CEO" at bounding box center [455, 350] width 204 height 16
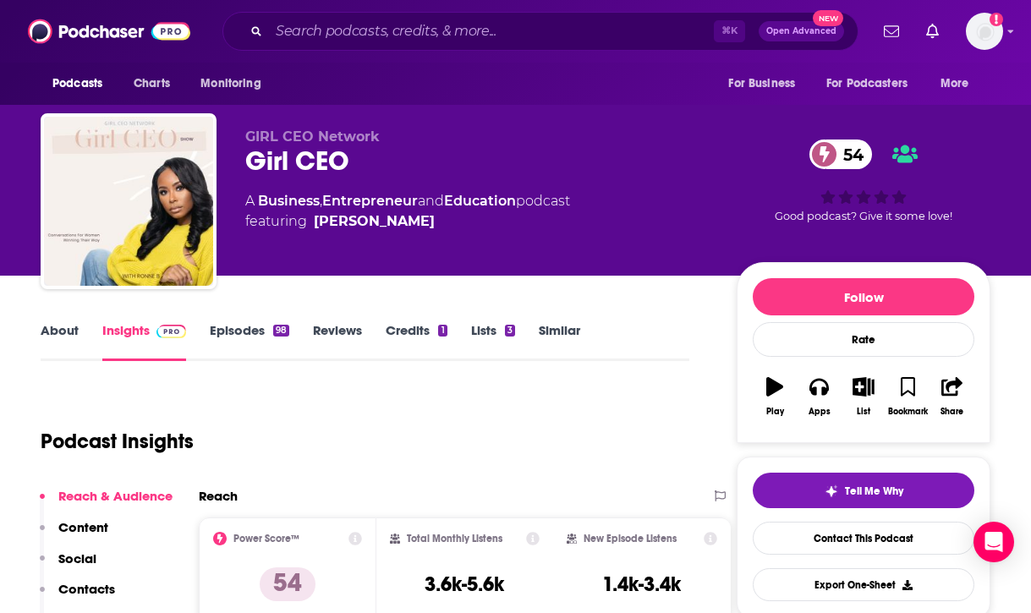
click at [252, 333] on link "Episodes 98" at bounding box center [249, 341] width 79 height 39
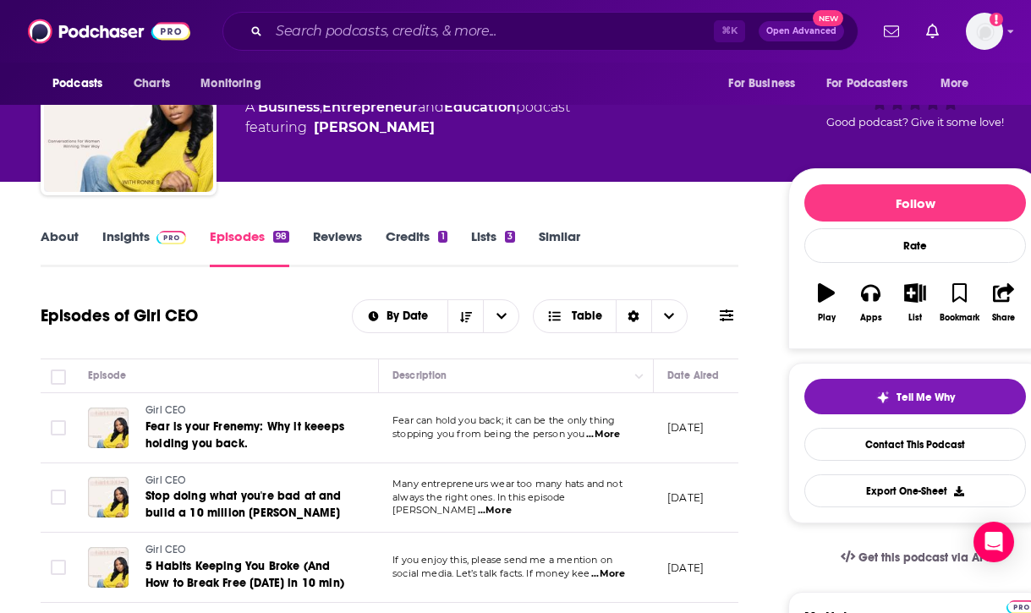
scroll to position [92, 0]
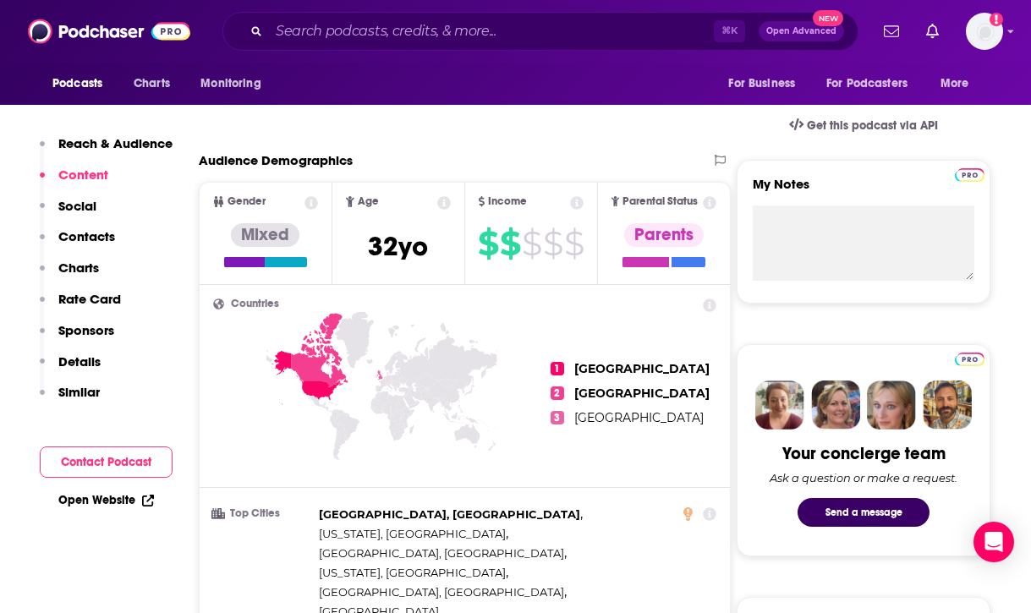
scroll to position [353, 0]
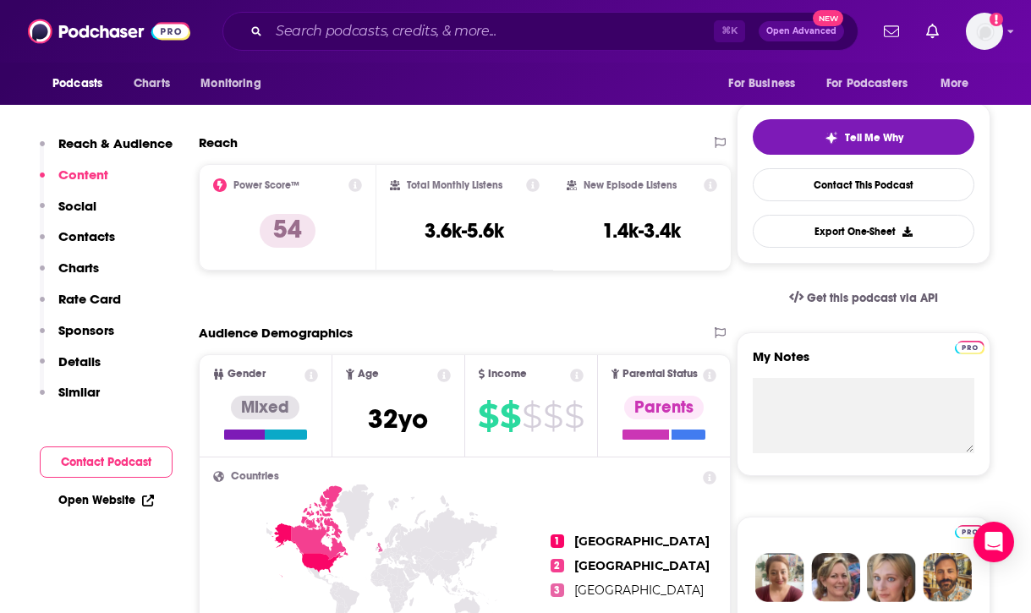
click at [91, 230] on p "Contacts" at bounding box center [86, 236] width 57 height 16
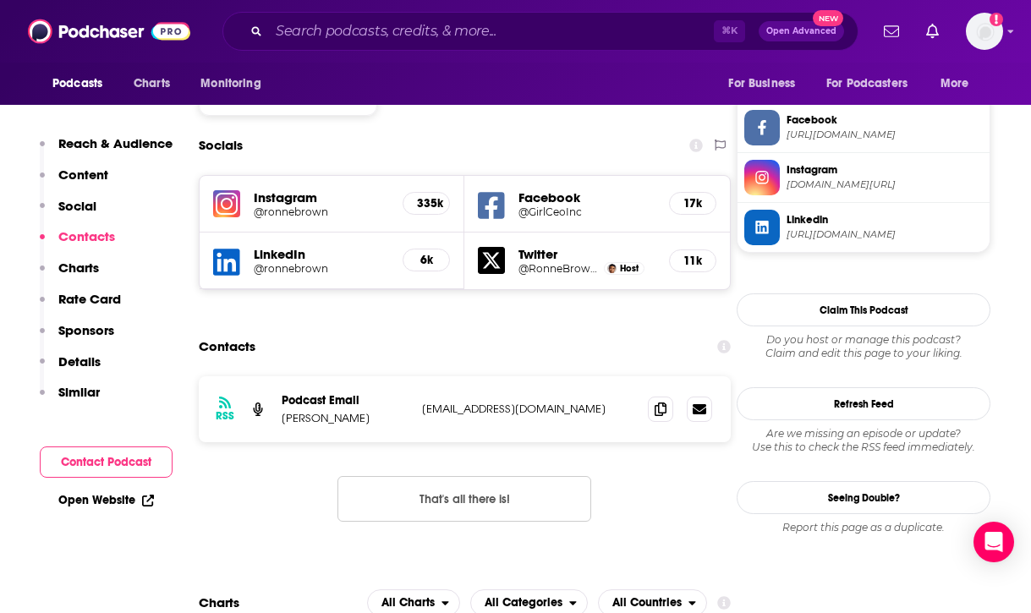
scroll to position [1433, 0]
click at [660, 401] on icon at bounding box center [660, 408] width 12 height 14
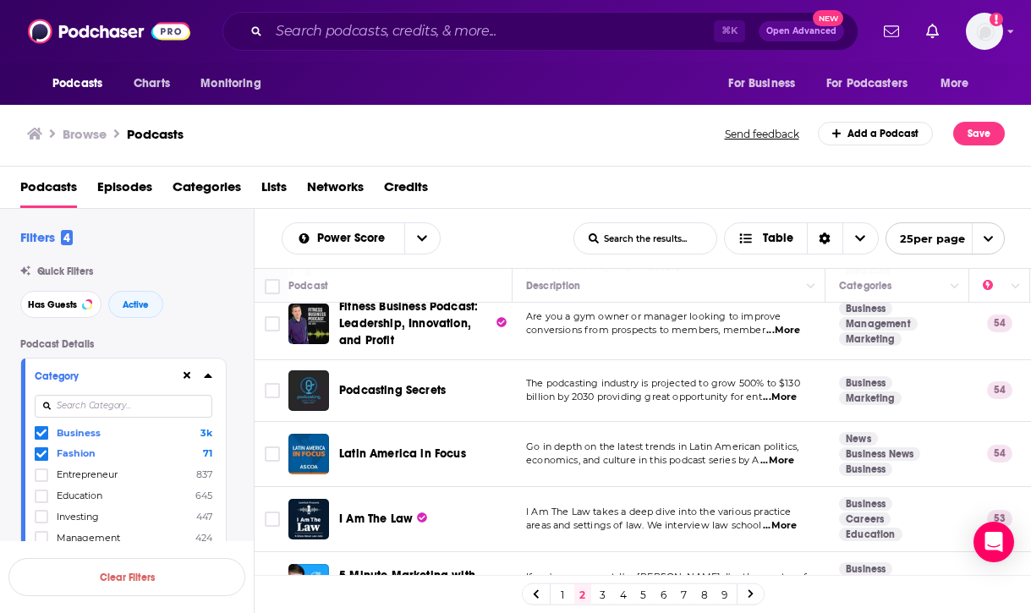
scroll to position [1374, 0]
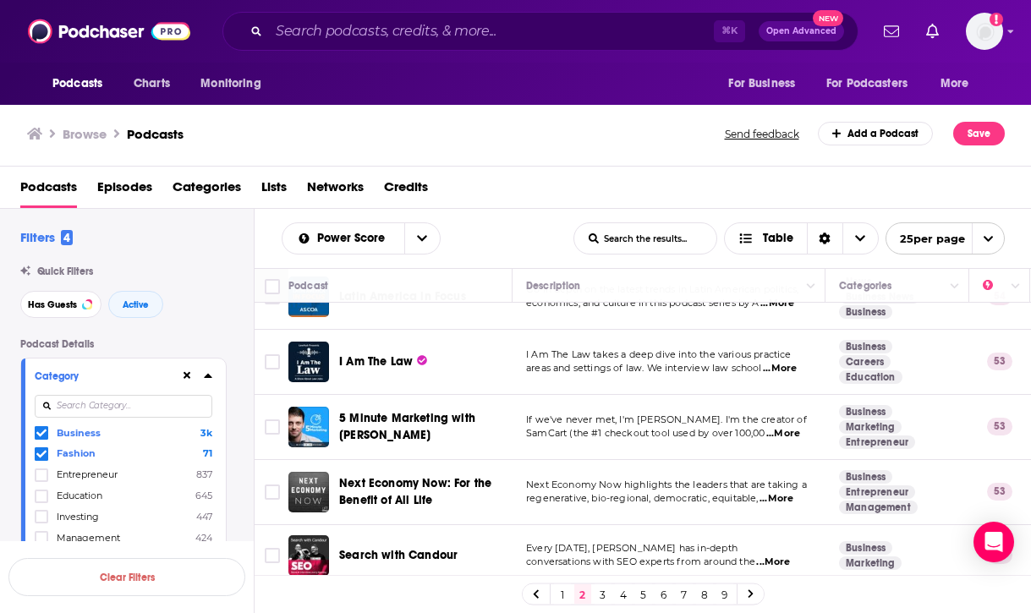
click at [603, 594] on link "3" at bounding box center [602, 594] width 17 height 20
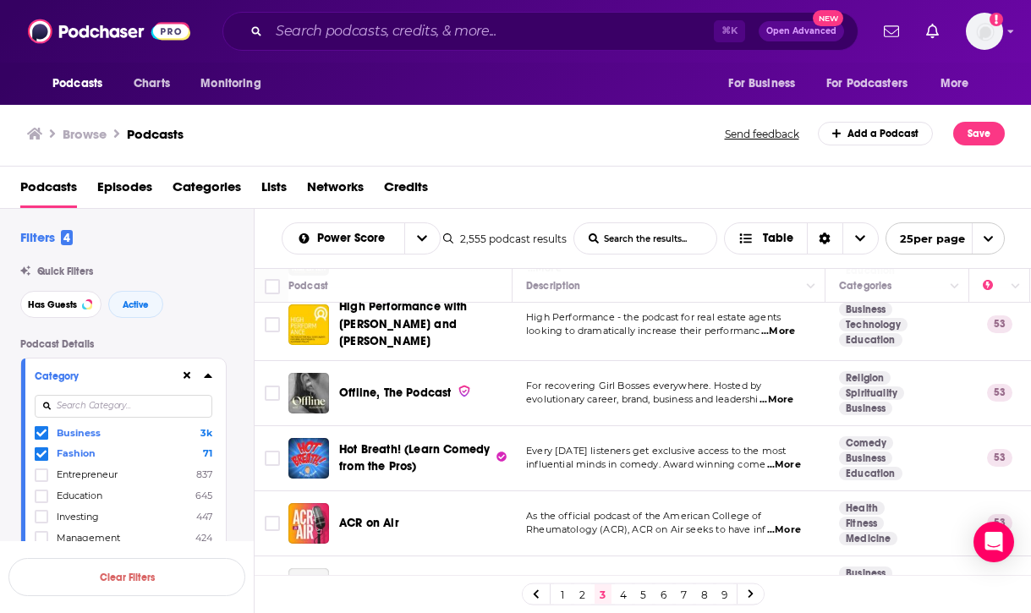
scroll to position [1330, 0]
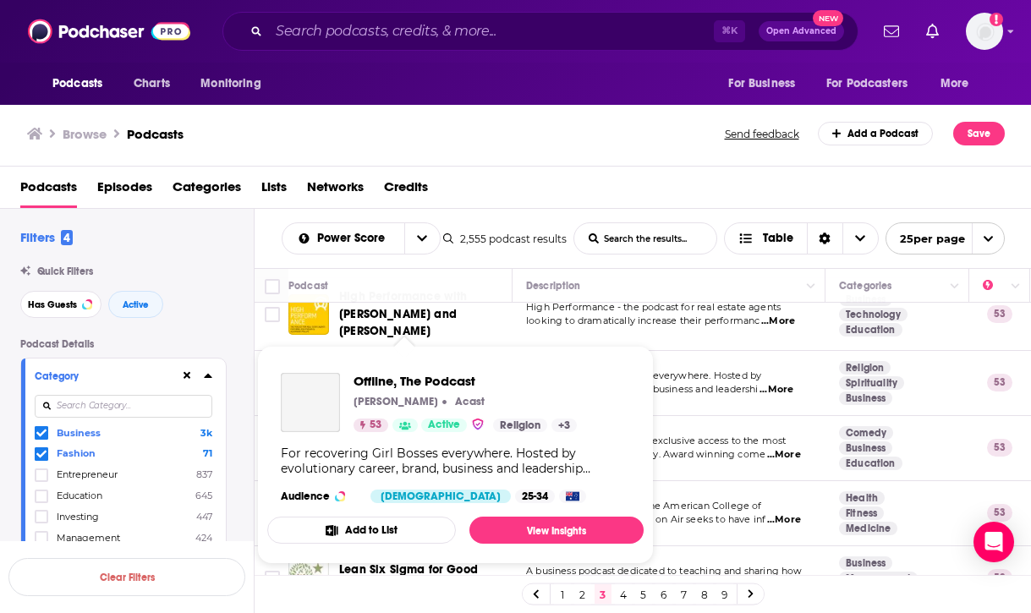
click at [424, 386] on div "Podcasts Charts Monitoring ⌘ K Open Advanced New For Business For Podcasters Mo…" at bounding box center [515, 306] width 1031 height 613
click at [409, 380] on span "Offline, The Podcast" at bounding box center [464, 381] width 223 height 16
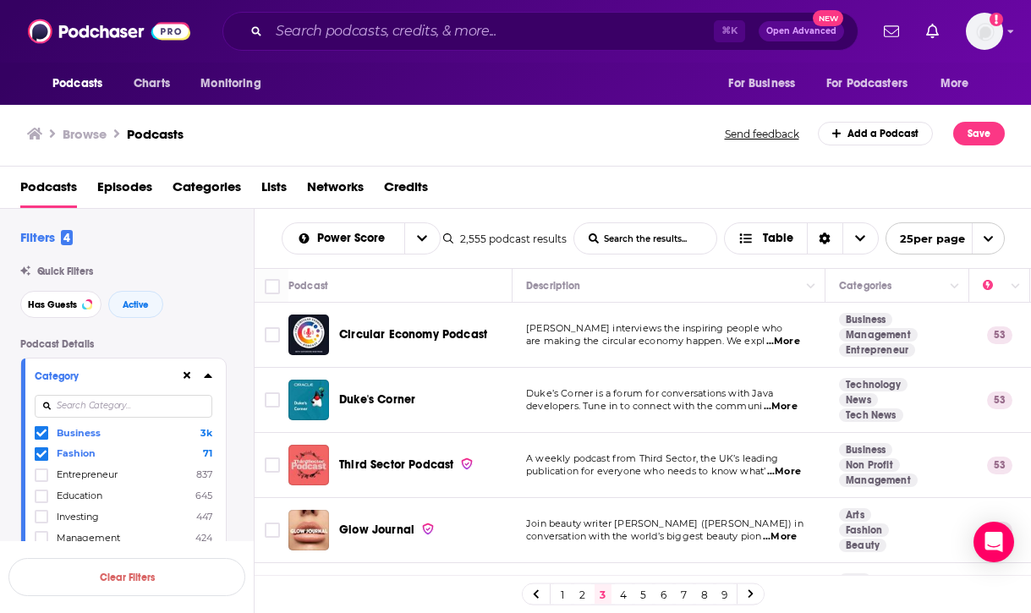
scroll to position [59, 0]
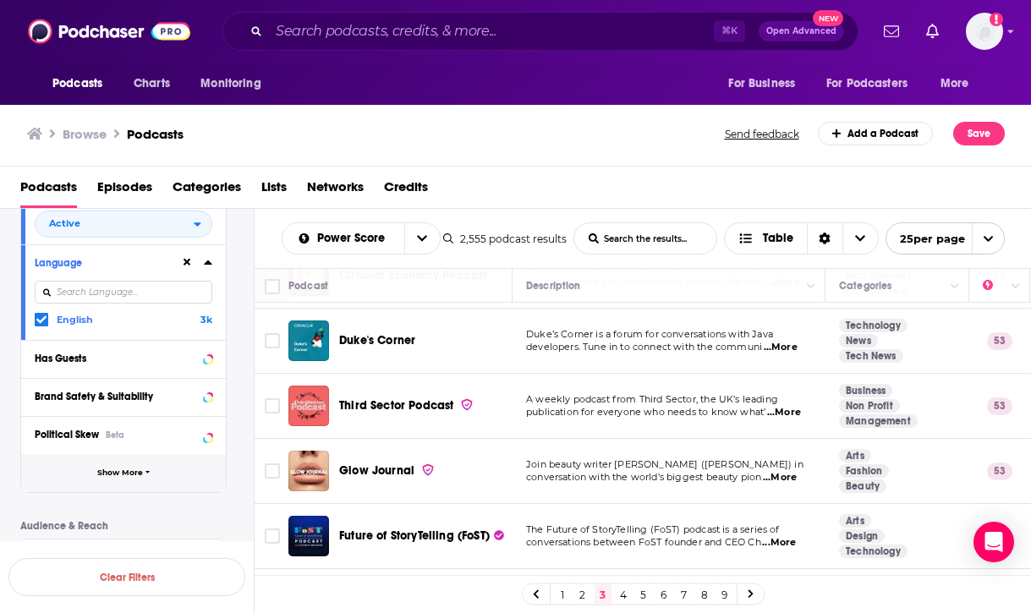
click at [134, 474] on span "Show More" at bounding box center [120, 472] width 46 height 9
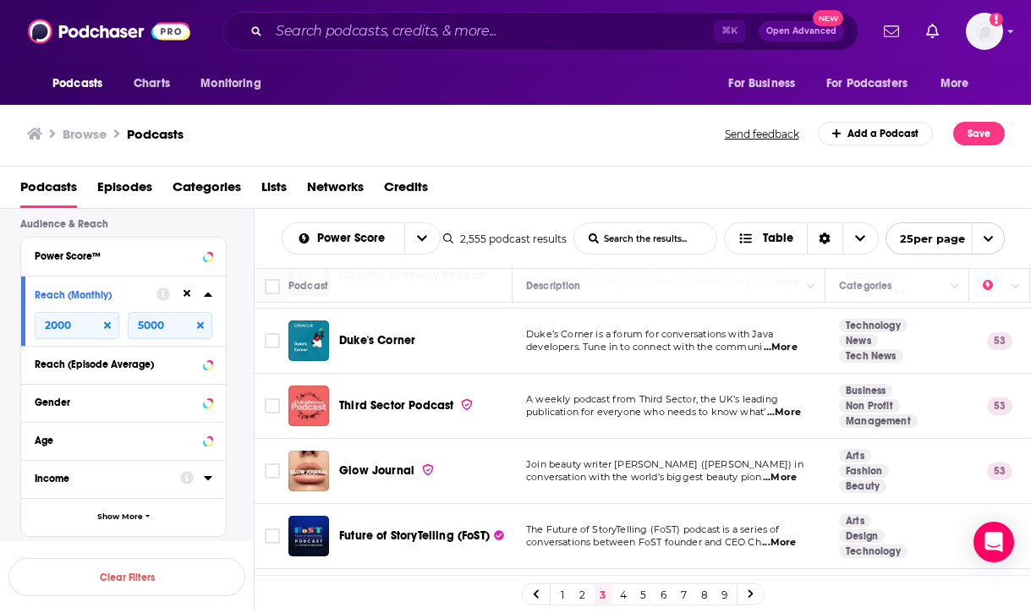
scroll to position [1147, 0]
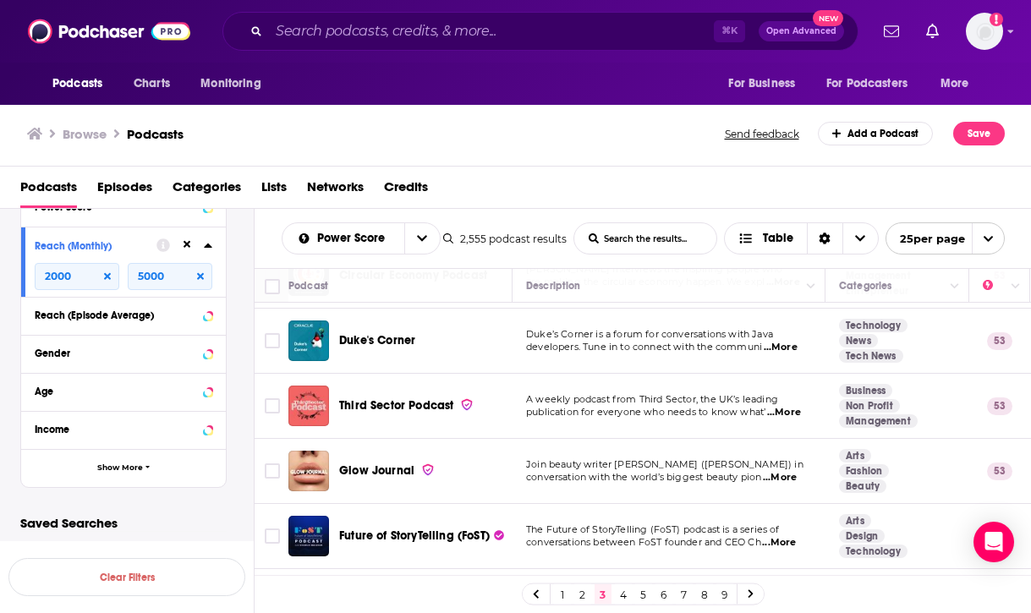
click at [213, 392] on div "Age" at bounding box center [123, 392] width 205 height 38
click at [206, 392] on icon at bounding box center [208, 391] width 8 height 14
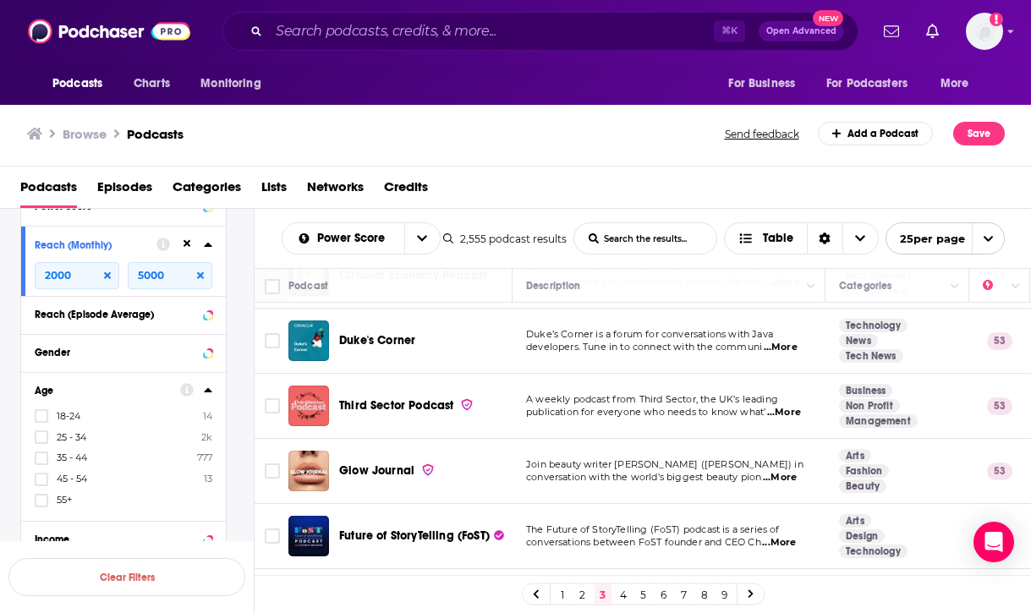
click at [207, 391] on icon at bounding box center [208, 390] width 8 height 4
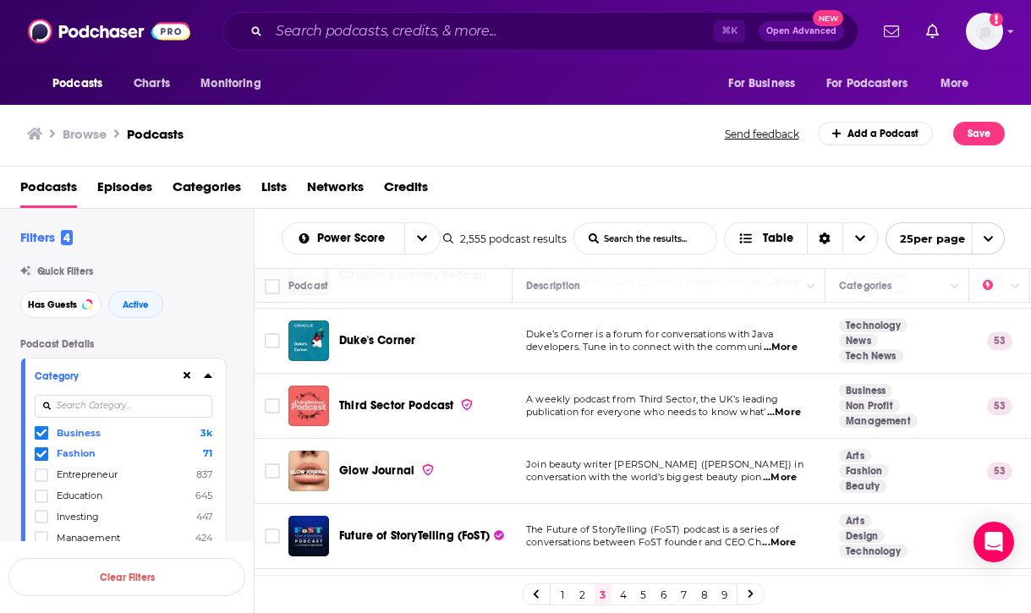
scroll to position [0, 0]
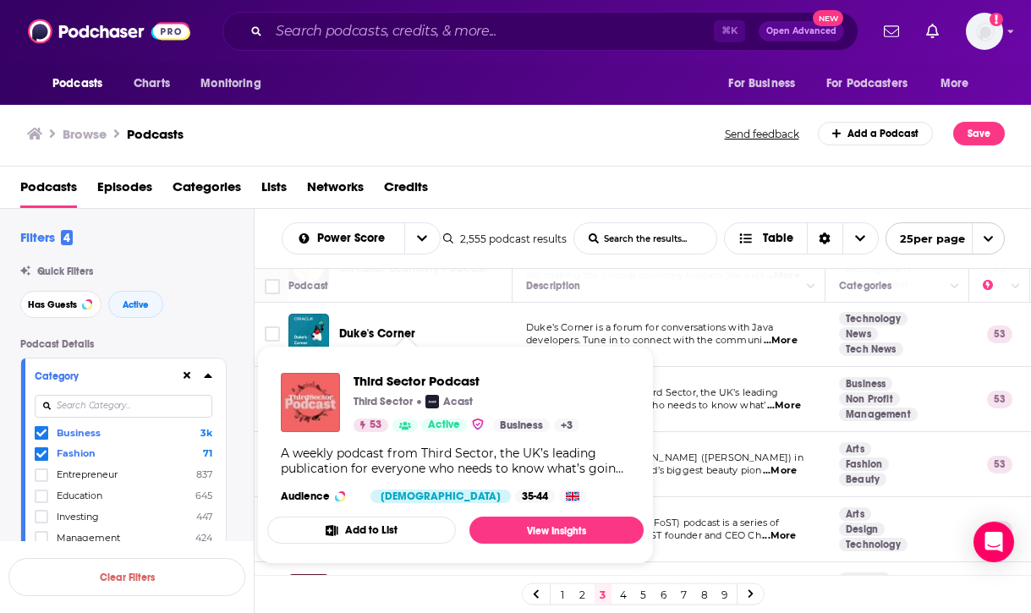
click at [584, 593] on link "2" at bounding box center [582, 594] width 17 height 20
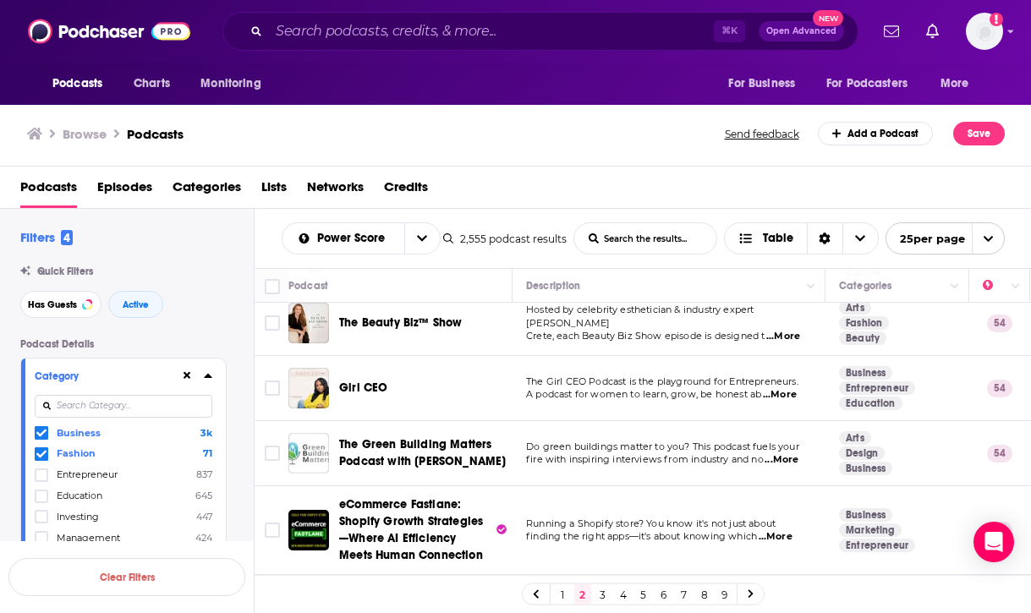
scroll to position [336, 0]
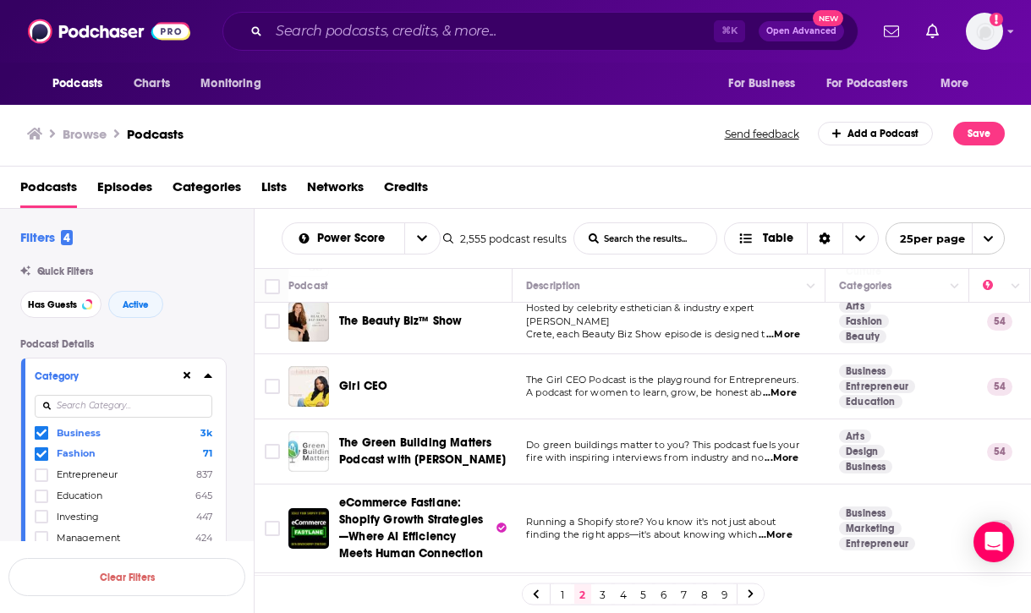
click at [621, 591] on link "4" at bounding box center [623, 594] width 17 height 20
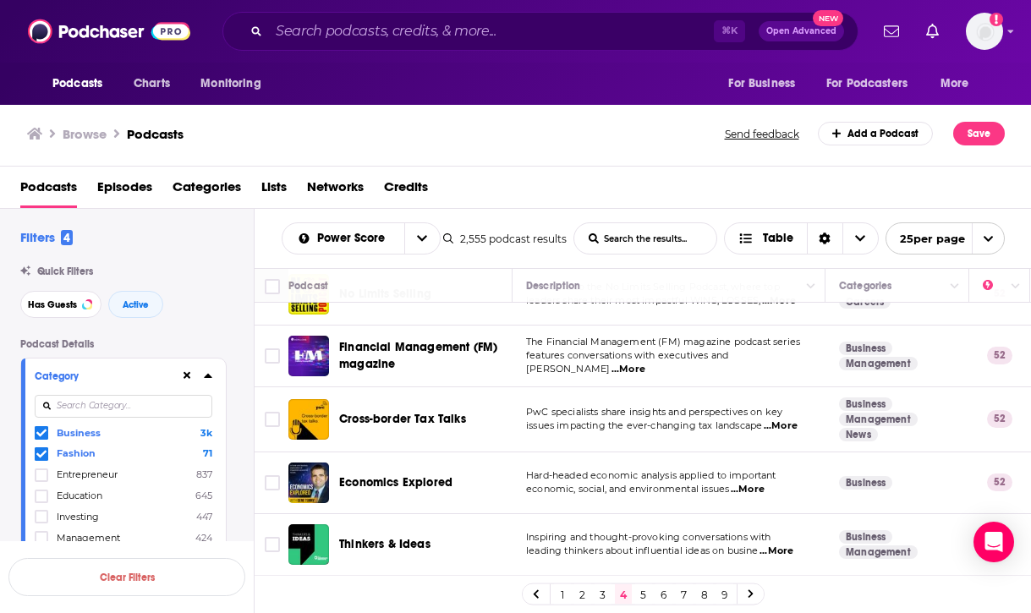
scroll to position [1428, 0]
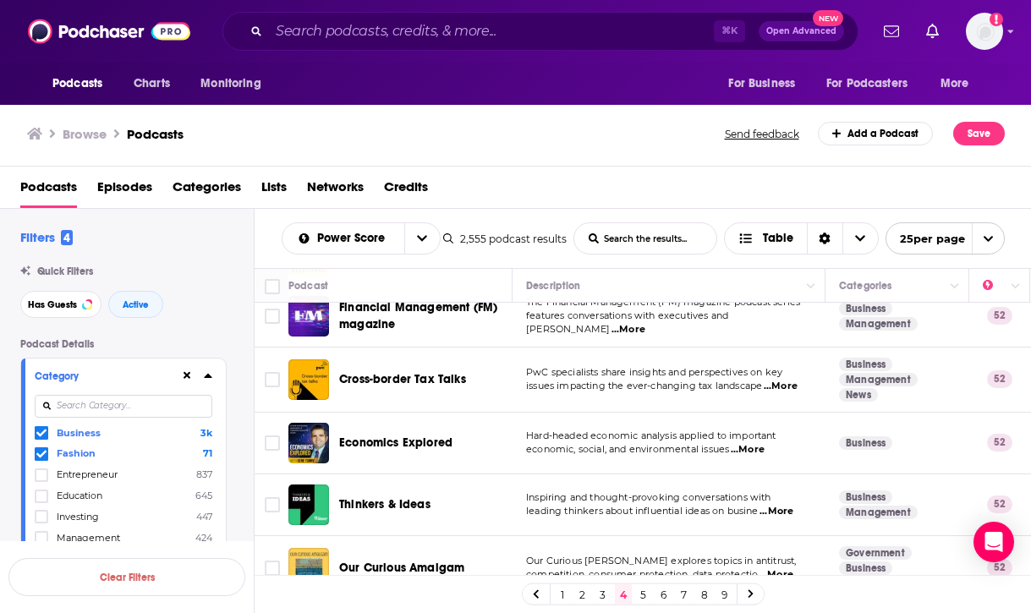
click at [638, 598] on link "5" at bounding box center [643, 594] width 17 height 20
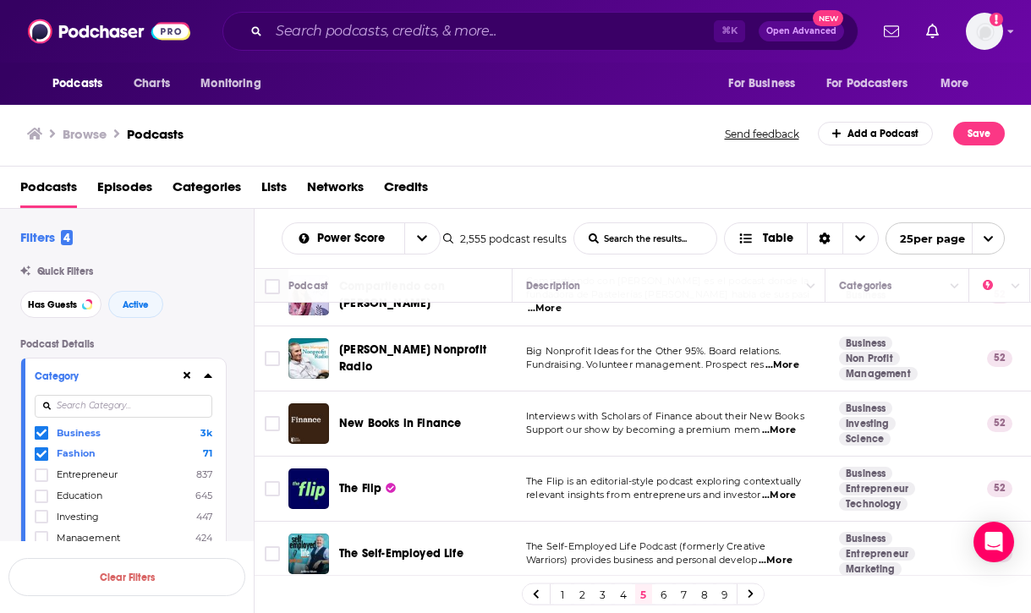
scroll to position [1228, 0]
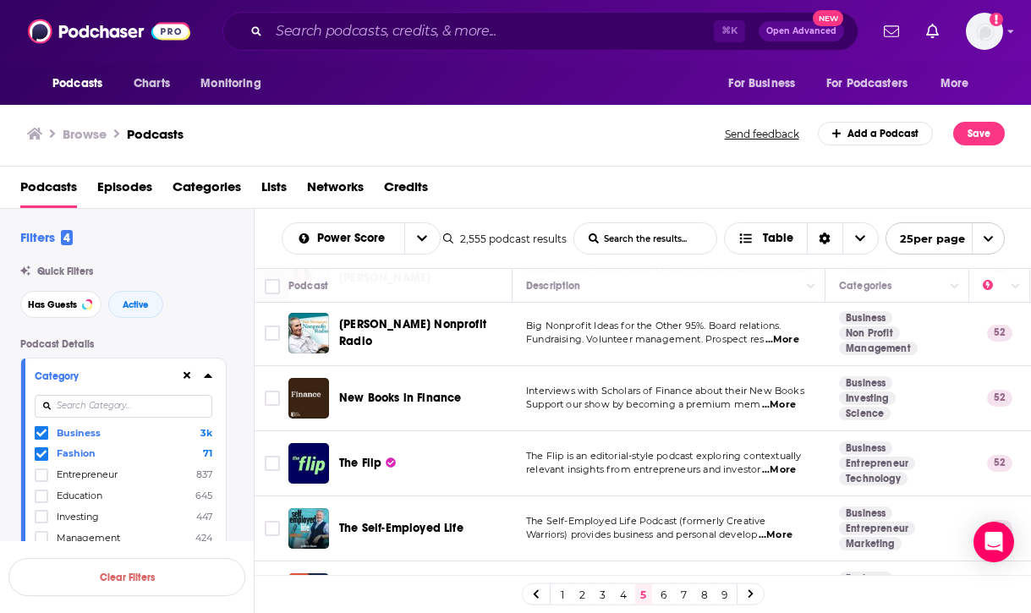
click at [780, 463] on span "...More" at bounding box center [779, 470] width 34 height 14
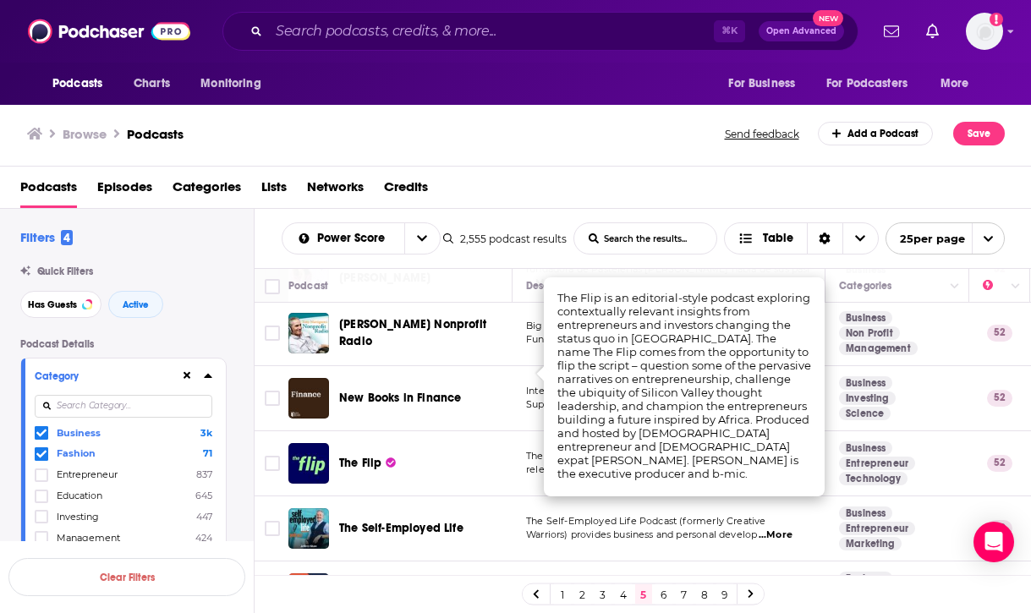
click at [535, 463] on p "relevant insights from entrepreneurs and investor ...More" at bounding box center [668, 470] width 285 height 14
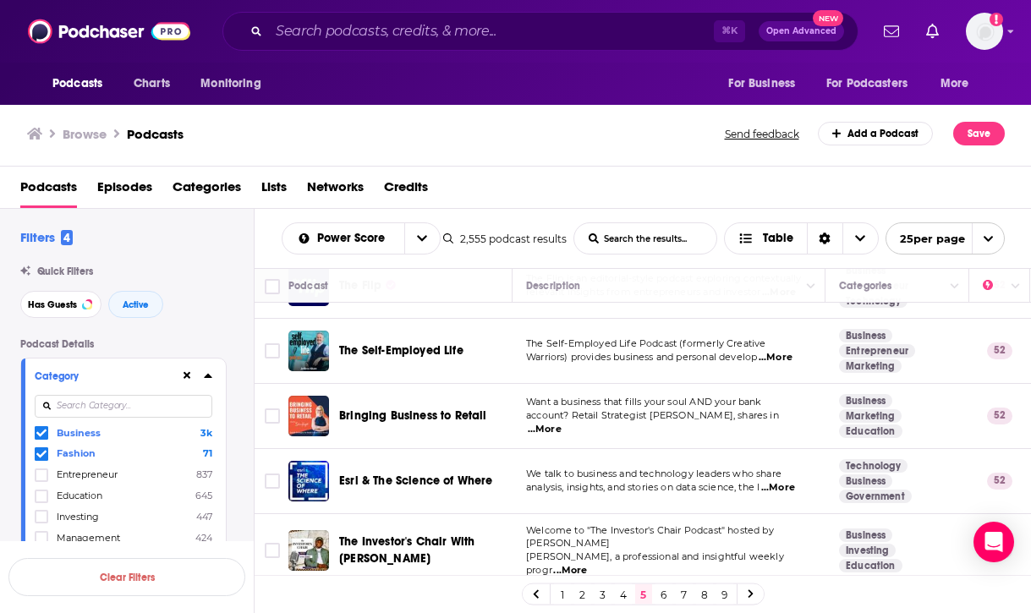
scroll to position [1438, 0]
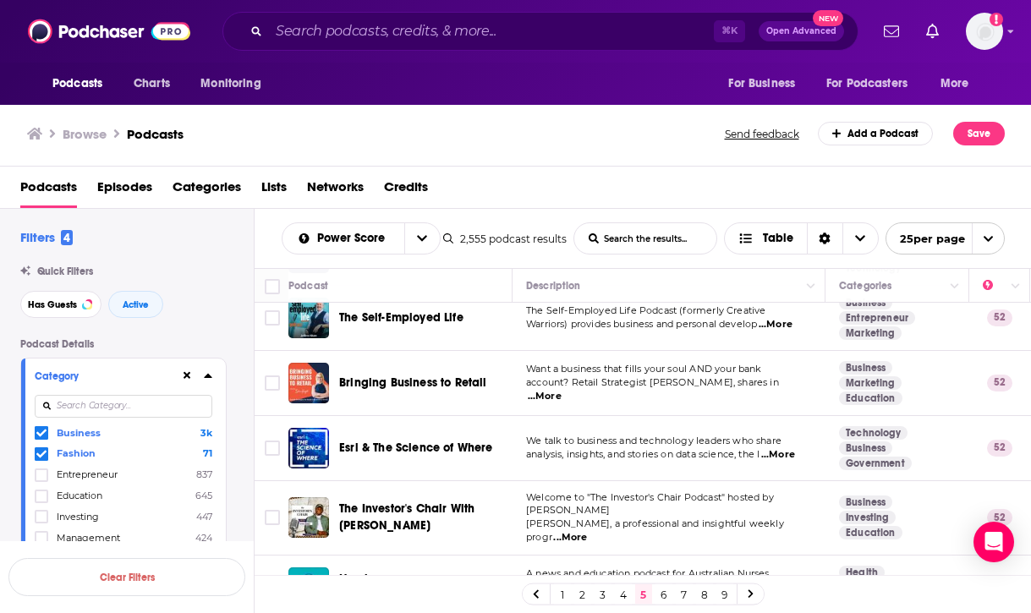
click at [668, 597] on link "6" at bounding box center [663, 594] width 17 height 20
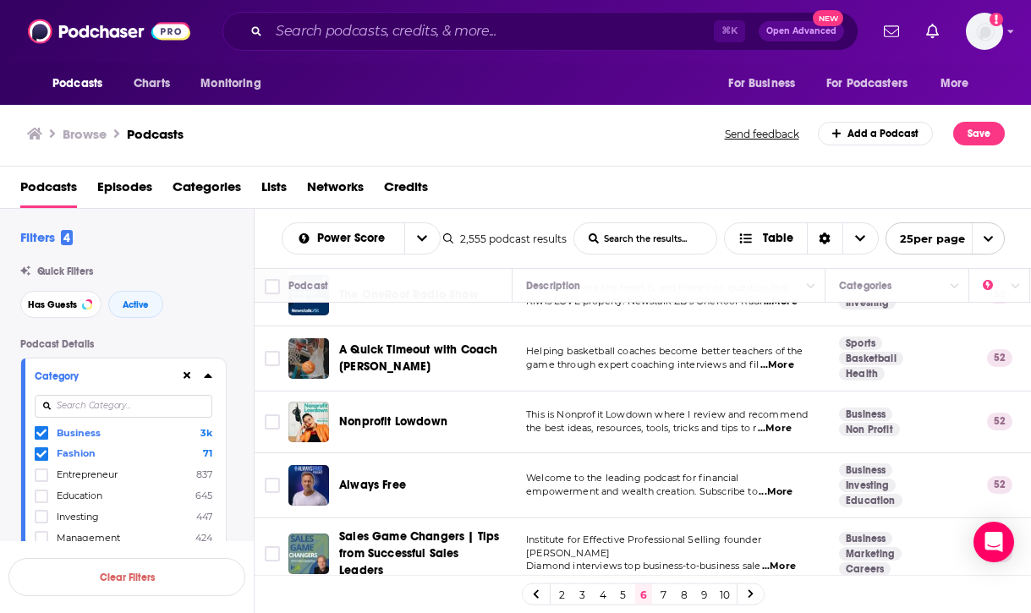
scroll to position [1401, 0]
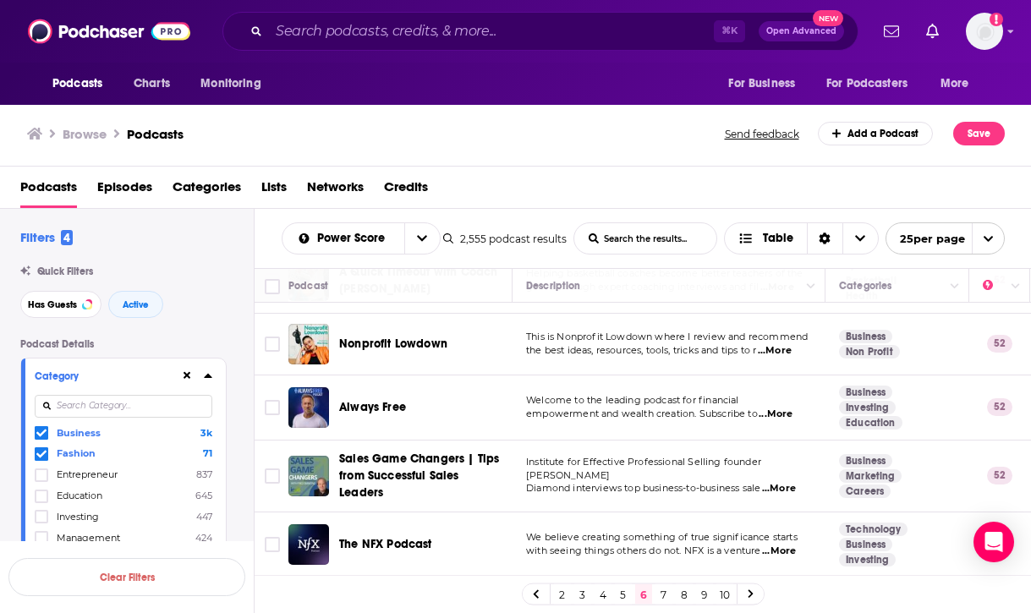
click at [664, 596] on link "7" at bounding box center [663, 594] width 17 height 20
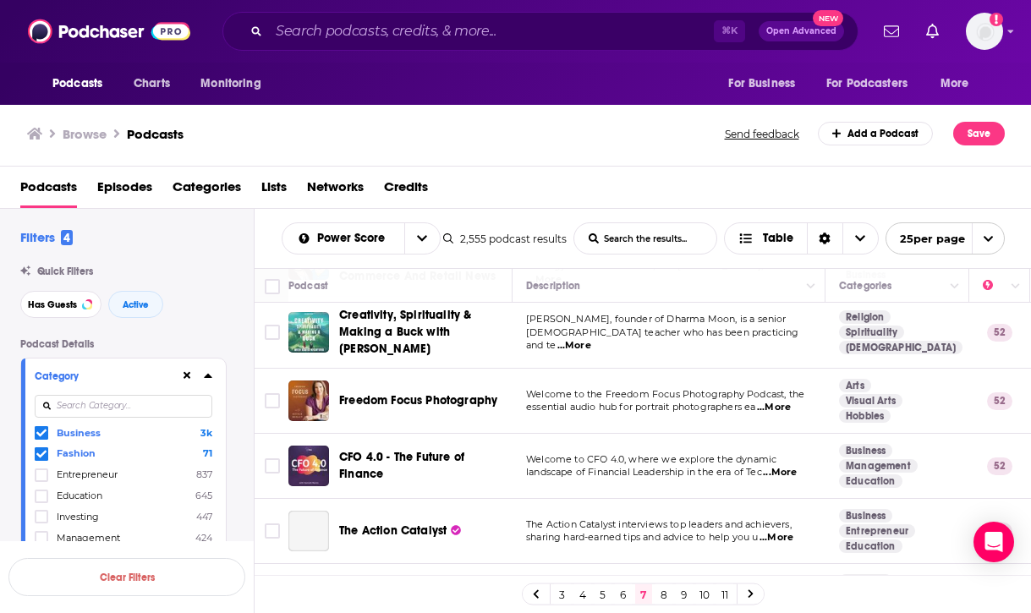
scroll to position [82, 0]
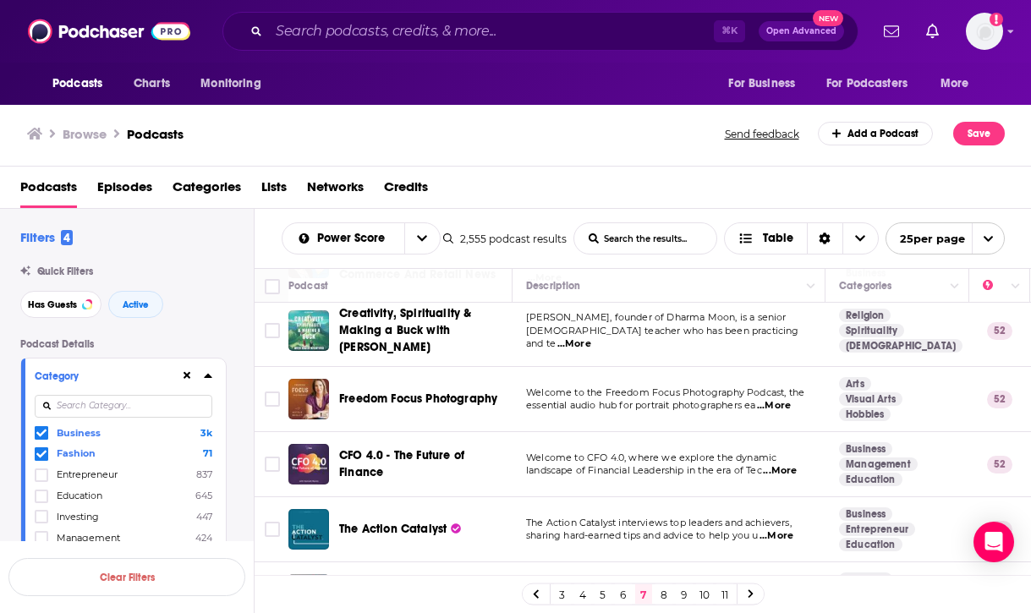
click at [667, 592] on link "8" at bounding box center [663, 594] width 17 height 20
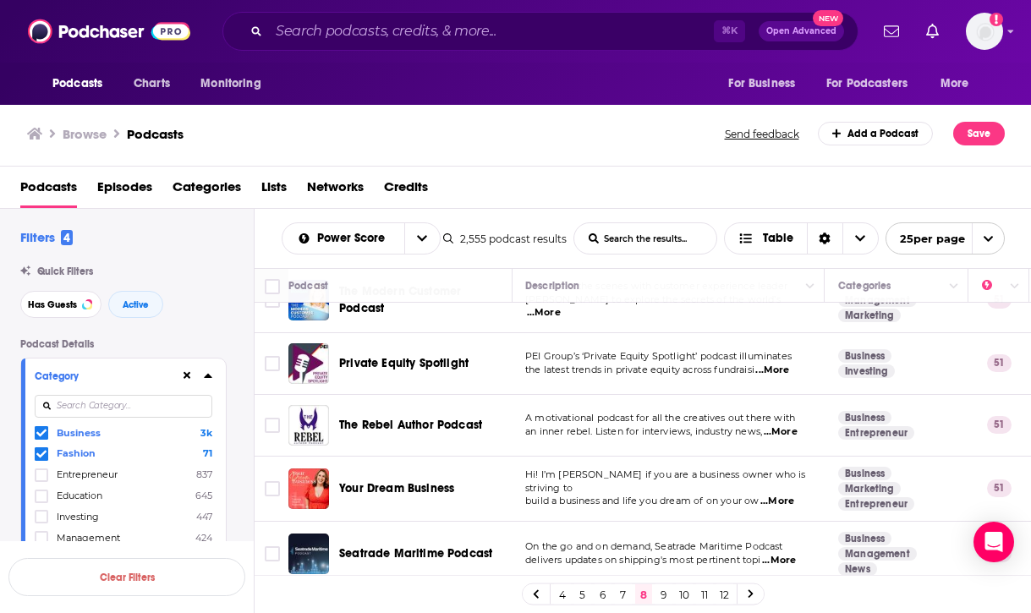
scroll to position [1373, 1]
click at [665, 594] on link "9" at bounding box center [663, 594] width 17 height 20
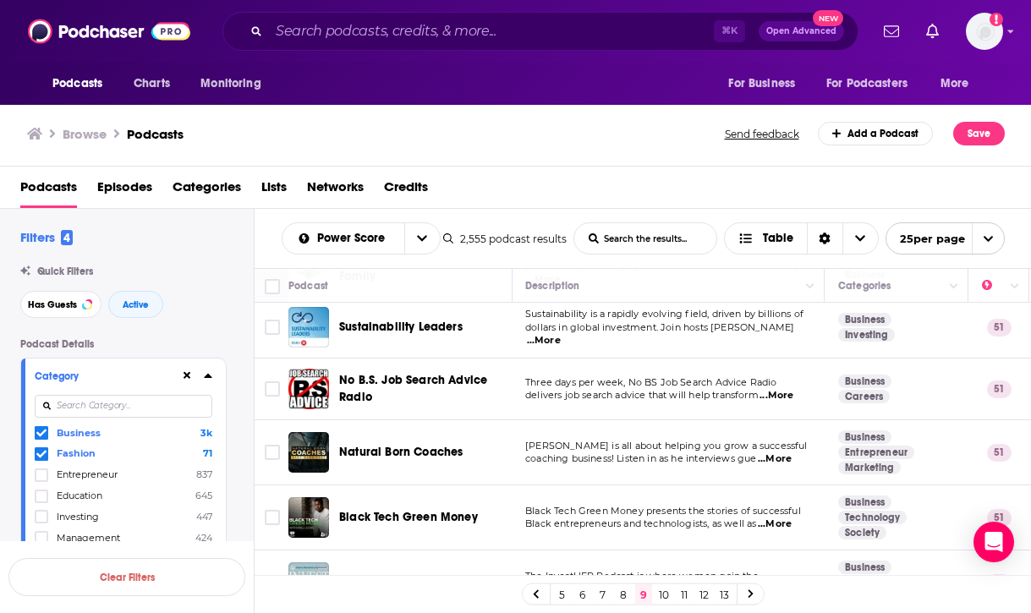
scroll to position [399, 1]
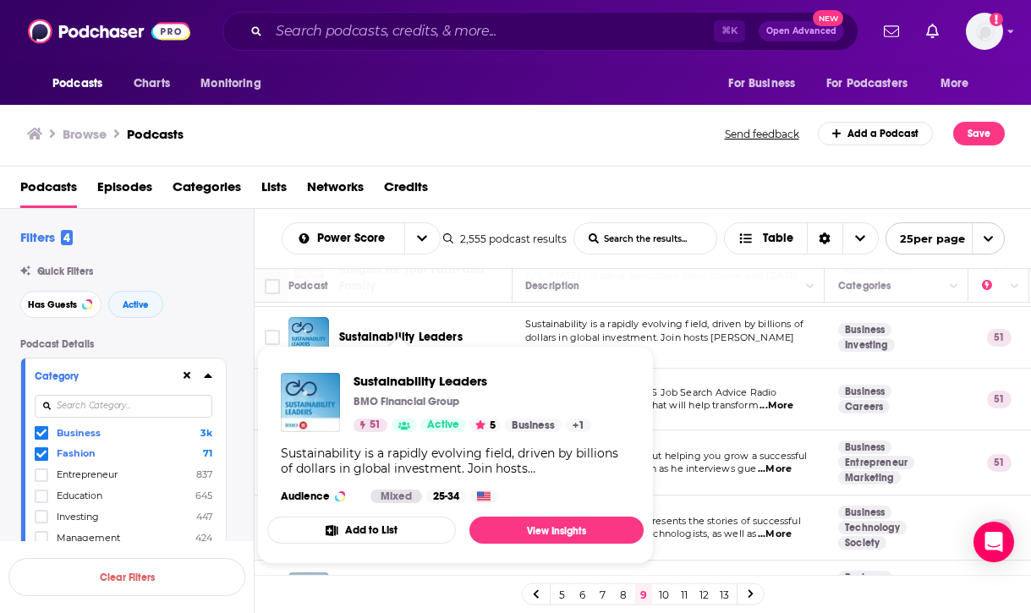
click at [443, 334] on span "Sustainability Leaders" at bounding box center [400, 337] width 123 height 14
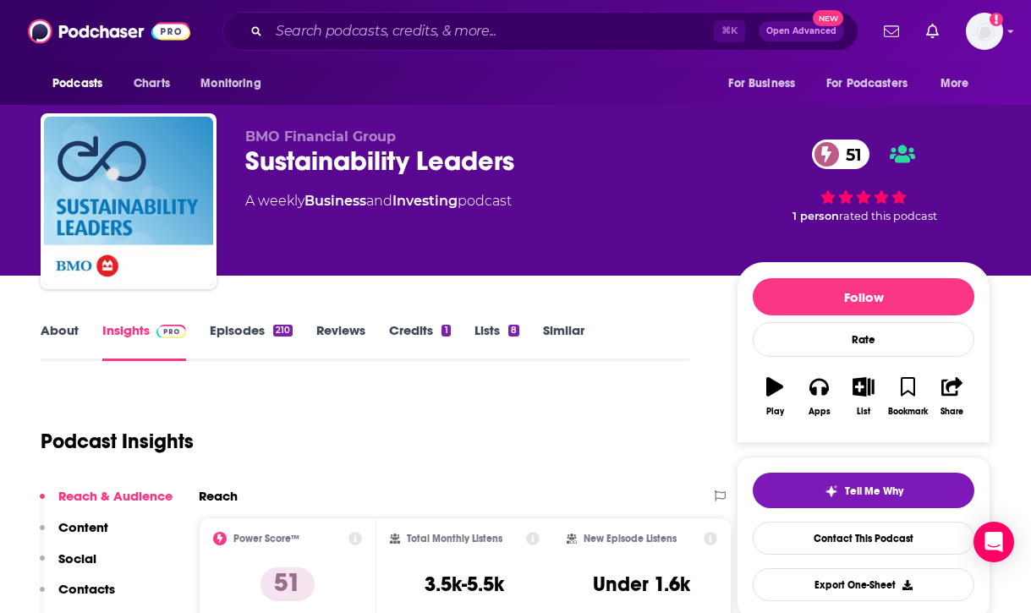
click at [47, 324] on link "About" at bounding box center [60, 341] width 38 height 39
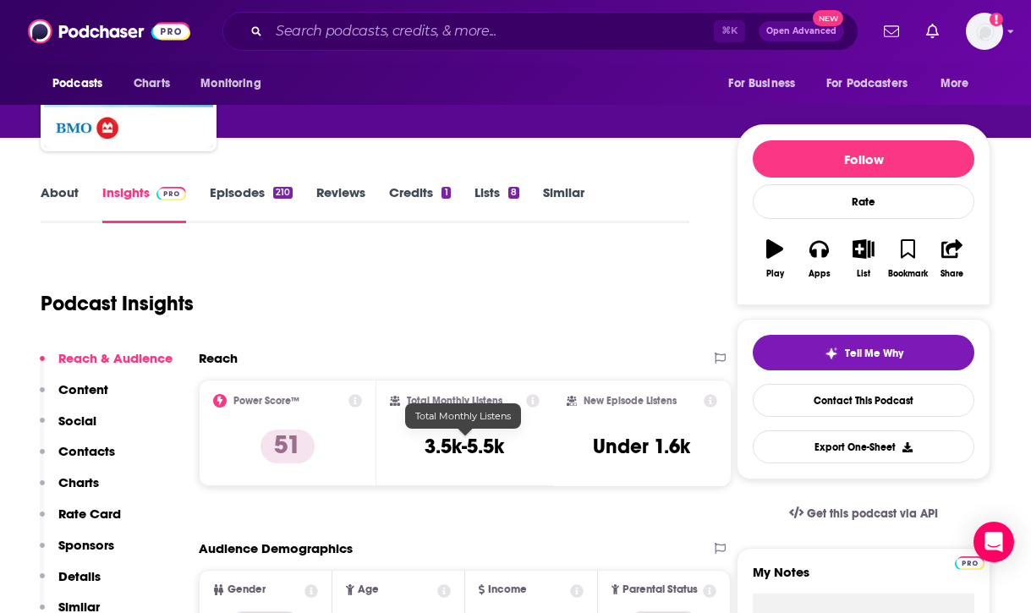
scroll to position [177, 0]
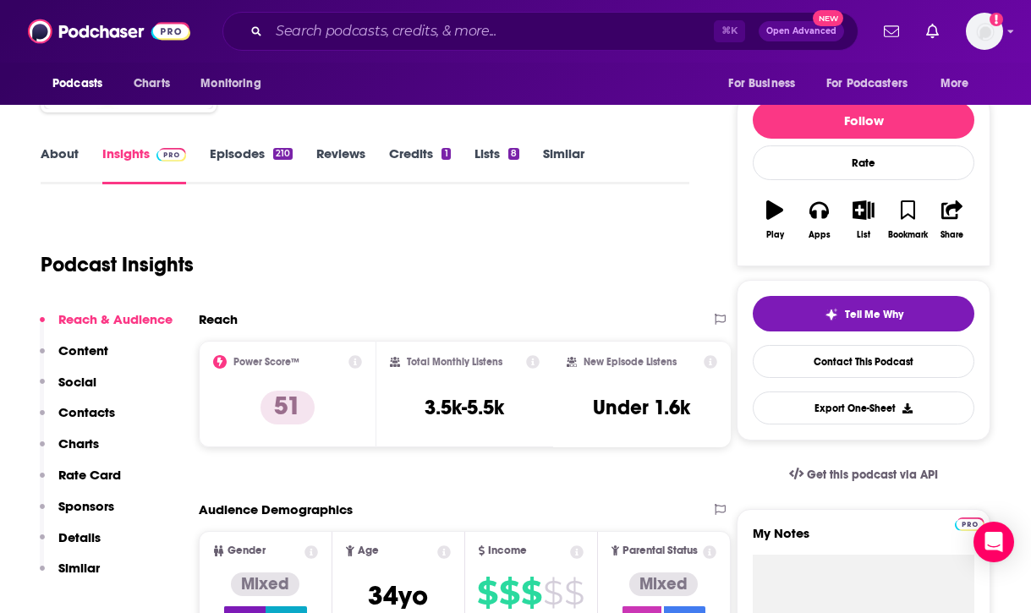
scroll to position [177, 0]
click at [73, 408] on p "Contacts" at bounding box center [86, 412] width 57 height 16
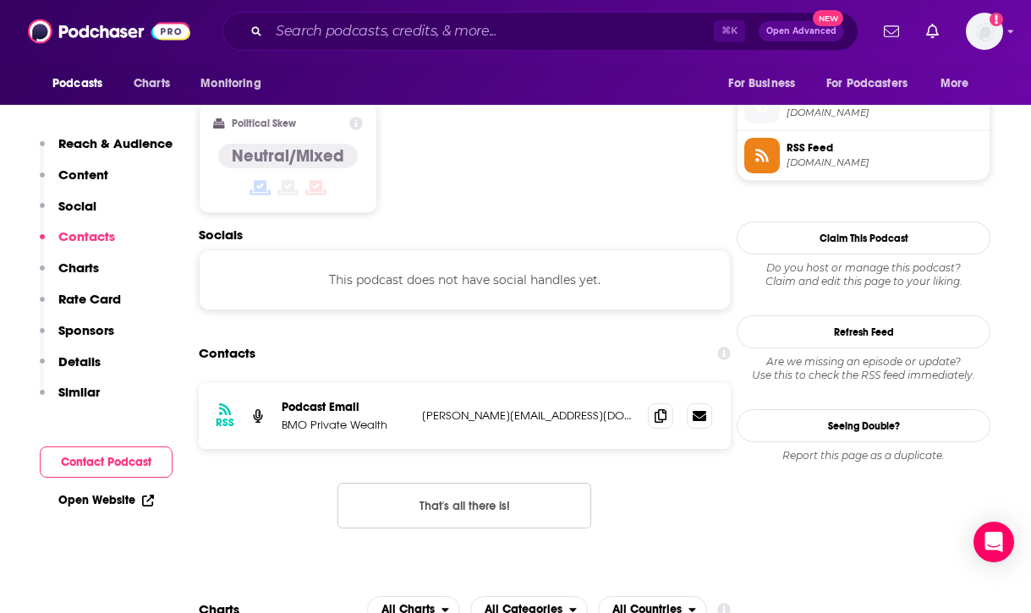
scroll to position [1381, 0]
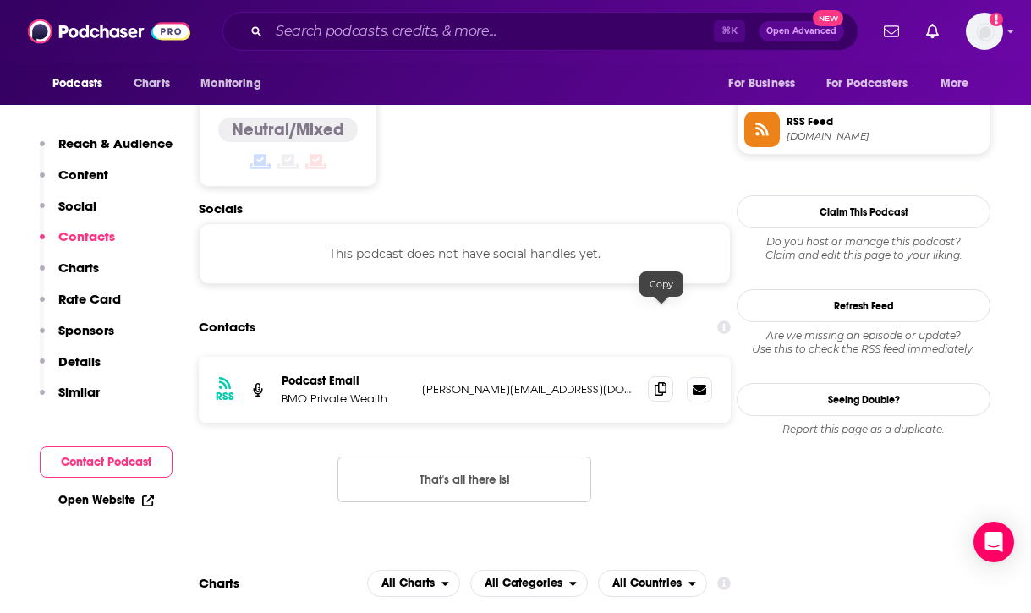
click at [659, 382] on icon at bounding box center [660, 389] width 12 height 14
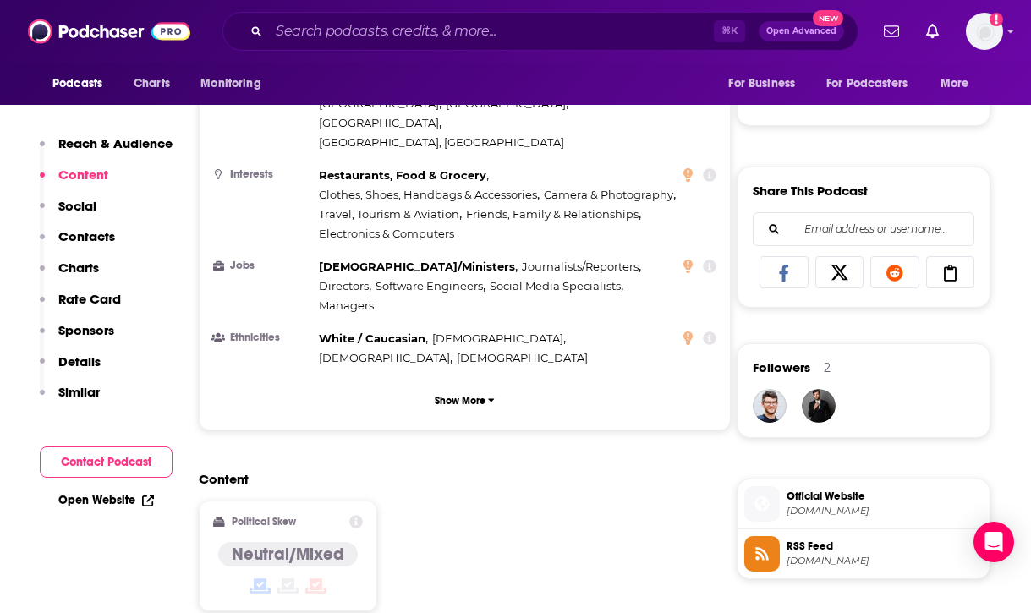
scroll to position [821, 0]
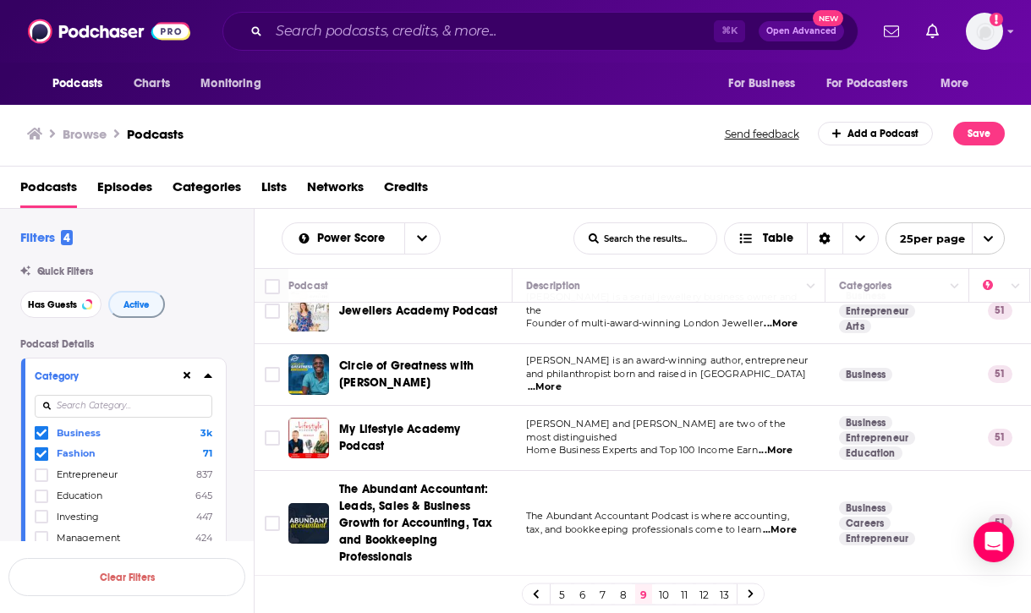
scroll to position [1418, 0]
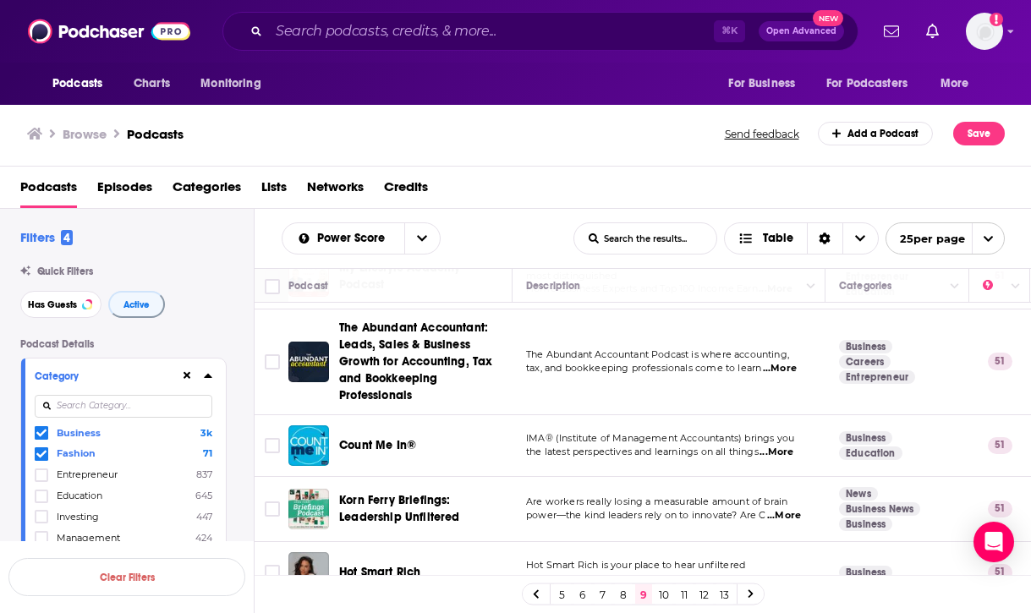
click at [659, 594] on link "10" at bounding box center [663, 594] width 17 height 20
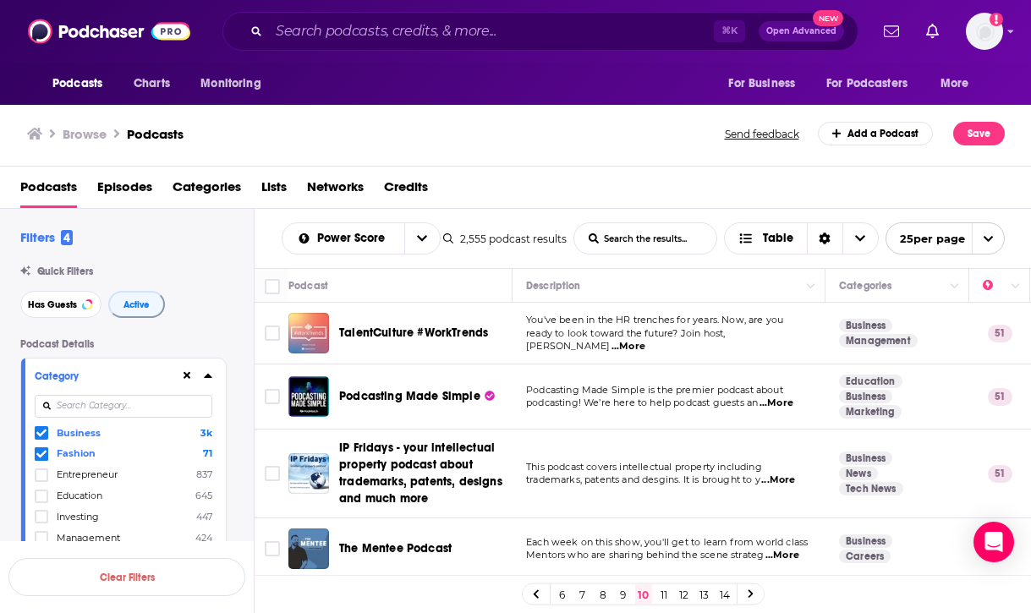
click at [41, 430] on icon at bounding box center [41, 433] width 10 height 10
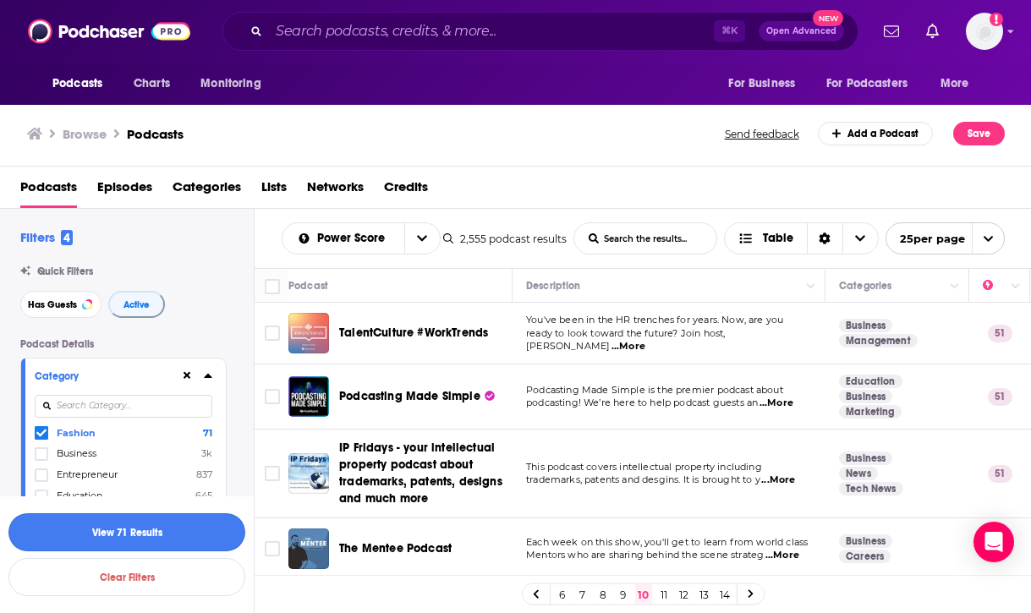
click at [165, 534] on button "View 71 Results" at bounding box center [126, 532] width 237 height 38
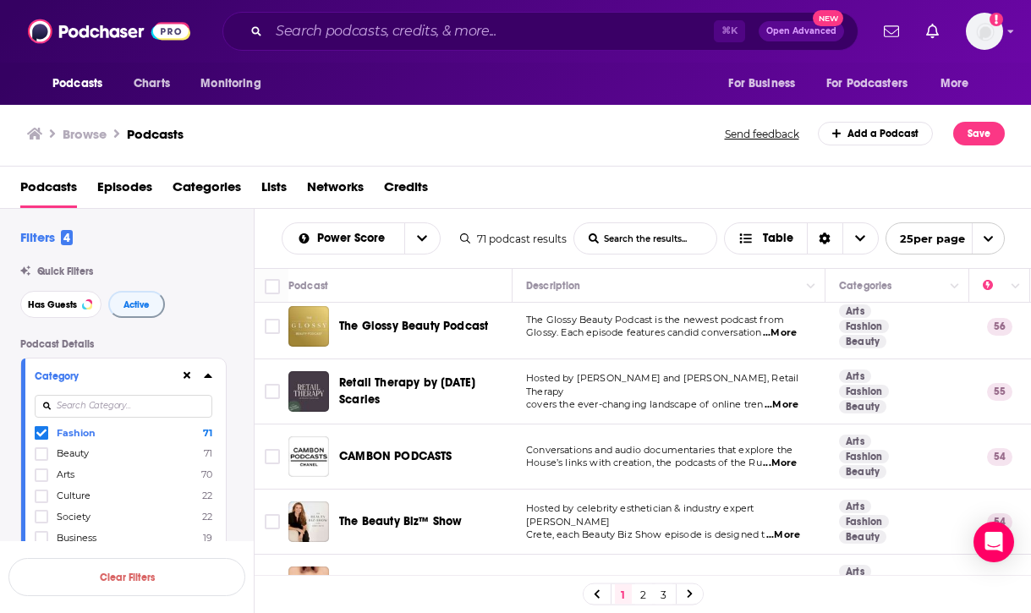
scroll to position [4, 0]
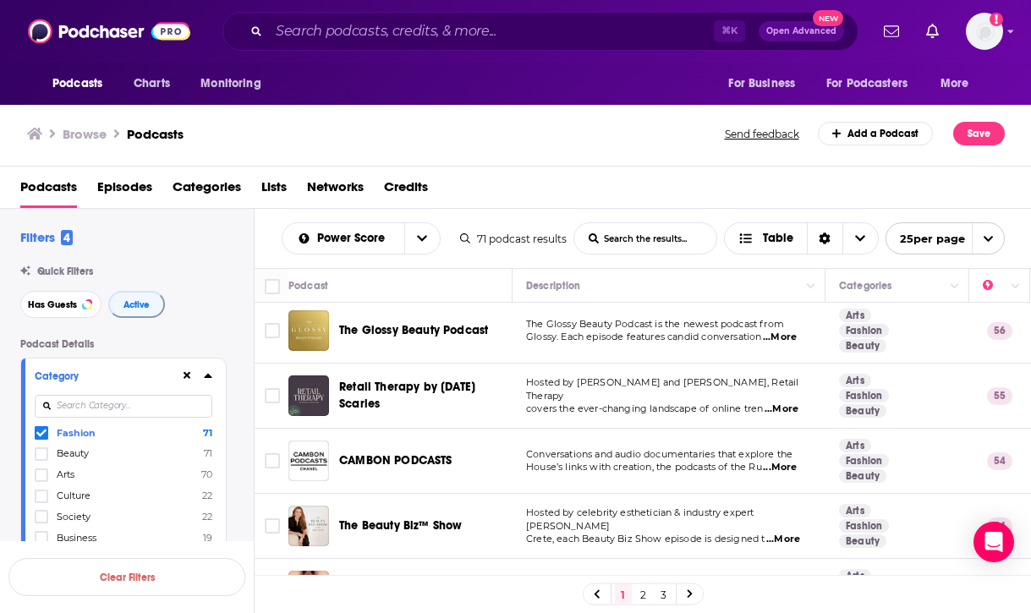
click at [786, 332] on span "...More" at bounding box center [780, 338] width 34 height 14
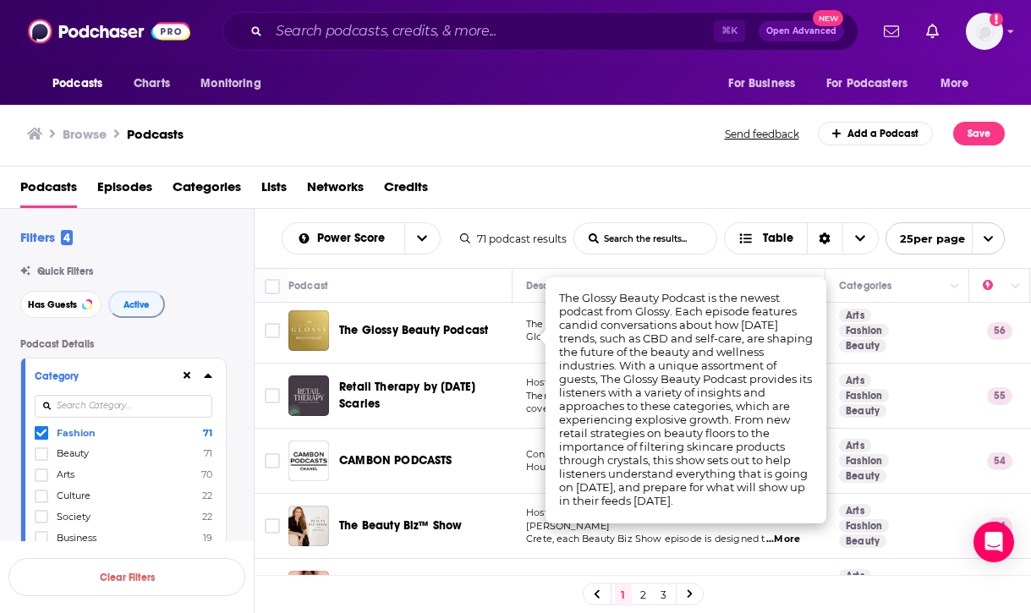
click at [509, 301] on th "Podcast" at bounding box center [400, 286] width 224 height 34
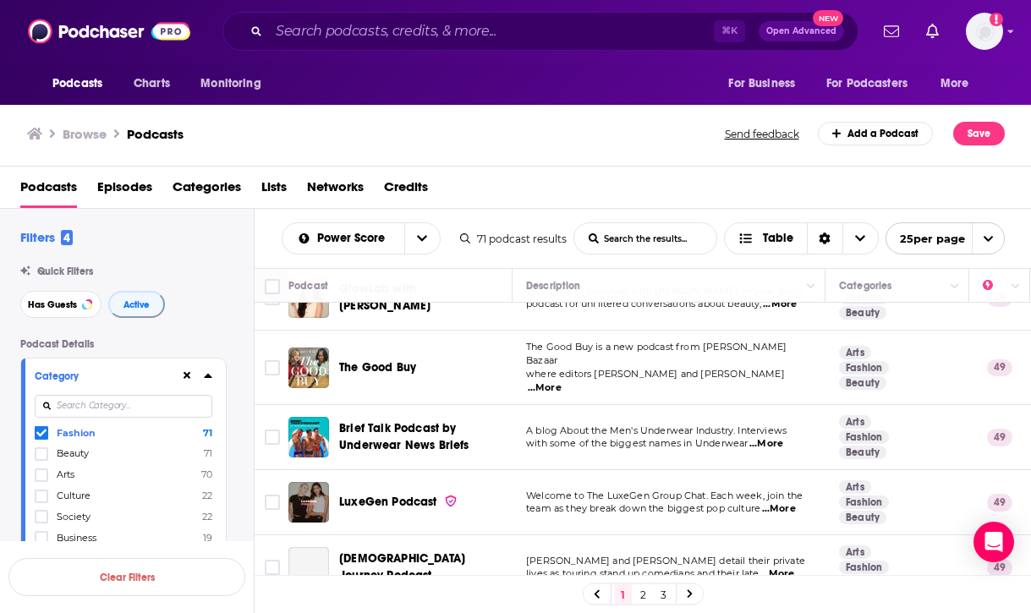
scroll to position [1250, 0]
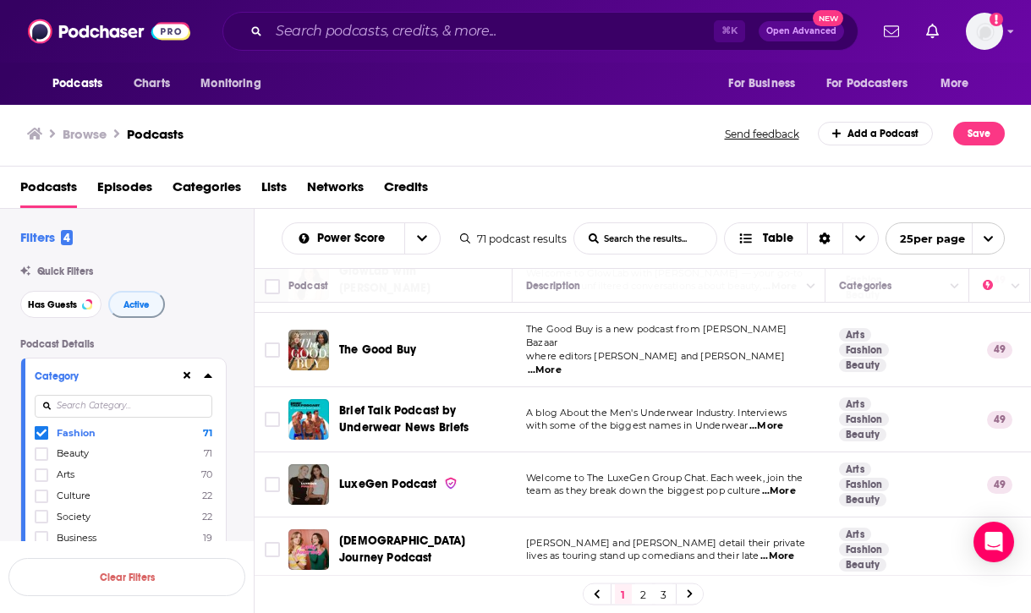
click at [561, 364] on span "...More" at bounding box center [545, 371] width 34 height 14
click at [520, 339] on td "The Good Buy is a new podcast from [PERSON_NAME] Bazaar where editors [PERSON_N…" at bounding box center [668, 350] width 313 height 74
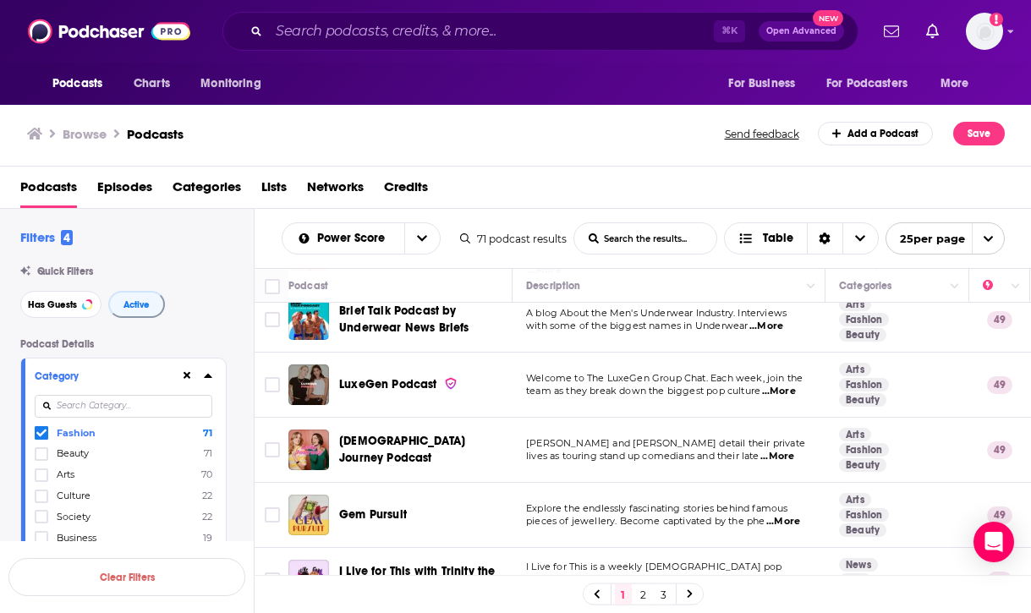
scroll to position [1360, 0]
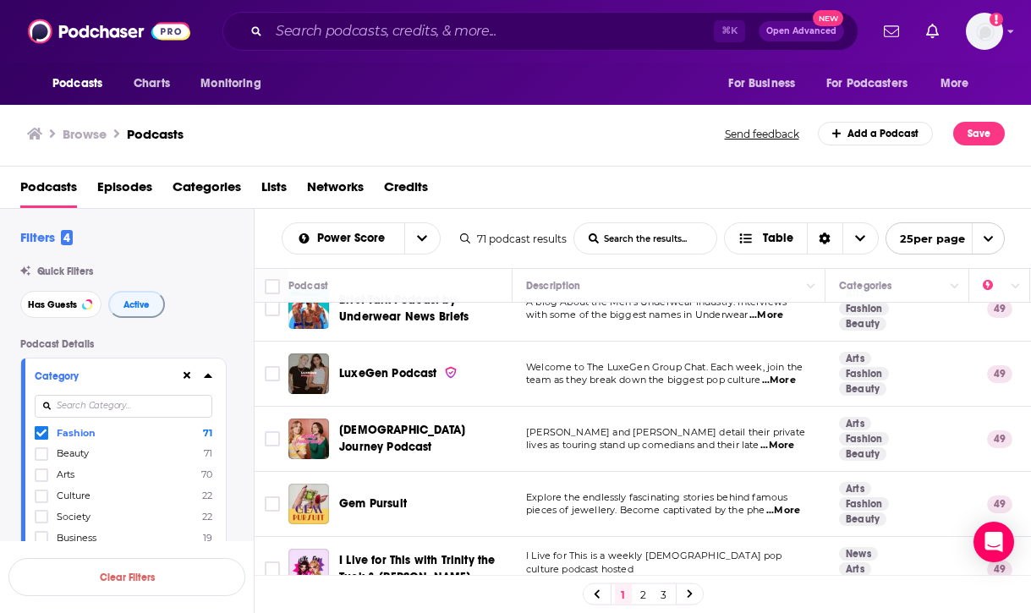
click at [642, 591] on link "2" at bounding box center [643, 594] width 17 height 20
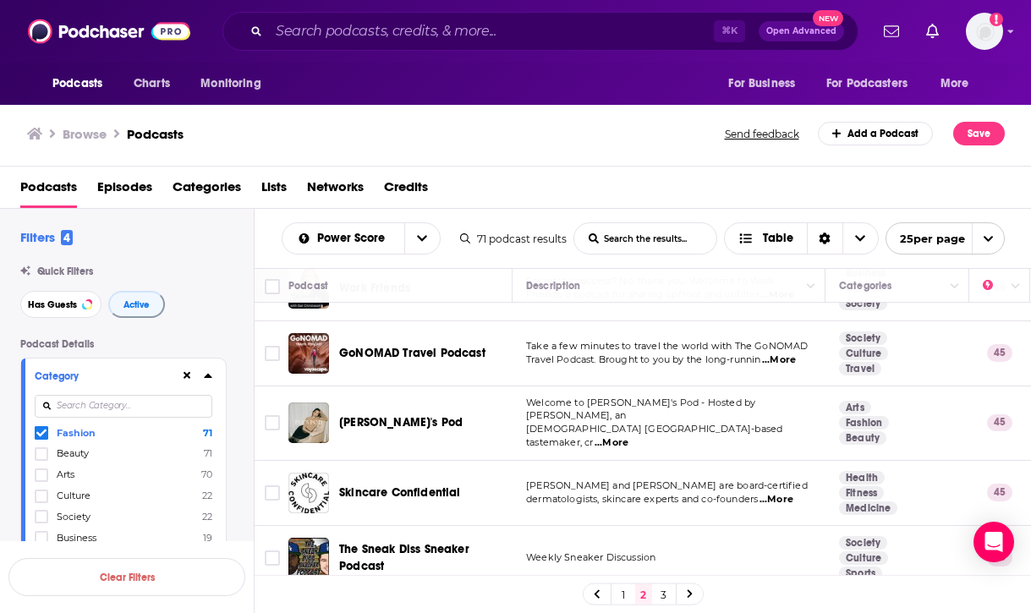
scroll to position [1290, 0]
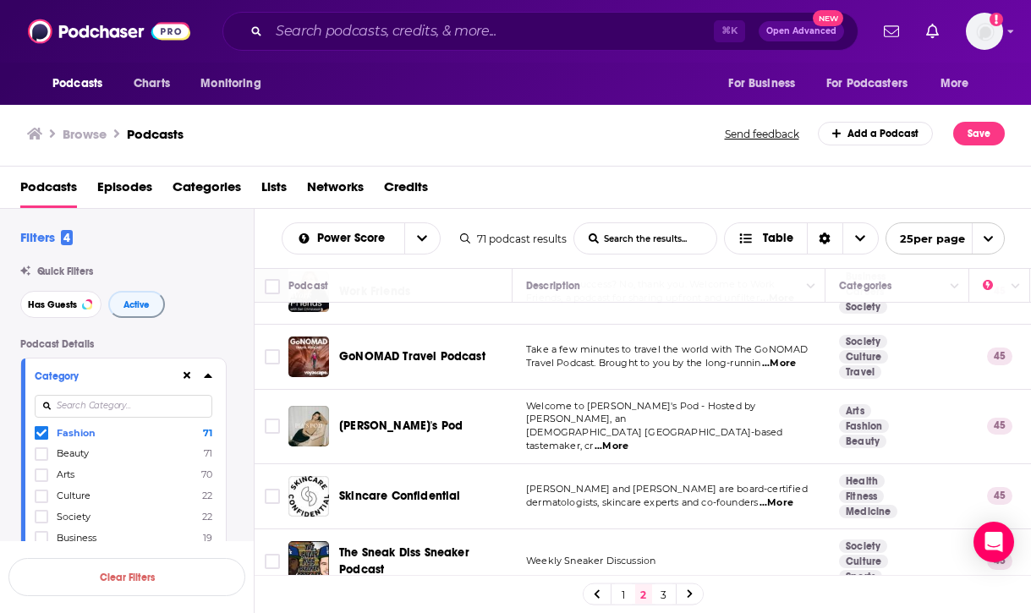
click at [628, 440] on span "...More" at bounding box center [611, 447] width 34 height 14
click at [368, 419] on span "[PERSON_NAME]'s Pod" at bounding box center [400, 426] width 123 height 14
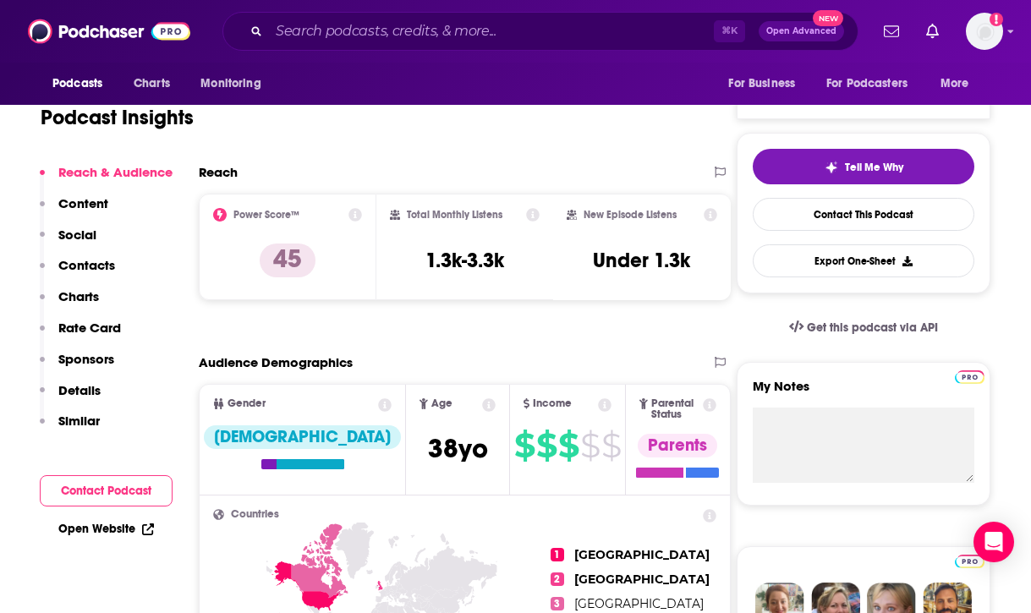
scroll to position [27, 0]
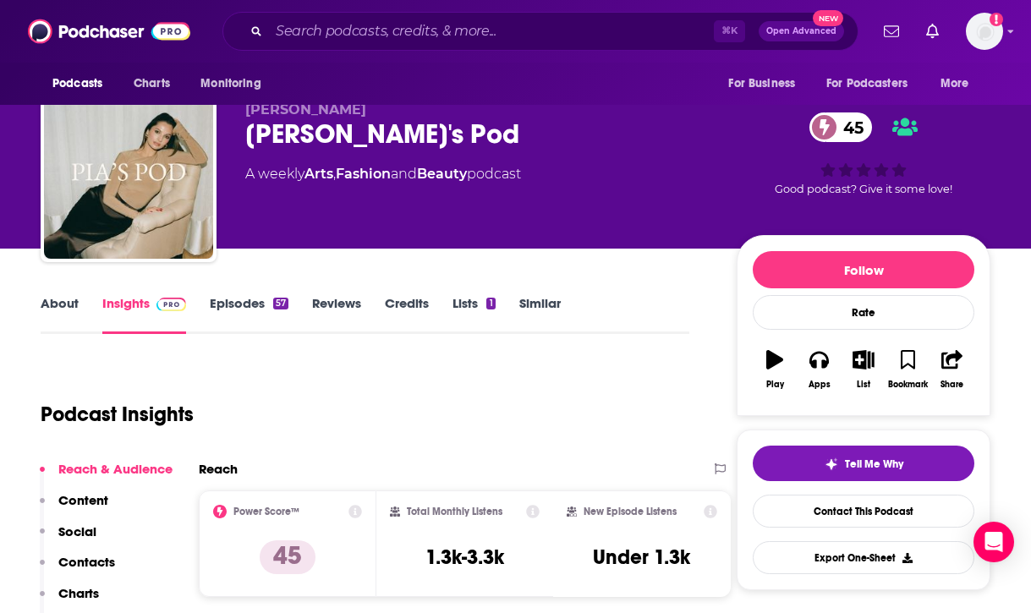
click at [238, 298] on link "Episodes 57" at bounding box center [249, 314] width 79 height 39
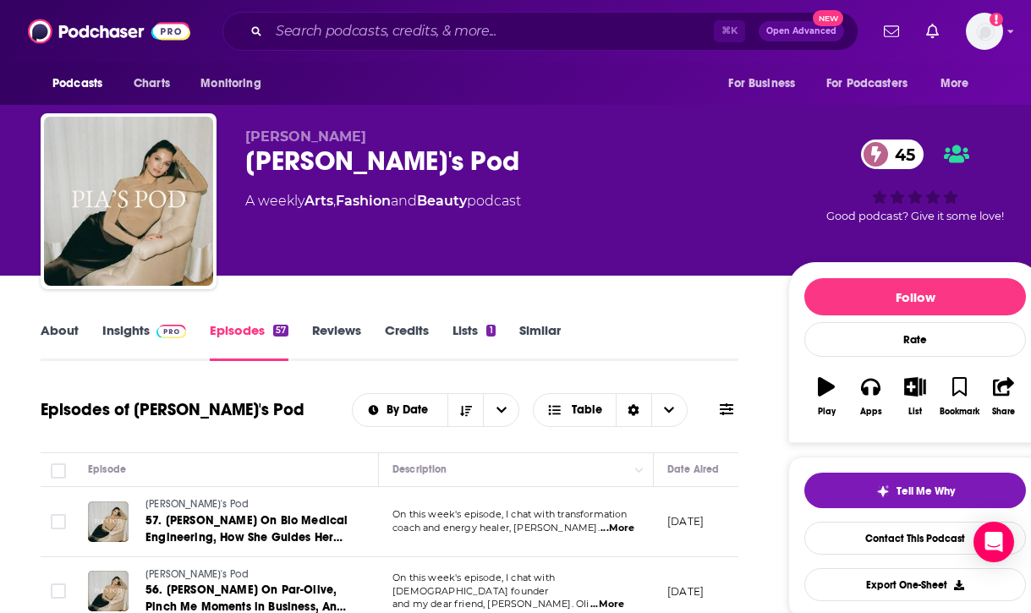
click at [69, 334] on link "About" at bounding box center [60, 341] width 38 height 39
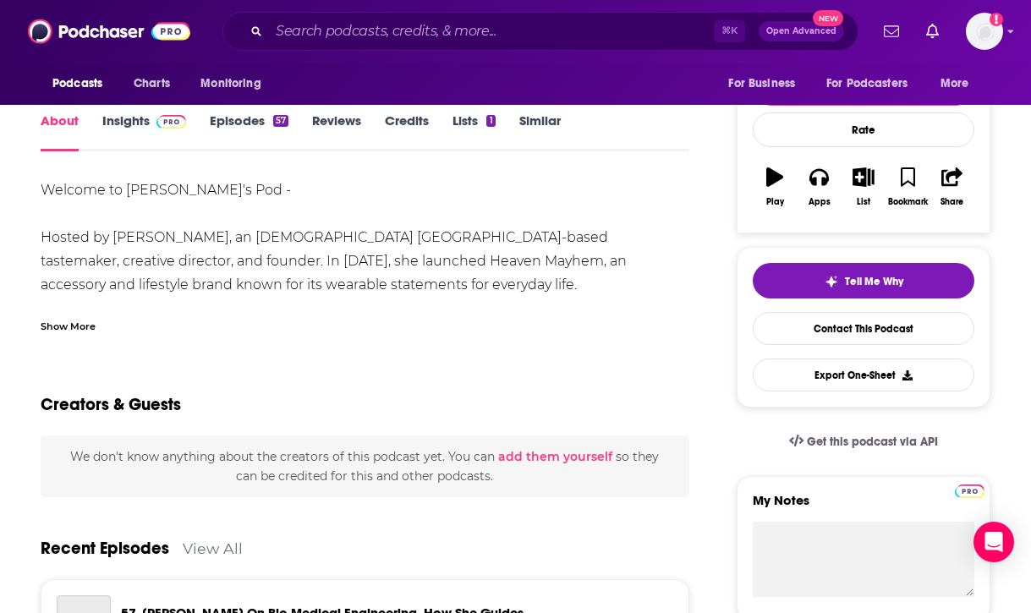
scroll to position [232, 0]
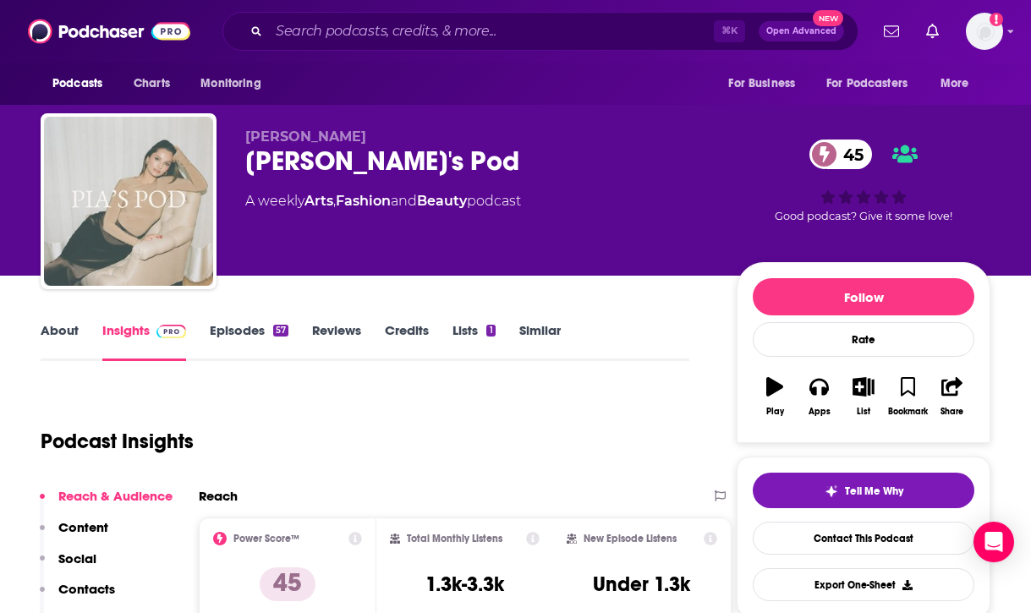
click at [172, 195] on img "Pia's Pod" at bounding box center [128, 201] width 169 height 169
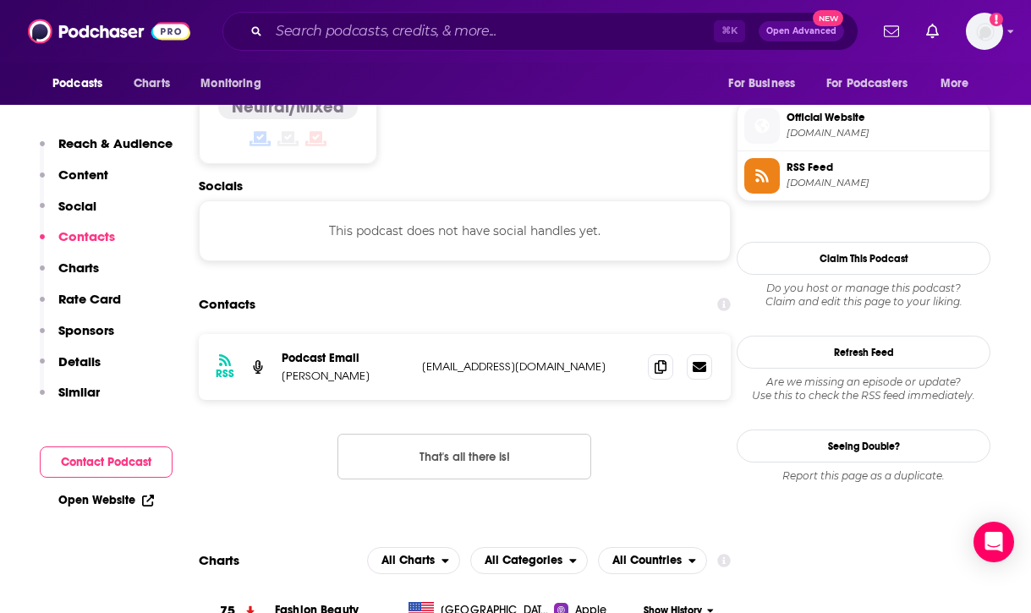
scroll to position [1355, 0]
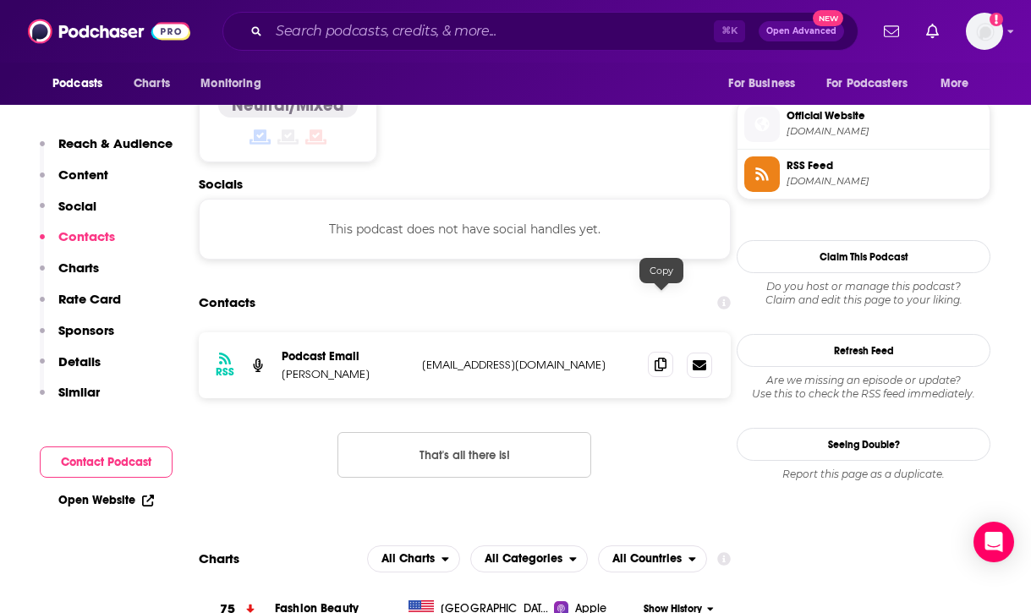
click at [662, 358] on icon at bounding box center [660, 365] width 12 height 14
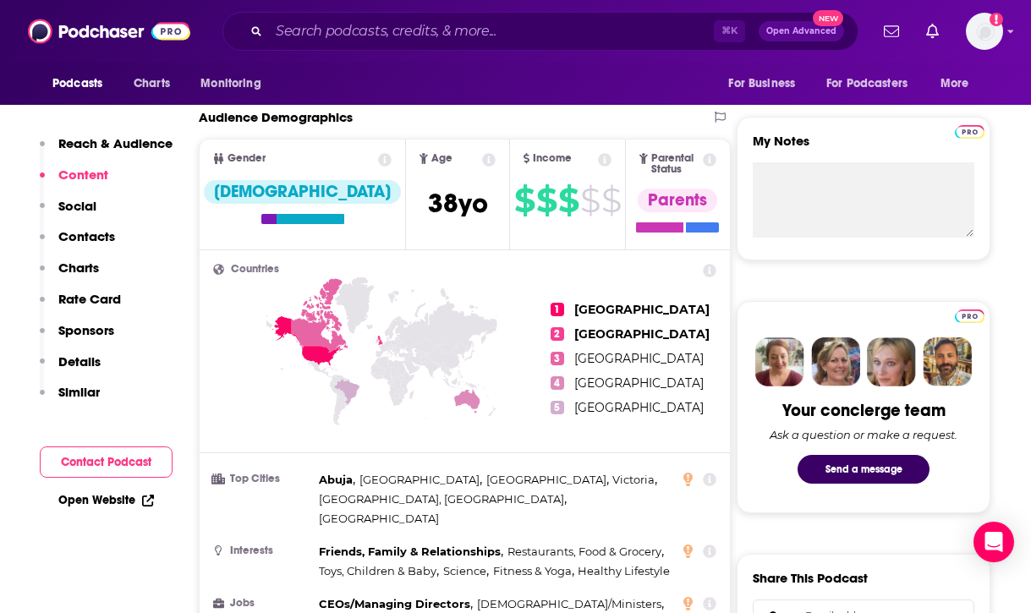
scroll to position [550, 0]
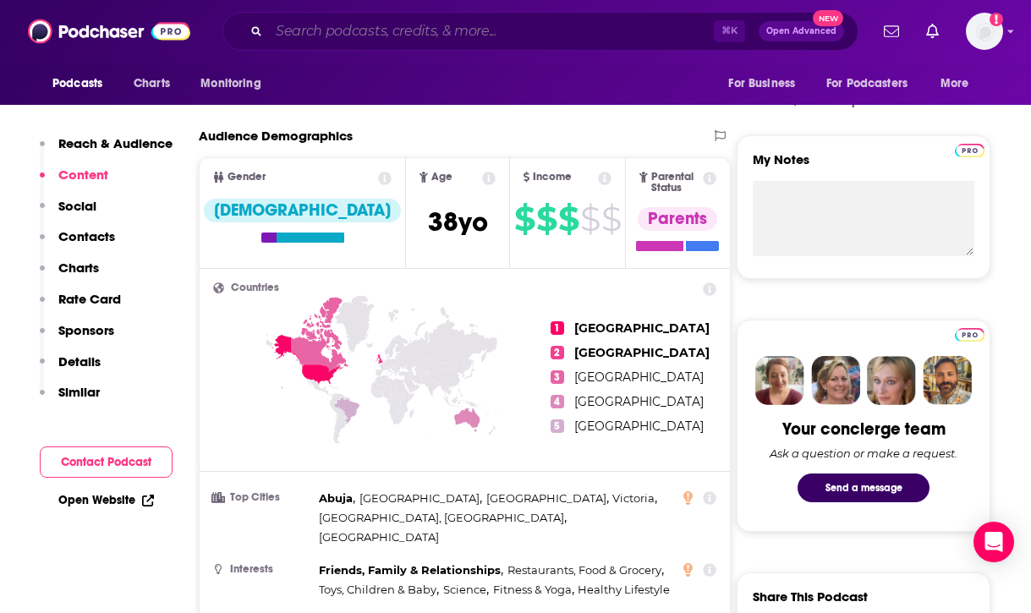
click at [513, 36] on input "Search podcasts, credits, & more..." at bounding box center [491, 31] width 445 height 27
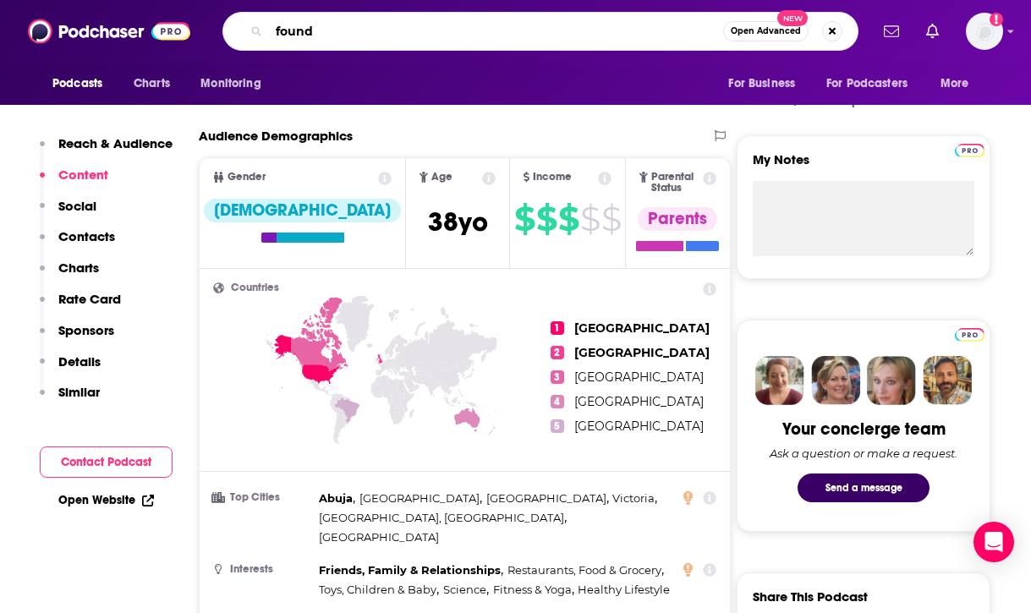
type input "foundr"
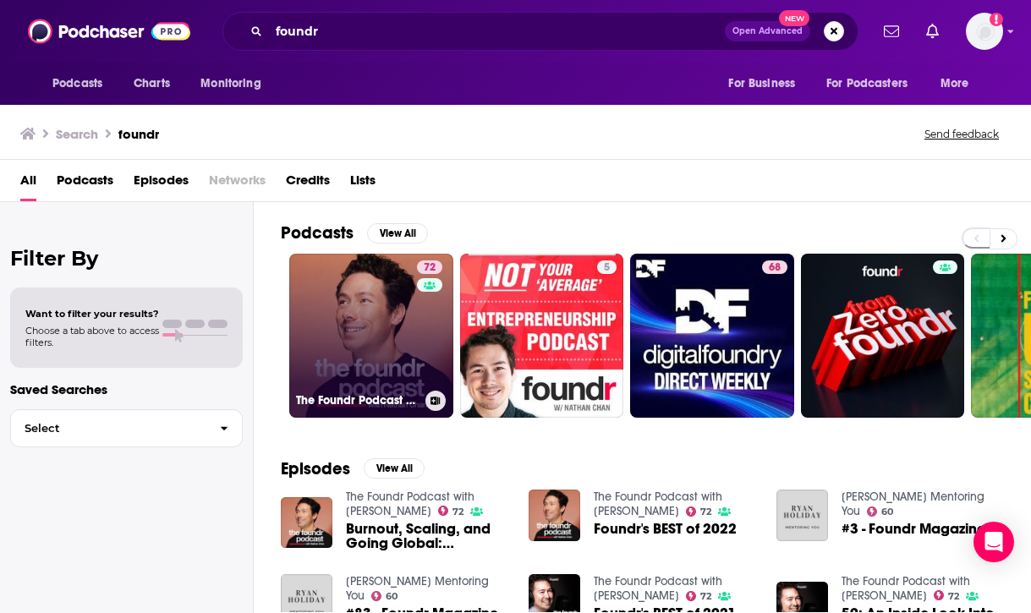
click at [397, 347] on link "72 The Foundr Podcast with [PERSON_NAME]" at bounding box center [371, 336] width 164 height 164
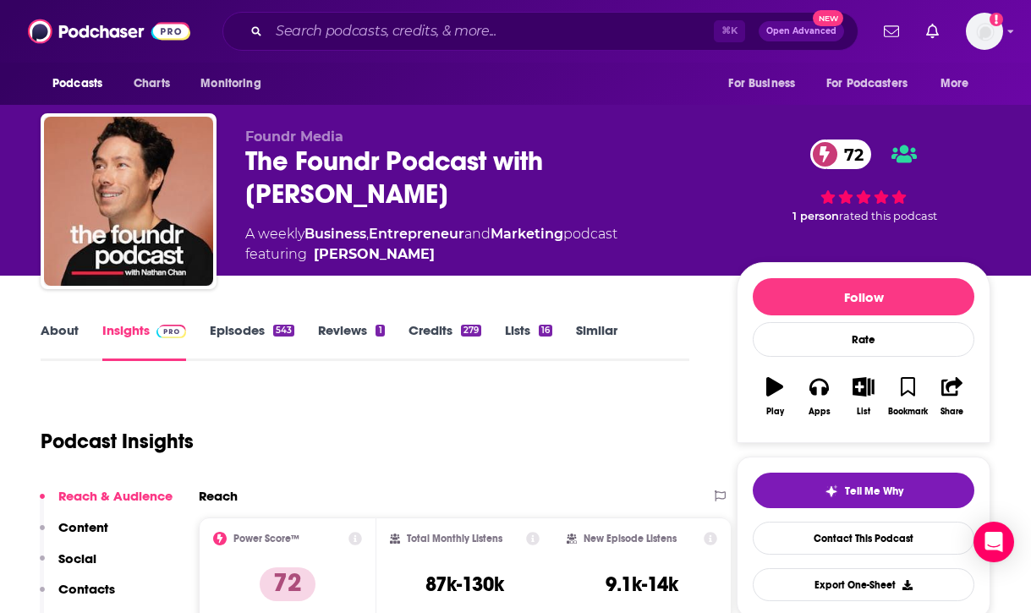
scroll to position [58, 0]
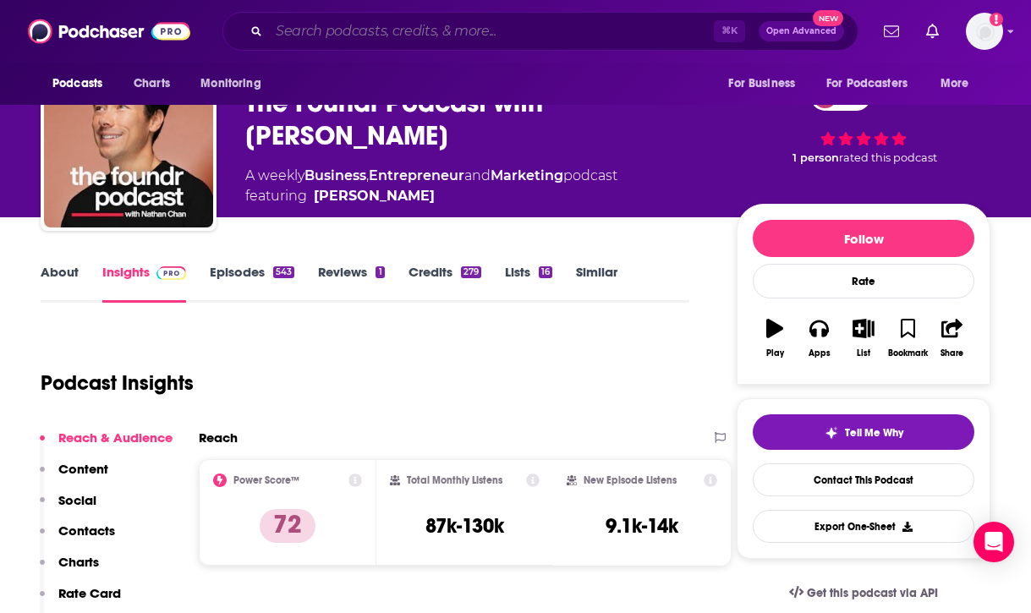
click at [555, 33] on input "Search podcasts, credits, & more..." at bounding box center [491, 31] width 445 height 27
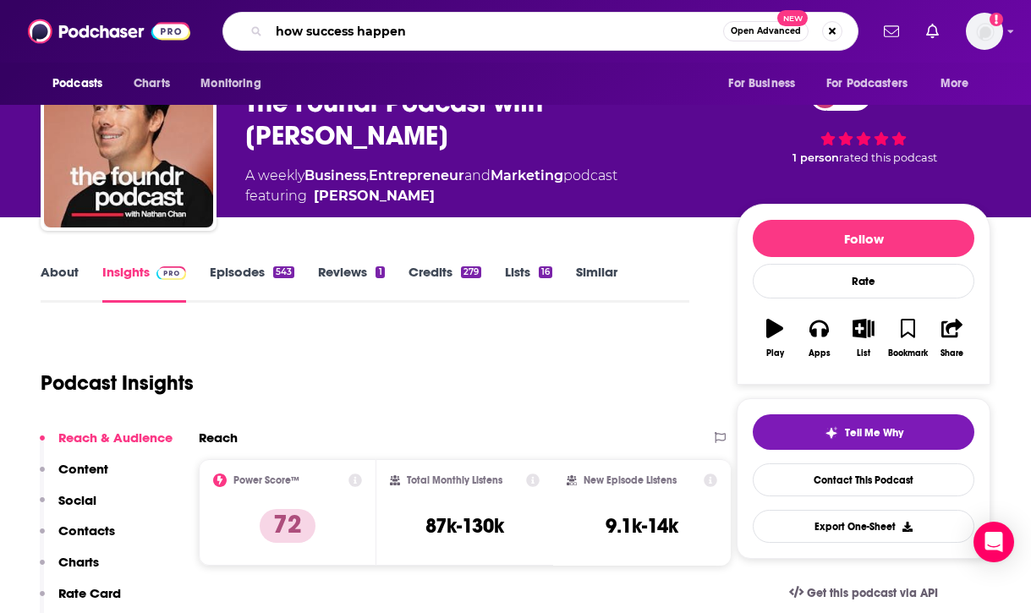
type input "how success happens"
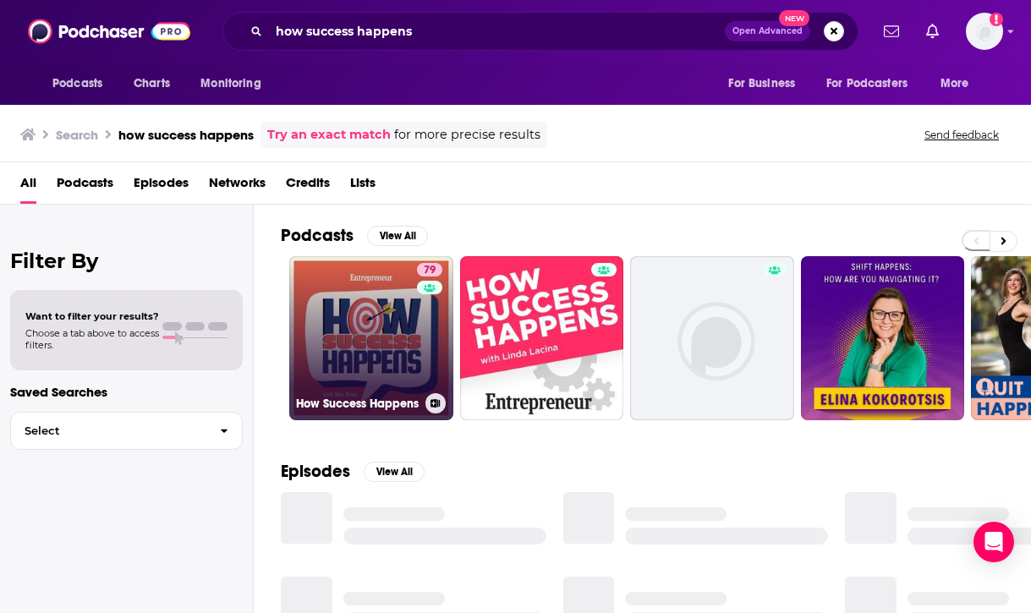
click at [342, 335] on link "79 How Success Happens" at bounding box center [371, 338] width 164 height 164
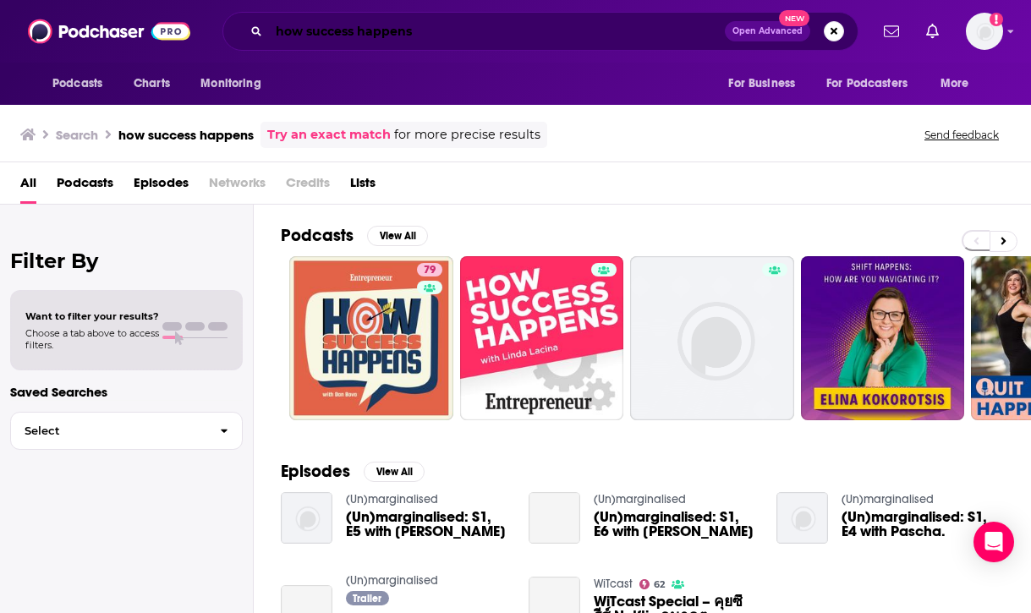
click at [516, 22] on input "how success happens" at bounding box center [497, 31] width 456 height 27
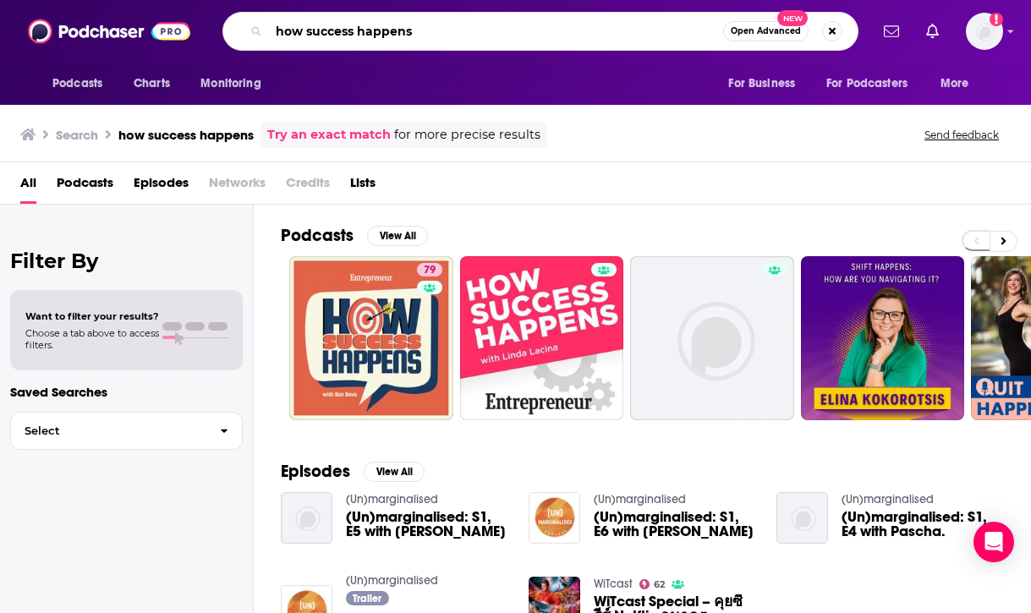
click at [516, 22] on input "how success happens" at bounding box center [496, 31] width 454 height 27
click at [307, 36] on input "the wstory of a brand" at bounding box center [496, 31] width 454 height 27
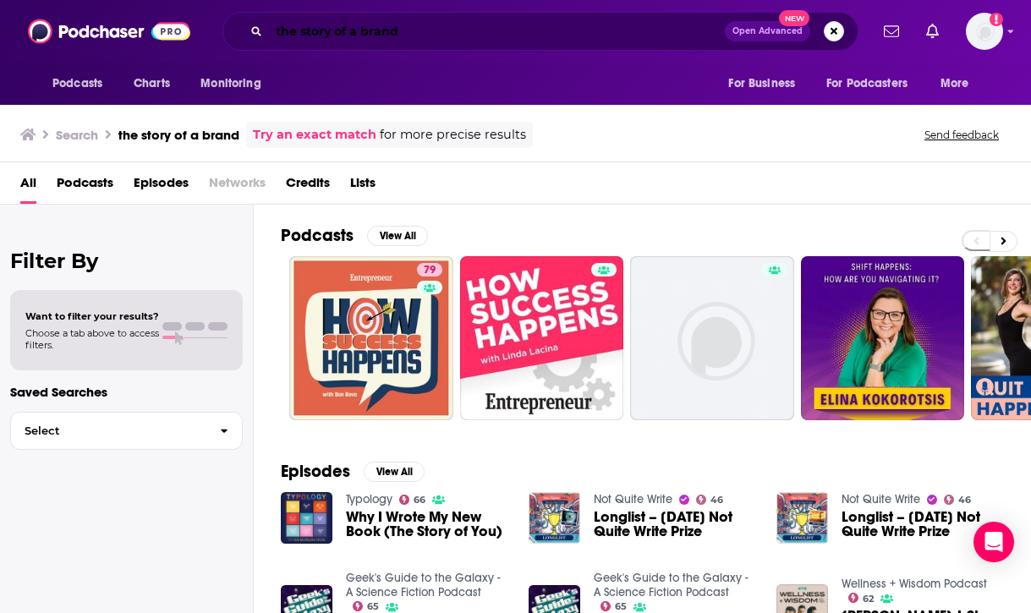
click at [576, 32] on input "the story of a brand" at bounding box center [497, 31] width 456 height 27
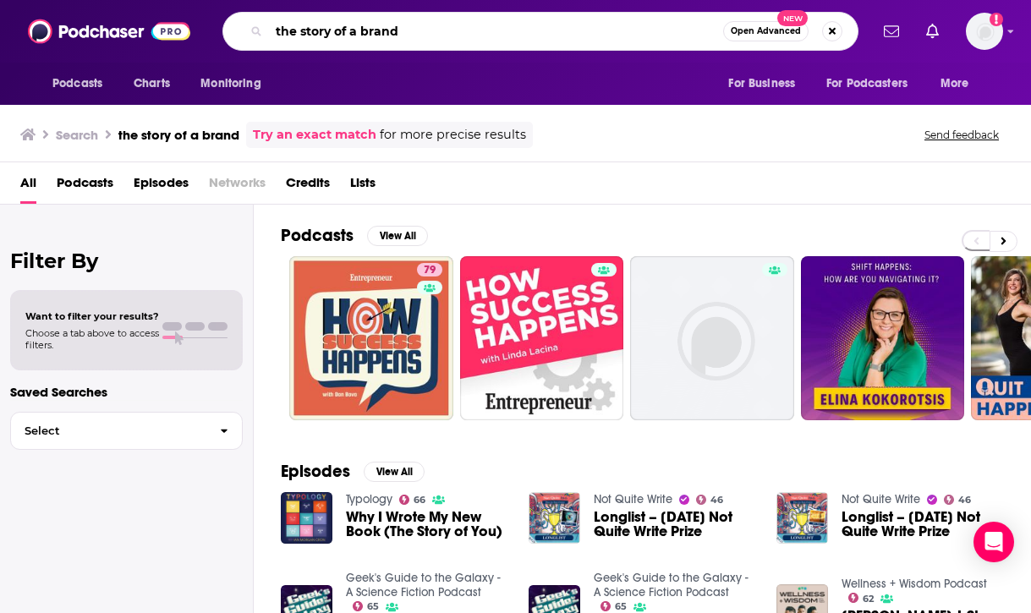
click at [576, 32] on input "the story of a brand" at bounding box center [496, 31] width 454 height 27
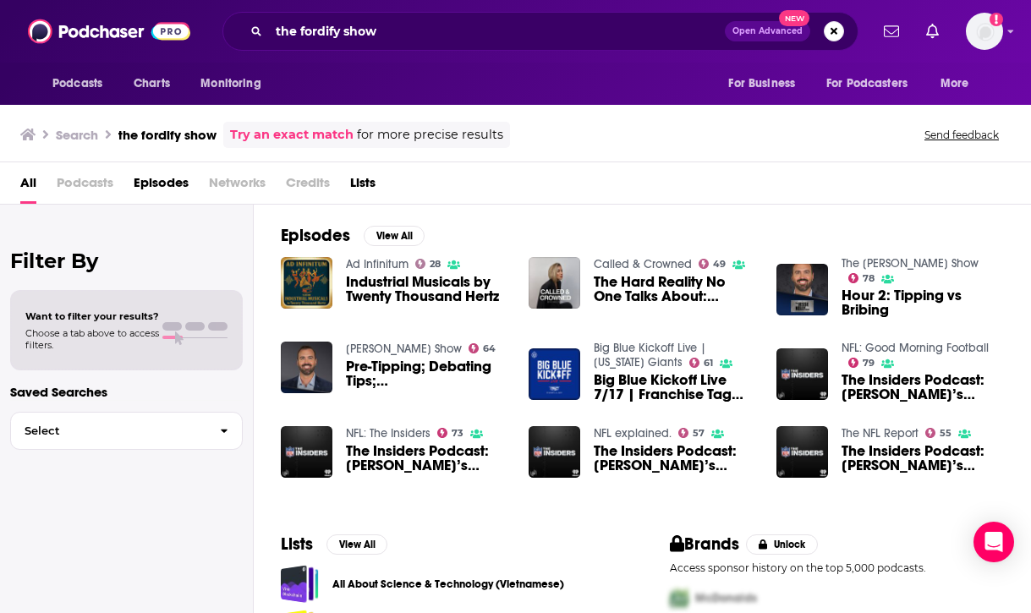
click at [581, 15] on div "the fordify show Open Advanced New" at bounding box center [540, 31] width 636 height 39
click at [570, 32] on input "the fordify show" at bounding box center [497, 31] width 456 height 27
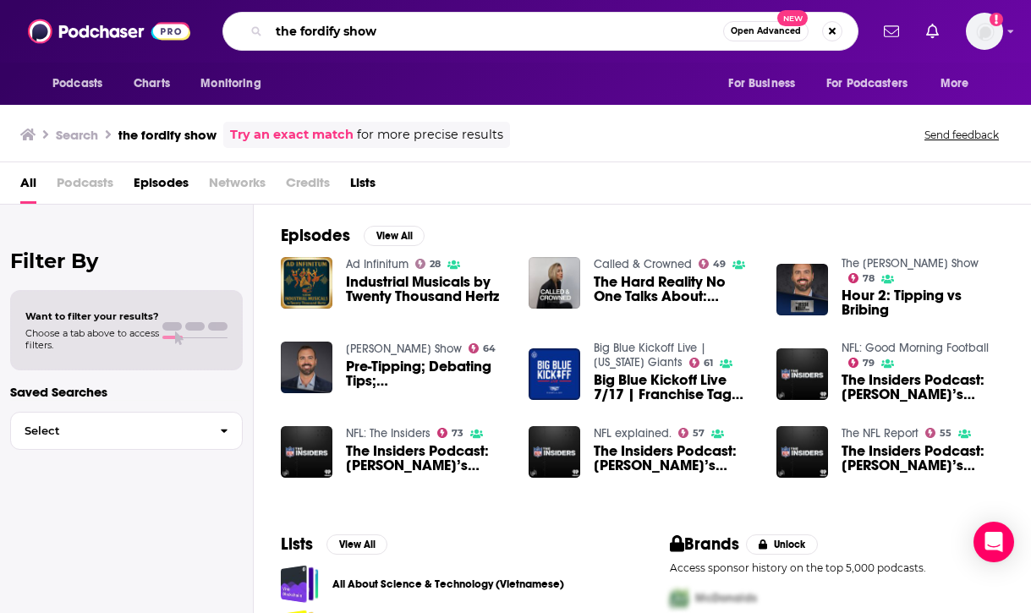
click at [570, 32] on input "the fordify show" at bounding box center [496, 31] width 454 height 27
type input "how i built this podcast"
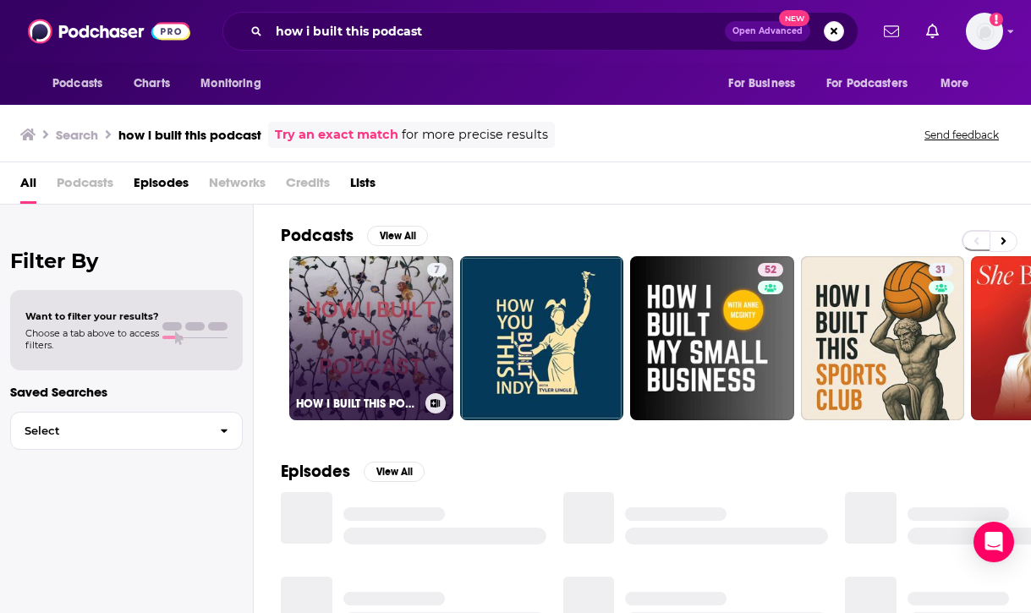
click at [397, 356] on link "7 HOW I BUILT THIS PODCAST" at bounding box center [371, 338] width 164 height 164
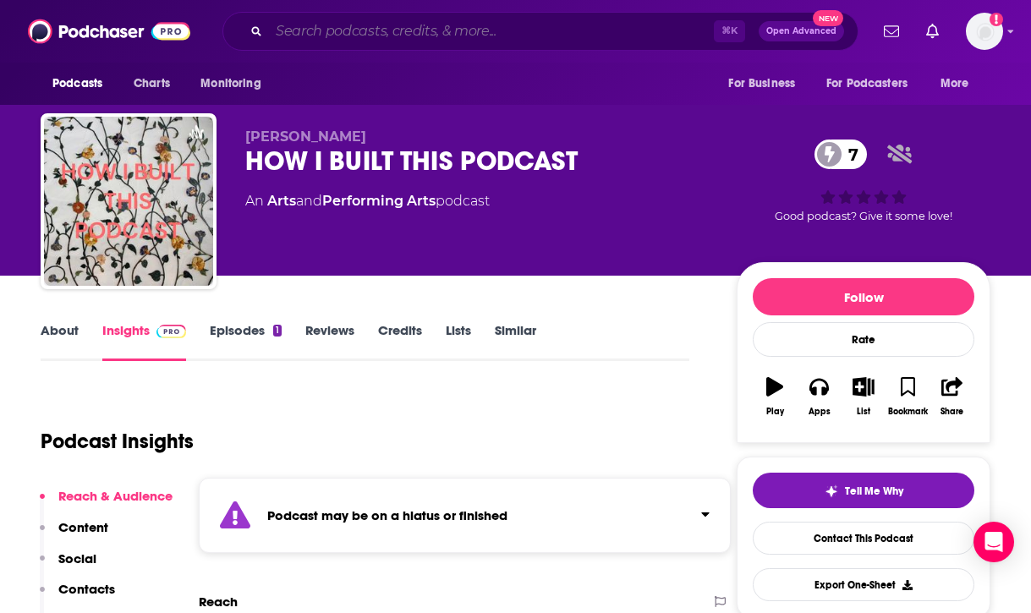
click at [304, 37] on input "Search podcasts, credits, & more..." at bounding box center [491, 31] width 445 height 27
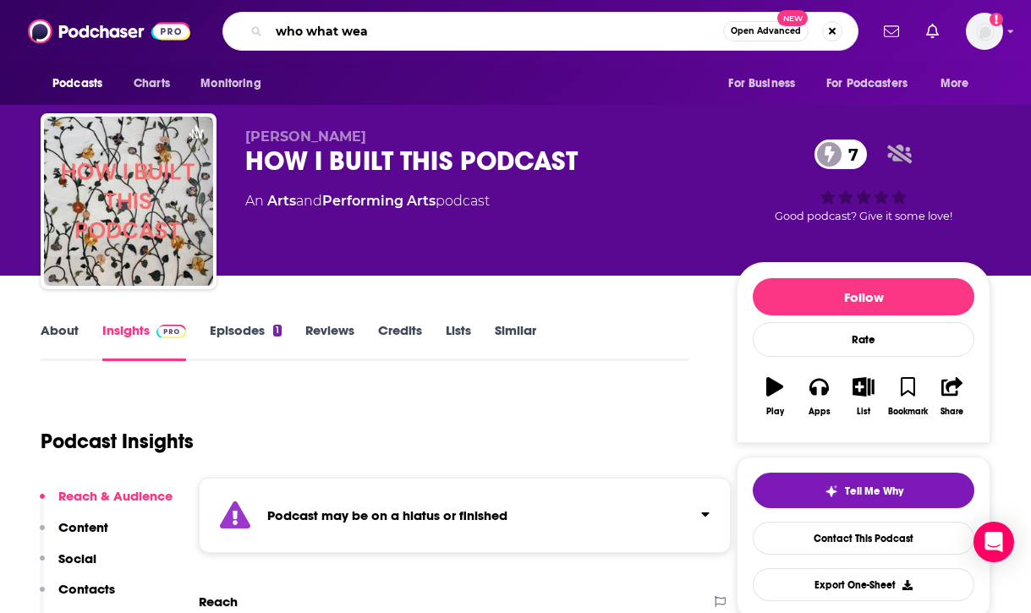
type input "who what wear"
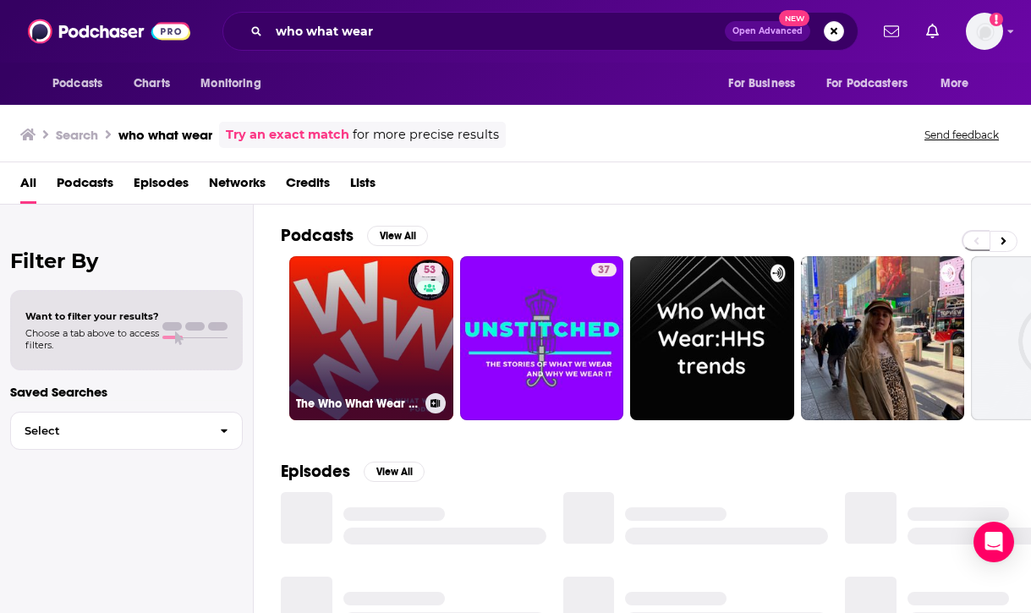
click at [397, 358] on link "53 The Who What Wear Podcast" at bounding box center [371, 338] width 164 height 164
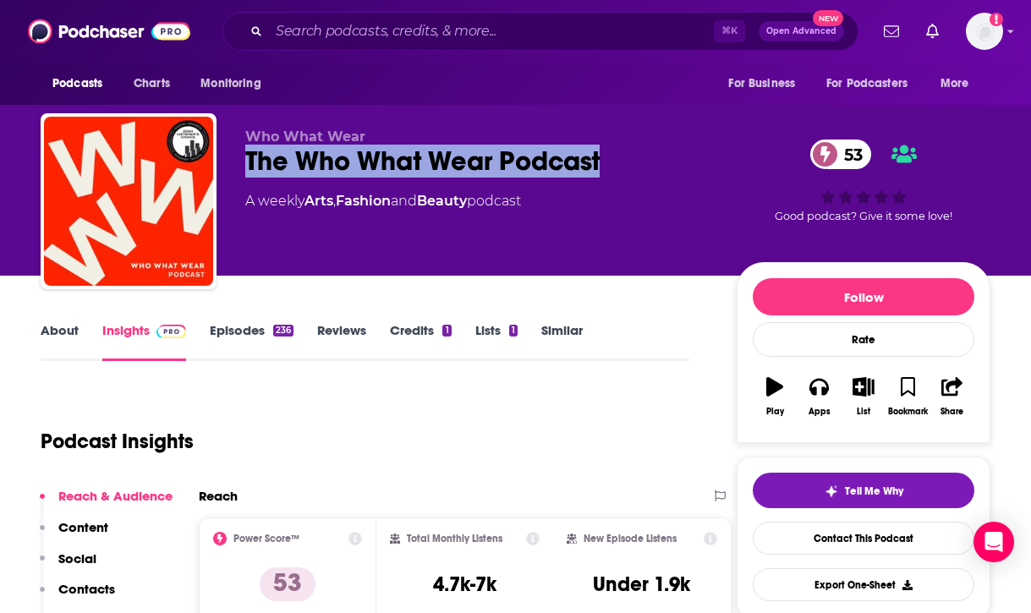
drag, startPoint x: 242, startPoint y: 157, endPoint x: 631, endPoint y: 157, distance: 388.9
click at [631, 157] on div "Who What Wear The Who What Wear Podcast 53 A weekly Arts , Fashion and Beauty p…" at bounding box center [515, 204] width 949 height 183
click at [82, 591] on p "Contacts" at bounding box center [86, 589] width 57 height 16
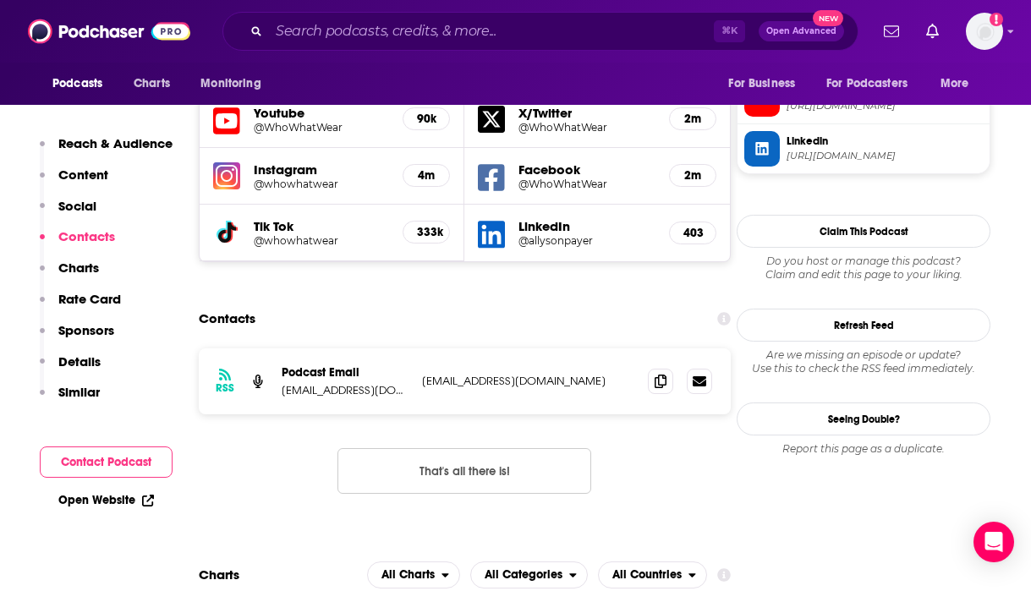
scroll to position [1528, 0]
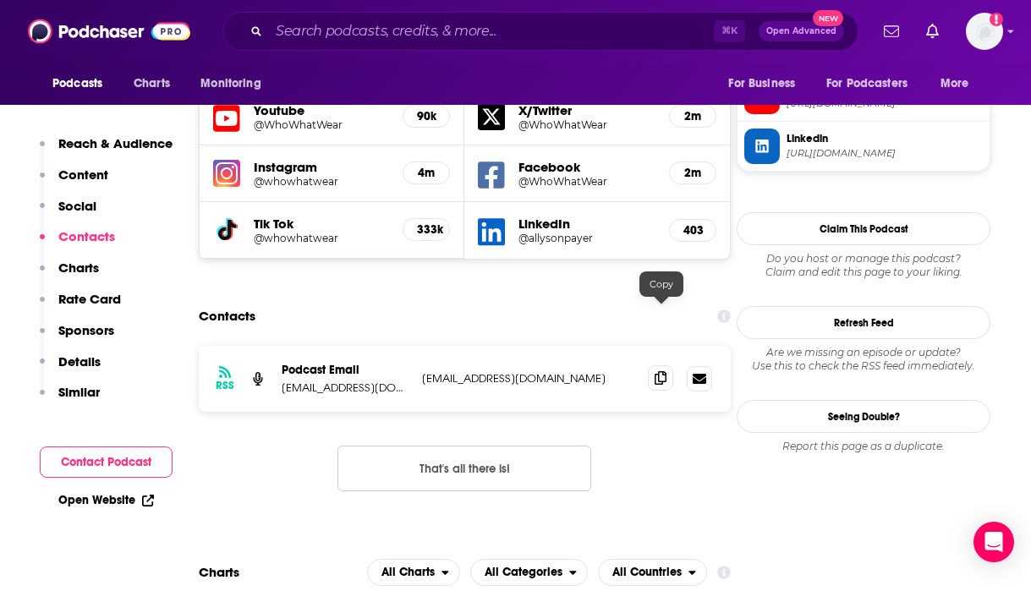
click at [659, 371] on icon at bounding box center [660, 378] width 12 height 14
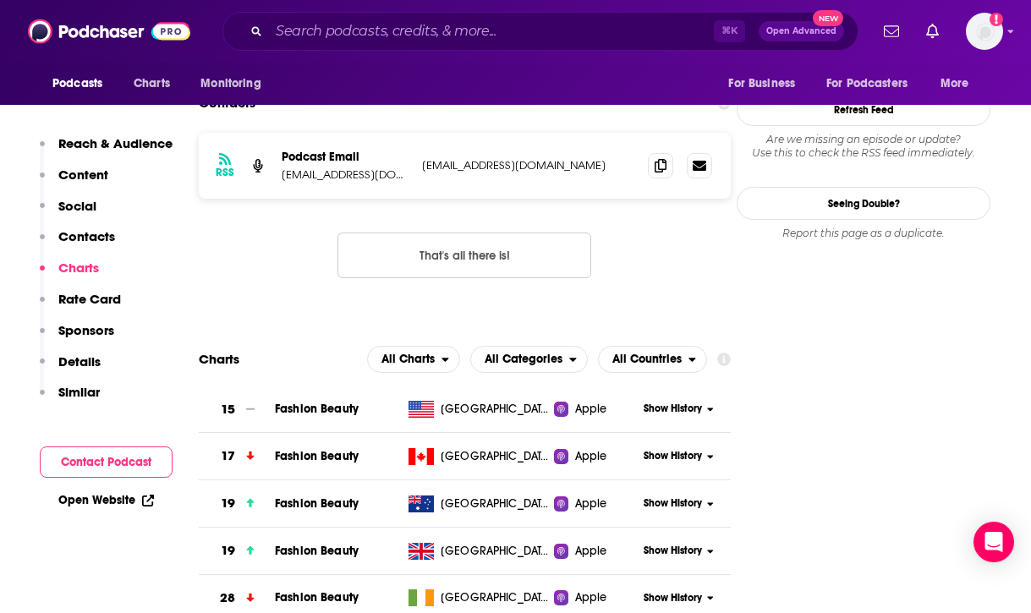
scroll to position [1744, 0]
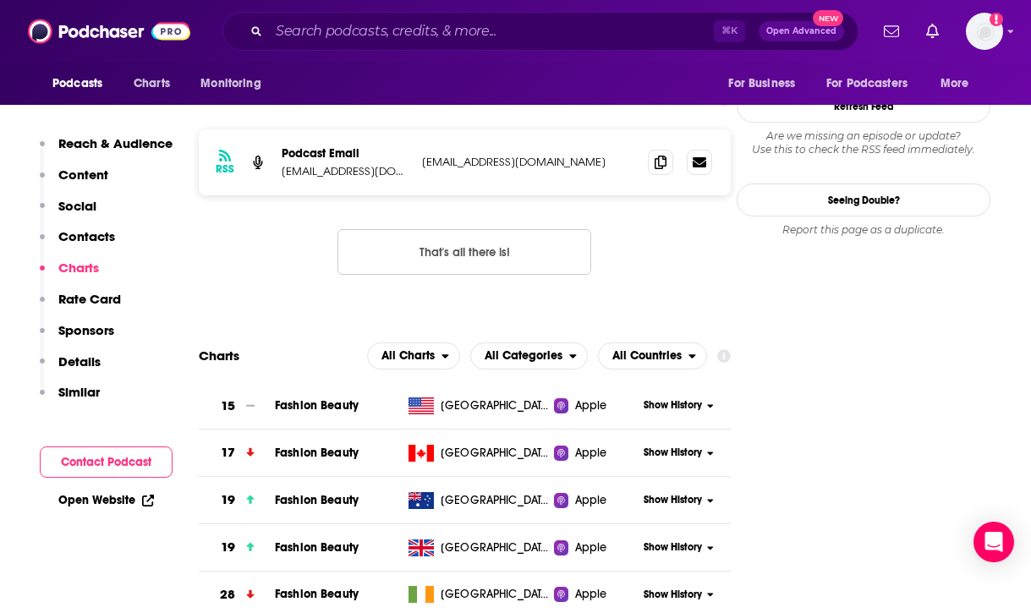
click at [667, 398] on span "Show History" at bounding box center [672, 405] width 58 height 14
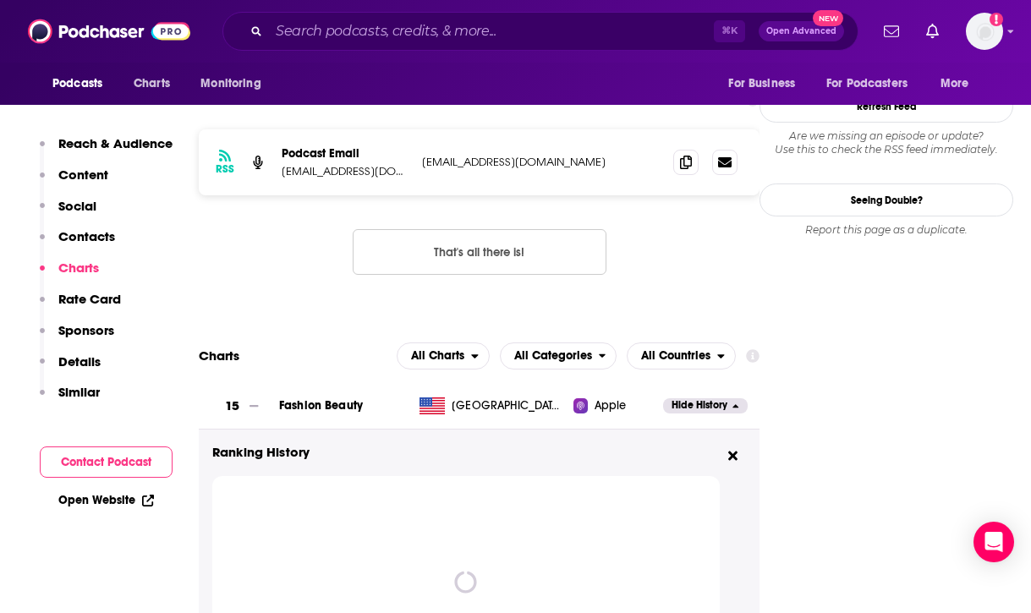
scroll to position [1885, 0]
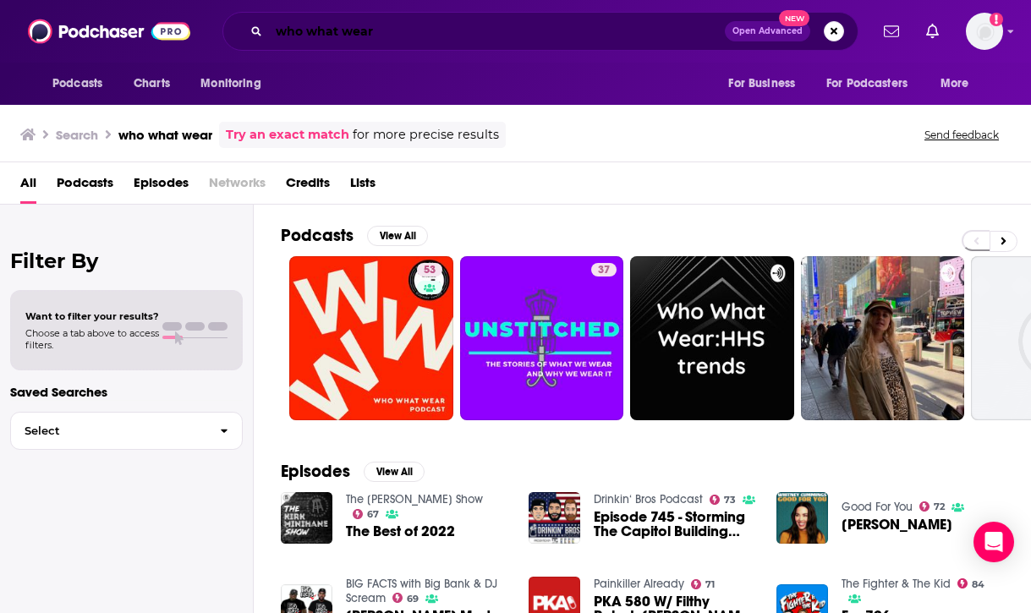
click at [491, 18] on input "who what wear" at bounding box center [497, 31] width 456 height 27
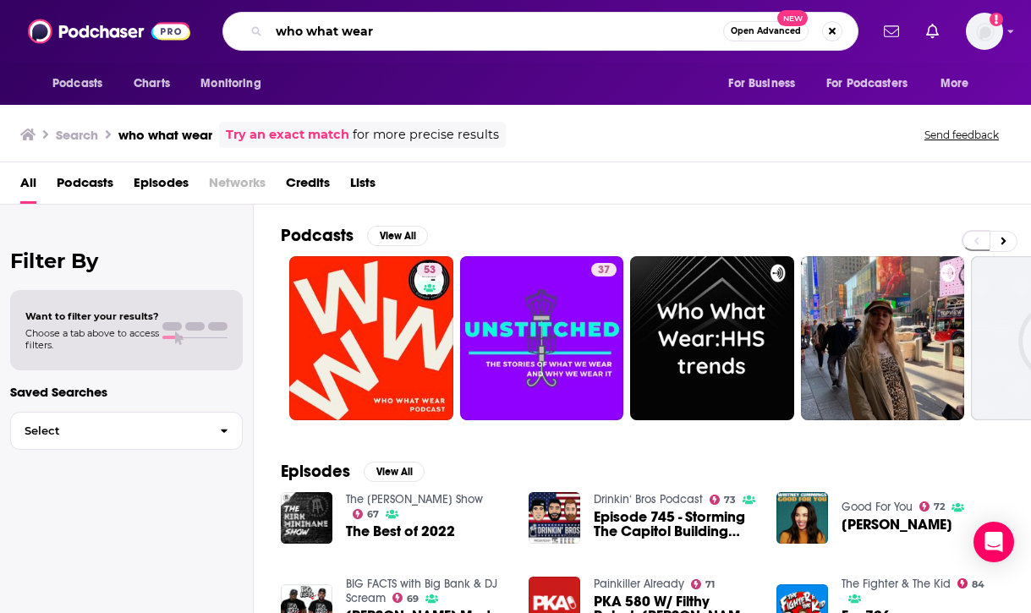
click at [491, 18] on input "who what wear" at bounding box center [496, 31] width 454 height 27
type input "run through"
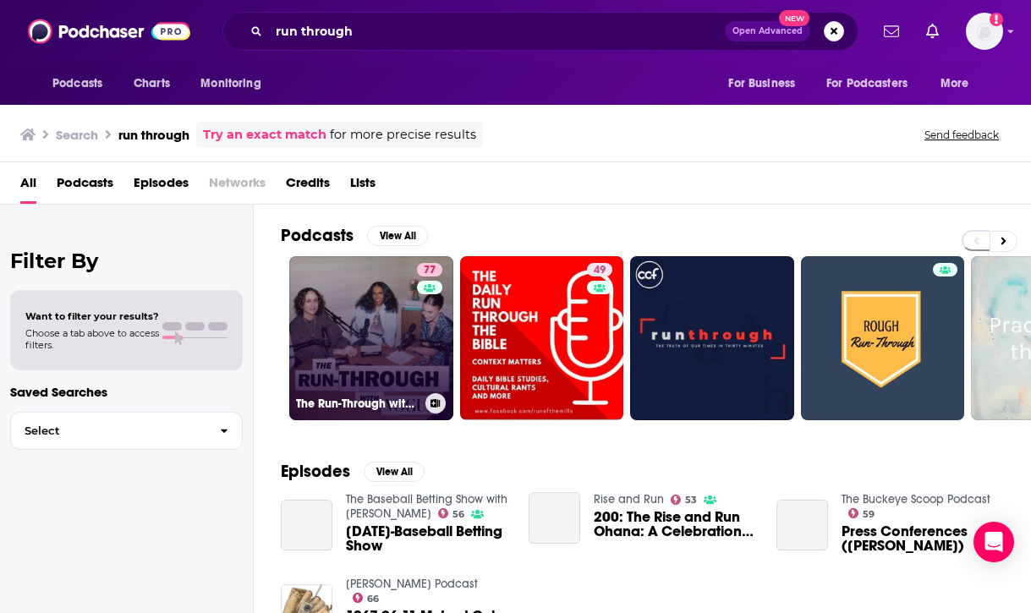
click at [386, 340] on link "77 The Run-Through with Vogue" at bounding box center [371, 338] width 164 height 164
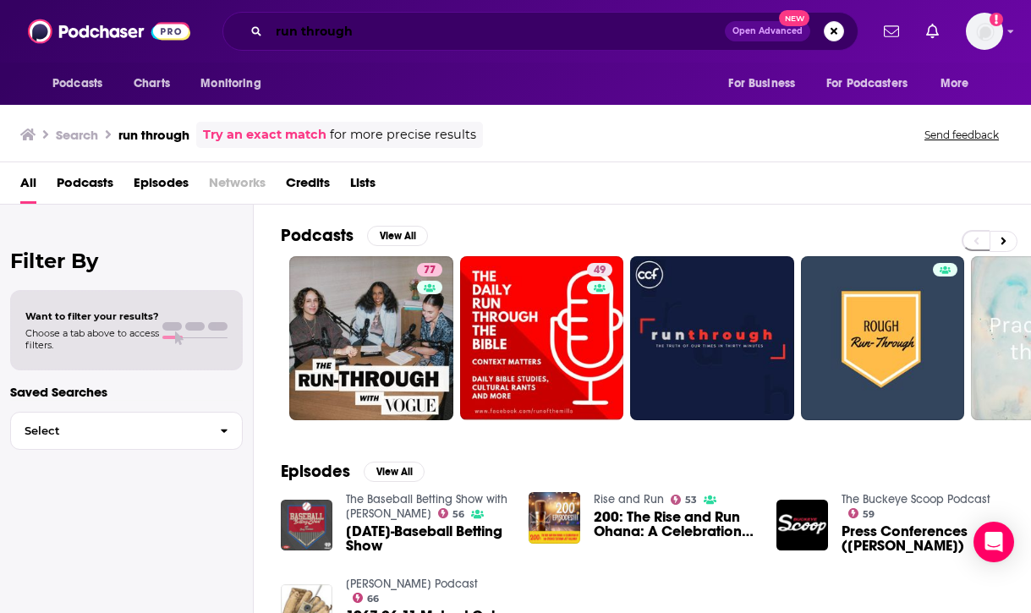
click at [419, 35] on input "run through" at bounding box center [497, 31] width 456 height 27
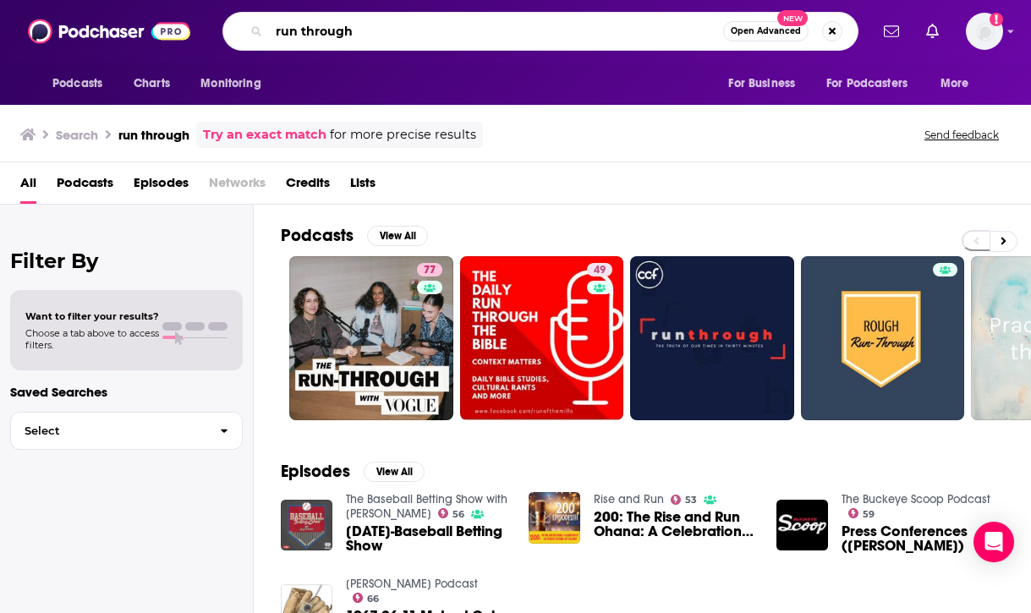
click at [419, 35] on input "run through" at bounding box center [496, 31] width 454 height 27
type input "habits & hustle"
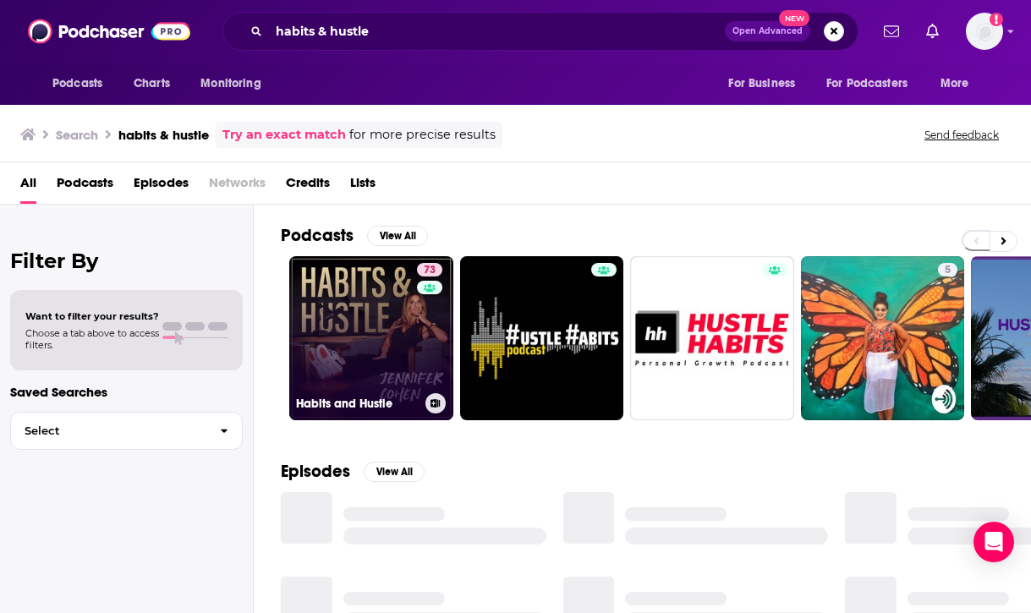
click at [383, 349] on link "73 Habits and Hustle" at bounding box center [371, 338] width 164 height 164
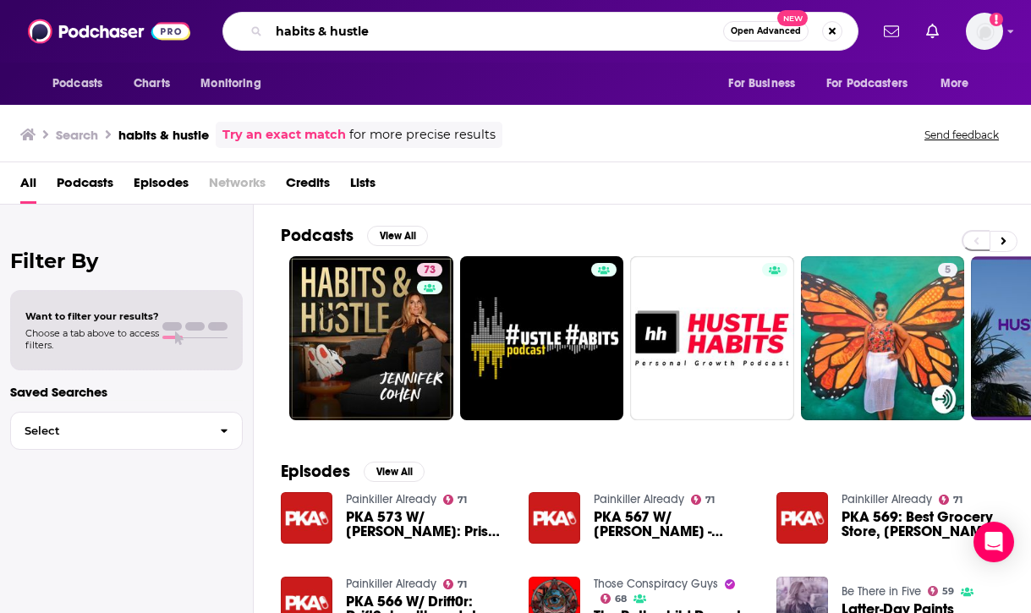
click at [536, 43] on input "habits & hustle" at bounding box center [496, 31] width 454 height 27
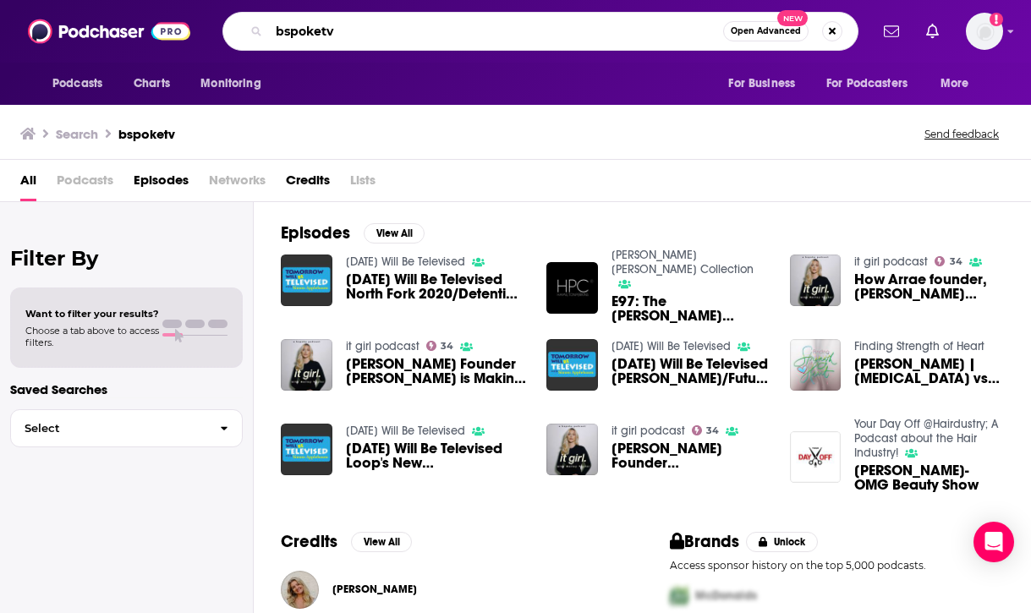
click at [506, 37] on input "bspoketv" at bounding box center [496, 31] width 454 height 27
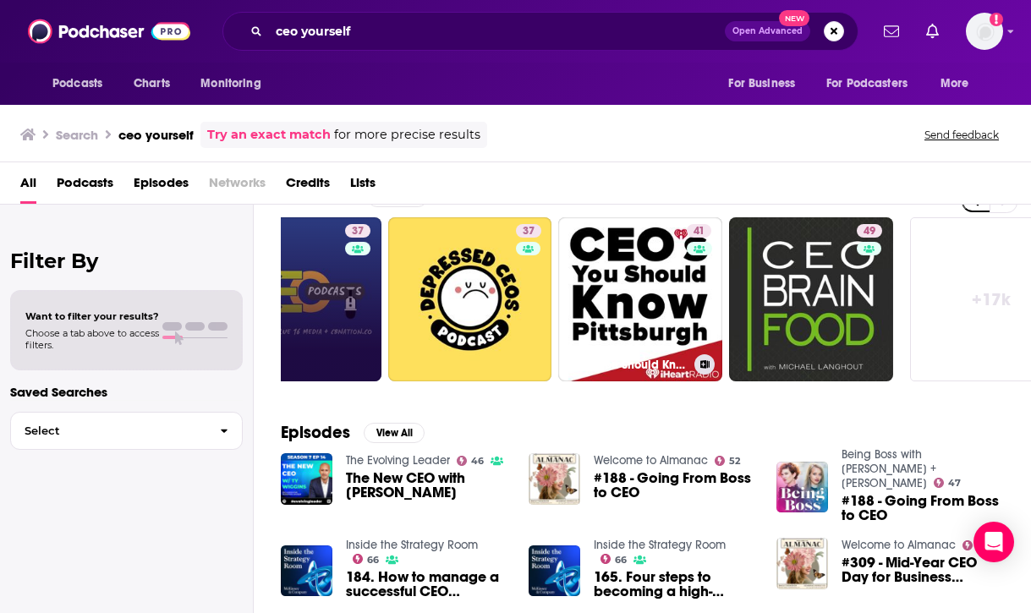
scroll to position [0, 803]
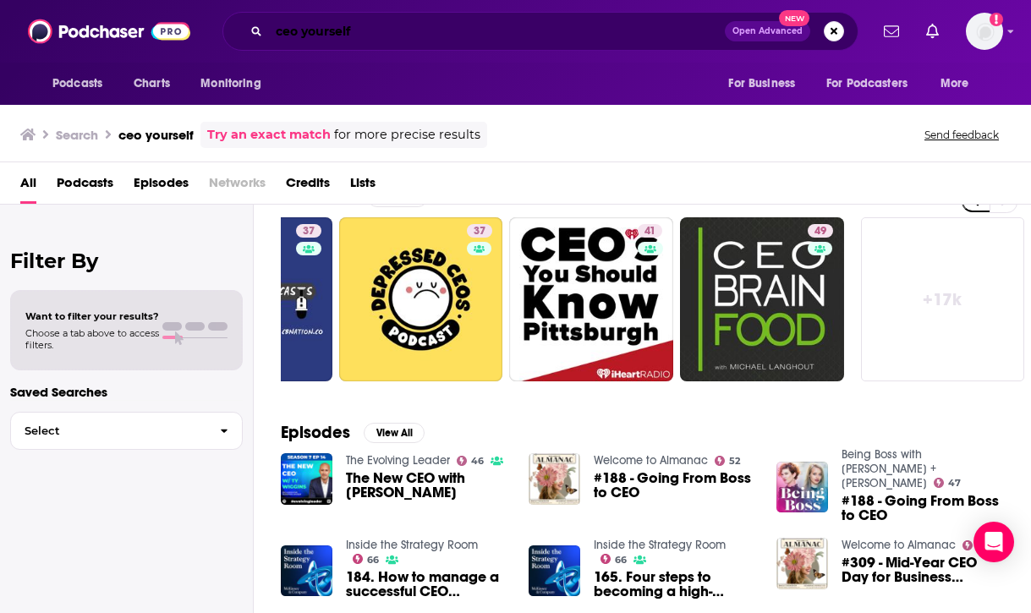
click at [495, 38] on input "ceo yourself" at bounding box center [497, 31] width 456 height 27
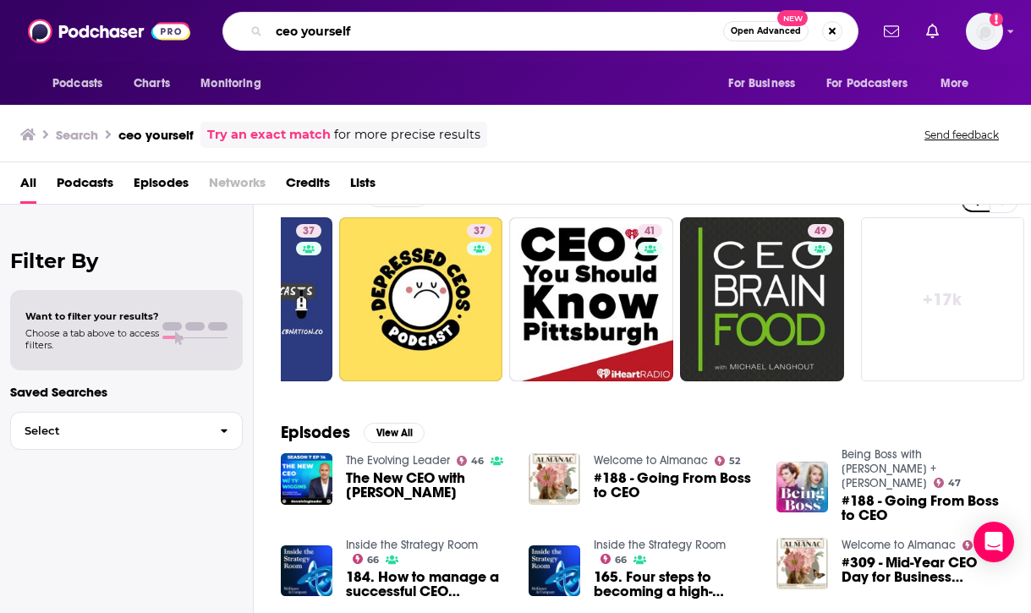
click at [495, 38] on input "ceo yourself" at bounding box center [496, 31] width 454 height 27
type input "big conversations"
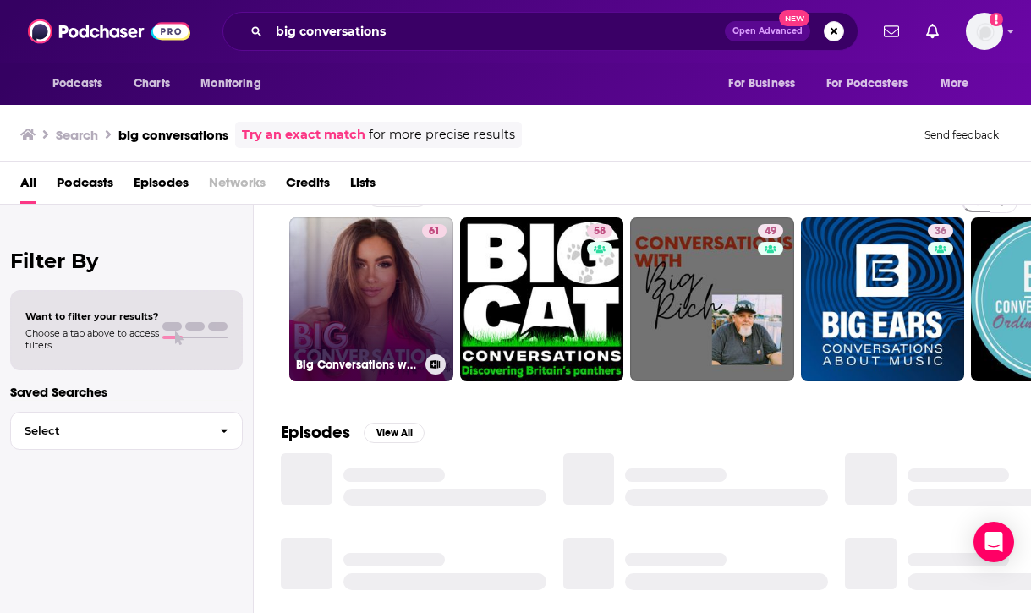
click at [355, 286] on link "61 Big Conversations with [PERSON_NAME]" at bounding box center [371, 299] width 164 height 164
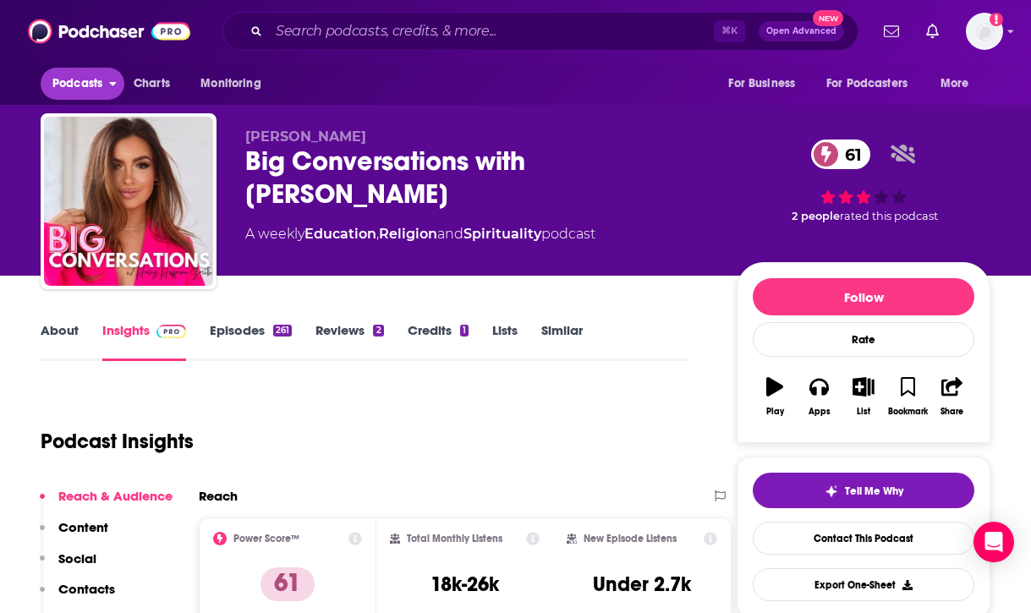
click at [85, 81] on span "Podcasts" at bounding box center [77, 84] width 50 height 24
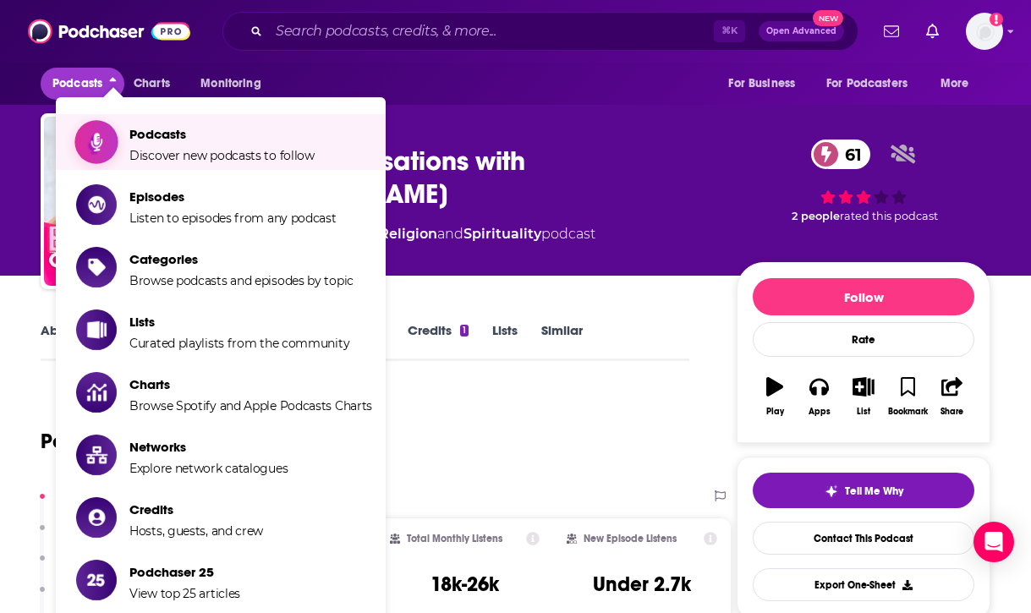
click at [126, 128] on link "Podcasts Discover new podcasts to follow" at bounding box center [224, 142] width 296 height 42
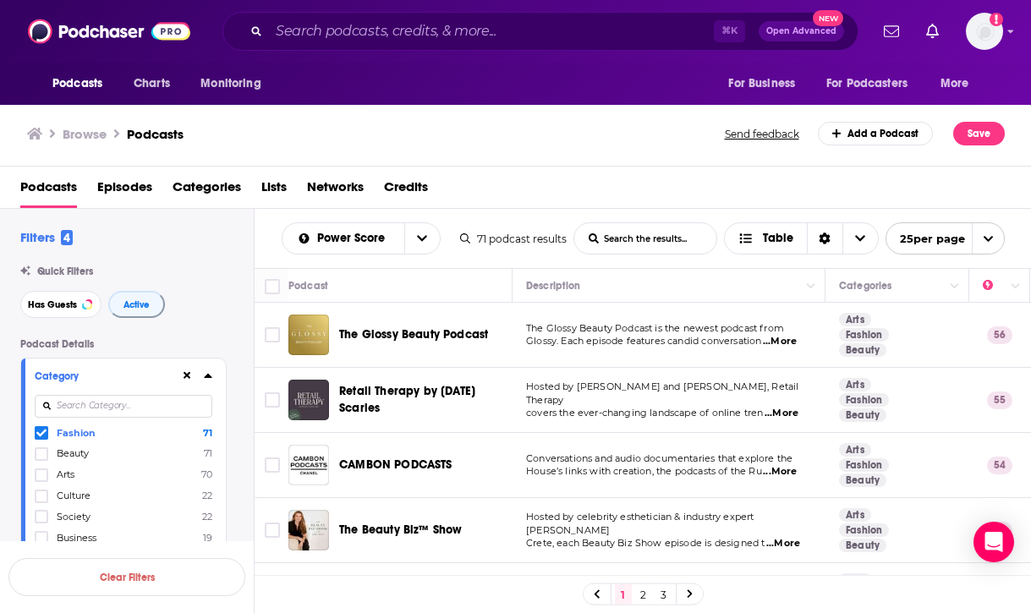
click at [43, 434] on icon at bounding box center [41, 434] width 10 height 8
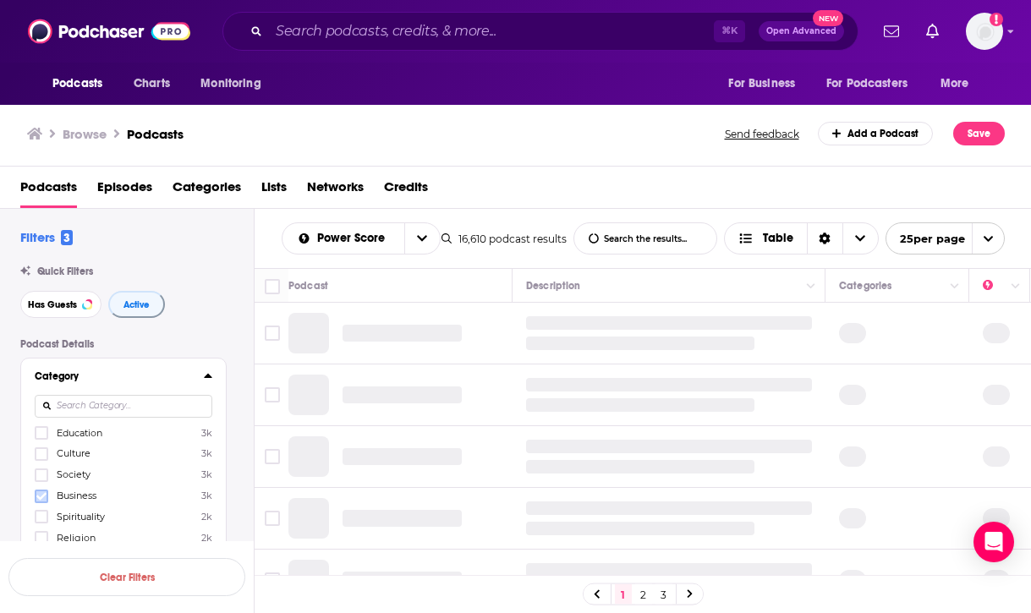
click at [43, 495] on icon at bounding box center [41, 496] width 10 height 8
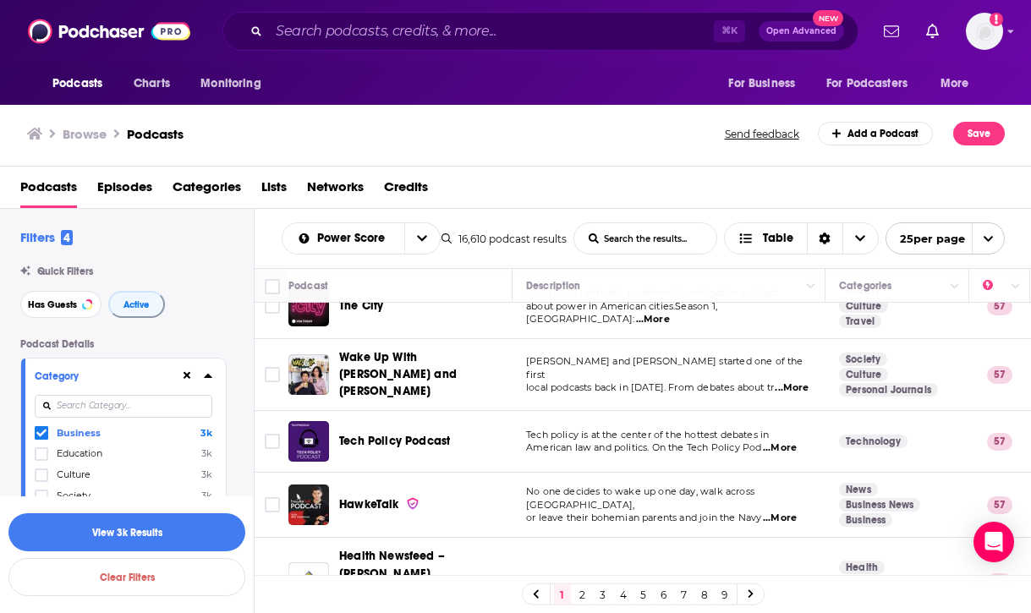
scroll to position [1034, 0]
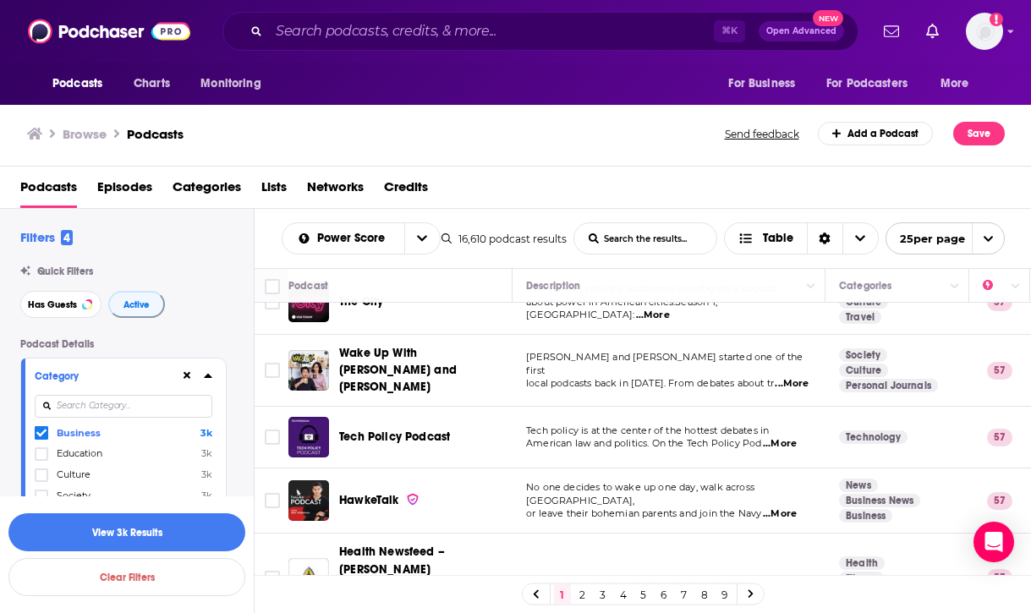
click at [112, 408] on input at bounding box center [124, 406] width 178 height 23
type input "entre"
click at [41, 431] on icon at bounding box center [41, 433] width 10 height 10
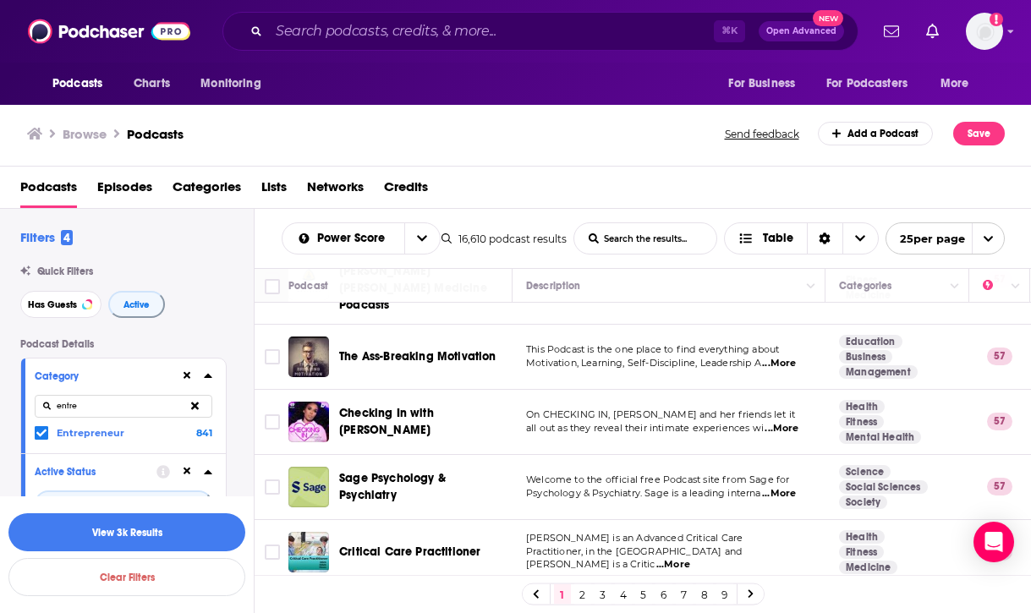
scroll to position [1337, 0]
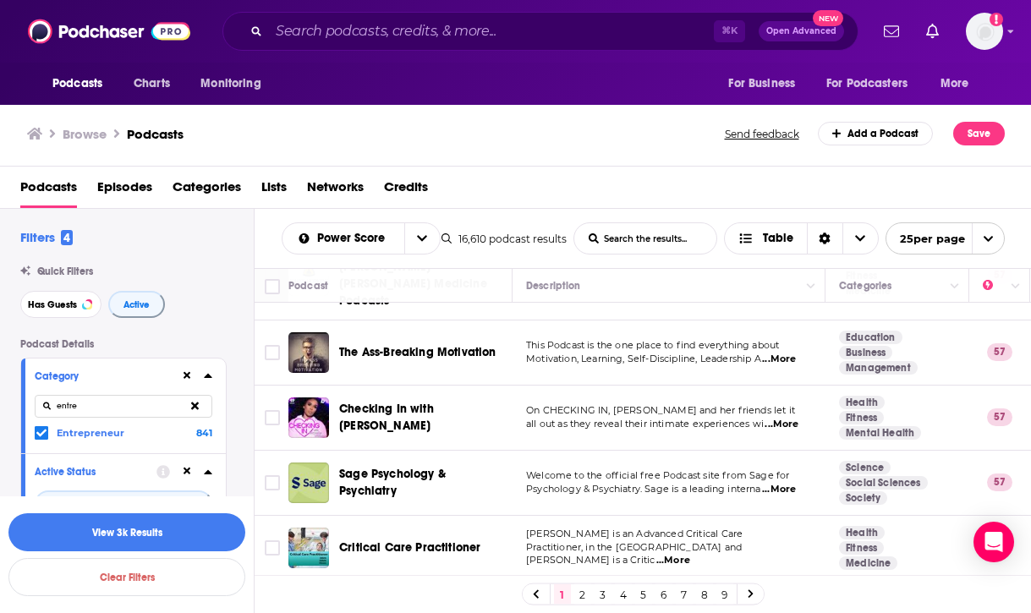
click at [579, 588] on link "2" at bounding box center [582, 594] width 17 height 20
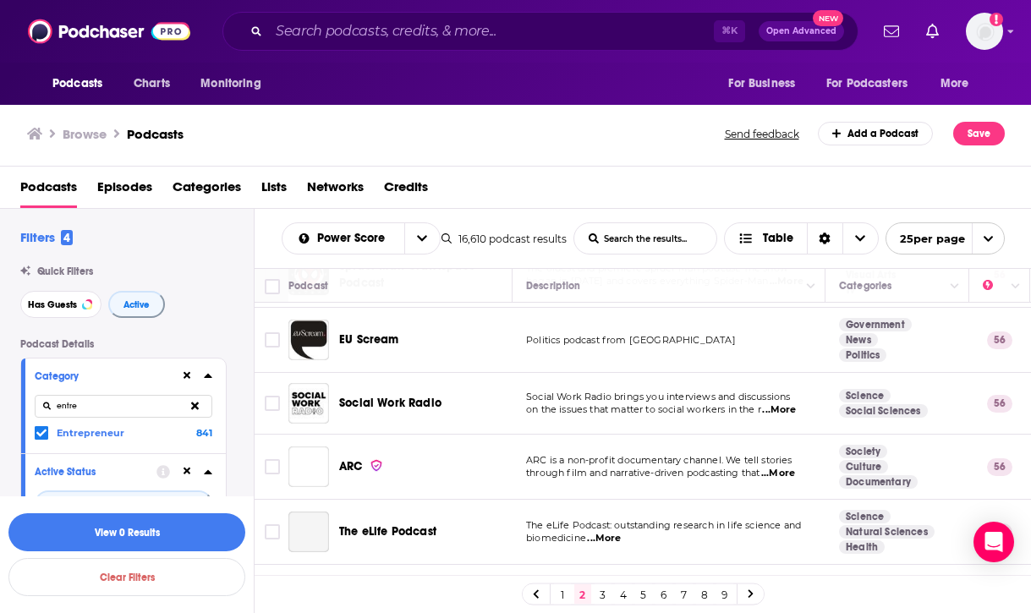
scroll to position [436, 0]
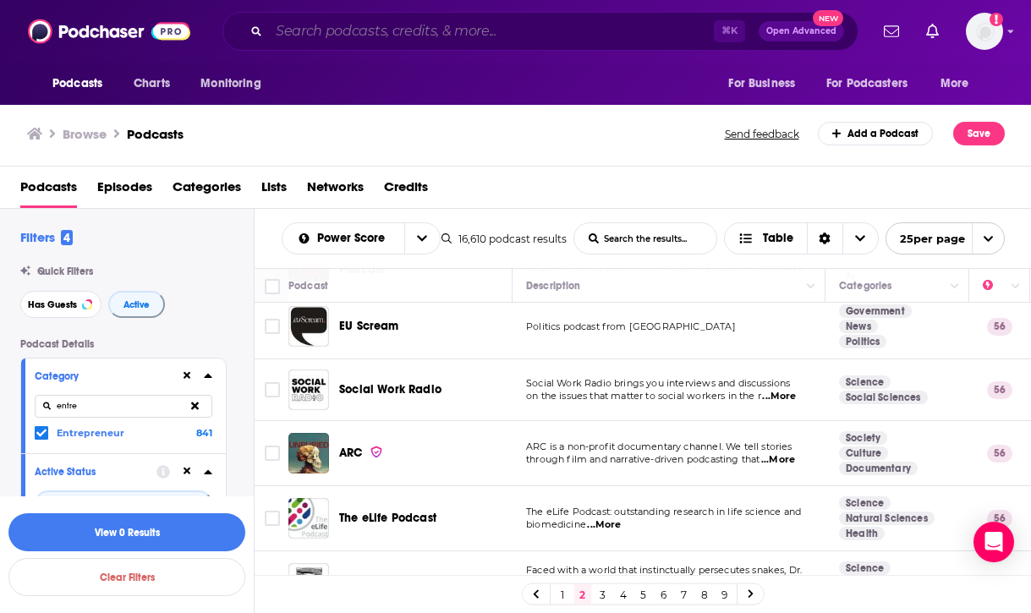
click at [646, 26] on input "Search podcasts, credits, & more..." at bounding box center [491, 31] width 445 height 27
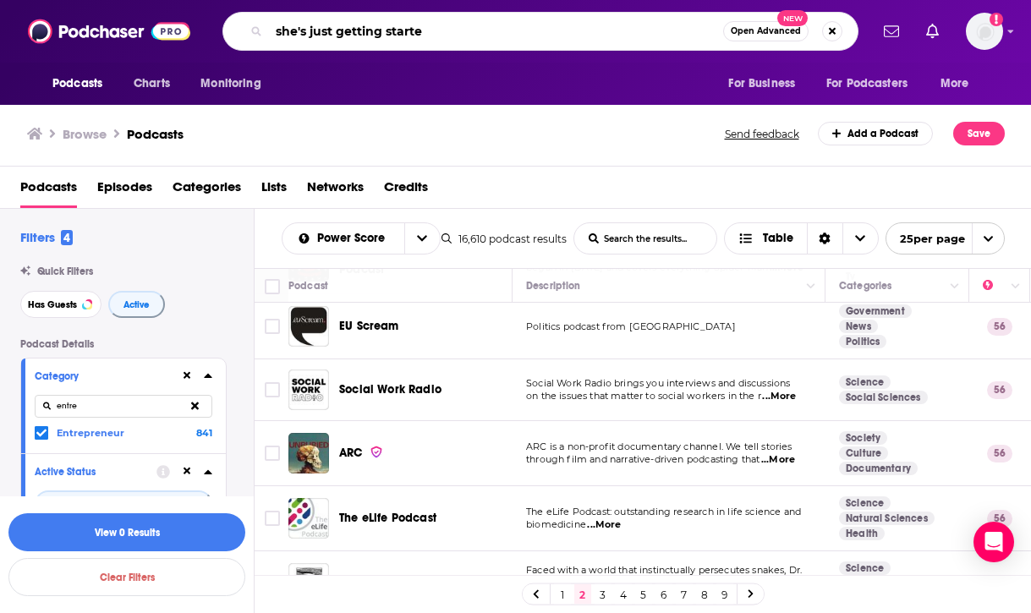
type input "she's just getting started"
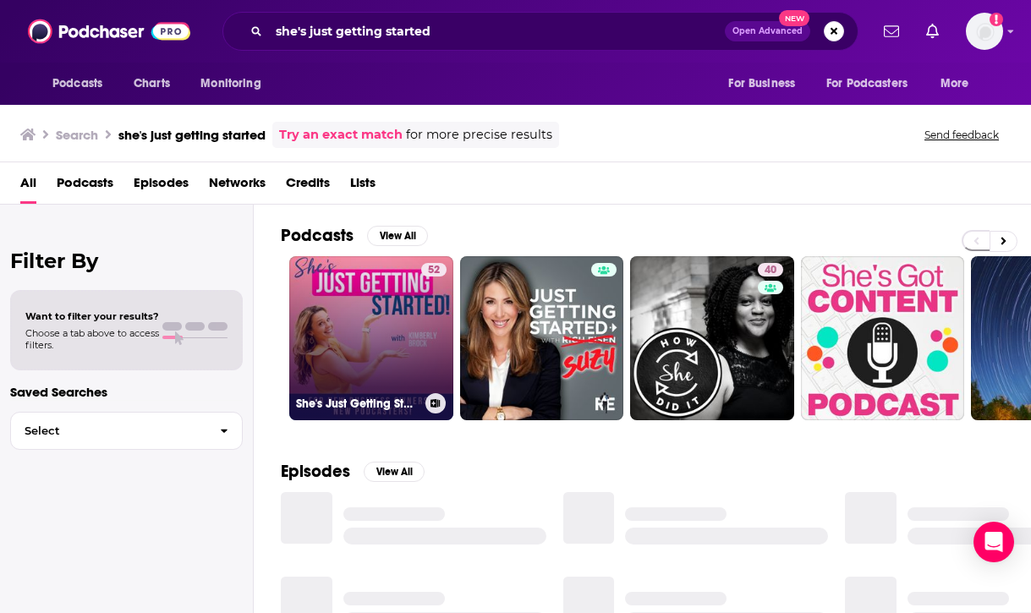
click at [388, 342] on link "52 She's Just Getting Started ® - Tips for Starting a Business, Starting a Podc…" at bounding box center [371, 338] width 164 height 164
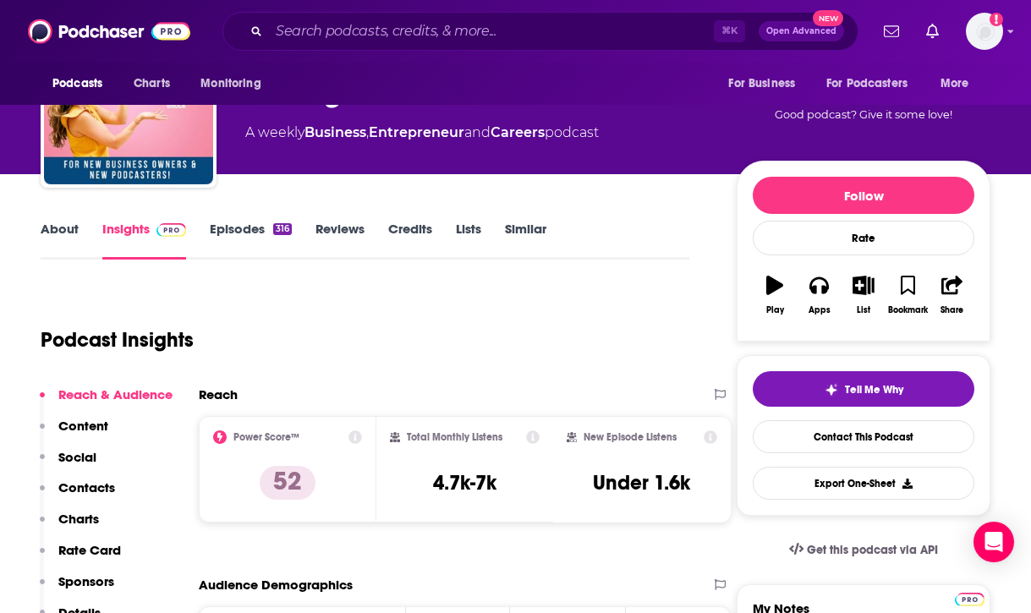
click at [96, 489] on p "Contacts" at bounding box center [86, 487] width 57 height 16
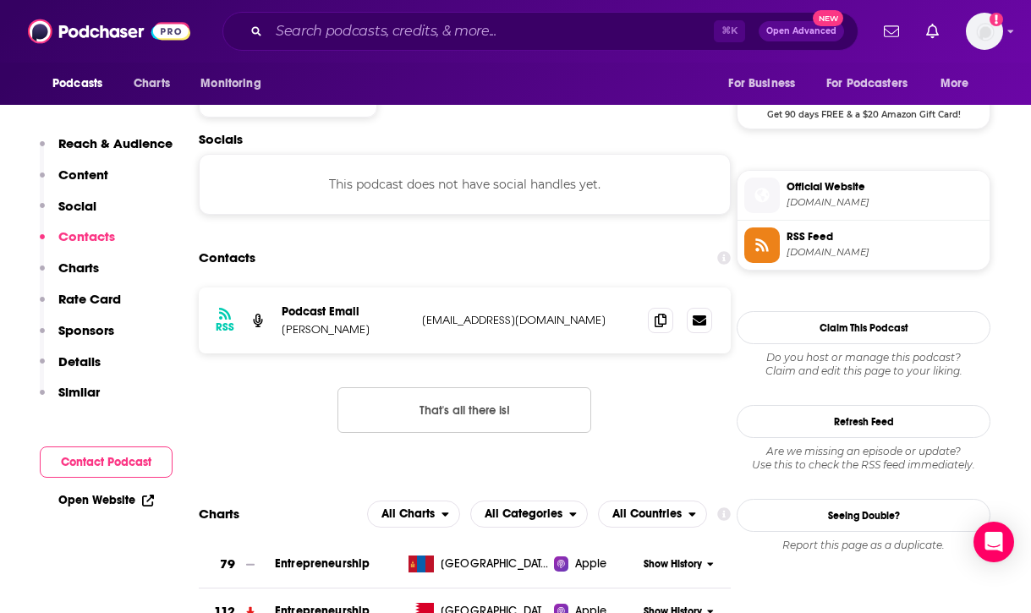
scroll to position [1424, 0]
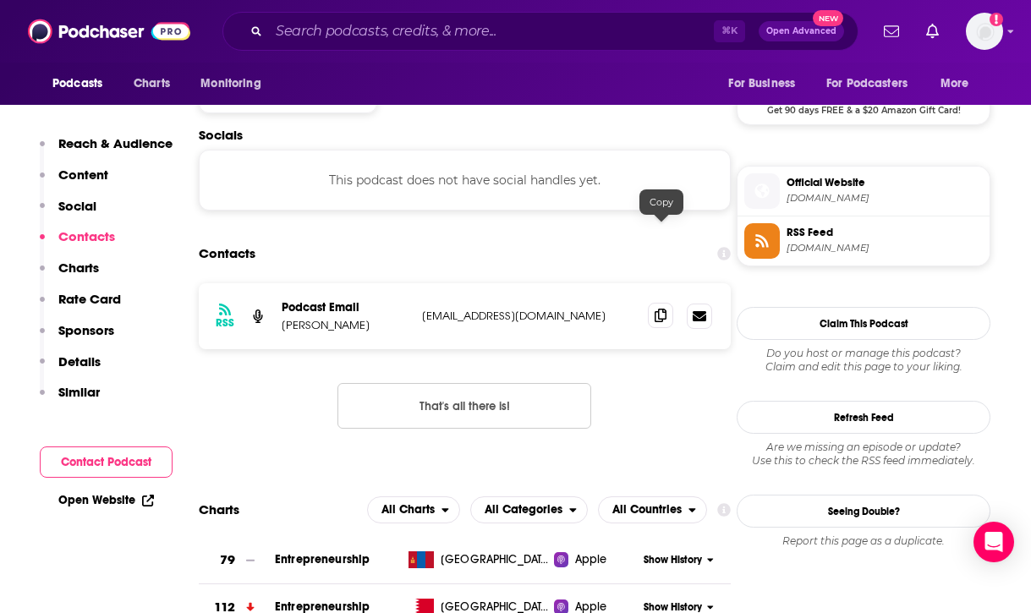
click at [661, 309] on icon at bounding box center [660, 316] width 12 height 14
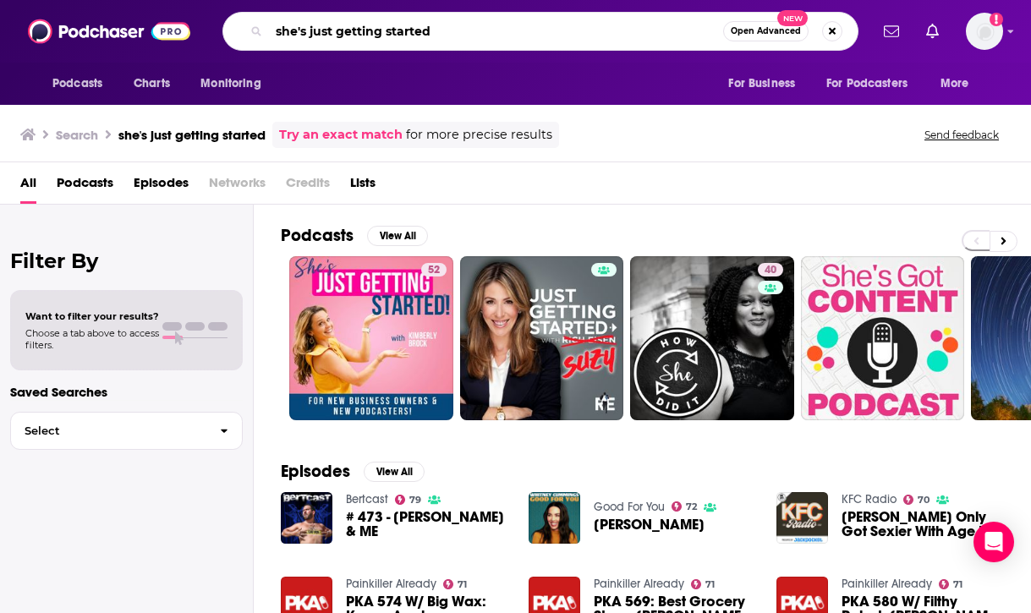
drag, startPoint x: 485, startPoint y: 29, endPoint x: 238, endPoint y: 28, distance: 246.9
click at [238, 28] on div "she's just getting started Open Advanced New" at bounding box center [540, 31] width 636 height 39
type input "strictly business"
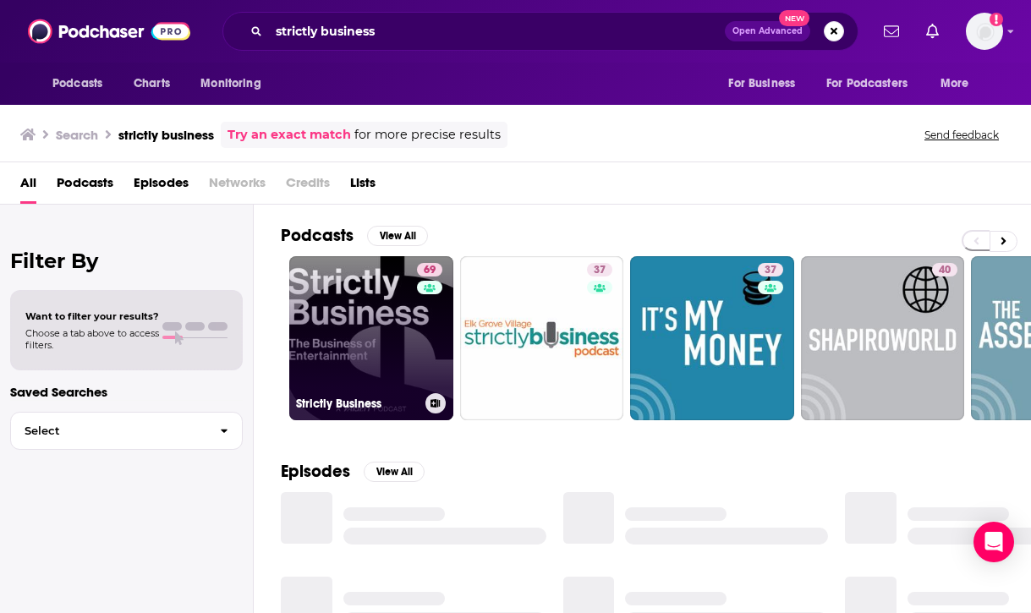
click at [342, 357] on link "69 Strictly Business" at bounding box center [371, 338] width 164 height 164
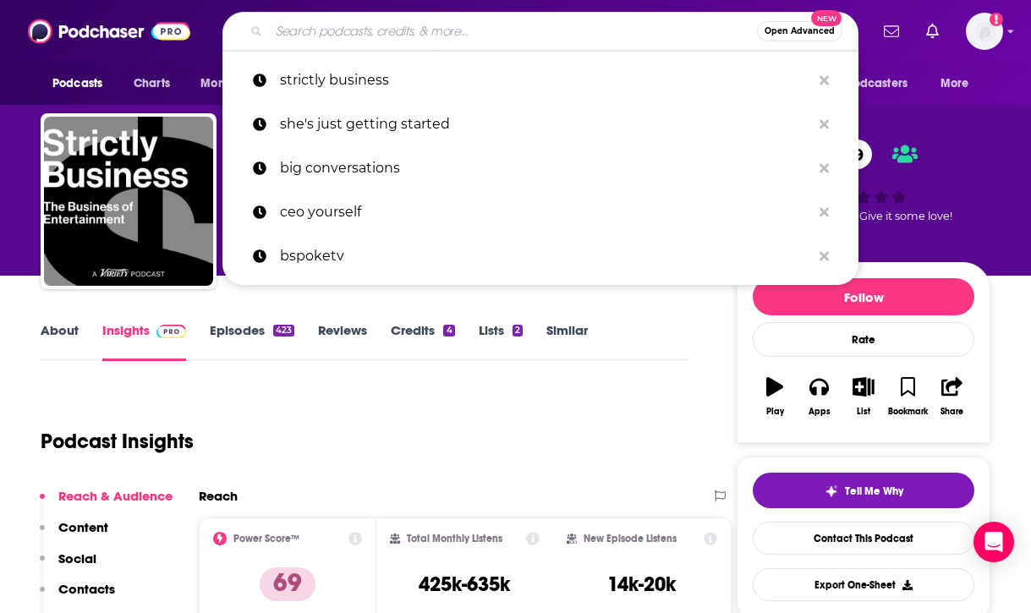
click at [408, 30] on input "Search podcasts, credits, & more..." at bounding box center [513, 31] width 488 height 27
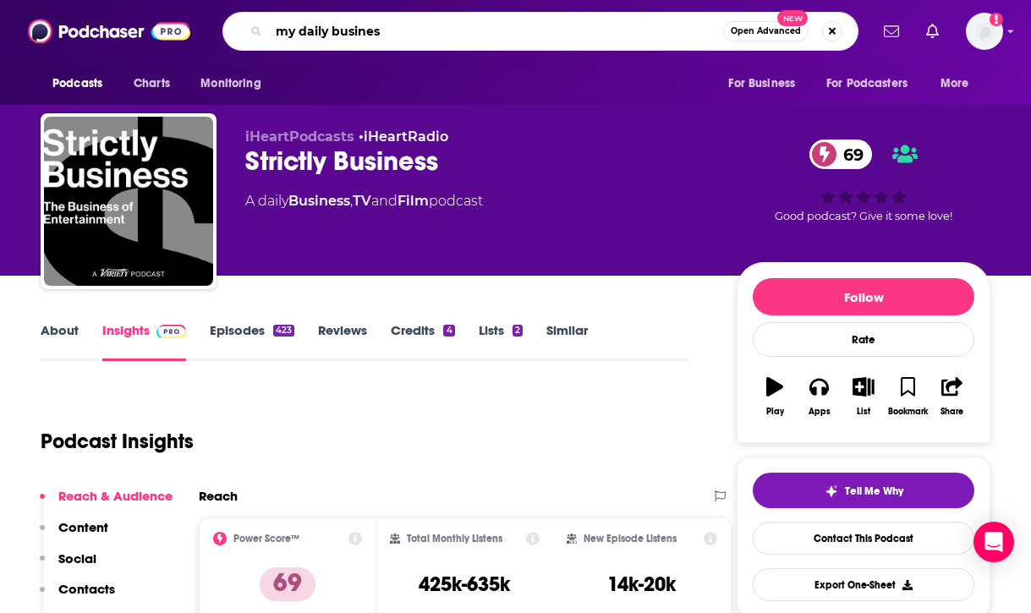
type input "my daily business"
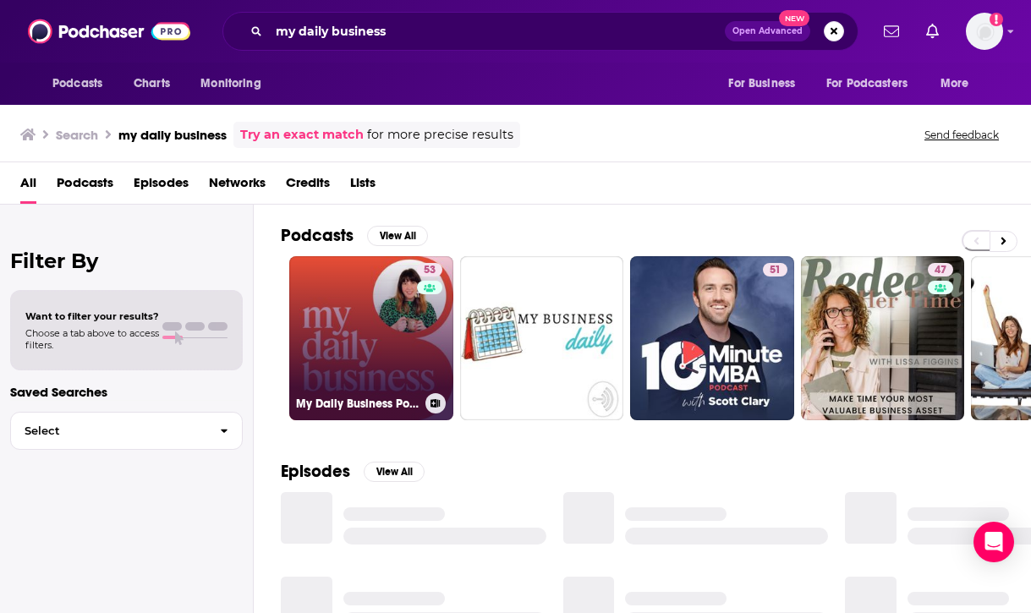
click at [392, 328] on link "53 My Daily Business Podcast" at bounding box center [371, 338] width 164 height 164
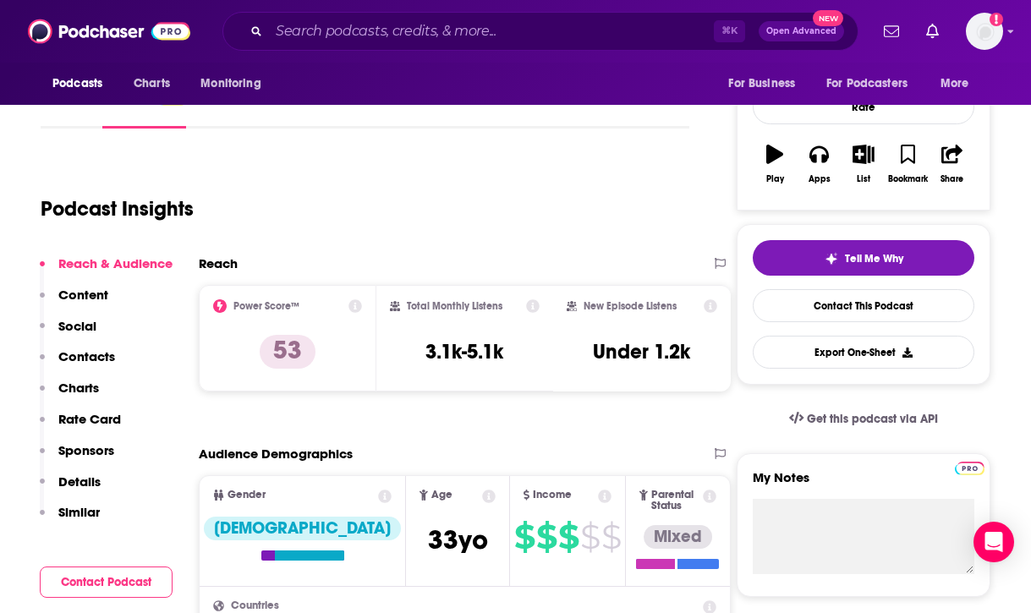
scroll to position [287, 0]
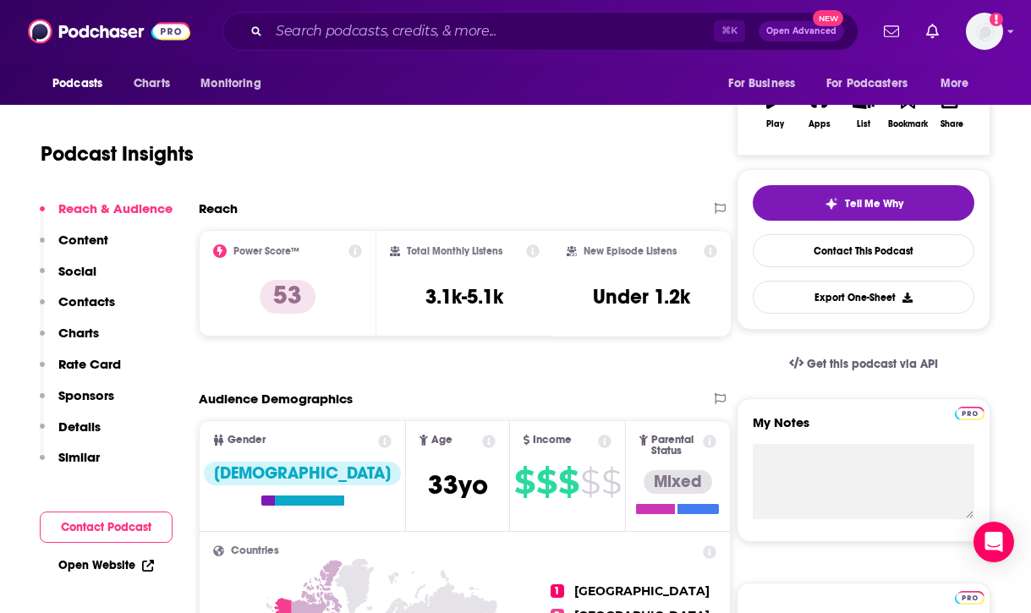
click at [83, 303] on p "Contacts" at bounding box center [86, 301] width 57 height 16
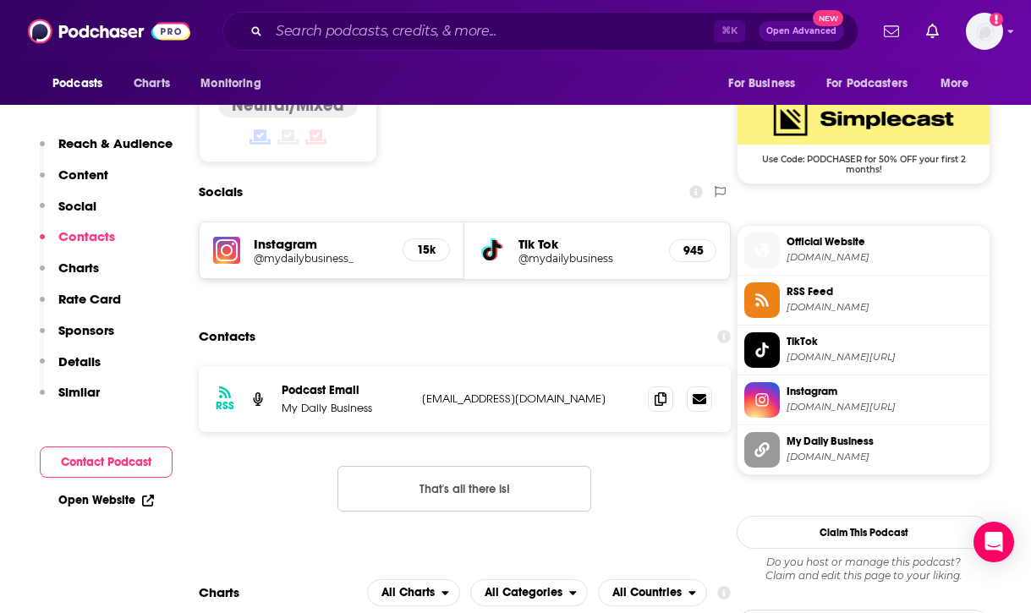
scroll to position [1376, 0]
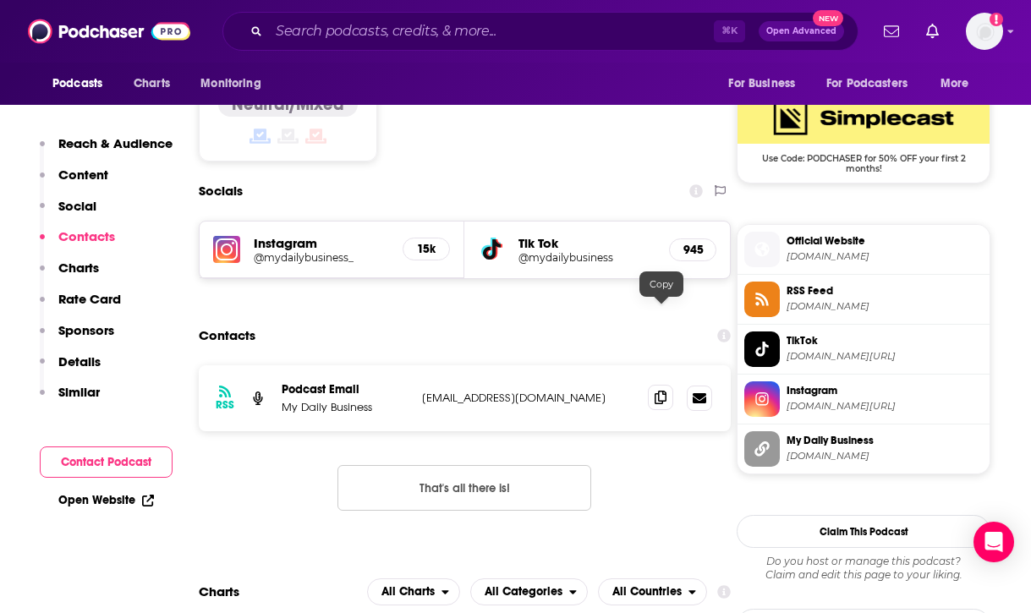
click at [664, 391] on icon at bounding box center [660, 398] width 12 height 14
click at [548, 13] on div "⌘ K Open Advanced New" at bounding box center [540, 31] width 636 height 39
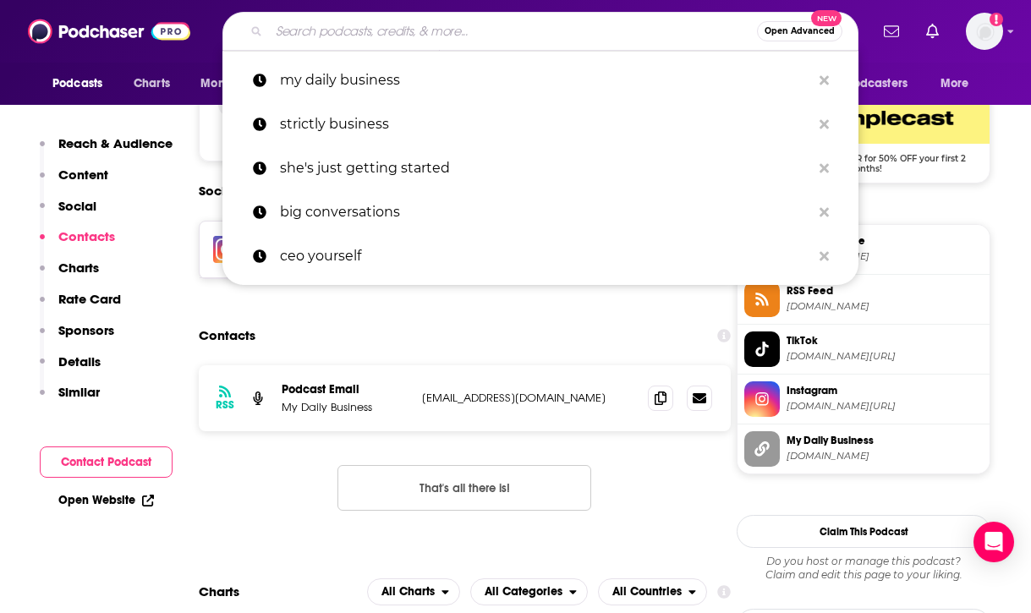
click at [543, 33] on input "Search podcasts, credits, & more..." at bounding box center [513, 31] width 488 height 27
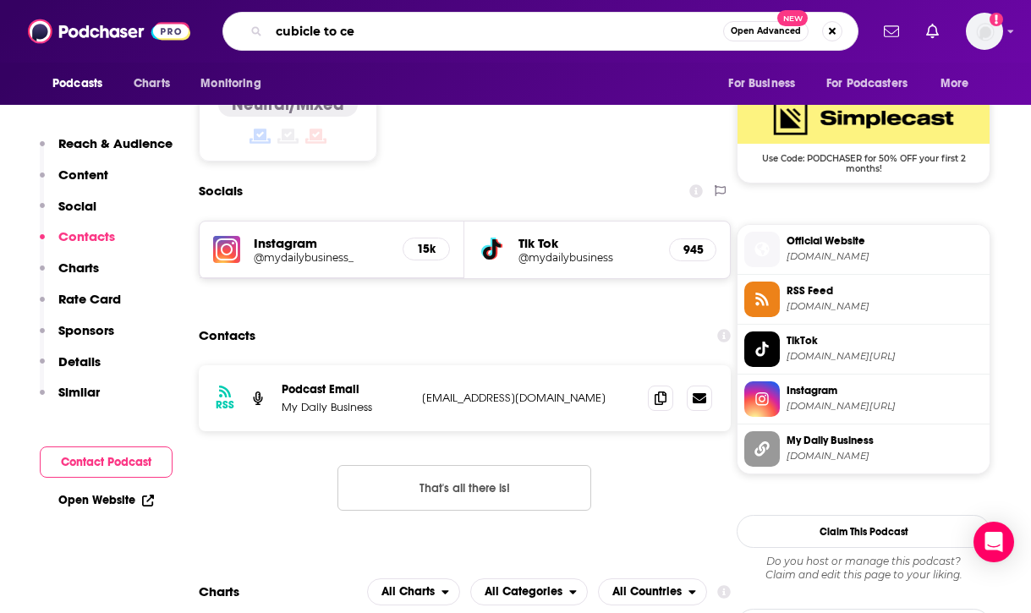
type input "cubicle to ceo"
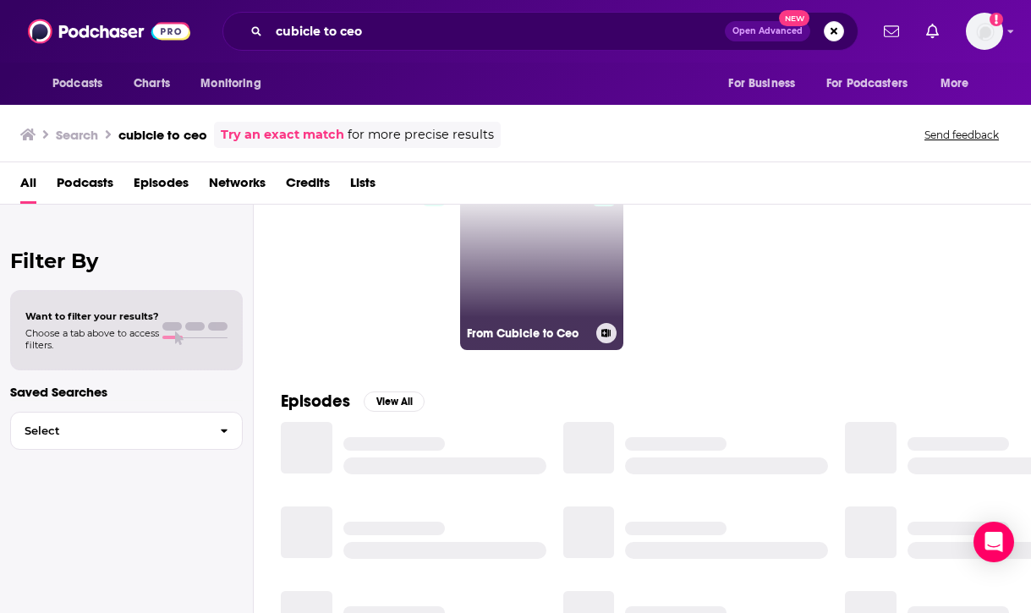
scroll to position [90, 0]
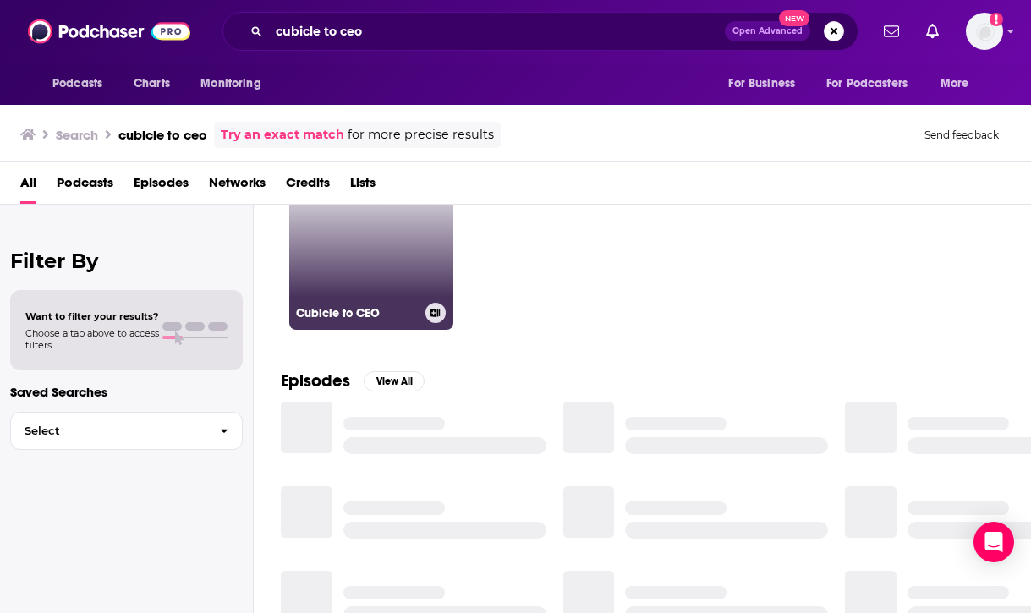
click at [389, 272] on link "Cubicle to CEO" at bounding box center [371, 248] width 164 height 164
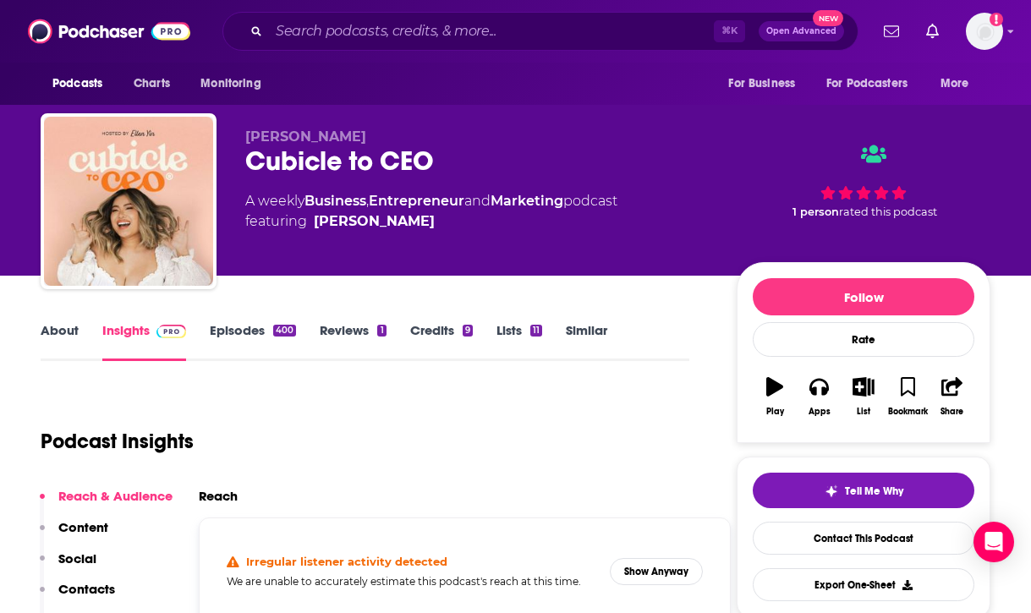
click at [91, 587] on p "Contacts" at bounding box center [86, 589] width 57 height 16
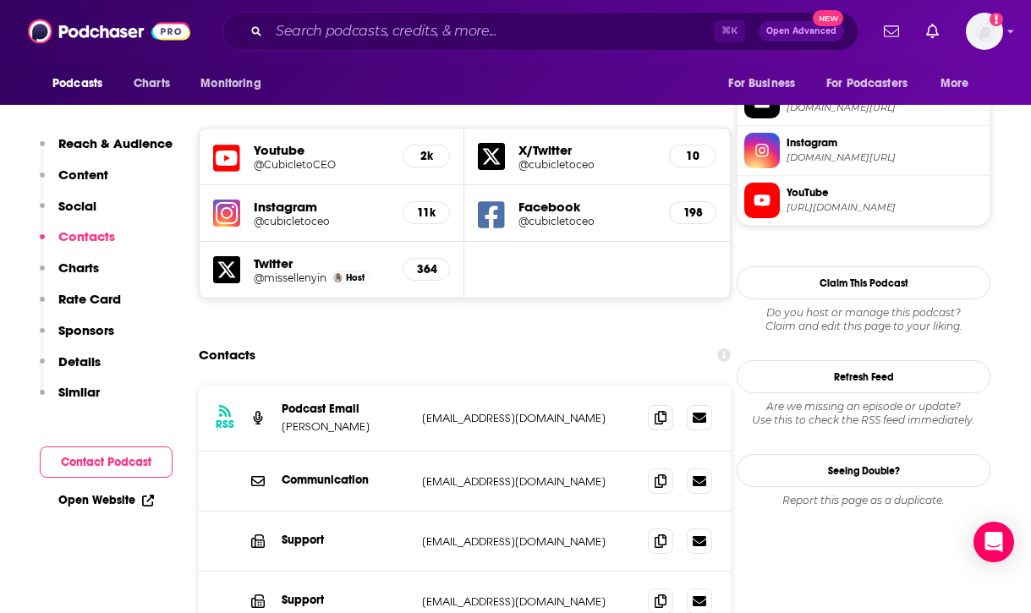
scroll to position [1511, 0]
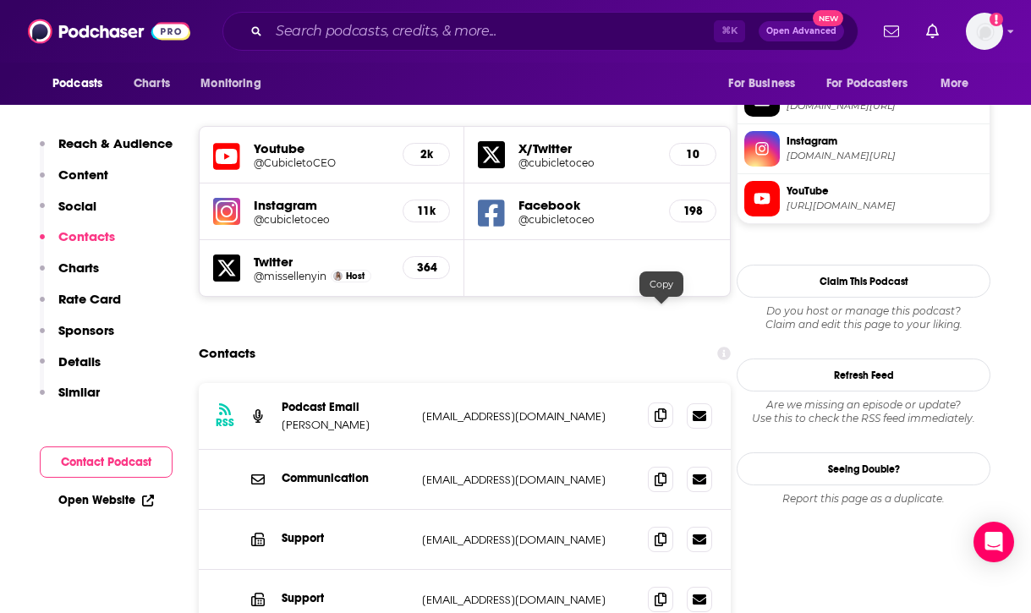
click at [658, 408] on icon at bounding box center [660, 415] width 12 height 14
click at [461, 36] on input "Search podcasts, credits, & more..." at bounding box center [491, 31] width 445 height 27
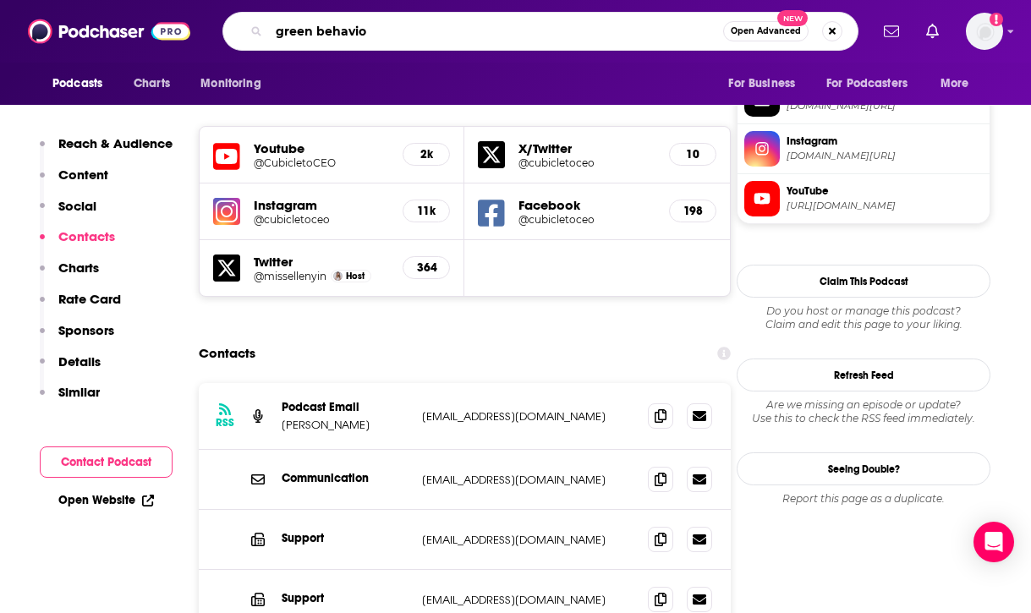
type input "green behavior"
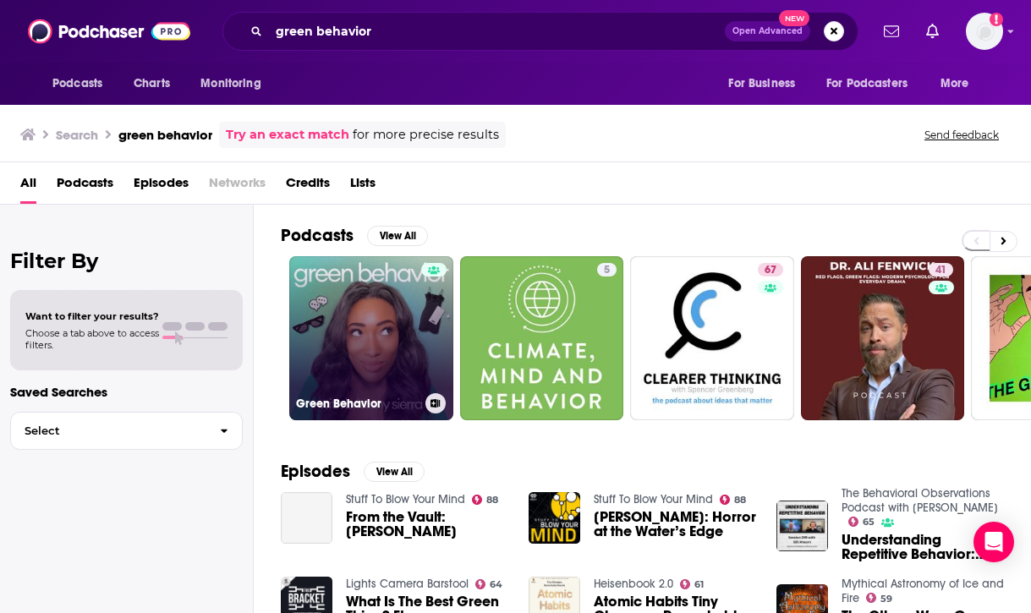
click at [375, 351] on link "Green Behavior" at bounding box center [371, 338] width 164 height 164
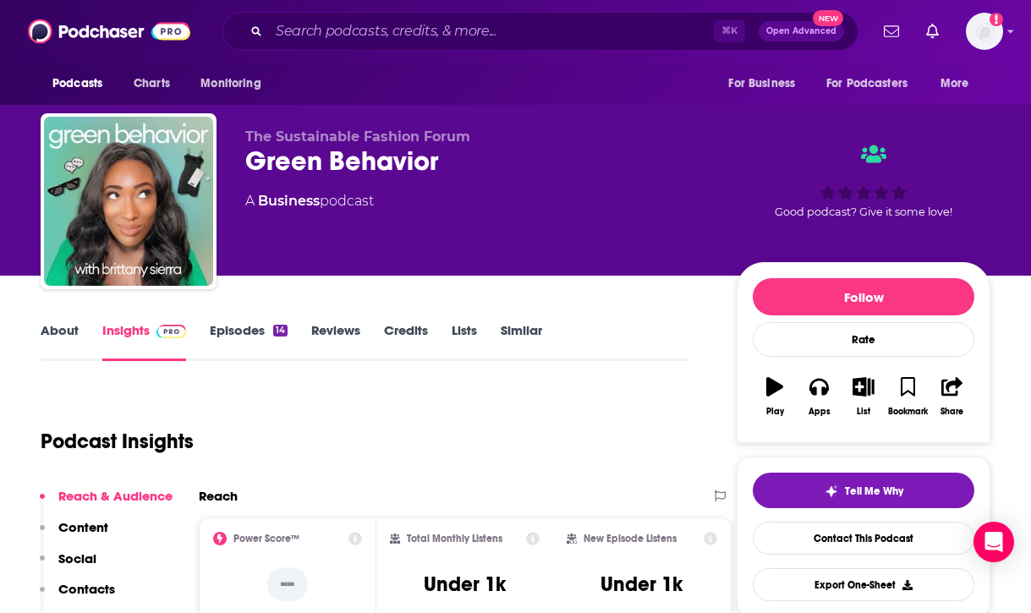
click at [95, 599] on button "Contacts" at bounding box center [77, 596] width 75 height 31
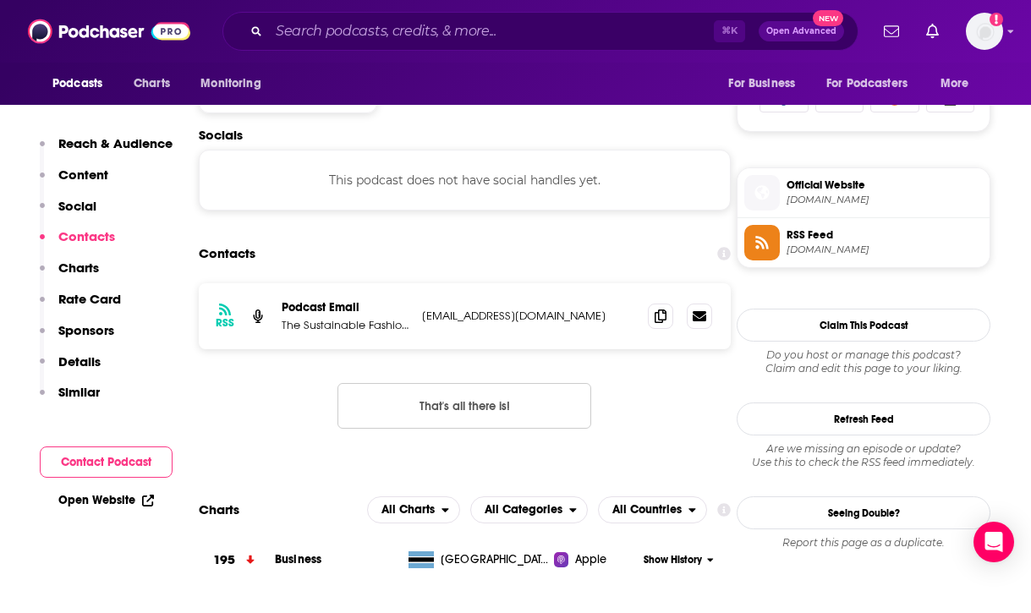
scroll to position [1135, 0]
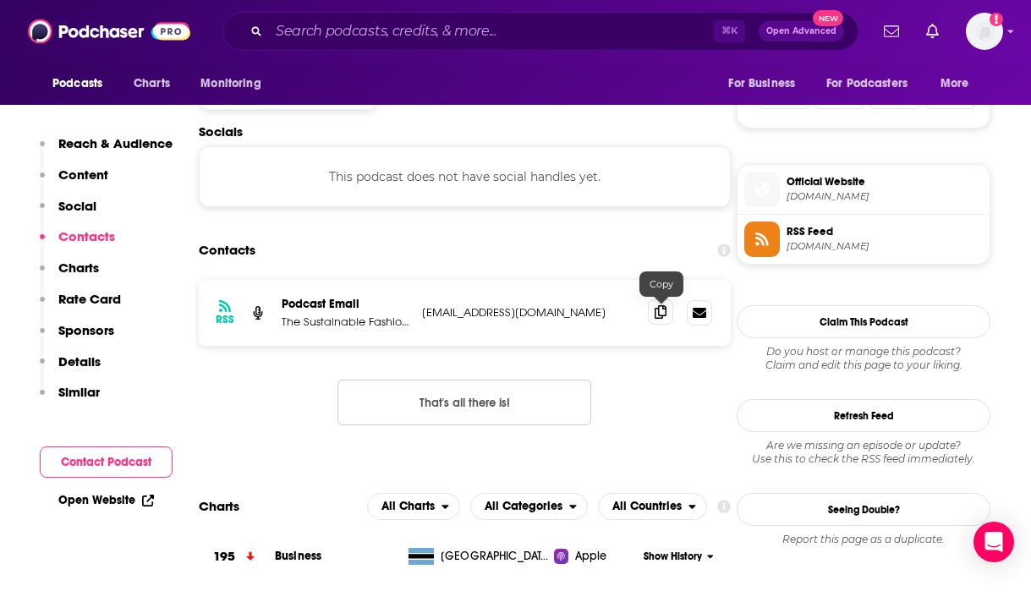
click at [661, 319] on icon at bounding box center [660, 312] width 12 height 14
click at [533, 39] on input "Search podcasts, credits, & more..." at bounding box center [491, 31] width 445 height 27
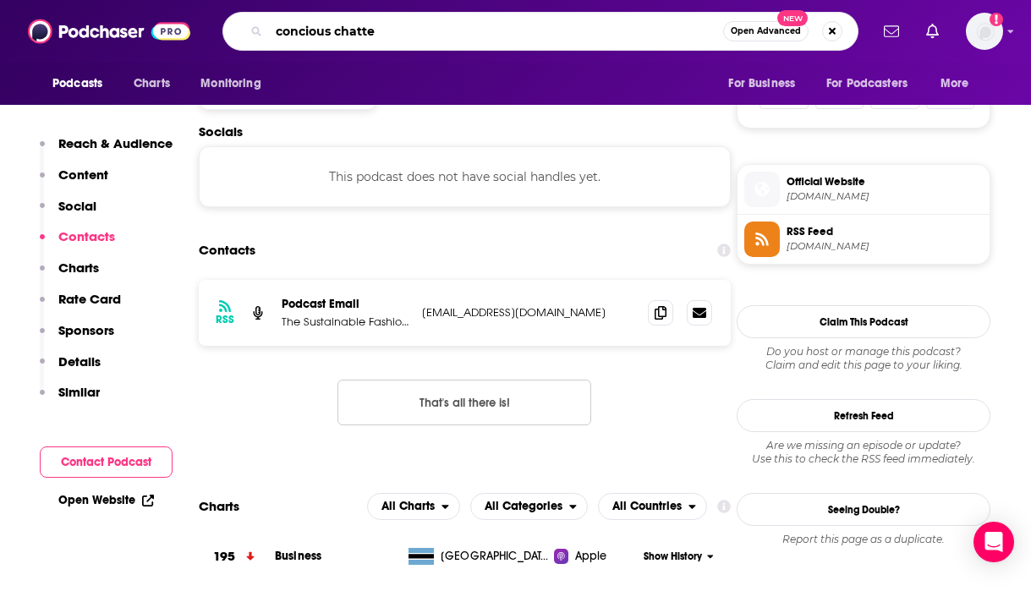
type input "concious chatter"
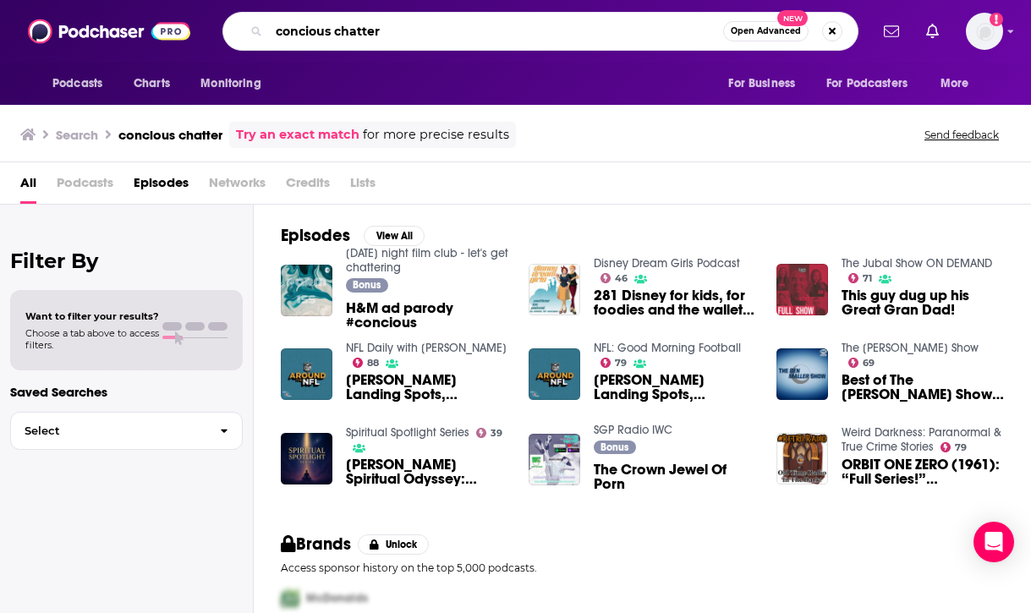
click at [300, 36] on input "concious chatter" at bounding box center [496, 31] width 454 height 27
click at [403, 35] on input "conscious chatter" at bounding box center [496, 31] width 454 height 27
type input "conscious chatter"
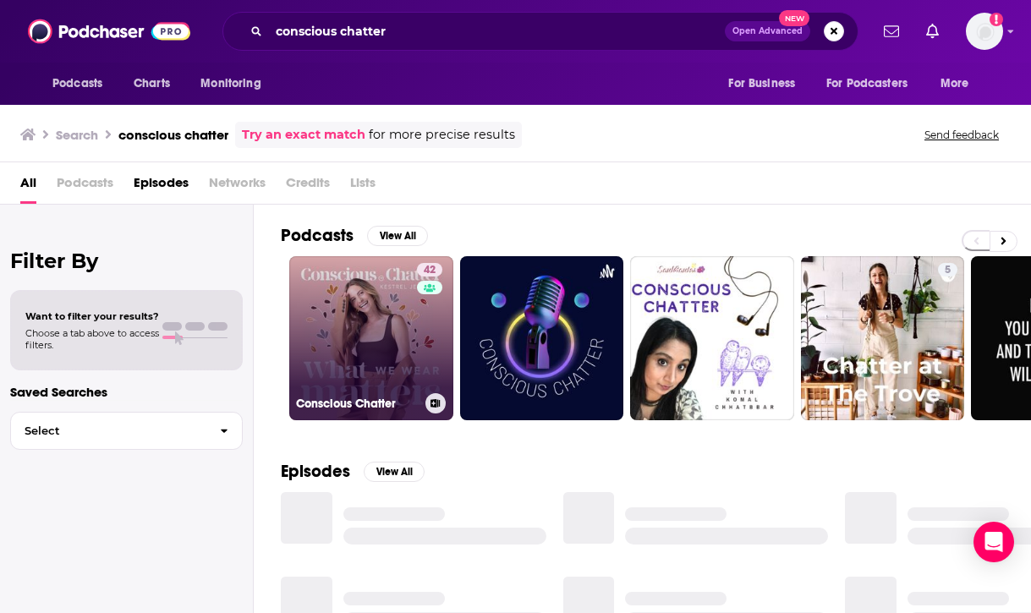
click at [378, 337] on link "42 Conscious Chatter" at bounding box center [371, 338] width 164 height 164
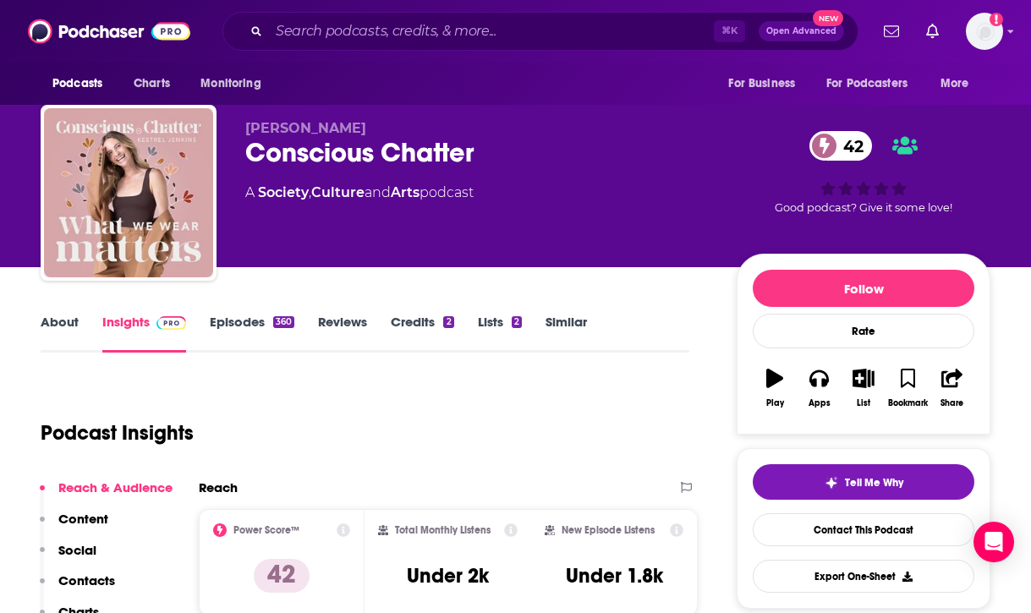
scroll to position [149, 0]
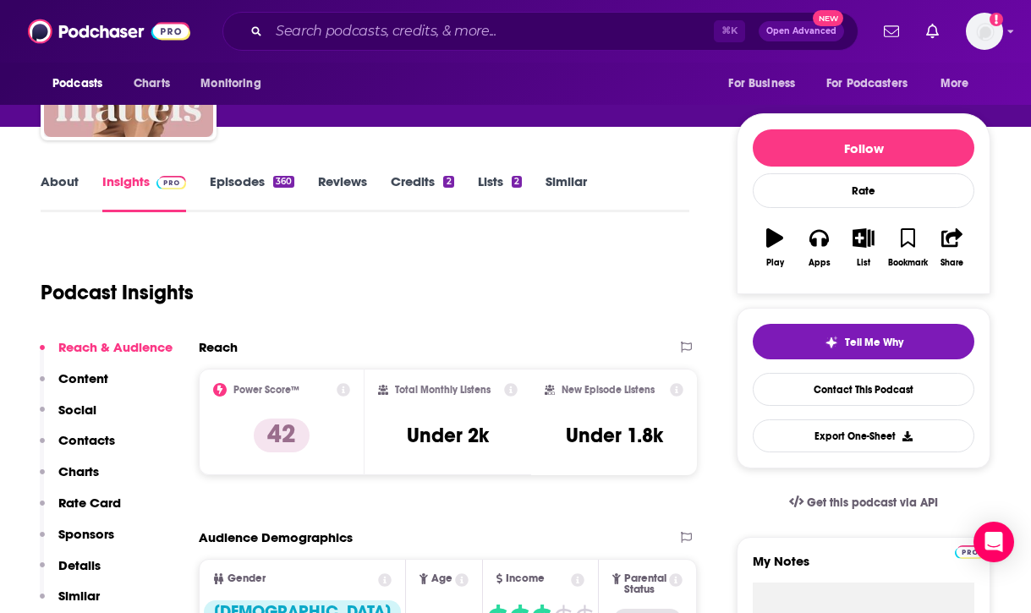
click at [101, 441] on p "Contacts" at bounding box center [86, 440] width 57 height 16
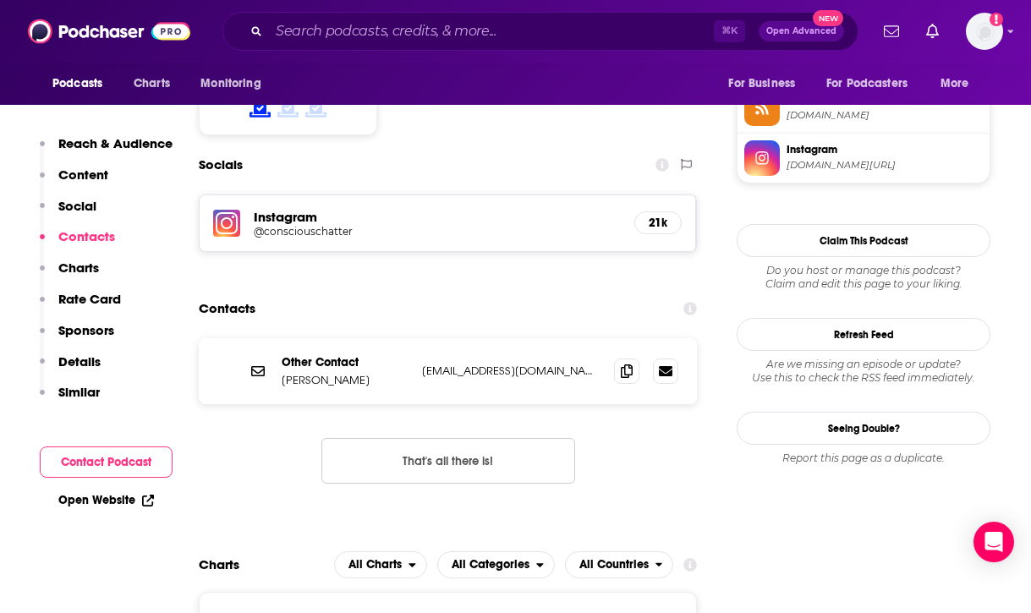
scroll to position [1422, 0]
click at [621, 363] on icon at bounding box center [627, 370] width 12 height 14
click at [578, 19] on input "Search podcasts, credits, & more..." at bounding box center [491, 31] width 445 height 27
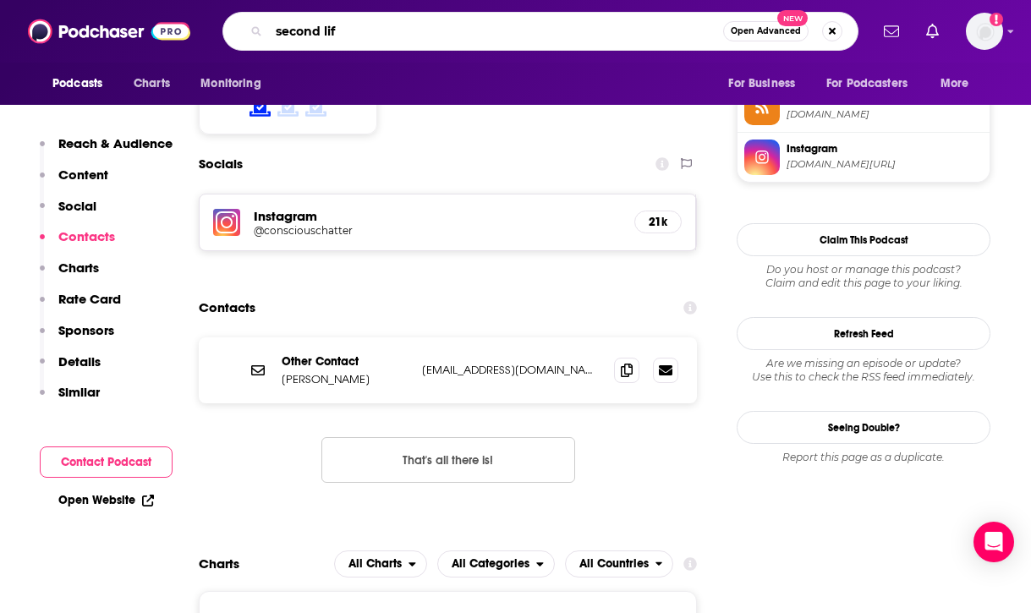
type input "second life"
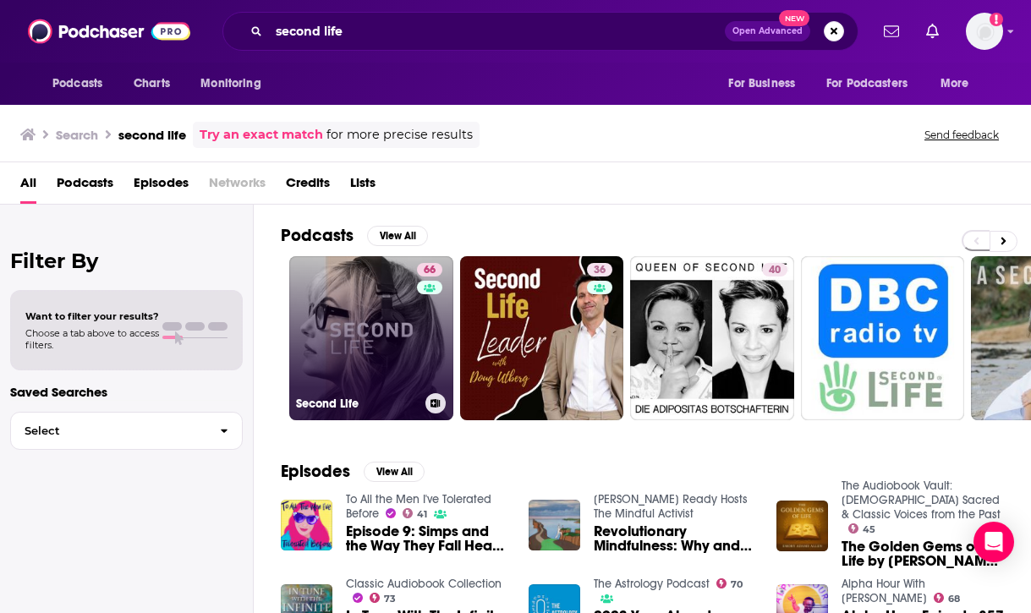
click at [363, 354] on link "66 Second Life" at bounding box center [371, 338] width 164 height 164
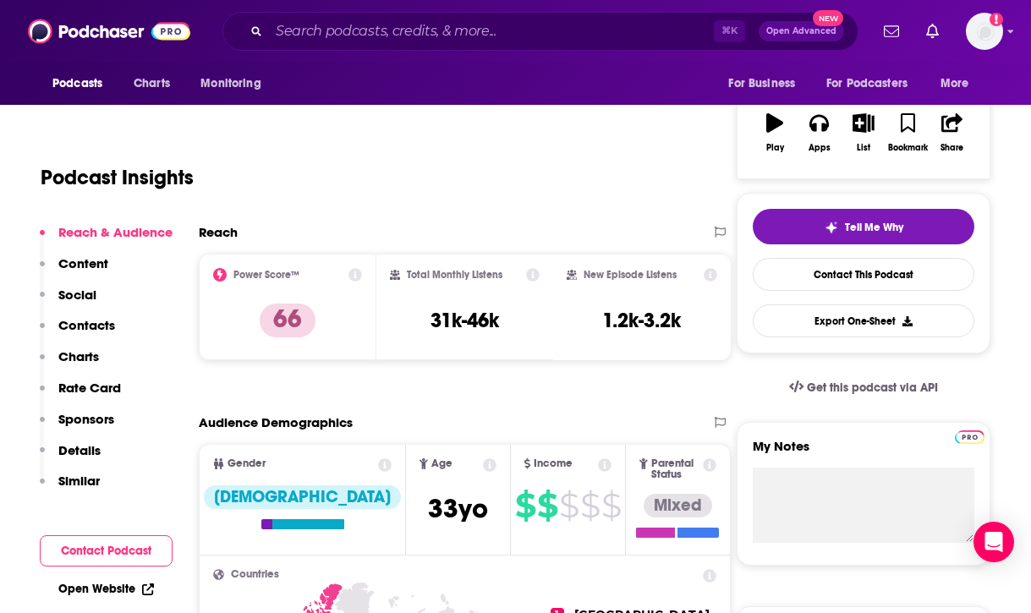
click at [84, 315] on button "Social" at bounding box center [68, 302] width 57 height 31
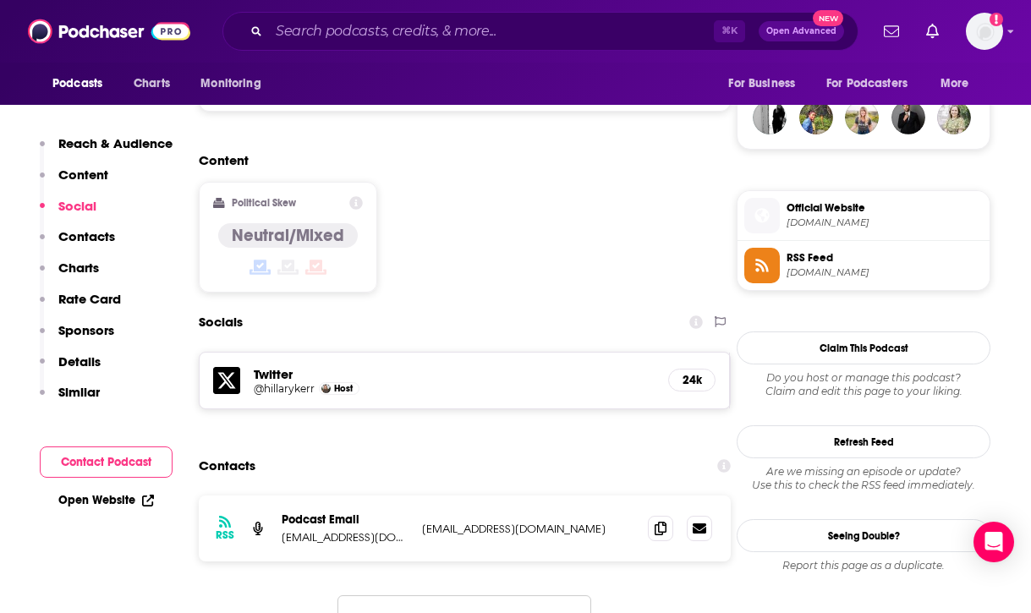
scroll to position [1250, 0]
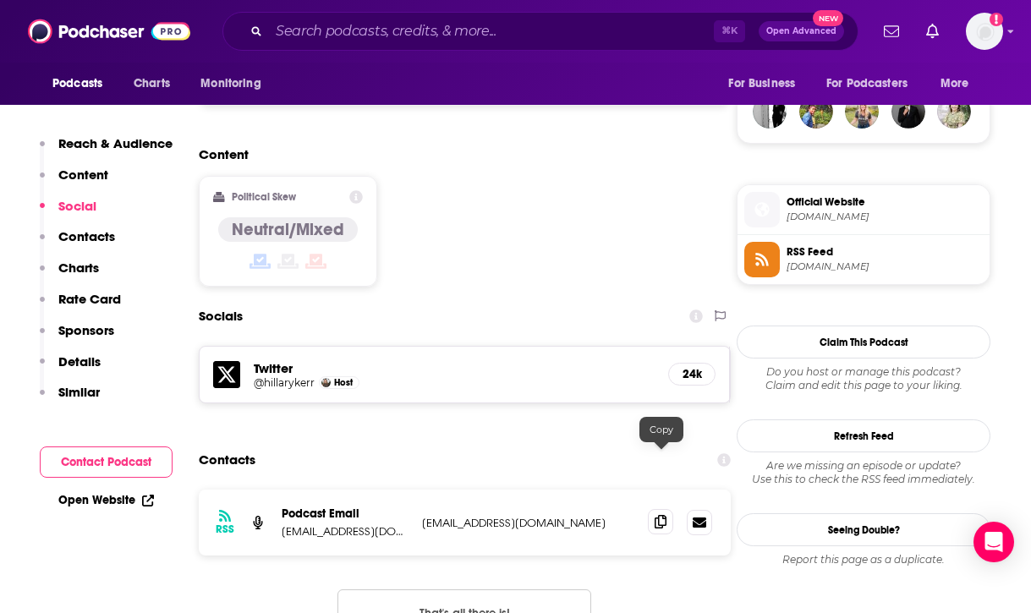
click at [656, 515] on icon at bounding box center [660, 522] width 12 height 14
click at [526, 43] on input "Search podcasts, credits, & more..." at bounding box center [491, 31] width 445 height 27
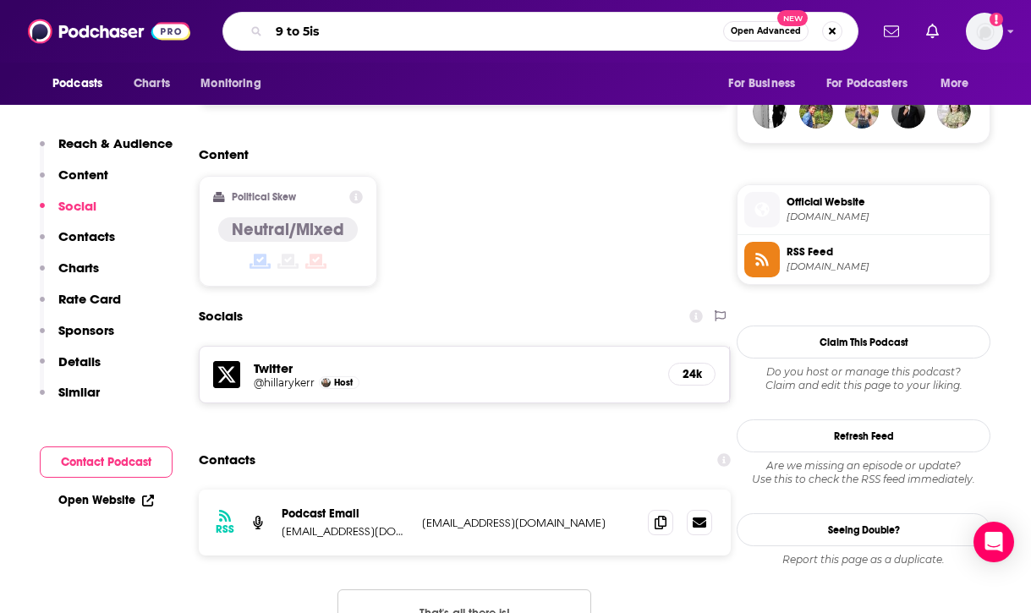
type input "9 to 5ish"
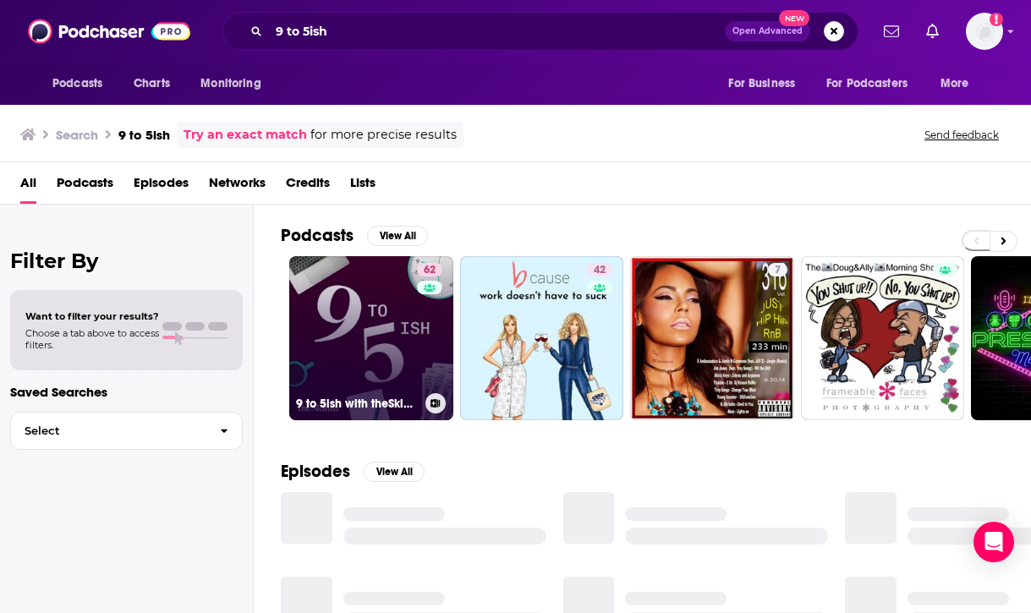
click at [406, 353] on link "62 9 to 5ish with theSkimm" at bounding box center [371, 338] width 164 height 164
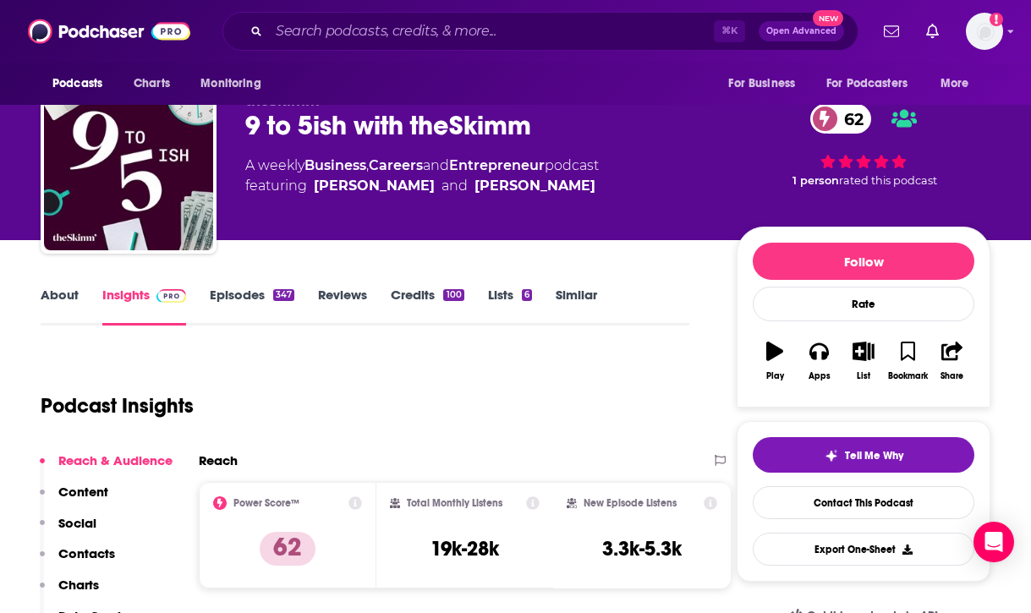
scroll to position [36, 0]
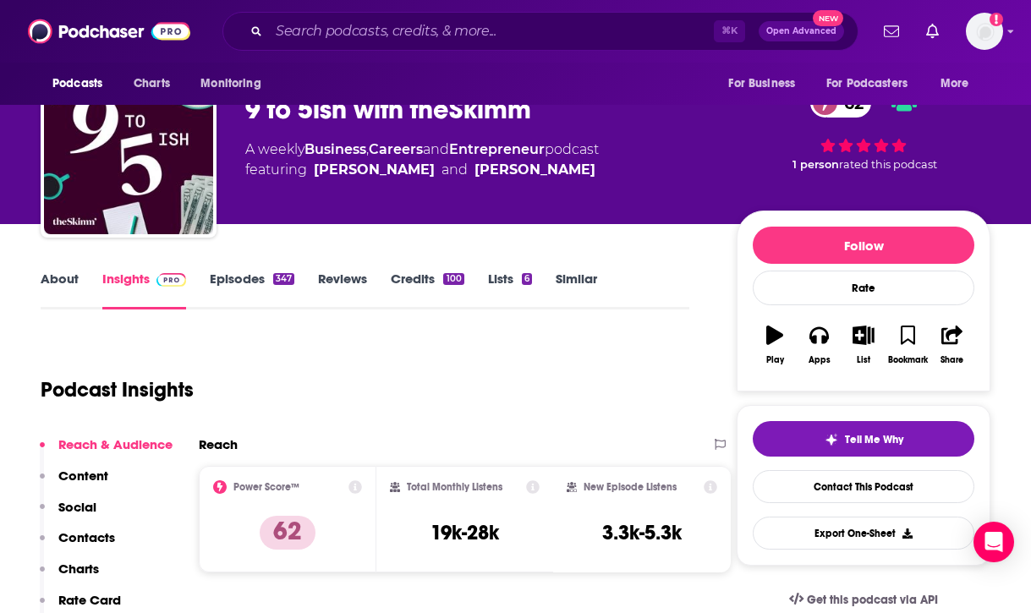
click at [97, 540] on p "Contacts" at bounding box center [86, 537] width 57 height 16
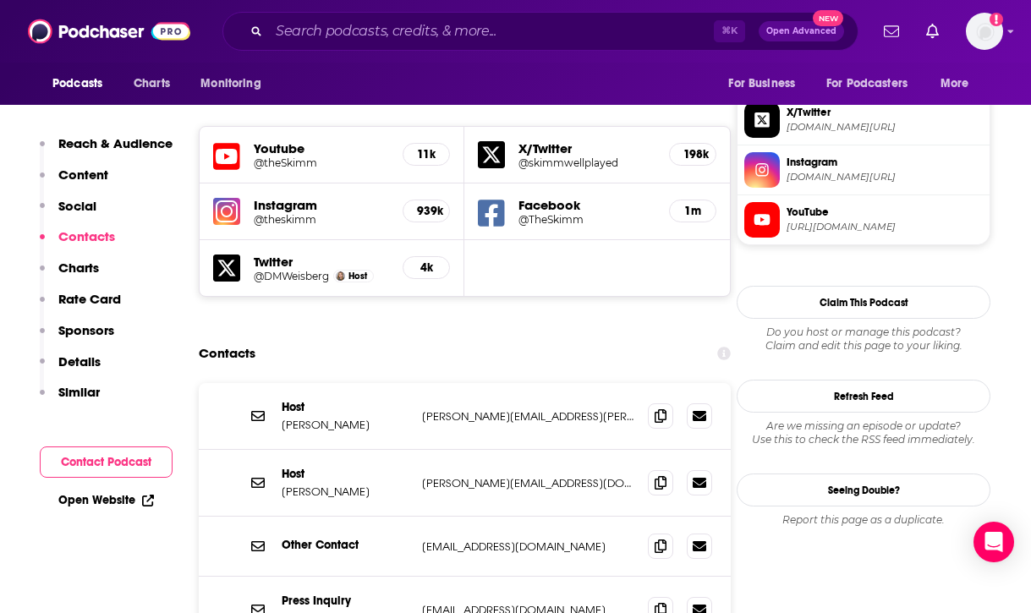
scroll to position [1503, 0]
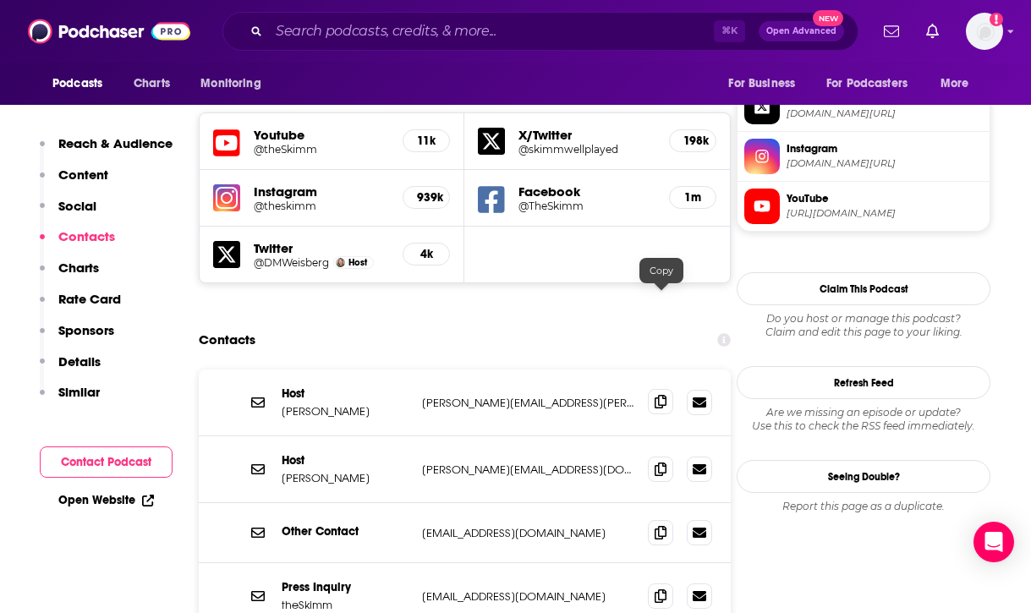
click at [662, 395] on icon at bounding box center [660, 402] width 12 height 14
click at [478, 26] on input "Search podcasts, credits, & more..." at bounding box center [491, 31] width 445 height 27
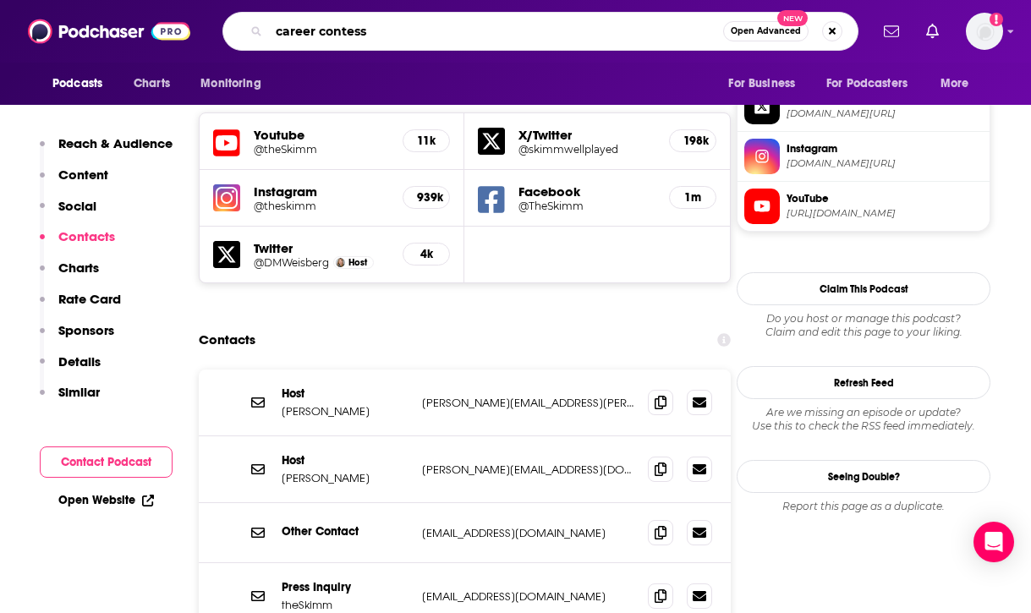
type input "career contessa"
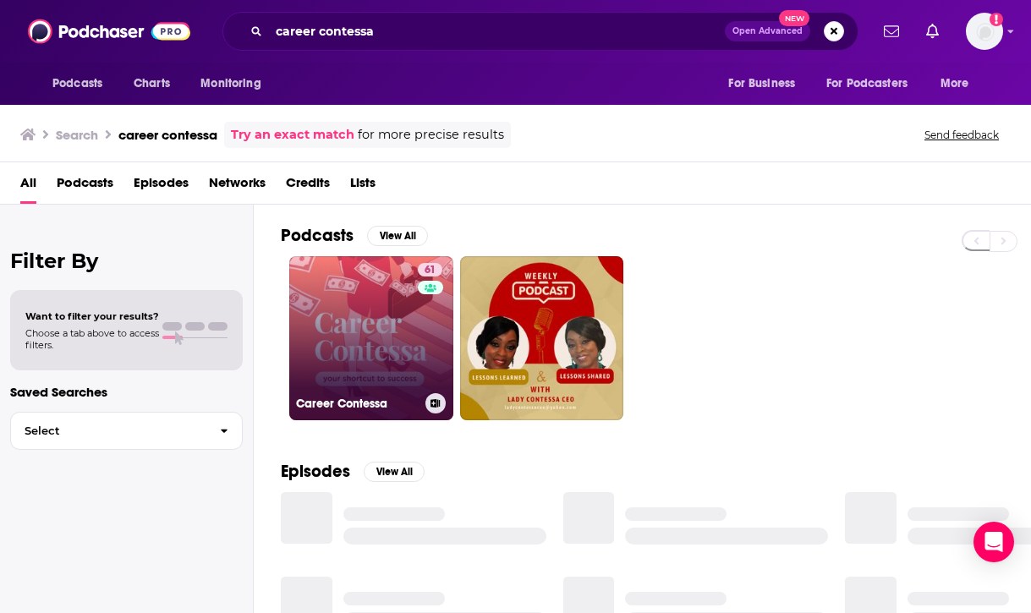
click at [372, 362] on link "61 Career Contessa" at bounding box center [371, 338] width 164 height 164
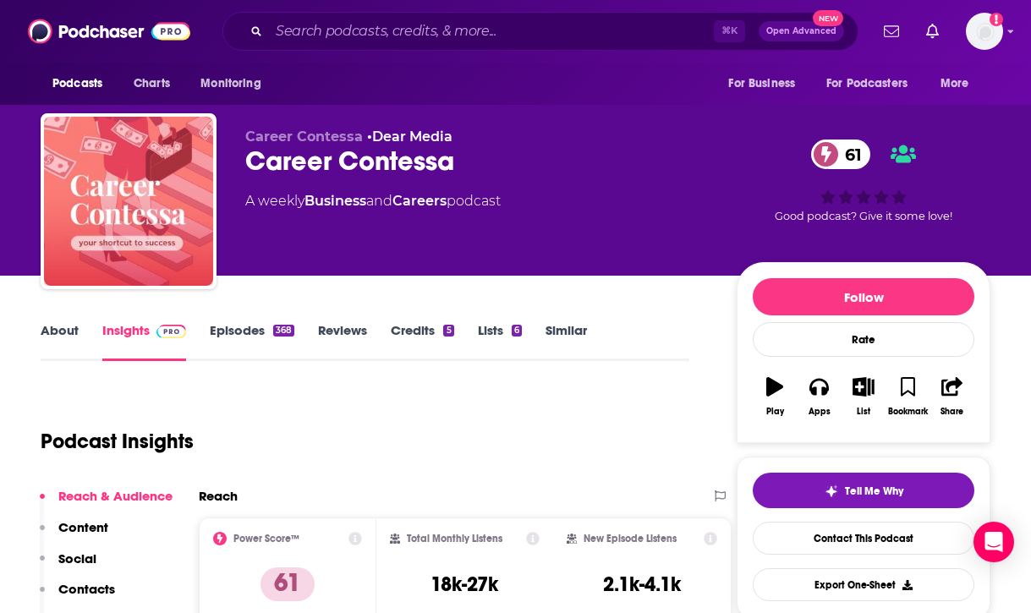
scroll to position [18, 0]
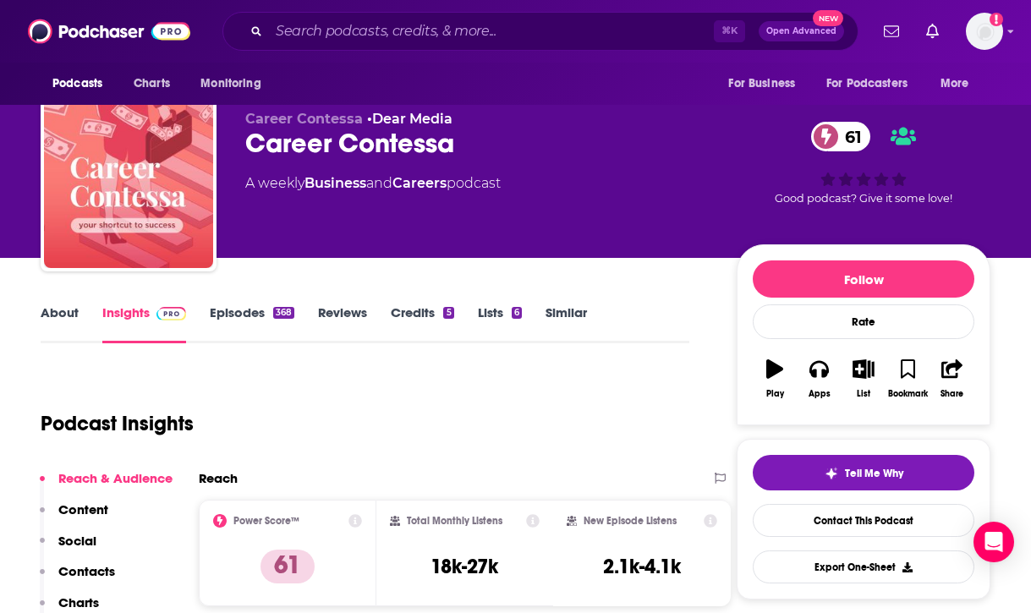
click at [96, 571] on p "Contacts" at bounding box center [86, 571] width 57 height 16
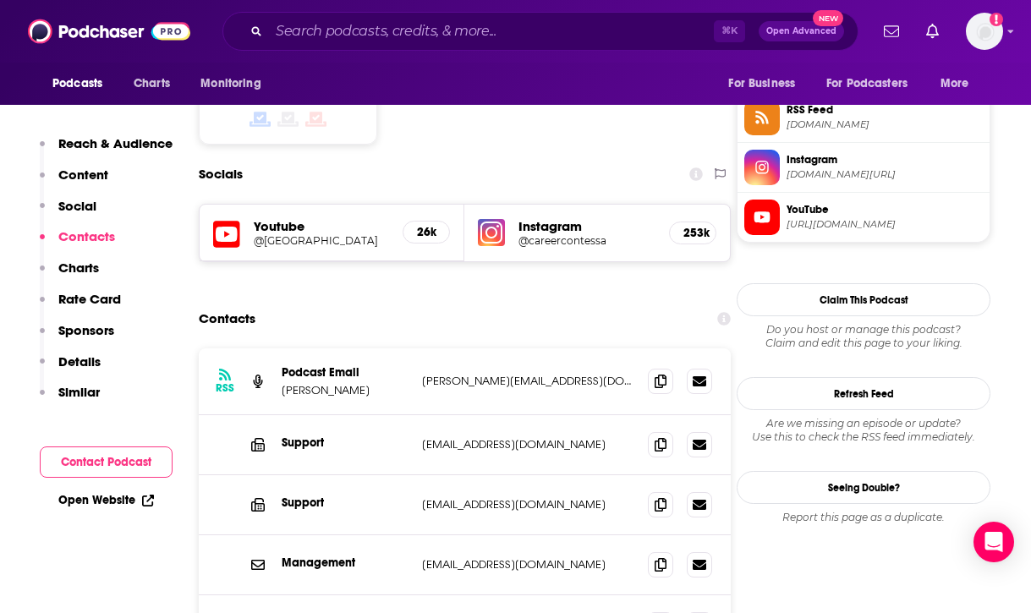
scroll to position [1395, 0]
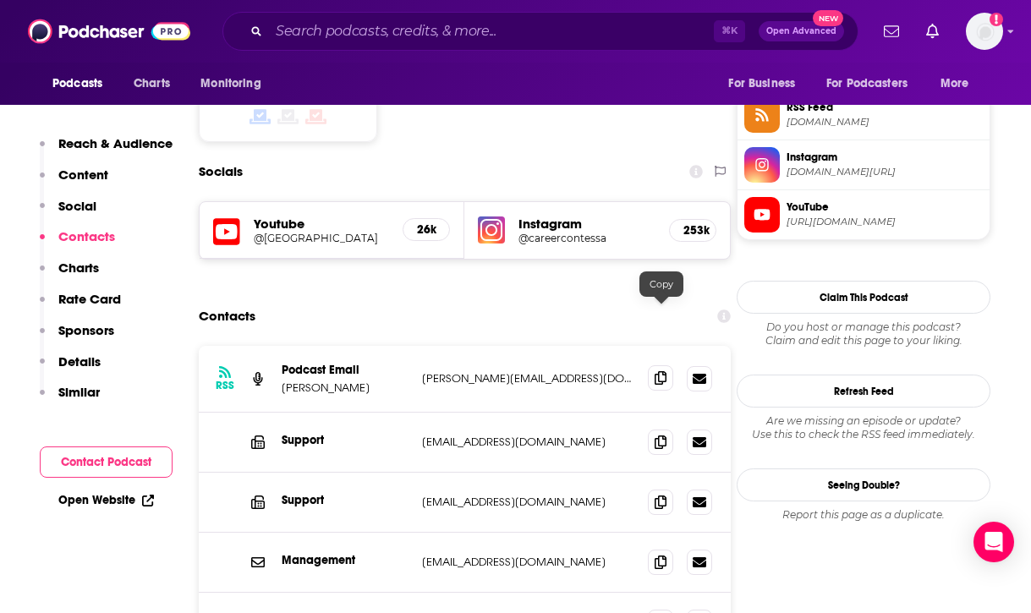
click at [659, 371] on icon at bounding box center [660, 378] width 12 height 14
drag, startPoint x: 362, startPoint y: 320, endPoint x: 308, endPoint y: 324, distance: 54.3
click at [308, 380] on p "Mari Llewellyn" at bounding box center [345, 387] width 127 height 14
copy p "Llewellyn"
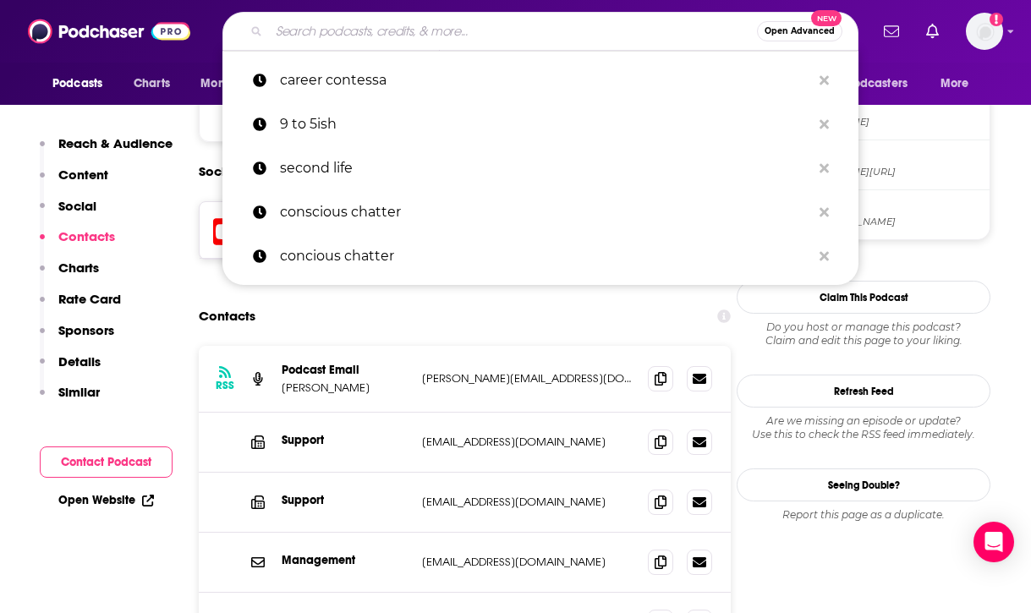
click at [432, 40] on input "Search podcasts, credits, & more..." at bounding box center [513, 31] width 488 height 27
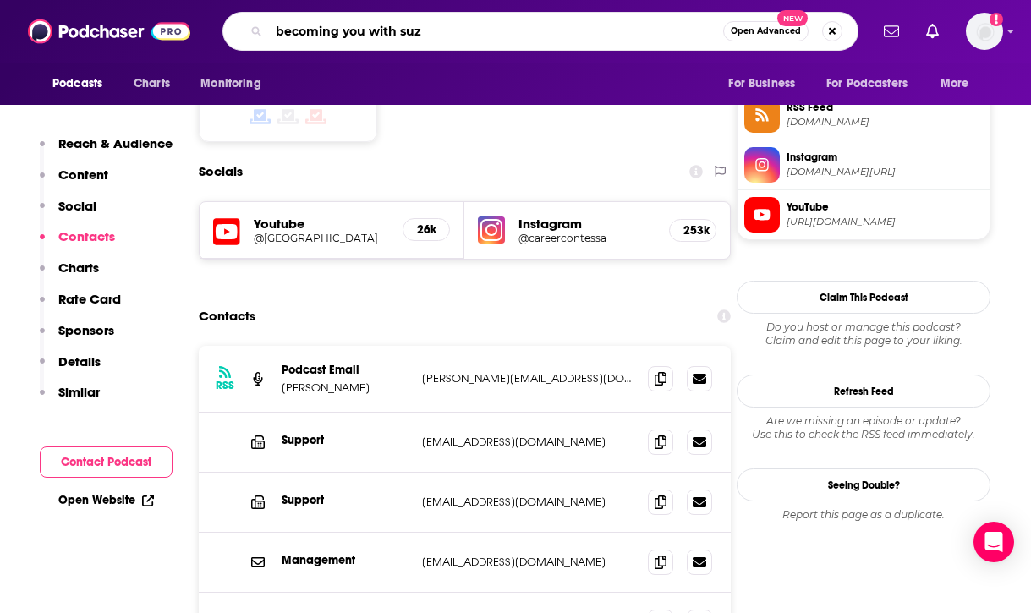
type input "becoming you with suzy"
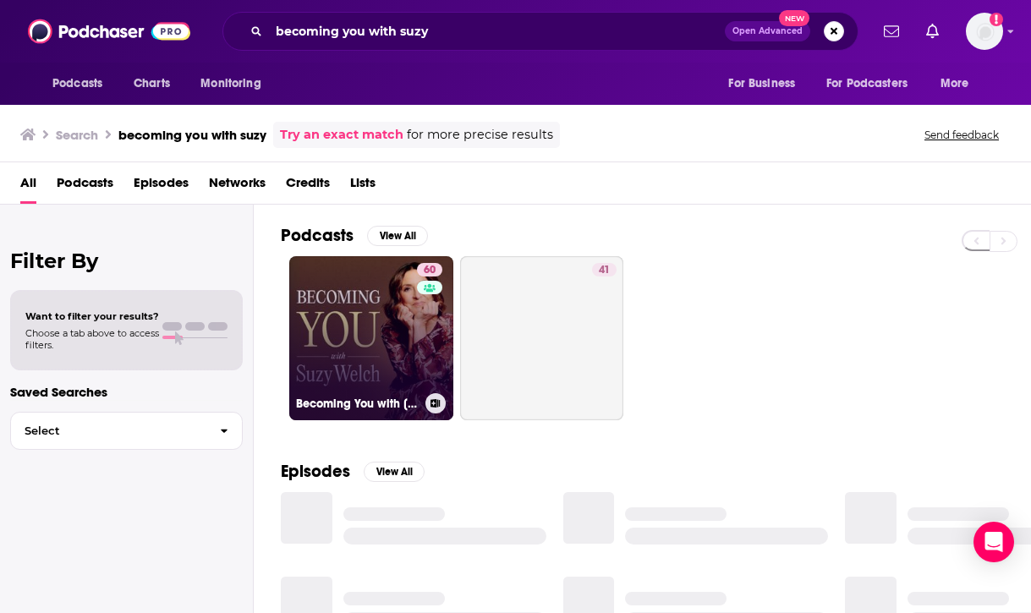
click at [370, 352] on link "60 Becoming You with Suzy Welch" at bounding box center [371, 338] width 164 height 164
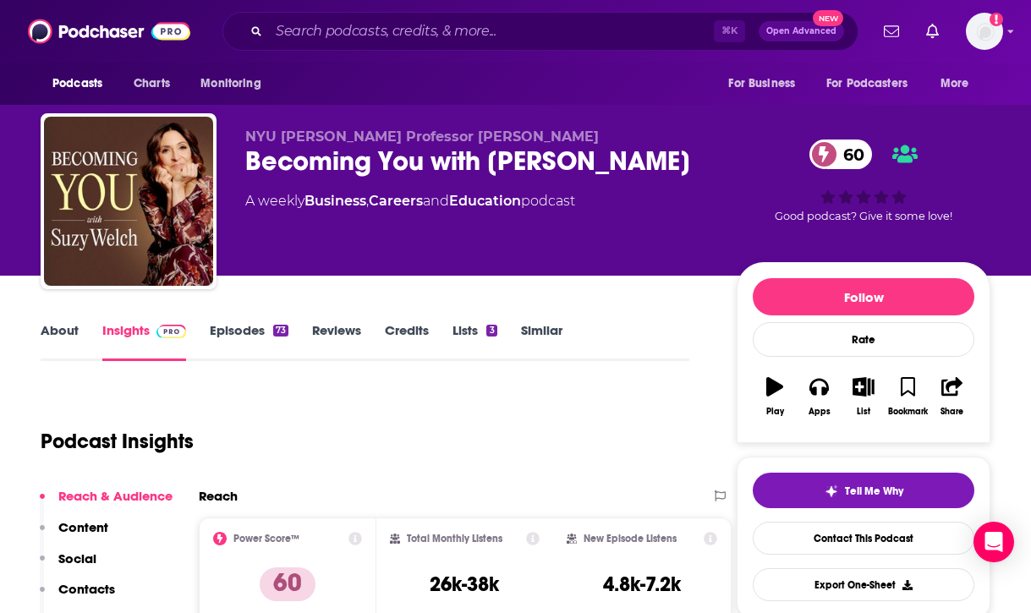
scroll to position [26, 0]
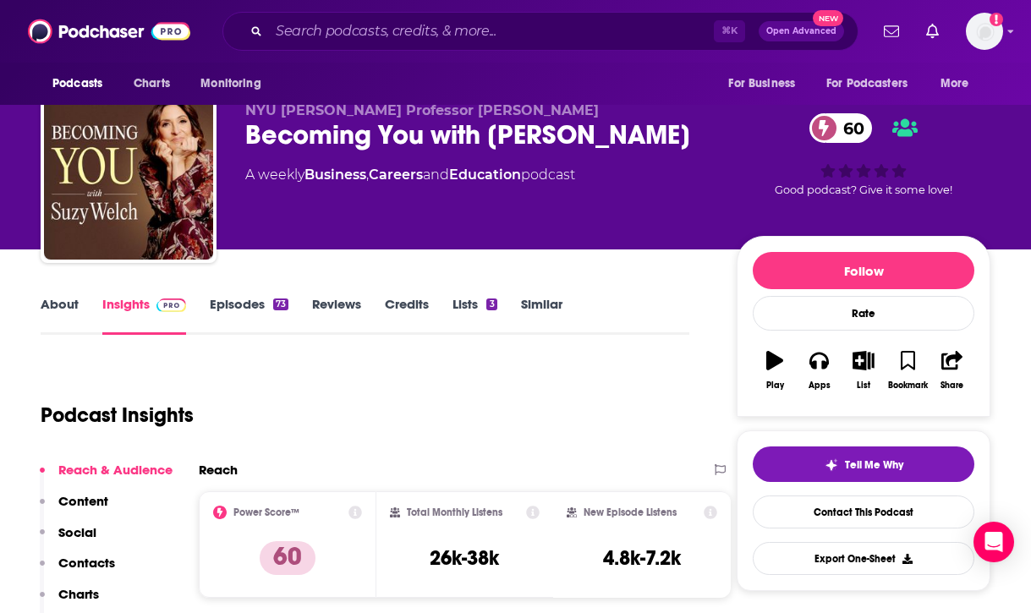
click at [95, 562] on p "Contacts" at bounding box center [86, 563] width 57 height 16
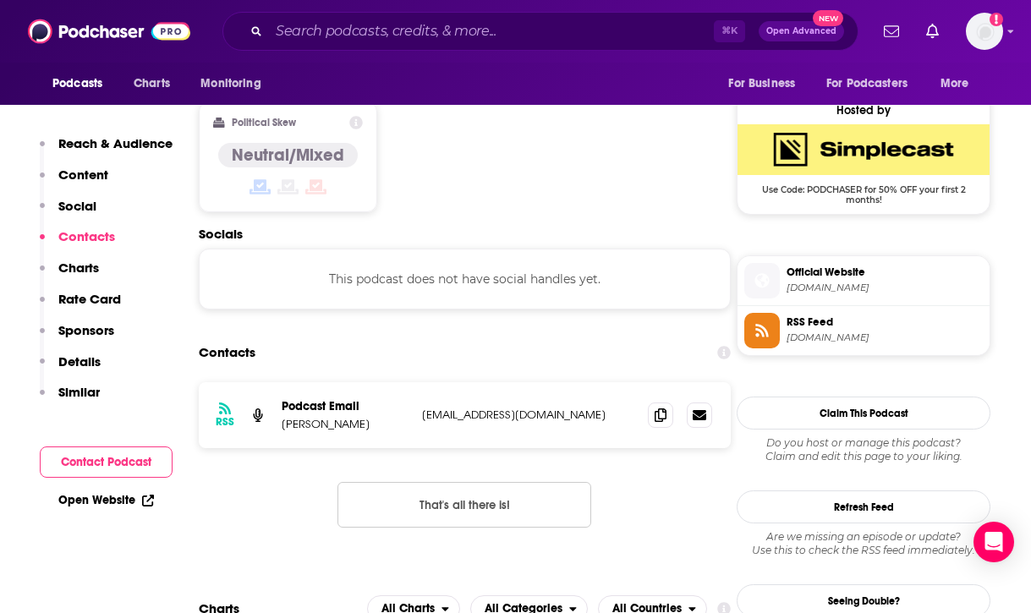
scroll to position [1361, 0]
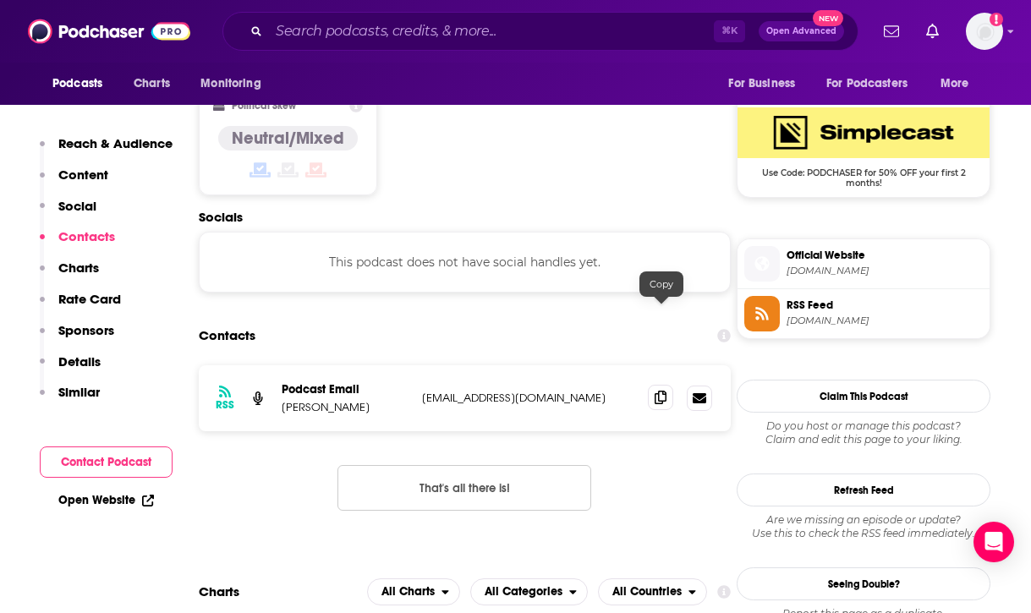
click at [662, 391] on icon at bounding box center [660, 398] width 12 height 14
click at [532, 25] on input "Search podcasts, credits, & more..." at bounding box center [491, 31] width 445 height 27
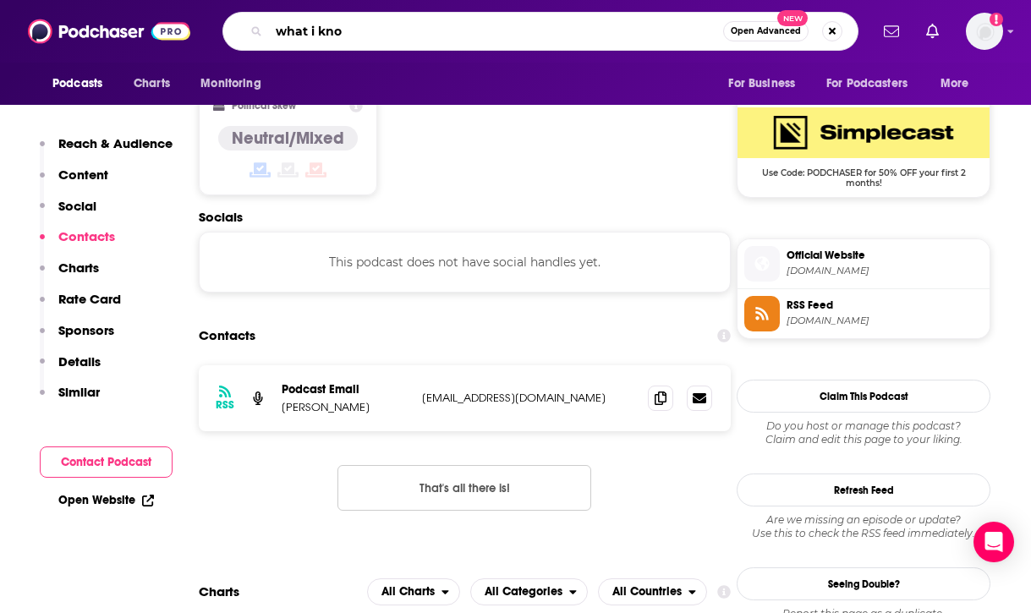
type input "what i know"
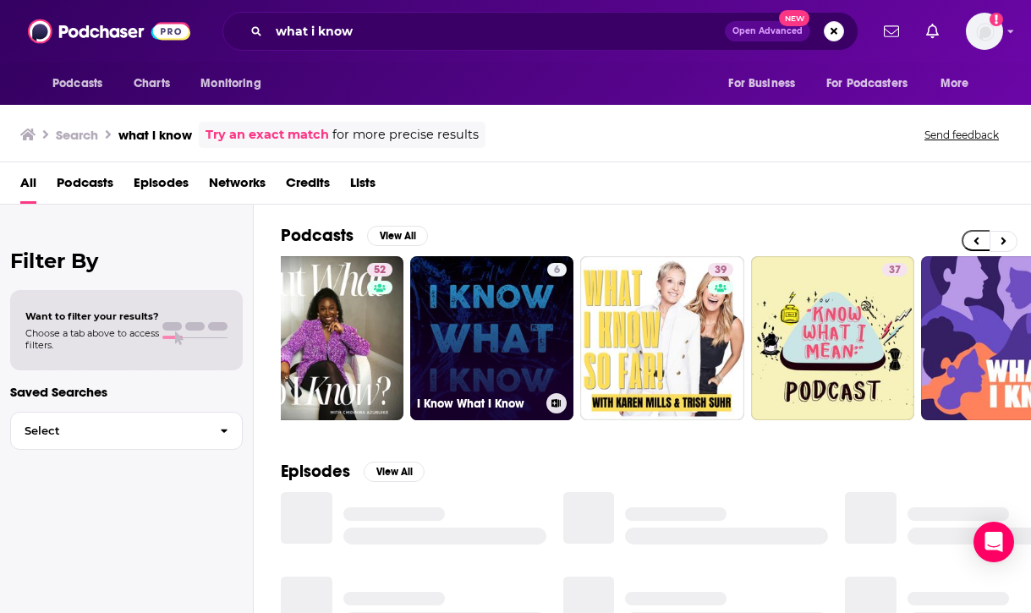
scroll to position [0, 234]
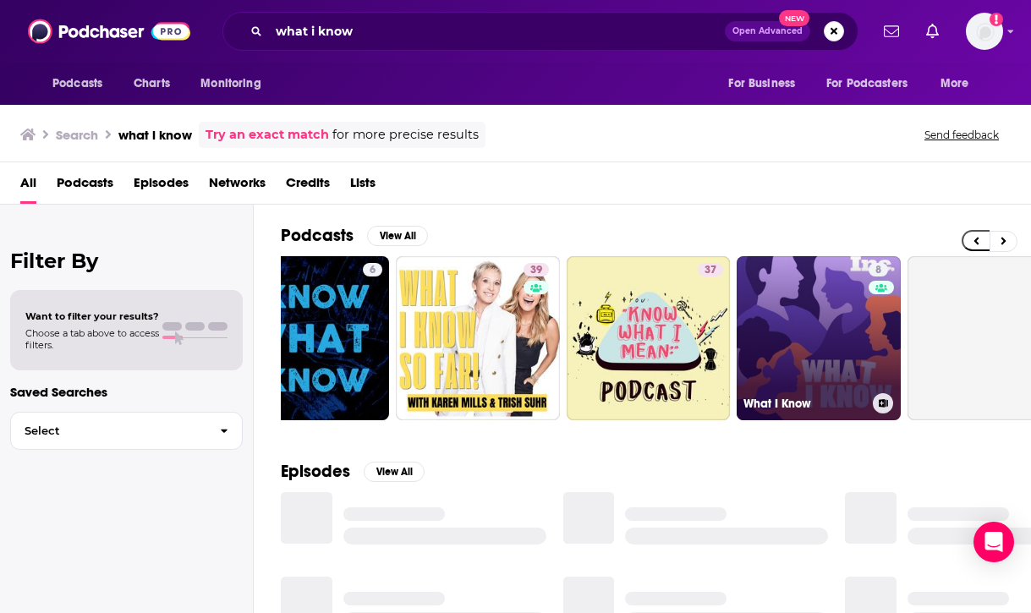
click at [770, 331] on link "8 What I Know" at bounding box center [818, 338] width 164 height 164
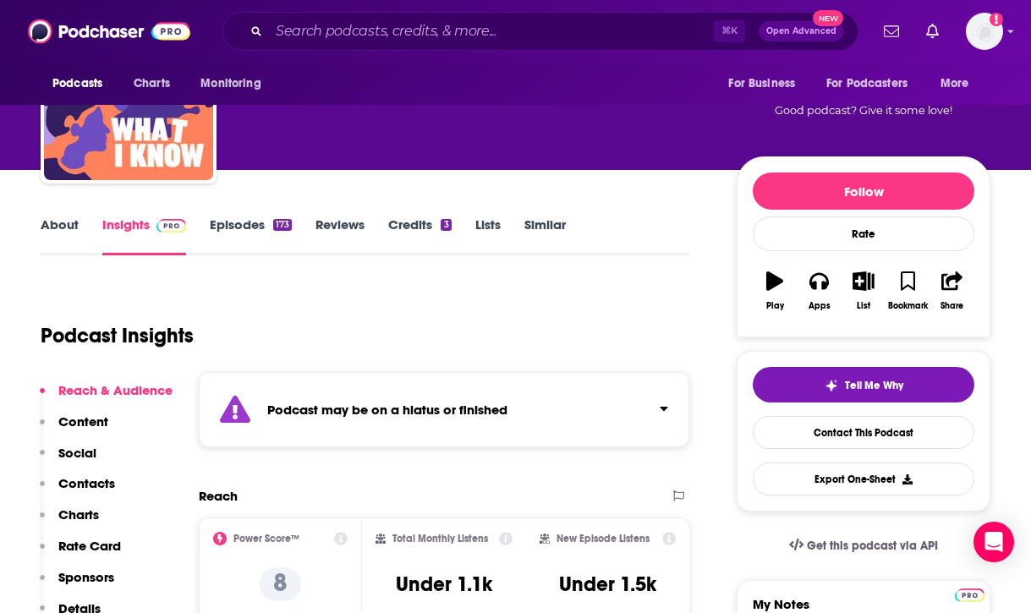
scroll to position [112, 0]
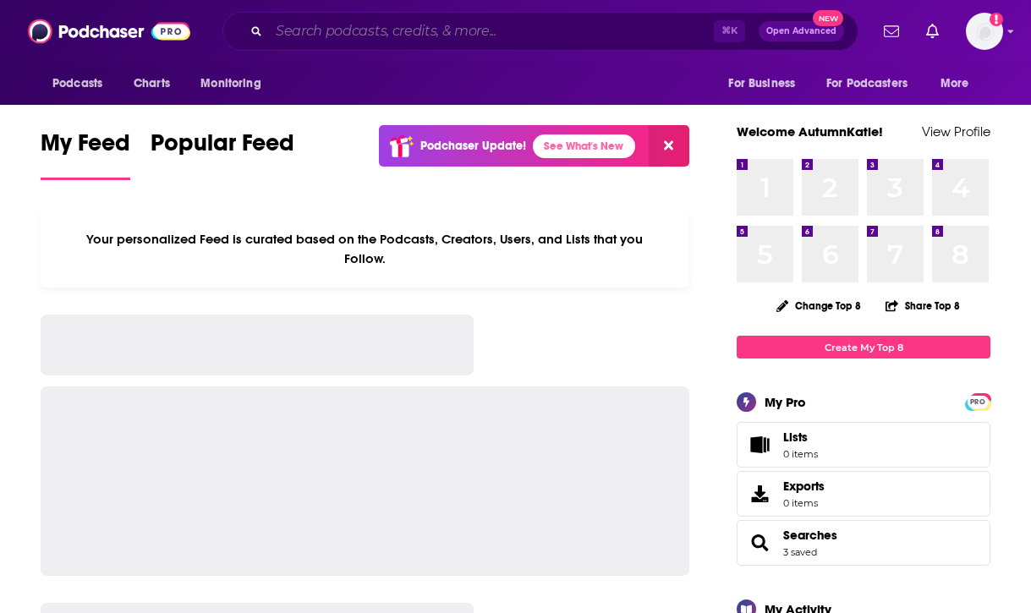
click at [419, 24] on input "Search podcasts, credits, & more..." at bounding box center [491, 31] width 445 height 27
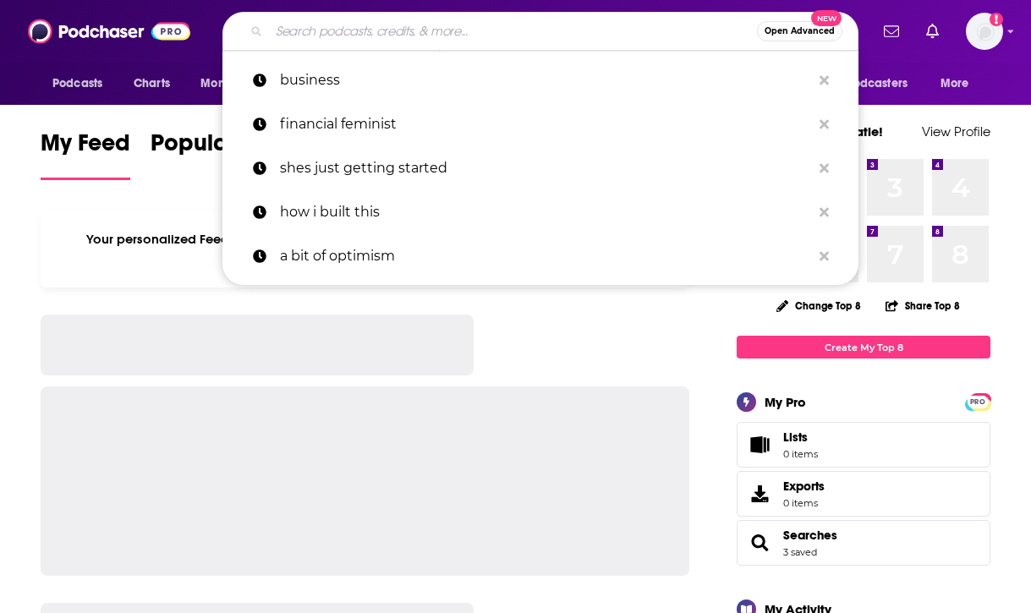
paste input "Forces for Good"
type input "Forces for Good"
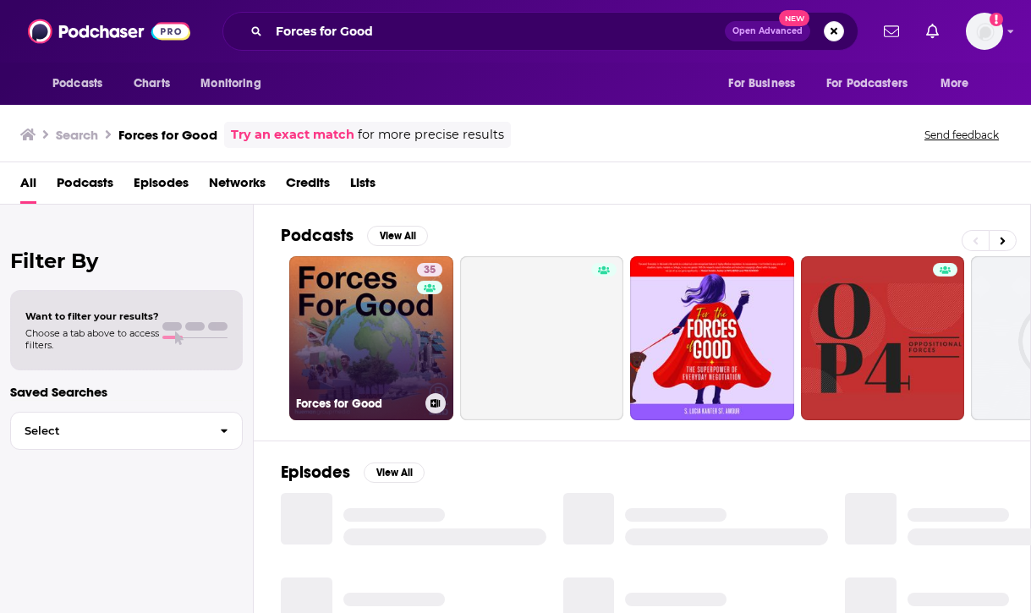
click at [385, 356] on link "35 Forces for Good" at bounding box center [371, 338] width 164 height 164
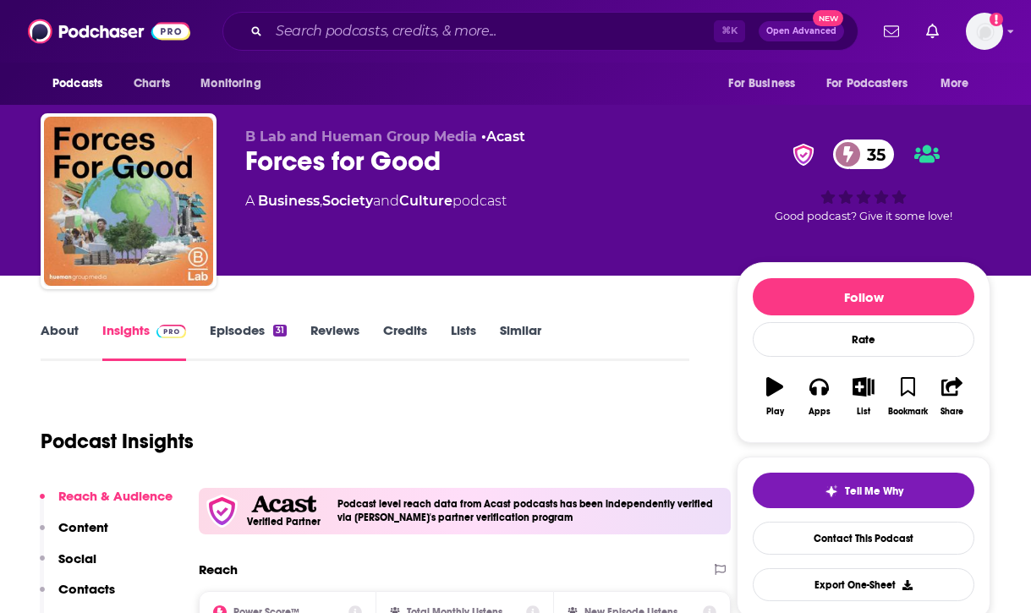
click at [241, 329] on link "Episodes 31" at bounding box center [248, 341] width 77 height 39
click at [238, 333] on link "Episodes 31" at bounding box center [248, 341] width 77 height 39
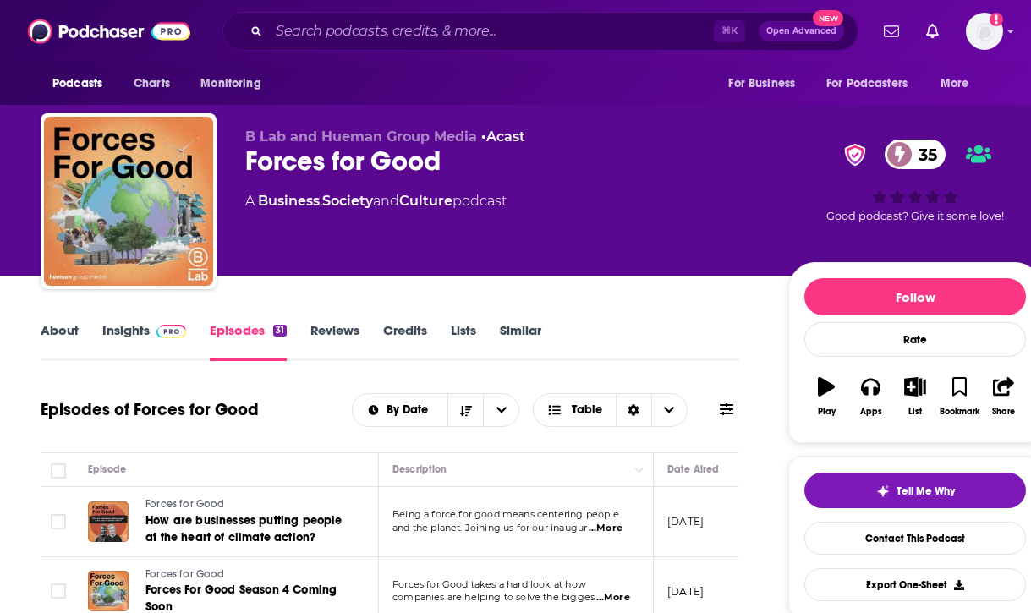
click at [55, 331] on link "About" at bounding box center [60, 341] width 38 height 39
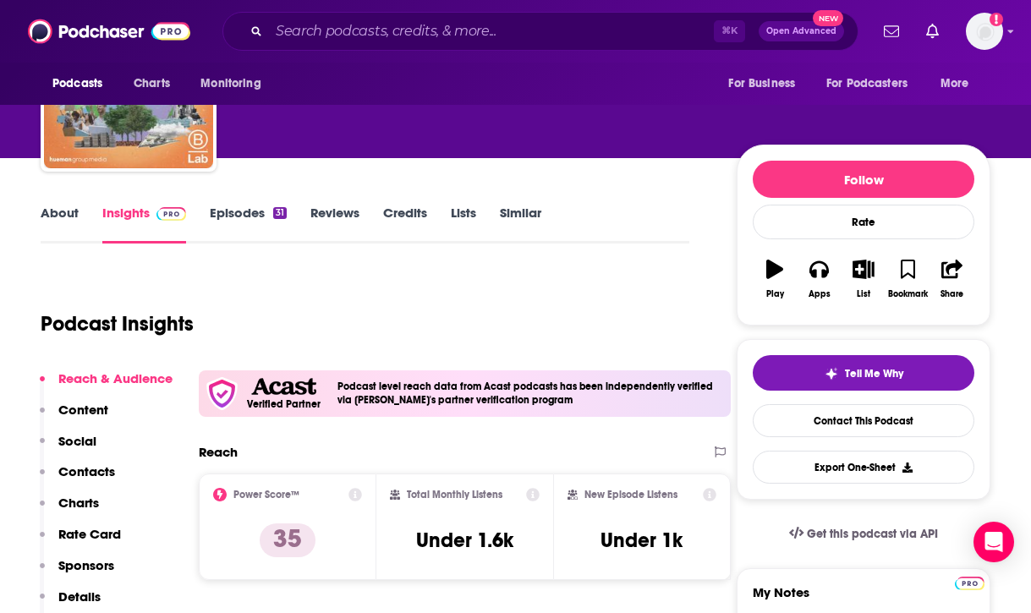
scroll to position [141, 0]
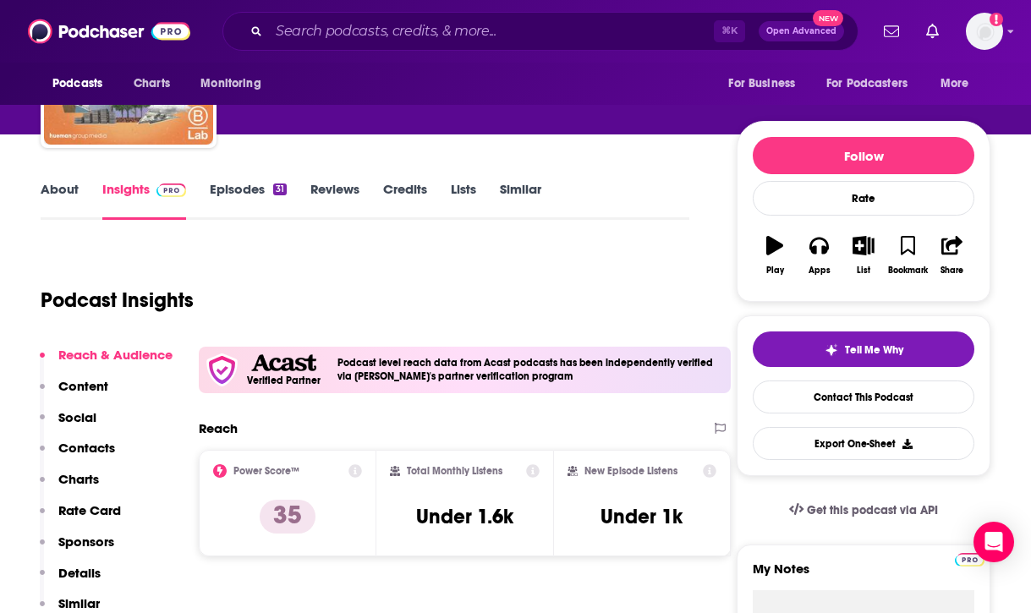
click at [91, 457] on button "Contacts" at bounding box center [77, 455] width 75 height 31
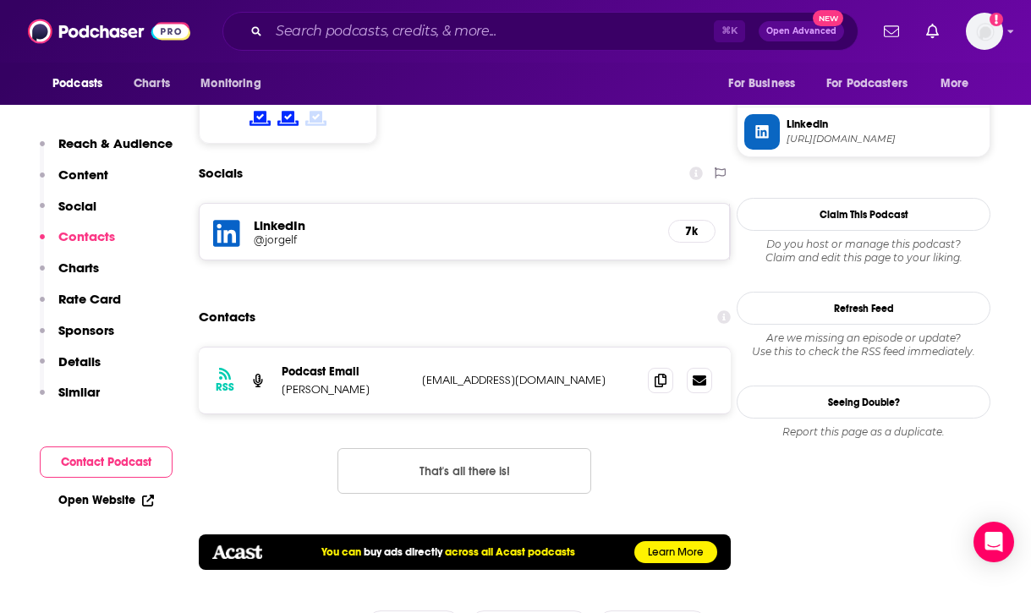
scroll to position [1448, 0]
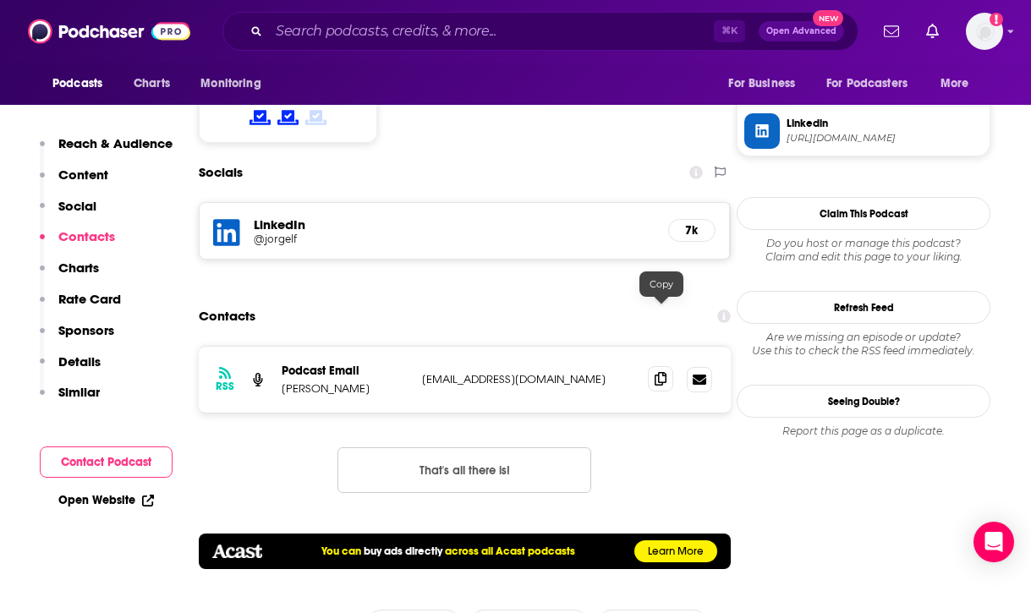
click at [659, 372] on icon at bounding box center [660, 379] width 12 height 14
drag, startPoint x: 276, startPoint y: 320, endPoint x: 372, endPoint y: 319, distance: 96.4
click at [372, 347] on div "RSS Podcast Email Maverick Aquino blab@huemangroupmedia.com blab@huemangroupmed…" at bounding box center [465, 380] width 532 height 66
copy p "Maverick Aquino"
click at [608, 23] on input "Search podcasts, credits, & more..." at bounding box center [491, 31] width 445 height 27
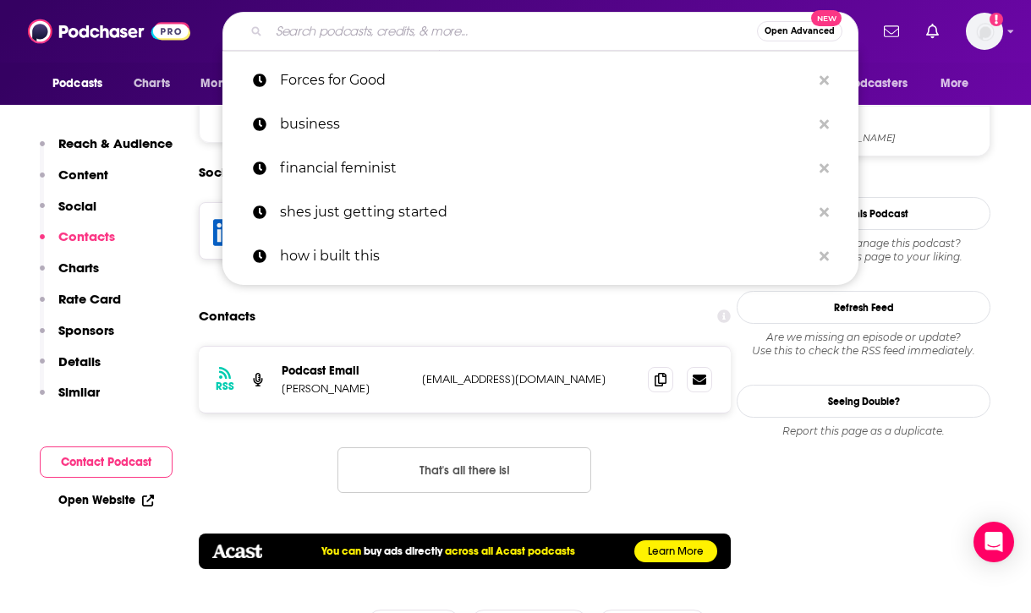
paste input "All In - The Sustainable Business Podcast"
type input "All In - The Sustainable Business Podcast"
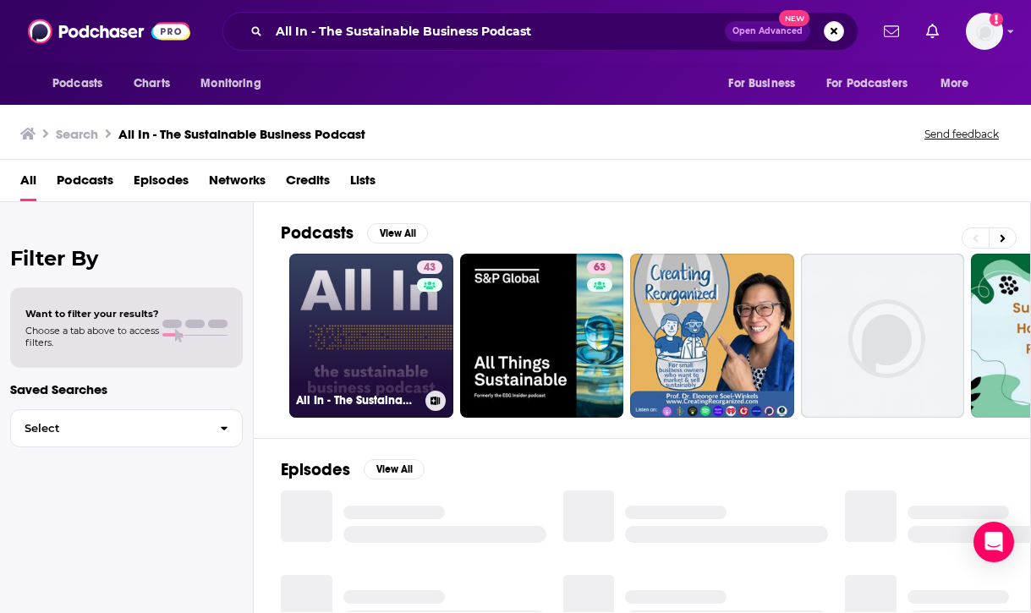
click at [384, 348] on link "43 All In - The Sustainable Business Podcast" at bounding box center [371, 336] width 164 height 164
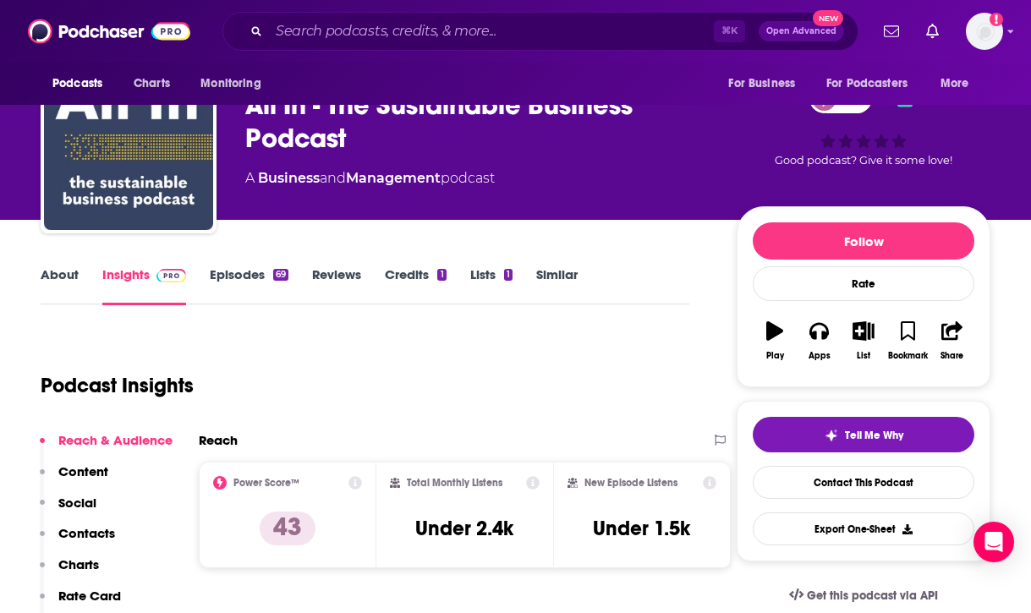
scroll to position [46, 0]
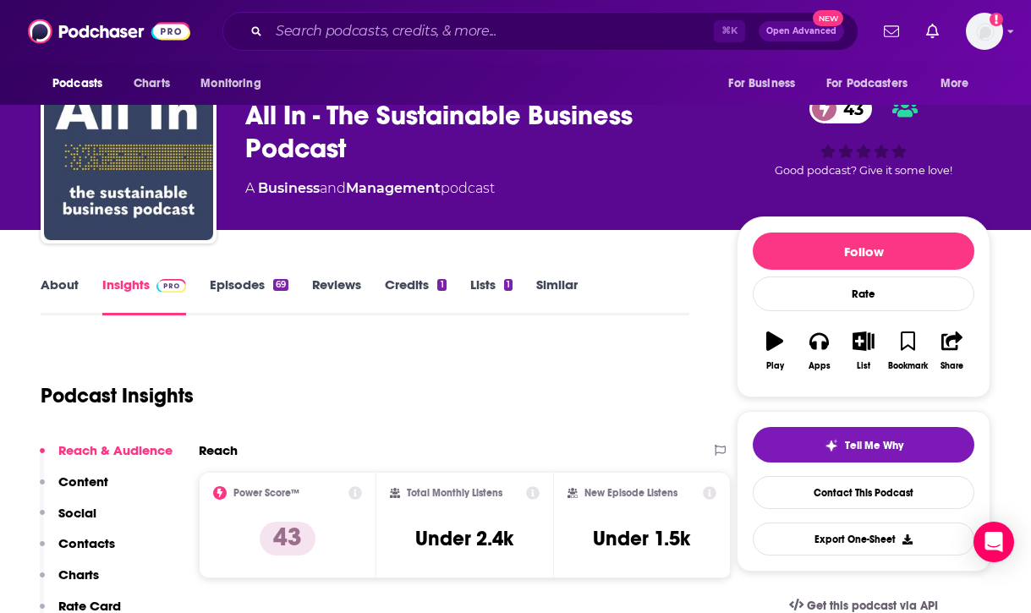
click at [251, 284] on link "Episodes 69" at bounding box center [249, 295] width 79 height 39
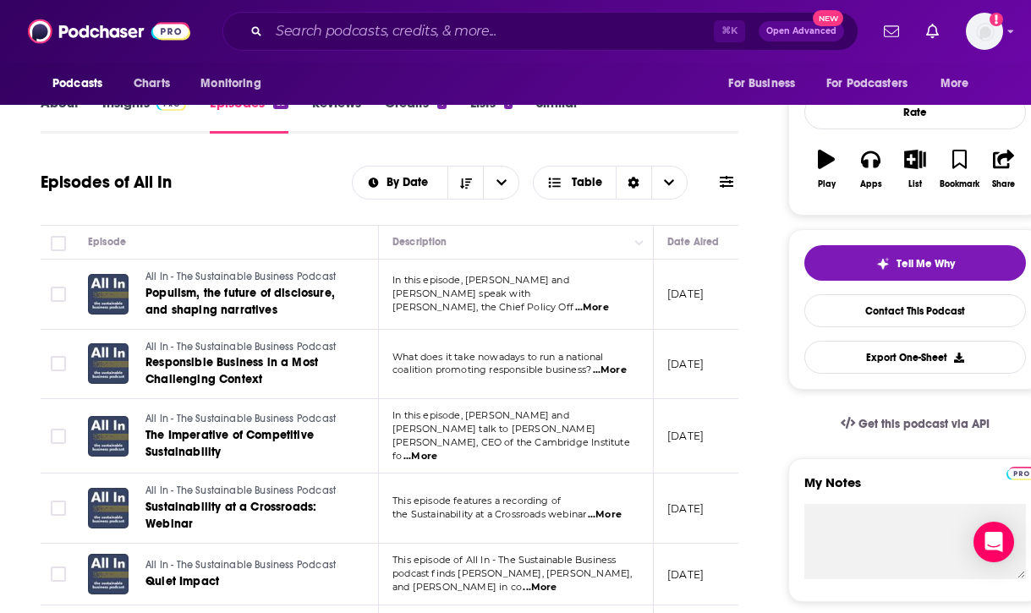
scroll to position [227, 0]
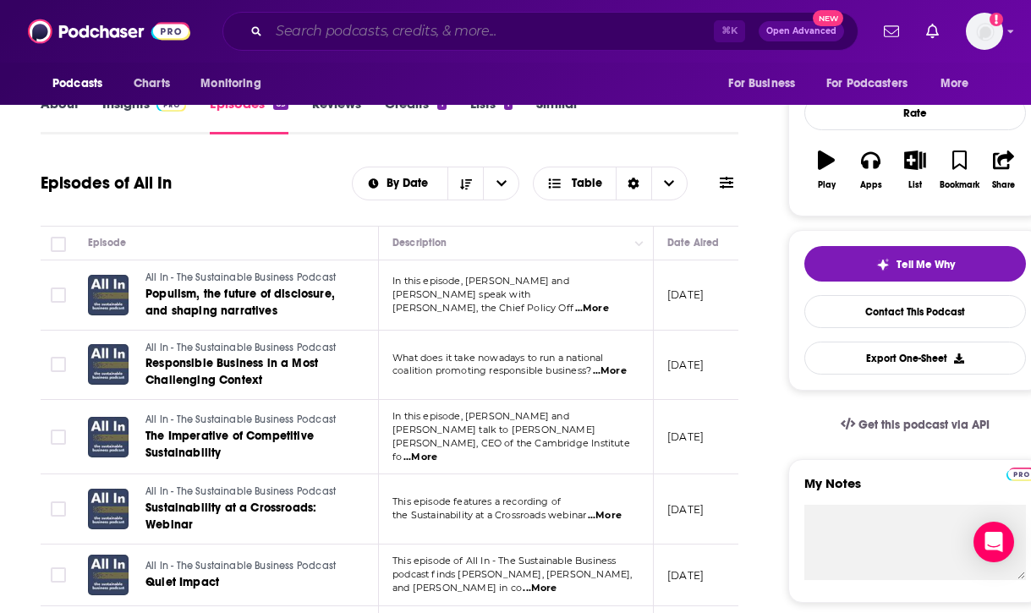
click at [402, 25] on input "Search podcasts, credits, & more..." at bounding box center [491, 31] width 445 height 27
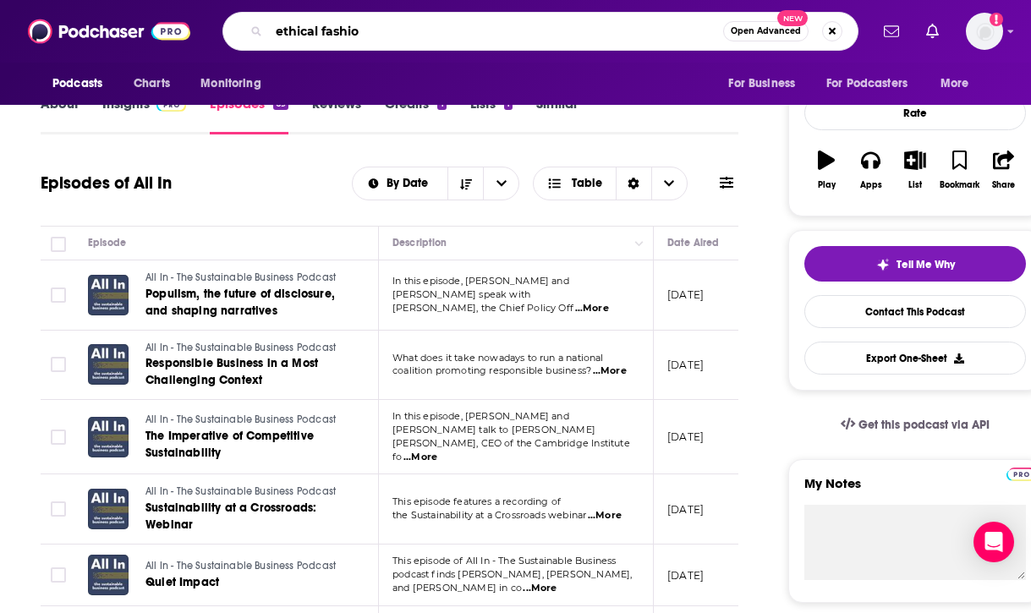
type input "ethical fashion"
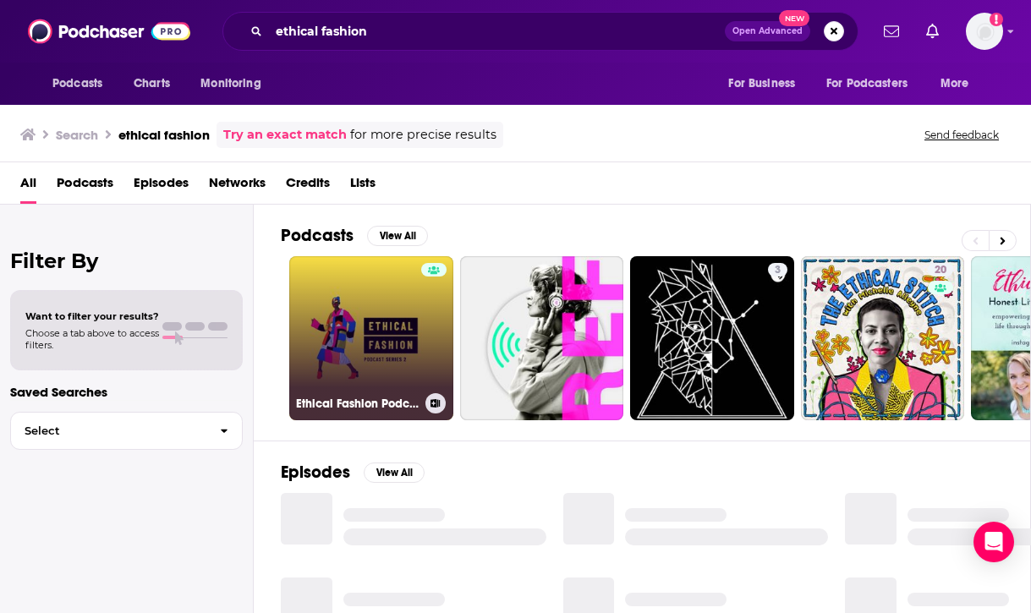
click at [371, 353] on link "Ethical Fashion Podcast" at bounding box center [371, 338] width 164 height 164
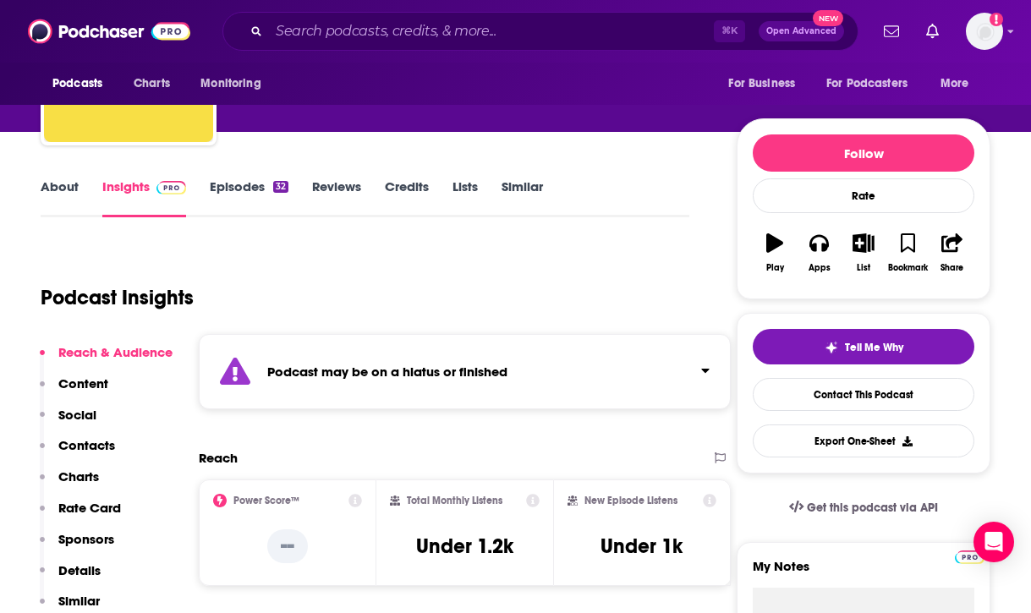
scroll to position [153, 0]
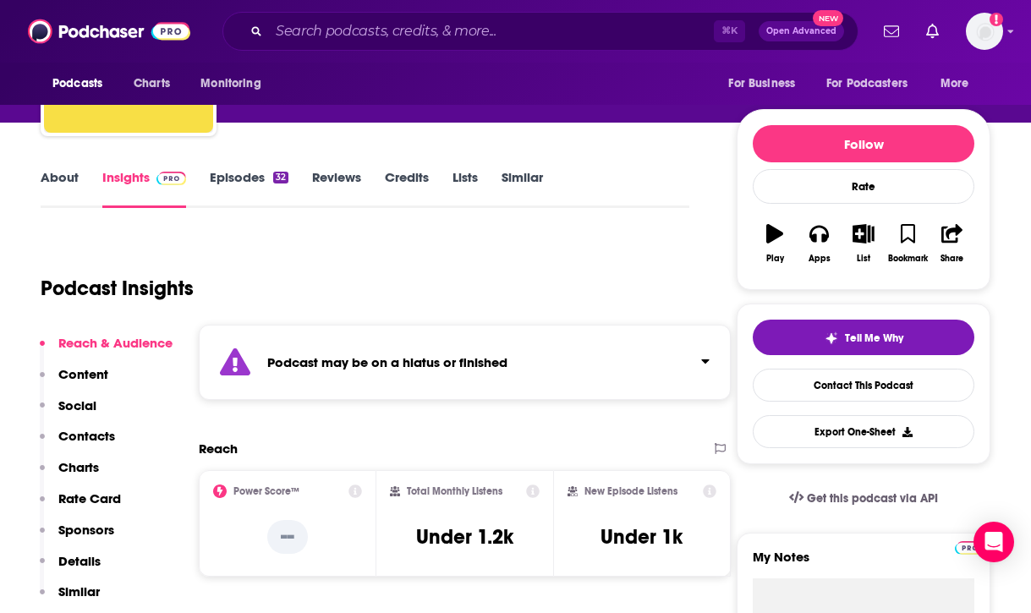
click at [253, 175] on link "Episodes 32" at bounding box center [249, 188] width 79 height 39
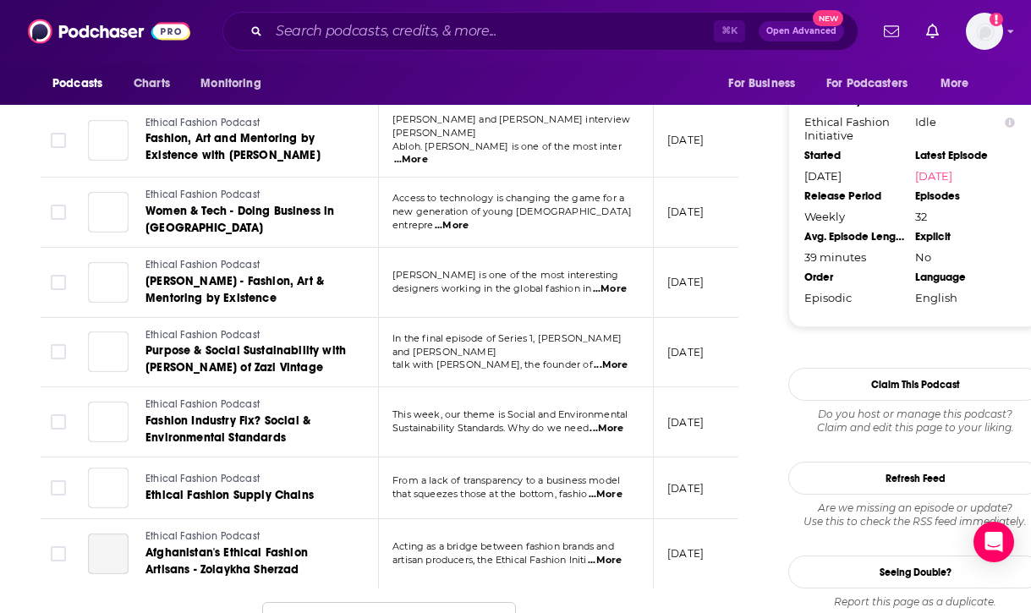
scroll to position [1926, 0]
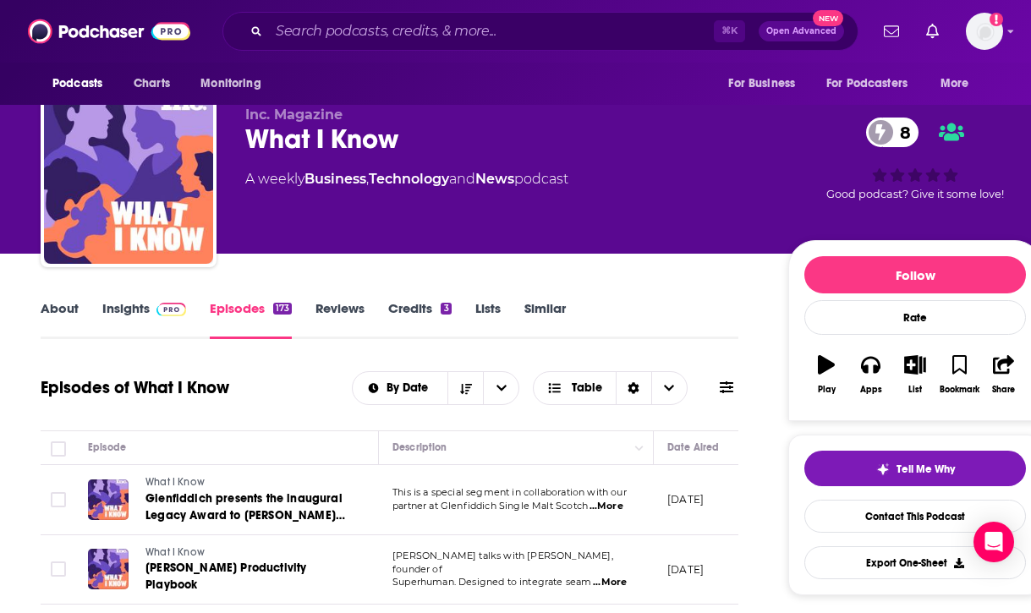
scroll to position [27, 0]
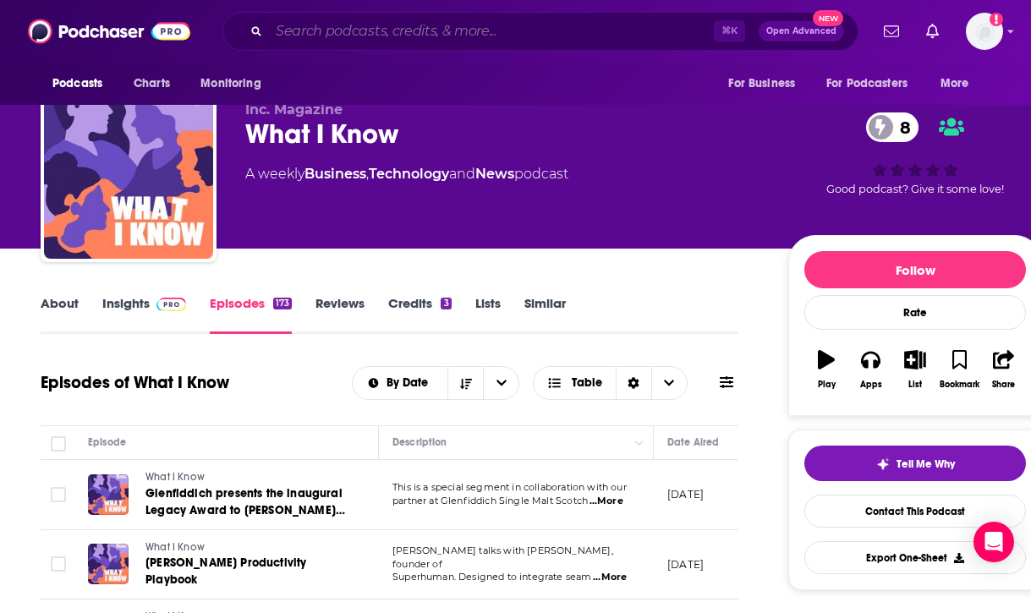
click at [444, 28] on input "Search podcasts, credits, & more..." at bounding box center [491, 31] width 445 height 27
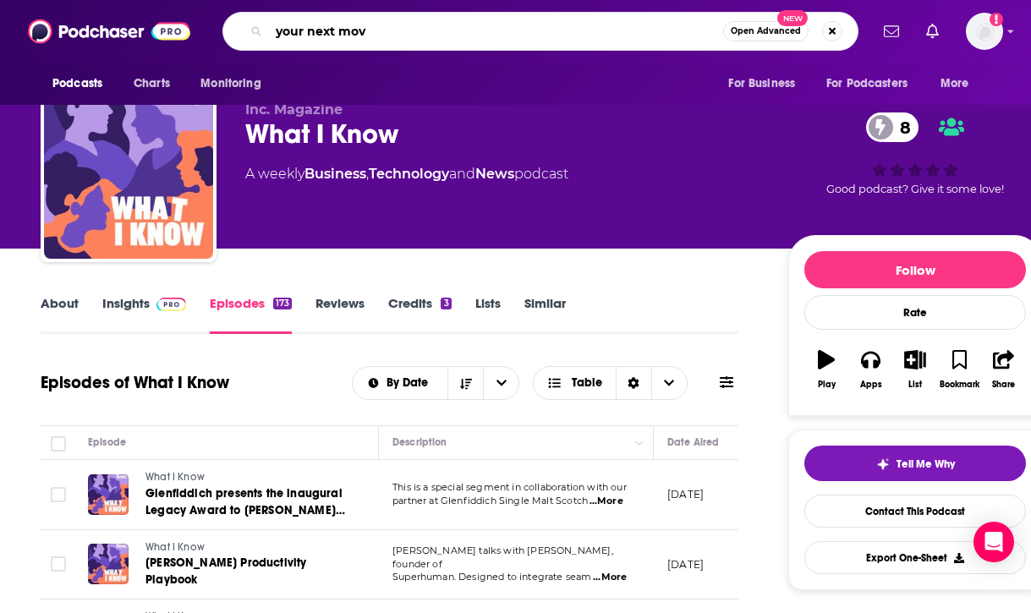
type input "your next move"
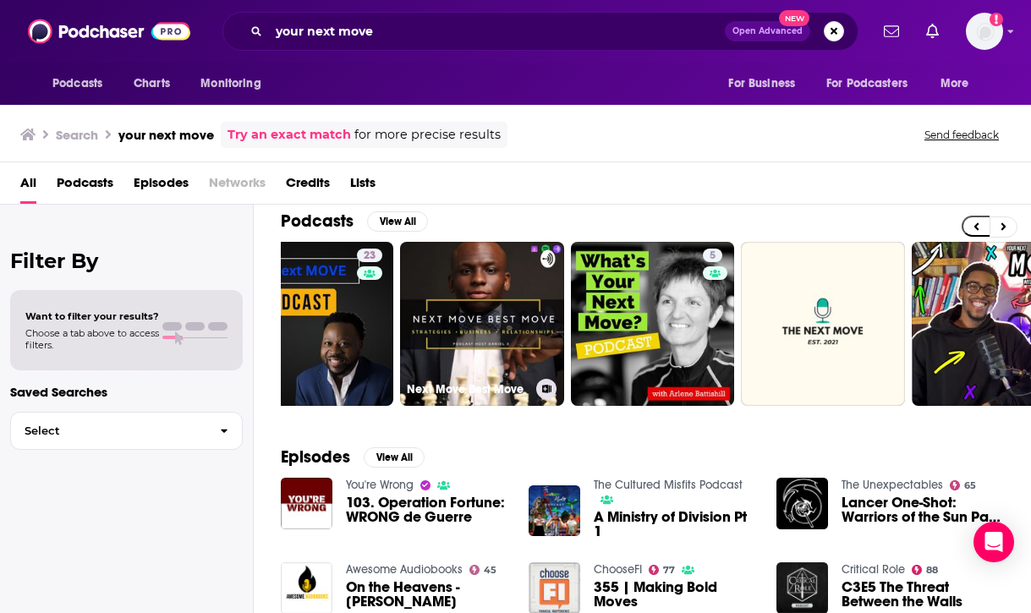
scroll to position [0, 583]
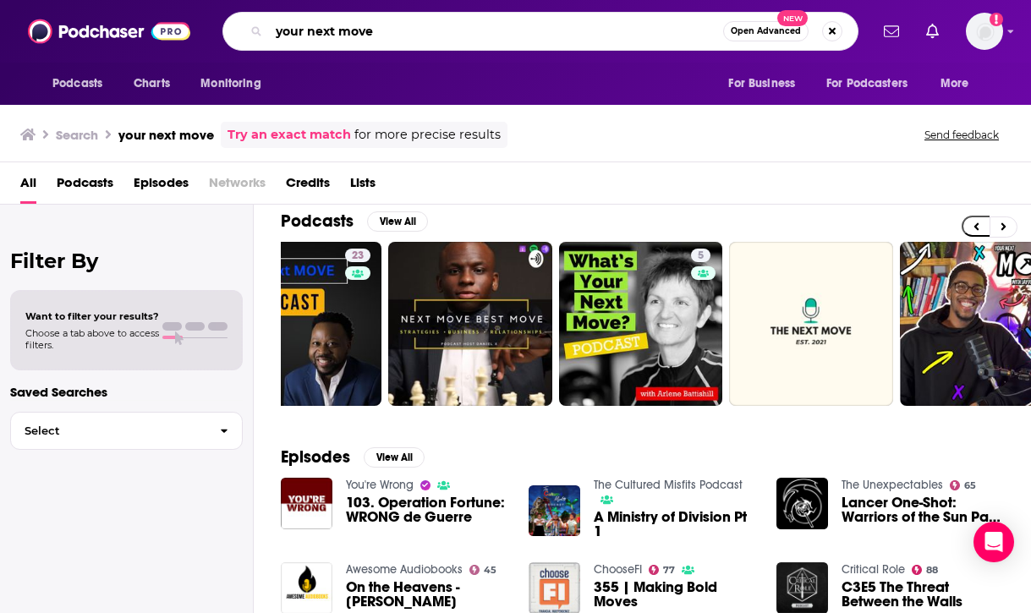
click at [440, 42] on input "your next move" at bounding box center [496, 31] width 454 height 27
type input "your next move inc"
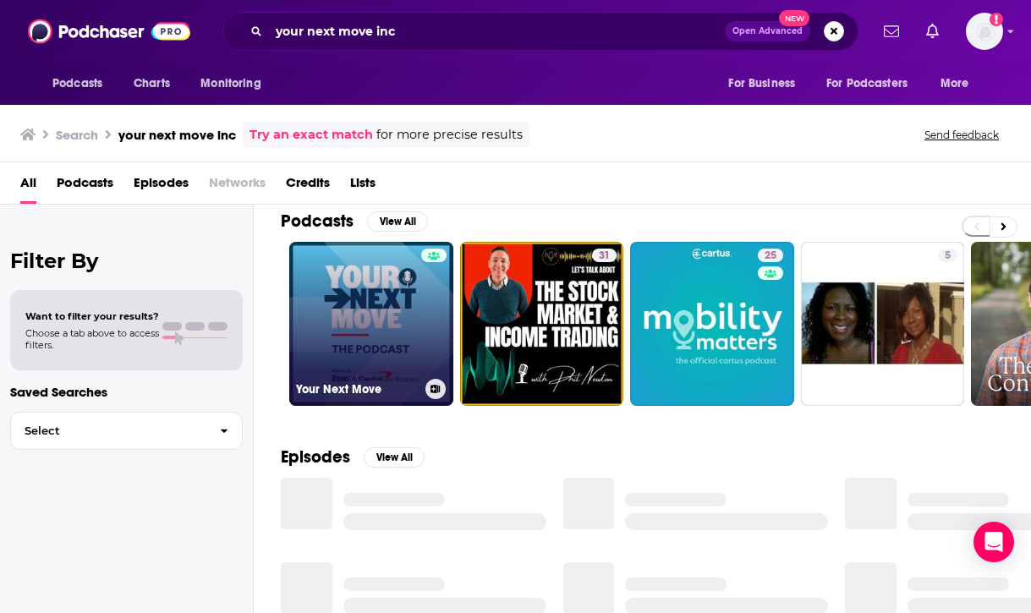
click at [358, 331] on link "Your Next Move" at bounding box center [371, 324] width 164 height 164
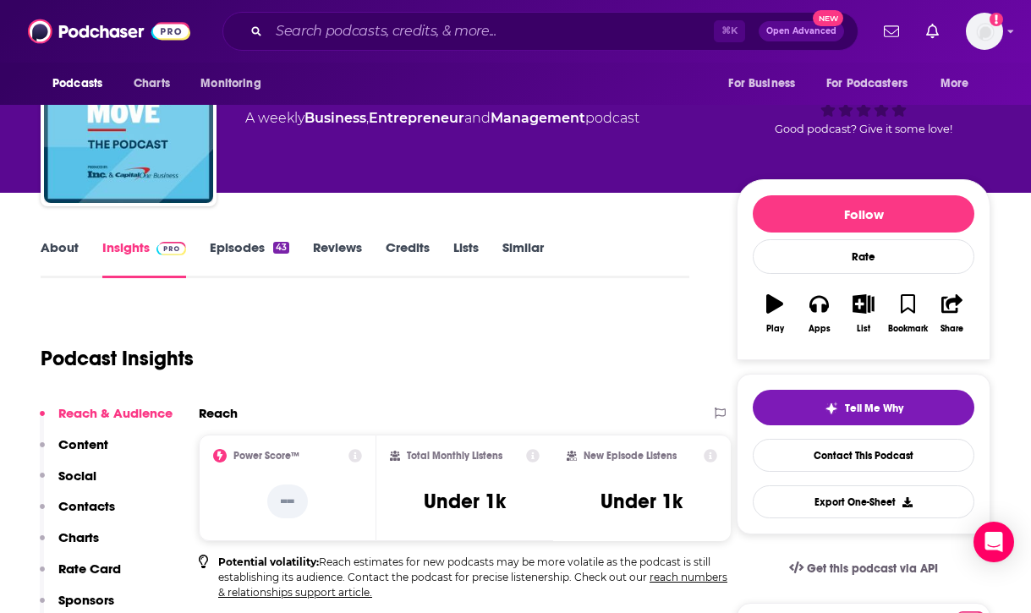
scroll to position [92, 0]
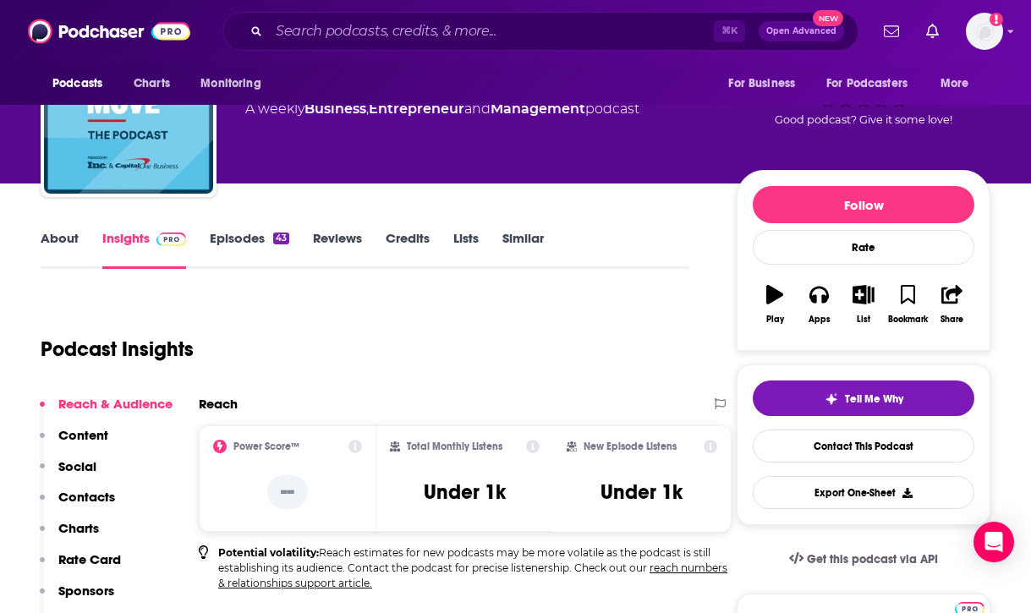
click at [97, 486] on div "Reach & Audience Content Social Contacts Charts Rate Card Sponsors Details Simi…" at bounding box center [106, 536] width 133 height 280
click at [95, 499] on p "Contacts" at bounding box center [86, 497] width 57 height 16
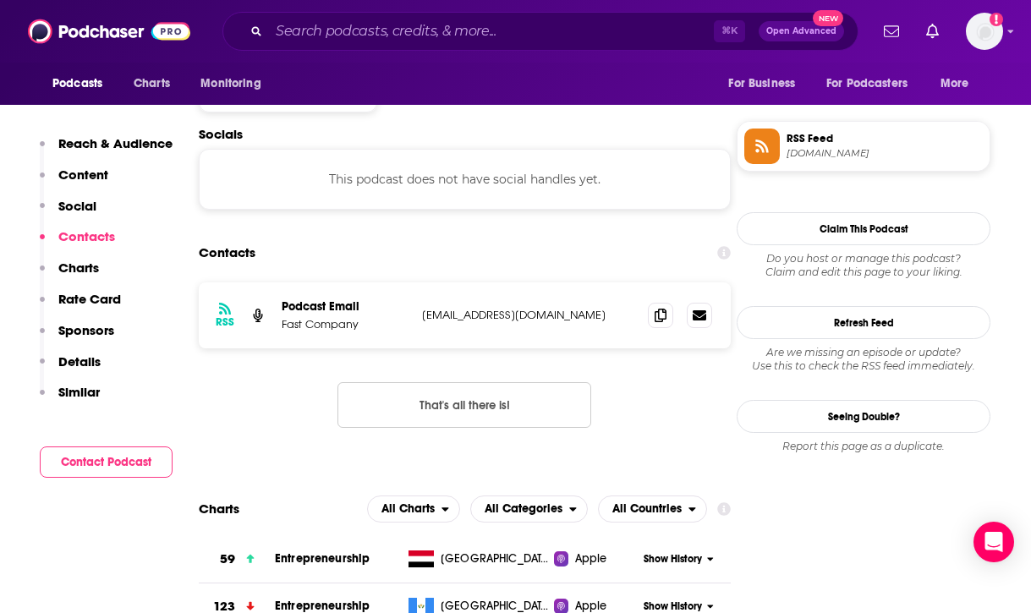
scroll to position [1181, 0]
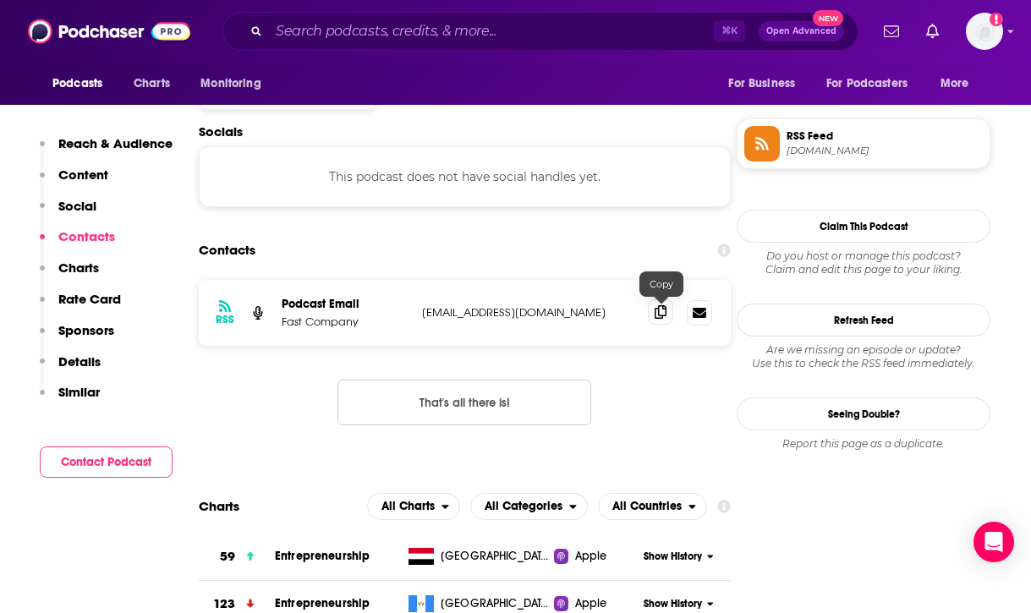
click at [653, 314] on span at bounding box center [660, 311] width 25 height 25
click at [574, 35] on input "Search podcasts, credits, & more..." at bounding box center [491, 31] width 445 height 27
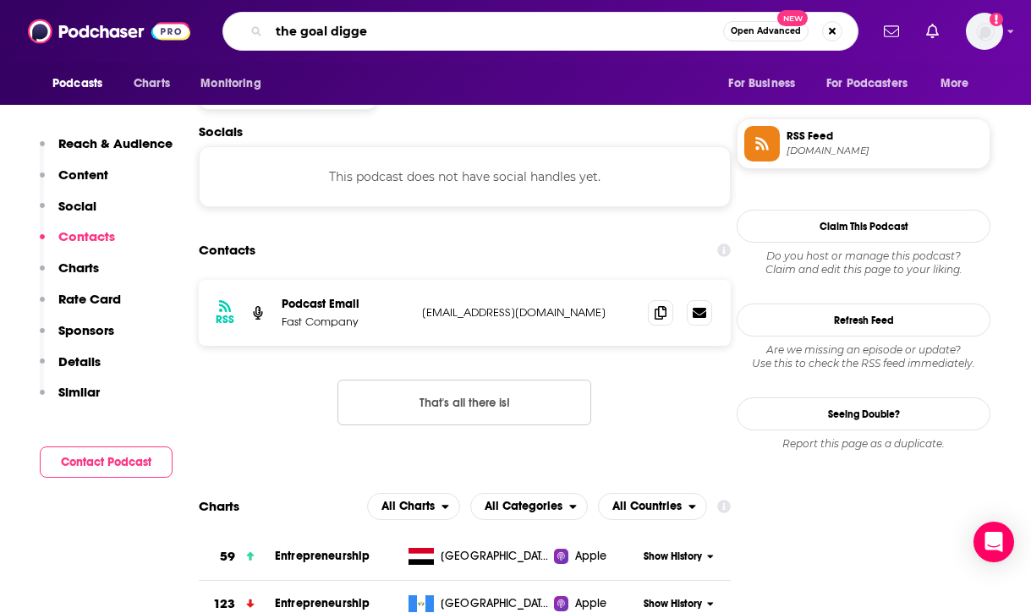
type input "the goal digger"
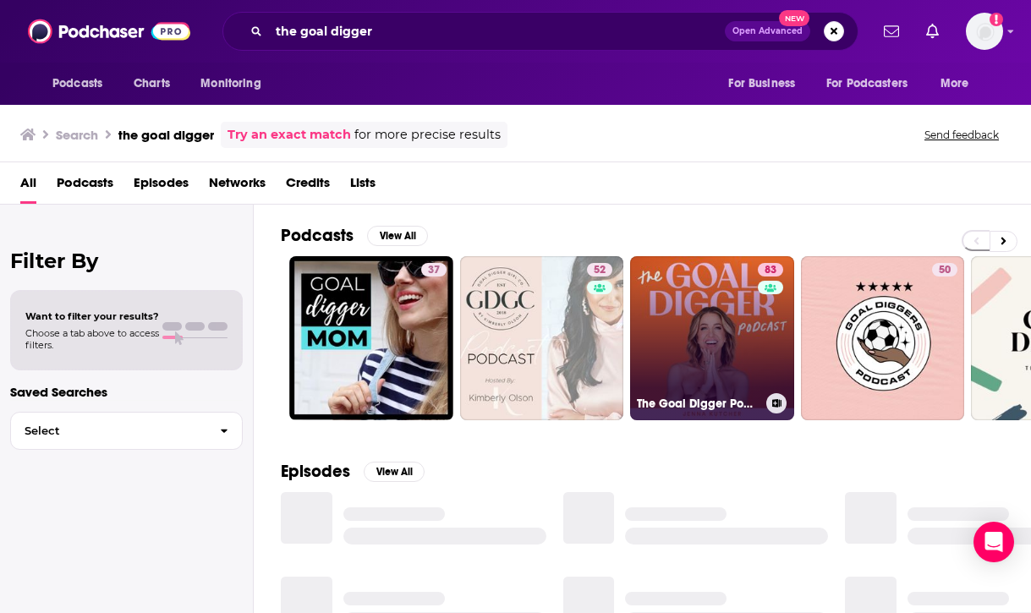
click at [736, 317] on link "83 The Goal Digger Podcast | Top Business and Marketing Podcast for Creatives, …" at bounding box center [712, 338] width 164 height 164
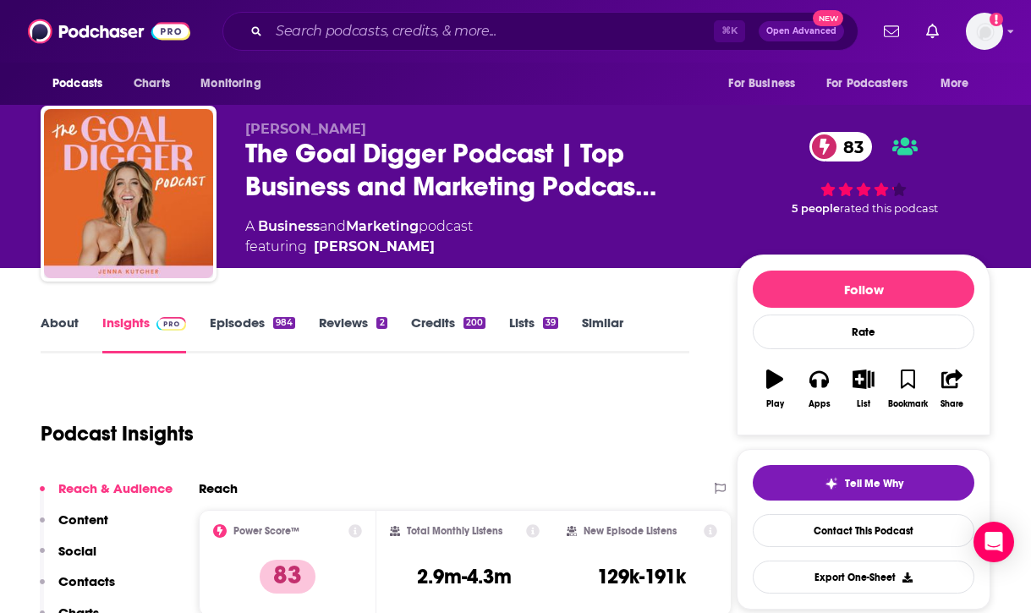
scroll to position [10, 0]
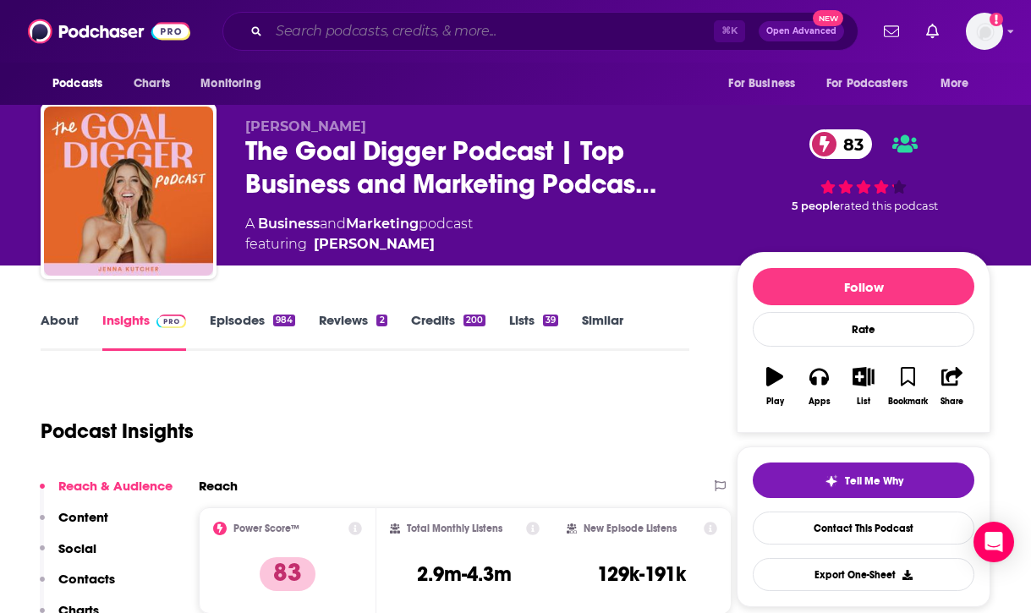
click at [541, 19] on input "Search podcasts, credits, & more..." at bounding box center [491, 31] width 445 height 27
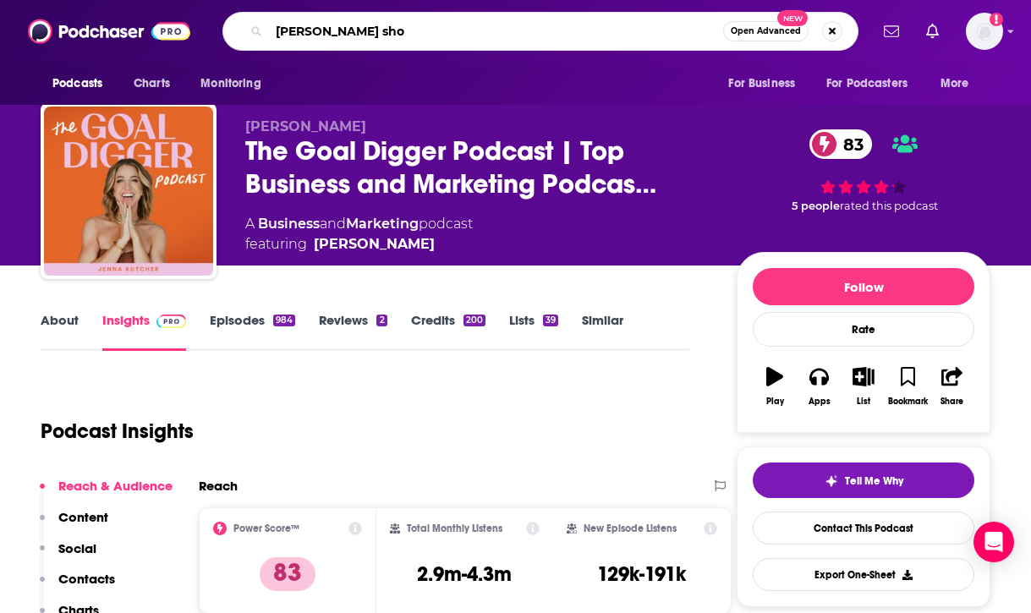
type input "jasmine star show"
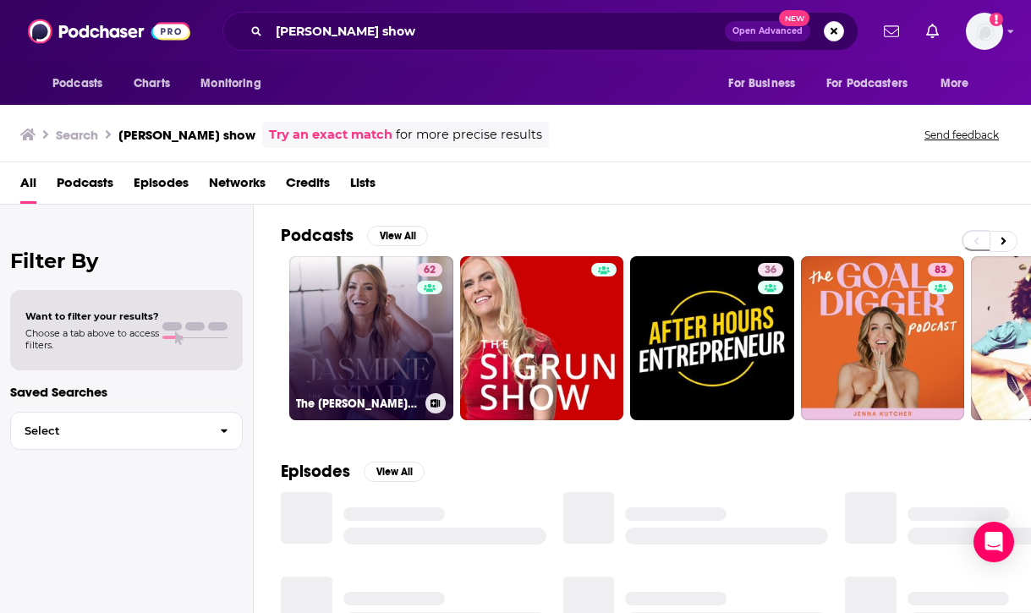
click at [357, 348] on link "62 The Jasmine Star Show" at bounding box center [371, 338] width 164 height 164
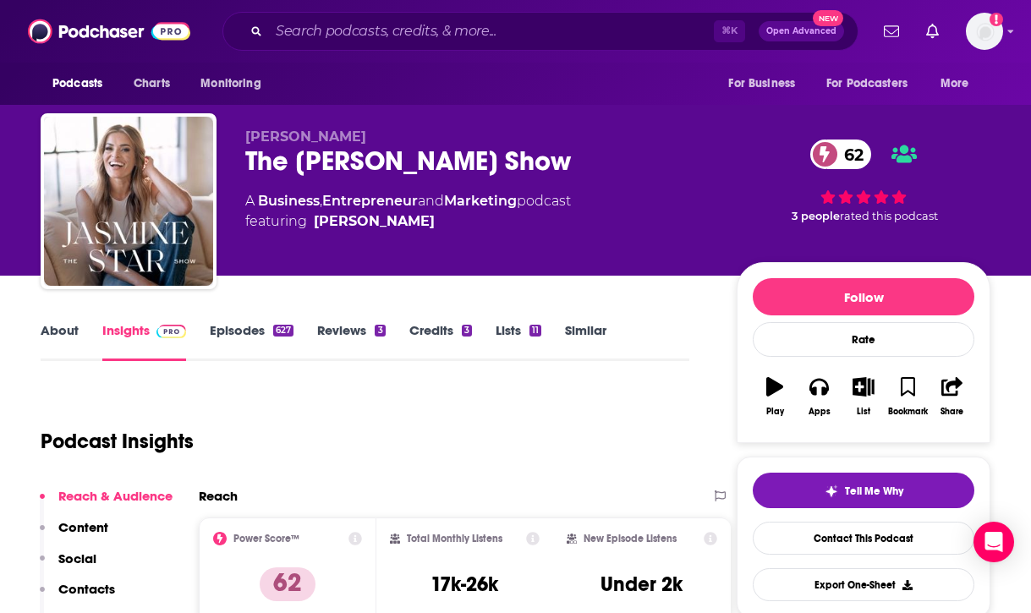
click at [96, 588] on p "Contacts" at bounding box center [86, 589] width 57 height 16
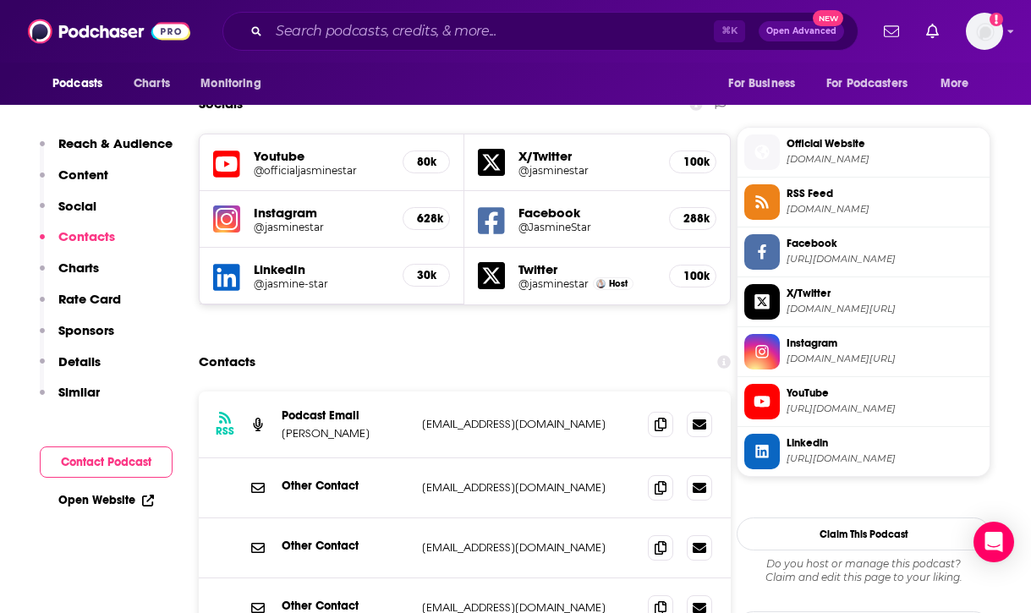
scroll to position [1470, 0]
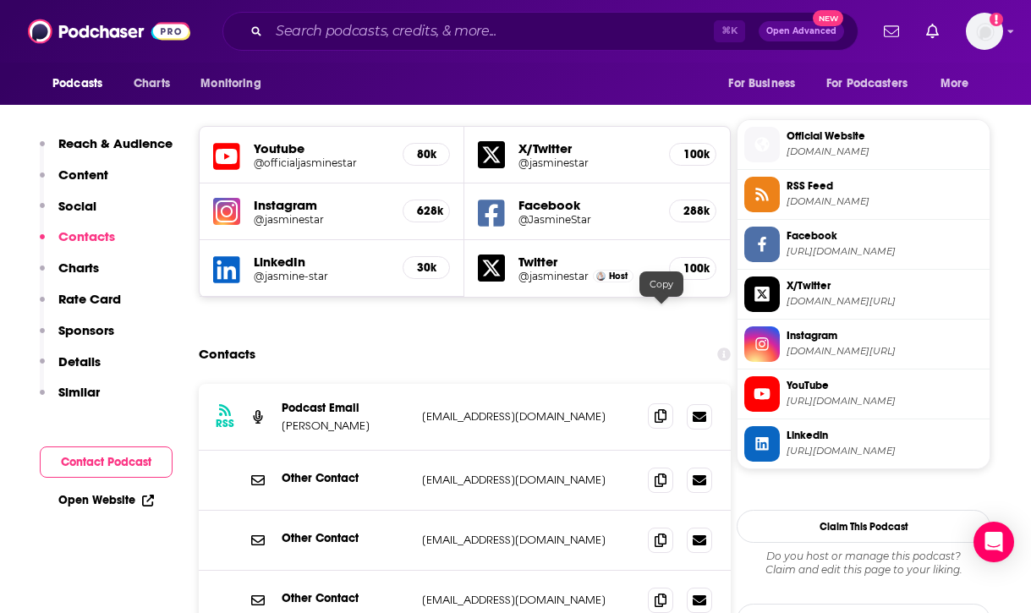
click at [659, 409] on icon at bounding box center [660, 416] width 12 height 14
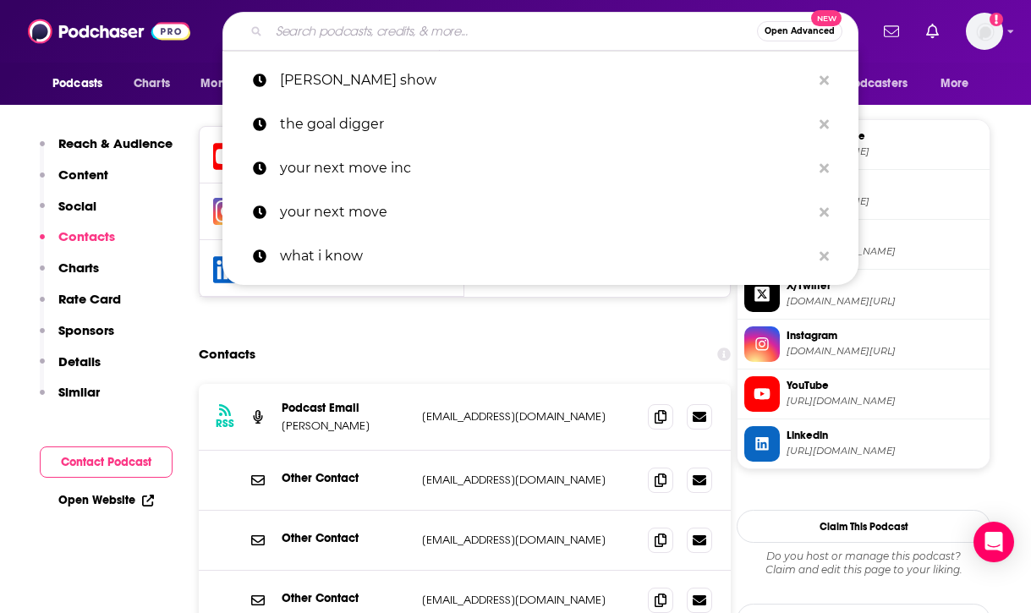
click at [505, 39] on input "Search podcasts, credits, & more..." at bounding box center [513, 31] width 488 height 27
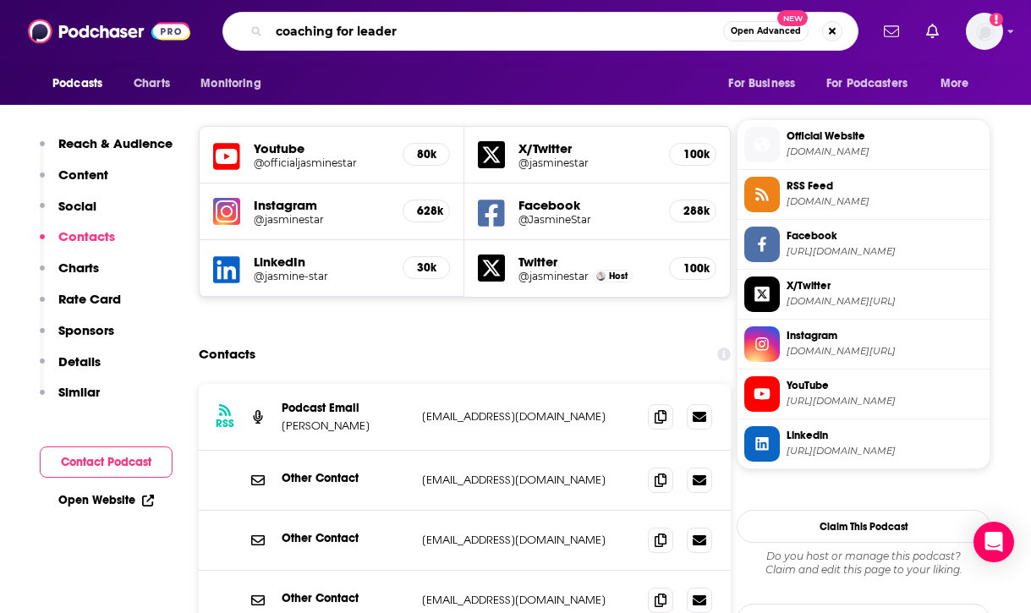
type input "coaching for leaders"
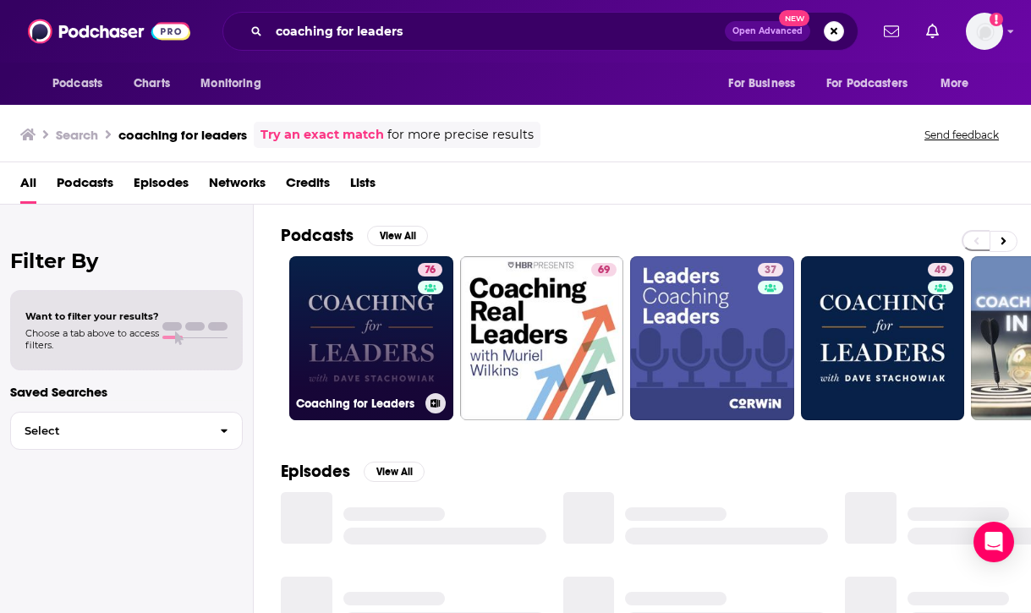
click at [393, 358] on link "76 Coaching for Leaders" at bounding box center [371, 338] width 164 height 164
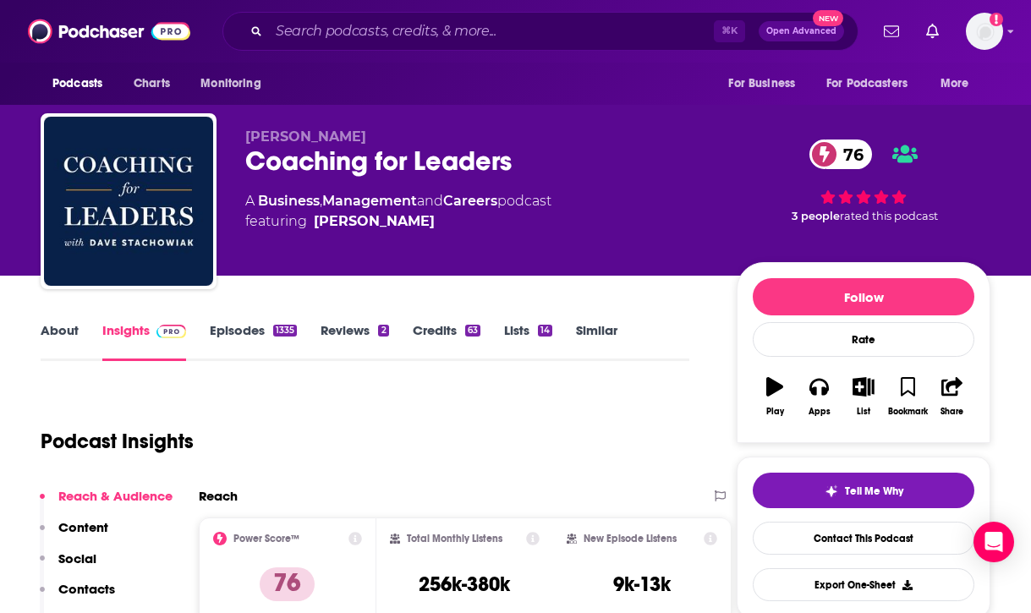
scroll to position [25, 0]
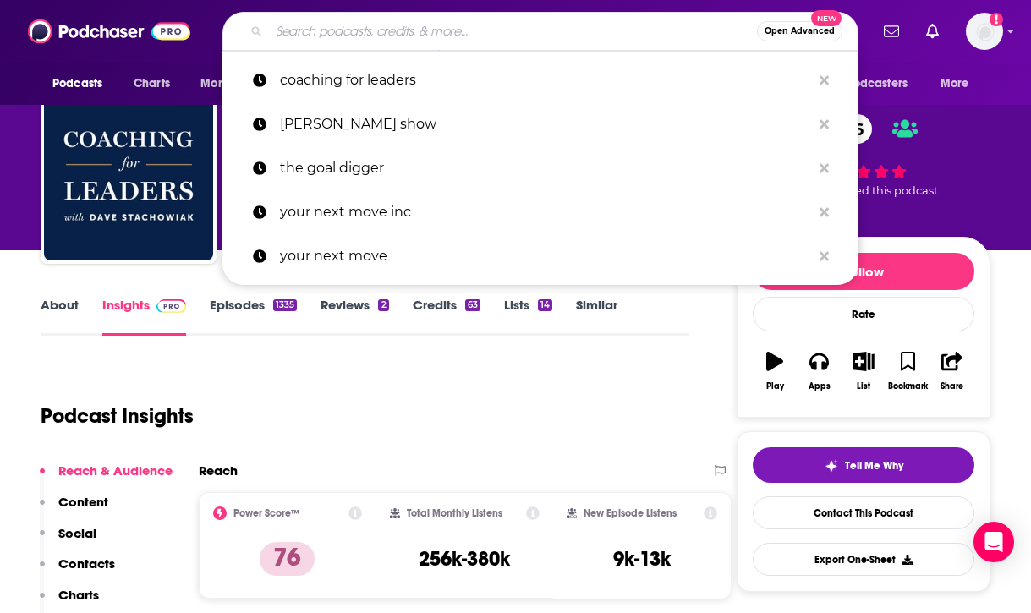
click at [592, 24] on input "Search podcasts, credits, & more..." at bounding box center [513, 31] width 488 height 27
type input "o"
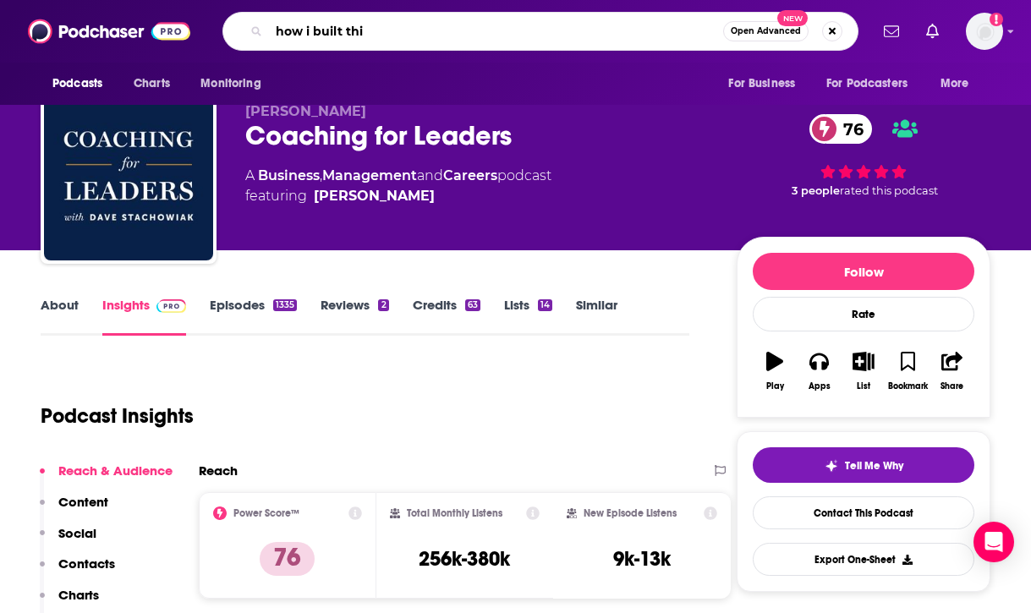
type input "how i built this"
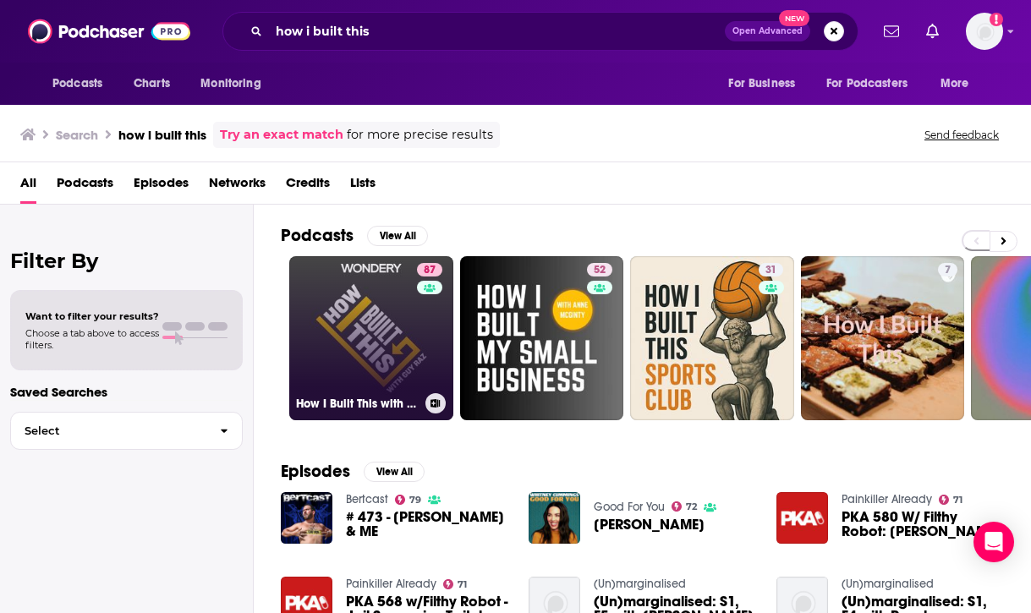
click at [380, 363] on link "87 How I Built This with Guy Raz" at bounding box center [371, 338] width 164 height 164
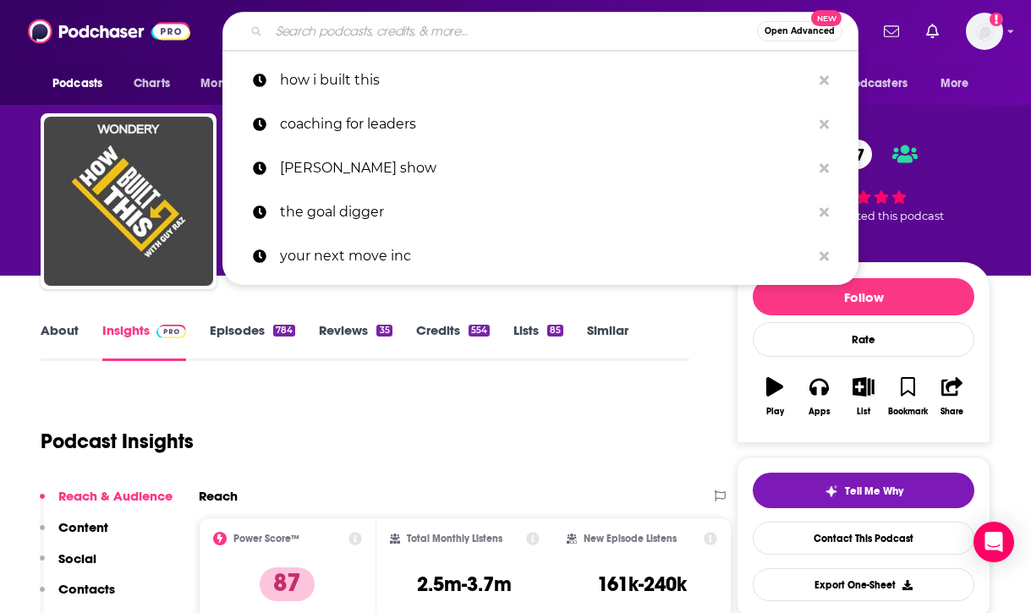
click at [430, 32] on input "Search podcasts, credits, & more..." at bounding box center [513, 31] width 488 height 27
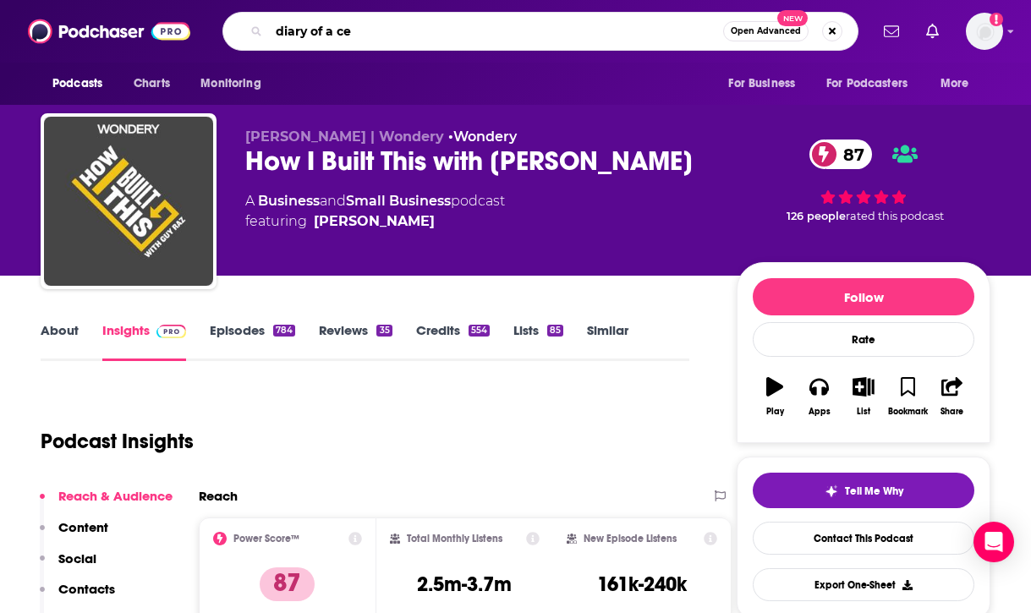
type input "diary of a ceo"
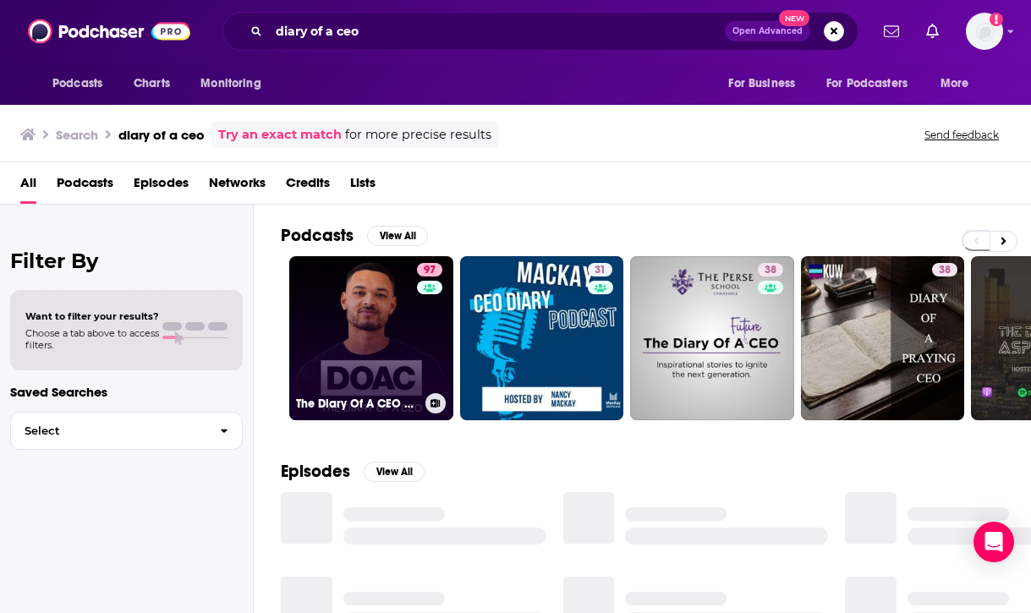
click at [386, 307] on link "97 The Diary Of A CEO with Steven Bartlett" at bounding box center [371, 338] width 164 height 164
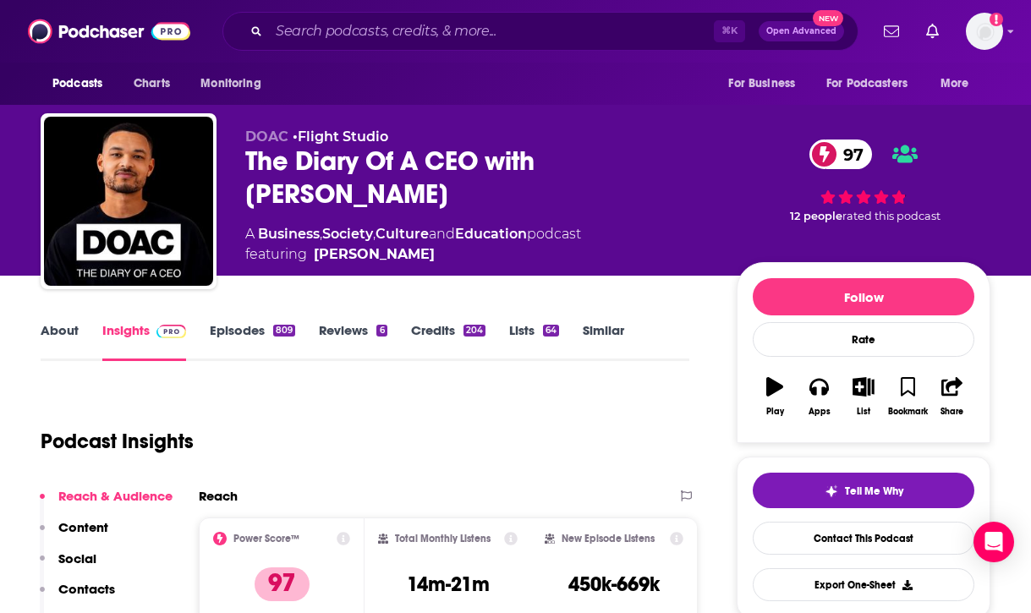
scroll to position [14, 0]
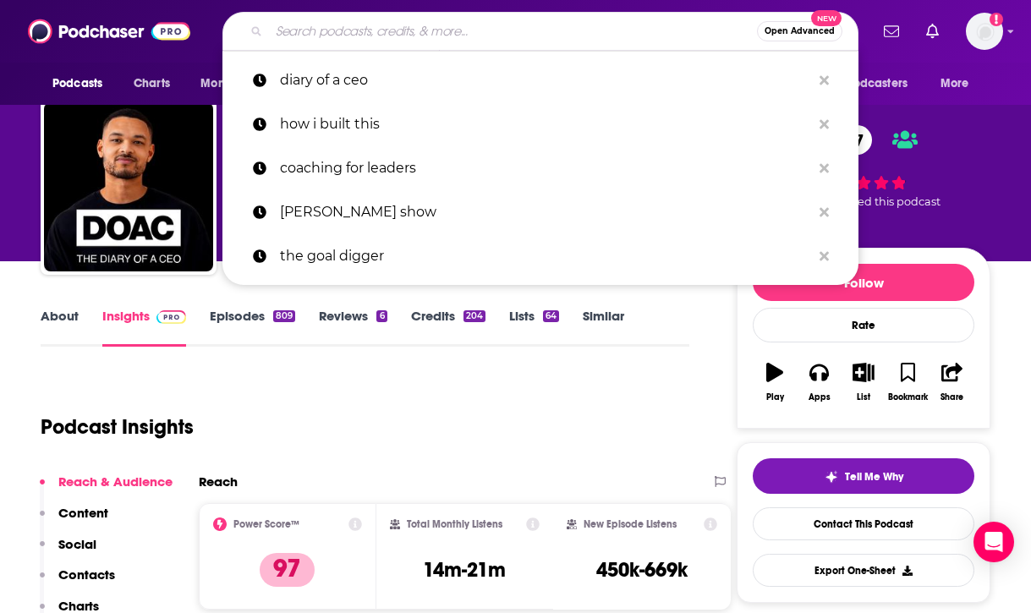
click at [538, 36] on input "Search podcasts, credits, & more..." at bounding box center [513, 31] width 488 height 27
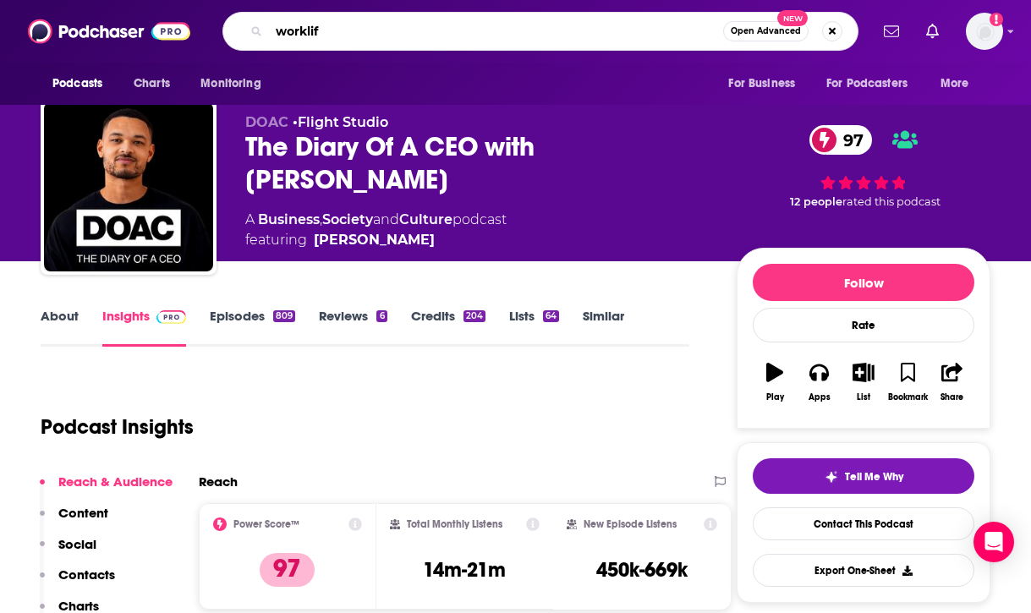
type input "worklife"
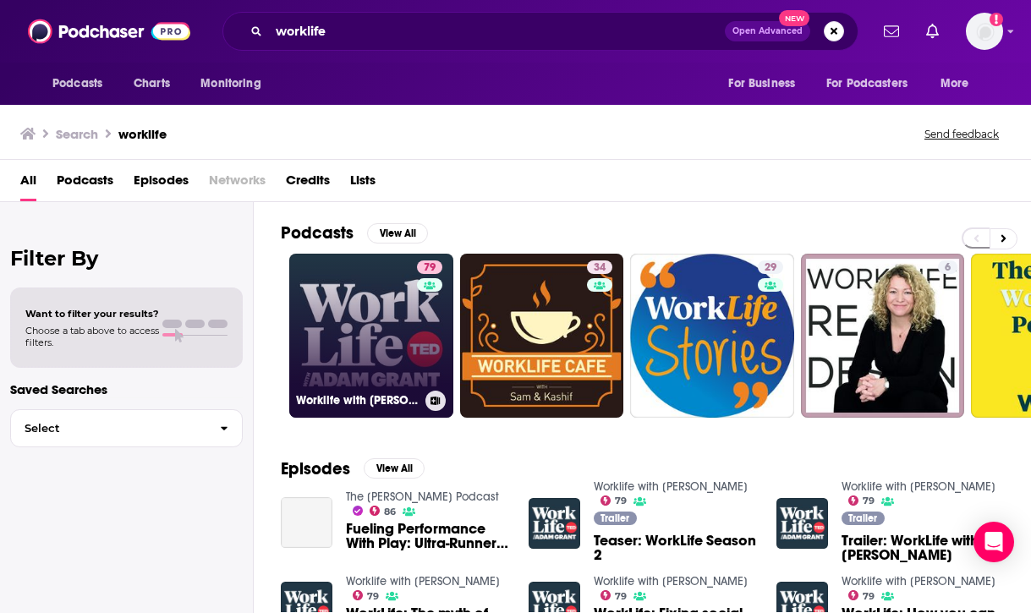
click at [413, 331] on link "79 Worklife with Adam Grant" at bounding box center [371, 336] width 164 height 164
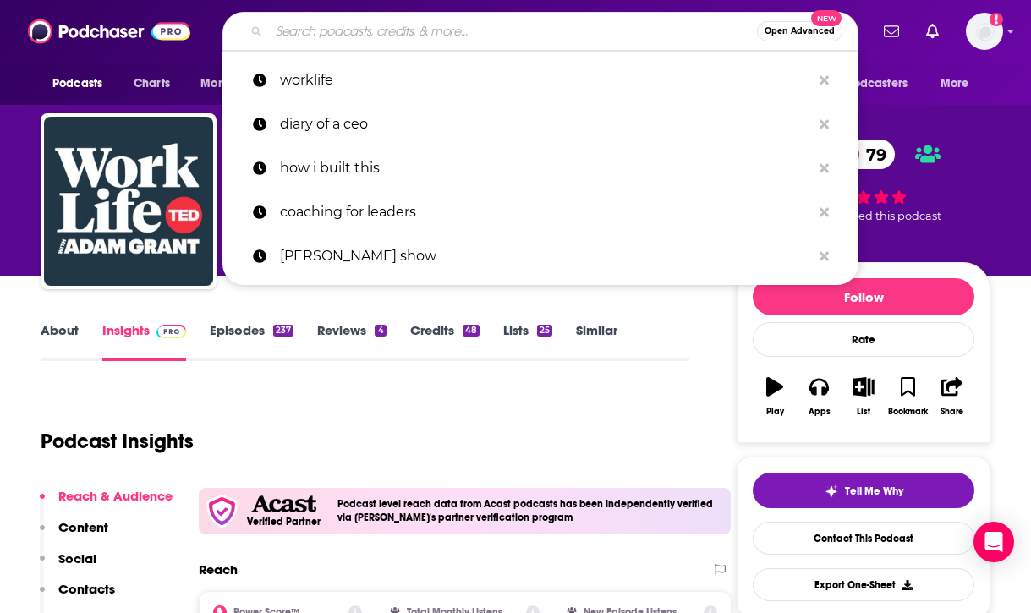
click at [523, 28] on input "Search podcasts, credits, & more..." at bounding box center [513, 31] width 488 height 27
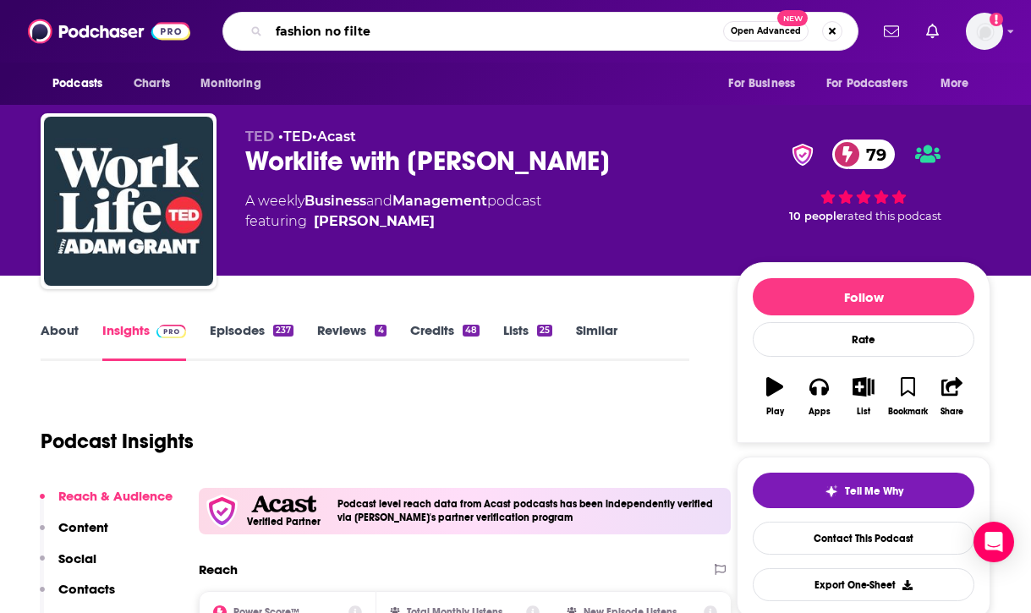
type input "fashion no filter"
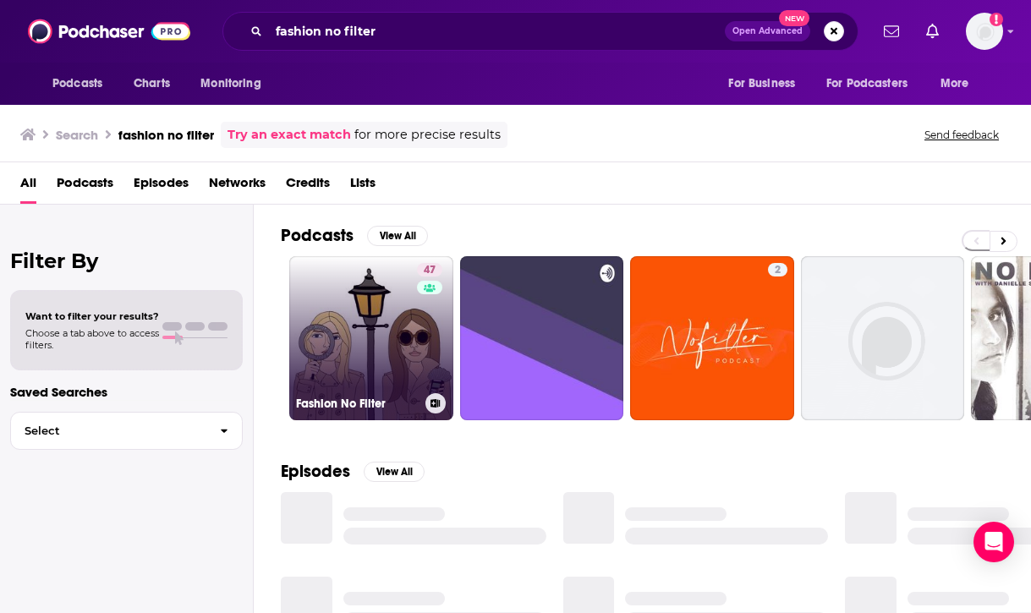
click at [399, 314] on link "47 Fashion No Filter" at bounding box center [371, 338] width 164 height 164
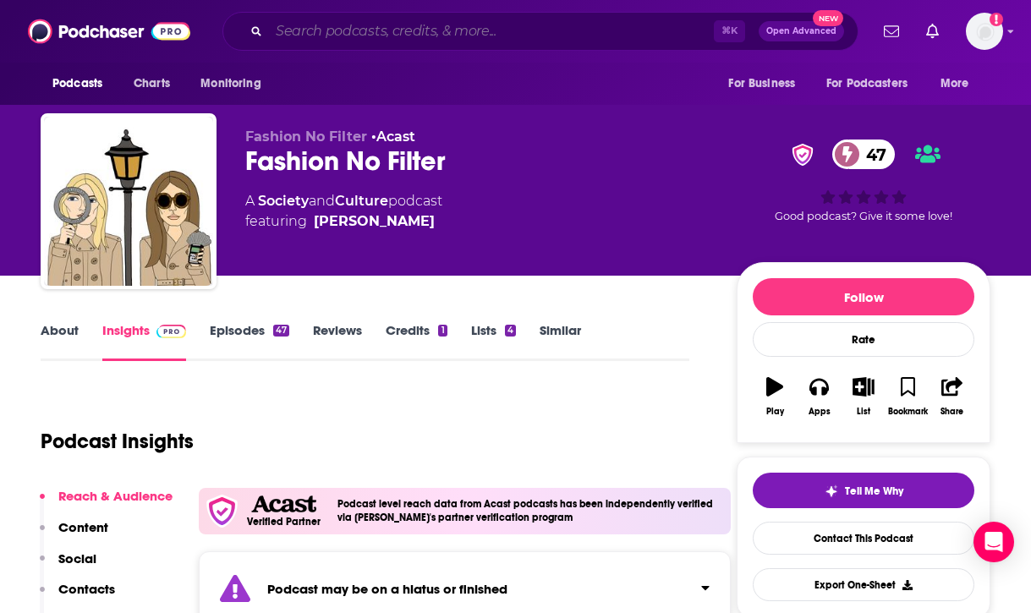
click at [529, 32] on input "Search podcasts, credits, & more..." at bounding box center [491, 31] width 445 height 27
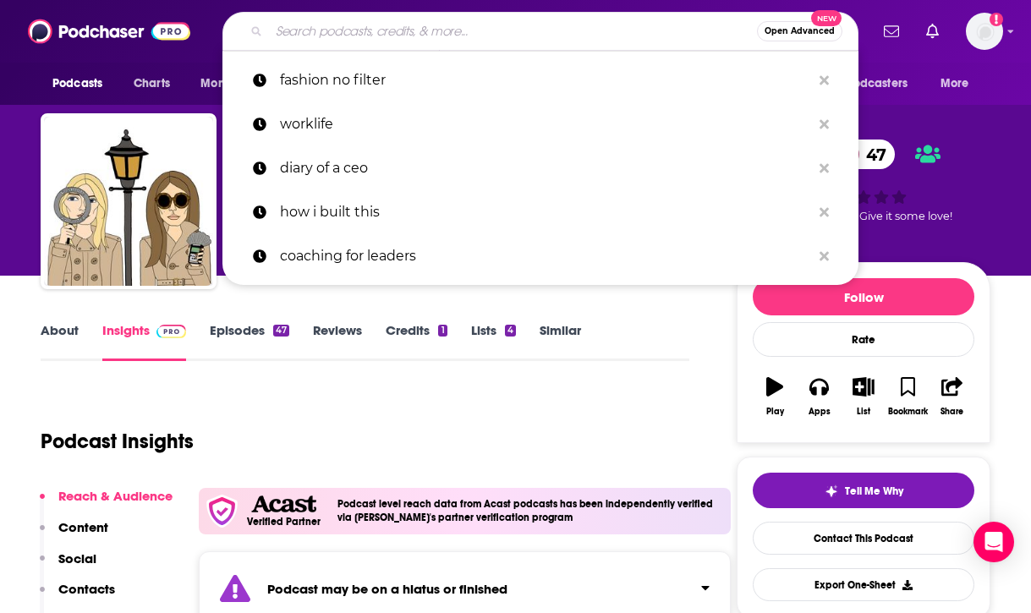
paste input "The Apparel Entrepreneurship Podcast"
type input "The Apparel Entrepreneurship Podcast"
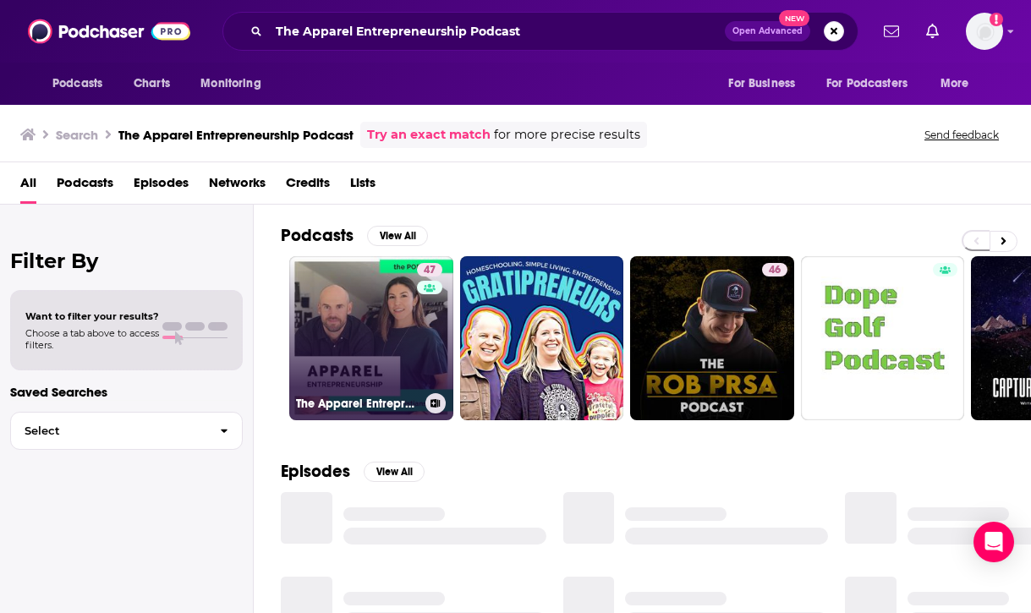
click at [371, 356] on link "47 The Apparel Entrepreneurship Podcast" at bounding box center [371, 338] width 164 height 164
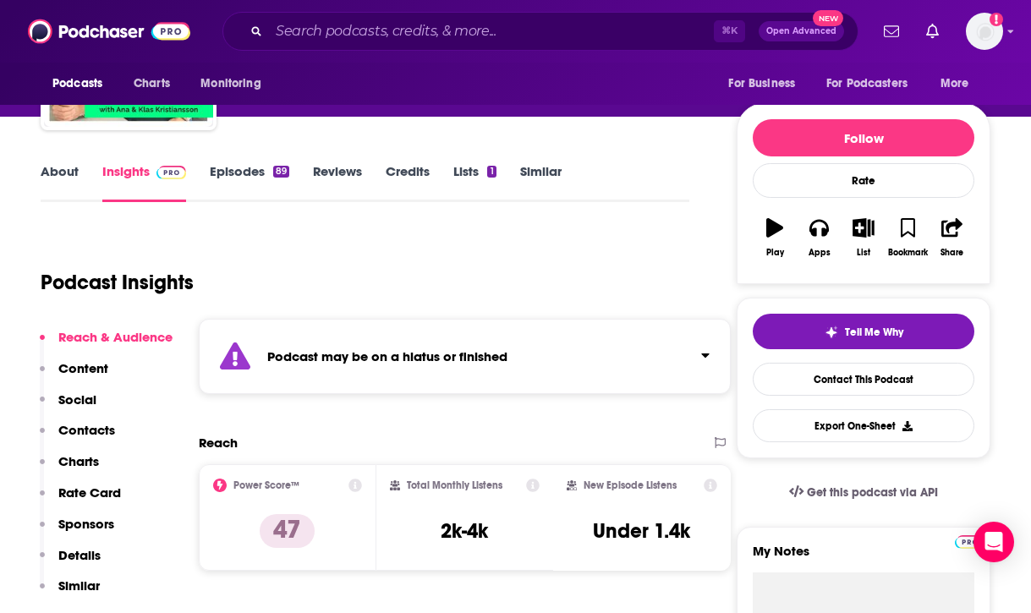
scroll to position [165, 0]
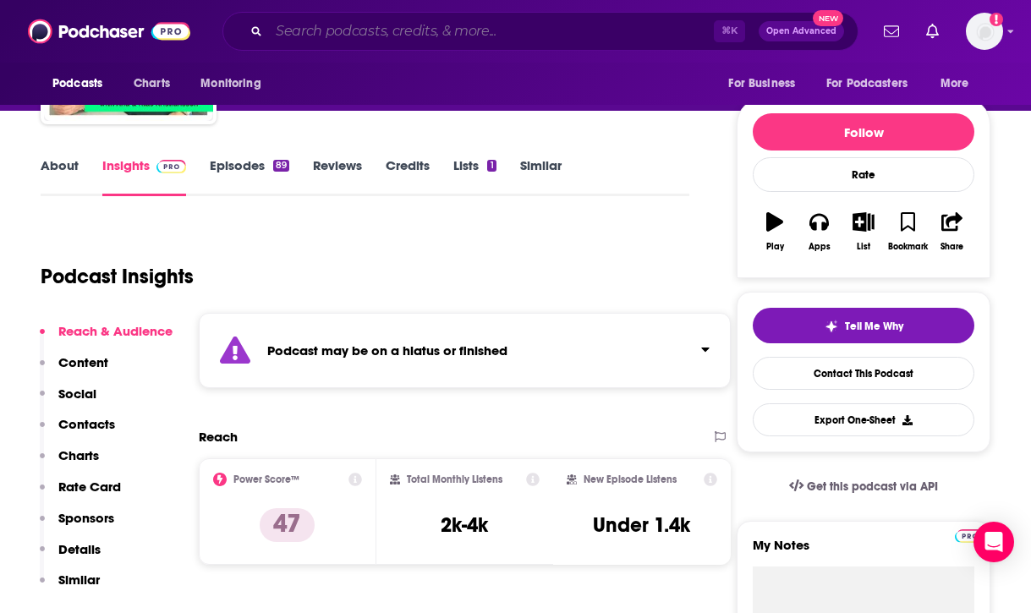
click at [550, 34] on input "Search podcasts, credits, & more..." at bounding box center [491, 31] width 445 height 27
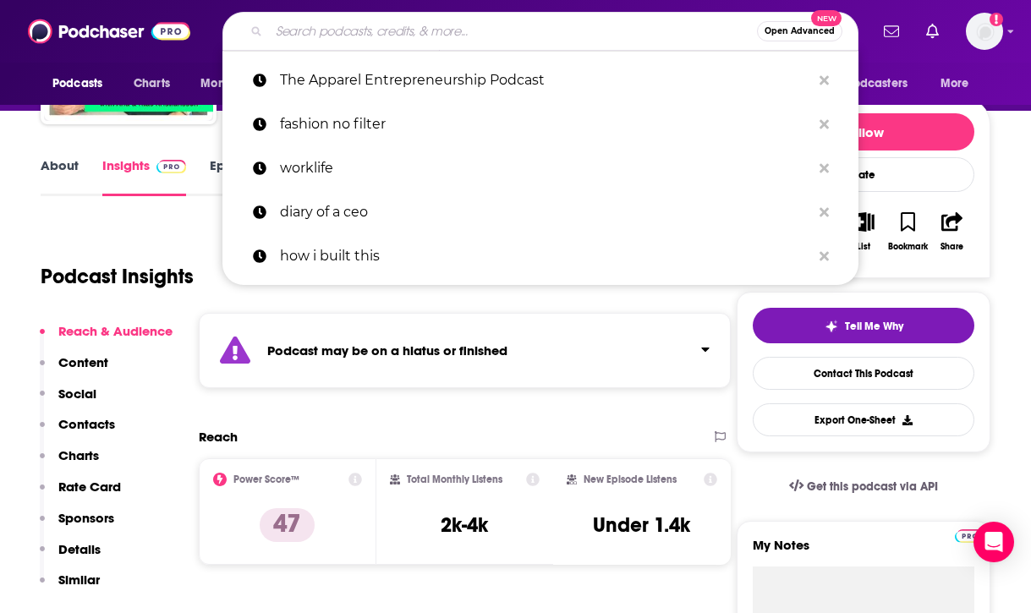
paste input "The Business of Apparel (Rachel Erickson)"
type input "The Business of Apparel (Rachel Erickson)"
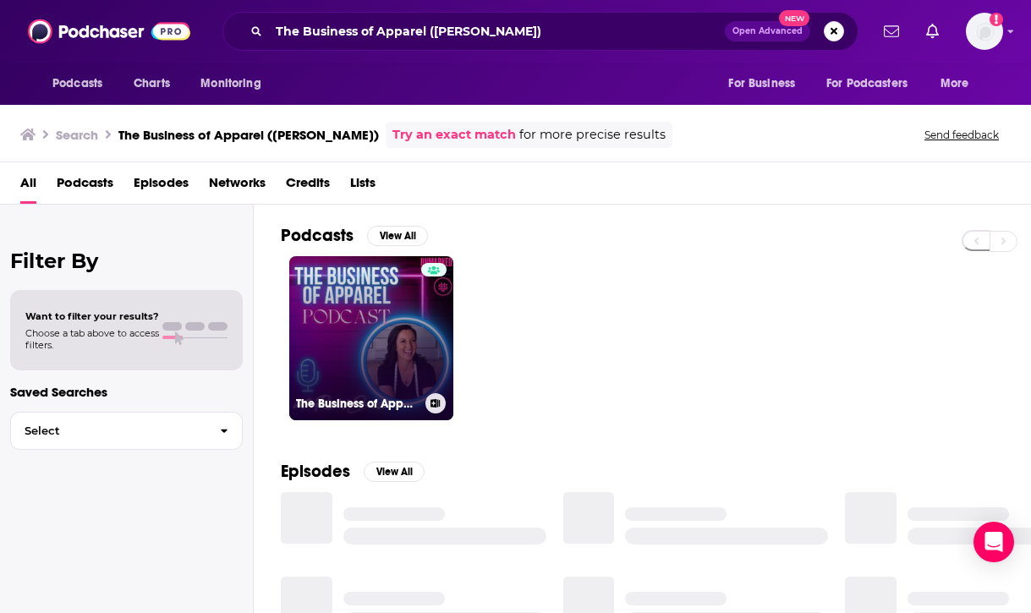
click at [391, 337] on link "The Business of Apparel" at bounding box center [371, 338] width 164 height 164
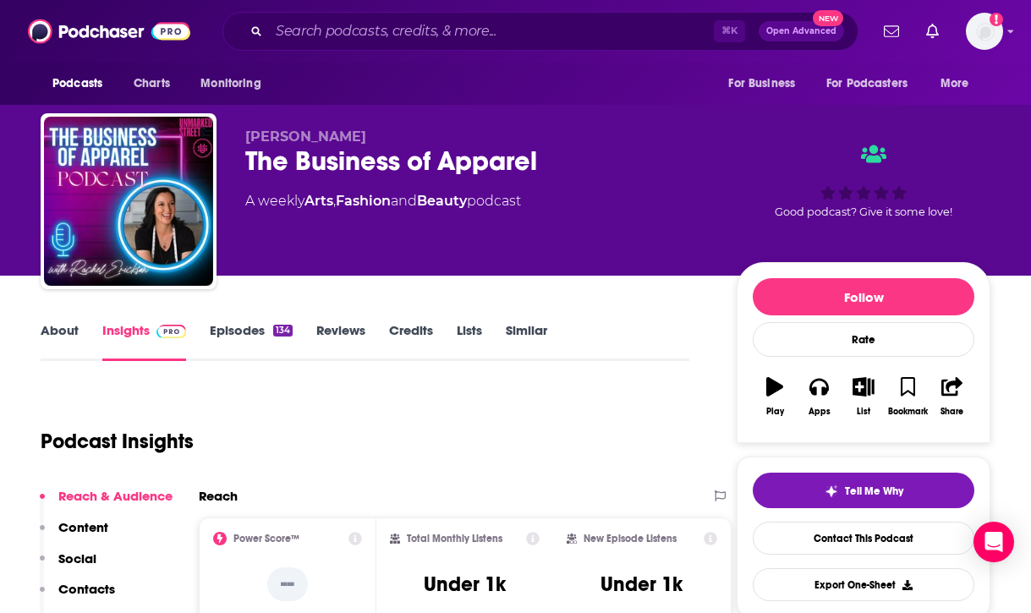
click at [62, 288] on div at bounding box center [129, 201] width 176 height 176
click at [65, 321] on div "About Insights Episodes 134 Reviews Credits Lists Similar" at bounding box center [365, 340] width 648 height 41
click at [69, 335] on link "About" at bounding box center [60, 341] width 38 height 39
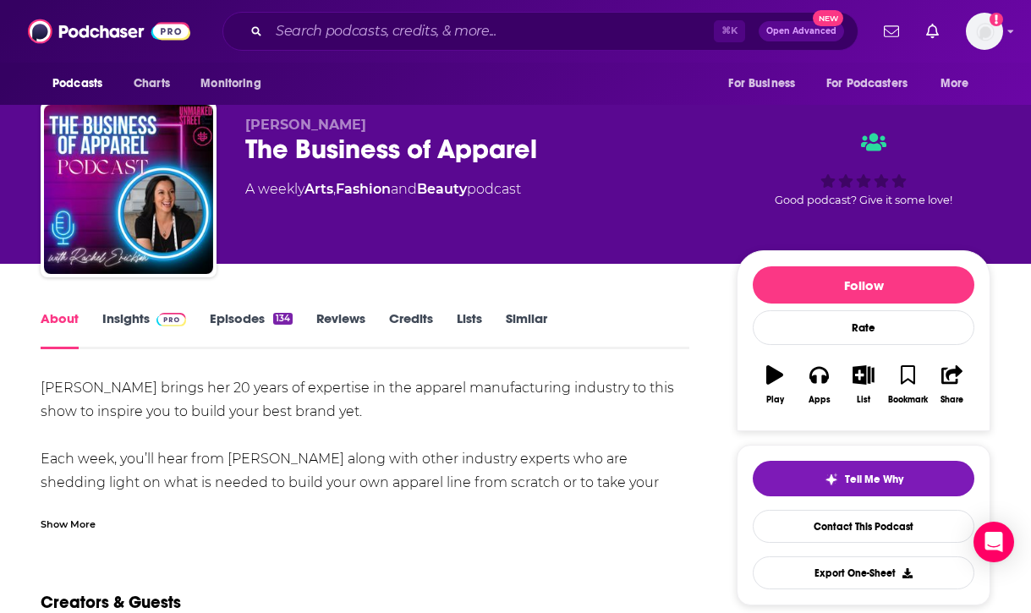
scroll to position [9, 0]
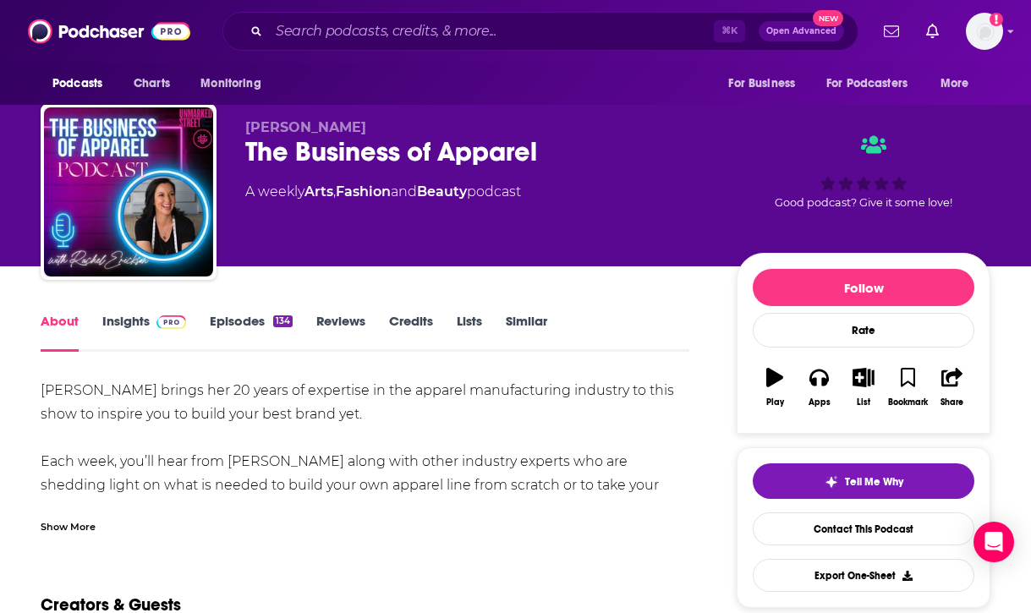
click at [87, 529] on div "Show More" at bounding box center [68, 525] width 55 height 16
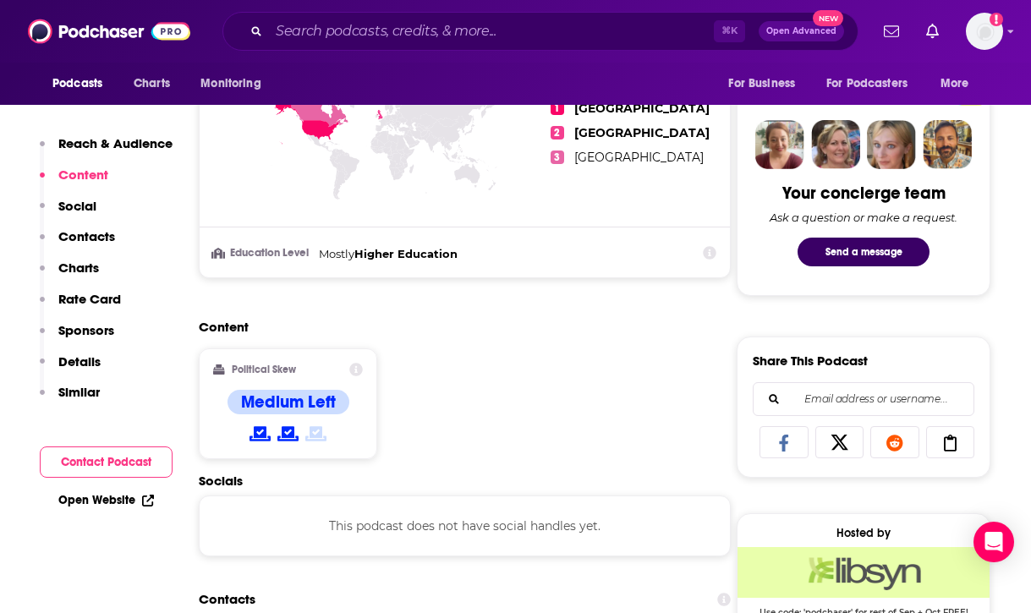
scroll to position [994, 0]
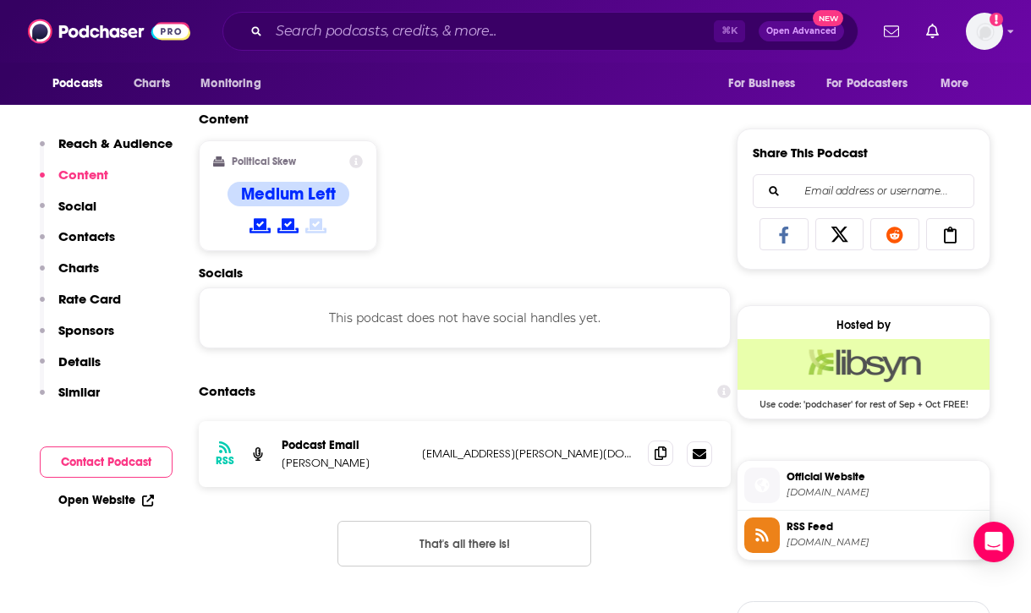
click at [655, 452] on icon at bounding box center [660, 453] width 12 height 14
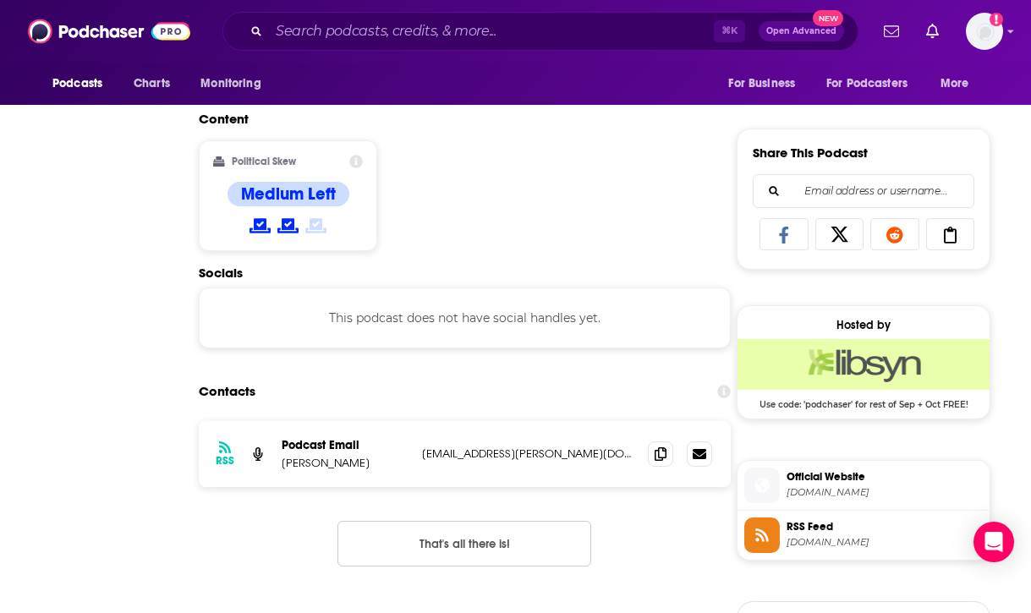
scroll to position [112, 0]
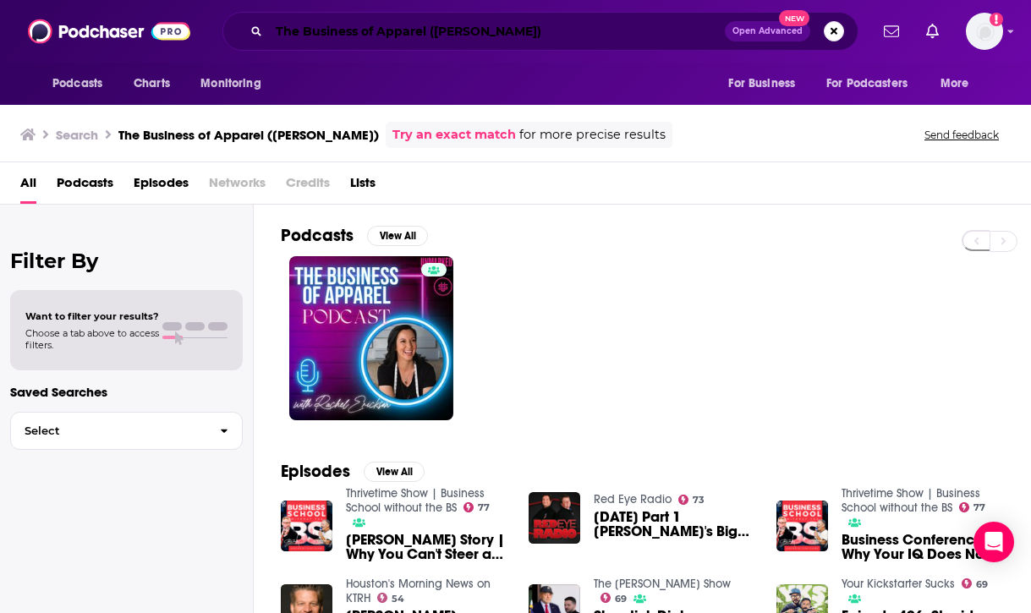
click at [505, 26] on input "The Business of Apparel (Rachel Erickson)" at bounding box center [497, 31] width 456 height 27
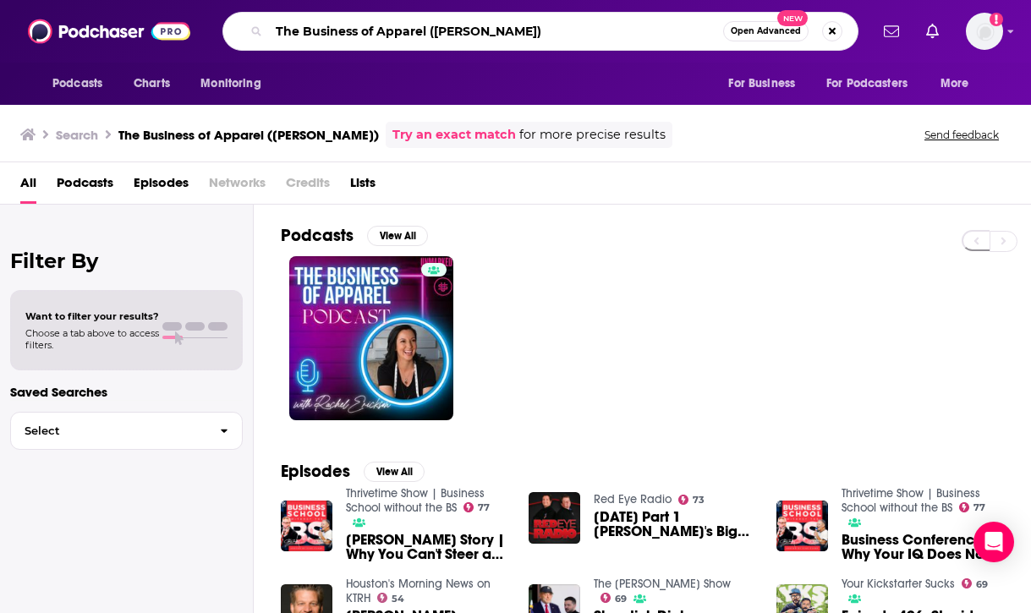
click at [505, 26] on input "The Business of Apparel (Rachel Erickson)" at bounding box center [496, 31] width 454 height 27
paste input "Fashion & Founders The Podcast"
type input "Fashion & Founders The Podcast"
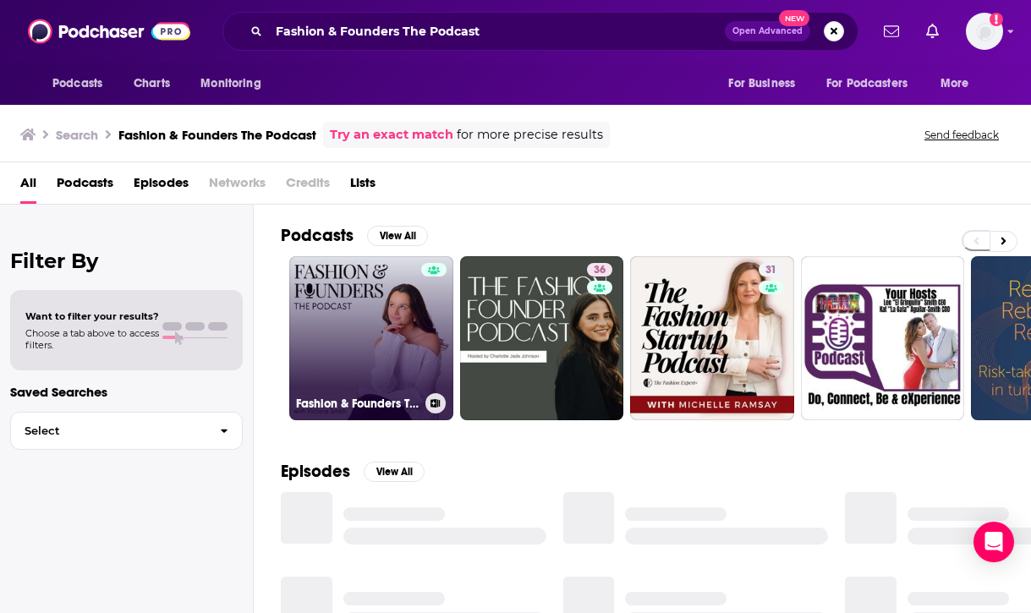
click at [380, 344] on link "Fashion & Founders The Podcast" at bounding box center [371, 338] width 164 height 164
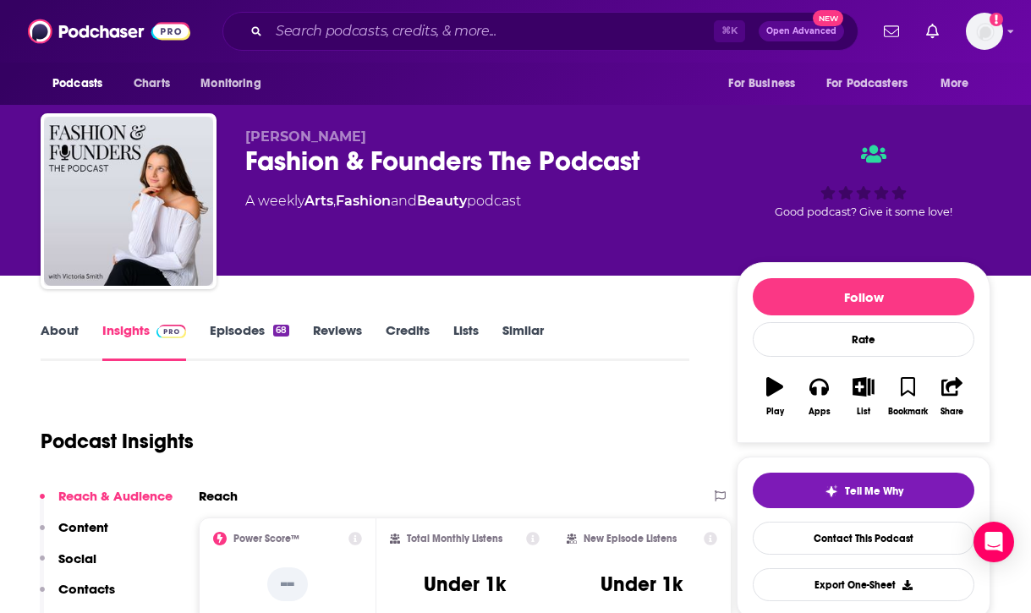
click at [234, 331] on link "Episodes 68" at bounding box center [249, 341] width 79 height 39
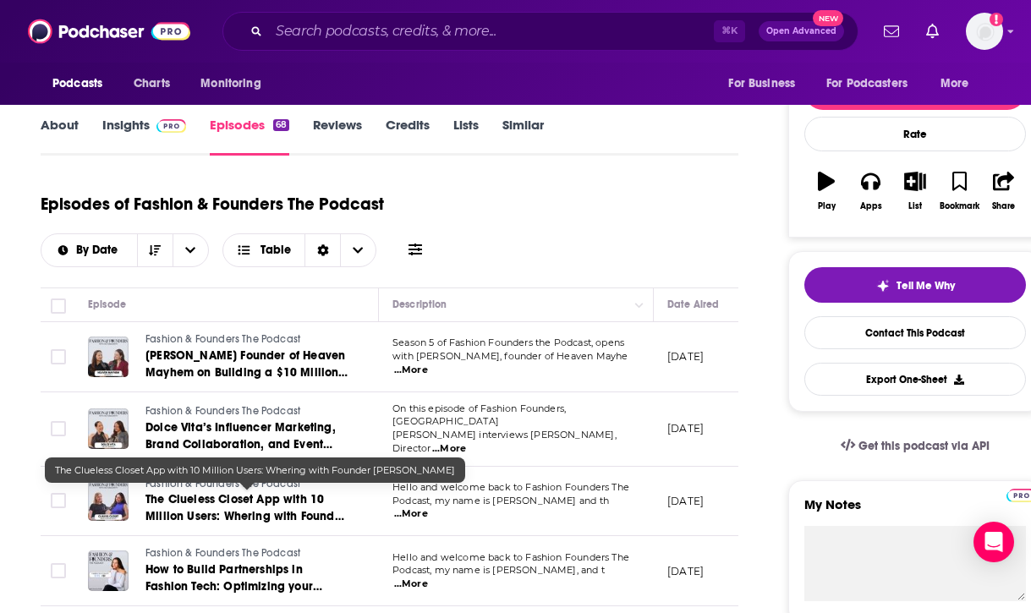
scroll to position [233, 0]
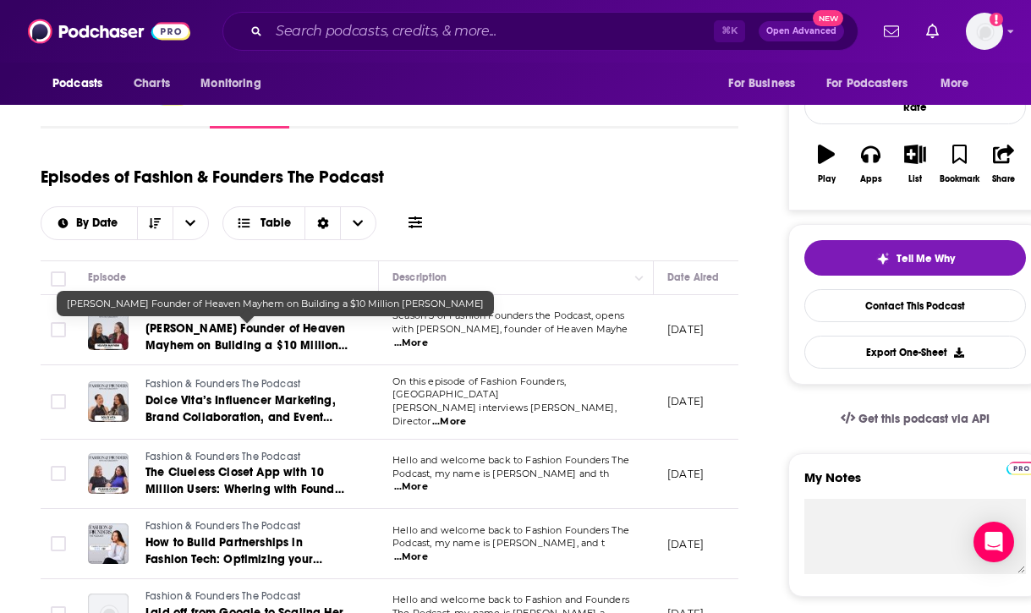
click at [117, 329] on div at bounding box center [108, 329] width 41 height 41
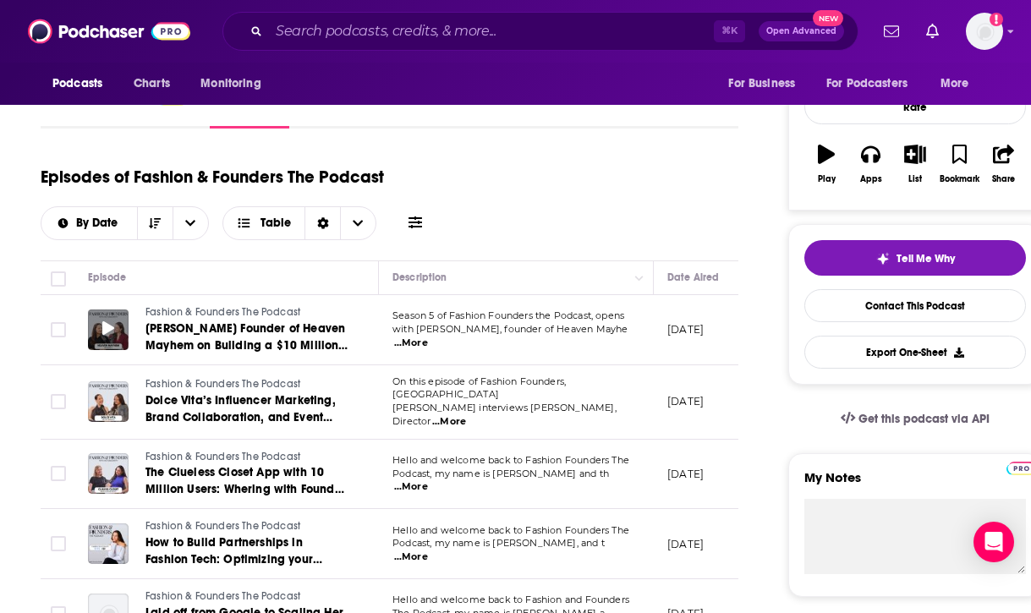
click at [107, 329] on icon at bounding box center [108, 328] width 12 height 14
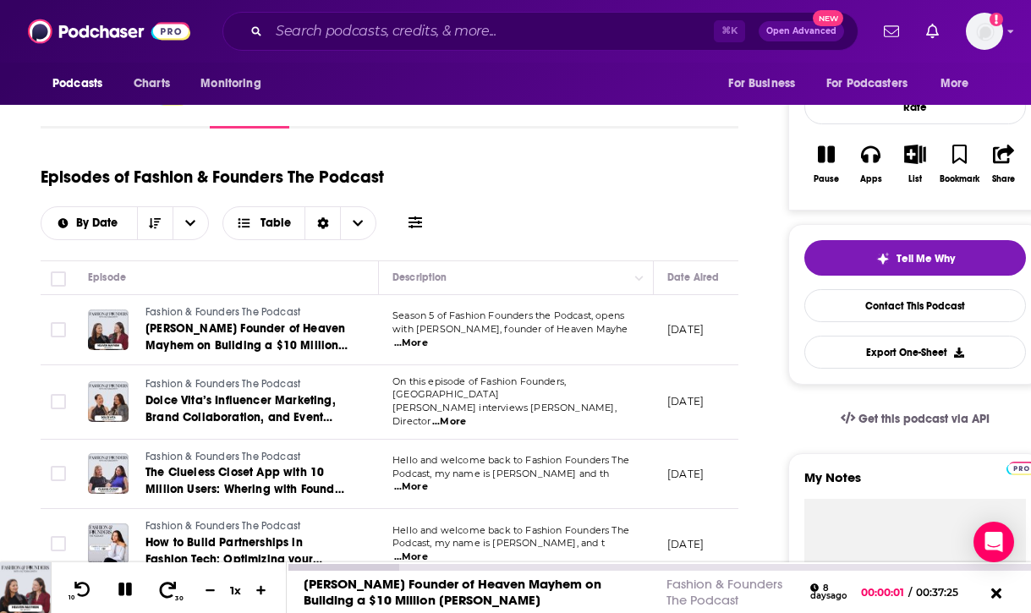
click at [167, 588] on icon at bounding box center [167, 589] width 21 height 17
click at [168, 588] on icon at bounding box center [168, 589] width 17 height 16
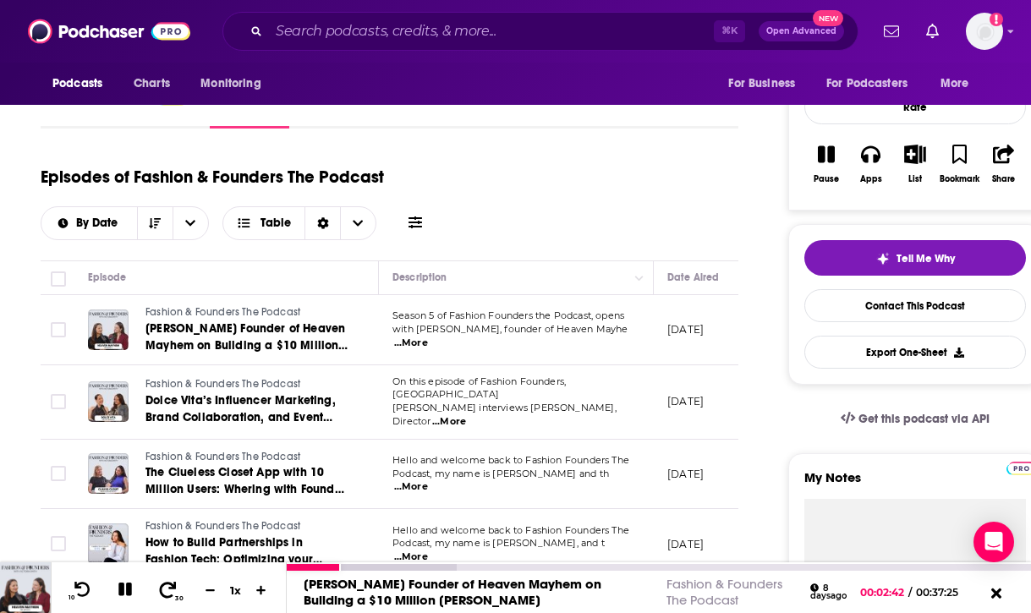
click at [168, 588] on icon at bounding box center [168, 589] width 17 height 16
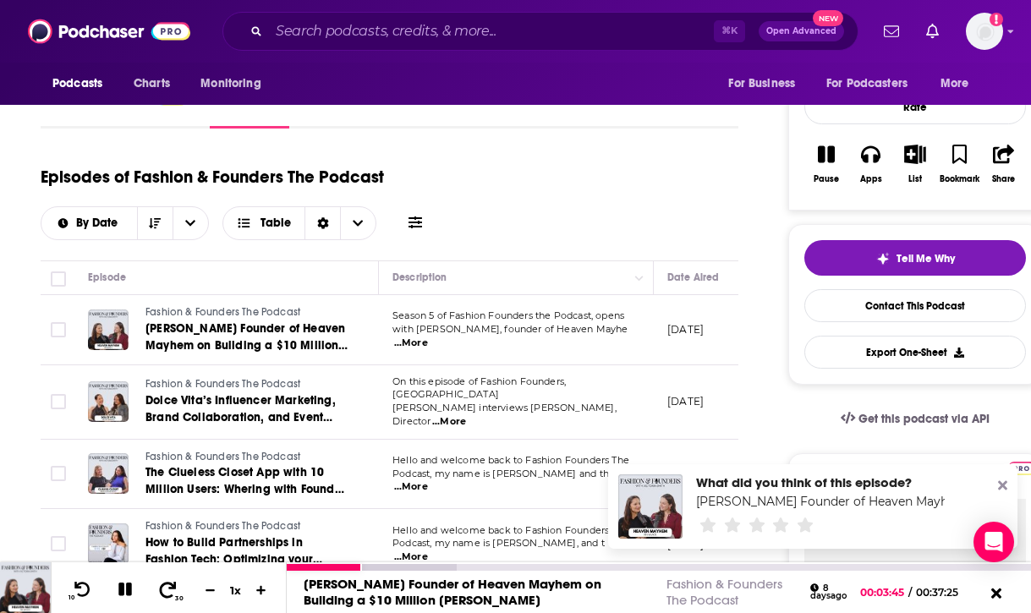
click at [168, 588] on icon at bounding box center [168, 589] width 17 height 16
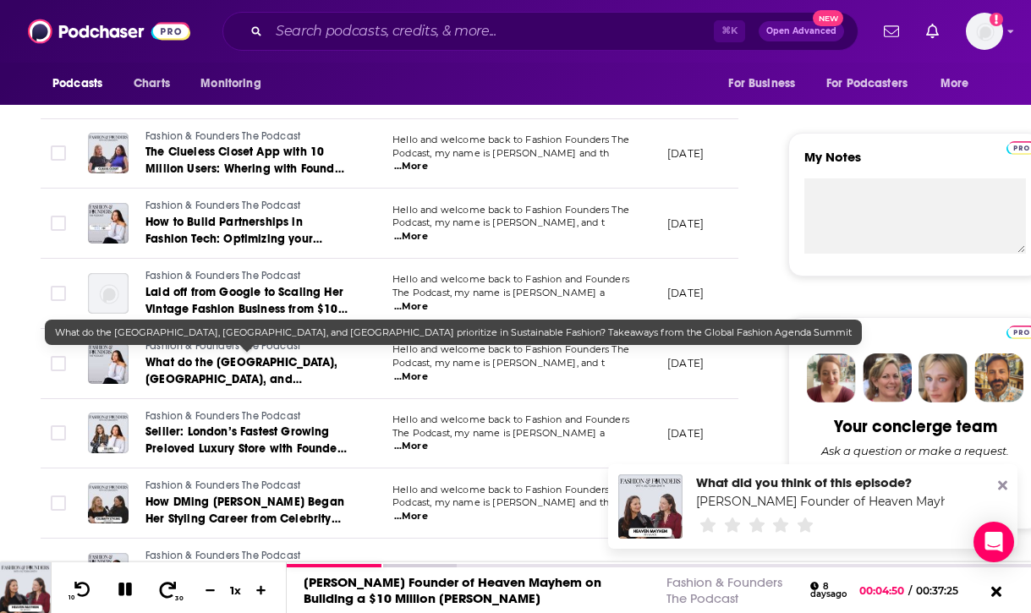
scroll to position [560, 0]
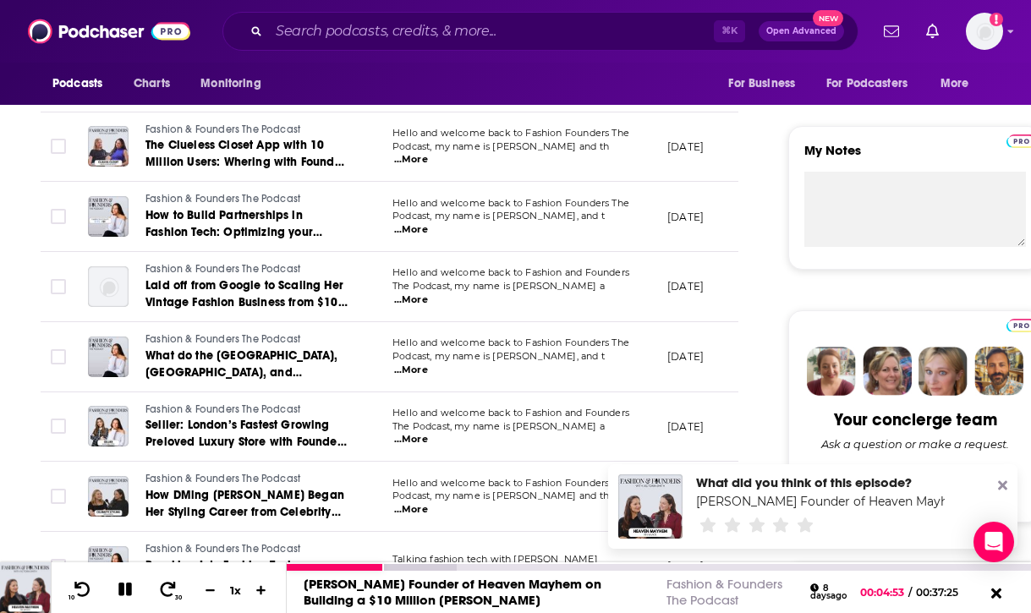
click at [123, 590] on icon at bounding box center [125, 590] width 16 height 16
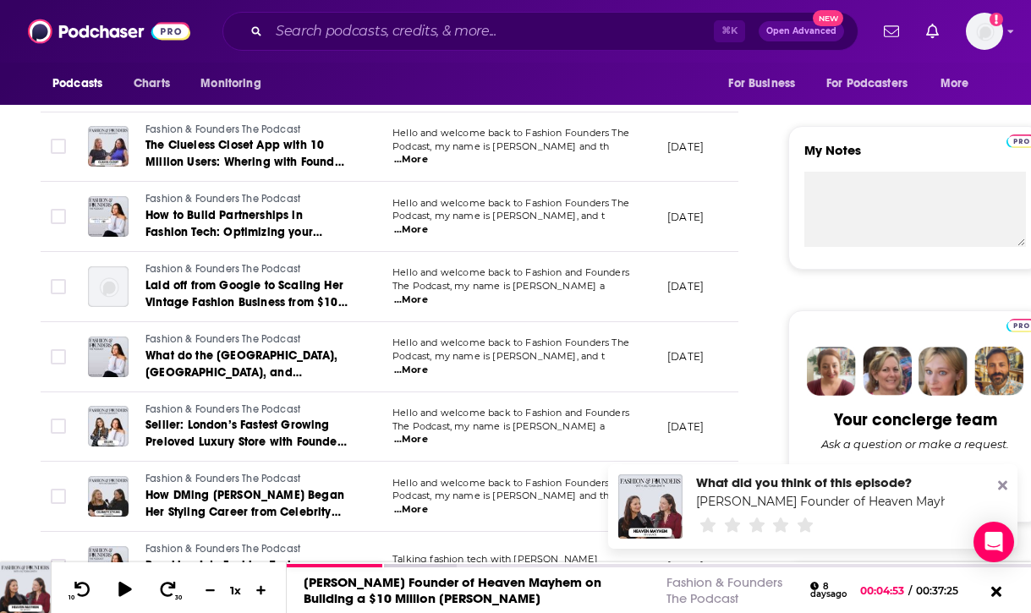
scroll to position [0, 0]
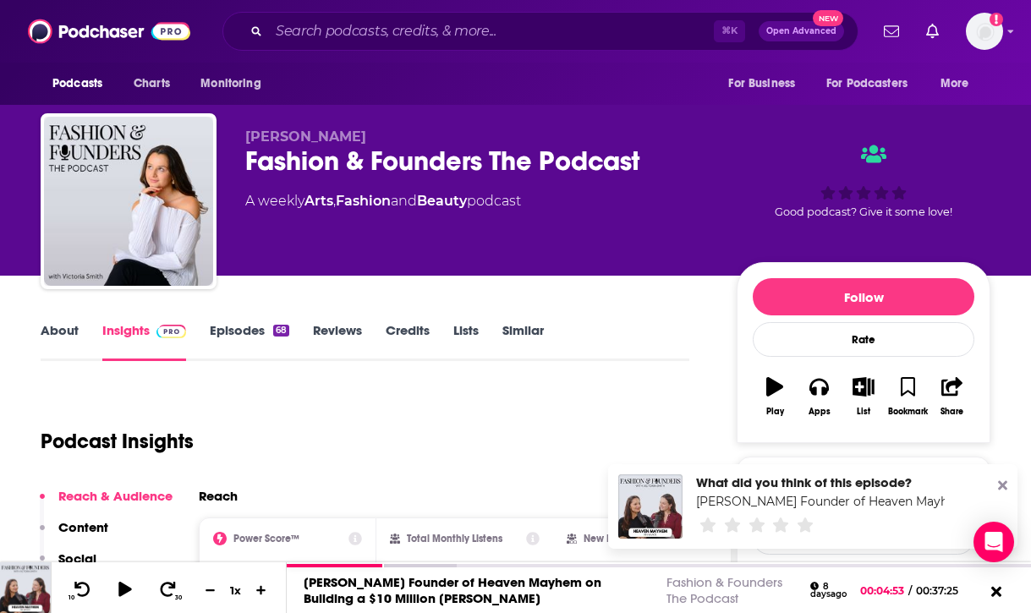
scroll to position [176, 0]
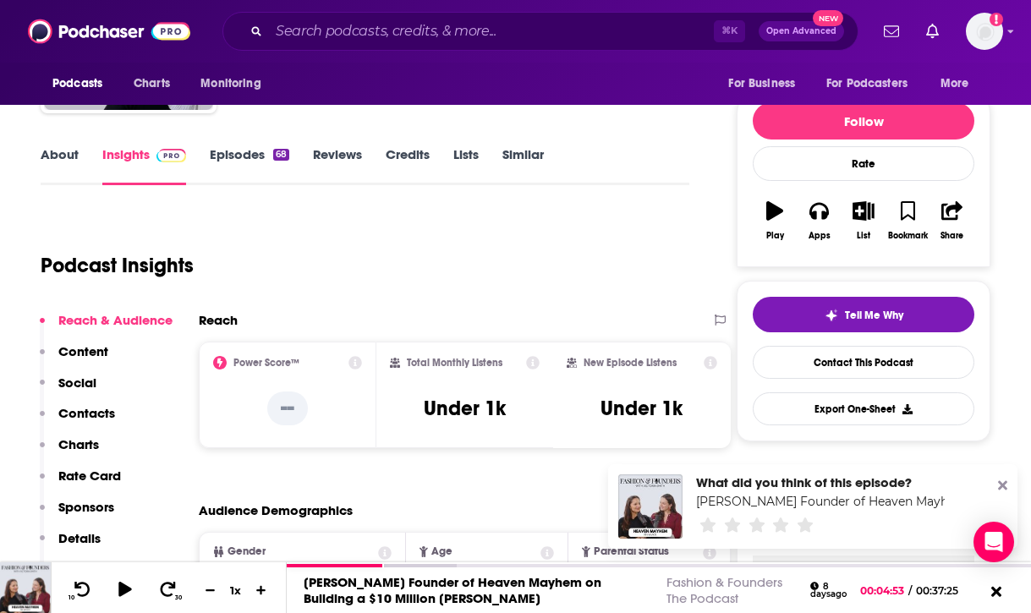
click at [71, 399] on button "Social" at bounding box center [68, 390] width 57 height 31
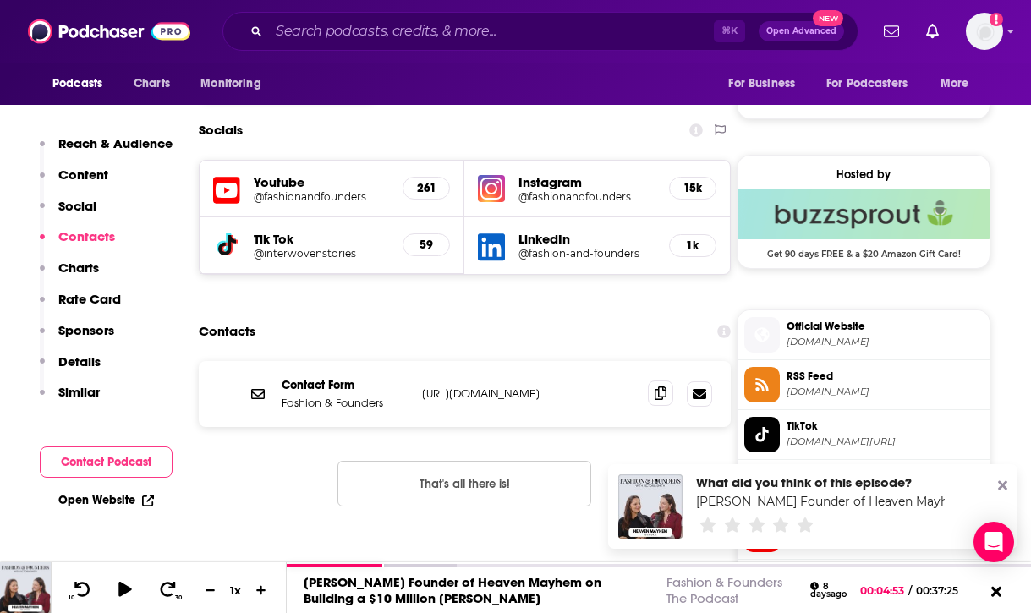
scroll to position [1150, 0]
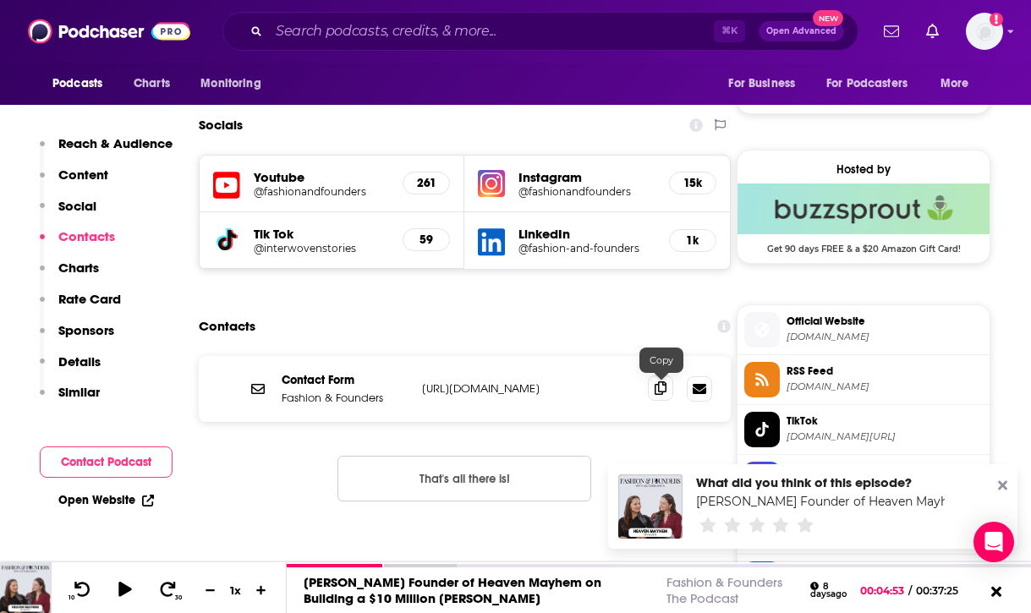
click at [664, 391] on icon at bounding box center [660, 388] width 12 height 14
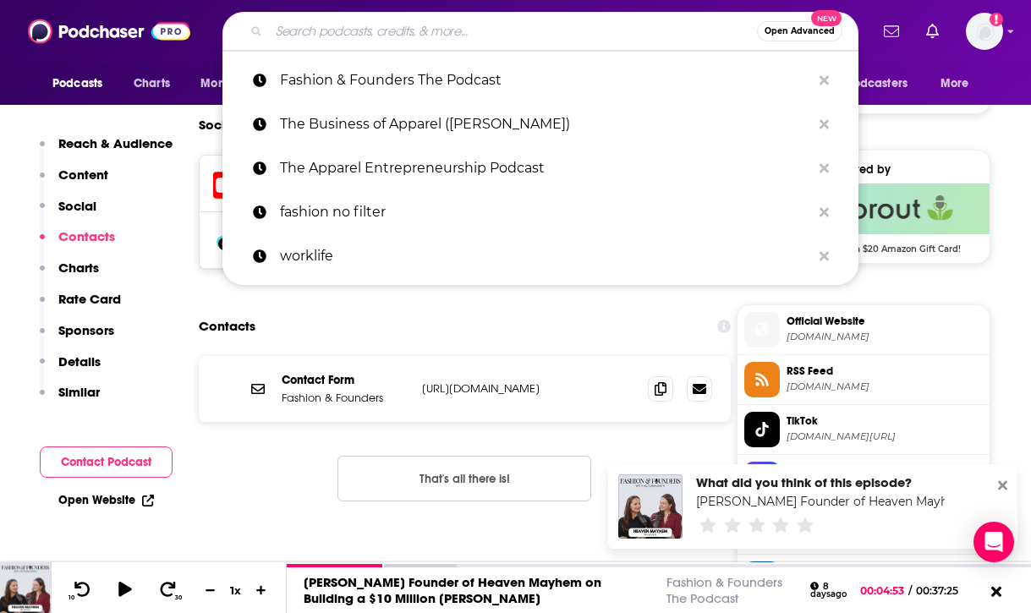
click at [544, 30] on input "Search podcasts, credits, & more..." at bounding box center [513, 31] width 488 height 27
paste input "Fashion Is Your Business"
type input "Fashion Is Your Business"
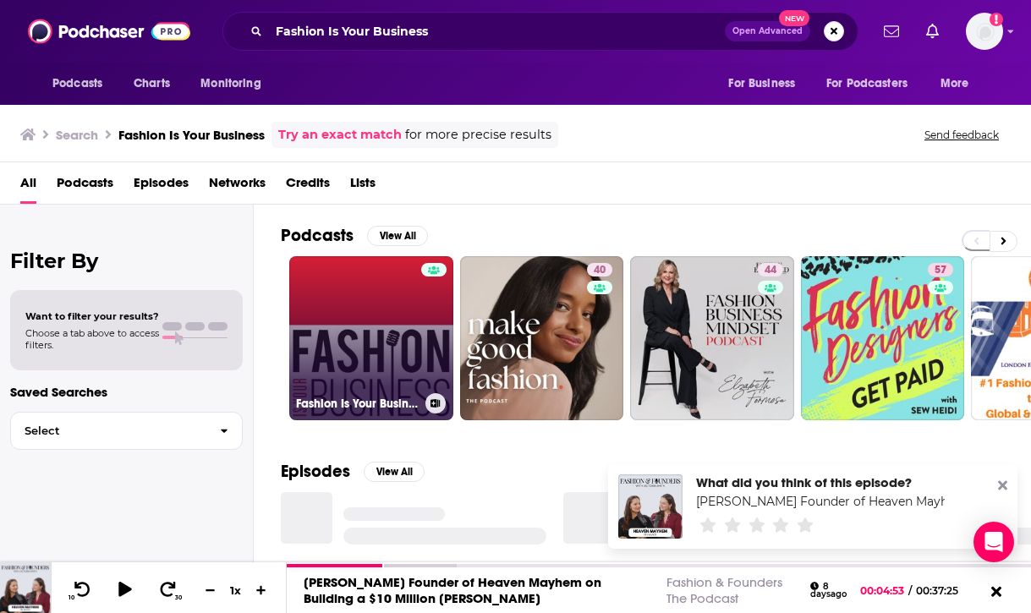
click at [381, 332] on link "Fashion Is Your Business - a retail technology podcast" at bounding box center [371, 338] width 164 height 164
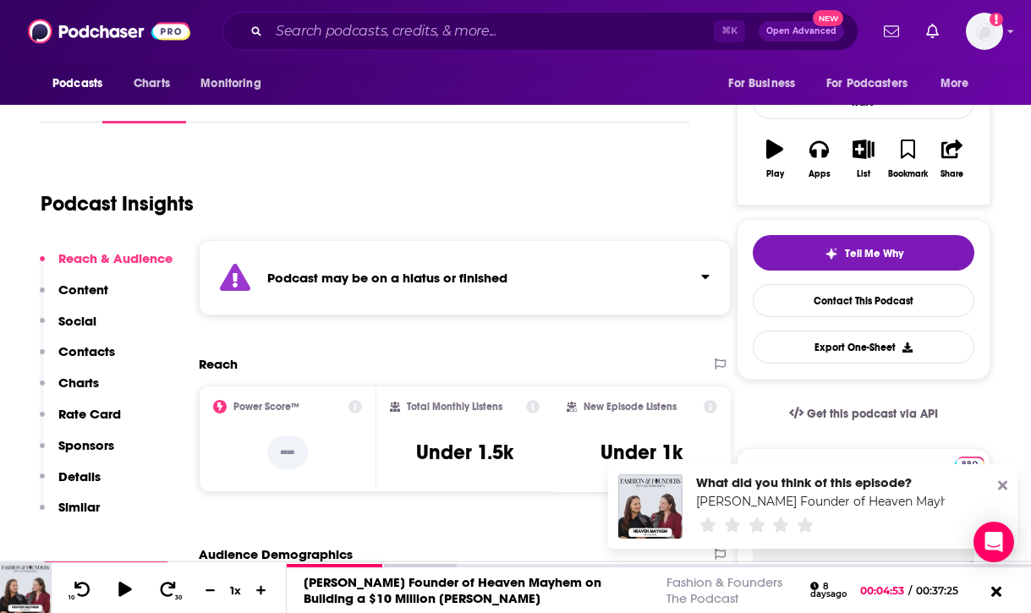
scroll to position [170, 0]
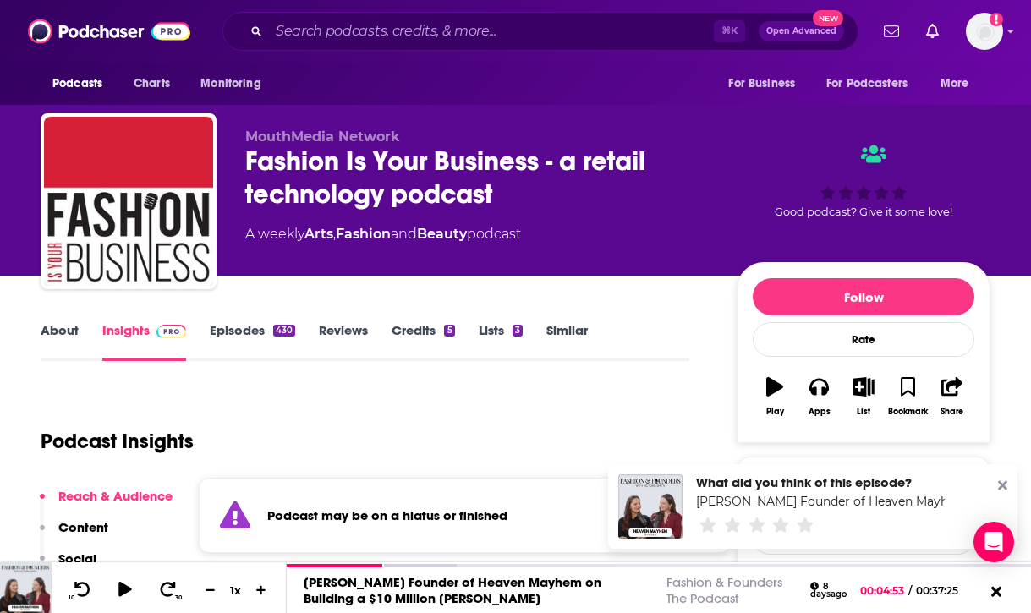
click at [61, 322] on link "About" at bounding box center [60, 341] width 38 height 39
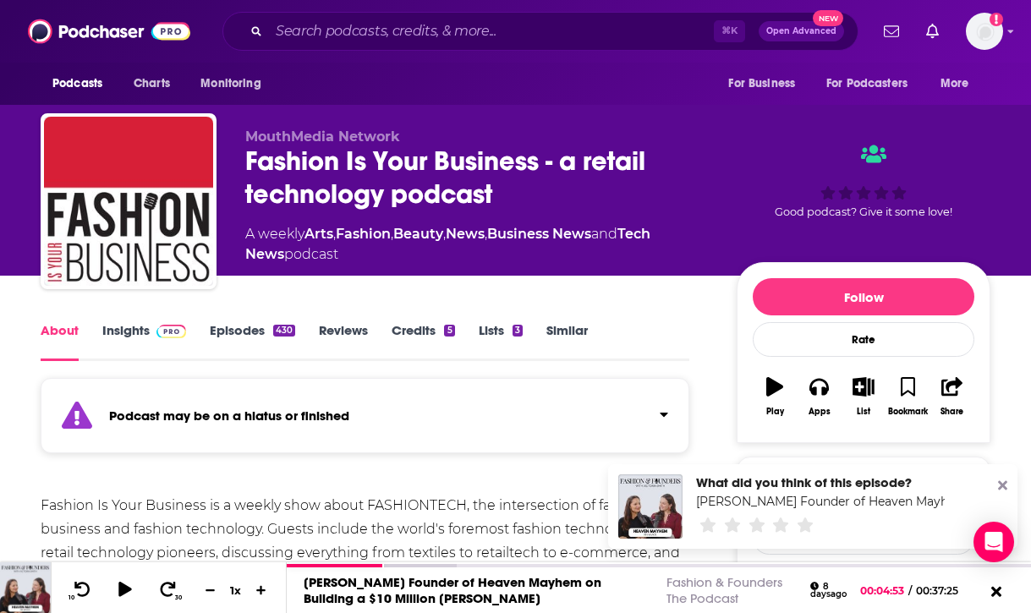
scroll to position [181, 0]
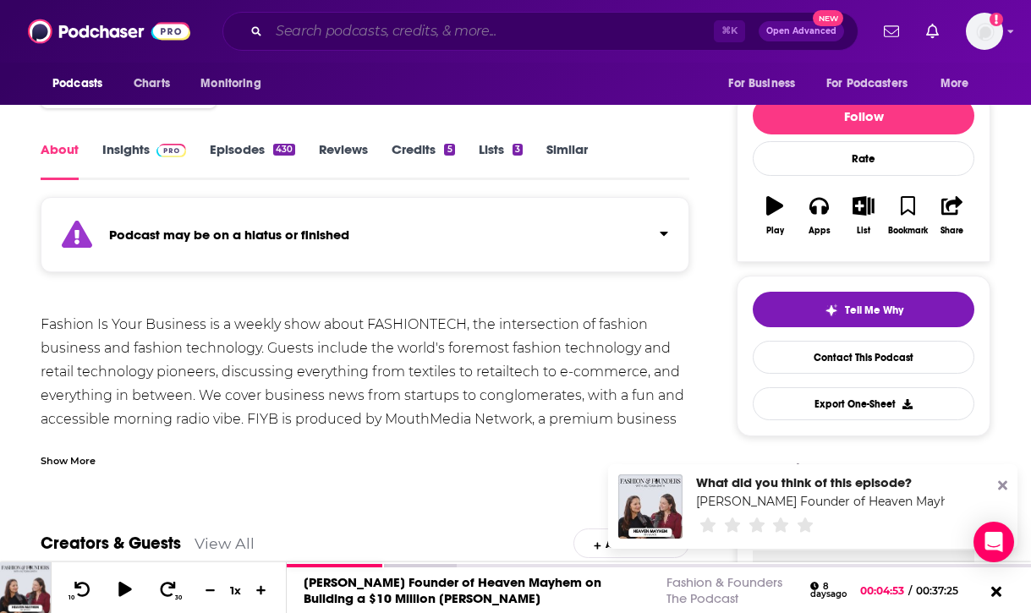
click at [480, 24] on input "Search podcasts, credits, & more..." at bounding box center [491, 31] width 445 height 27
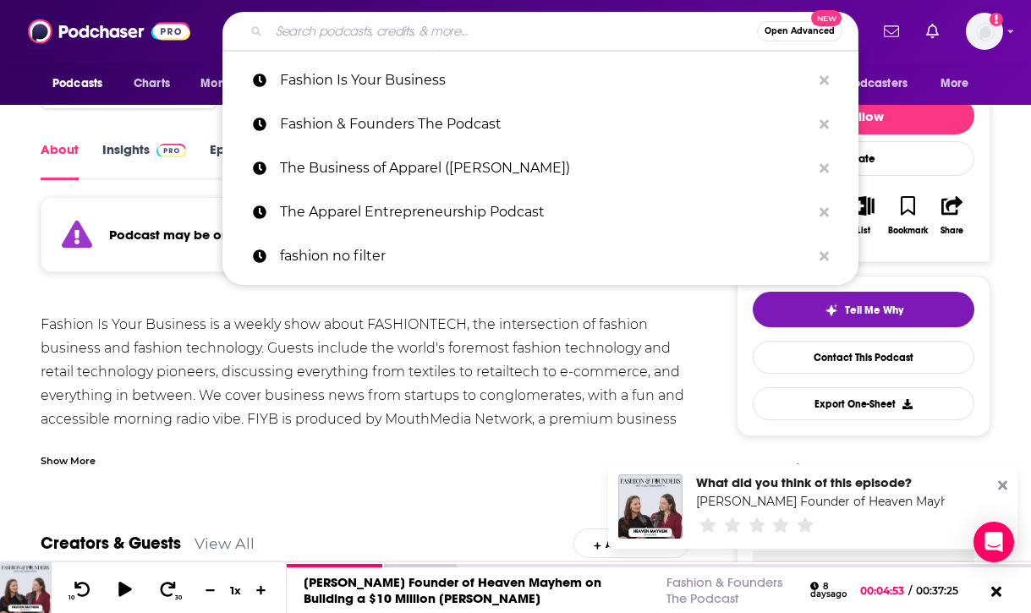
paste input "MouthMedia"
type input "MouthMedia"
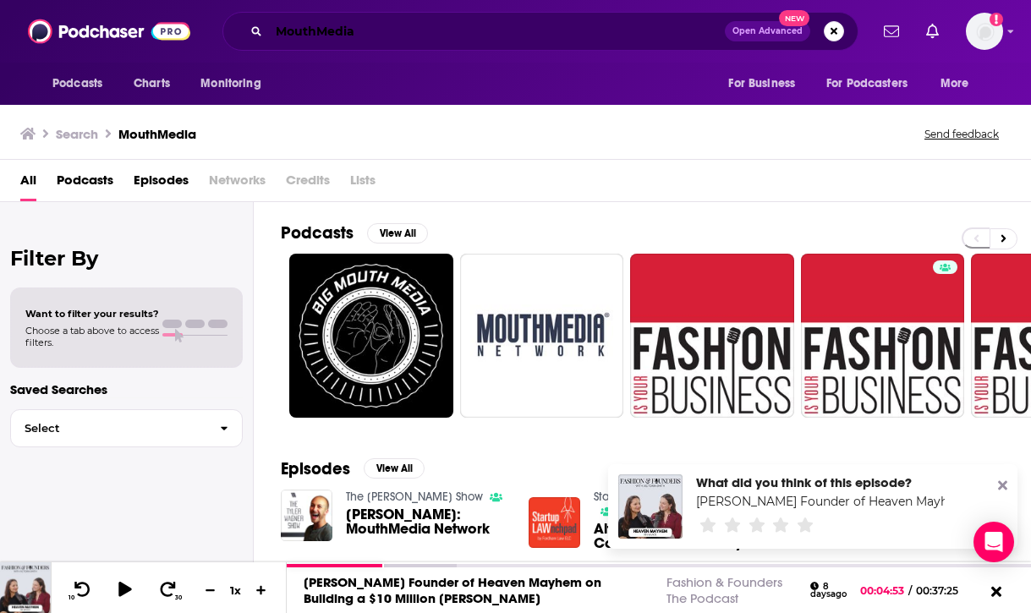
click at [573, 30] on input "MouthMedia" at bounding box center [497, 31] width 456 height 27
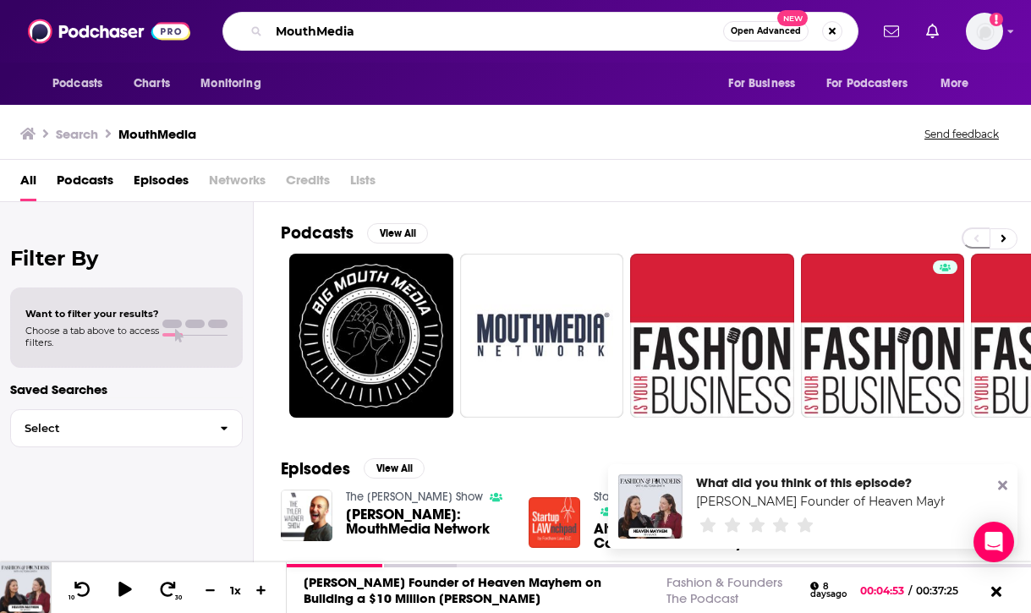
paste input "How Fitting: design a slow fashion business that fits"
type input "How Fitting: design a slow fashion business that fits"
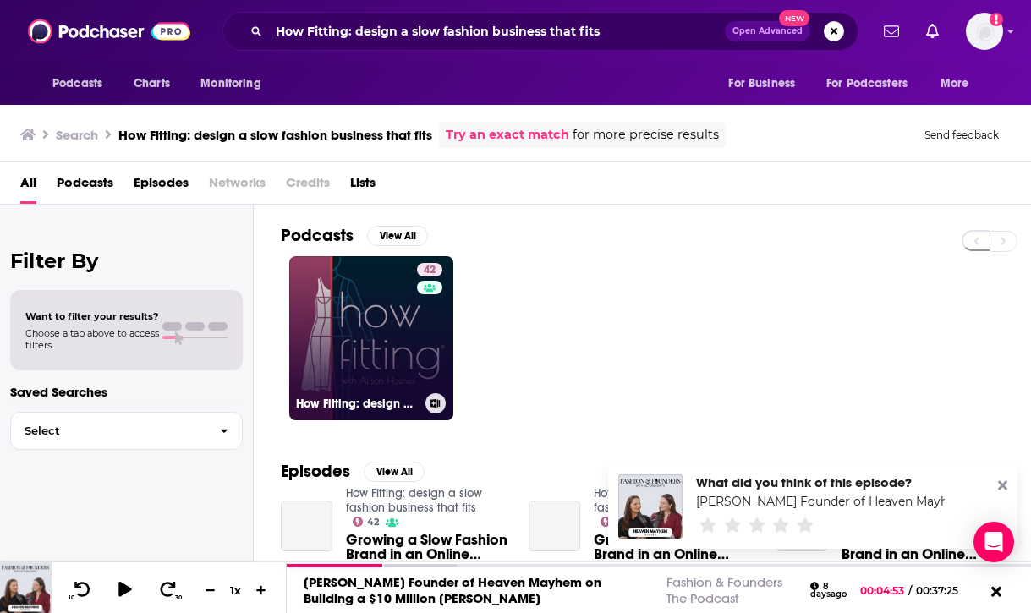
click at [379, 369] on link "42 How Fitting: design a slow fashion business that fits" at bounding box center [371, 338] width 164 height 164
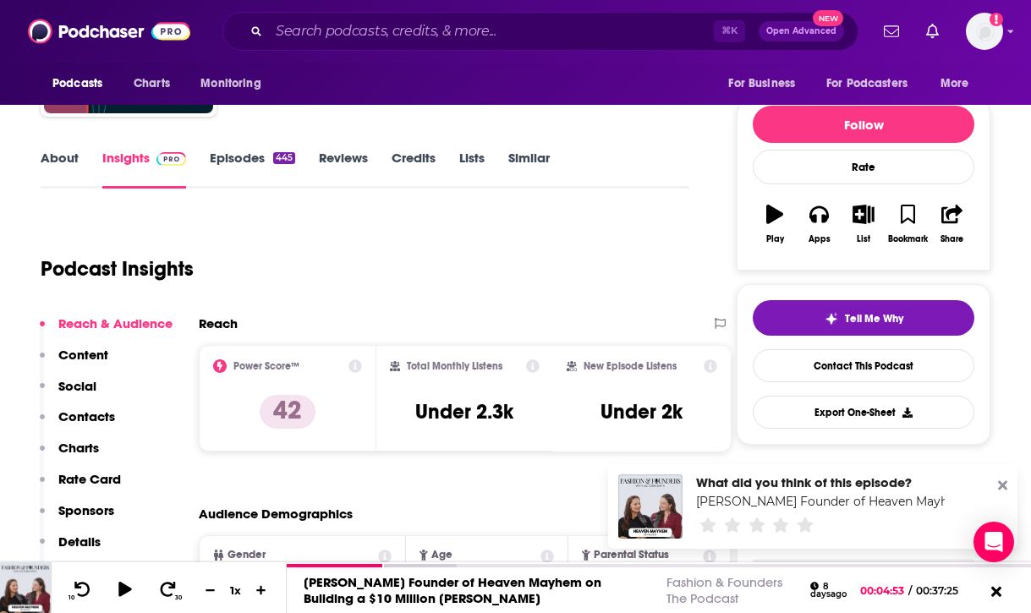
scroll to position [173, 0]
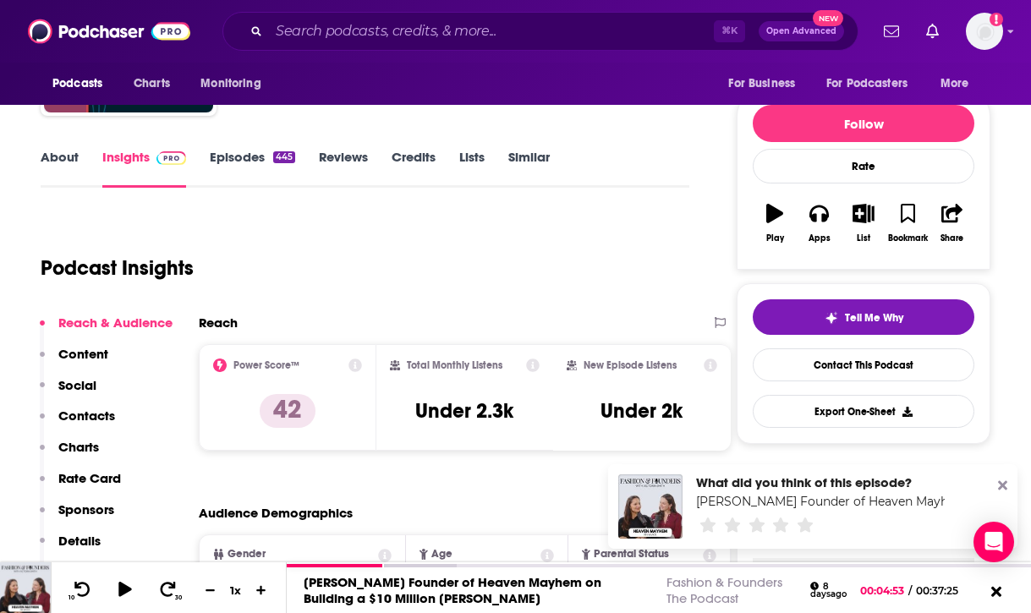
click at [254, 158] on link "Episodes 445" at bounding box center [252, 168] width 85 height 39
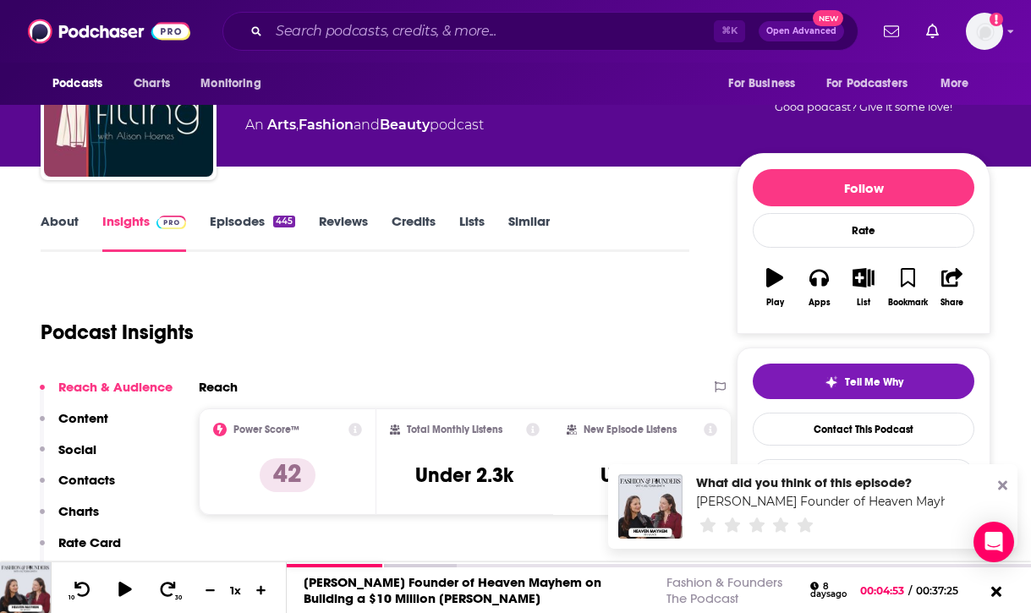
click at [105, 472] on p "Contacts" at bounding box center [86, 480] width 57 height 16
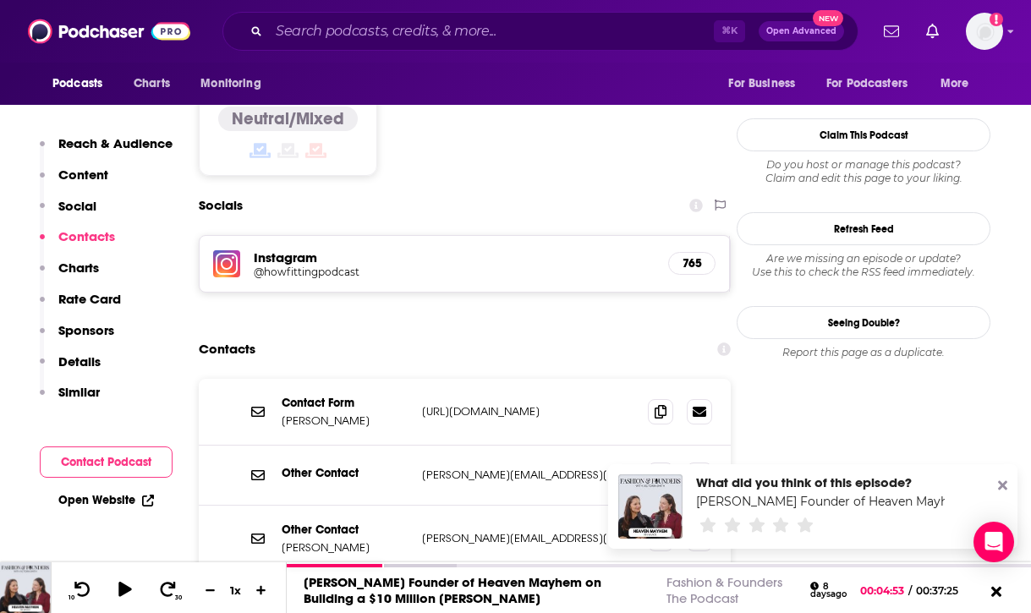
scroll to position [1375, 0]
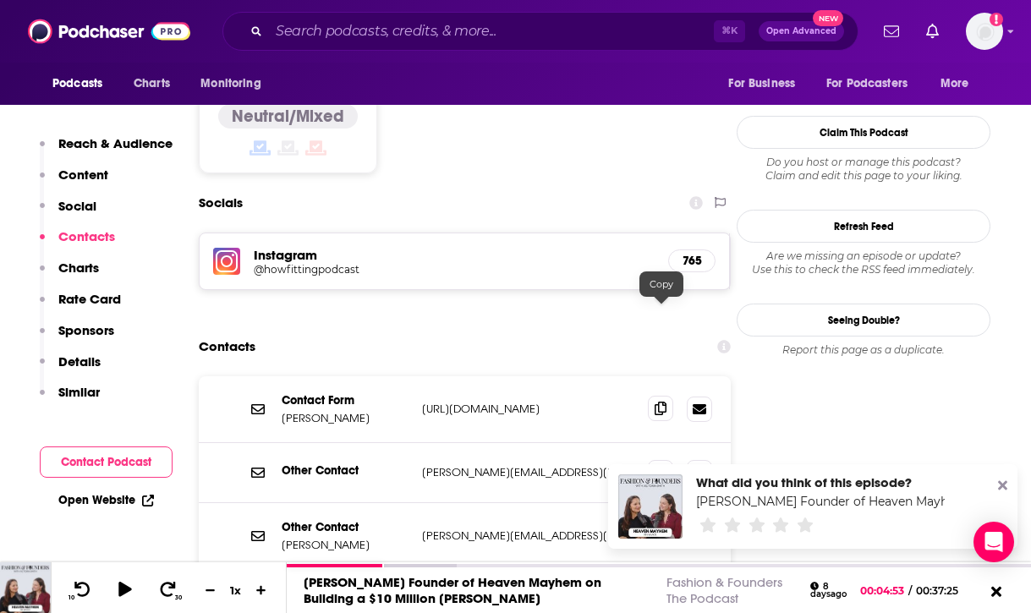
click at [660, 402] on icon at bounding box center [660, 409] width 12 height 14
click at [659, 465] on icon at bounding box center [660, 472] width 12 height 14
click at [609, 24] on input "Search podcasts, credits, & more..." at bounding box center [491, 31] width 445 height 27
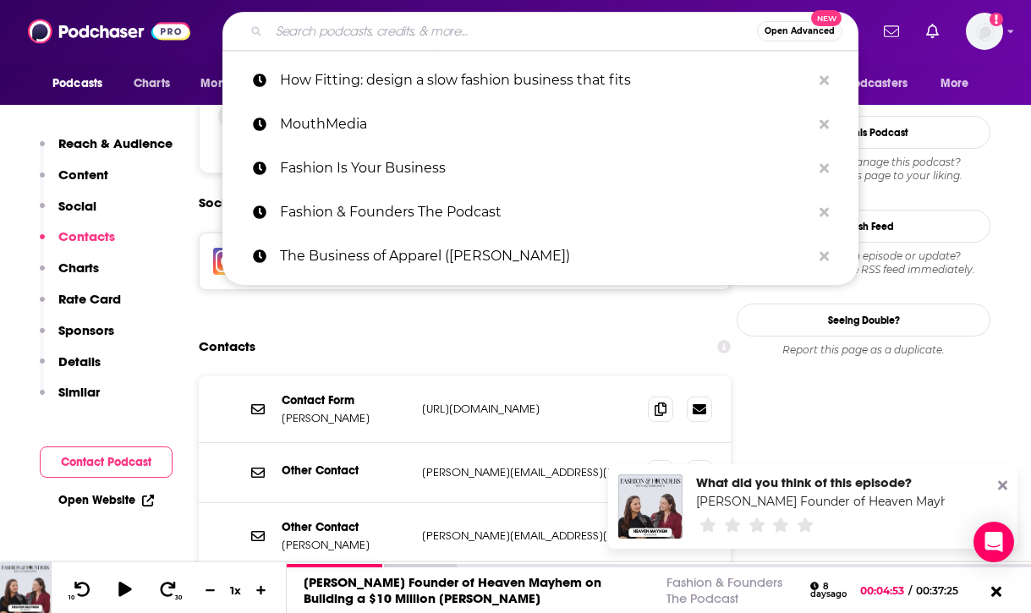
paste input "The Fashion Startup"
type input "The Fashion Startup"
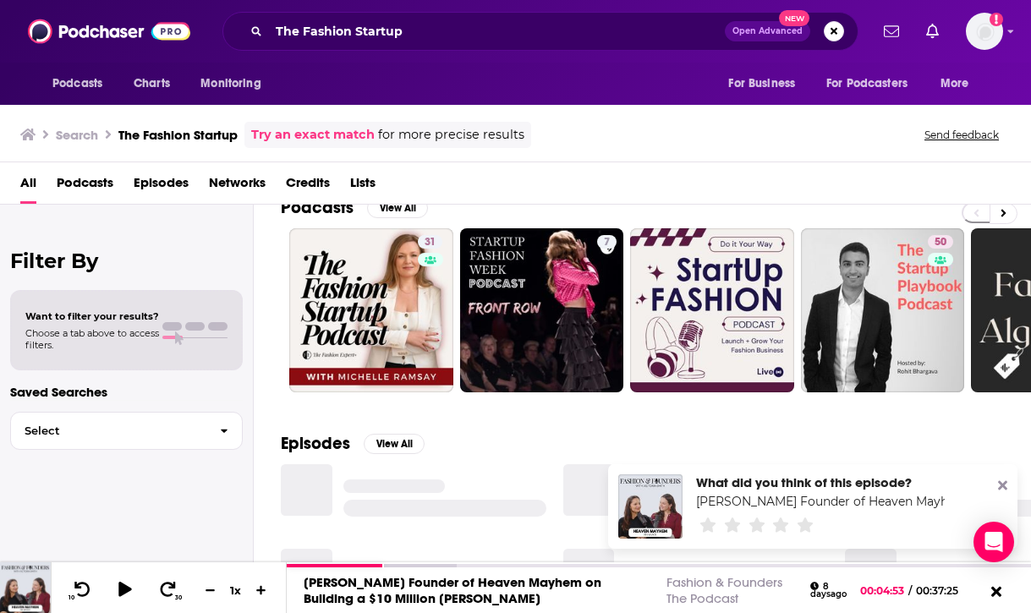
scroll to position [16, 0]
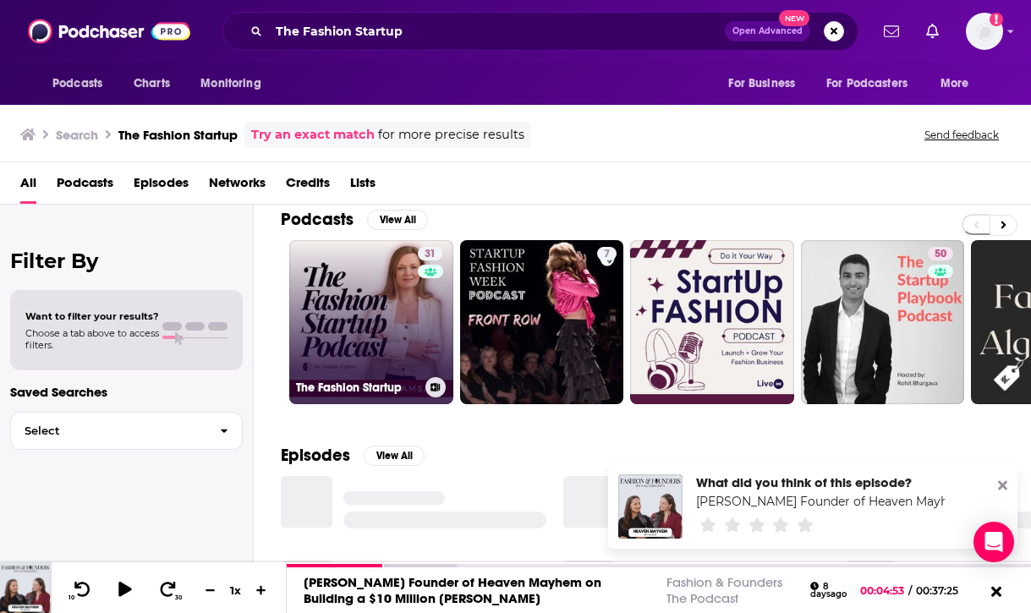
click at [378, 363] on link "31 The Fashion Startup" at bounding box center [371, 322] width 164 height 164
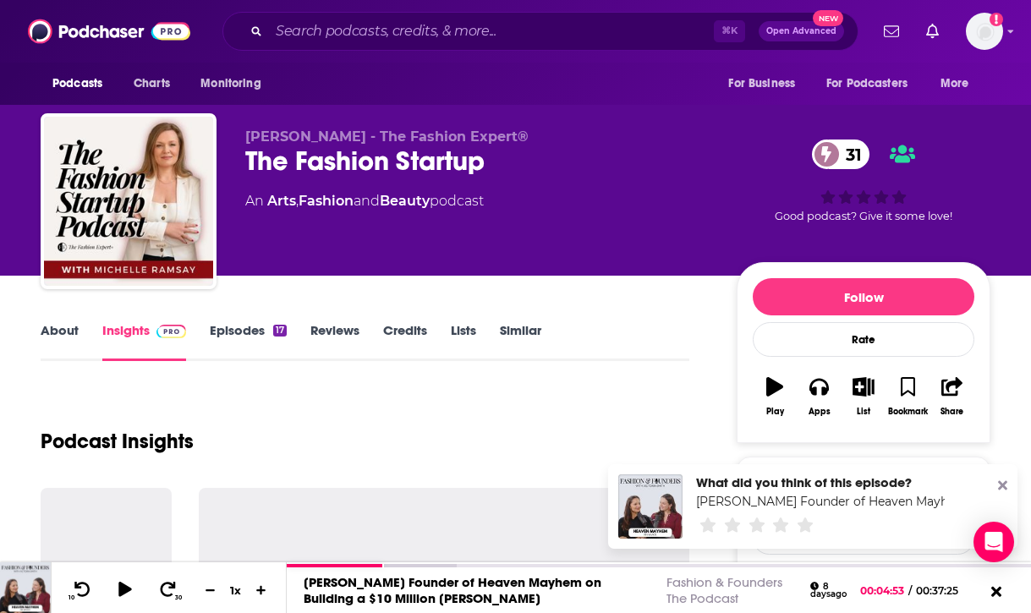
scroll to position [107, 0]
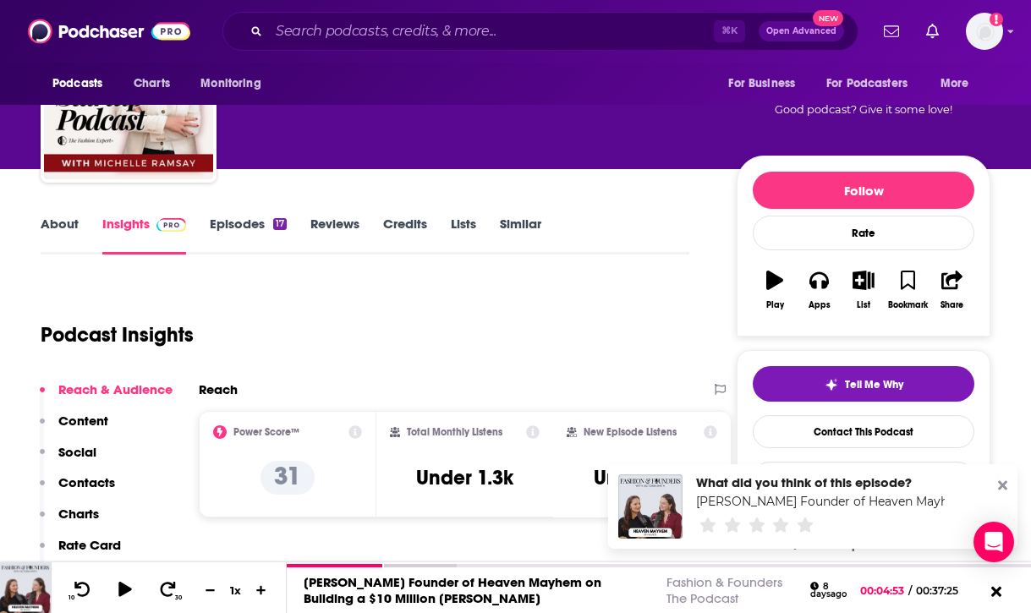
click at [71, 228] on link "About" at bounding box center [60, 235] width 38 height 39
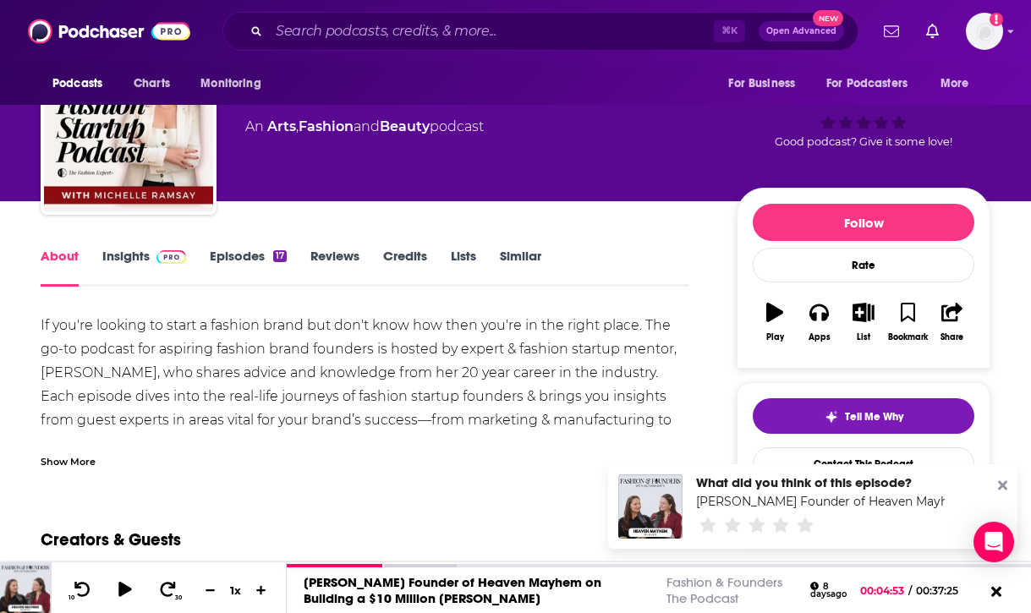
scroll to position [76, 0]
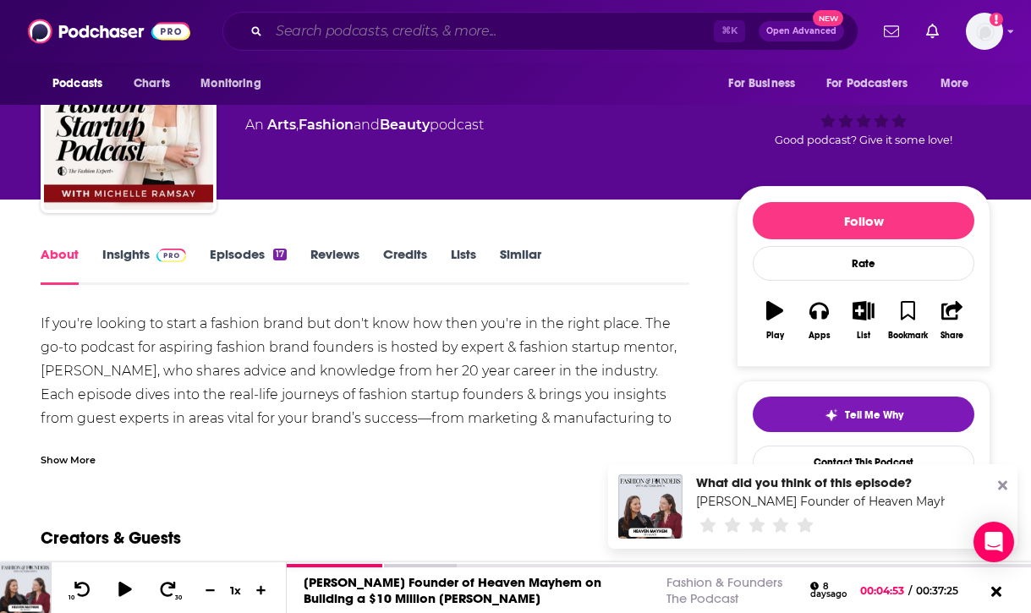
click at [572, 37] on input "Search podcasts, credits, & more..." at bounding box center [491, 31] width 445 height 27
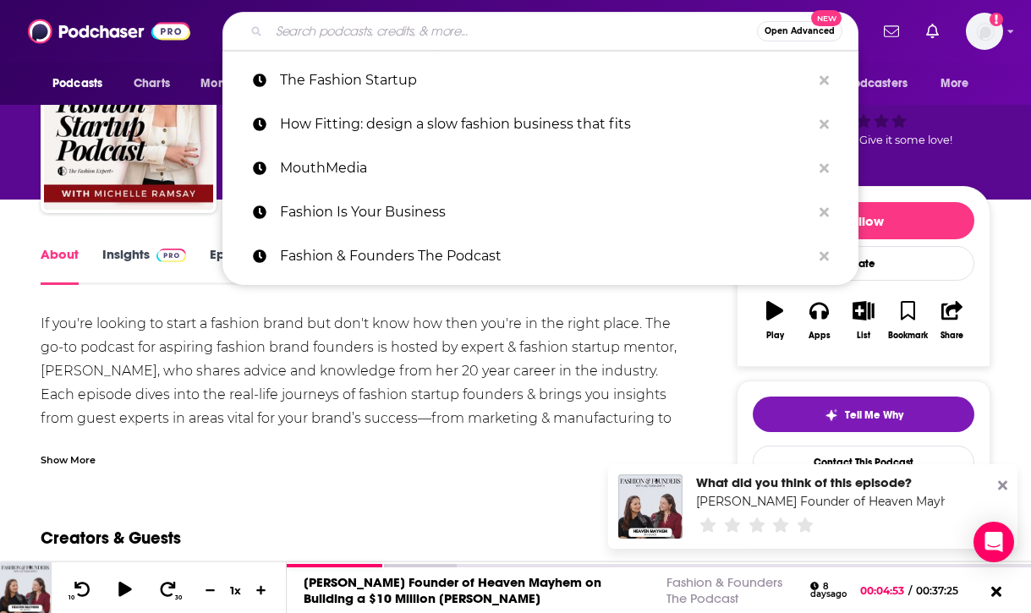
paste input "Make Good Fashion Podcast"
type input "Make Good Fashion Podcast"
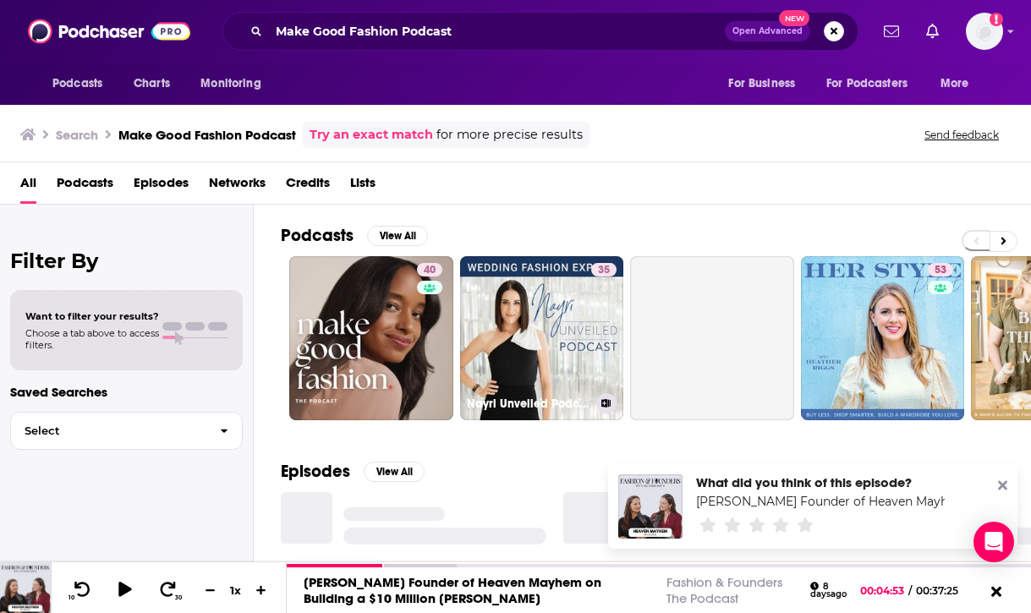
scroll to position [15, 0]
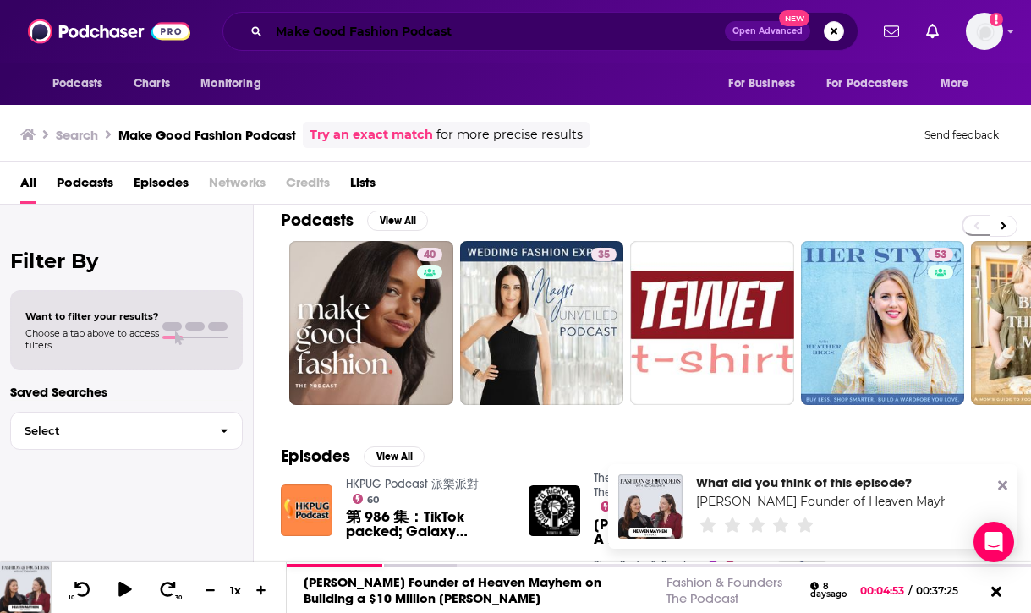
click at [659, 23] on input "Make Good Fashion Podcast" at bounding box center [497, 31] width 456 height 27
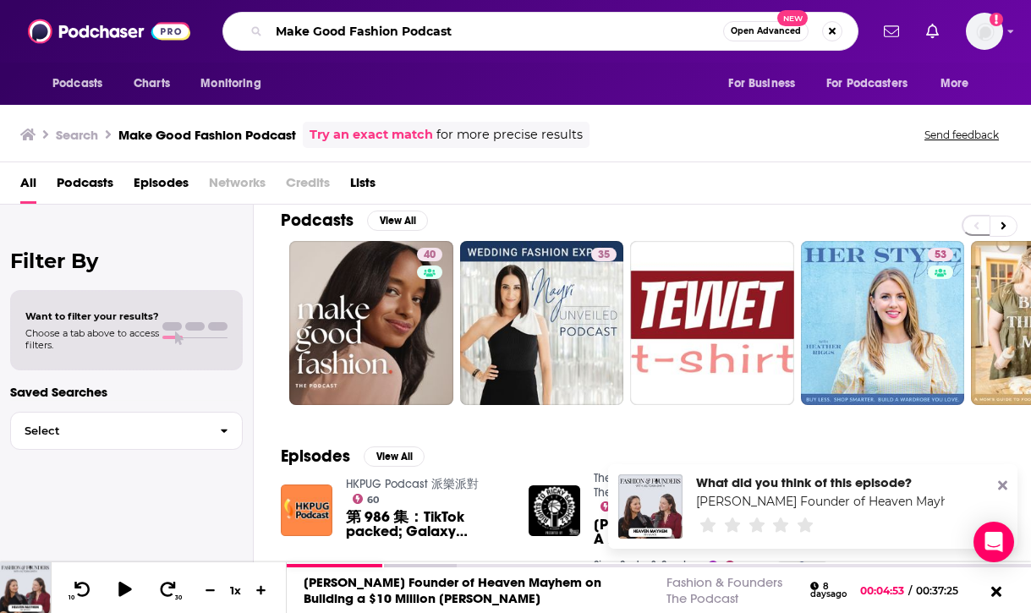
click at [659, 23] on input "Make Good Fashion Podcast" at bounding box center [496, 31] width 454 height 27
paste input "Podcast What It Covers / Strengths What You’ll Get Out of It The Sustainable Fa…"
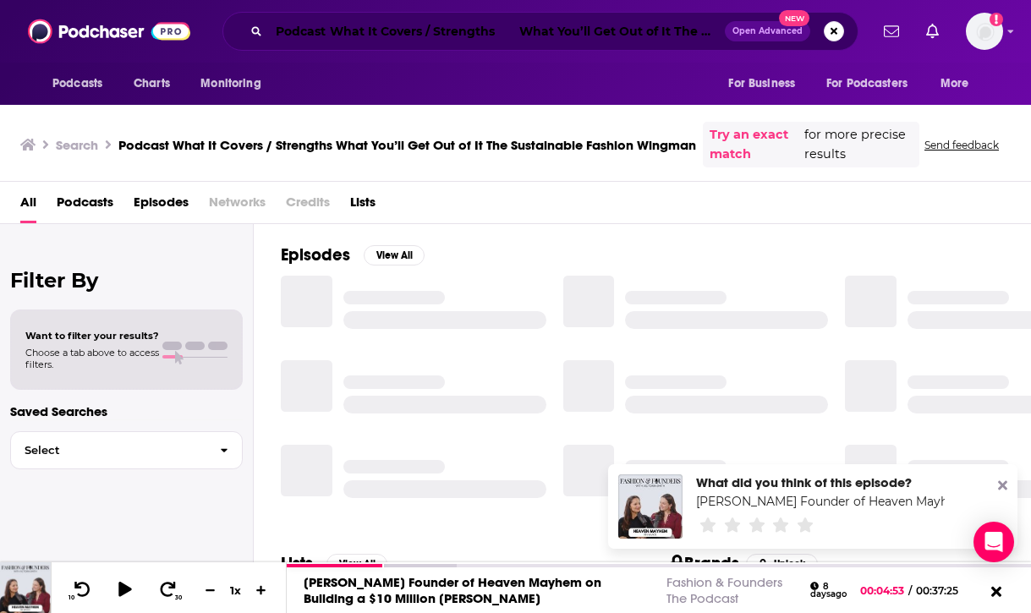
click at [595, 43] on input "Podcast What It Covers / Strengths What You’ll Get Out of It The Sustainable Fa…" at bounding box center [497, 31] width 456 height 27
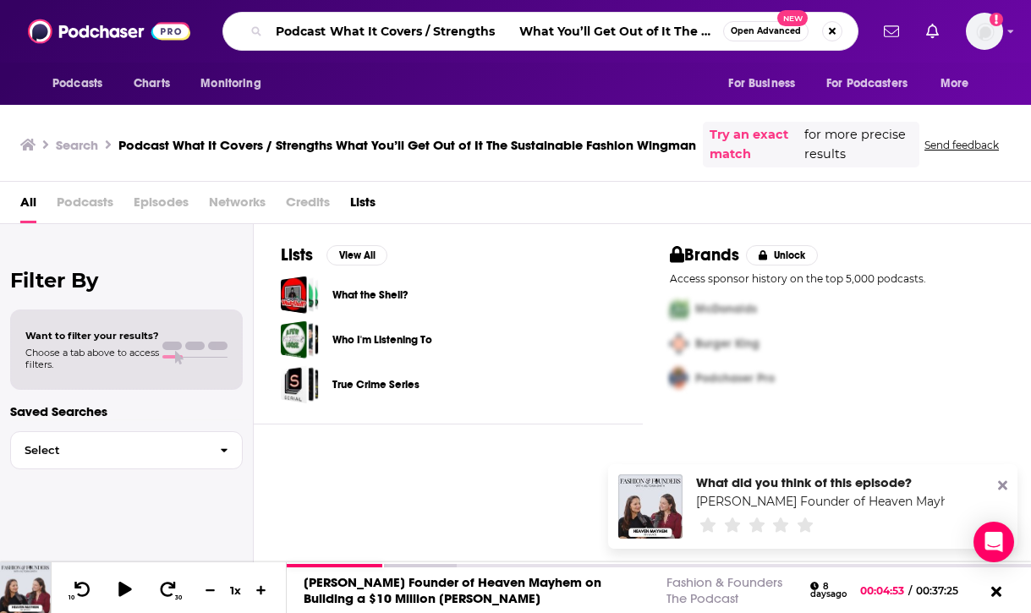
click at [594, 36] on input "Podcast What It Covers / Strengths What You’ll Get Out of It The Sustainable Fa…" at bounding box center [496, 31] width 454 height 27
paste input "Search podcasts, credits, & more..."
type input "The Sustainable Fashion Wingman"
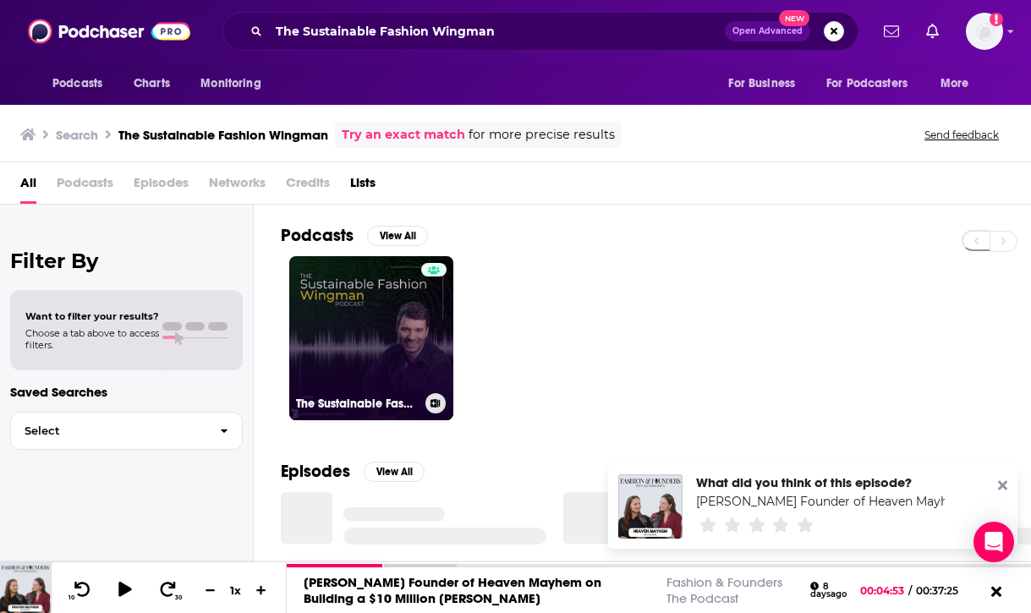
click at [374, 356] on link "The Sustainable Fashion Wingman" at bounding box center [371, 338] width 164 height 164
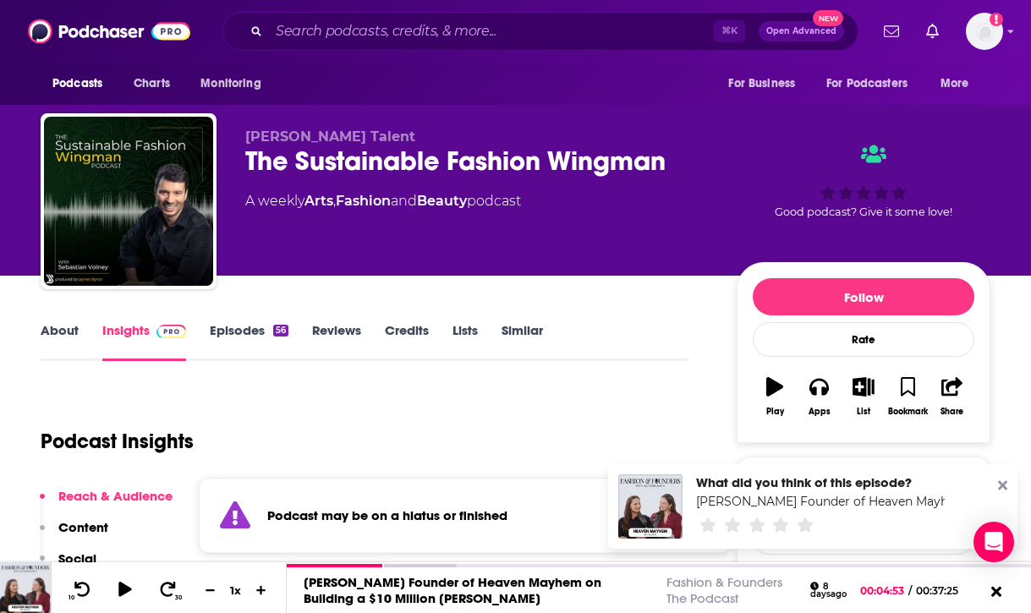
scroll to position [132, 0]
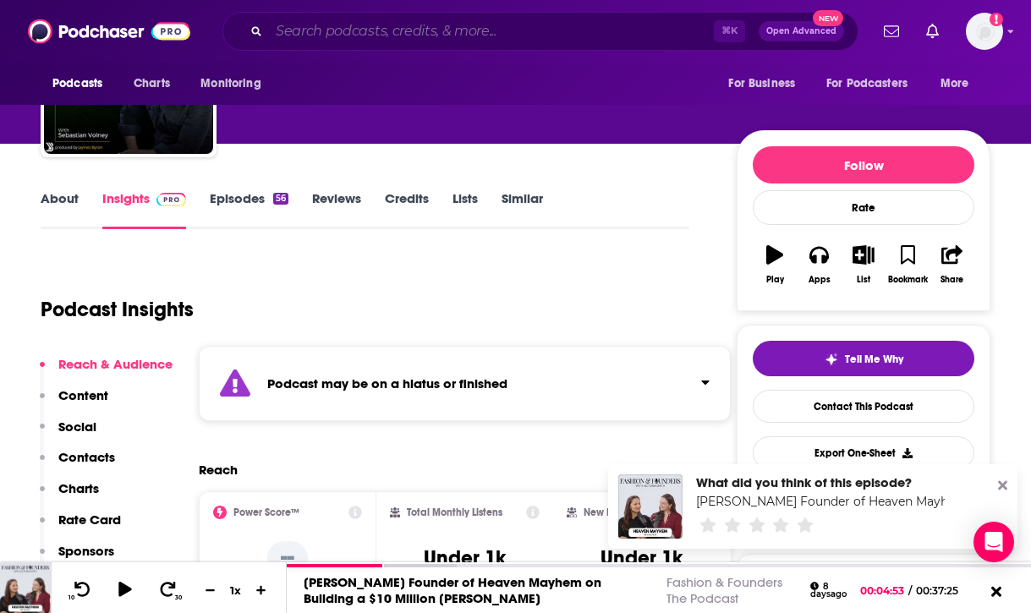
click at [599, 36] on input "Search podcasts, credits, & more..." at bounding box center [491, 31] width 445 height 27
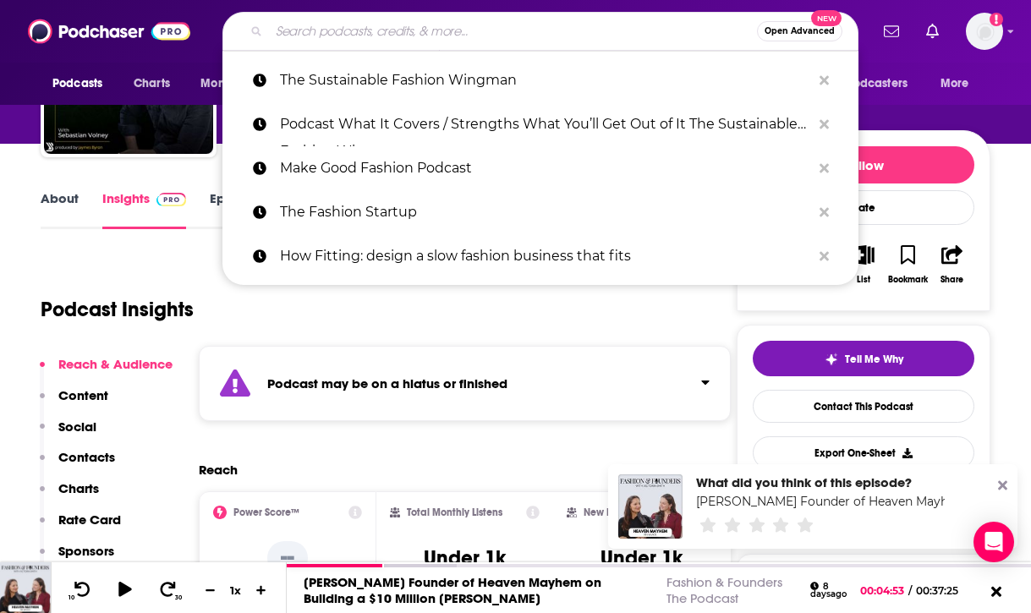
paste input "Slow Fashion Forward"
type input "Slow Fashion Forward"
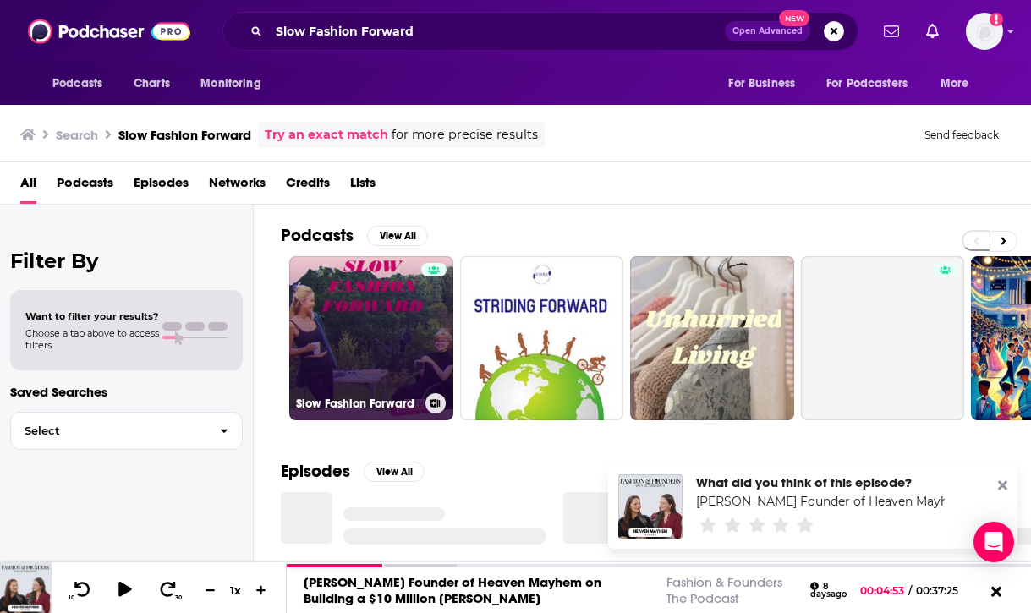
click at [390, 339] on link "Slow Fashion Forward" at bounding box center [371, 338] width 164 height 164
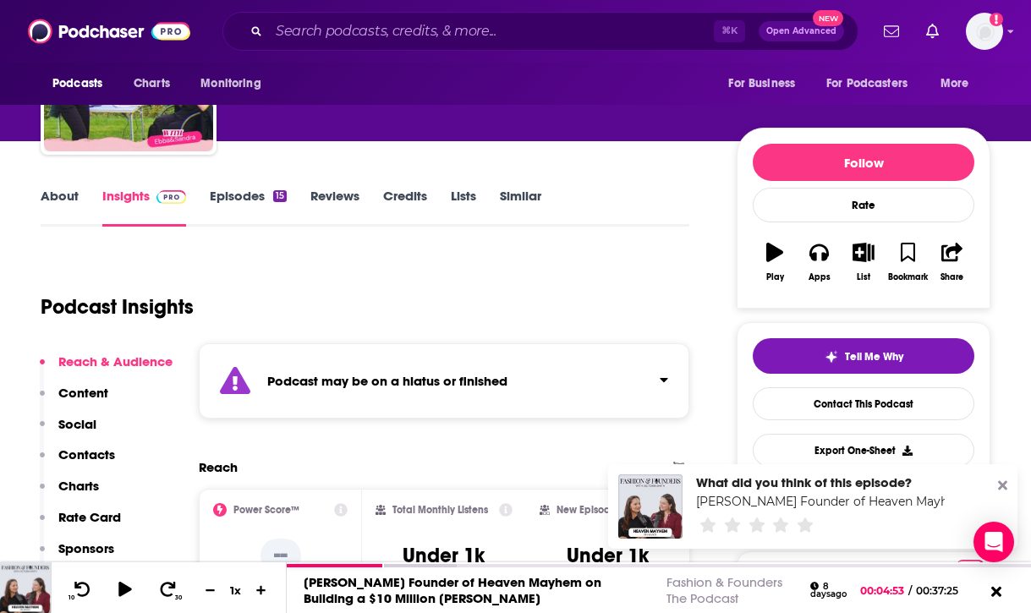
scroll to position [153, 0]
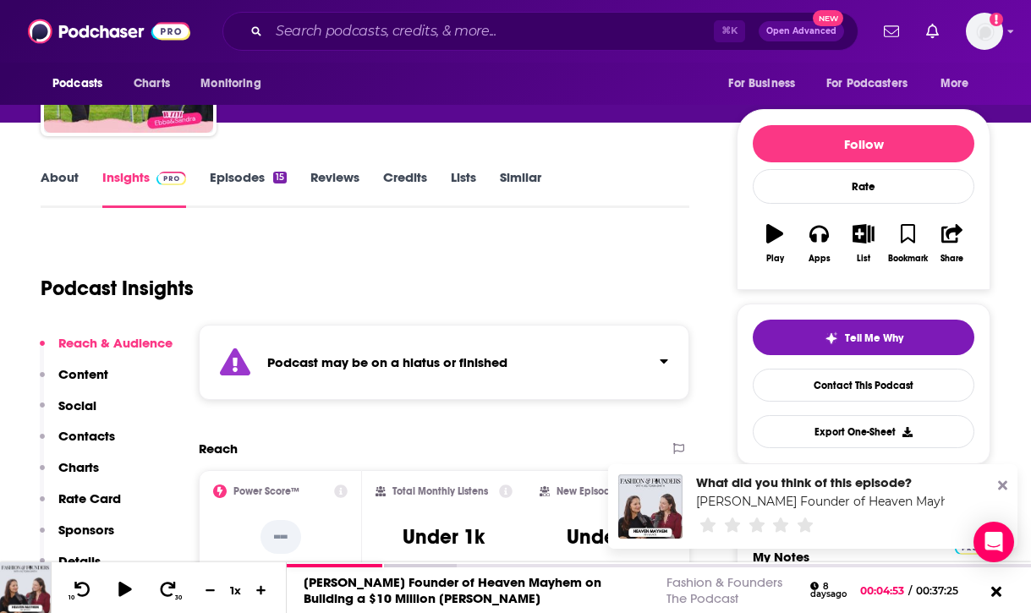
click at [508, 14] on div "⌘ K Open Advanced New" at bounding box center [540, 31] width 636 height 39
click at [508, 27] on input "Search podcasts, credits, & more..." at bounding box center [491, 31] width 445 height 27
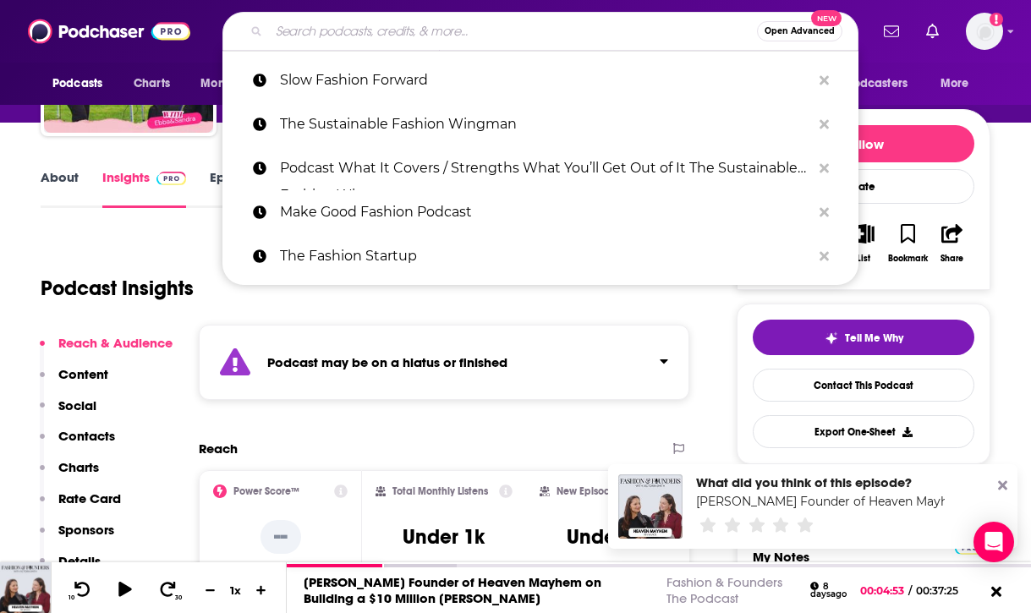
paste input "Manufactured"
type input "Manufactured"
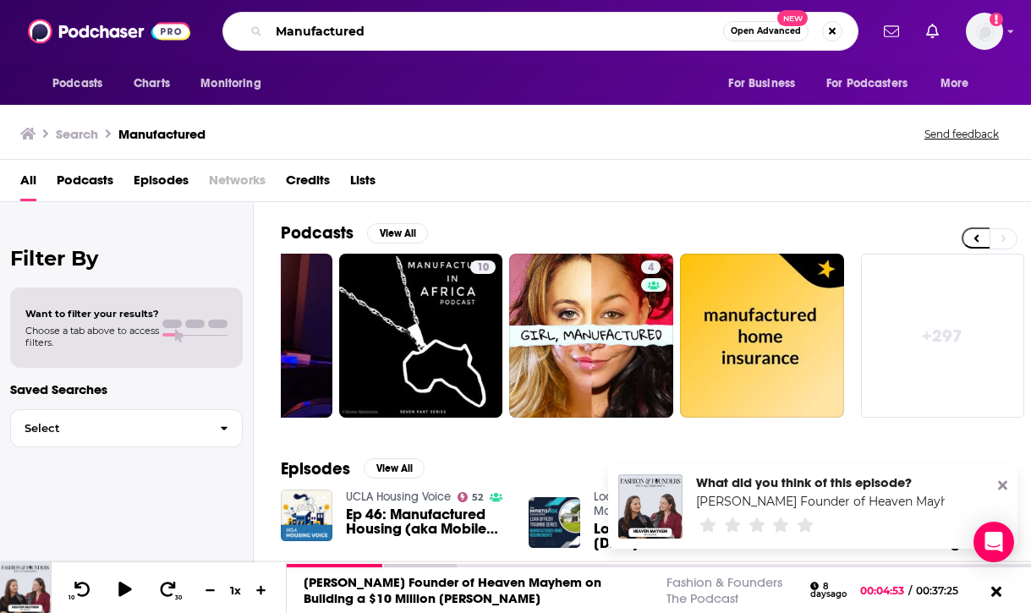
click at [495, 33] on input "Manufactured" at bounding box center [496, 31] width 454 height 27
type input "Manufactured sustainable fashion"
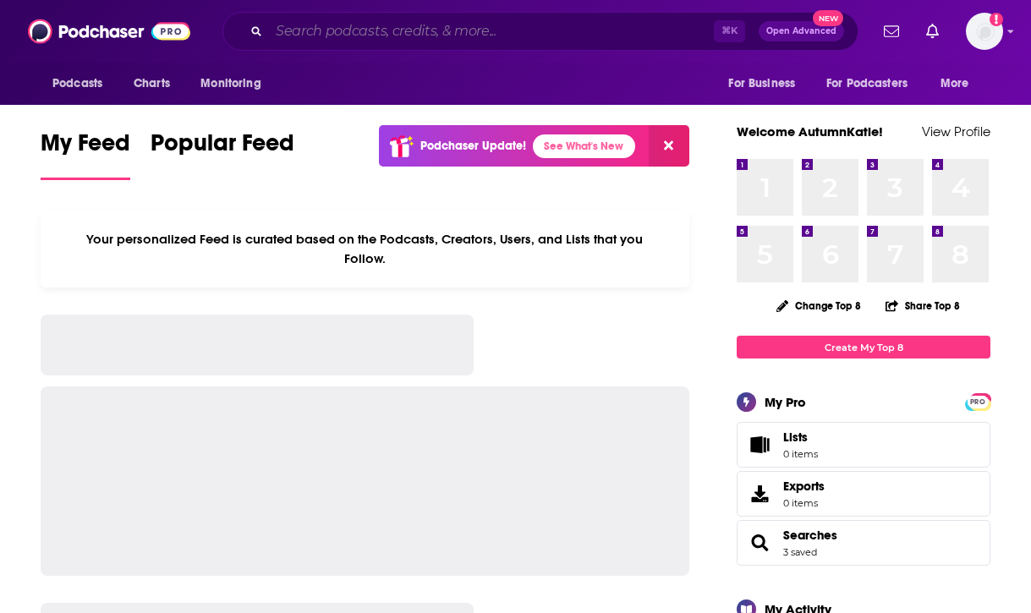
click at [459, 36] on input "Search podcasts, credits, & more..." at bounding box center [491, 31] width 445 height 27
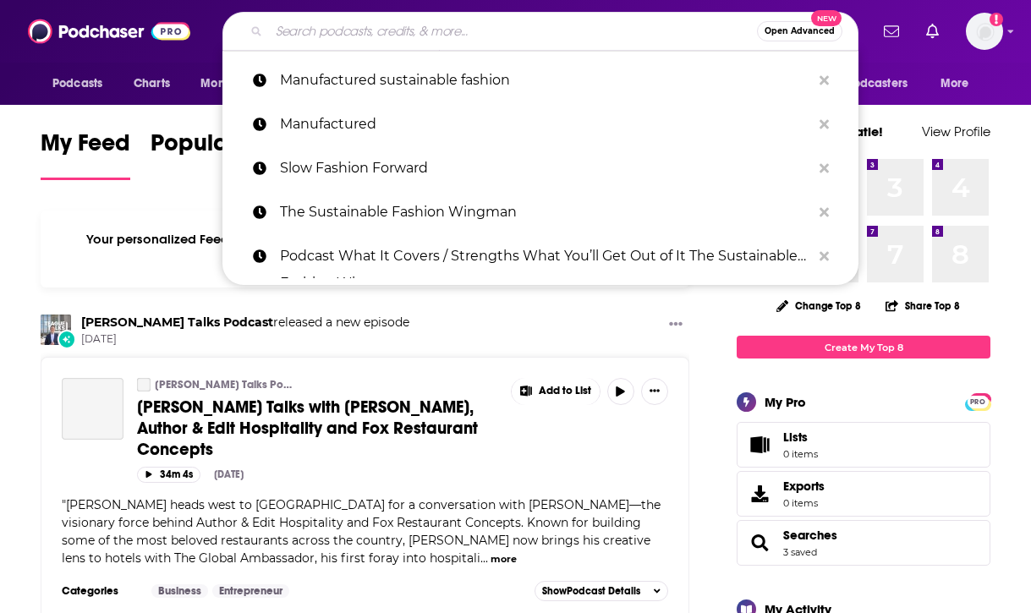
paste input "[URL][DOMAIN_NAME]"
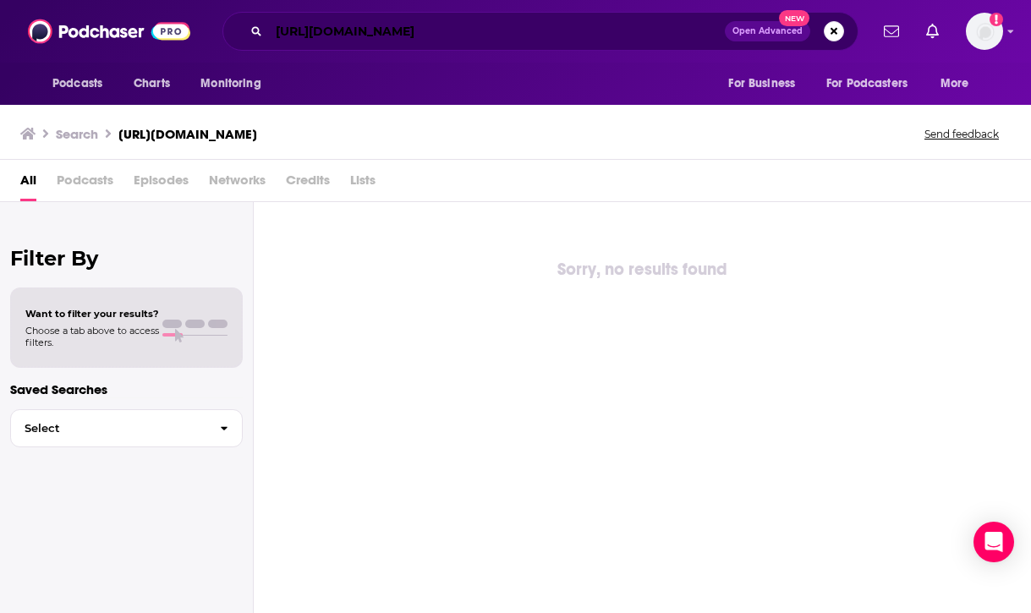
click at [495, 21] on input "[URL][DOMAIN_NAME]" at bounding box center [497, 31] width 456 height 27
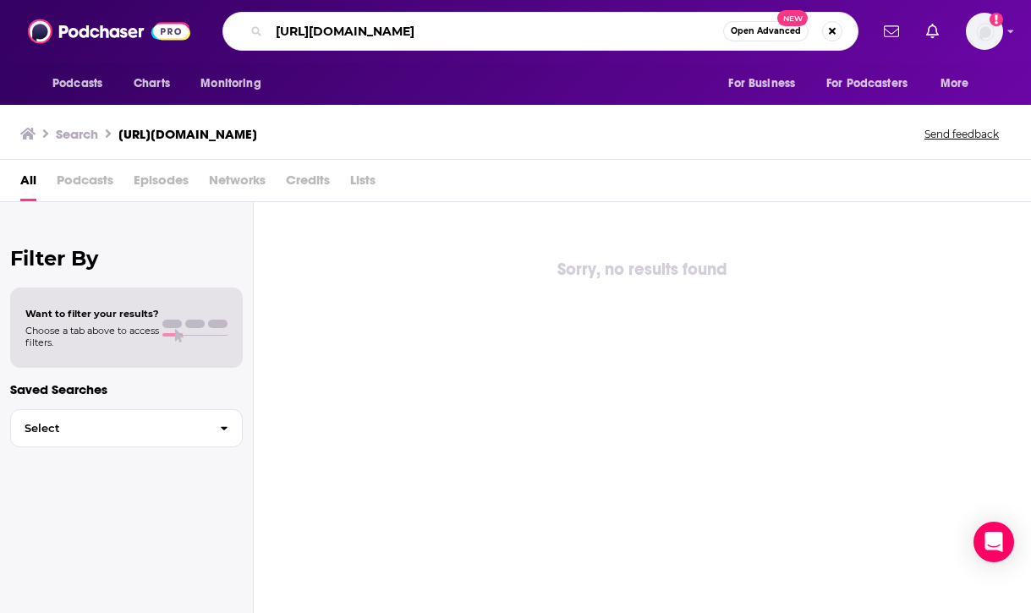
click at [495, 21] on input "[URL][DOMAIN_NAME]" at bounding box center [496, 31] width 454 height 27
paste input "Upcycling Sustainable Fashion:"
type input "Upcycling Sustainable Fashion:"
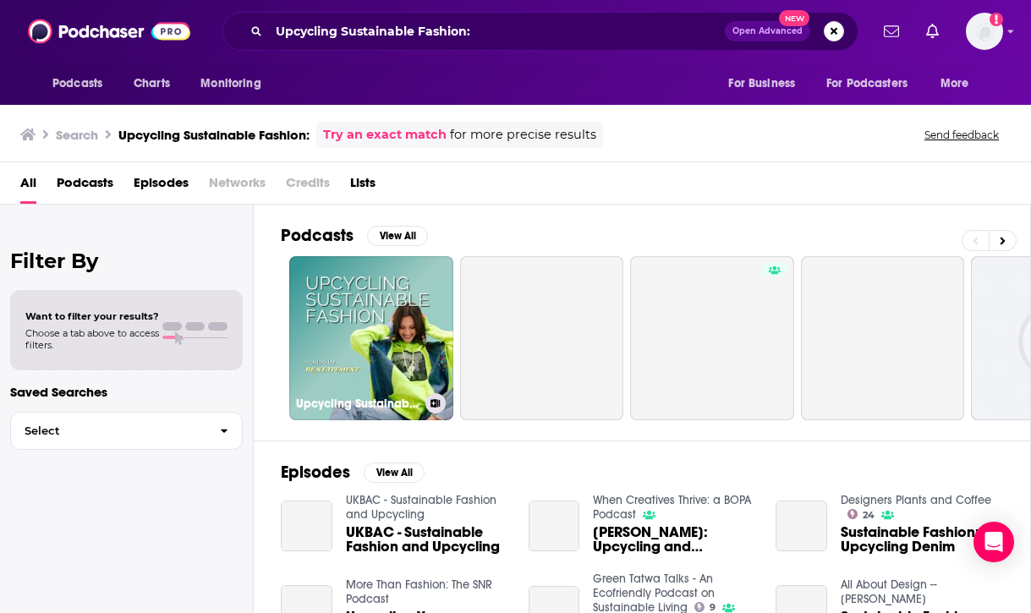
scroll to position [46, 0]
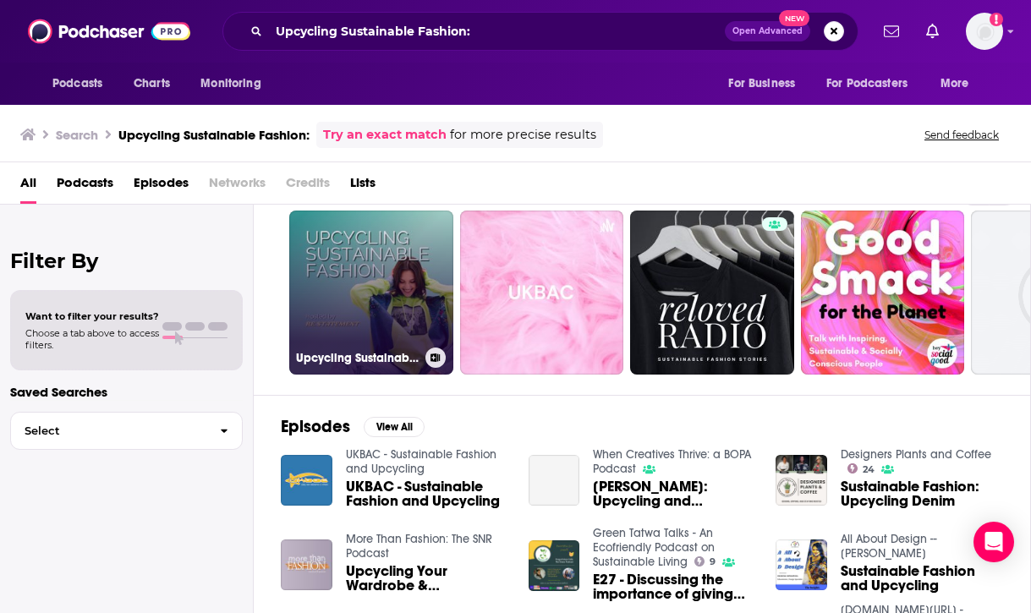
click at [364, 303] on link "Upcycling Sustainable Fashion: Interviews with designers, stylists, and those i…" at bounding box center [371, 293] width 164 height 164
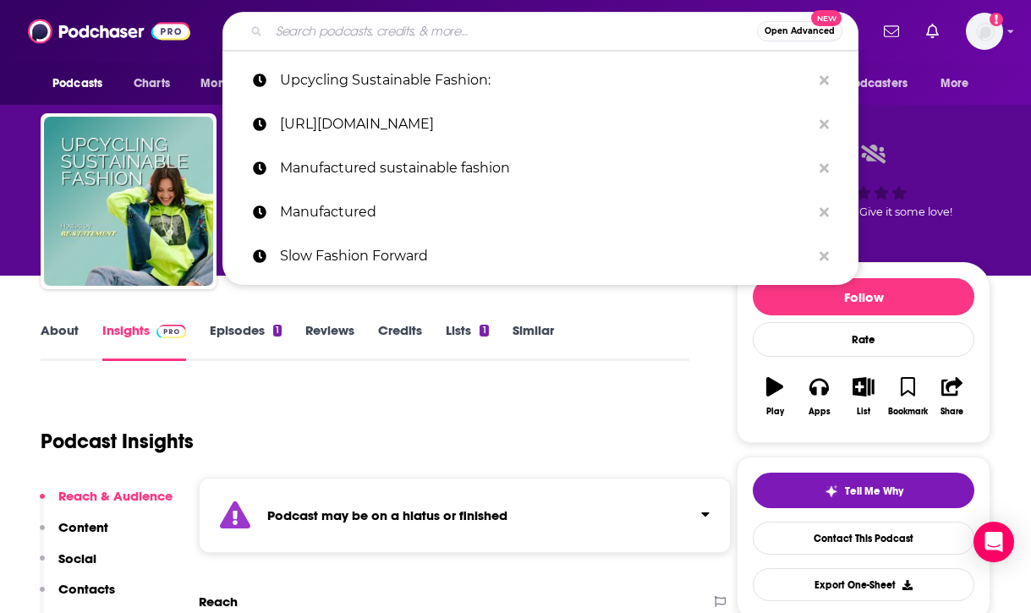
click at [616, 36] on input "Search podcasts, credits, & more..." at bounding box center [513, 31] width 488 height 27
paste input "Reconnection: The Sustainable Fashion Week Podcast"
type input "Reconnection: The Sustainable Fashion Week Podcast"
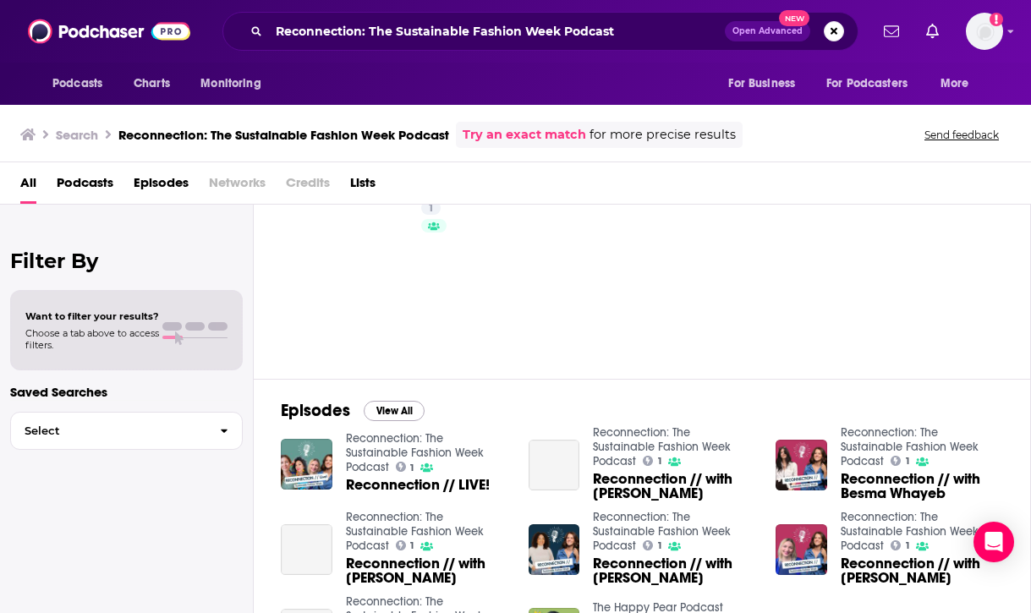
scroll to position [30, 0]
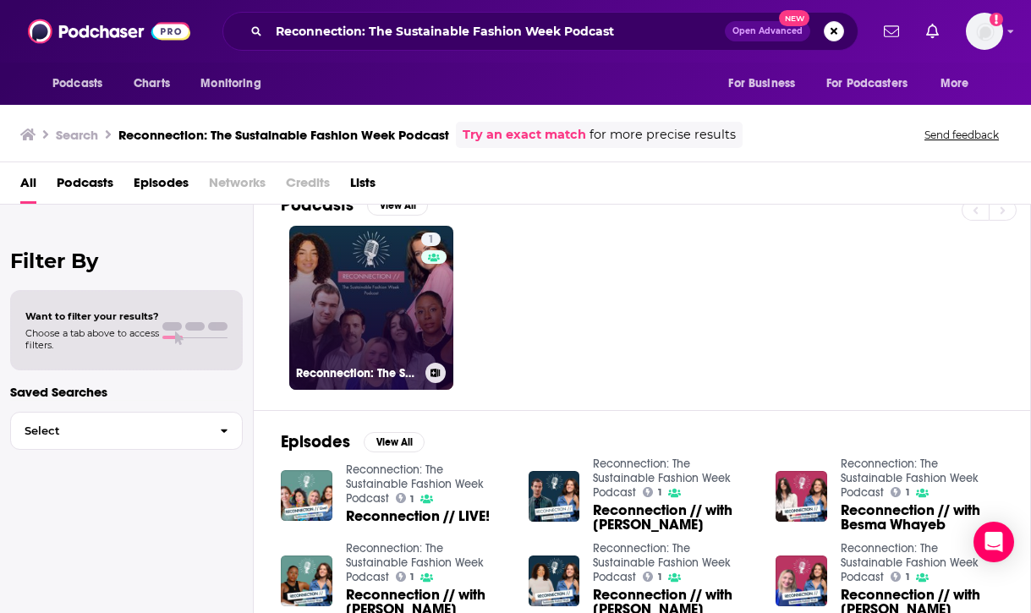
click at [393, 321] on link "1 Reconnection: The Sustainable Fashion Week Podcast" at bounding box center [371, 308] width 164 height 164
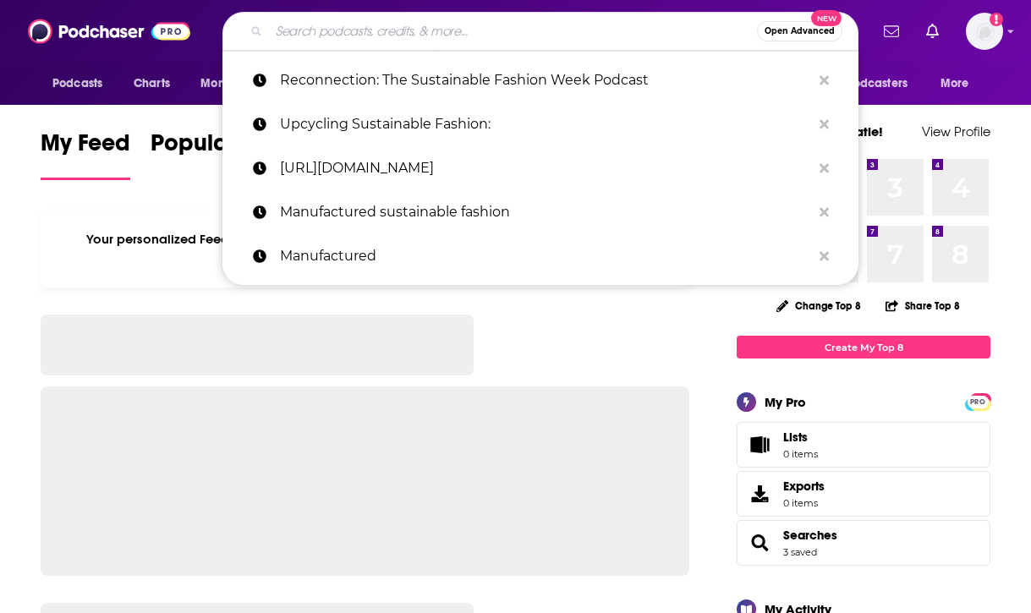
click at [508, 19] on input "Search podcasts, credits, & more..." at bounding box center [513, 31] width 488 height 27
paste input "MG Method"
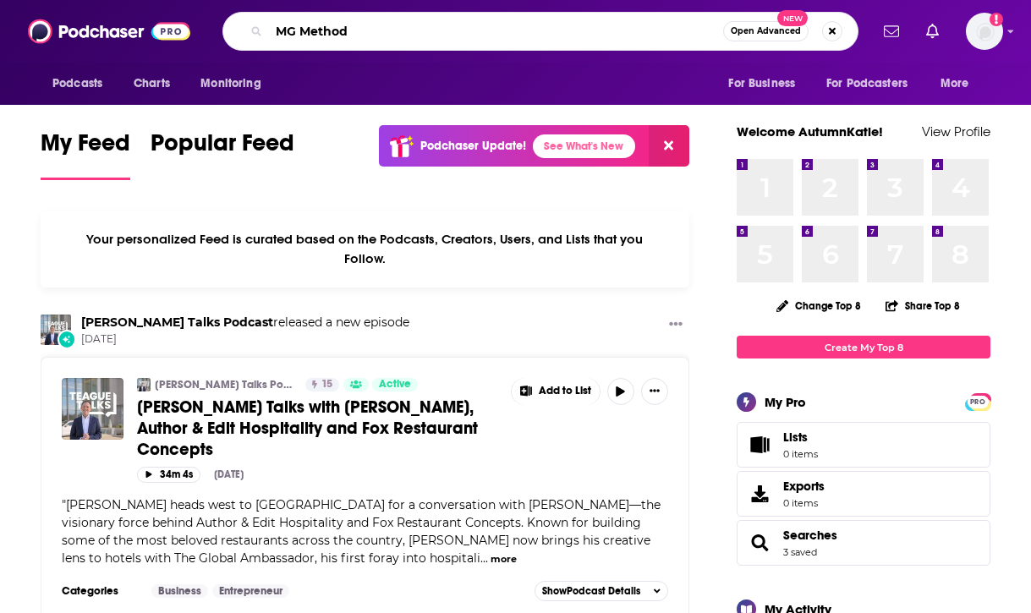
type input "MG Method"
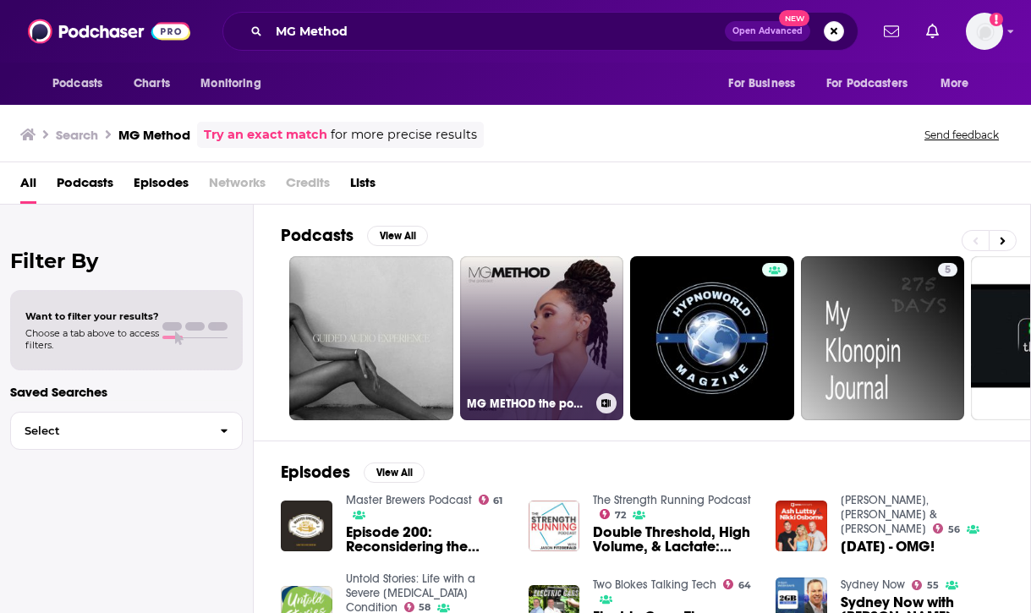
click at [549, 307] on link "MG METHOD the podcast" at bounding box center [542, 338] width 164 height 164
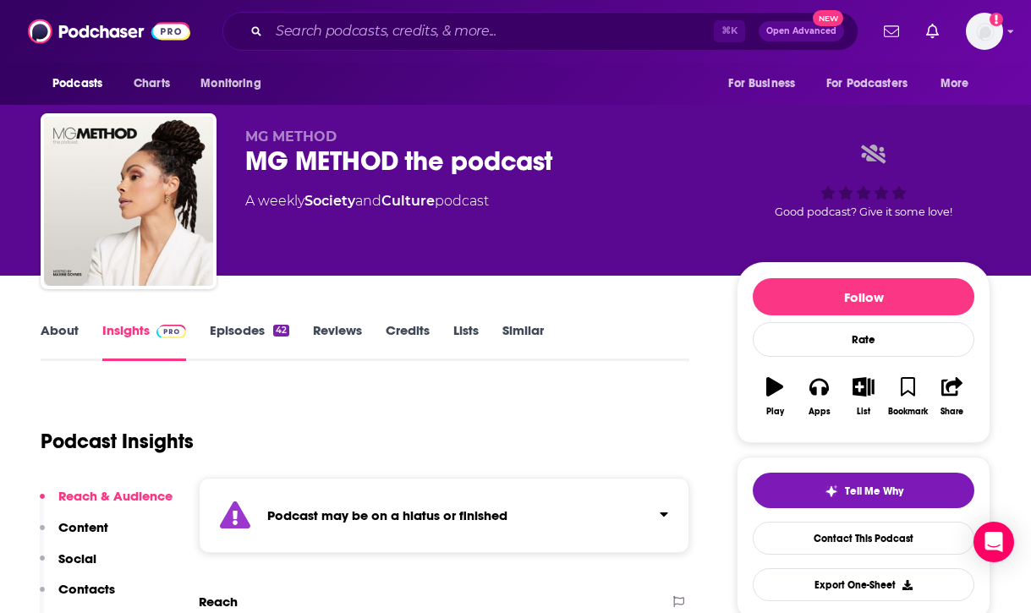
click at [466, 48] on div "⌘ K Open Advanced New" at bounding box center [540, 31] width 636 height 39
click at [468, 32] on input "Search podcasts, credits, & more..." at bounding box center [491, 31] width 445 height 27
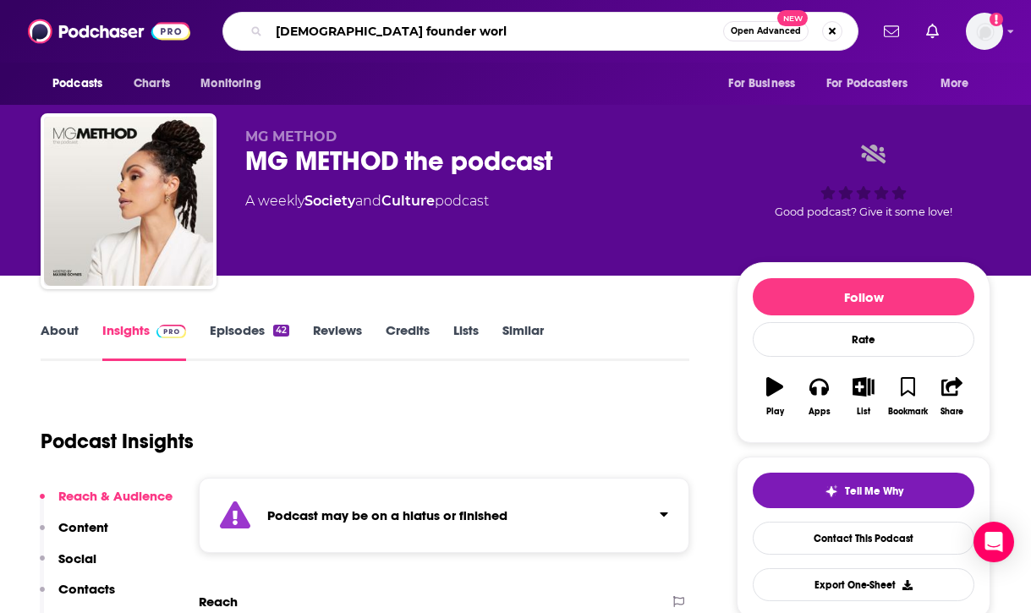
type input "[DEMOGRAPHIC_DATA] founder world"
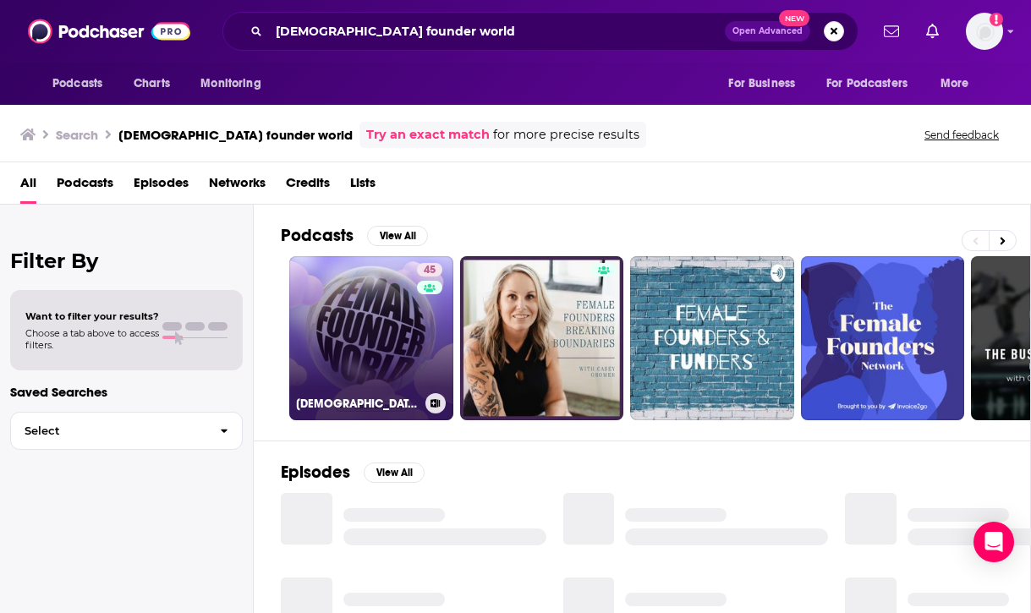
click at [381, 320] on link "45 [DEMOGRAPHIC_DATA] Founder World" at bounding box center [371, 338] width 164 height 164
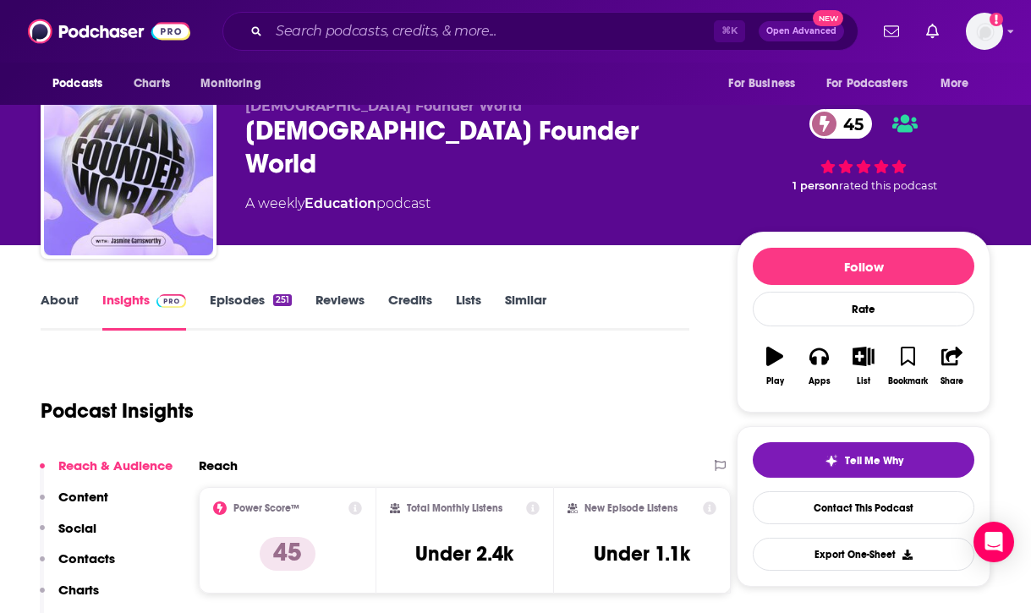
scroll to position [36, 0]
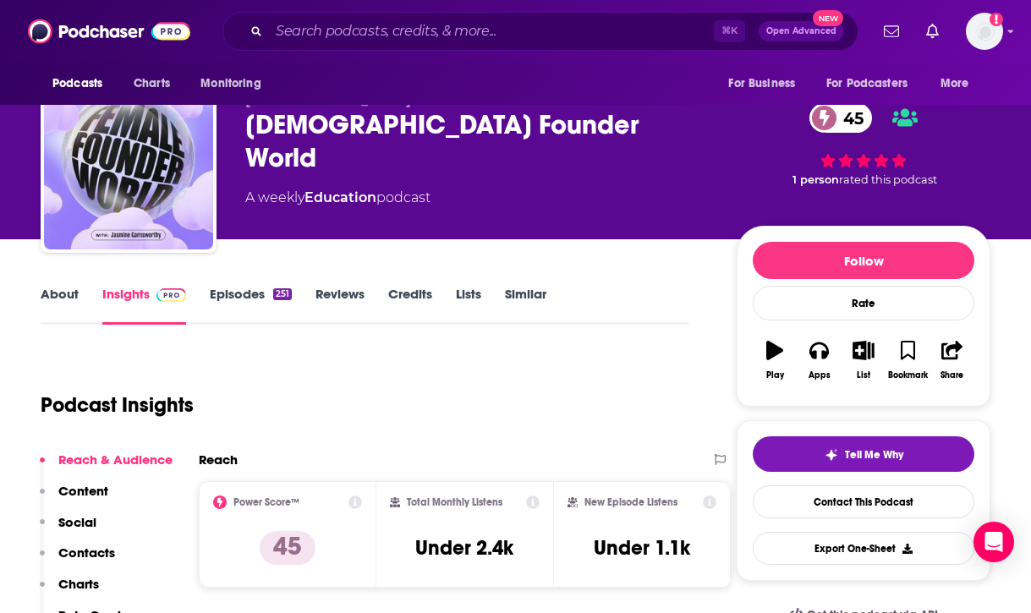
click at [67, 293] on link "About" at bounding box center [60, 305] width 38 height 39
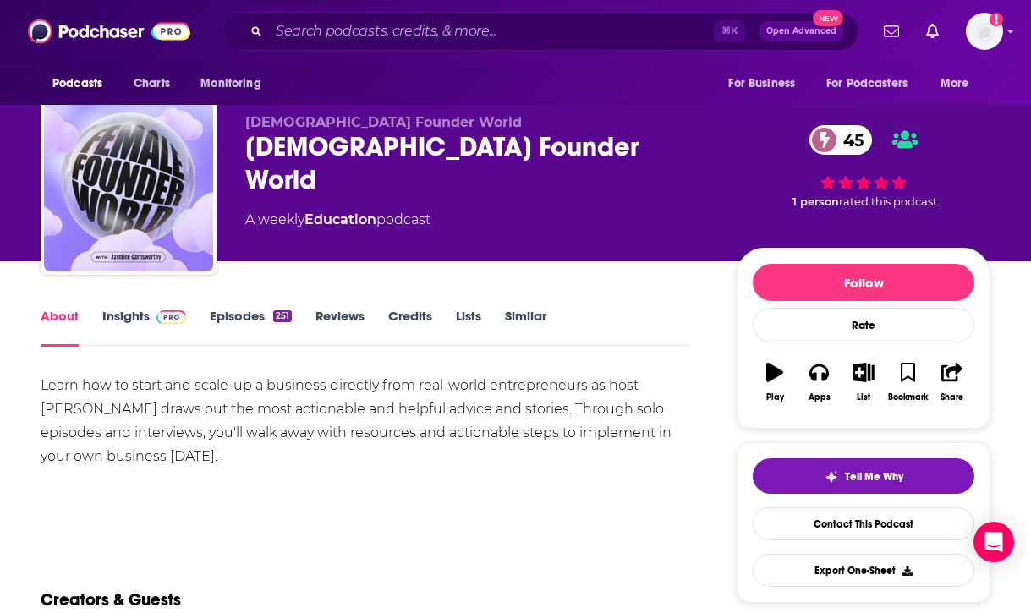
scroll to position [15, 0]
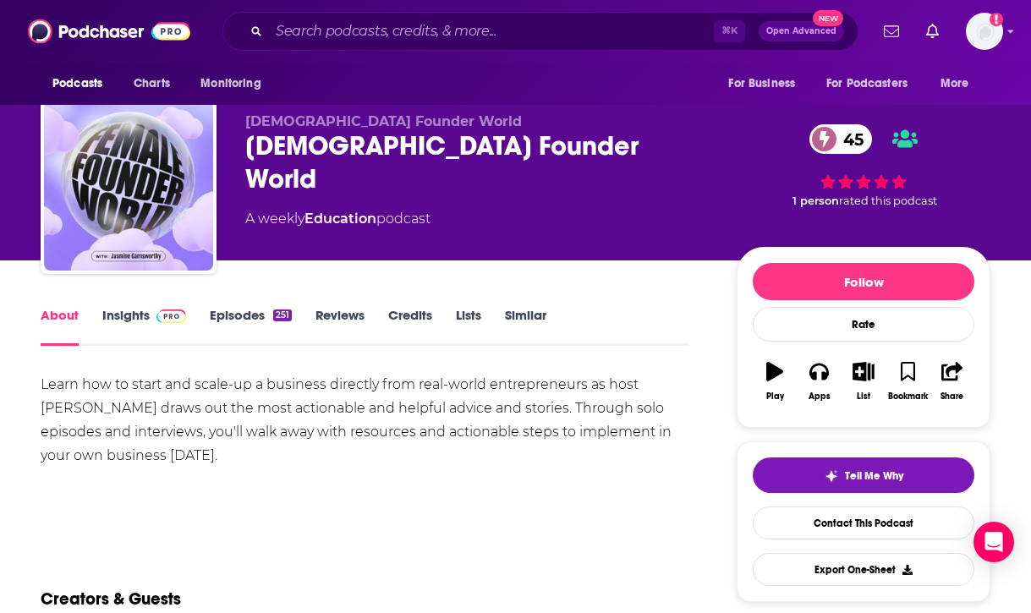
click at [262, 315] on link "Episodes 251" at bounding box center [251, 326] width 82 height 39
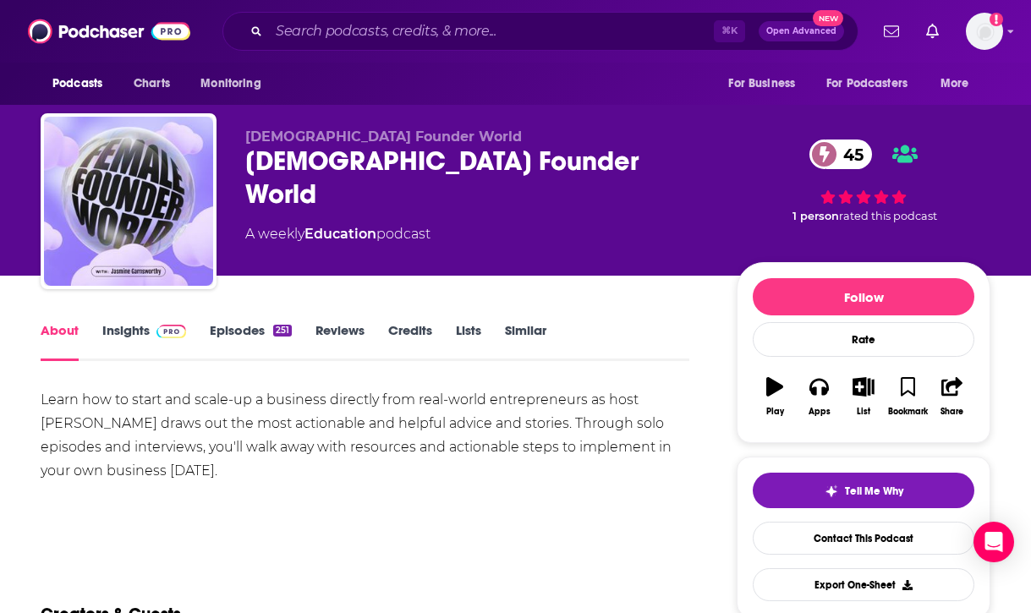
click at [140, 336] on link "Insights" at bounding box center [144, 341] width 84 height 39
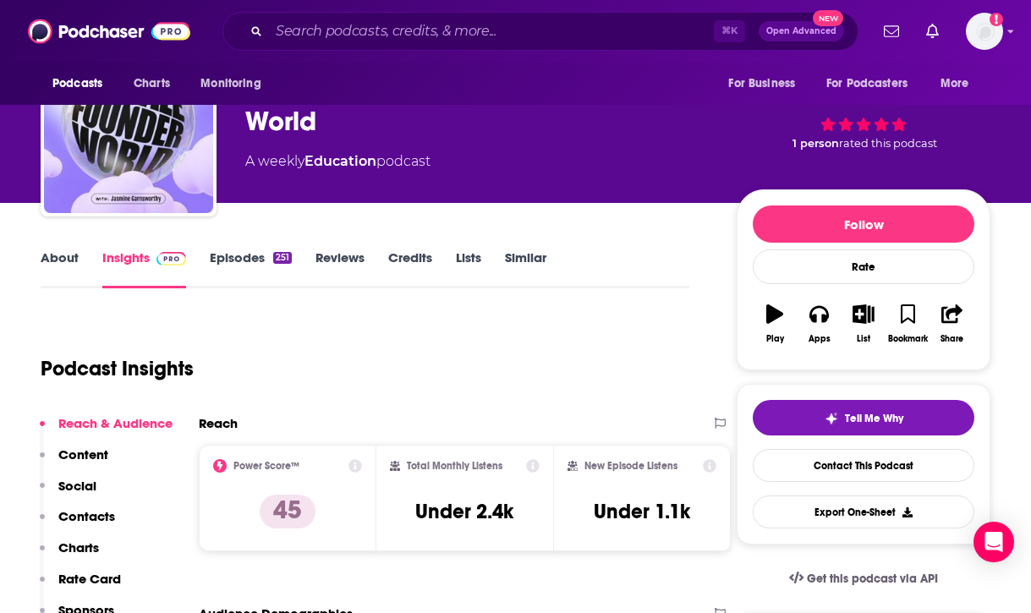
scroll to position [74, 0]
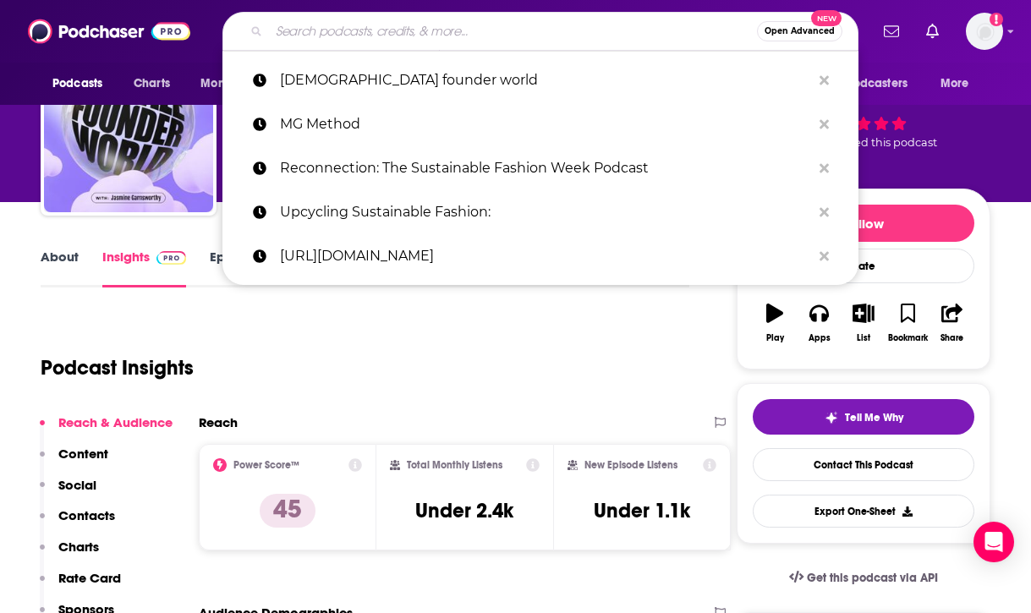
click at [586, 36] on input "Search podcasts, credits, & more..." at bounding box center [513, 31] width 488 height 27
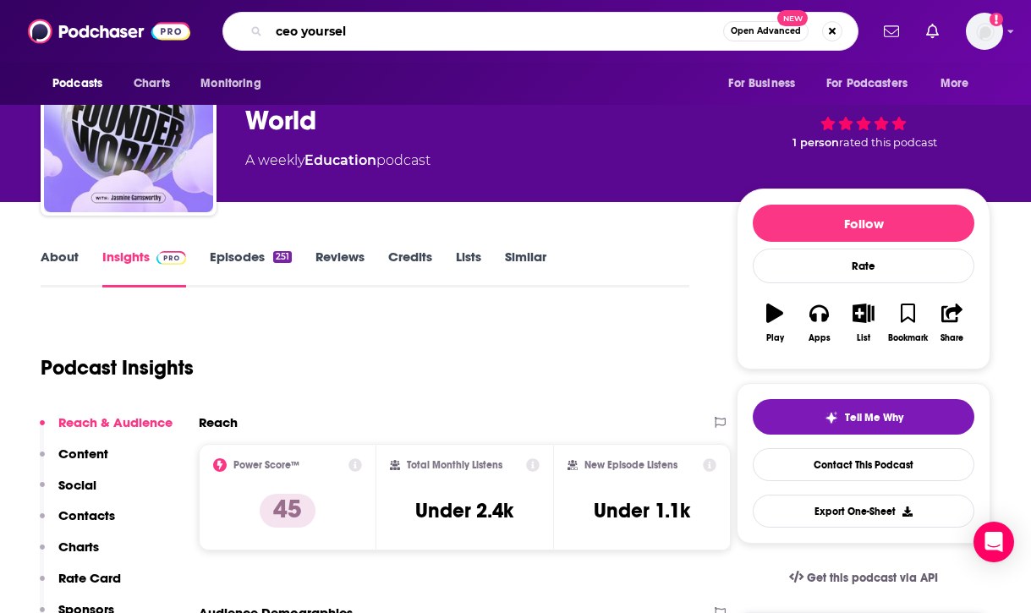
type input "ceo yourself"
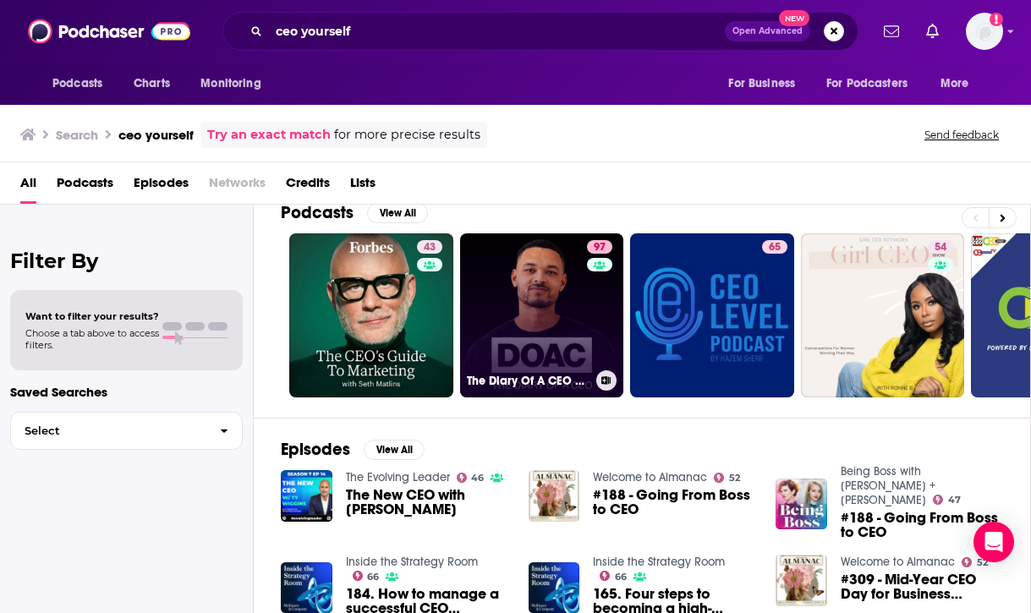
scroll to position [52, 0]
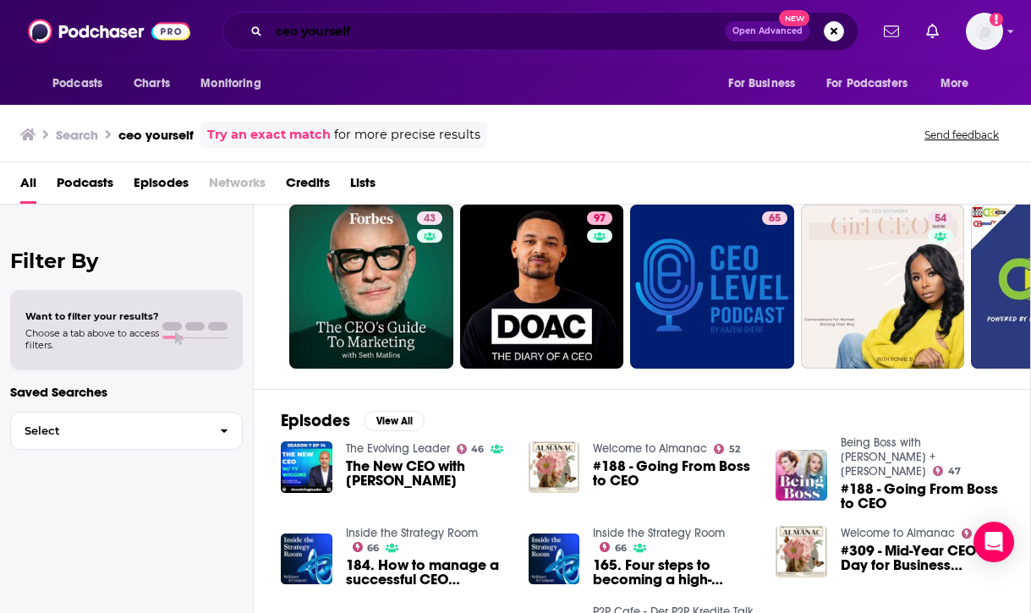
click at [581, 29] on input "ceo yourself" at bounding box center [497, 31] width 456 height 27
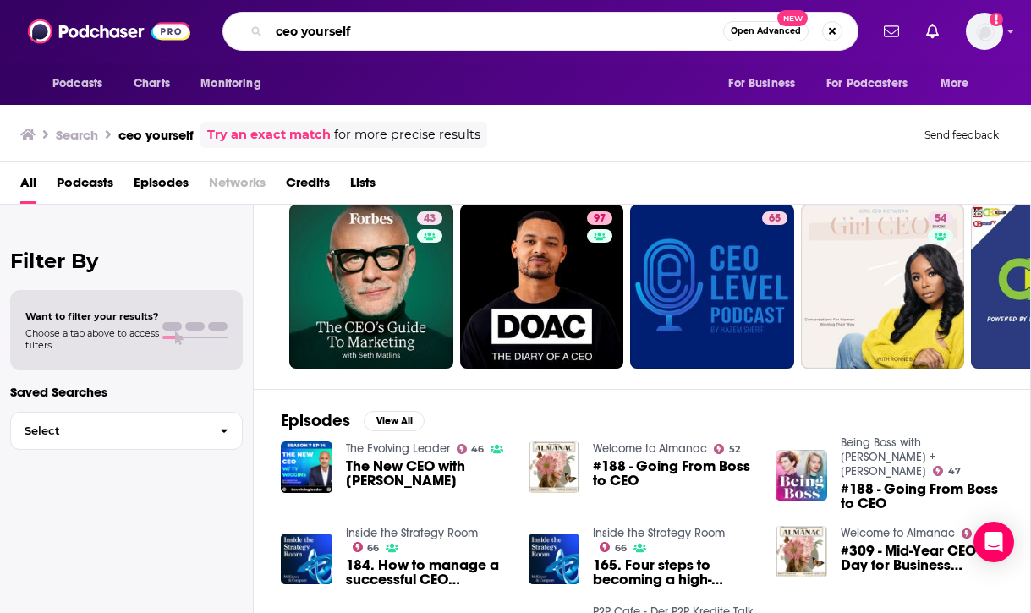
click at [581, 29] on input "ceo yourself" at bounding box center [496, 31] width 454 height 27
type input "how i built this podcast"
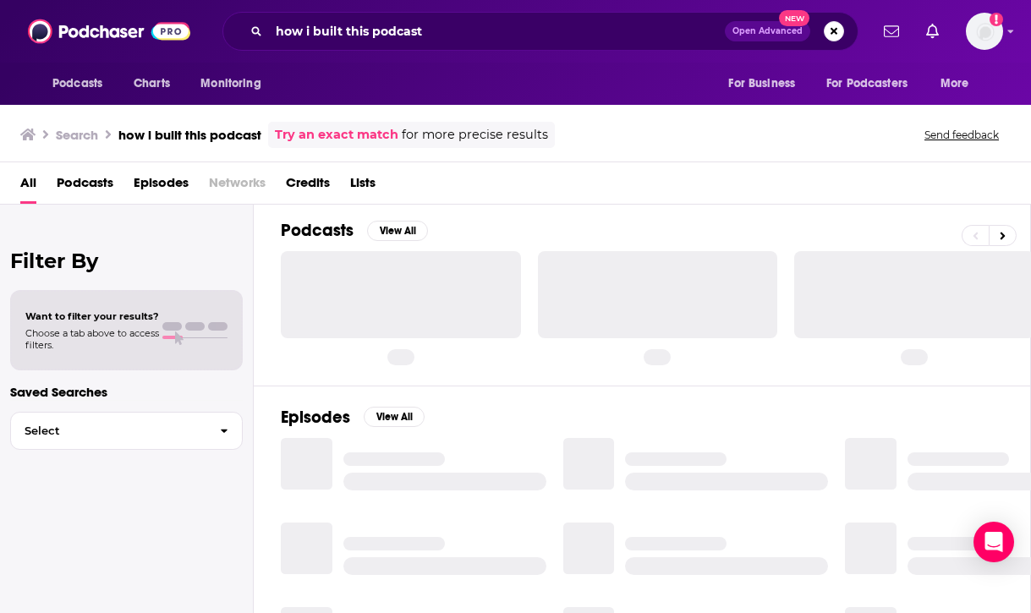
scroll to position [3, 0]
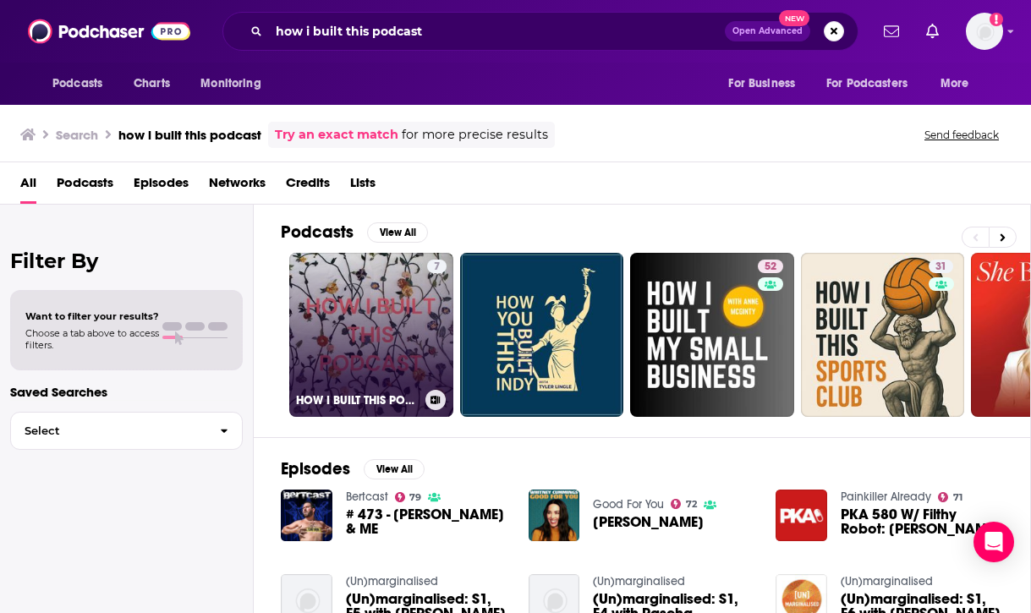
click at [370, 325] on link "7 HOW I BUILT THIS PODCAST" at bounding box center [371, 335] width 164 height 164
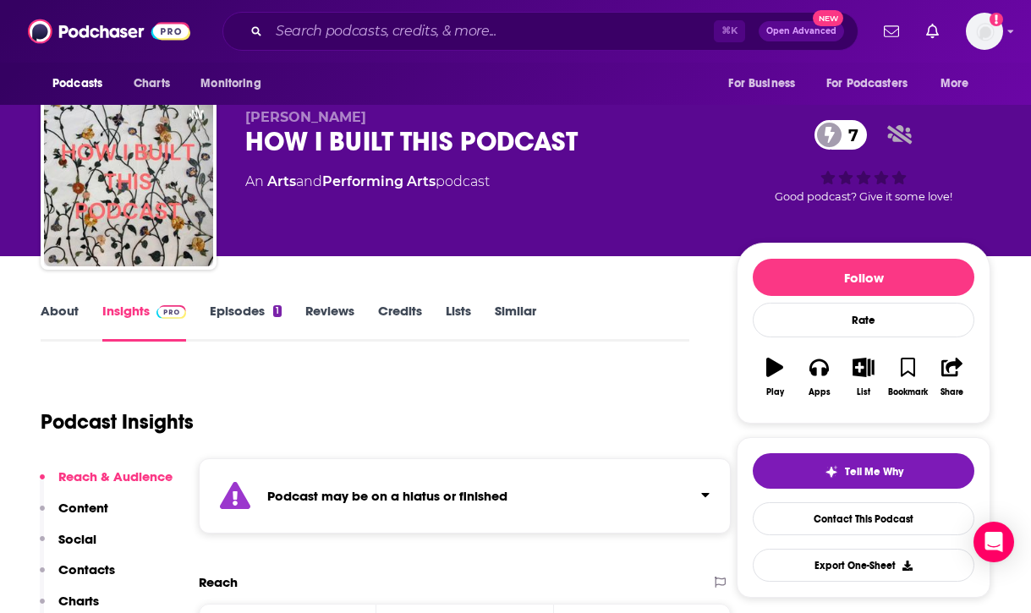
scroll to position [27, 0]
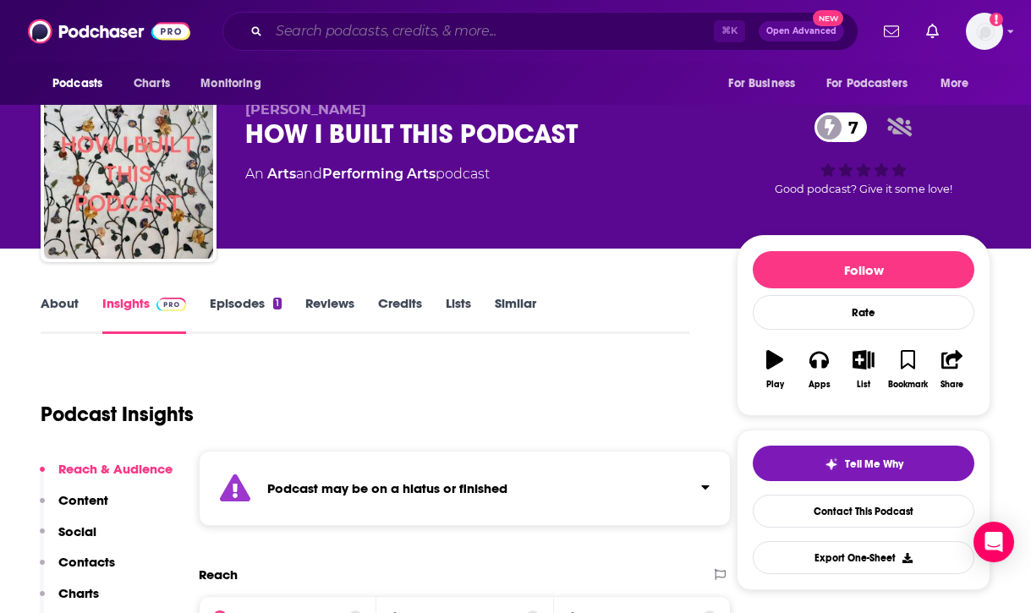
click at [553, 26] on input "Search podcasts, credits, & more..." at bounding box center [491, 31] width 445 height 27
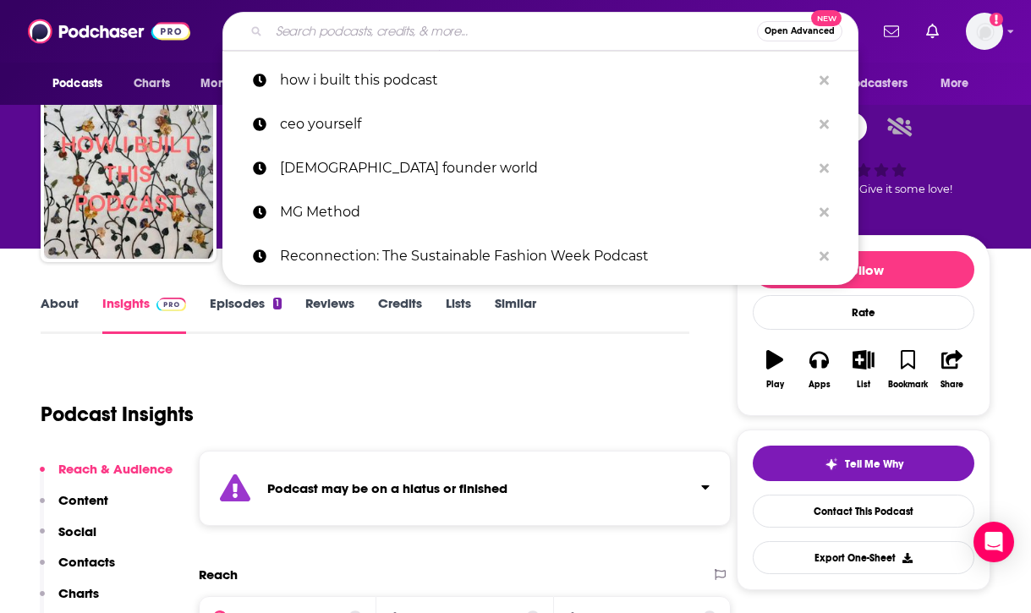
paste input "Beyond Fashion Business"
type input "Beyond Fashion Business"
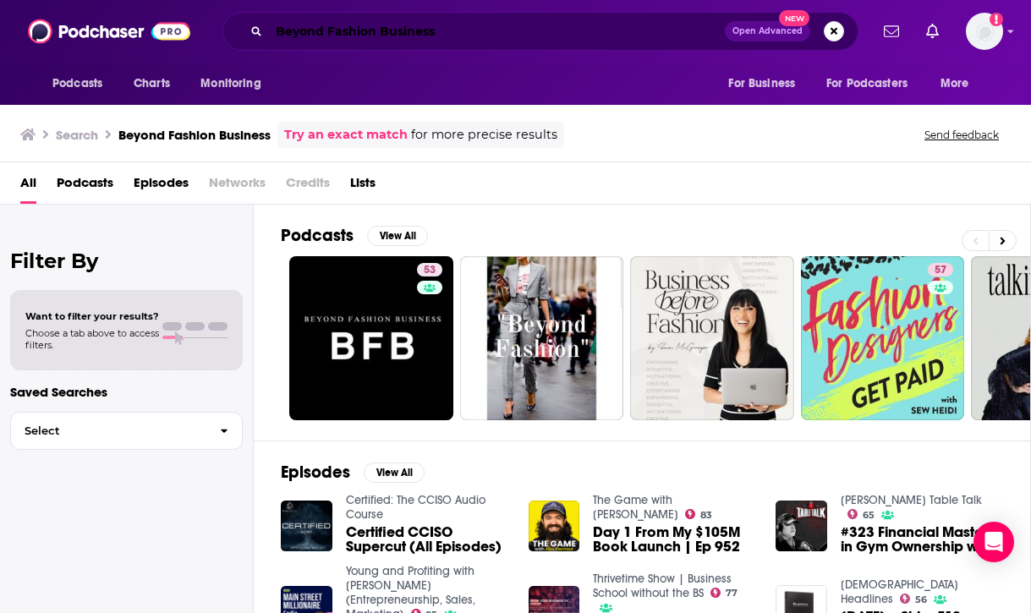
click at [449, 41] on input "Beyond Fashion Business" at bounding box center [497, 31] width 456 height 27
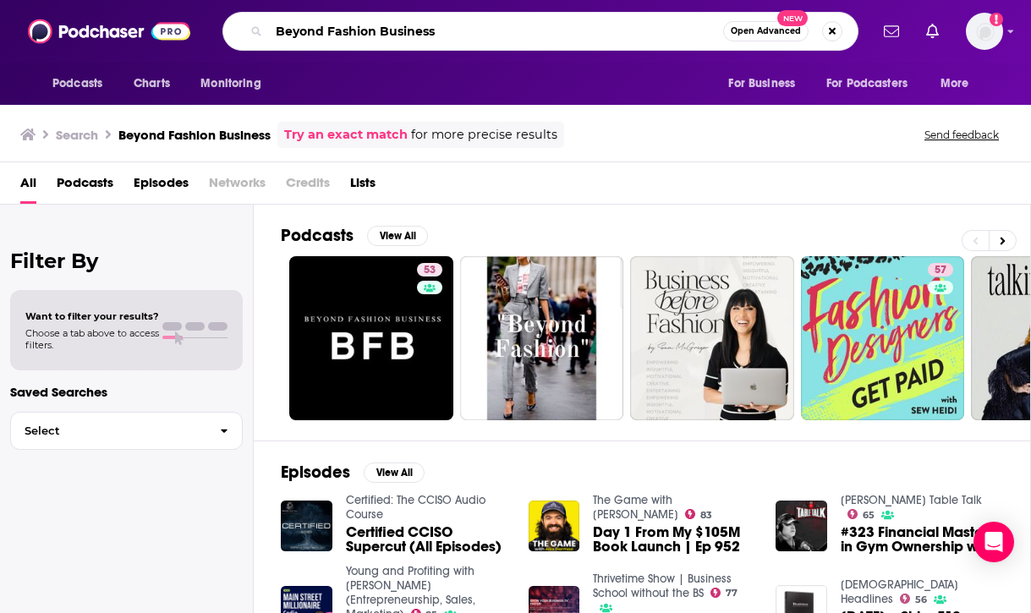
click at [449, 41] on input "Beyond Fashion Business" at bounding box center [496, 31] width 454 height 27
paste input "Founder's Journal"
type input "Founder's Journal"
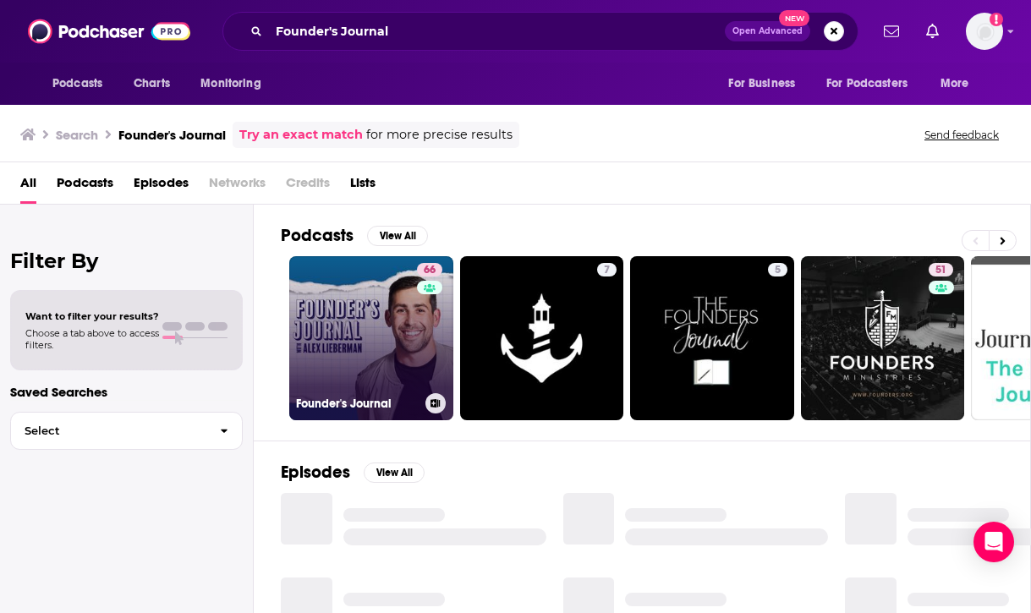
click at [385, 356] on link "66 Founder's Journal" at bounding box center [371, 338] width 164 height 164
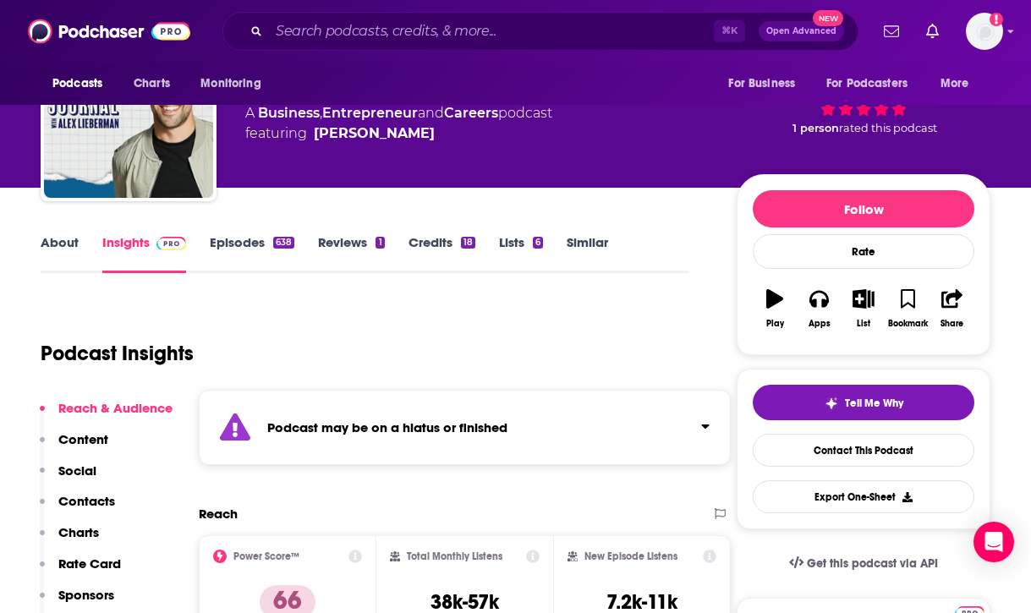
scroll to position [89, 0]
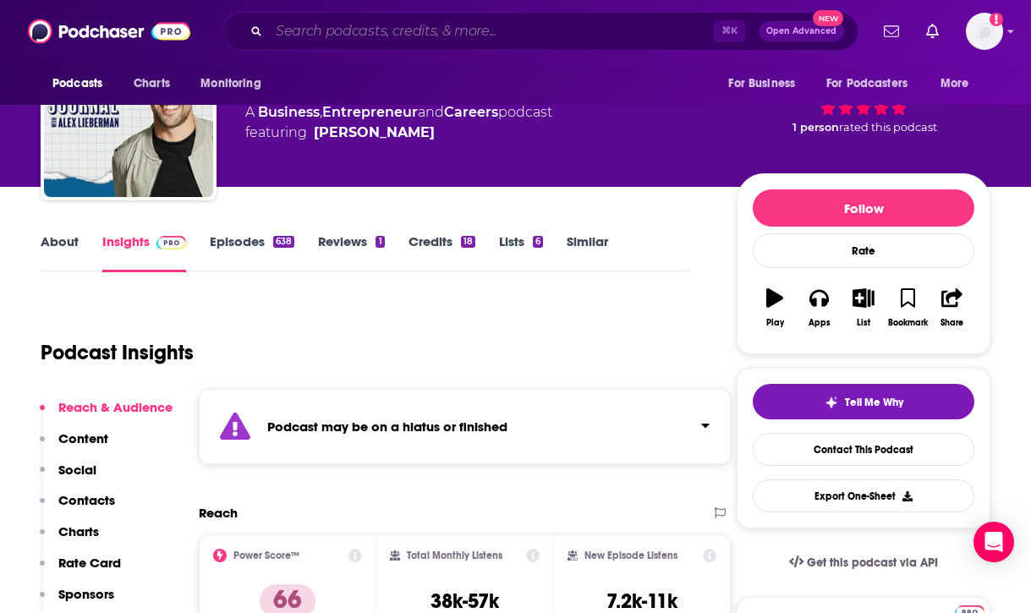
click at [594, 36] on input "Search podcasts, credits, & more..." at bounding box center [491, 31] width 445 height 27
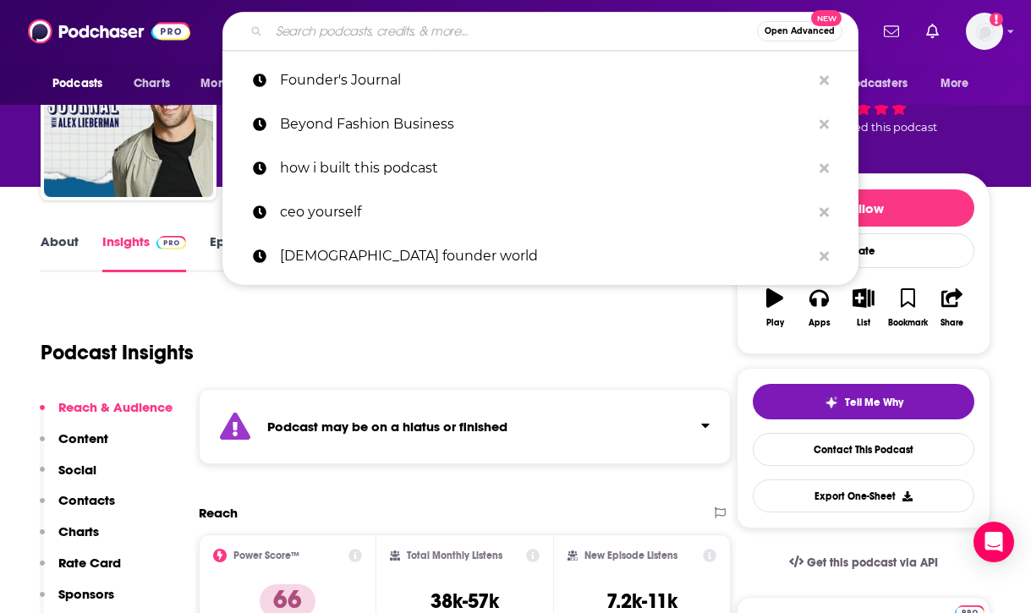
paste input "Habits & Hustle (from Entrepreneur)"
type input "Habits & Hustle (from Entrepreneur)"
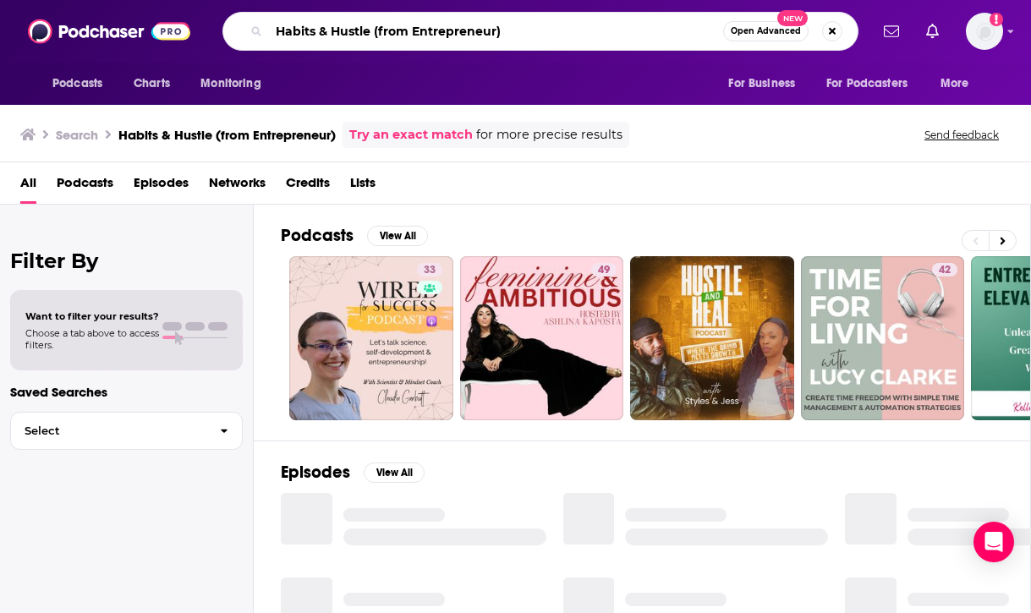
drag, startPoint x: 526, startPoint y: 25, endPoint x: 372, endPoint y: 24, distance: 153.9
click at [372, 24] on input "Habits & Hustle (from Entrepreneur)" at bounding box center [496, 31] width 454 height 27
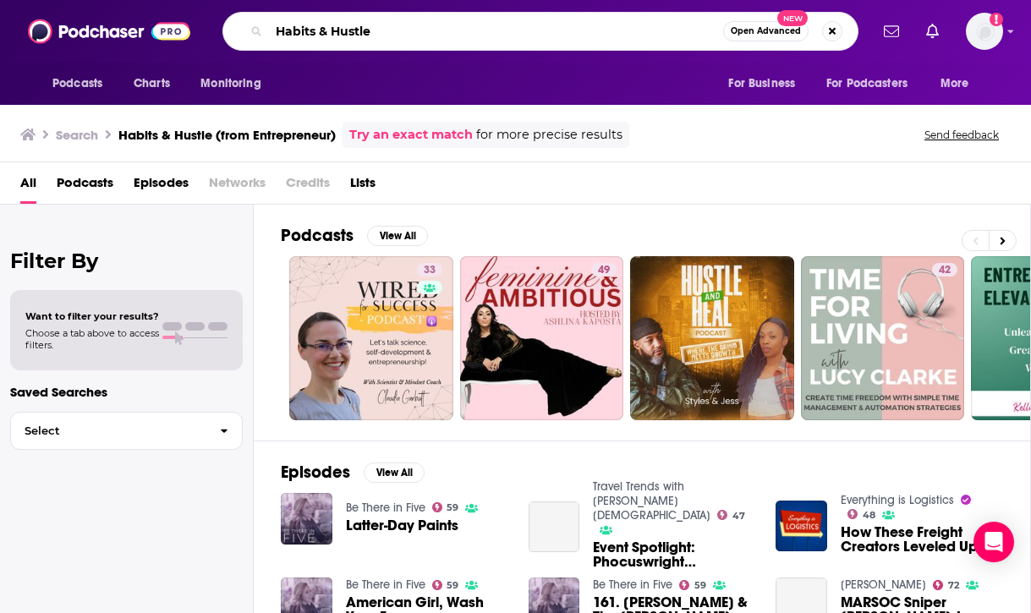
type input "Habits & Hustle"
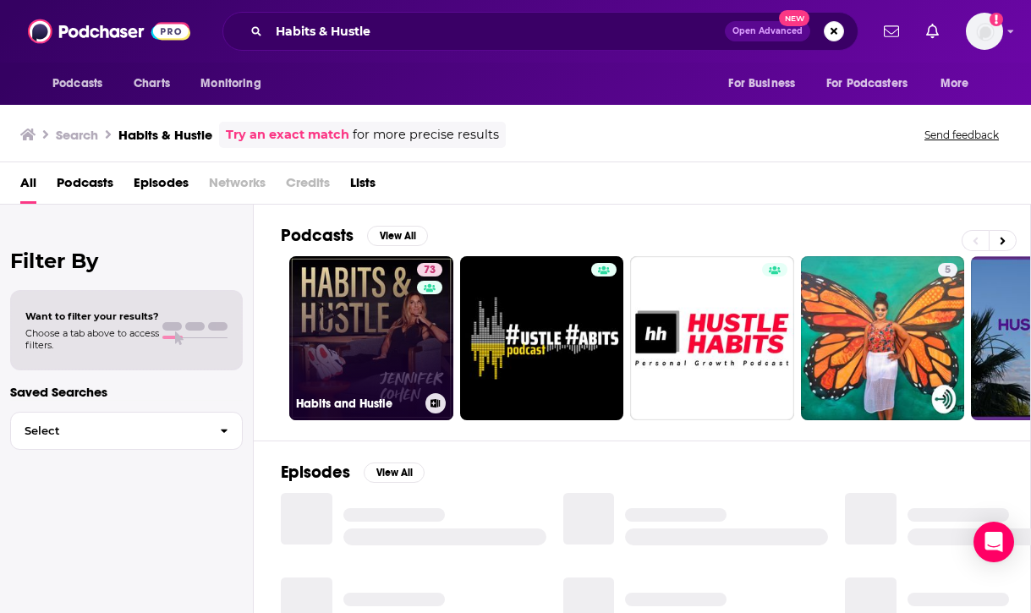
click at [380, 353] on link "73 Habits and Hustle" at bounding box center [371, 338] width 164 height 164
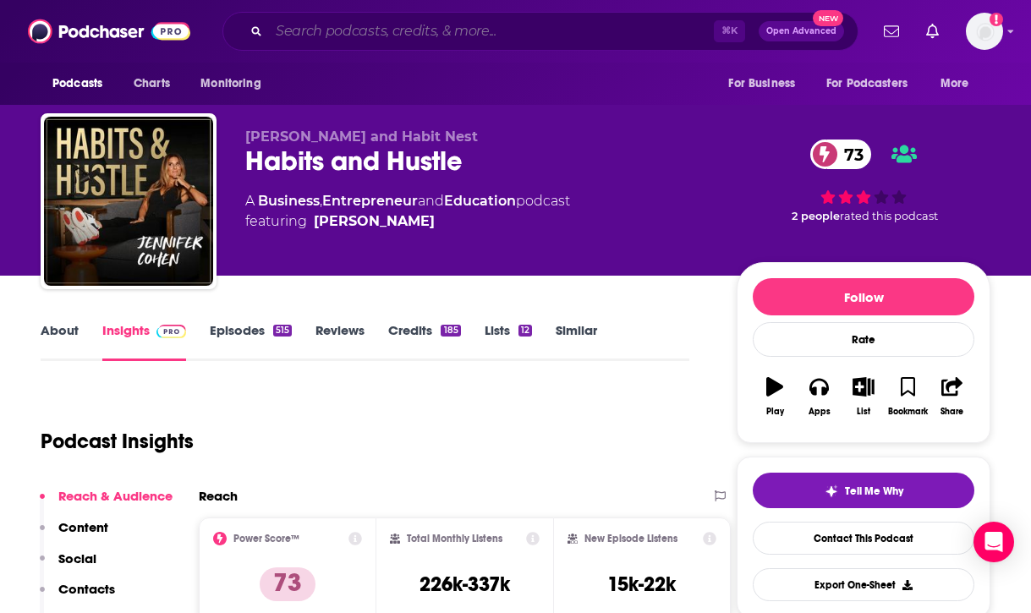
click at [521, 23] on input "Search podcasts, credits, & more..." at bounding box center [491, 31] width 445 height 27
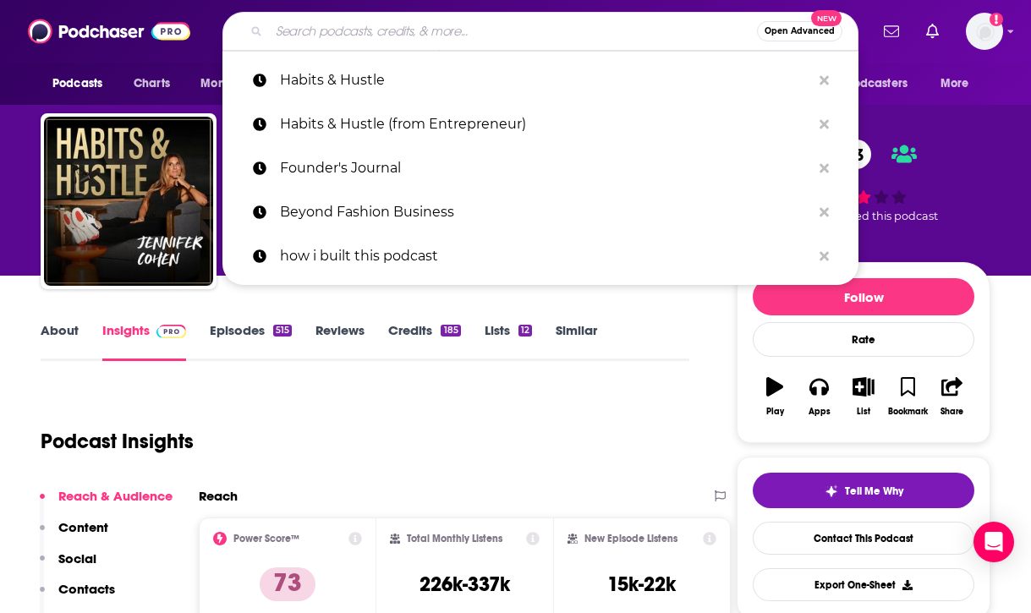
paste input "How I Built This"
type input "How I Built This"
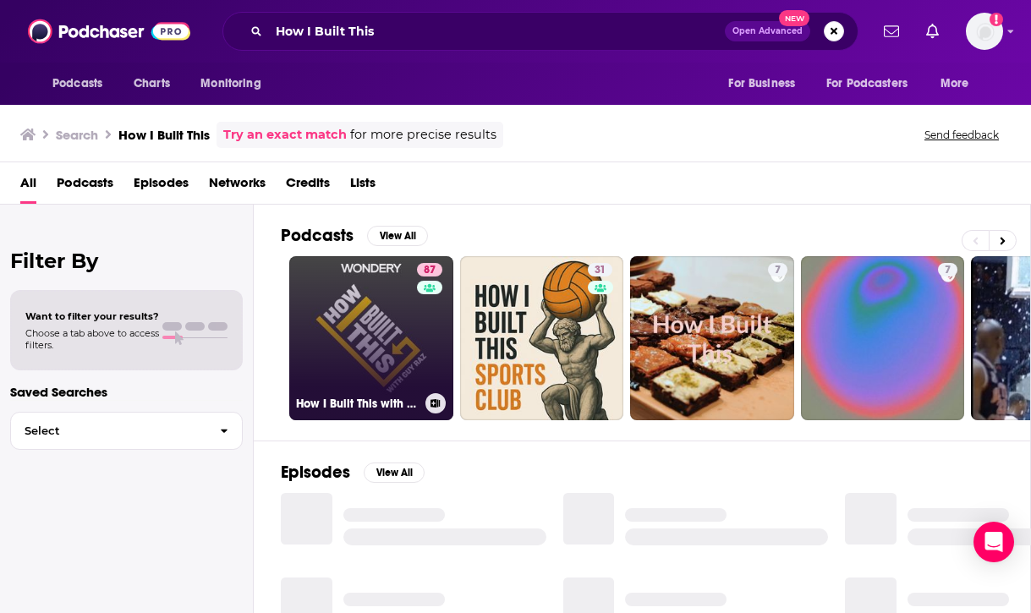
click at [375, 334] on link "87 How I Built This with [PERSON_NAME]" at bounding box center [371, 338] width 164 height 164
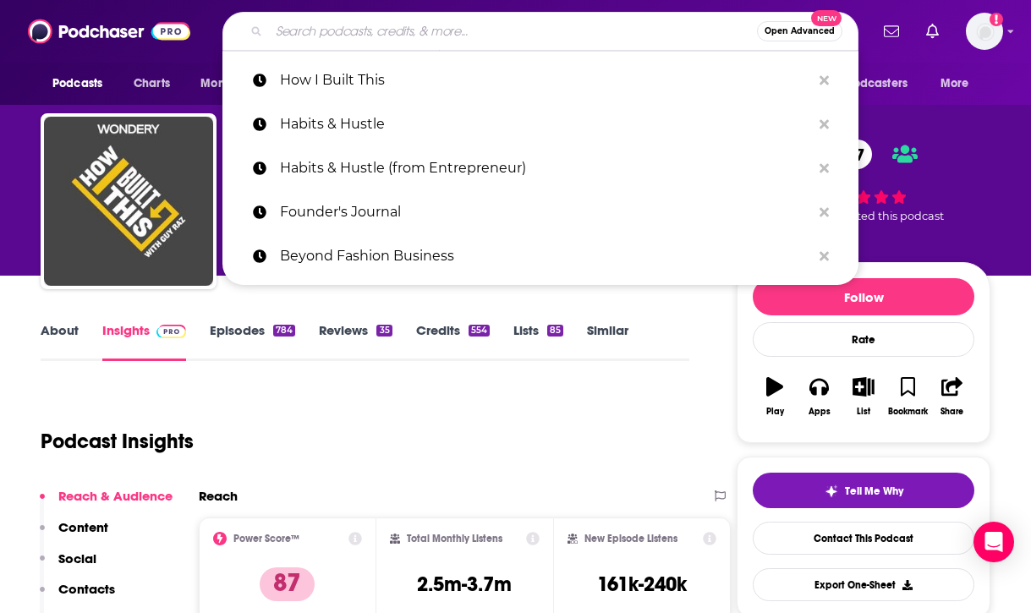
click at [575, 36] on input "Search podcasts, credits, & more..." at bounding box center [513, 31] width 488 height 27
paste input "How Success Happens"
type input "How Success Happens"
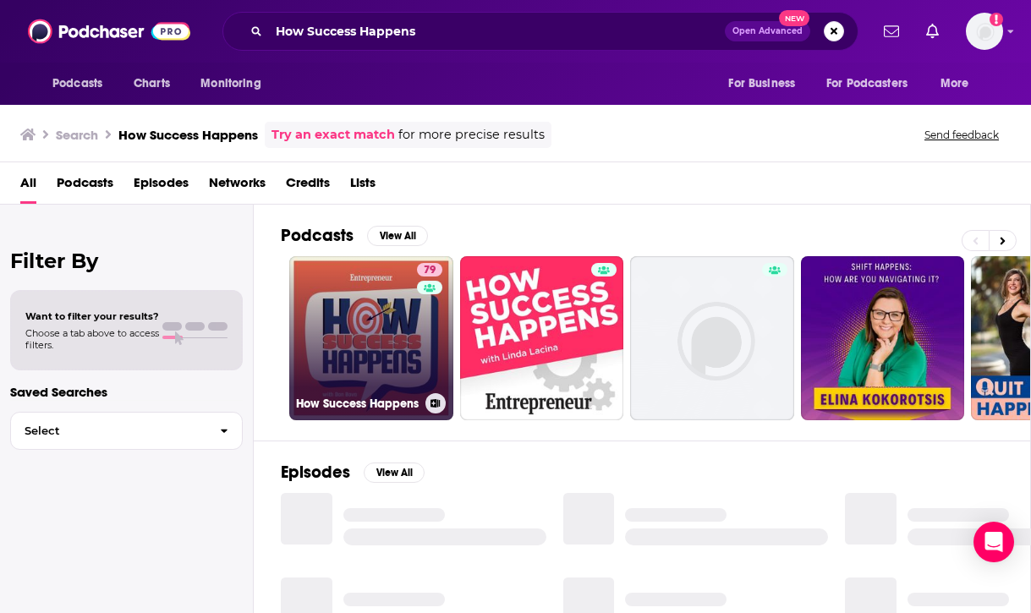
click at [384, 322] on link "79 How Success Happens" at bounding box center [371, 338] width 164 height 164
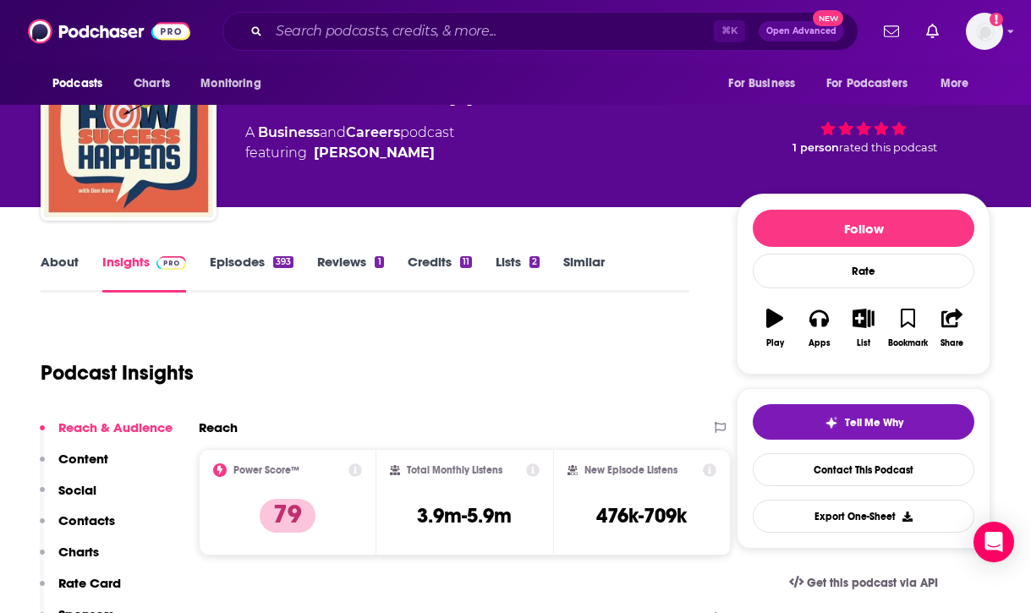
scroll to position [69, 0]
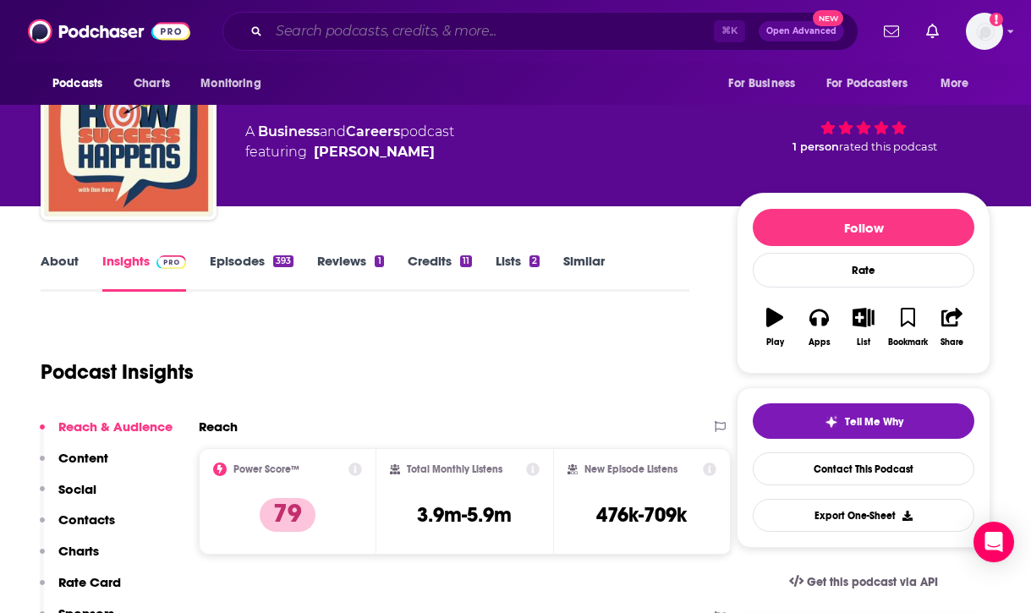
click at [531, 36] on input "Search podcasts, credits, & more..." at bounding box center [491, 31] width 445 height 27
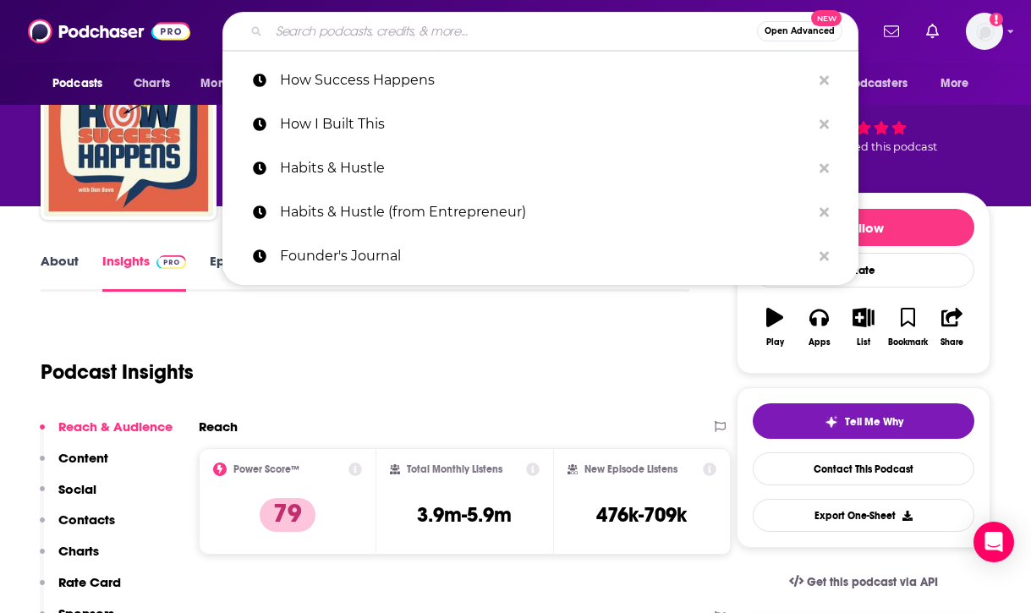
paste input "Stairway to CEO"
type input "Stairway to CEO"
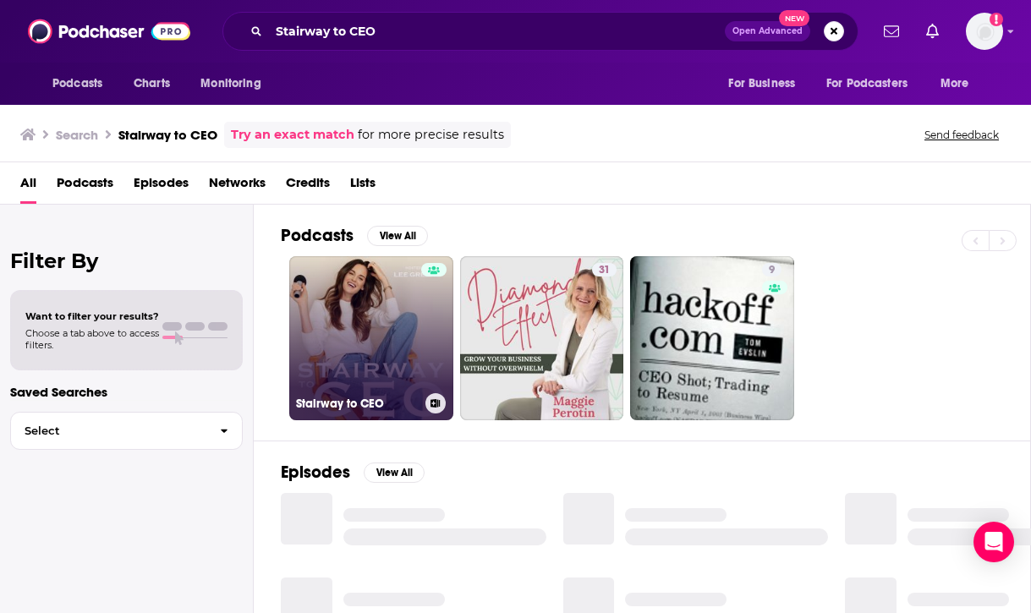
click at [391, 339] on link "Stairway to CEO" at bounding box center [371, 338] width 164 height 164
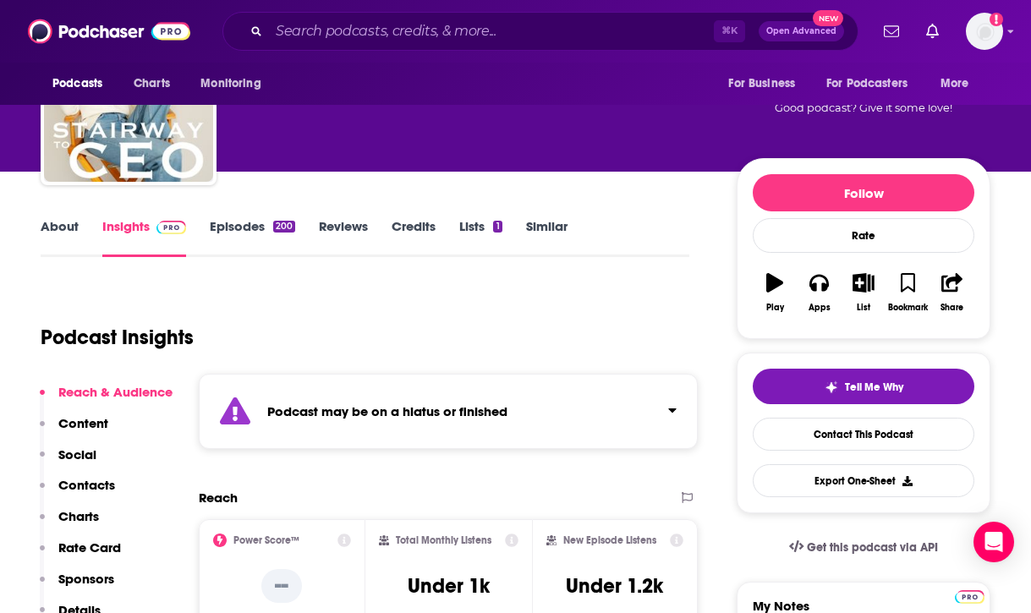
scroll to position [107, 0]
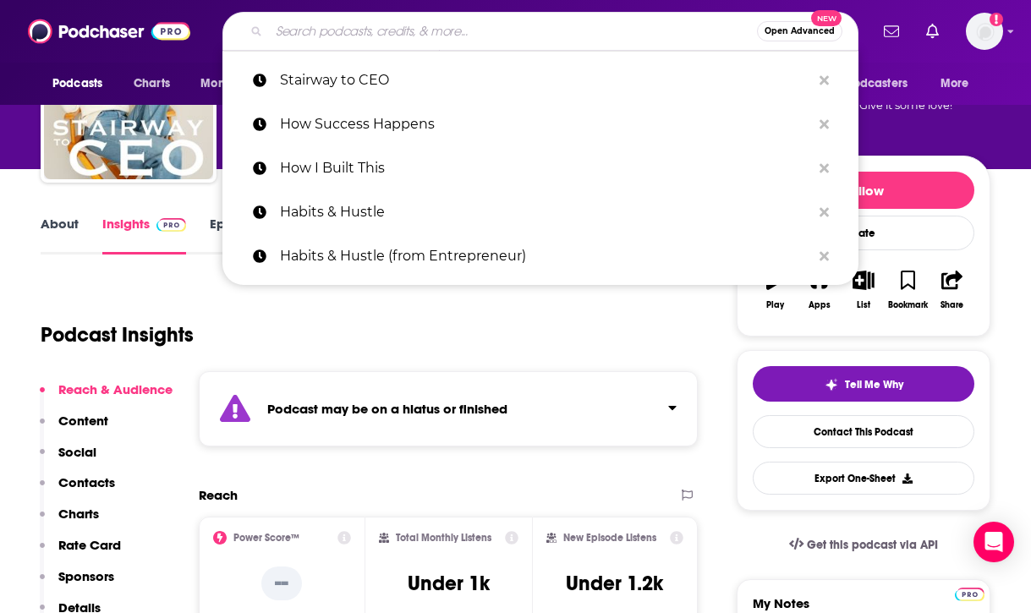
click at [571, 19] on input "Search podcasts, credits, & more..." at bounding box center [513, 31] width 488 height 27
paste input "World's Your Oysta"
type input "World's Your Oysta"
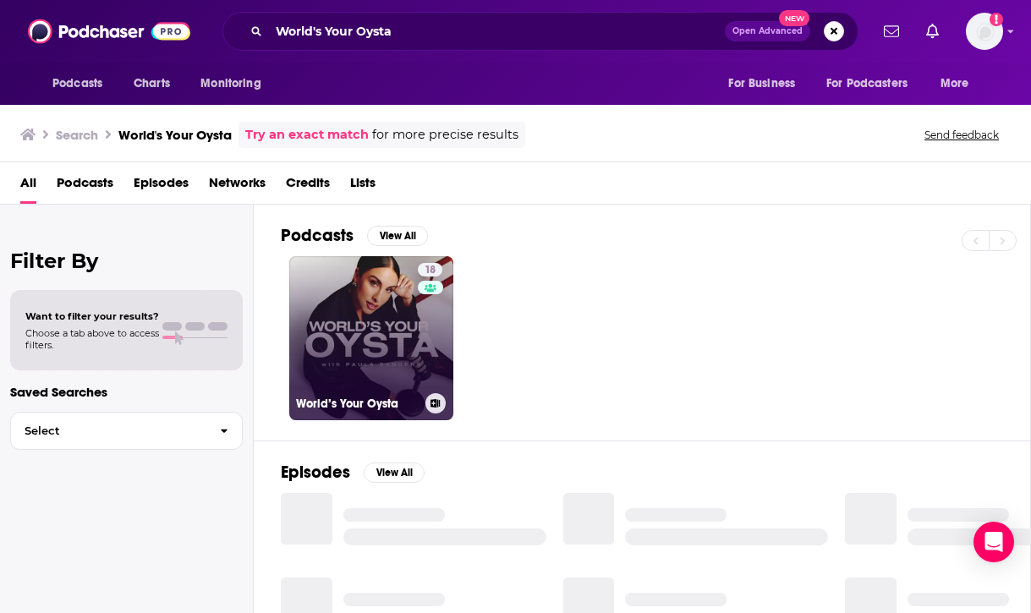
click at [380, 350] on link "18 World’s Your Oysta" at bounding box center [371, 338] width 164 height 164
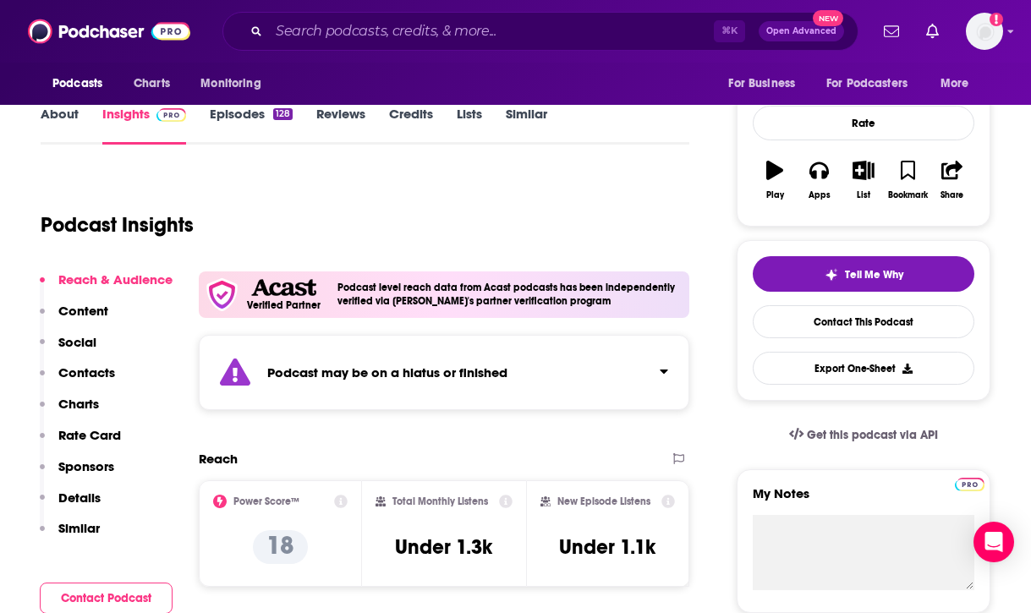
scroll to position [233, 0]
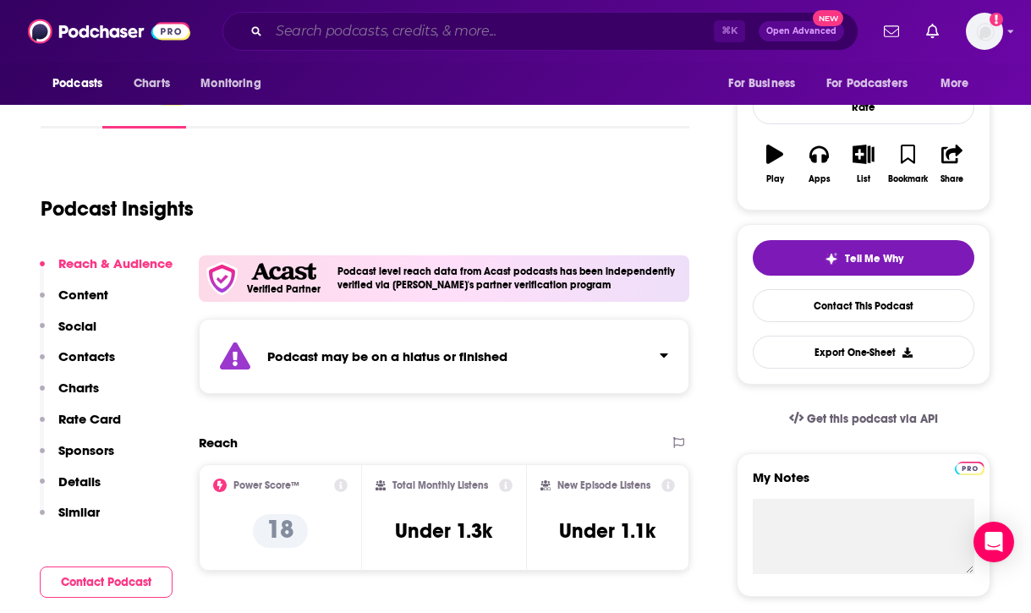
click at [580, 33] on input "Search podcasts, credits, & more..." at bounding box center [491, 31] width 445 height 27
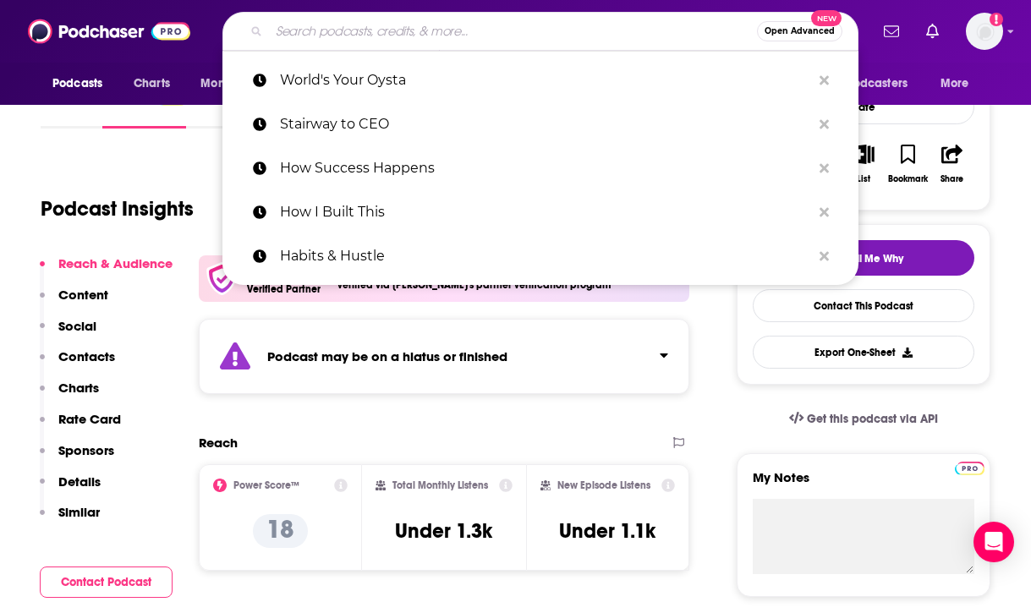
paste input "She Pivots ([PERSON_NAME] [PERSON_NAME])"
type input "She Pivots ([PERSON_NAME] [PERSON_NAME])"
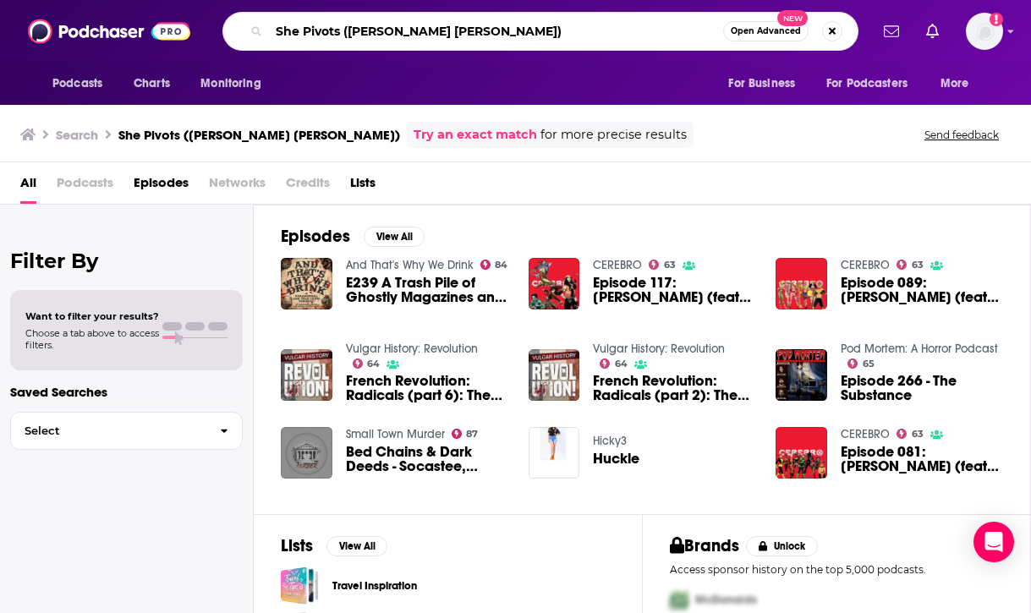
drag, startPoint x: 453, startPoint y: 19, endPoint x: 354, endPoint y: 26, distance: 99.2
click at [354, 26] on input "She Pivots ([PERSON_NAME] [PERSON_NAME])" at bounding box center [496, 31] width 454 height 27
click at [358, 30] on input "She Pivots ([PERSON_NAME] [PERSON_NAME])" at bounding box center [496, 31] width 454 height 27
drag, startPoint x: 434, startPoint y: 30, endPoint x: 354, endPoint y: 30, distance: 79.5
click at [354, 30] on input "She Pivots ([PERSON_NAME] [PERSON_NAME])" at bounding box center [496, 31] width 454 height 27
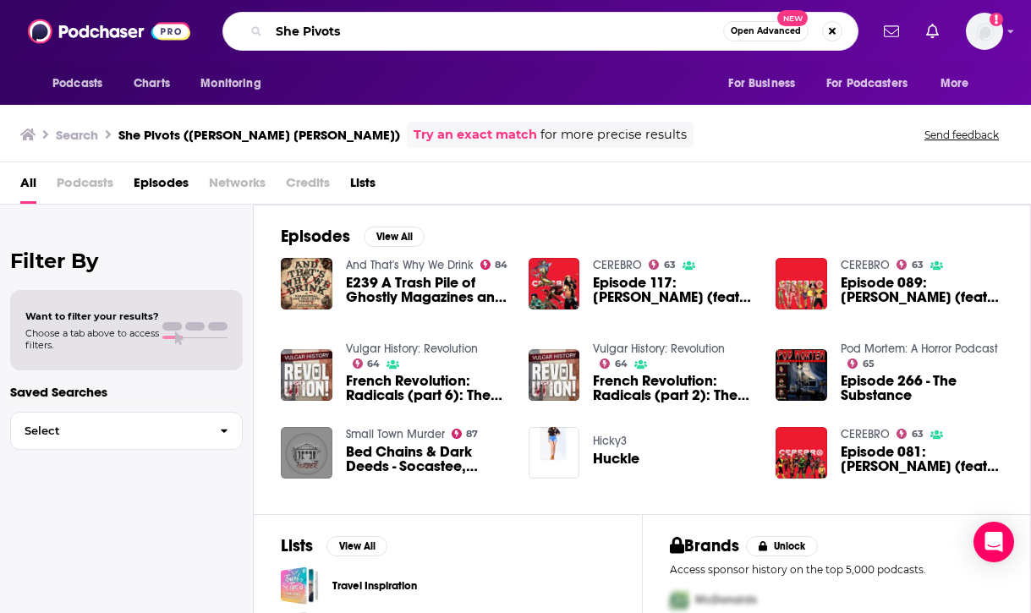
type input "She Pivots"
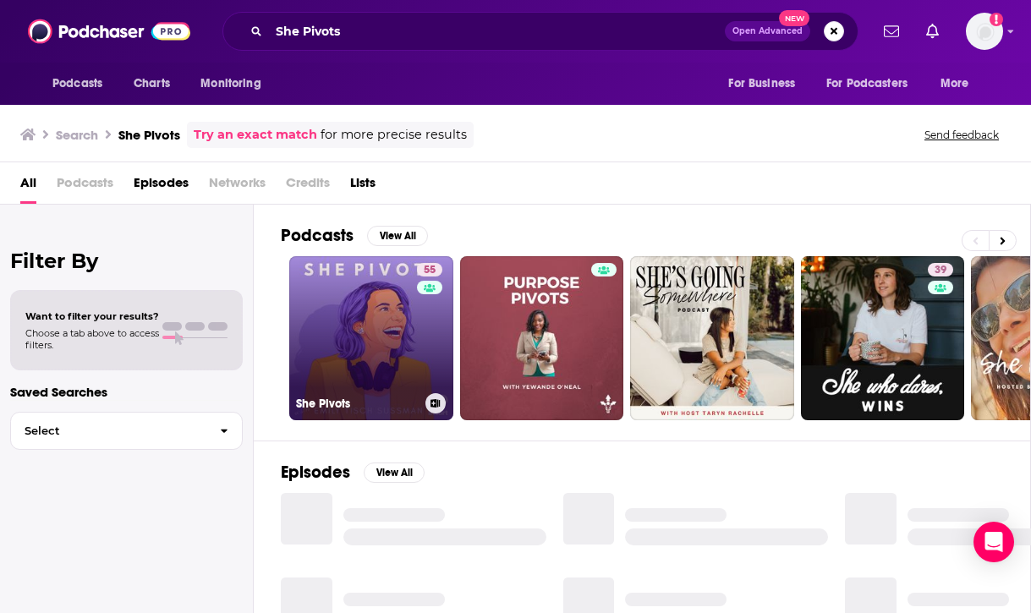
click at [368, 320] on link "55 She Pivots" at bounding box center [371, 338] width 164 height 164
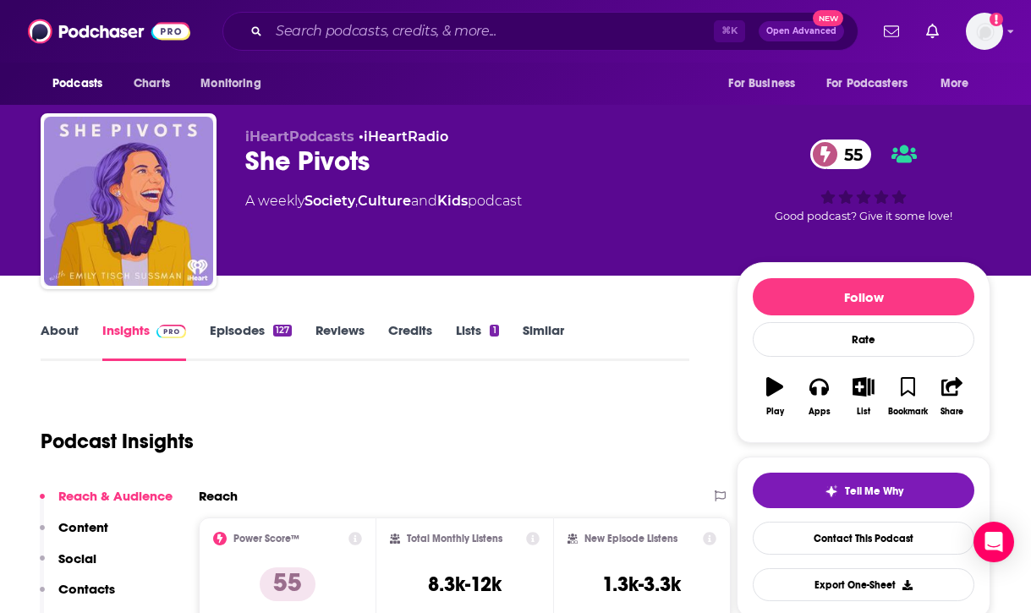
scroll to position [1, 0]
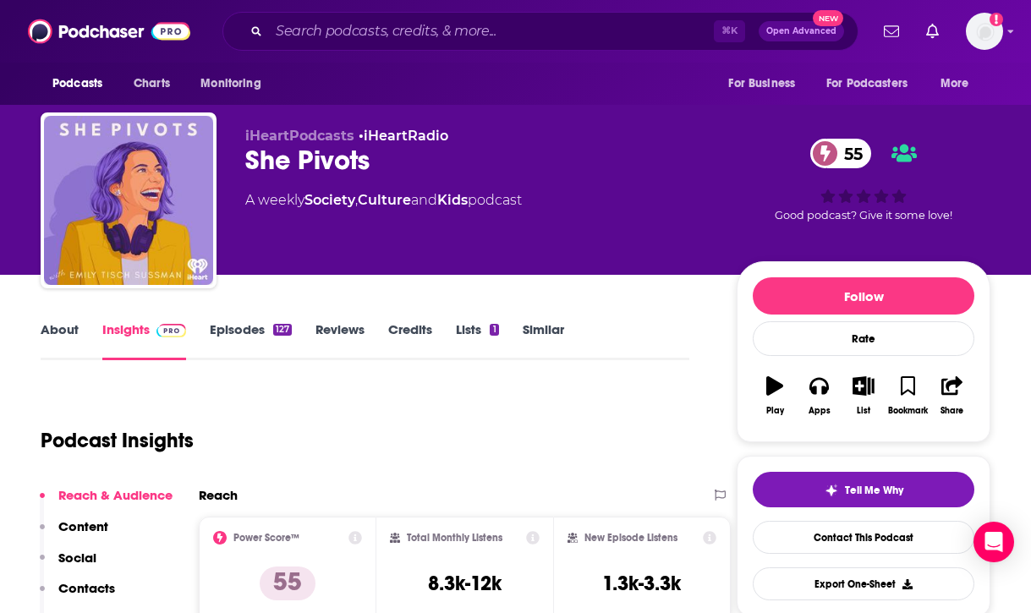
click at [251, 330] on link "Episodes 127" at bounding box center [251, 340] width 82 height 39
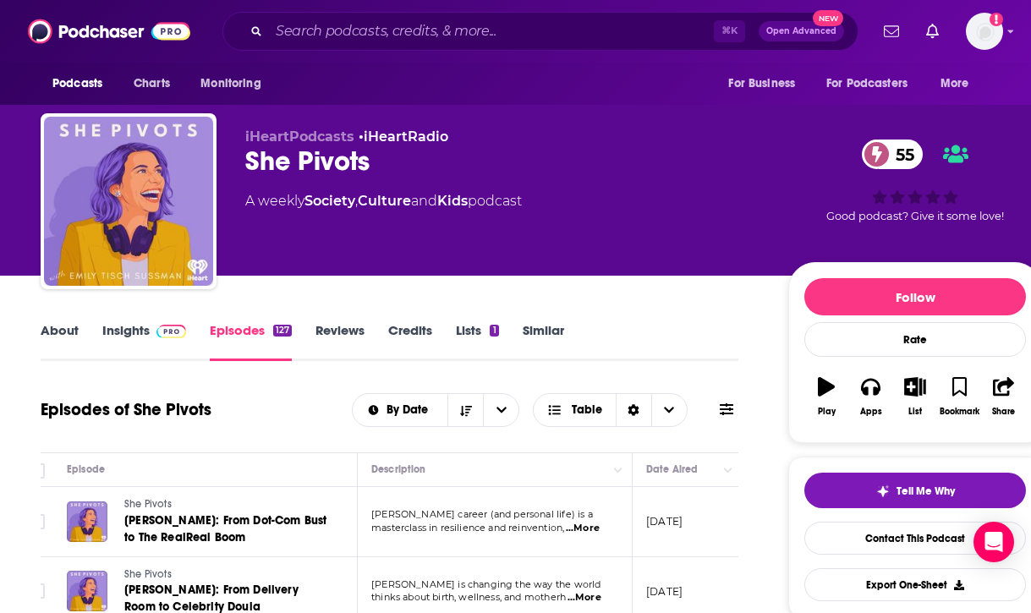
click at [68, 334] on link "About" at bounding box center [60, 341] width 38 height 39
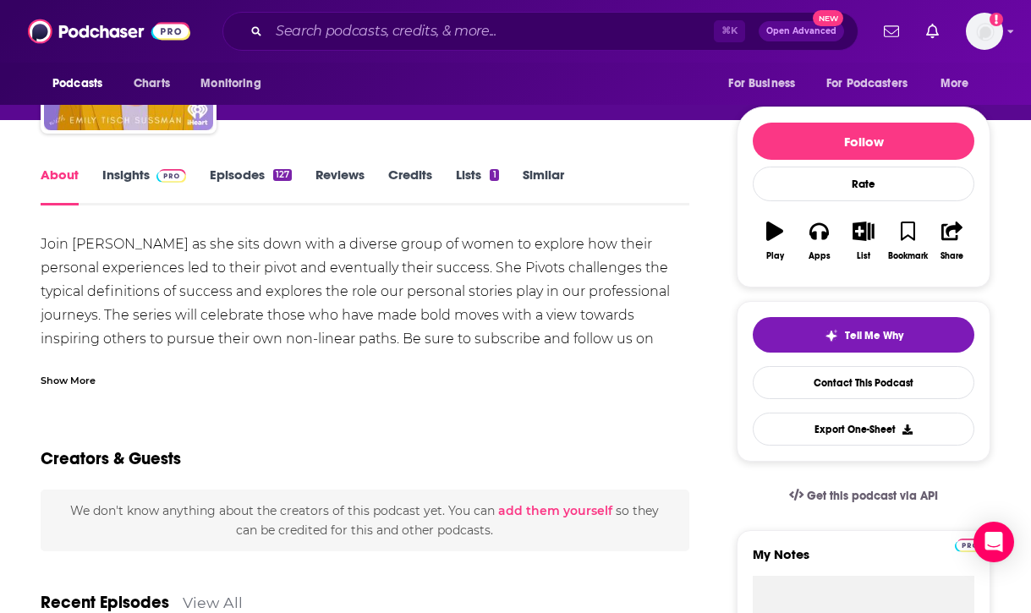
scroll to position [156, 0]
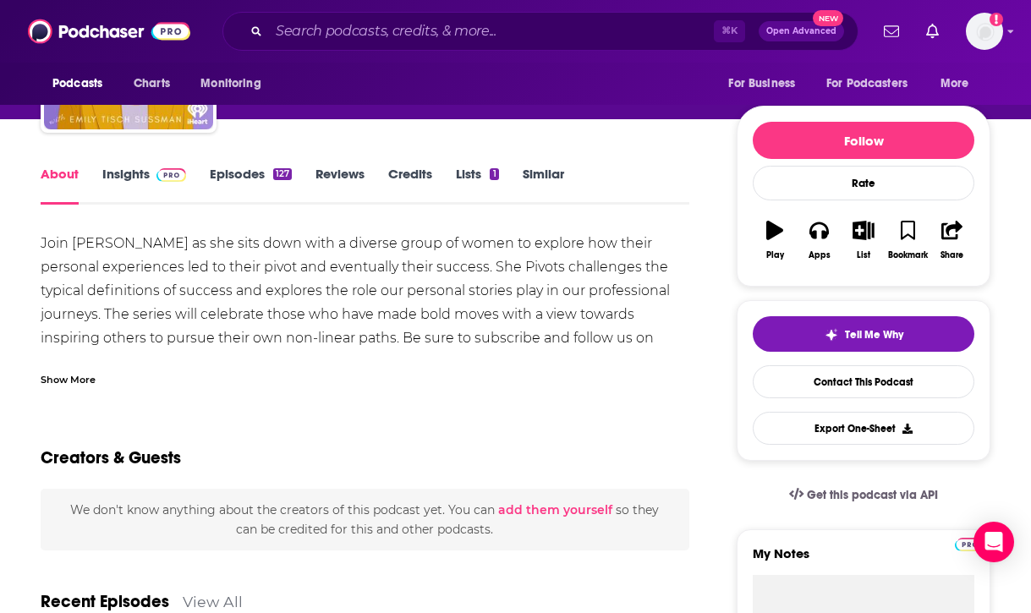
click at [136, 178] on link "Insights" at bounding box center [144, 185] width 84 height 39
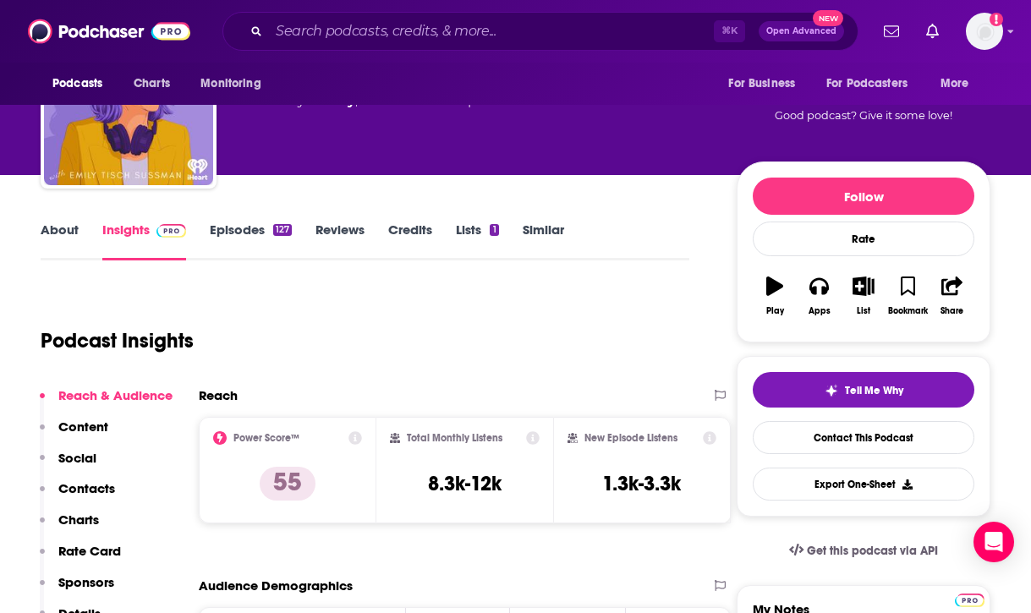
scroll to position [124, 0]
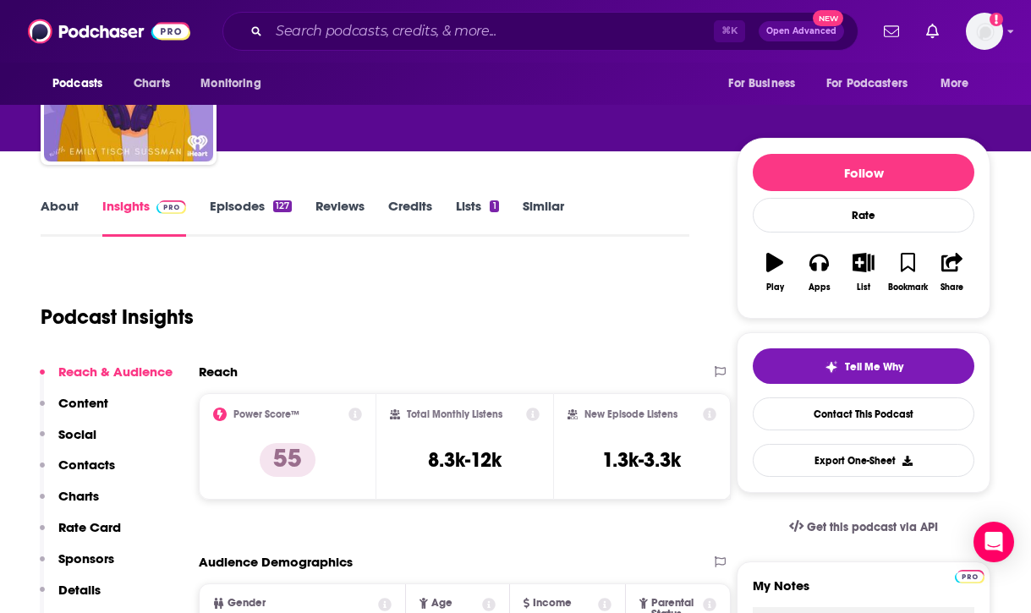
click at [95, 467] on p "Contacts" at bounding box center [86, 465] width 57 height 16
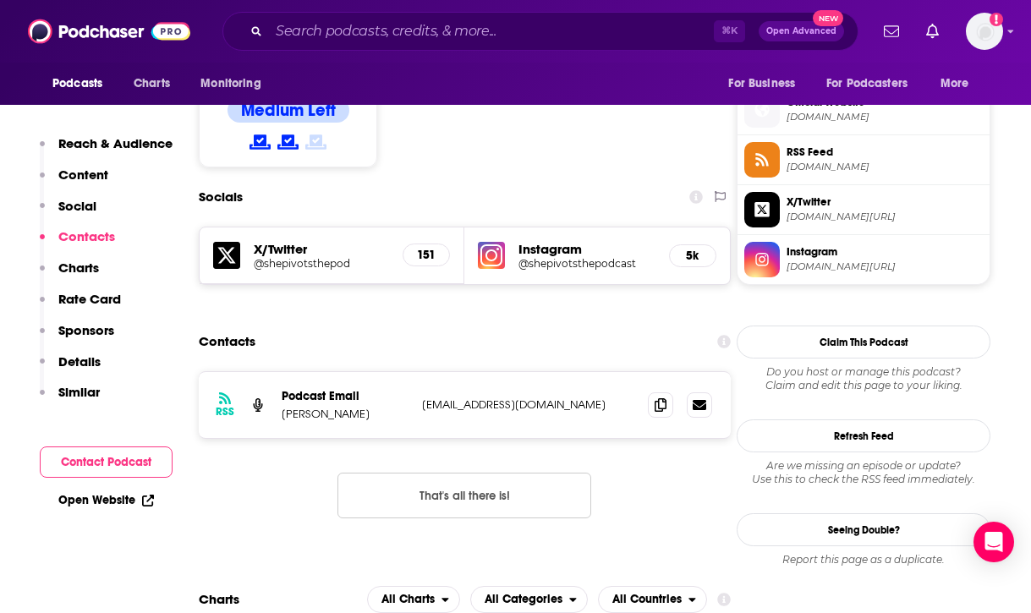
scroll to position [1356, 0]
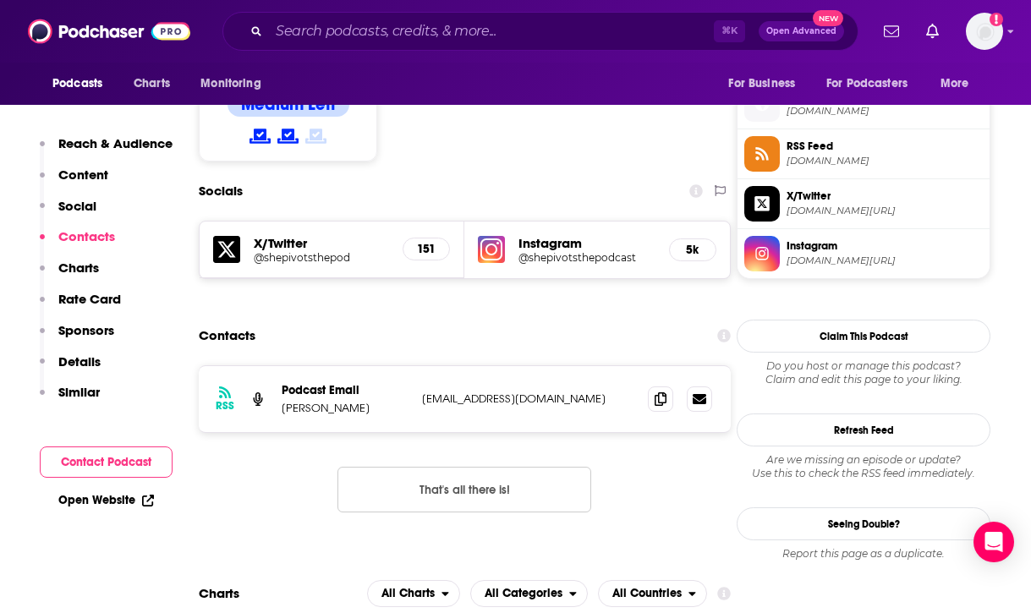
drag, startPoint x: 280, startPoint y: 326, endPoint x: 386, endPoint y: 323, distance: 105.7
click at [386, 366] on div "RSS Podcast Email Emily Tisch Sussman info+63fd086a4627310011eddf10@mg.acast.co…" at bounding box center [465, 399] width 532 height 66
copy p "Emily Tisch Sussman"
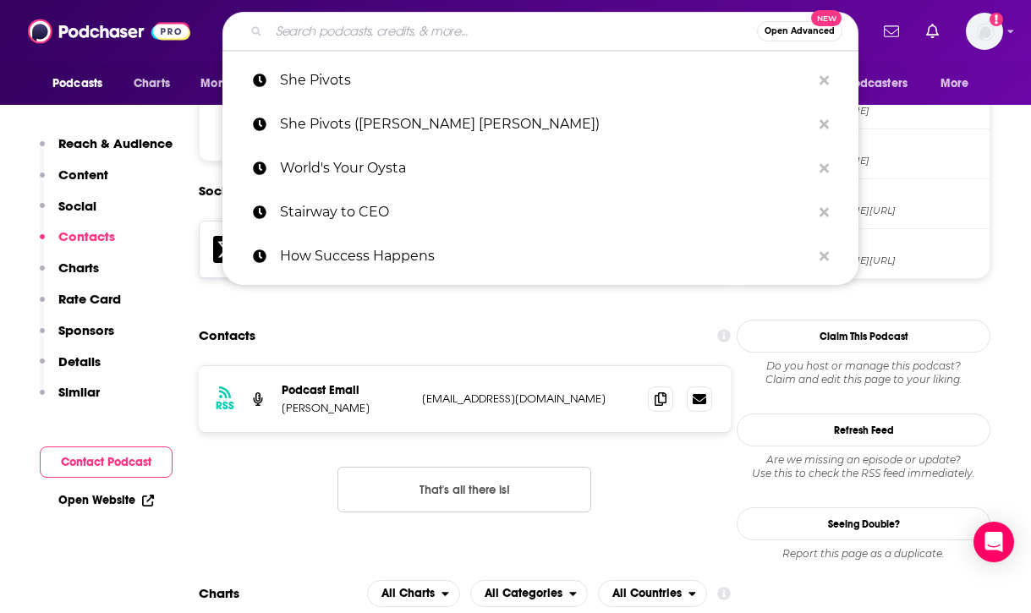
click at [585, 35] on input "Search podcasts, credits, & more..." at bounding box center [513, 31] width 488 height 27
paste input "Woman Inc."
type input "Woman Inc."
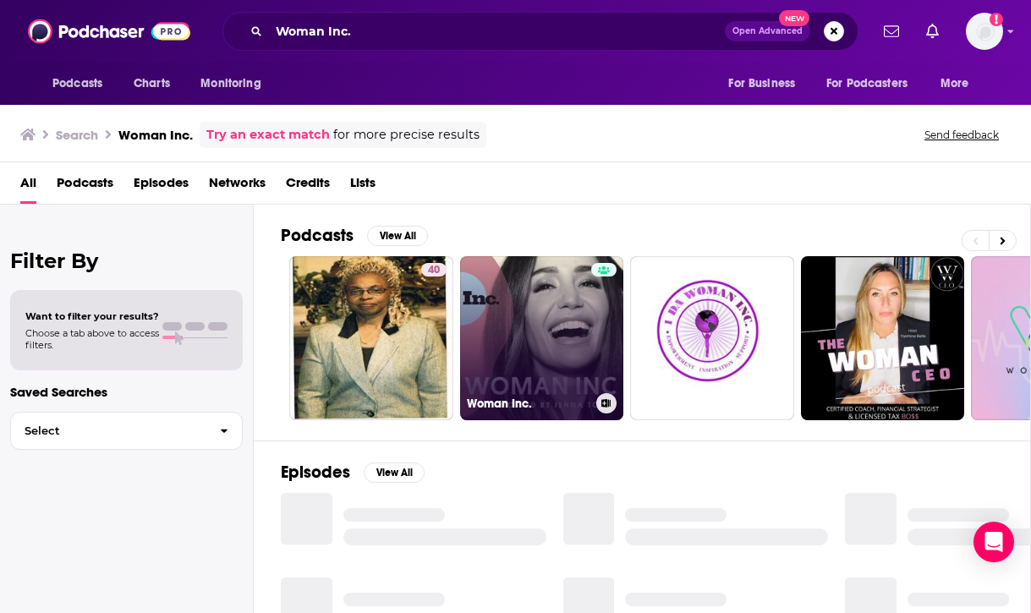
click at [554, 317] on link "Woman Inc." at bounding box center [542, 338] width 164 height 164
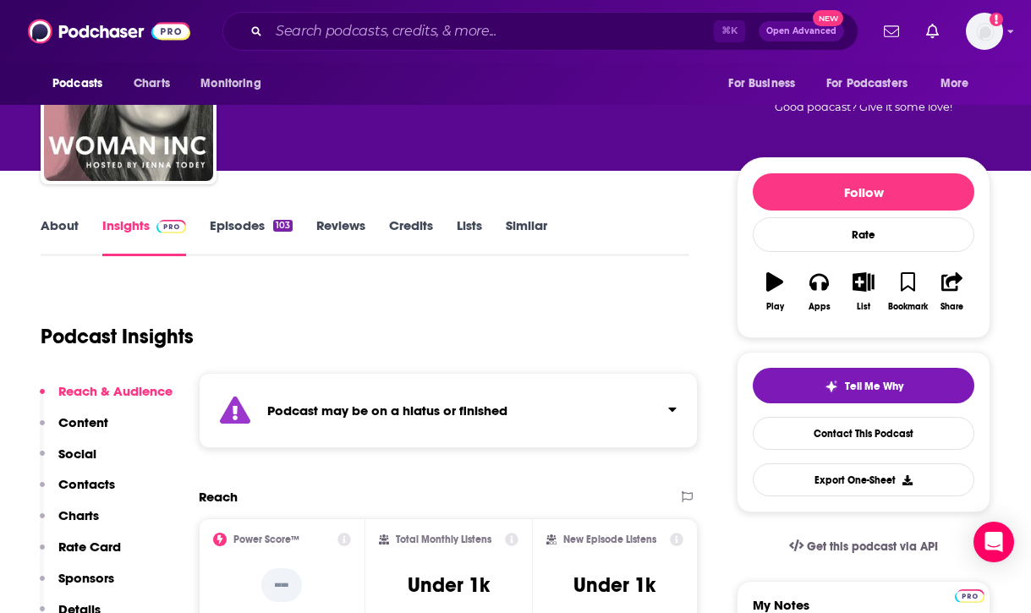
scroll to position [113, 0]
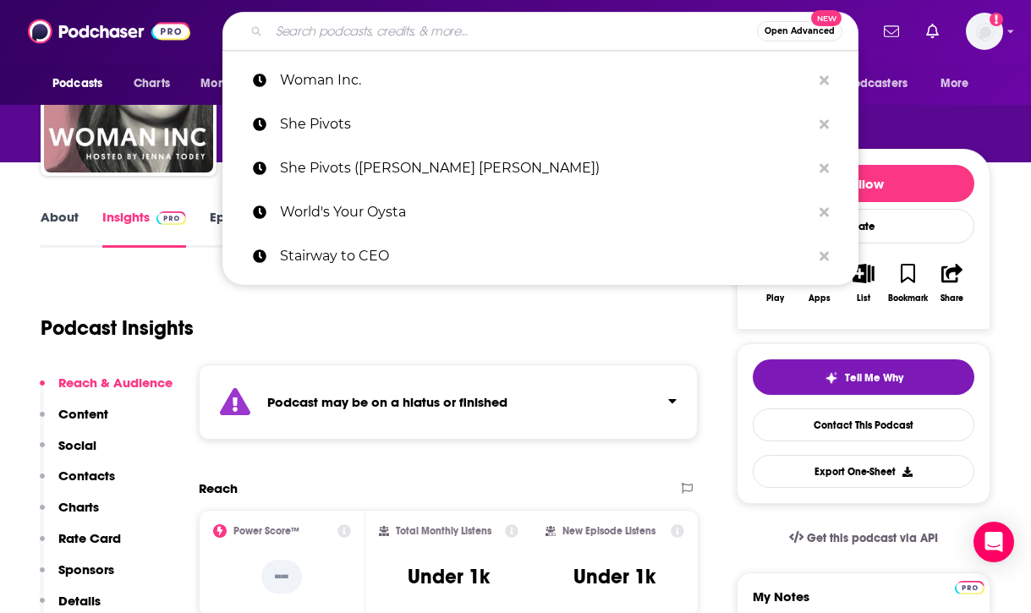
click at [433, 28] on input "Search podcasts, credits, & more..." at bounding box center [513, 31] width 488 height 27
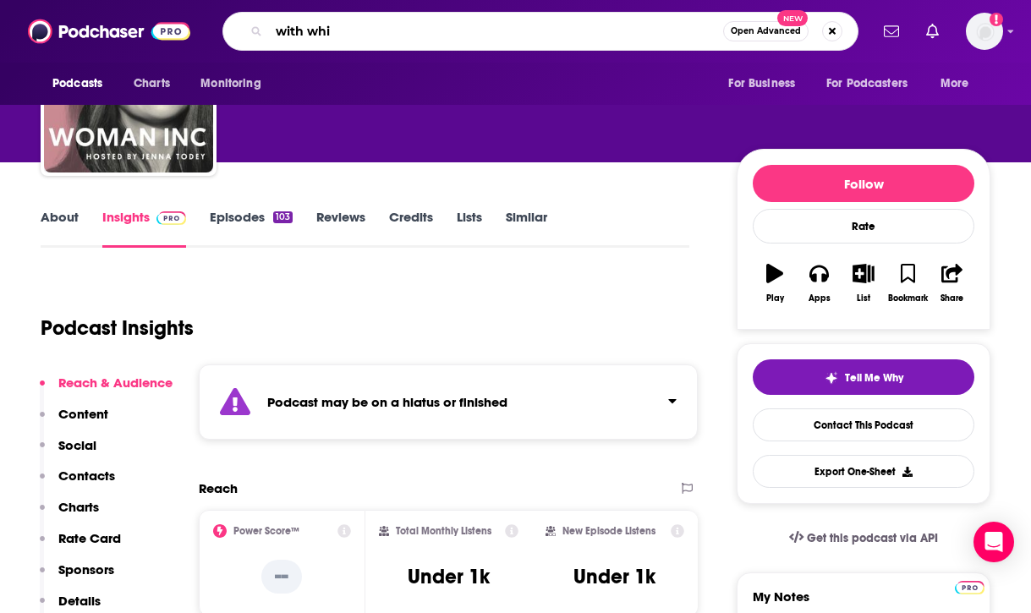
type input "with [PERSON_NAME]"
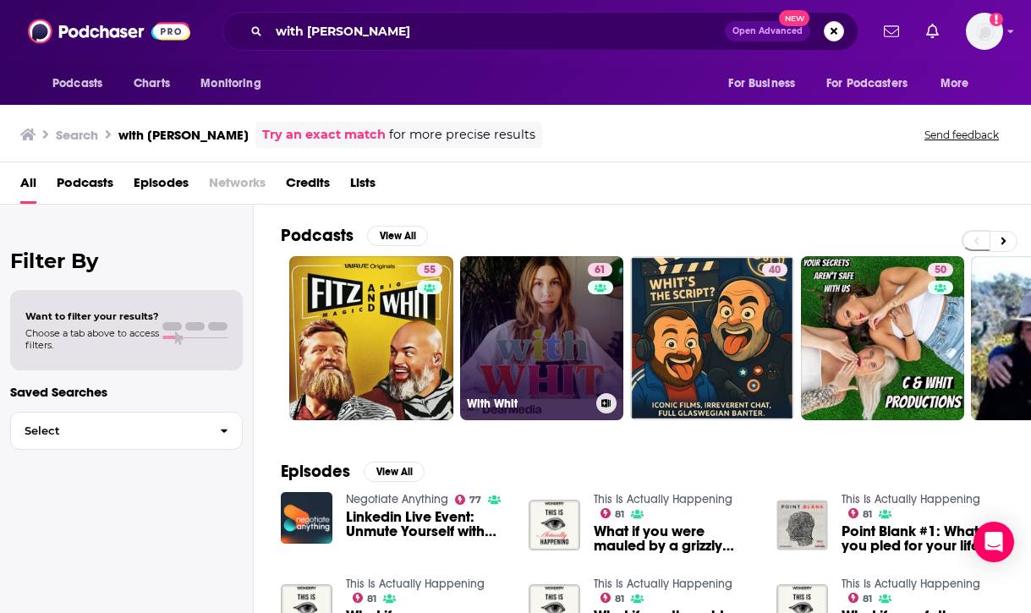
click at [544, 331] on link "61 With Whit" at bounding box center [542, 338] width 164 height 164
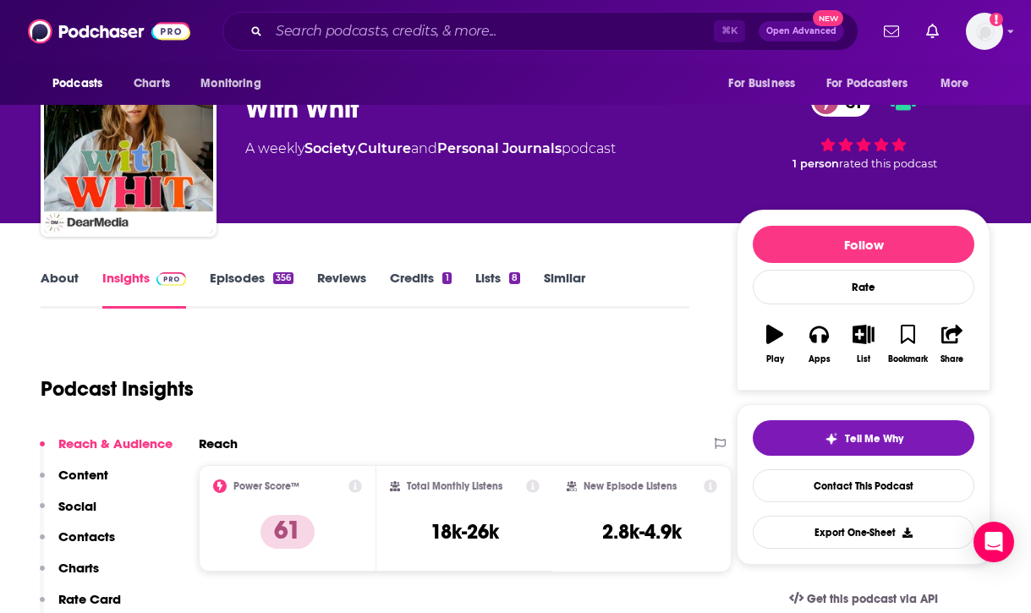
scroll to position [60, 0]
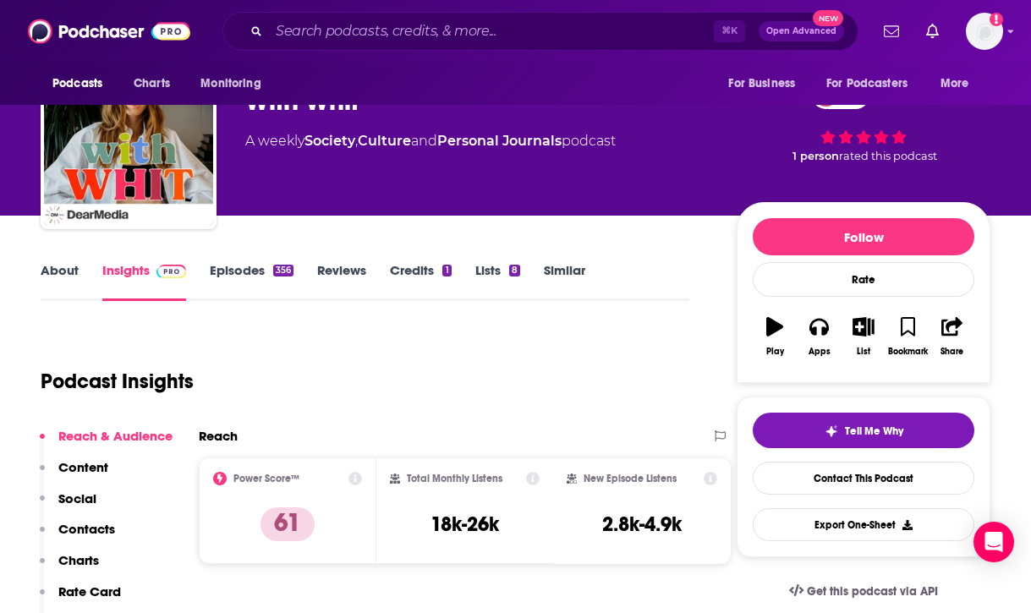
click at [63, 268] on link "About" at bounding box center [60, 281] width 38 height 39
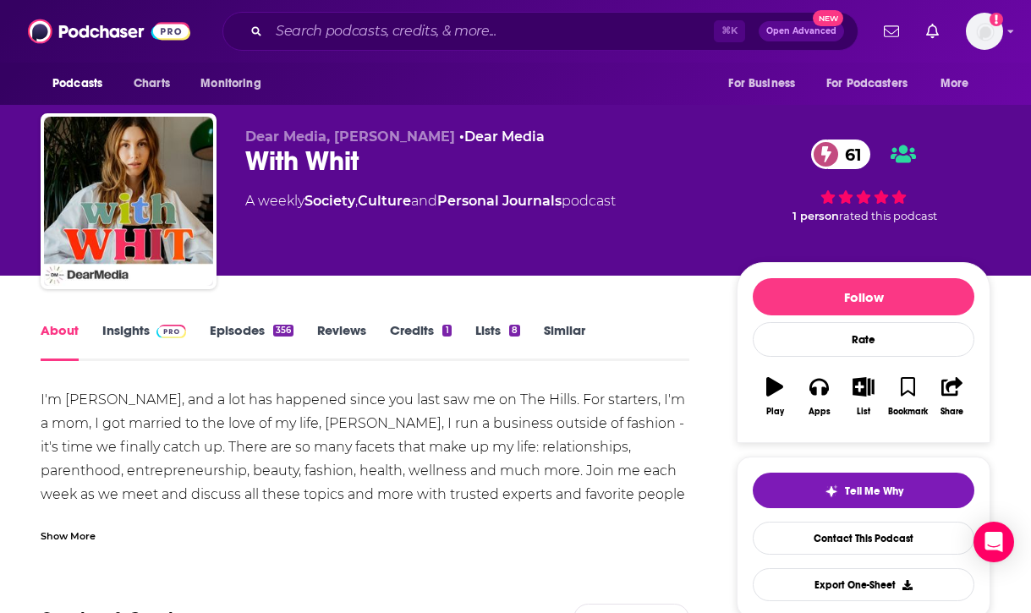
click at [57, 532] on div "Show More" at bounding box center [68, 535] width 55 height 16
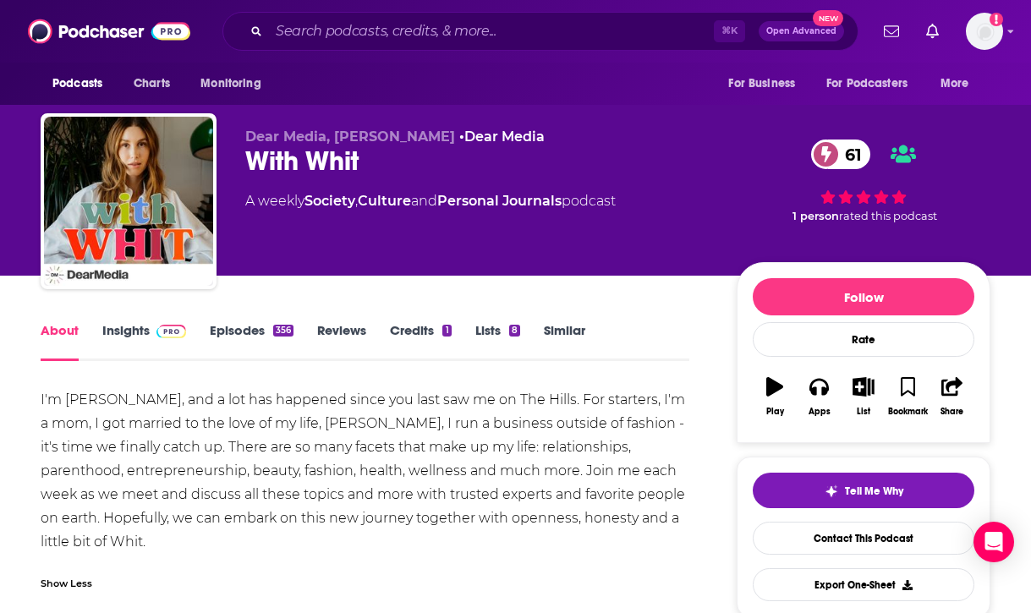
click at [270, 332] on link "Episodes 356" at bounding box center [252, 341] width 84 height 39
